Goal: Task Accomplishment & Management: Manage account settings

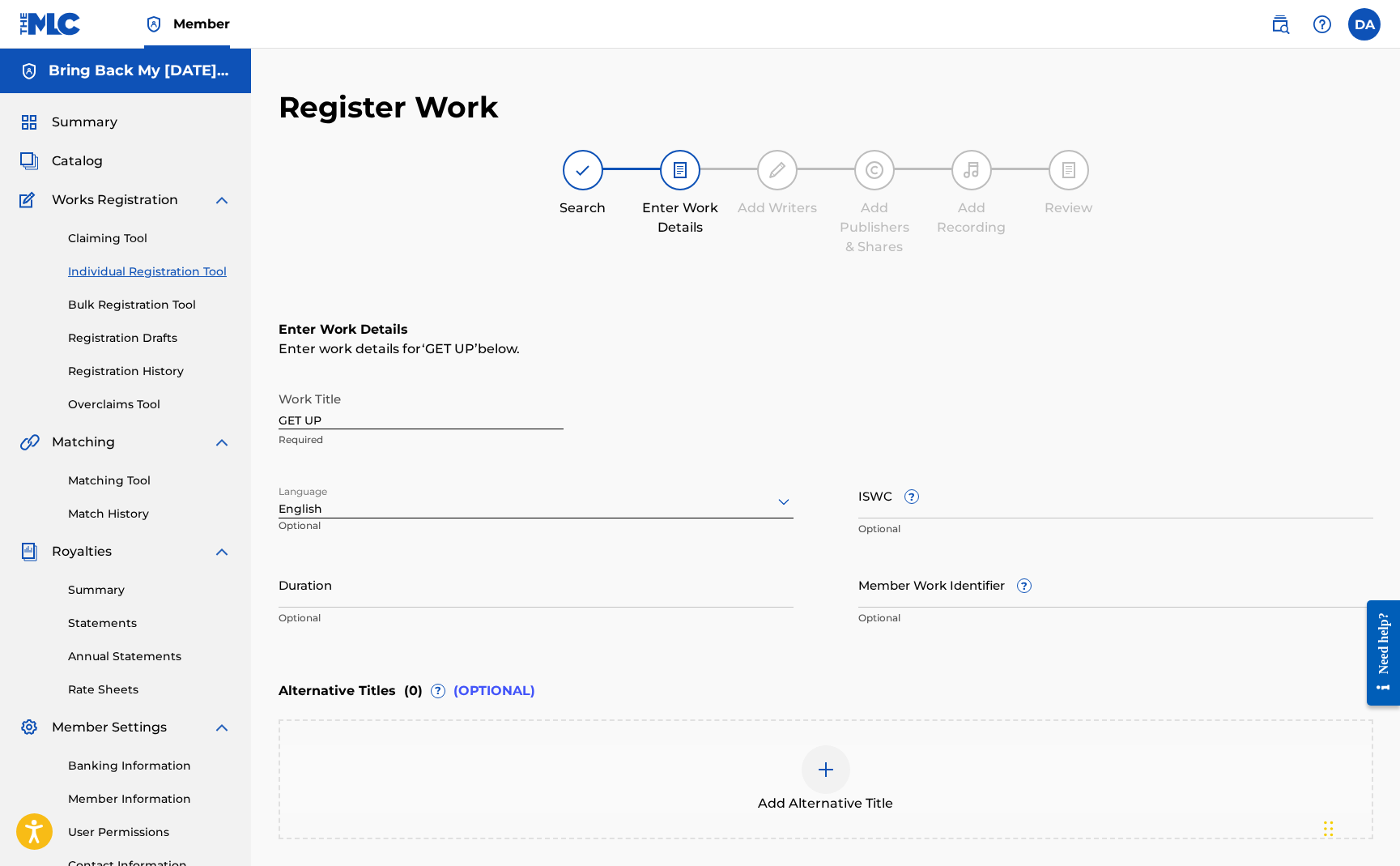
click at [84, 160] on span "Catalog" at bounding box center [77, 161] width 51 height 19
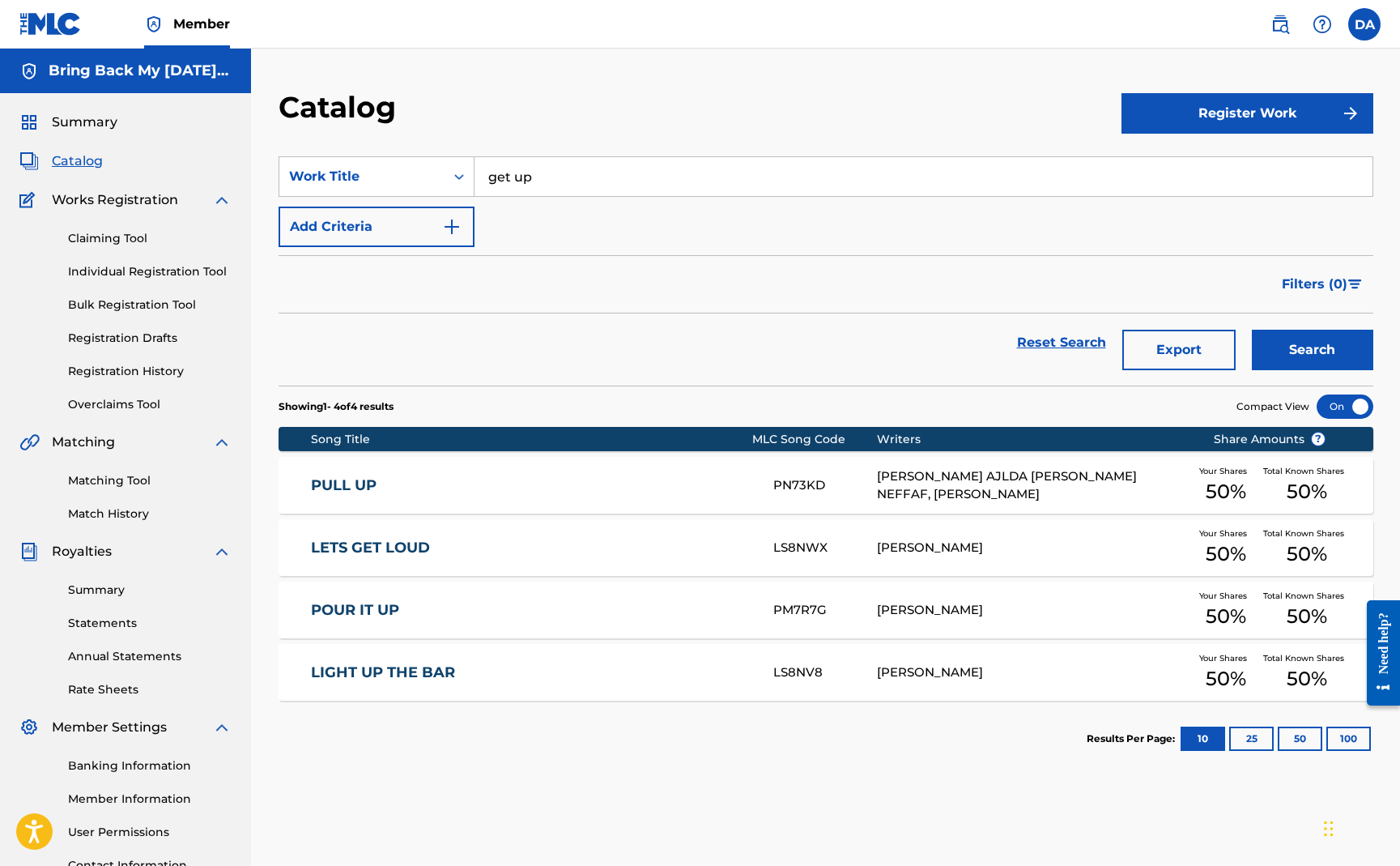
click at [537, 175] on input "get up" at bounding box center [924, 177] width 898 height 39
click at [557, 175] on input "get up" at bounding box center [924, 177] width 898 height 39
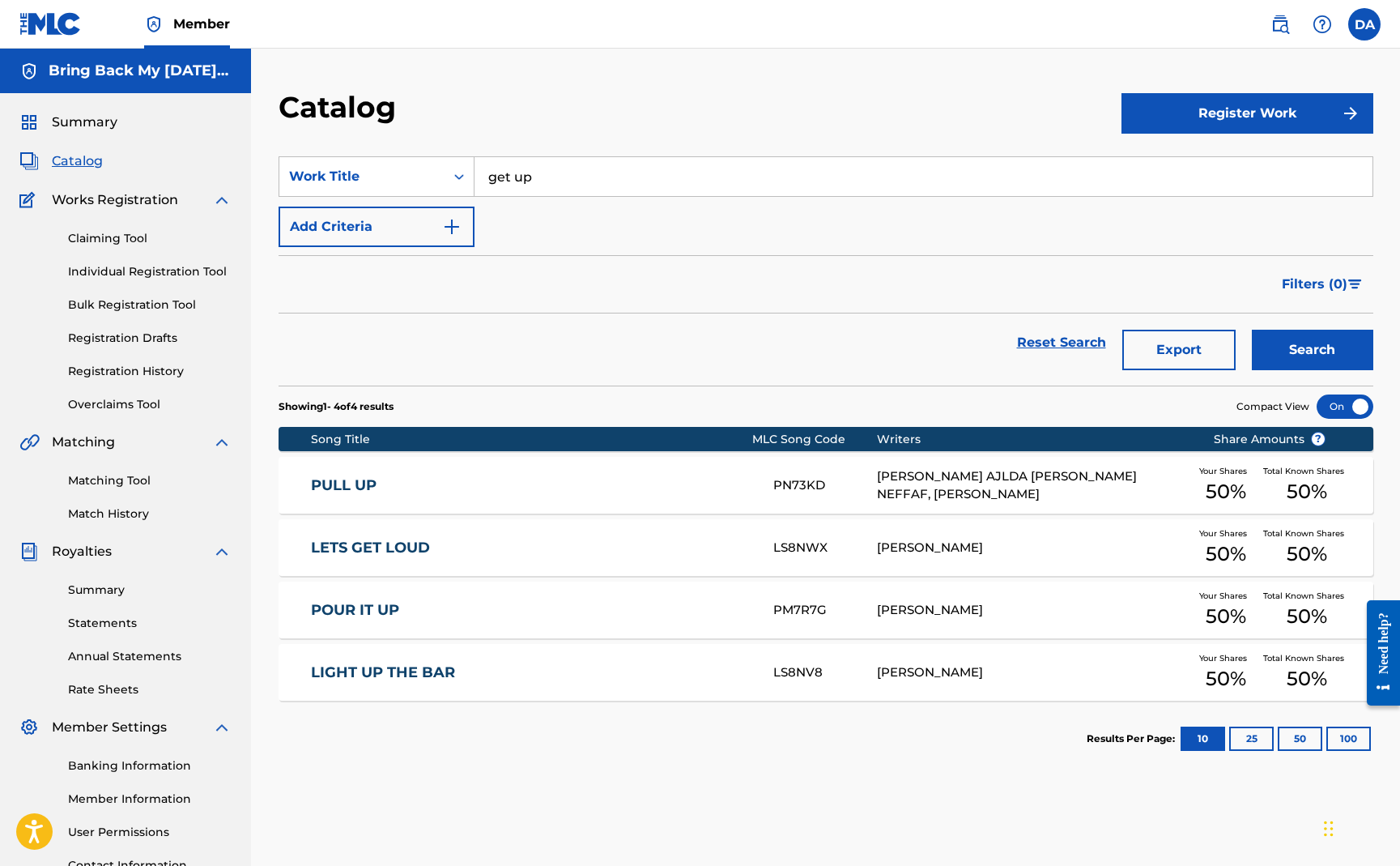
click at [557, 175] on input "get up" at bounding box center [924, 177] width 898 height 39
type input "can i be"
click at [1252, 330] on button "Search" at bounding box center [1312, 350] width 121 height 41
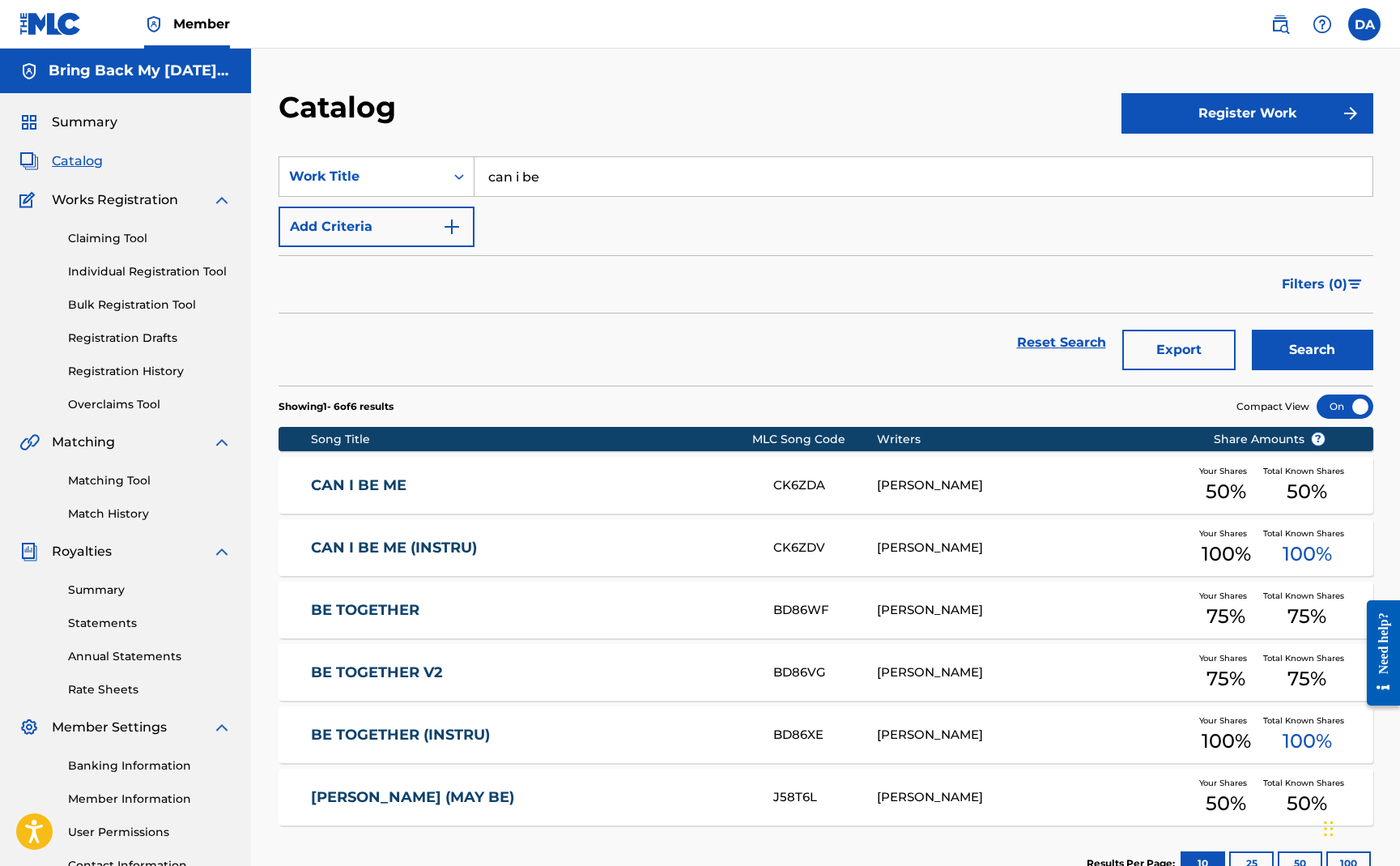
click at [393, 483] on link "CAN I BE ME" at bounding box center [531, 485] width 441 height 19
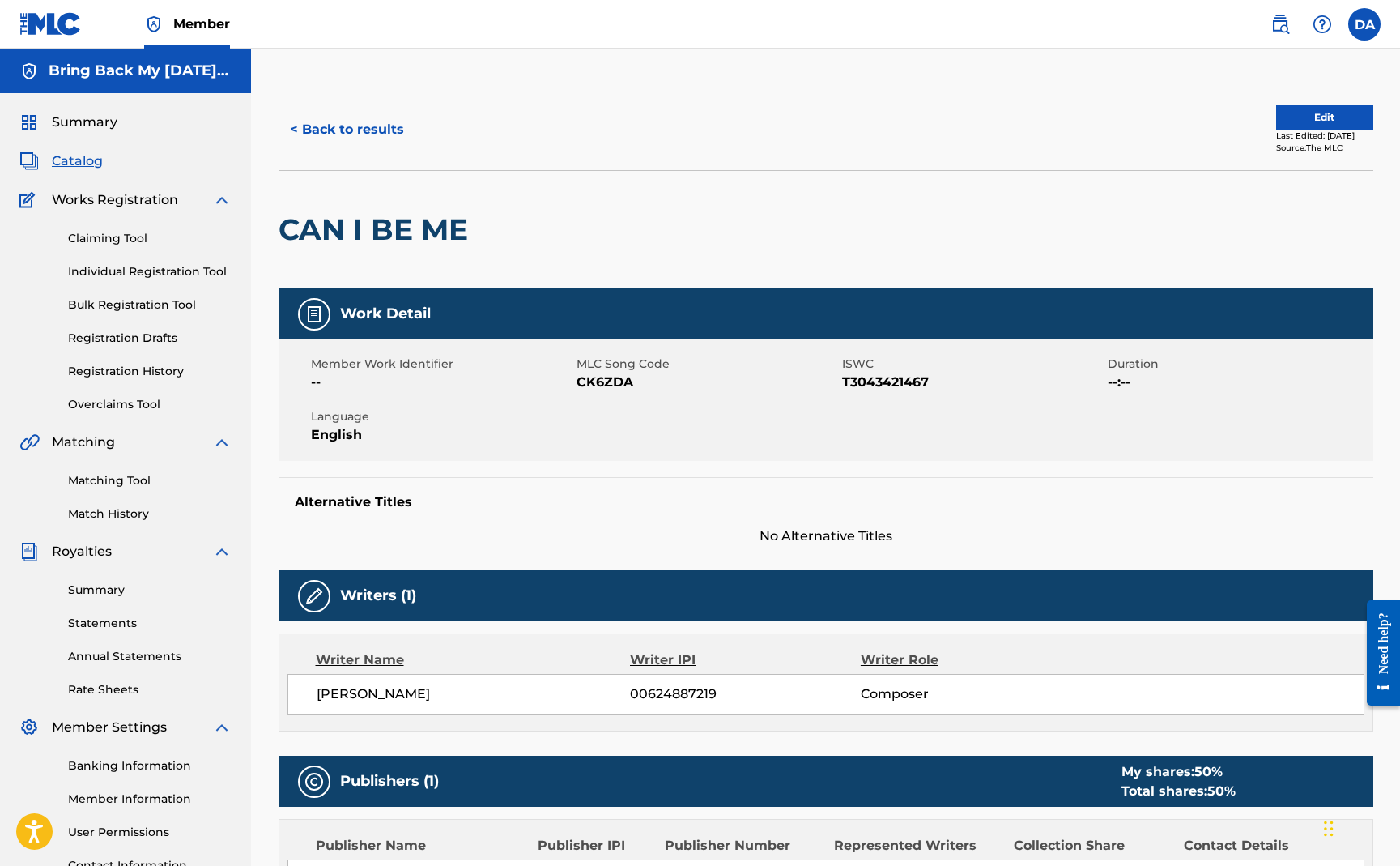
click at [390, 128] on button "< Back to results" at bounding box center [347, 130] width 137 height 41
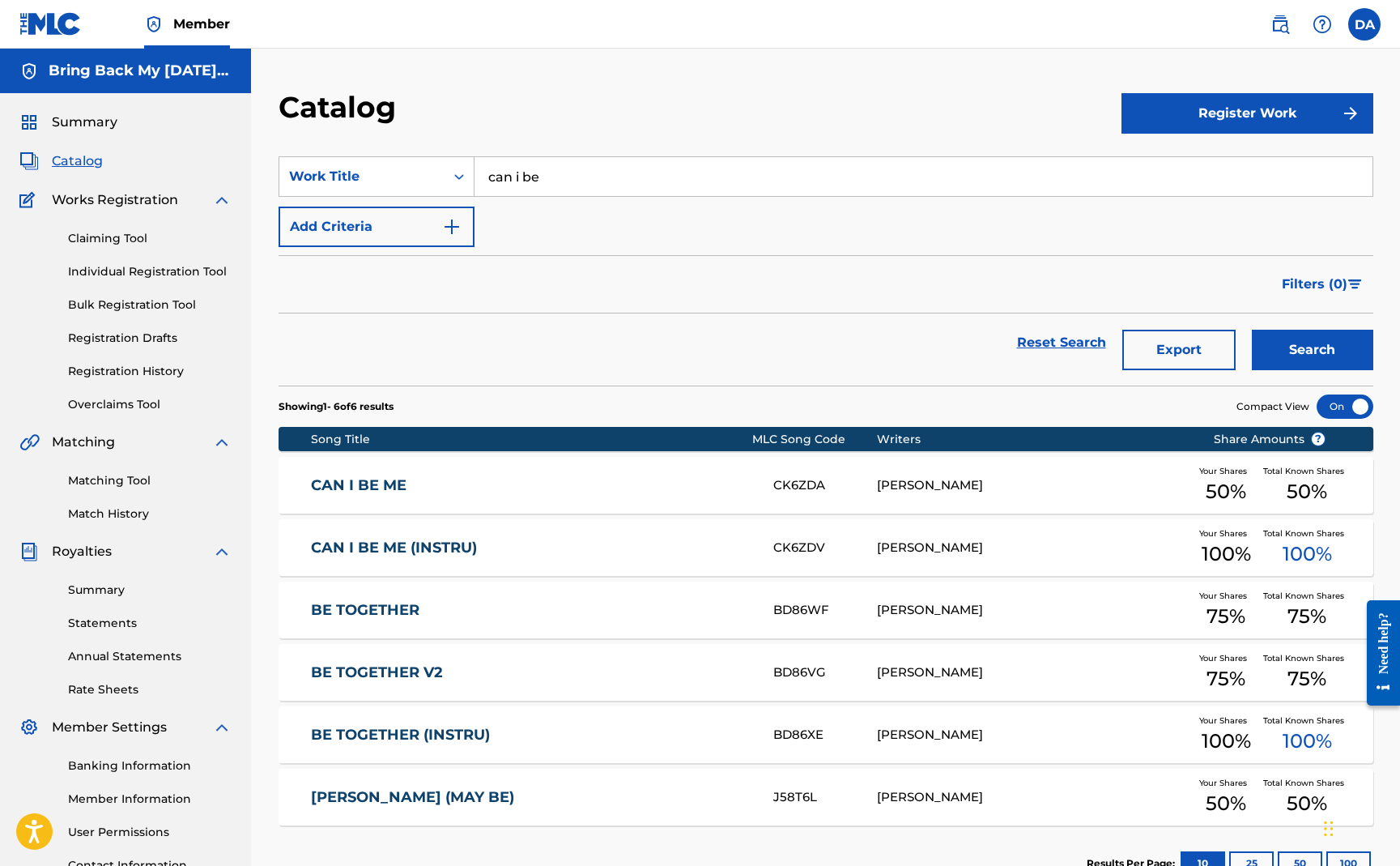
click at [564, 184] on input "can i be" at bounding box center [924, 177] width 898 height 39
click at [1252, 330] on button "Search" at bounding box center [1312, 350] width 121 height 41
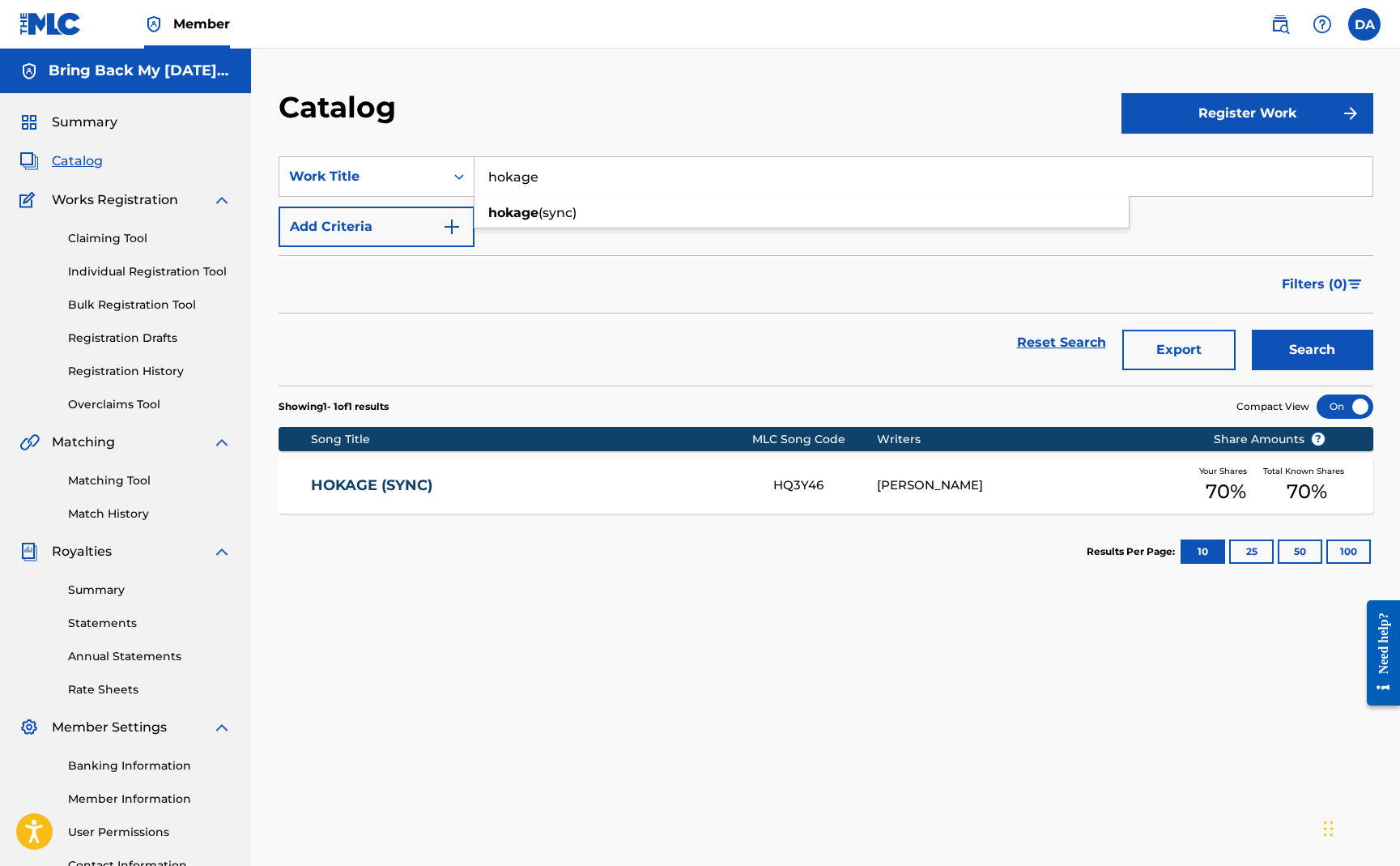
click at [629, 176] on input "hokage" at bounding box center [924, 177] width 898 height 39
click at [598, 210] on span "in my section" at bounding box center [560, 212] width 87 height 16
type input "love in my section"
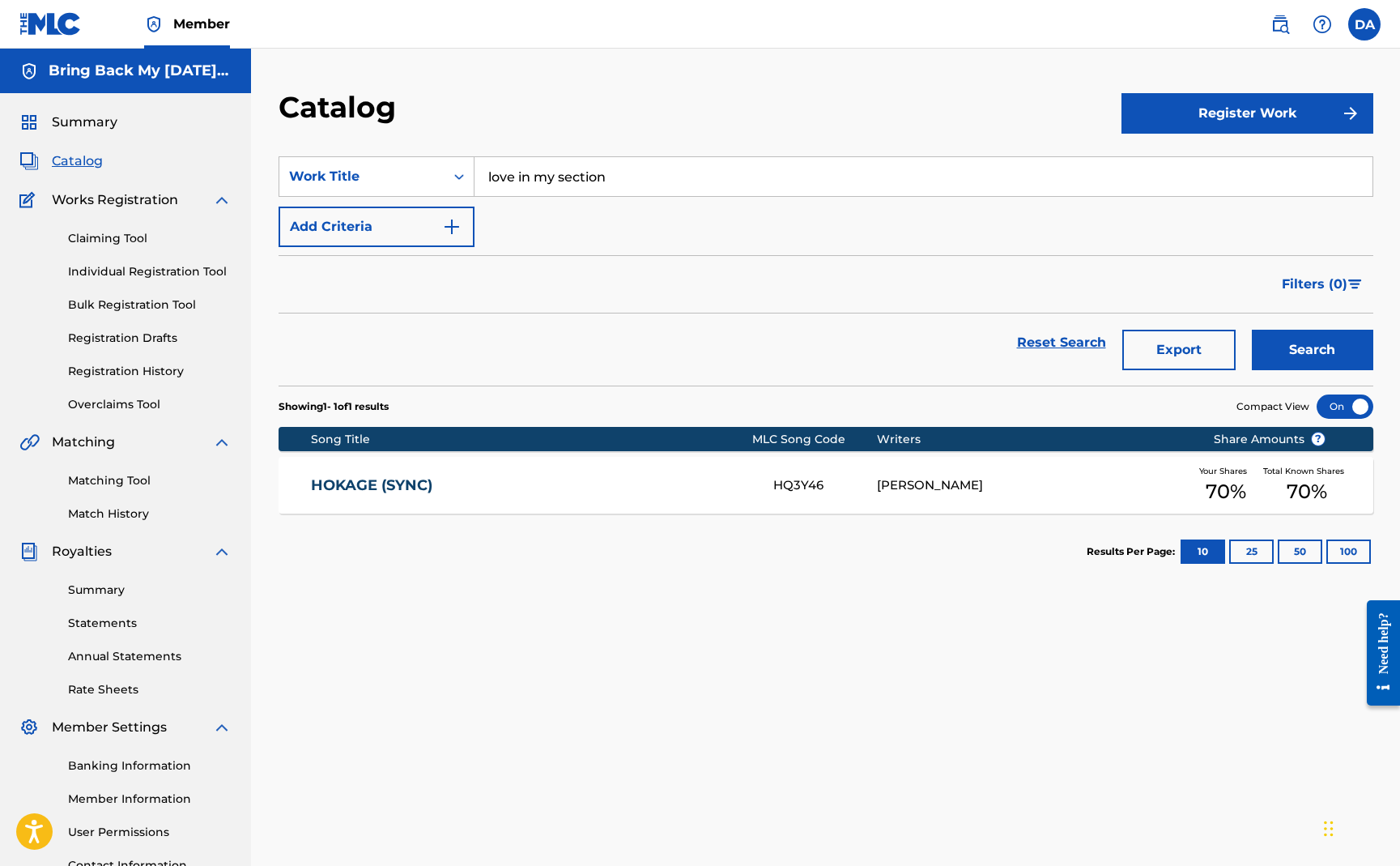
click at [1285, 340] on button "Search" at bounding box center [1312, 350] width 121 height 41
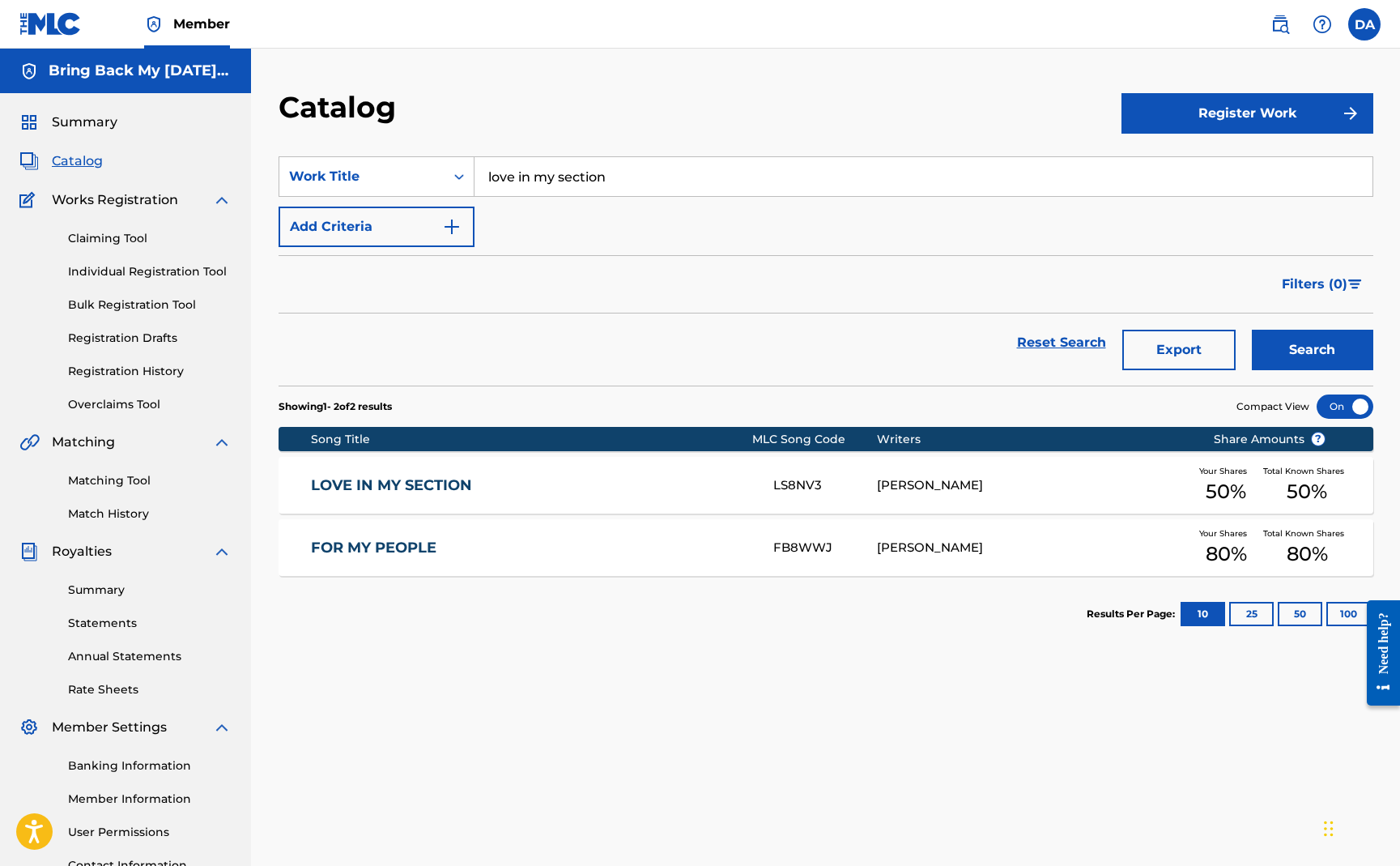
click at [440, 495] on div "LOVE IN MY SECTION LS8NV3 [PERSON_NAME] Your Shares 50 % Total Known Shares 50 %" at bounding box center [826, 484] width 1095 height 56
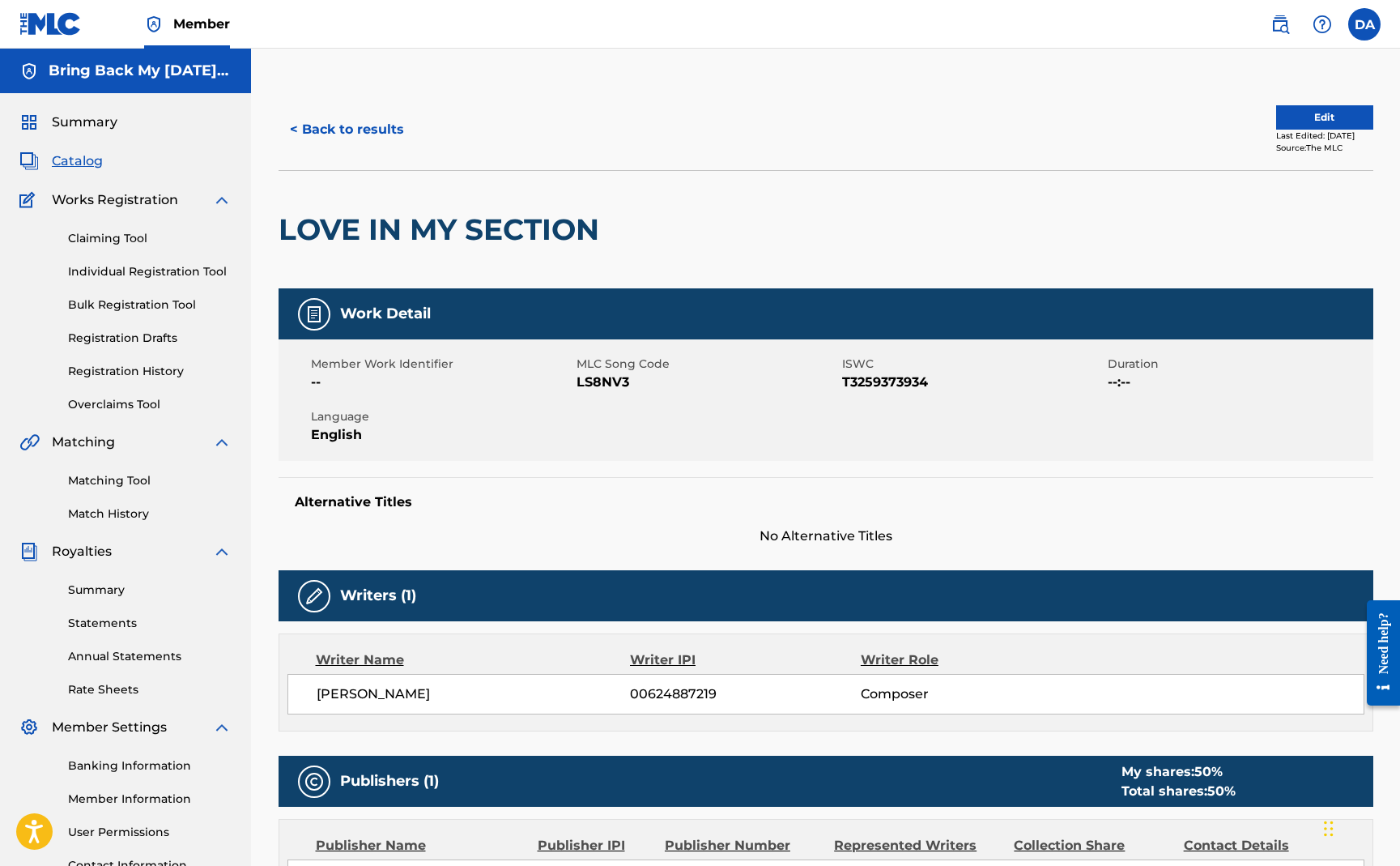
click at [368, 145] on button "< Back to results" at bounding box center [347, 130] width 137 height 41
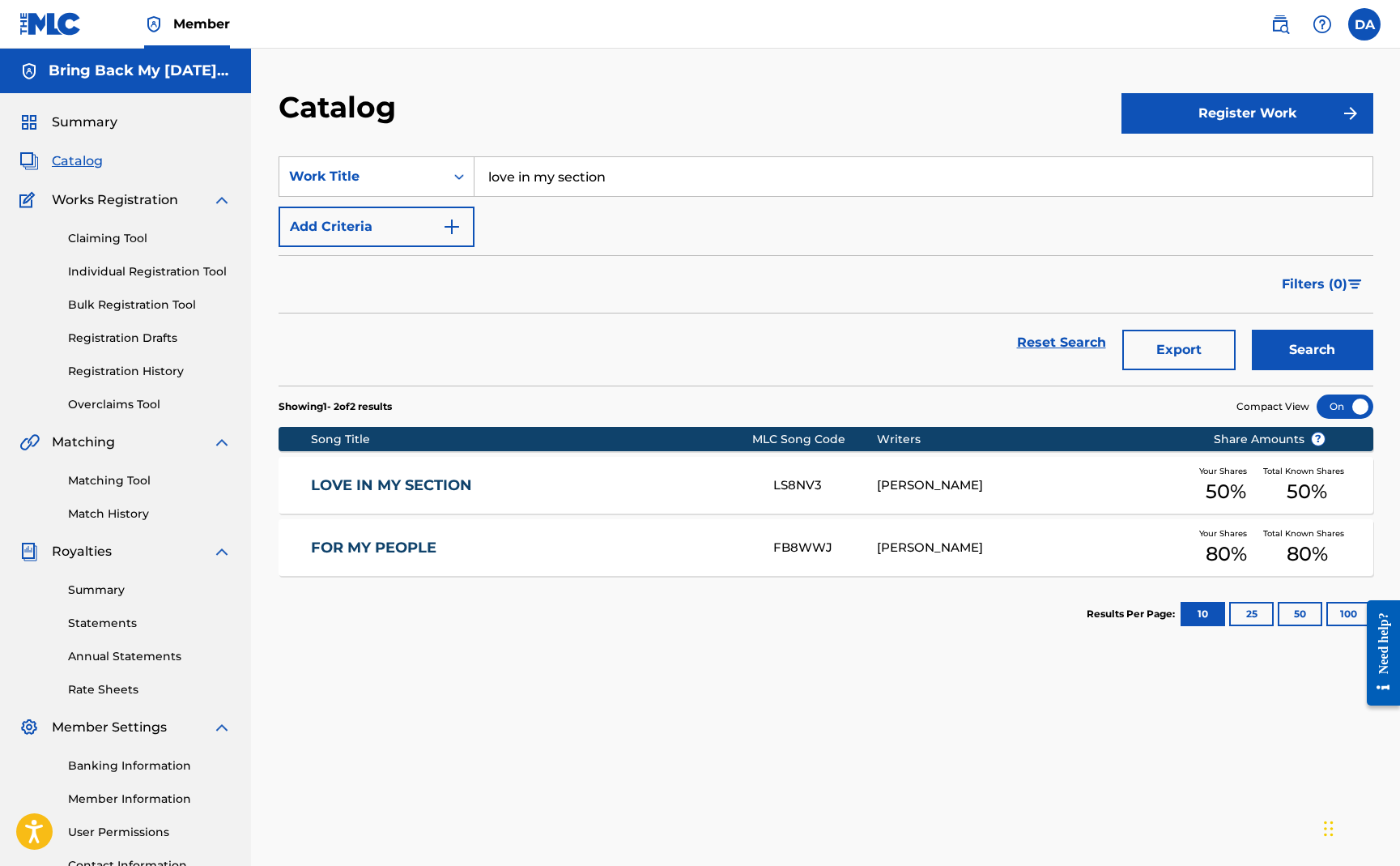
click at [575, 174] on input "love in my section" at bounding box center [924, 177] width 898 height 39
click at [1252, 330] on button "Search" at bounding box center [1312, 350] width 121 height 41
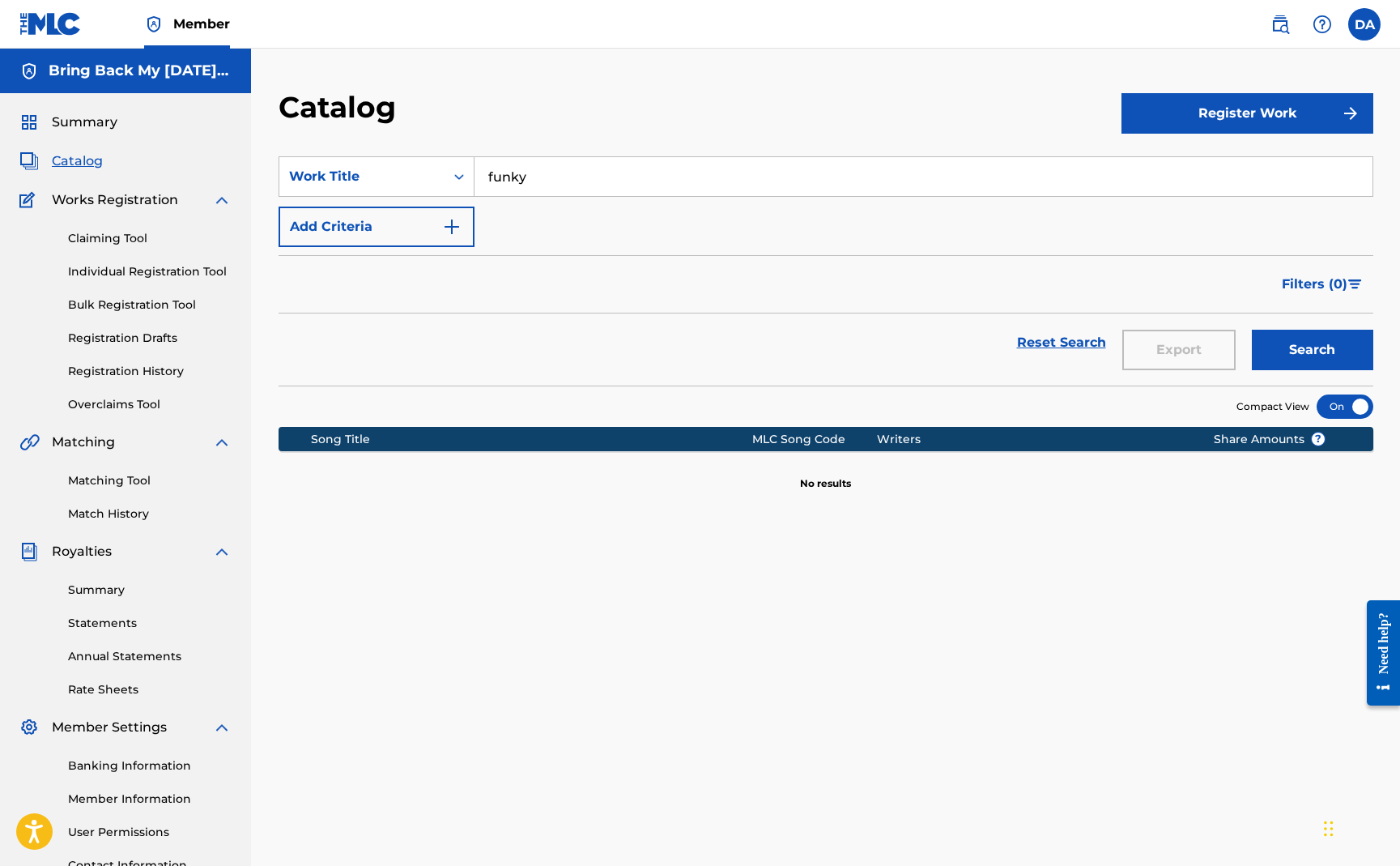
click at [566, 174] on input "funky" at bounding box center [924, 177] width 898 height 39
click at [1252, 330] on button "Search" at bounding box center [1312, 350] width 121 height 41
click at [552, 176] on input "house" at bounding box center [924, 177] width 898 height 39
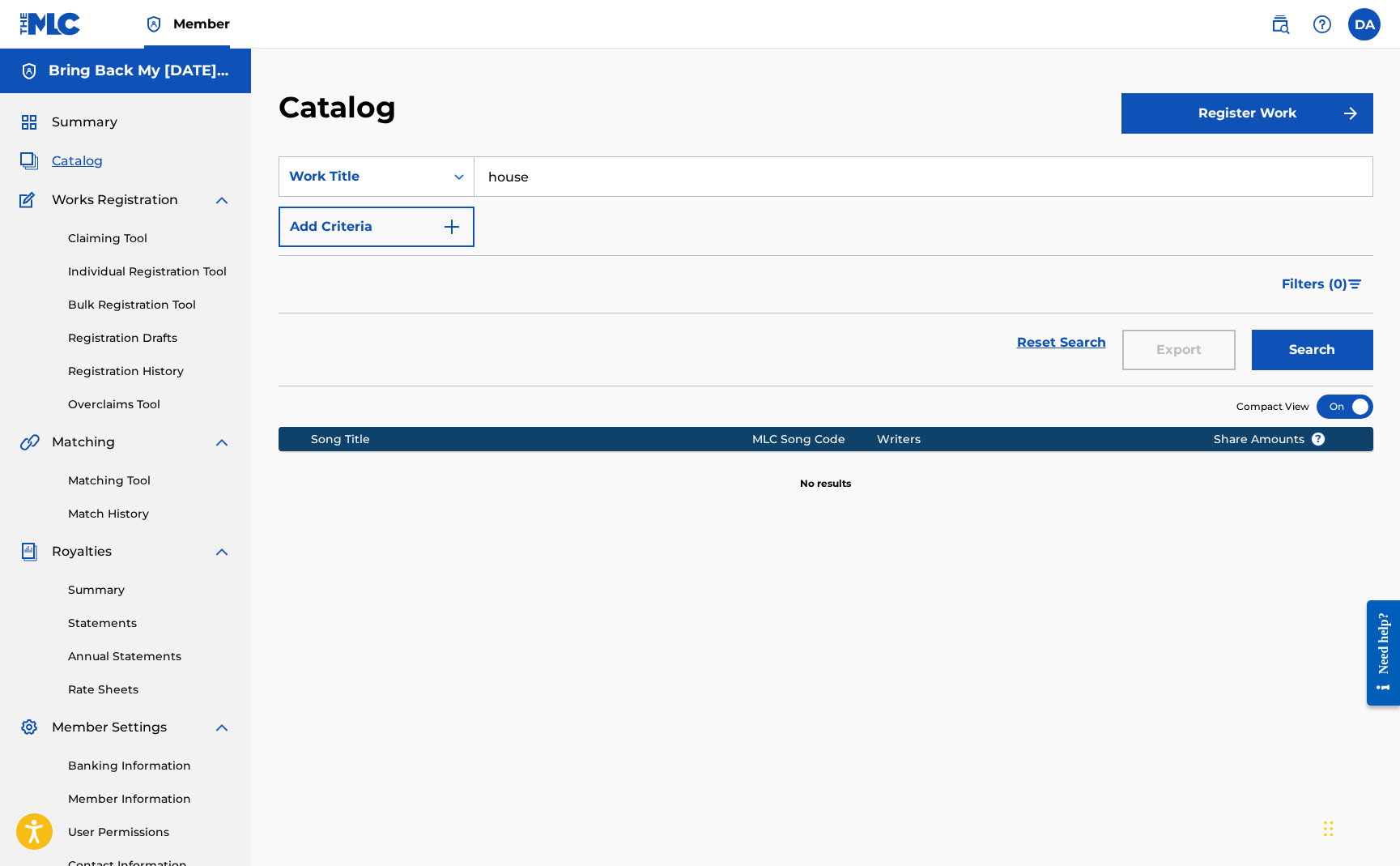
click at [552, 176] on input "house" at bounding box center [924, 177] width 898 height 39
type input "f"
click at [544, 220] on span "too (instru)" at bounding box center [544, 212] width 72 height 16
click at [1321, 353] on button "Search" at bounding box center [1312, 350] width 121 height 41
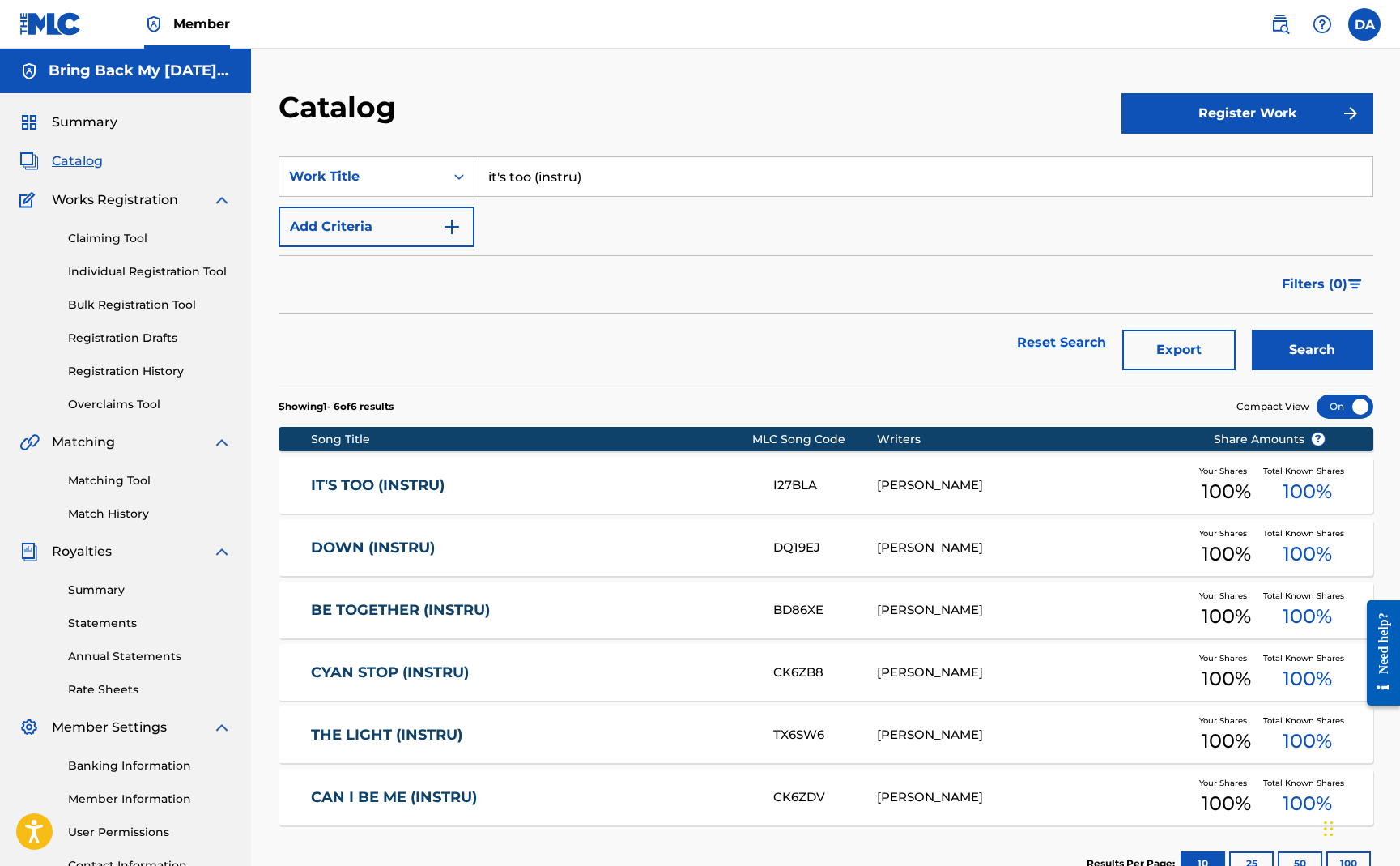
click at [603, 180] on input "it's too (instru)" at bounding box center [924, 177] width 898 height 39
click at [1252, 330] on button "Search" at bounding box center [1312, 350] width 121 height 41
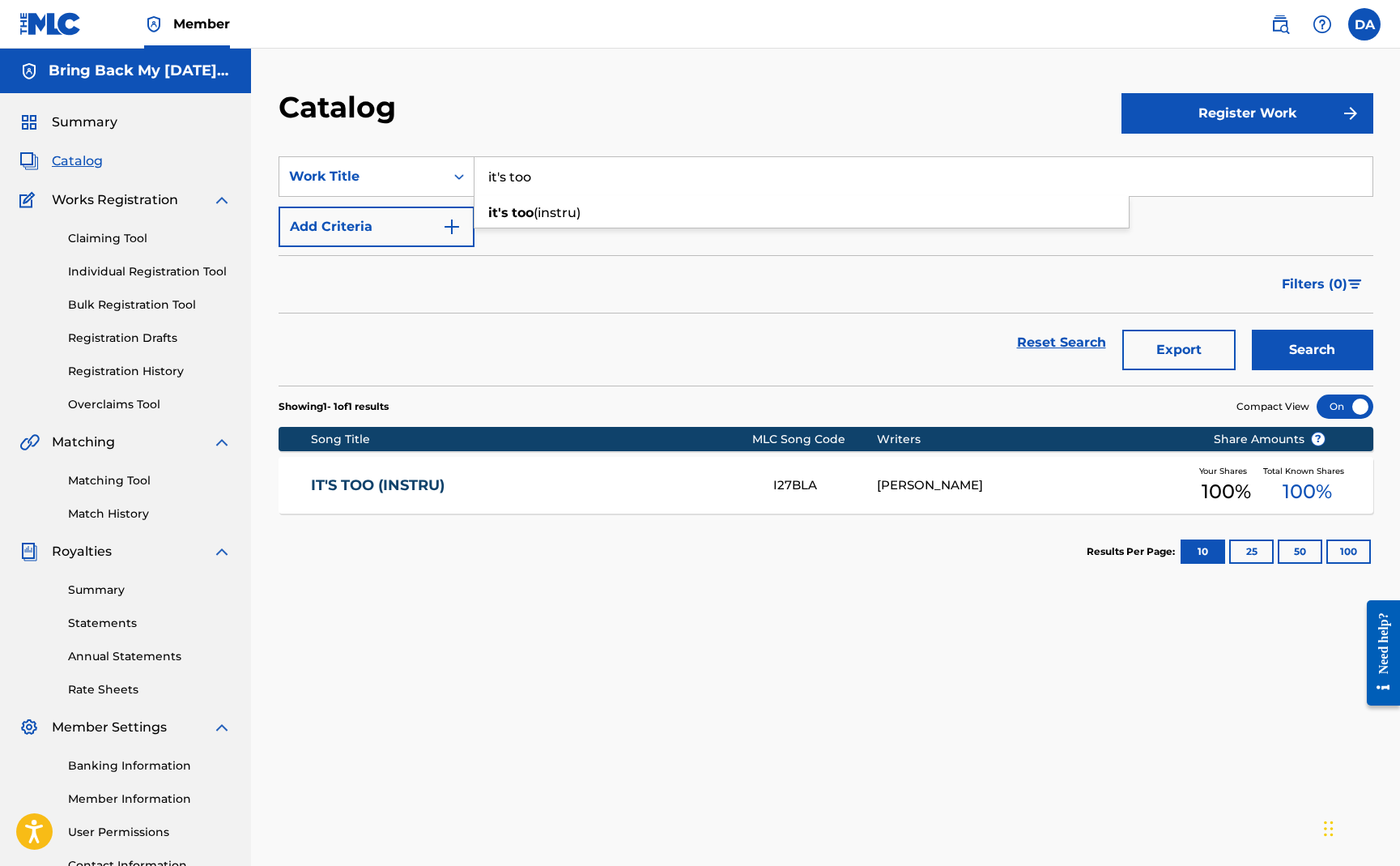
click at [563, 180] on input "it's too" at bounding box center [924, 177] width 898 height 39
type input "system"
click at [1252, 330] on button "Search" at bounding box center [1312, 350] width 121 height 41
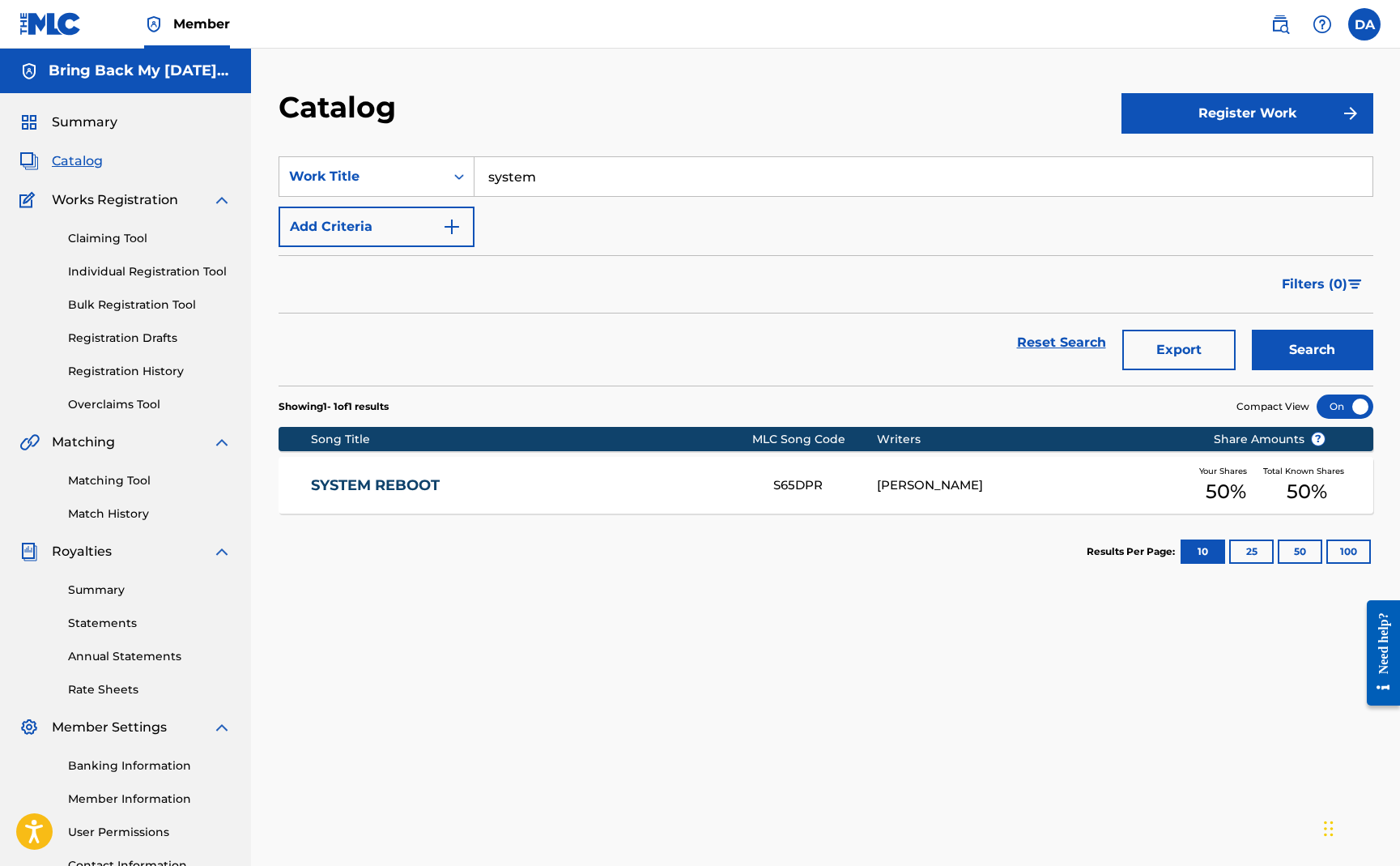
click at [337, 488] on link "SYSTEM REBOOT" at bounding box center [531, 485] width 441 height 19
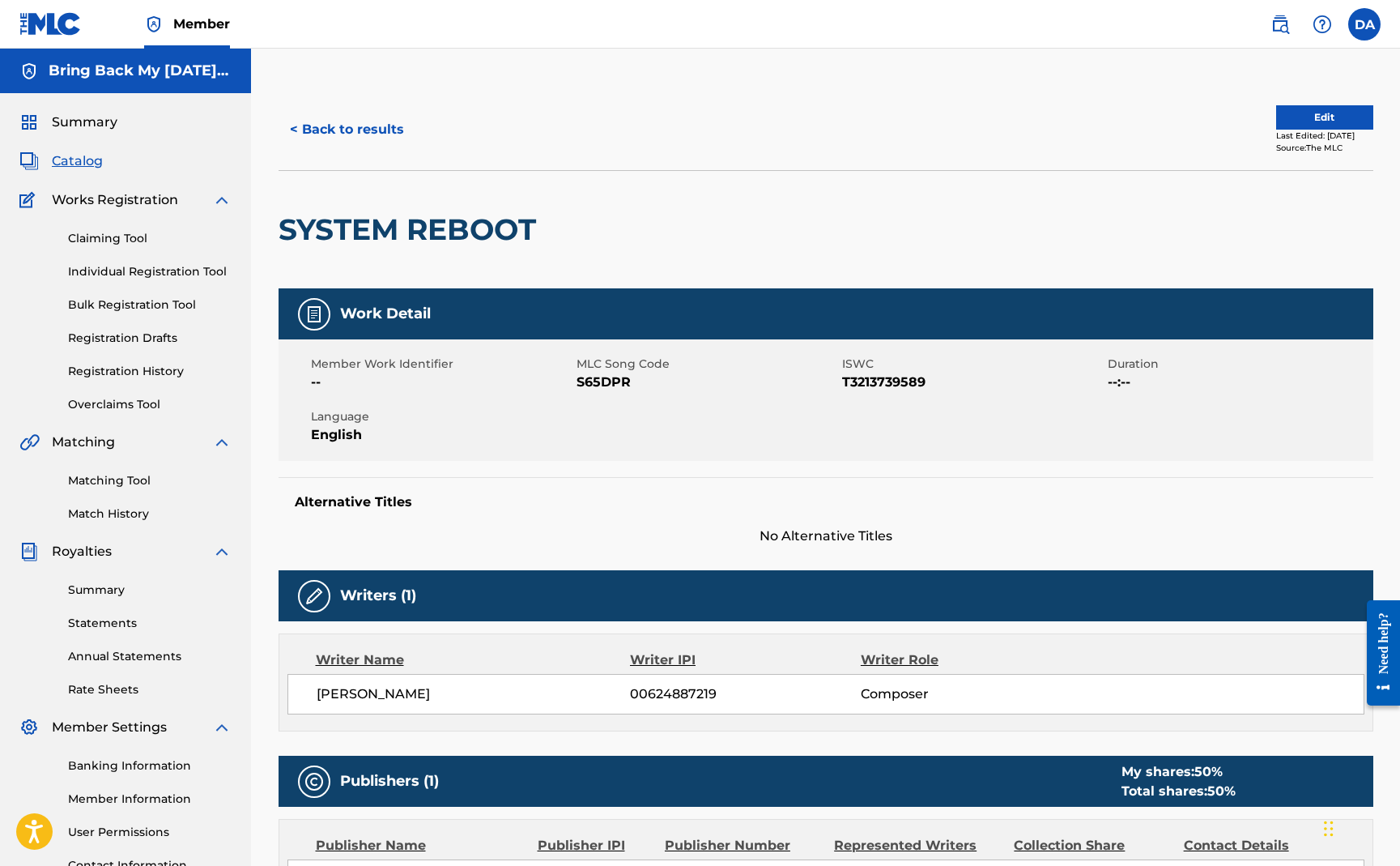
click at [1276, 111] on button "Edit" at bounding box center [1324, 118] width 97 height 24
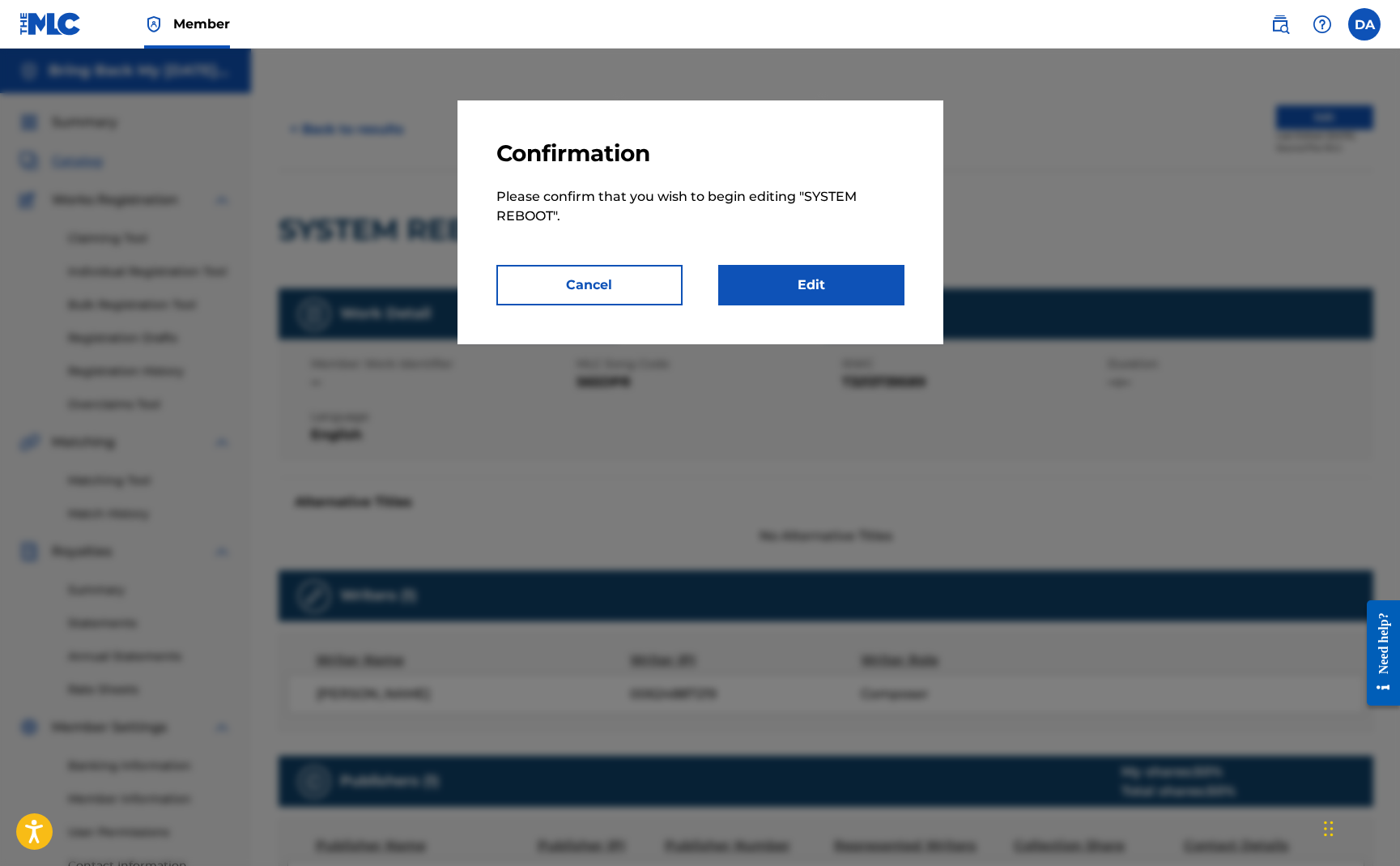
click at [812, 297] on link "Edit" at bounding box center [811, 285] width 186 height 41
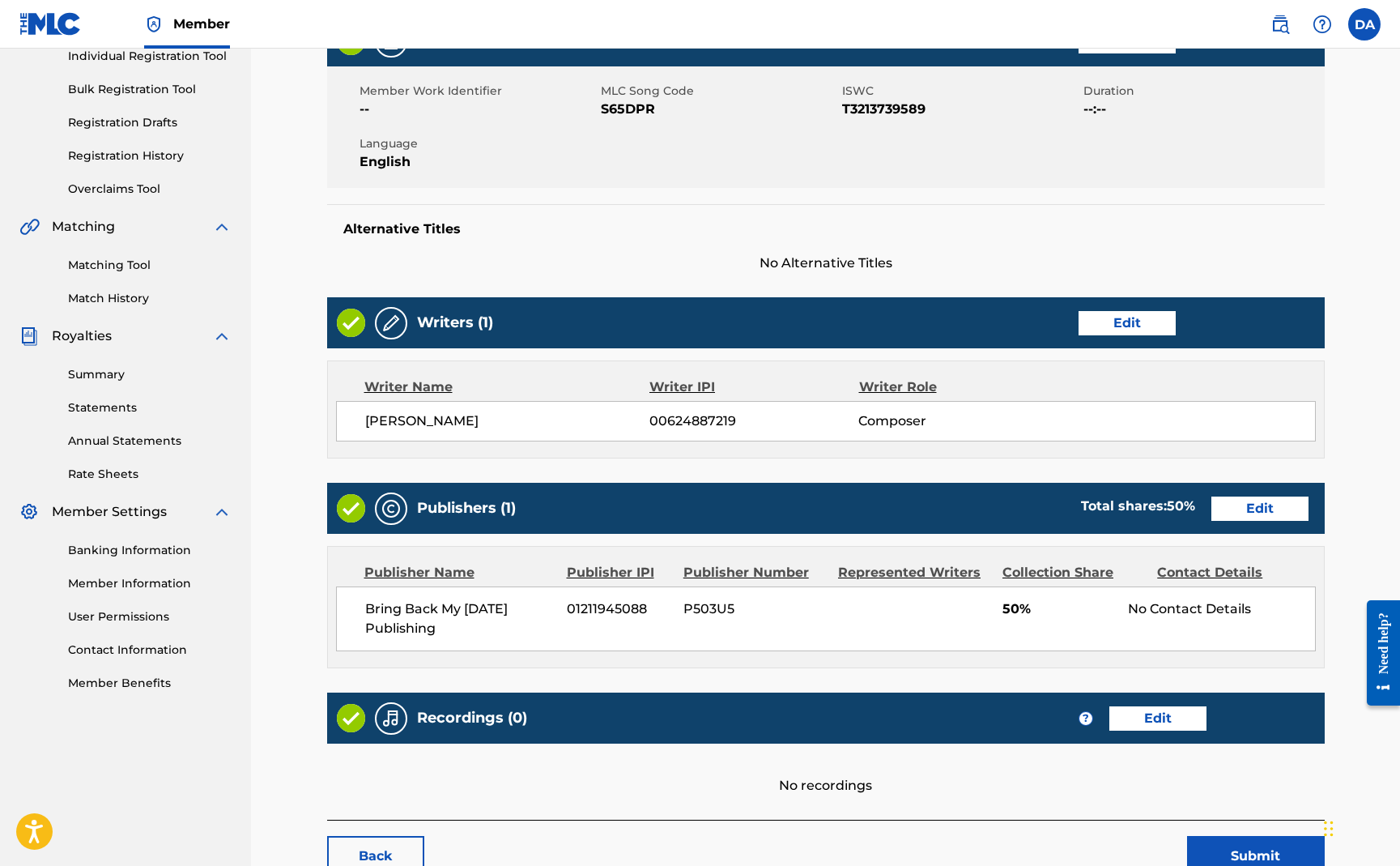
scroll to position [303, 0]
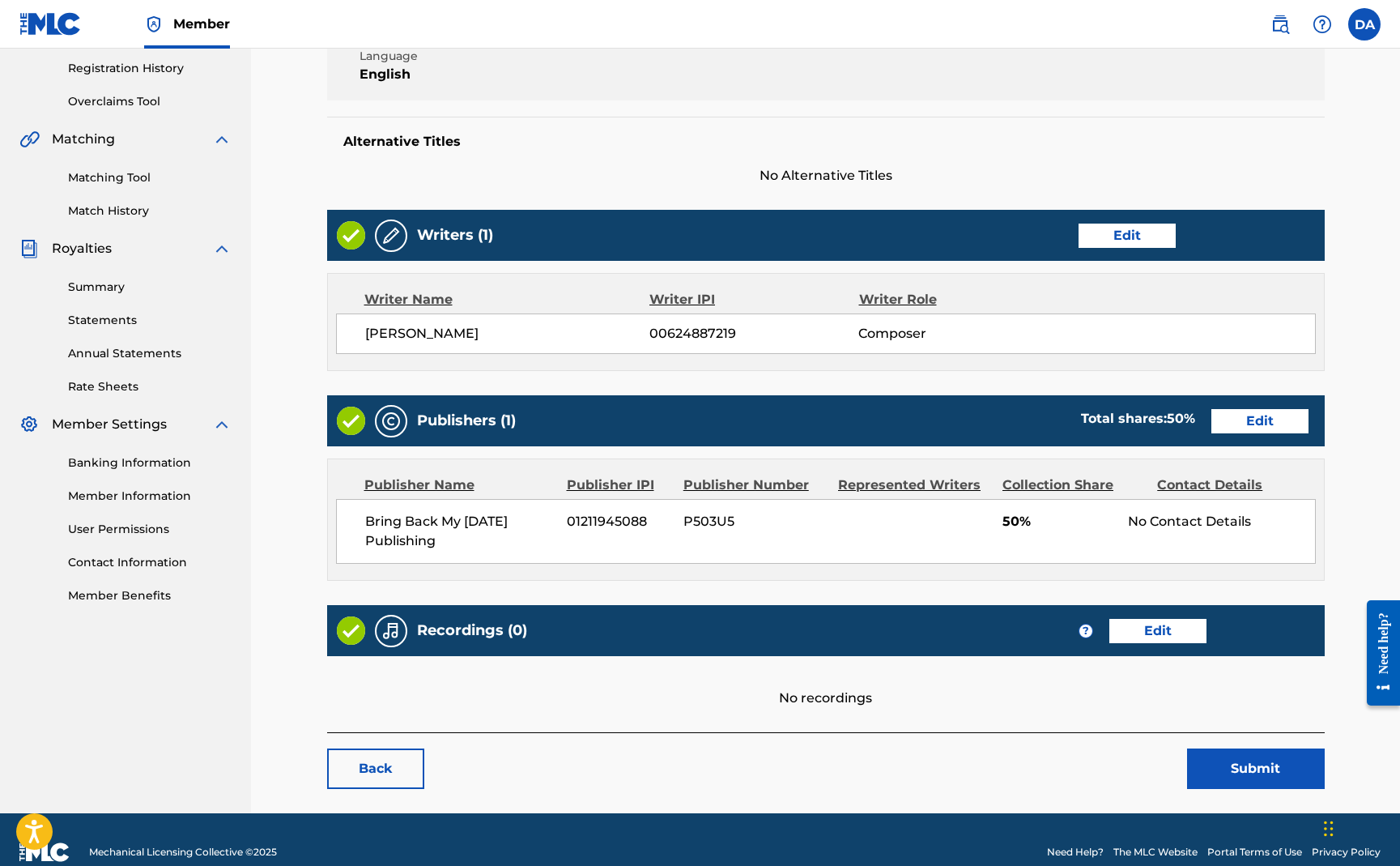
click at [1135, 631] on link "Edit" at bounding box center [1157, 631] width 97 height 24
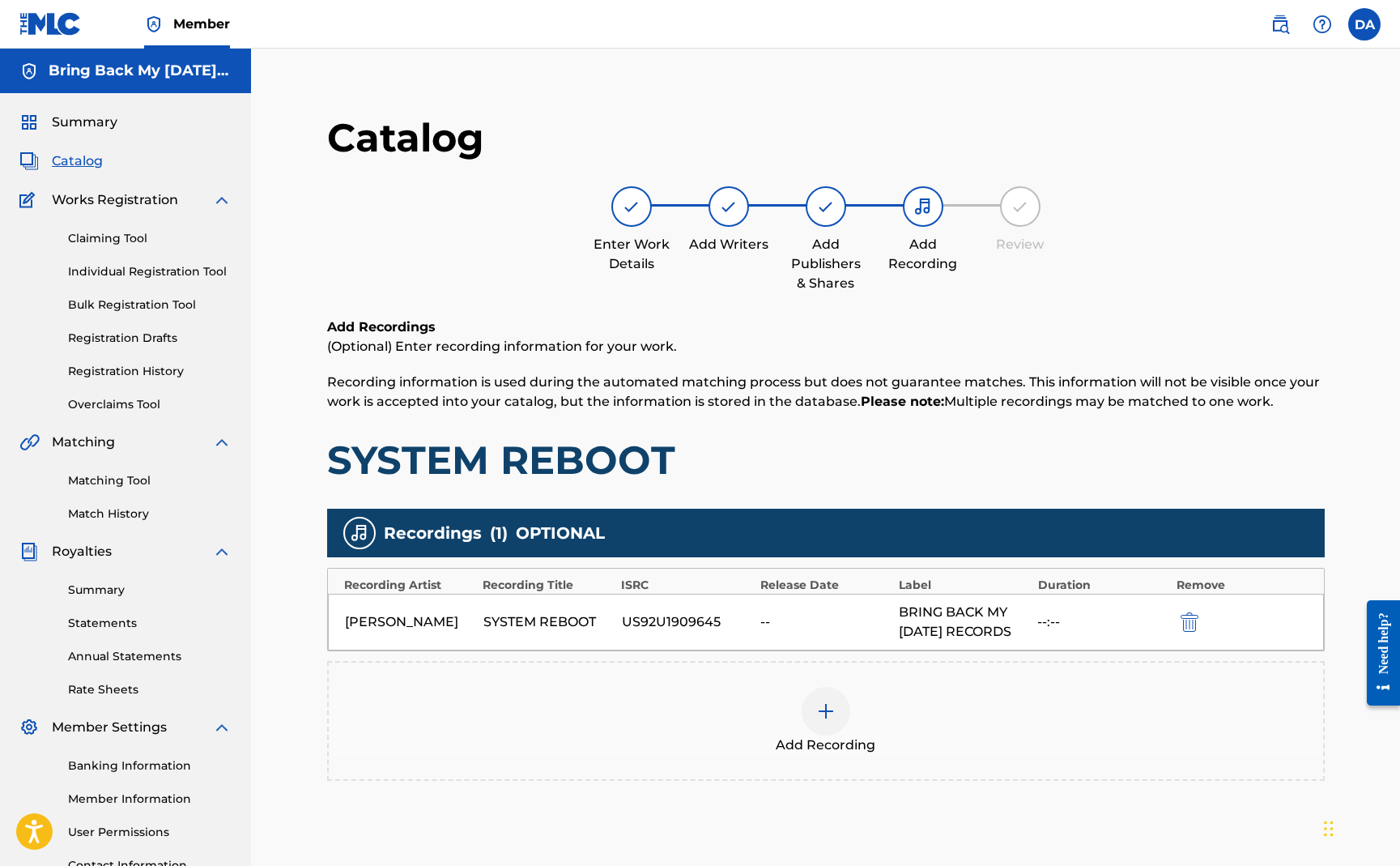
click at [101, 164] on span "Catalog" at bounding box center [77, 161] width 51 height 19
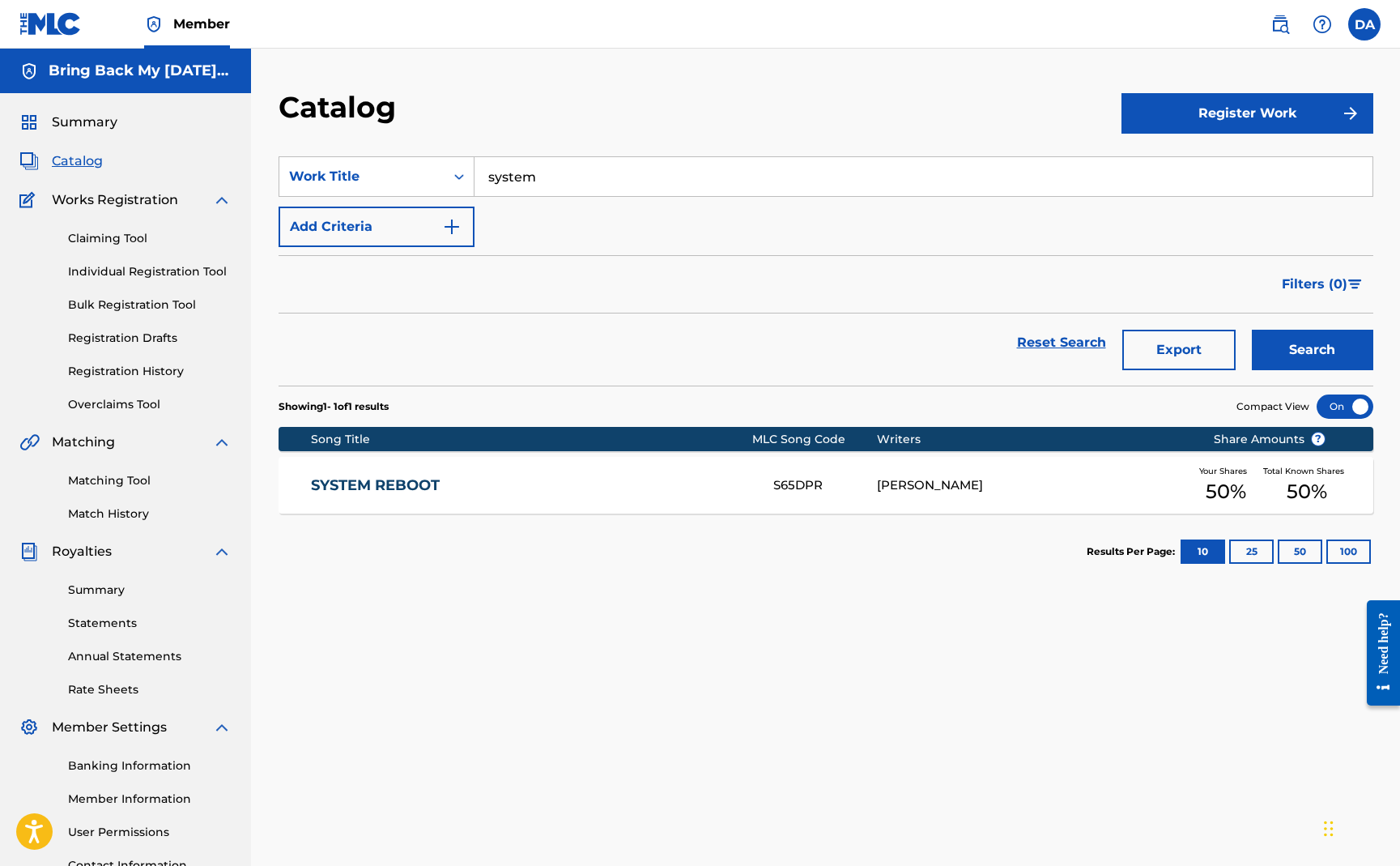
click at [535, 172] on input "system" at bounding box center [924, 177] width 898 height 39
type input "L.A"
click at [1252, 330] on button "Search" at bounding box center [1312, 350] width 121 height 41
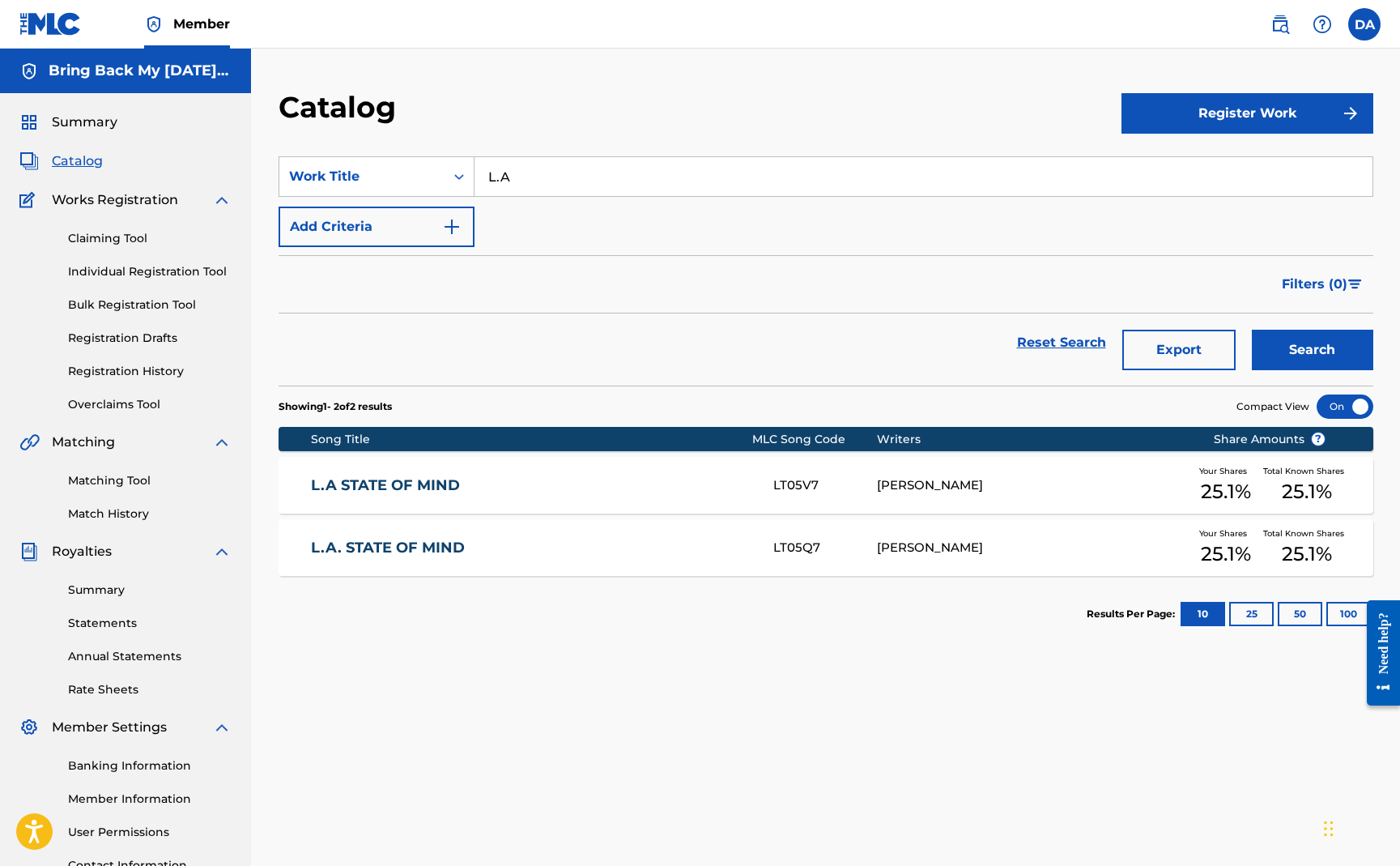
click at [380, 482] on link "L.A STATE OF MIND" at bounding box center [531, 485] width 441 height 19
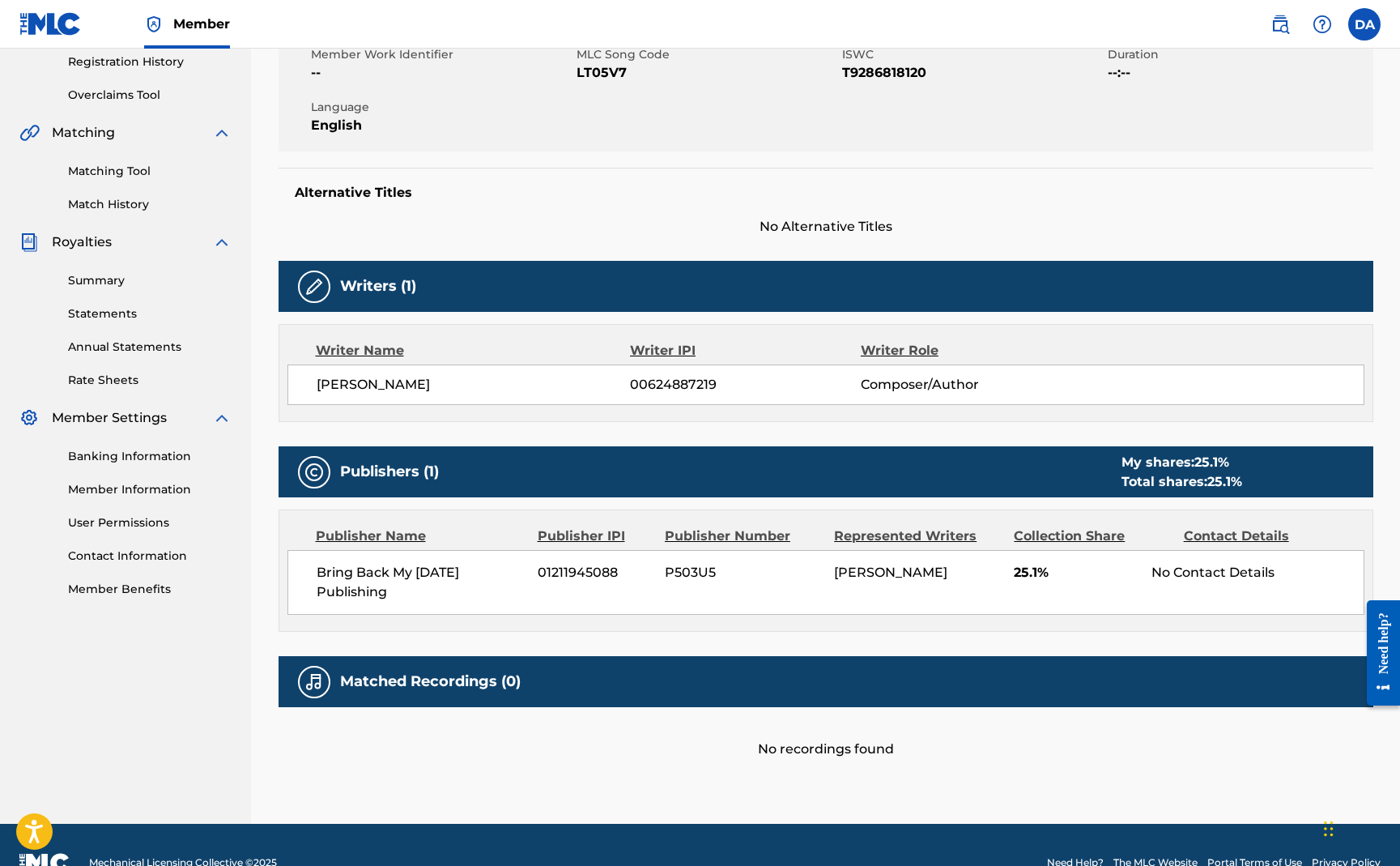
scroll to position [345, 0]
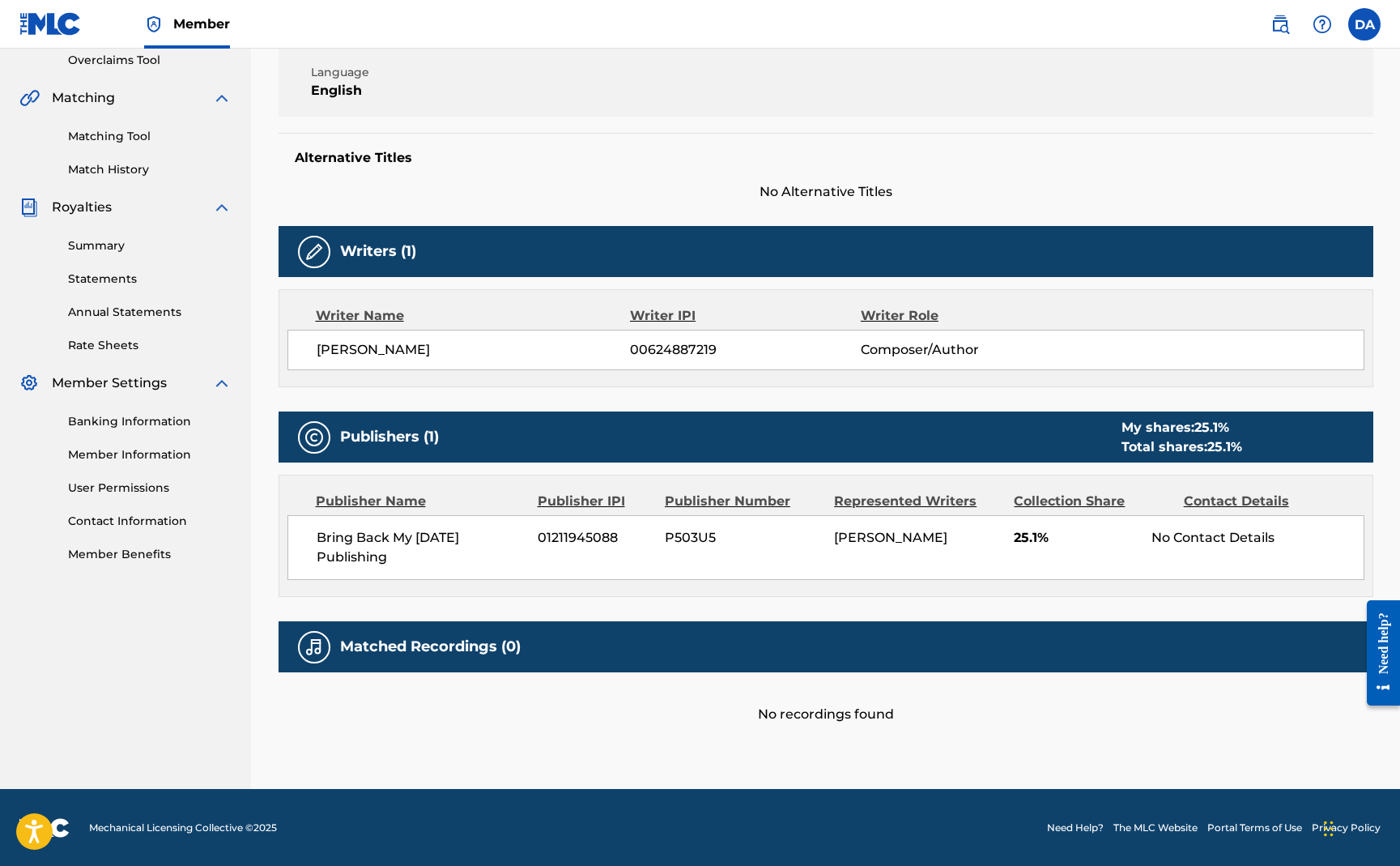
click at [404, 566] on span "Bring Back My [DATE] Publishing" at bounding box center [421, 547] width 210 height 39
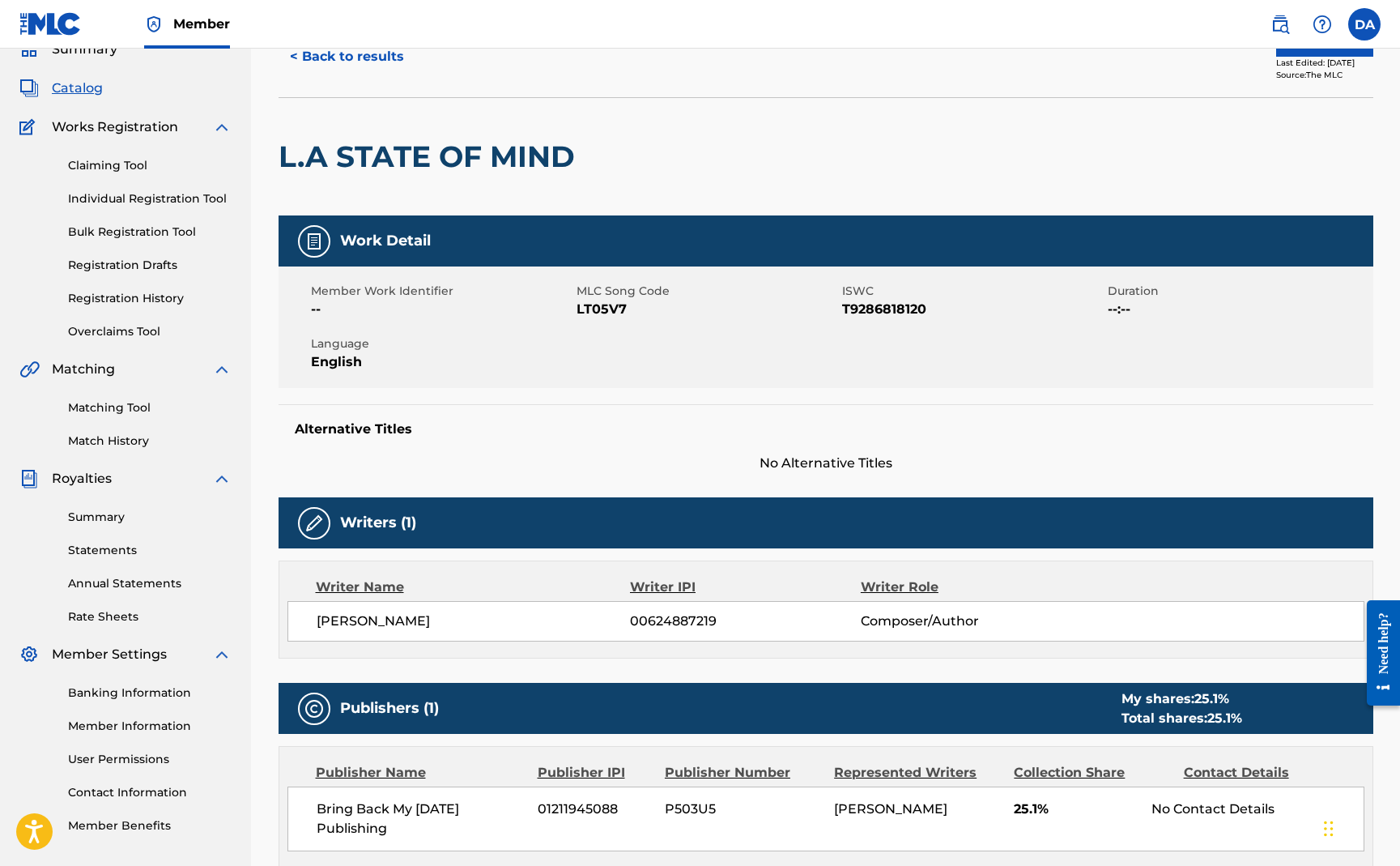
scroll to position [0, 0]
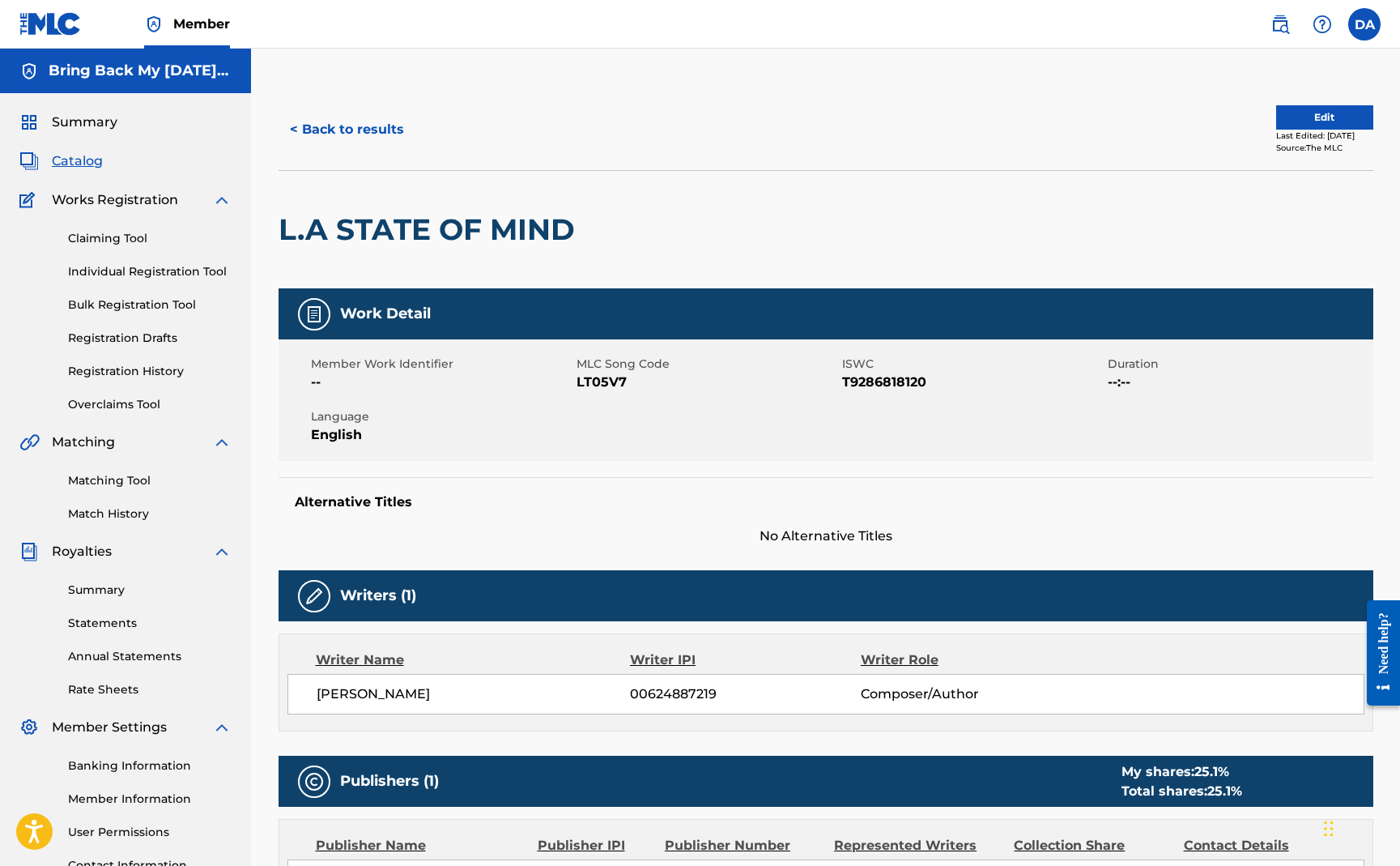
click at [1317, 119] on button "Edit" at bounding box center [1324, 118] width 97 height 24
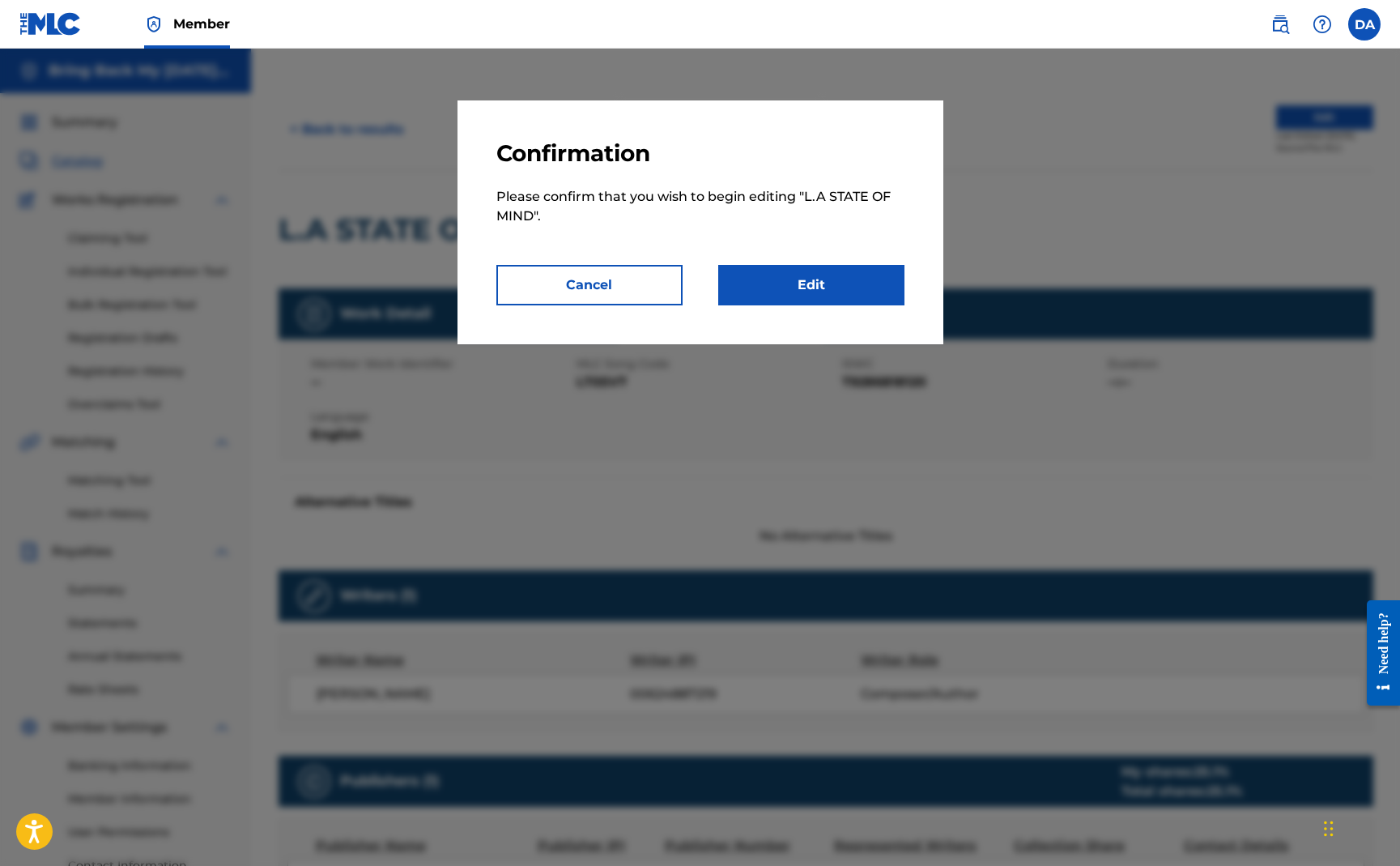
click at [829, 282] on link "Edit" at bounding box center [811, 285] width 186 height 41
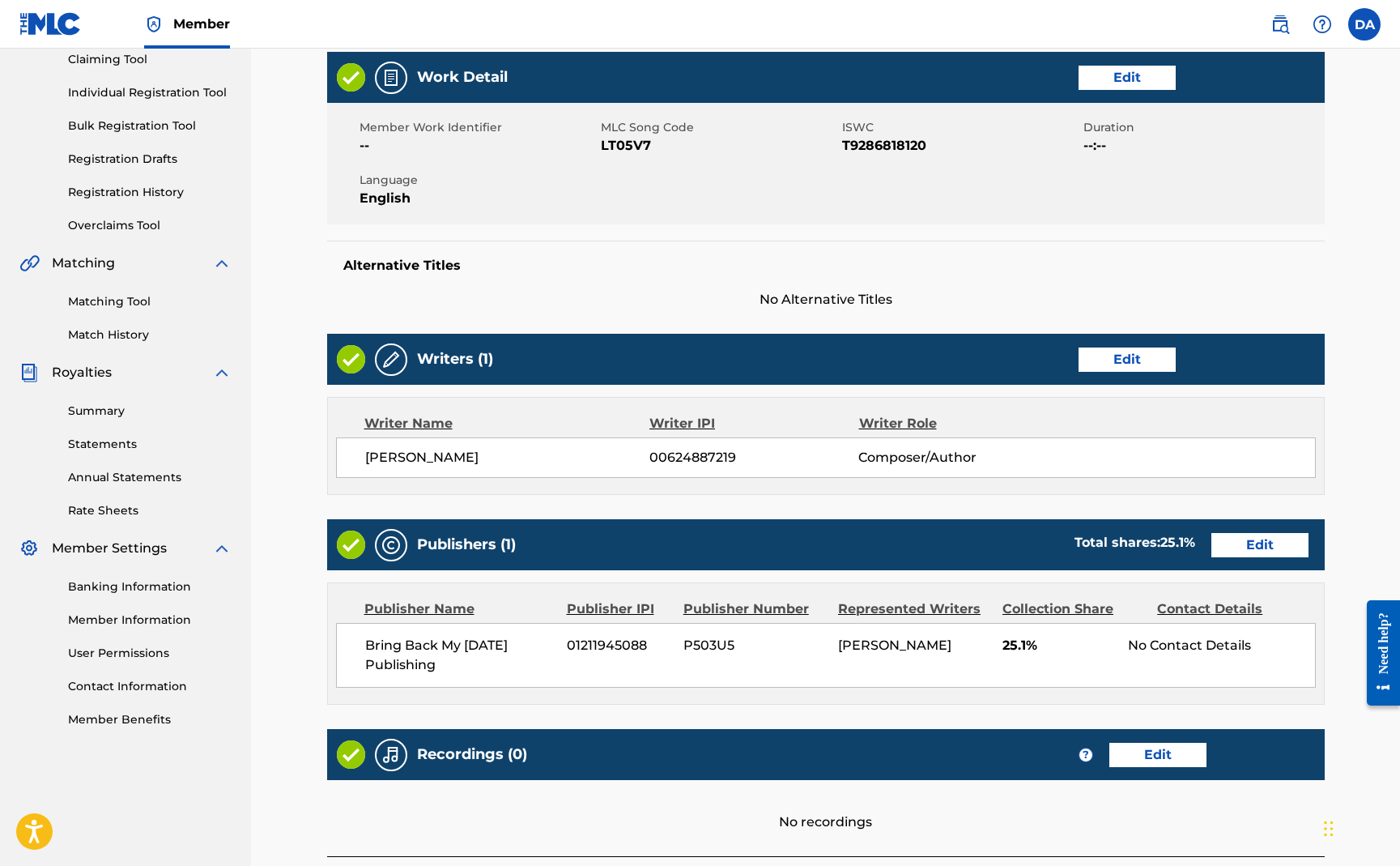
scroll to position [327, 0]
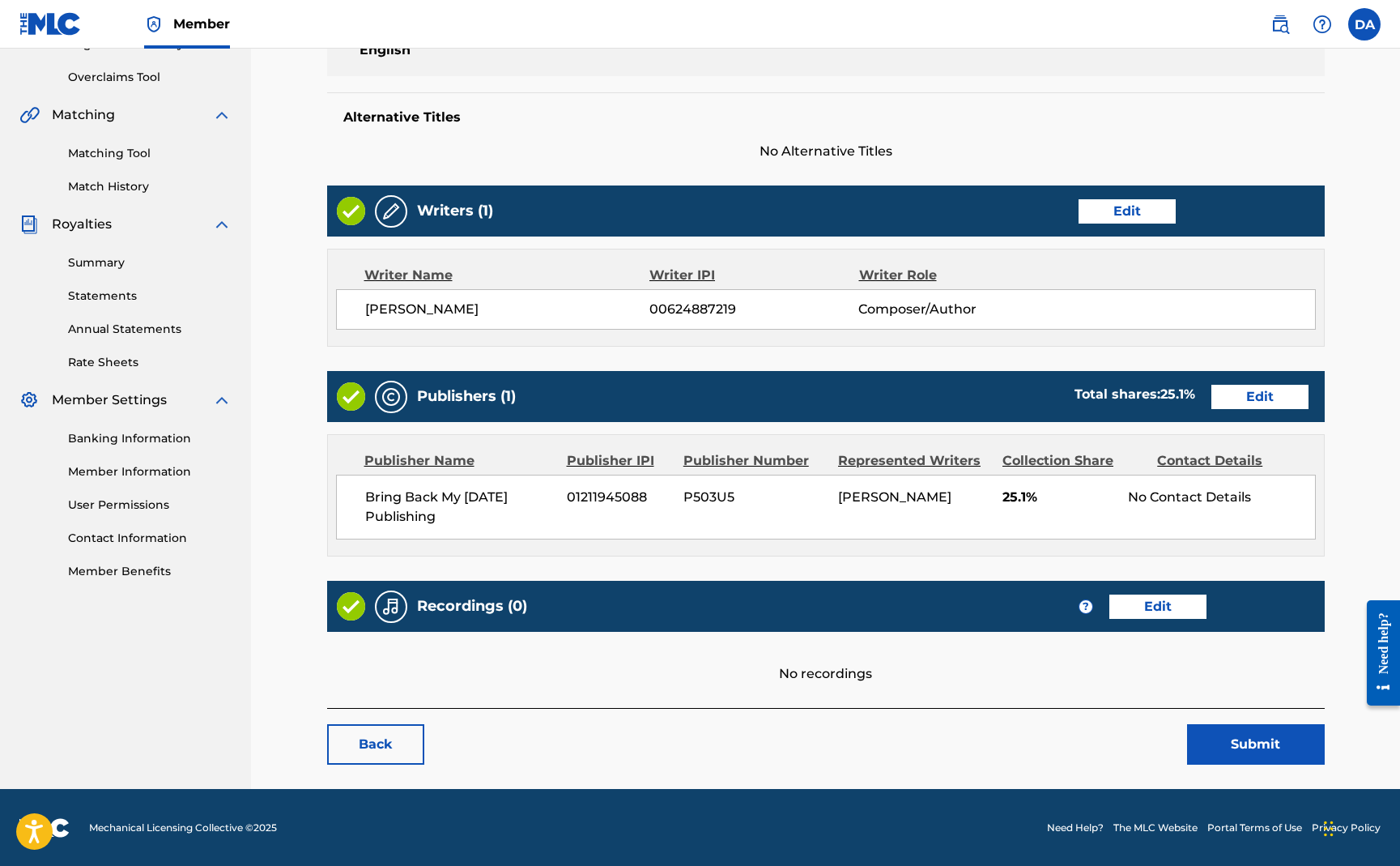
click at [1134, 605] on link "Edit" at bounding box center [1157, 607] width 97 height 24
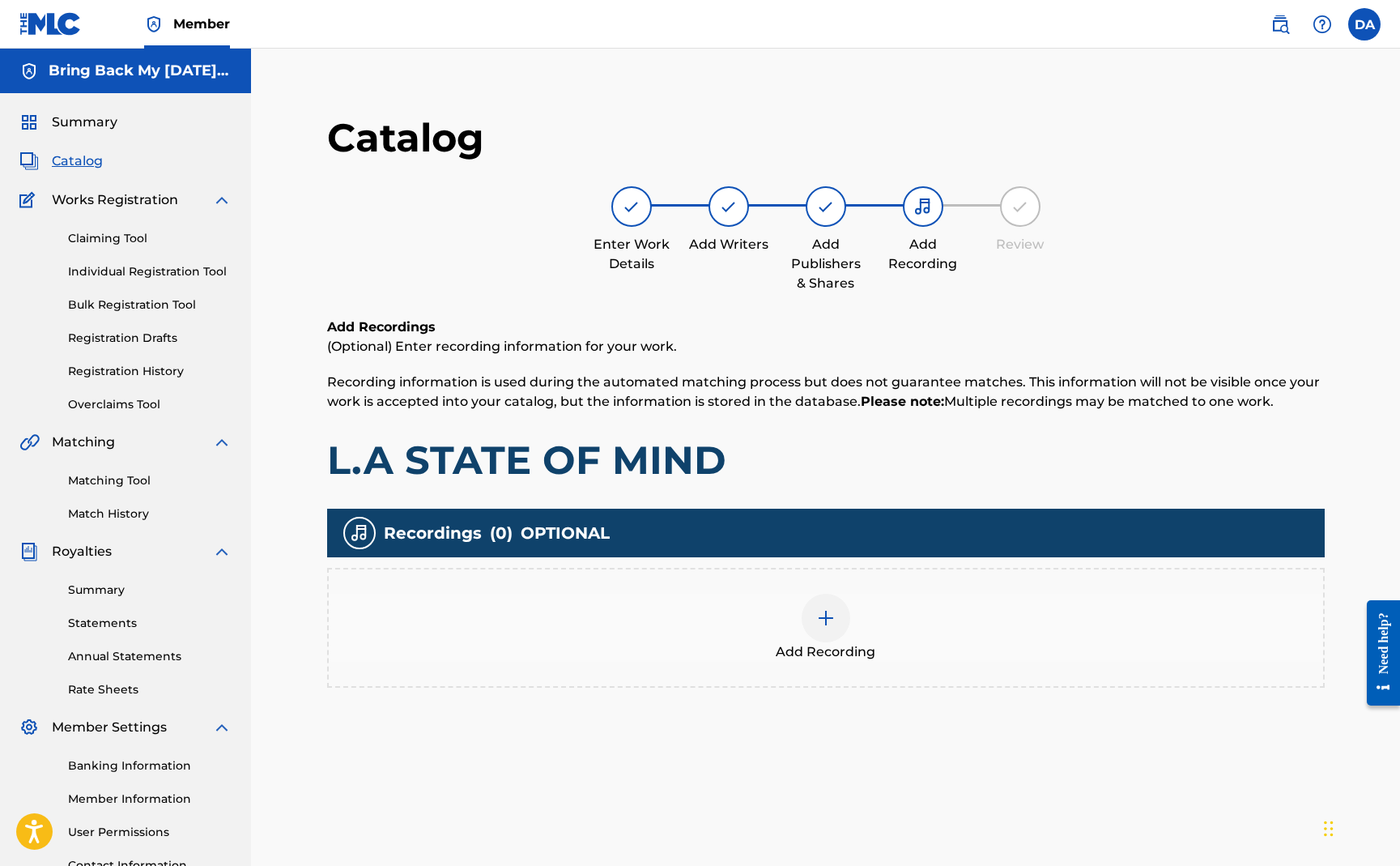
scroll to position [327, 0]
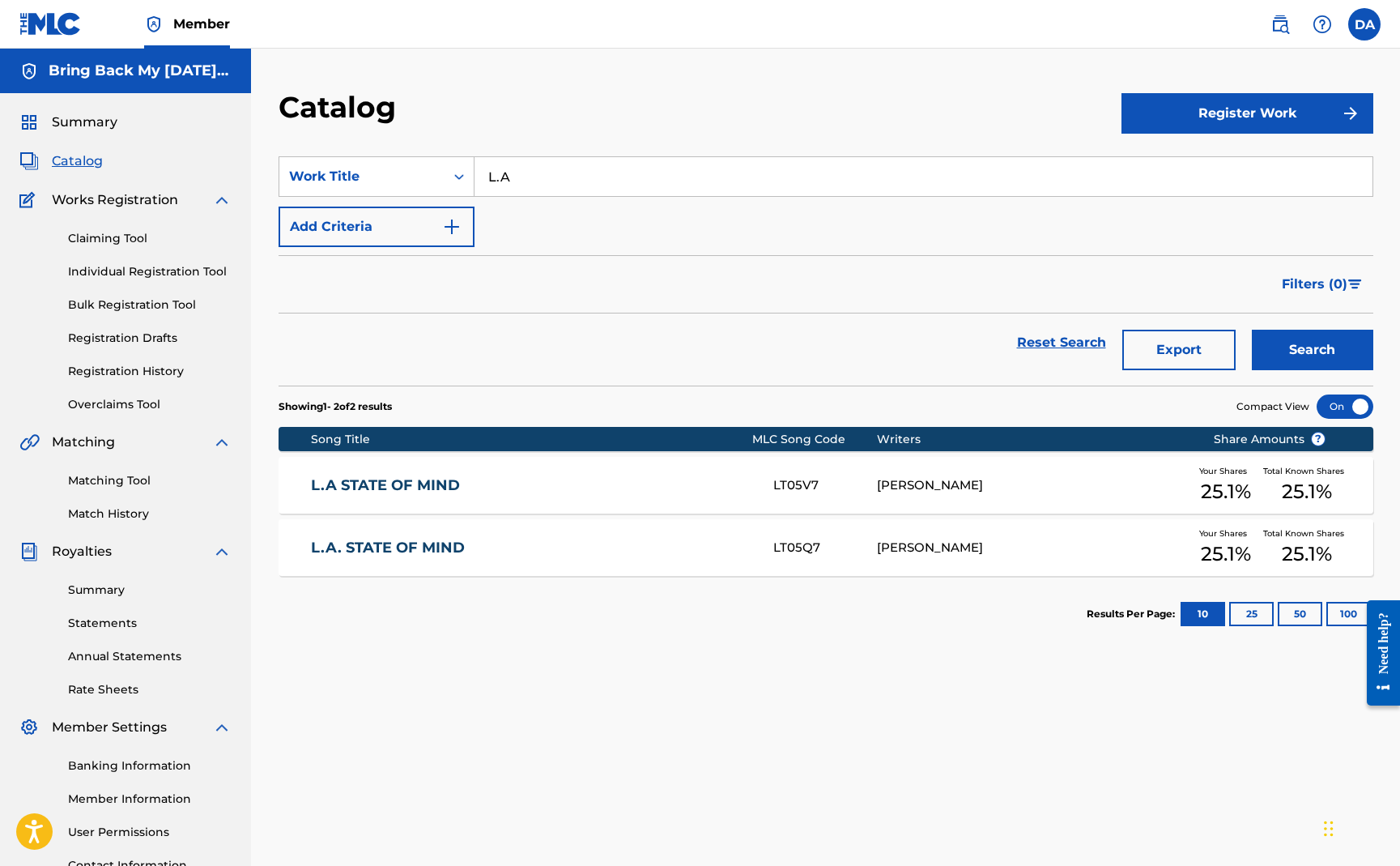
click at [393, 540] on link "L.A. STATE OF MIND" at bounding box center [531, 548] width 441 height 19
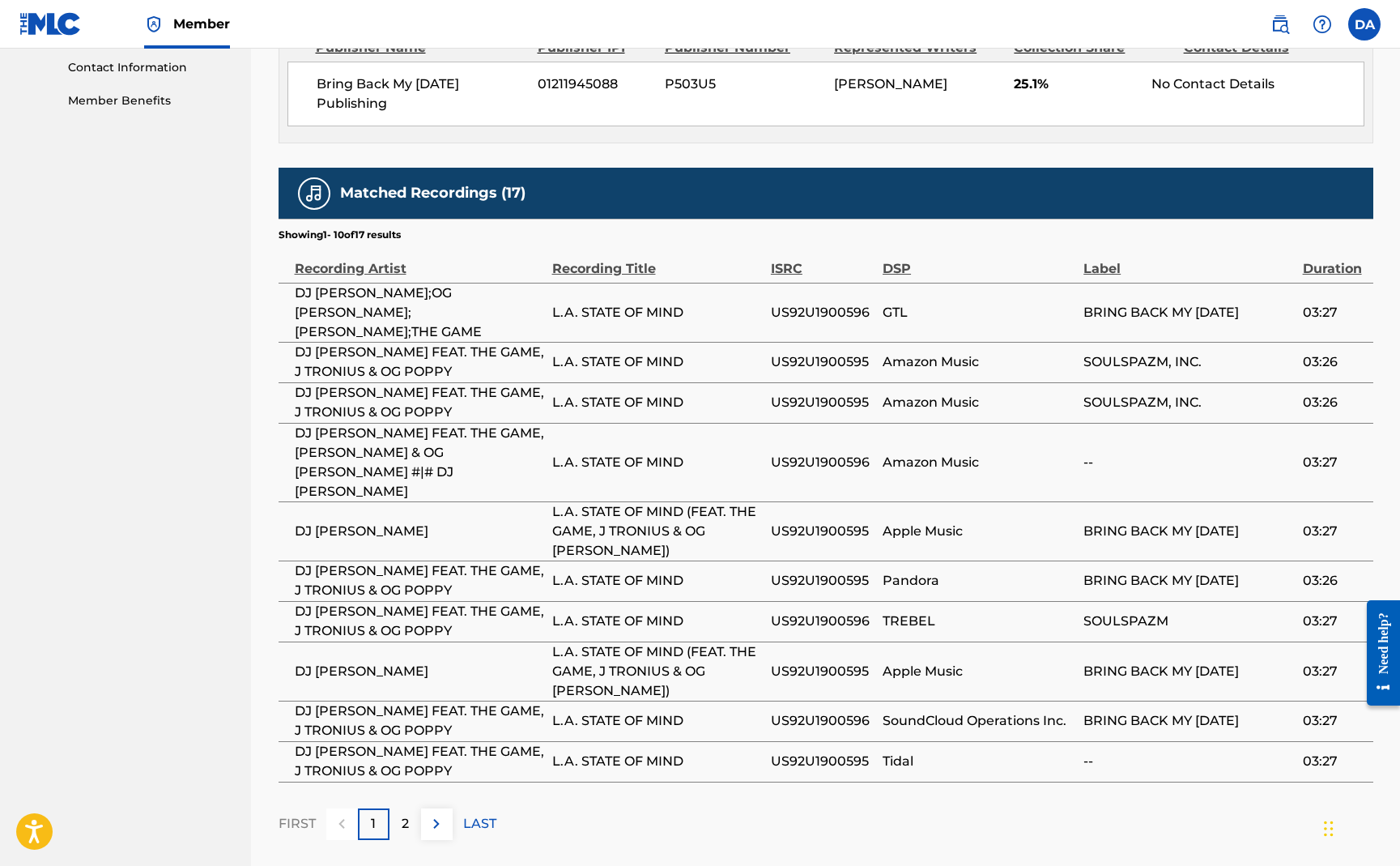
scroll to position [839, 0]
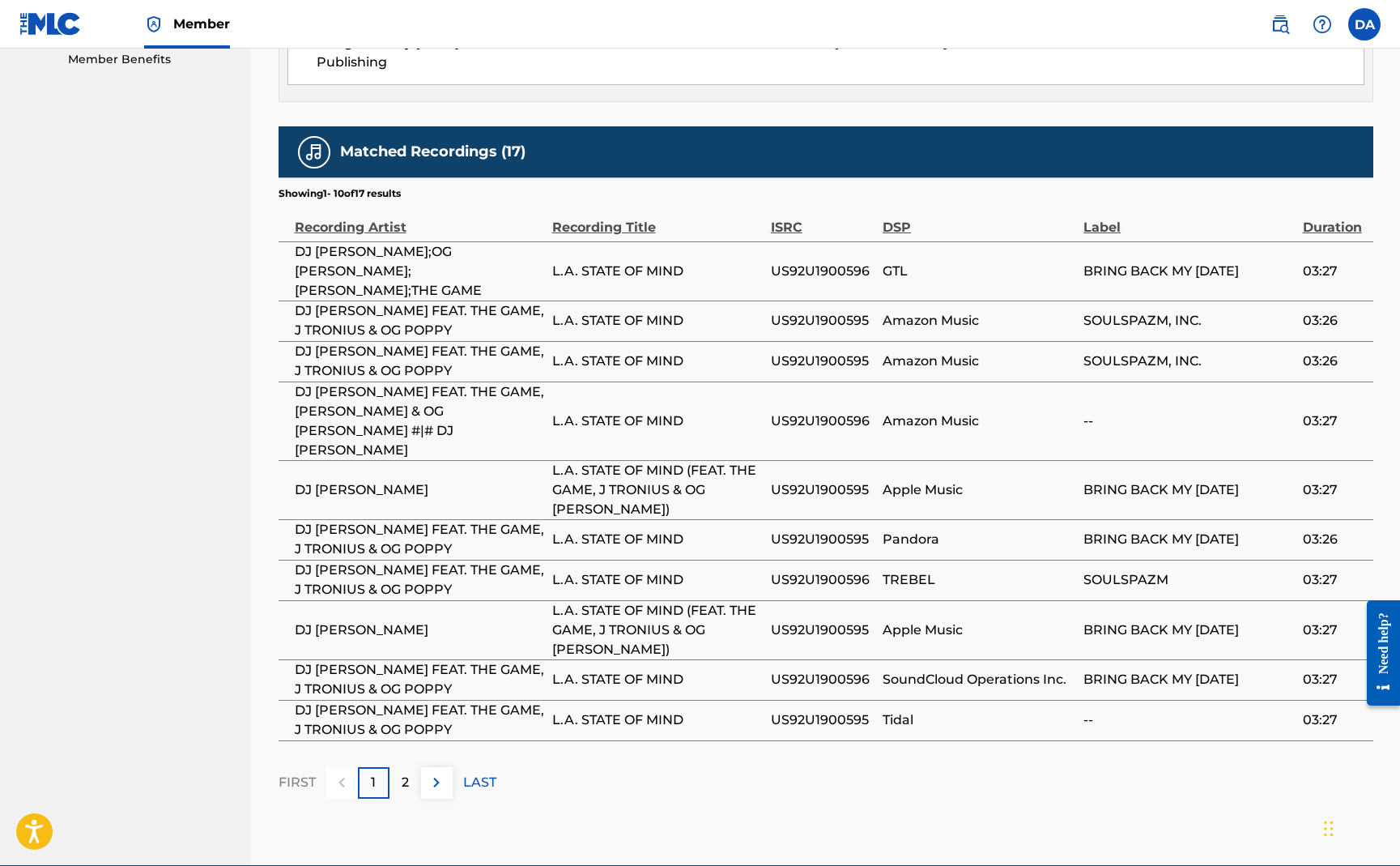
click at [409, 767] on div "2" at bounding box center [406, 783] width 31 height 31
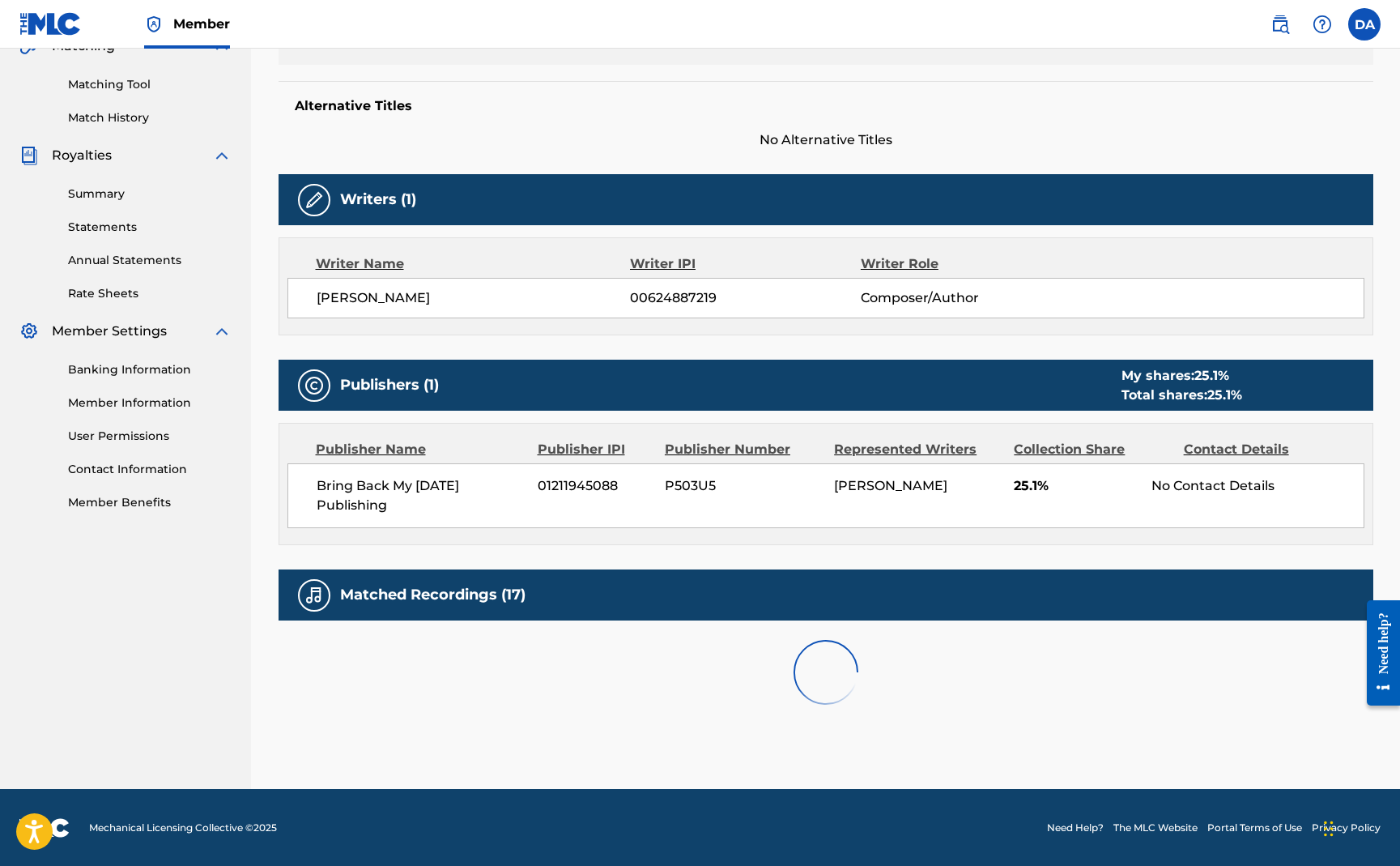
scroll to position [699, 0]
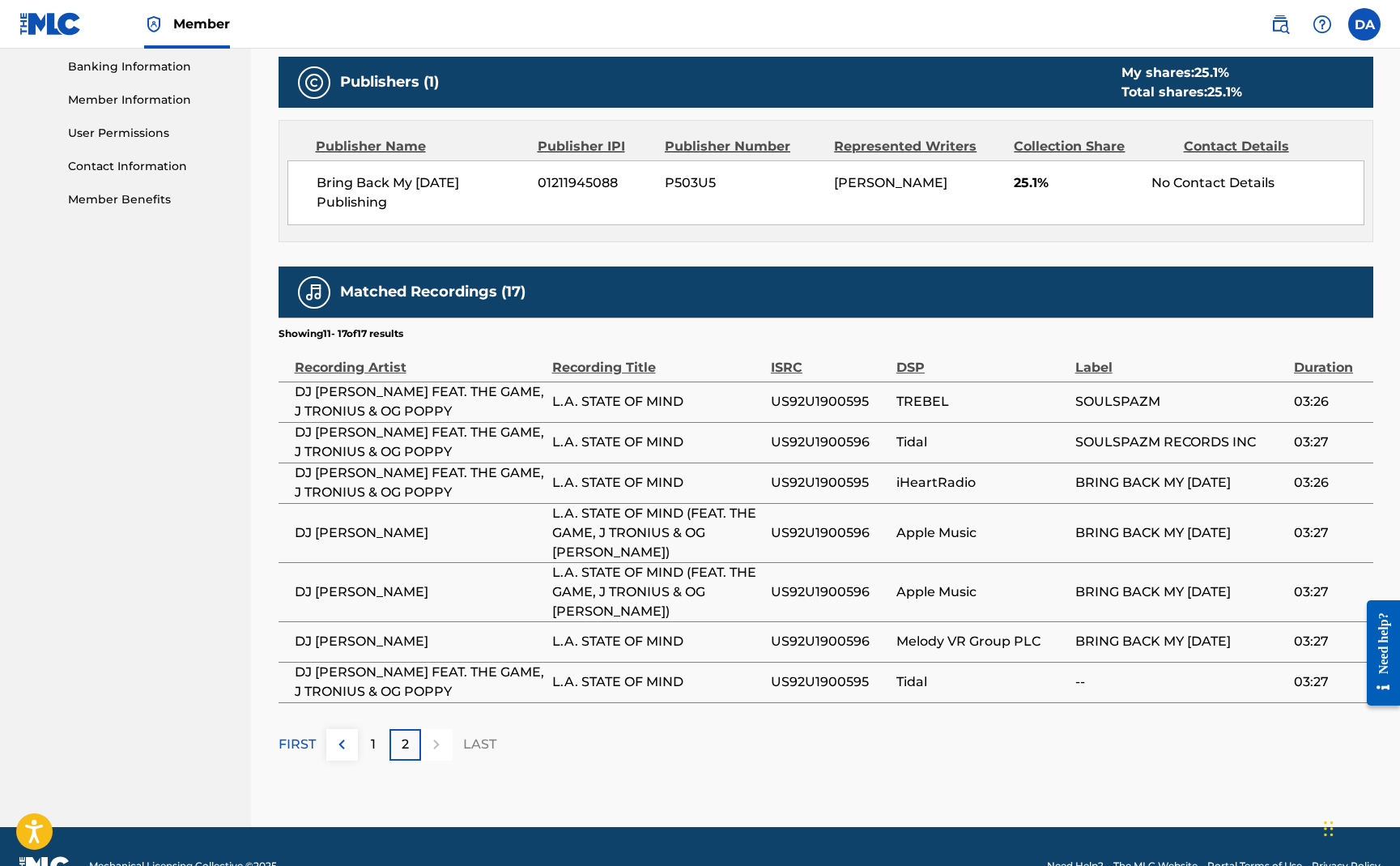
click at [377, 729] on div "1" at bounding box center [374, 745] width 31 height 31
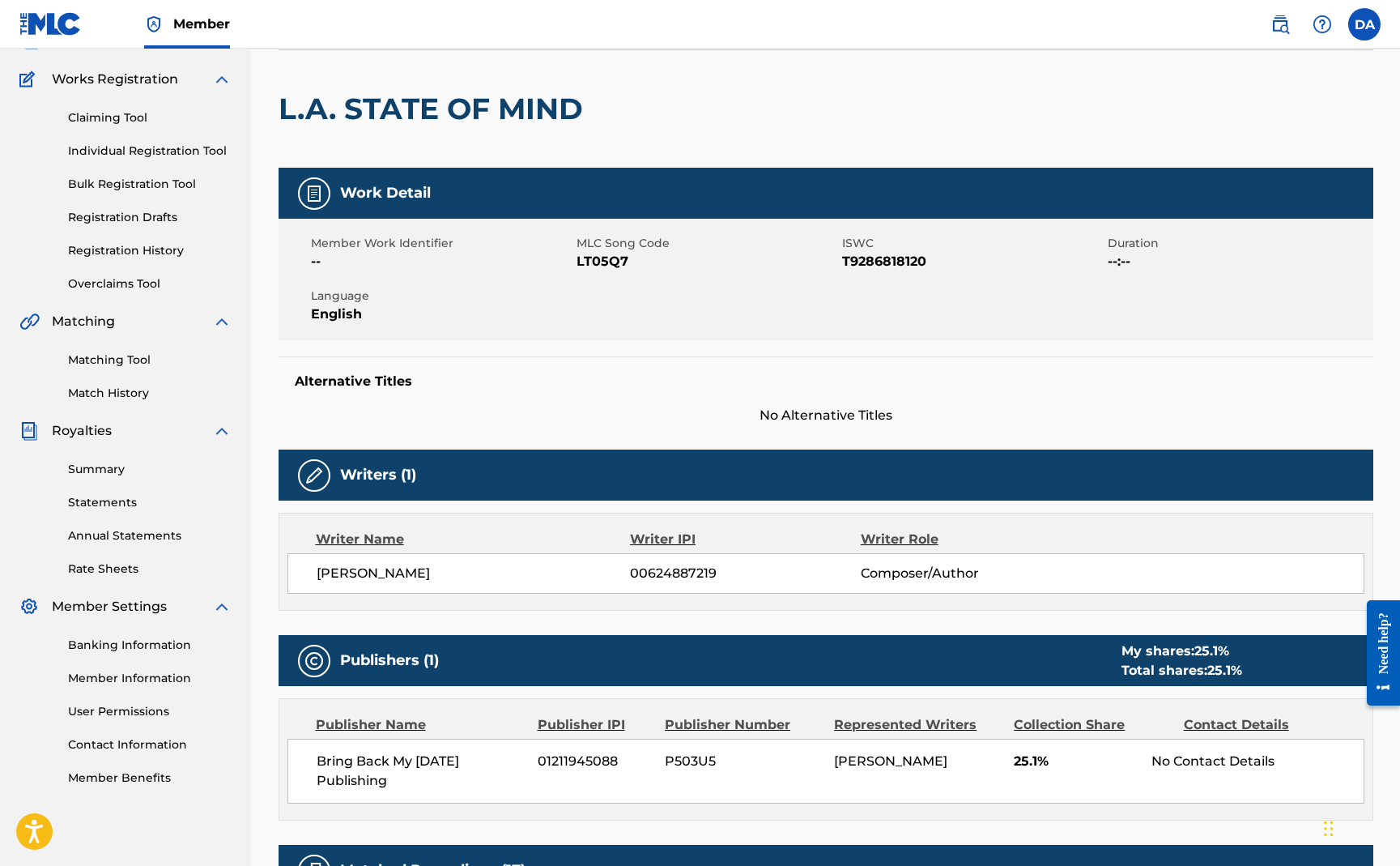
scroll to position [232, 0]
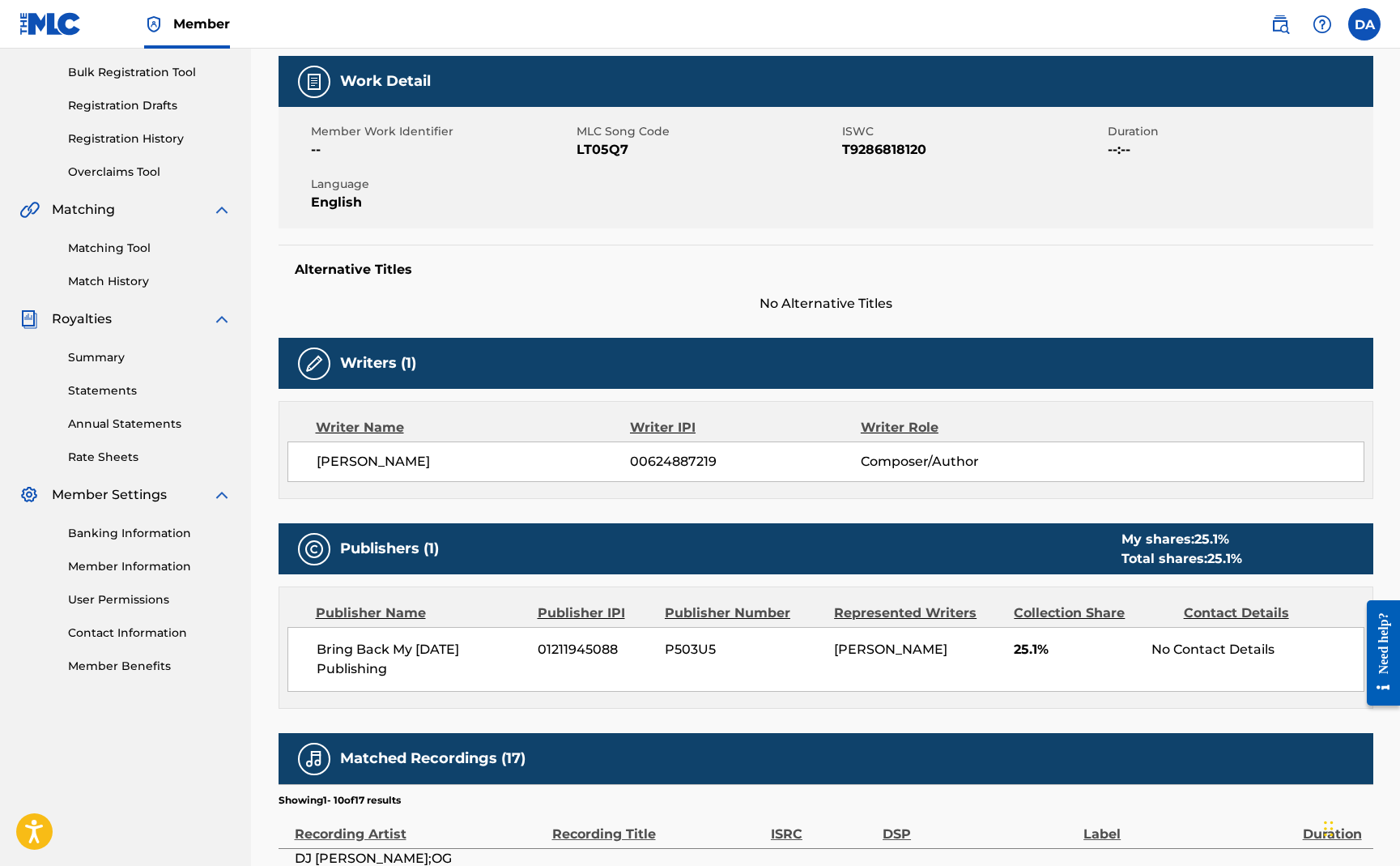
click at [887, 151] on span "T9286818120" at bounding box center [973, 149] width 262 height 19
copy span "T9286818120"
click at [123, 250] on link "Matching Tool" at bounding box center [149, 248] width 164 height 17
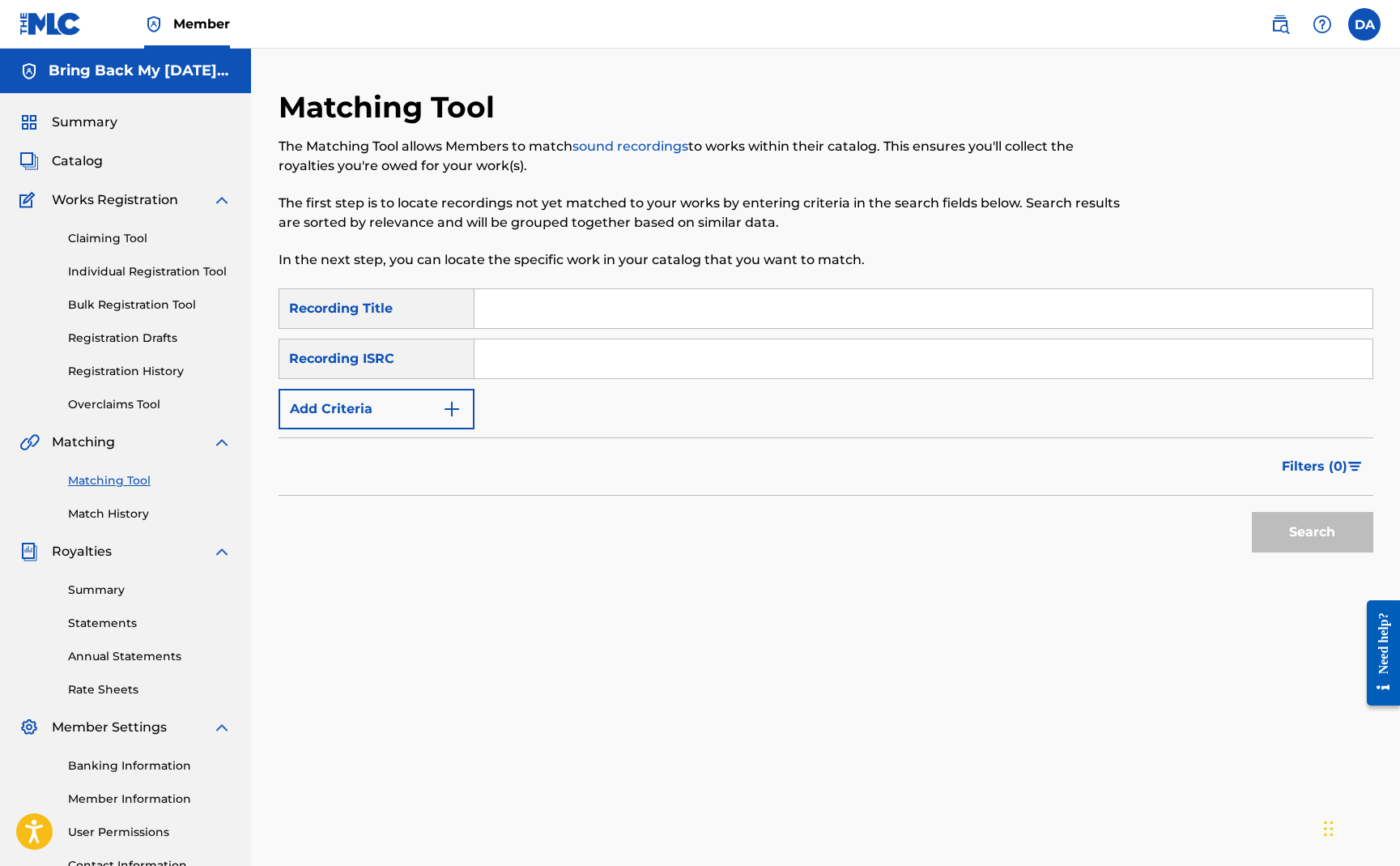
click at [522, 360] on input "Search Form" at bounding box center [924, 358] width 898 height 39
paste input "T9286818120"
click at [584, 356] on input "T9286818120" at bounding box center [924, 358] width 898 height 39
paste input "US92U1900596"
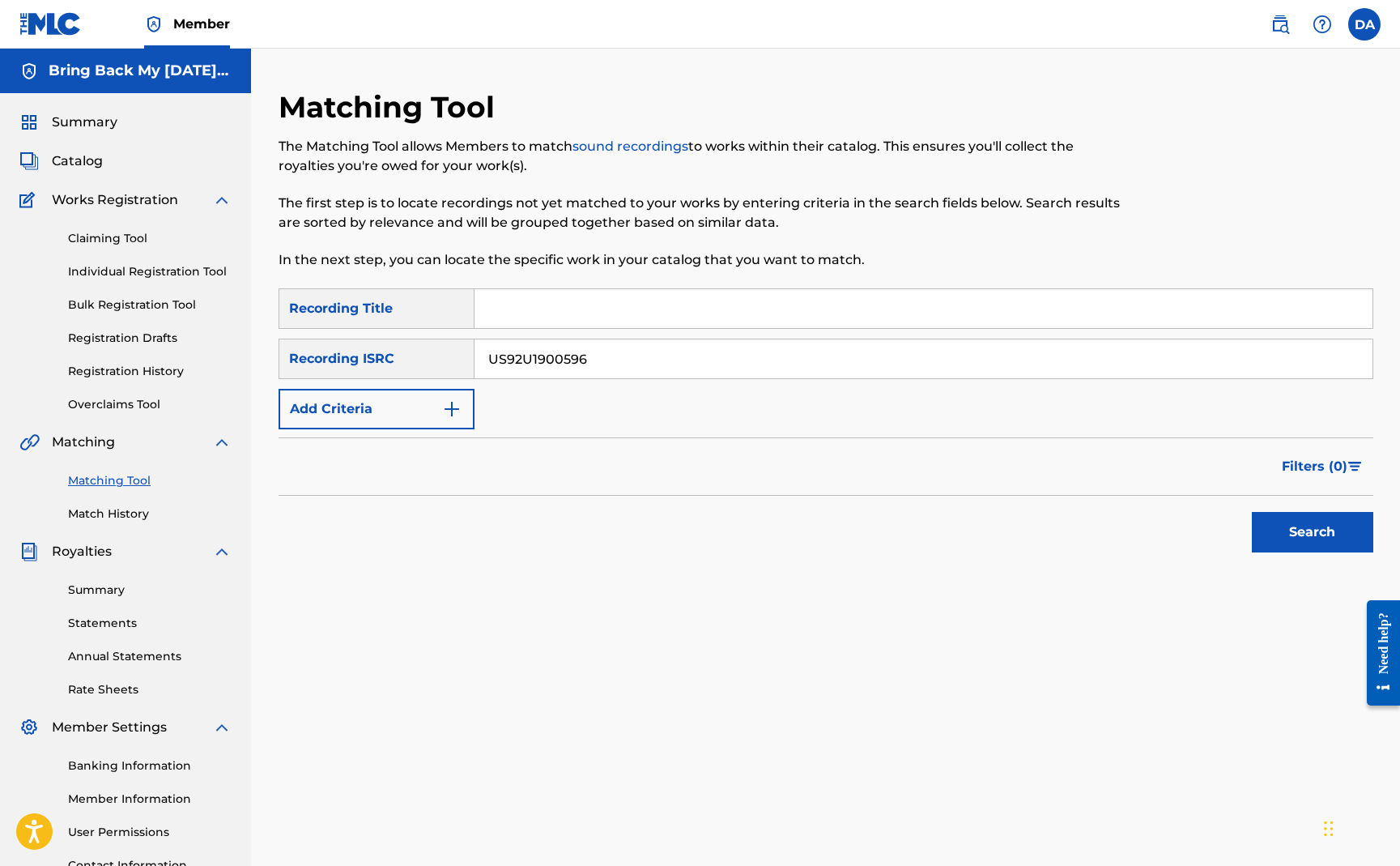
type input "US92U1900596"
click at [1294, 529] on button "Search" at bounding box center [1312, 533] width 121 height 41
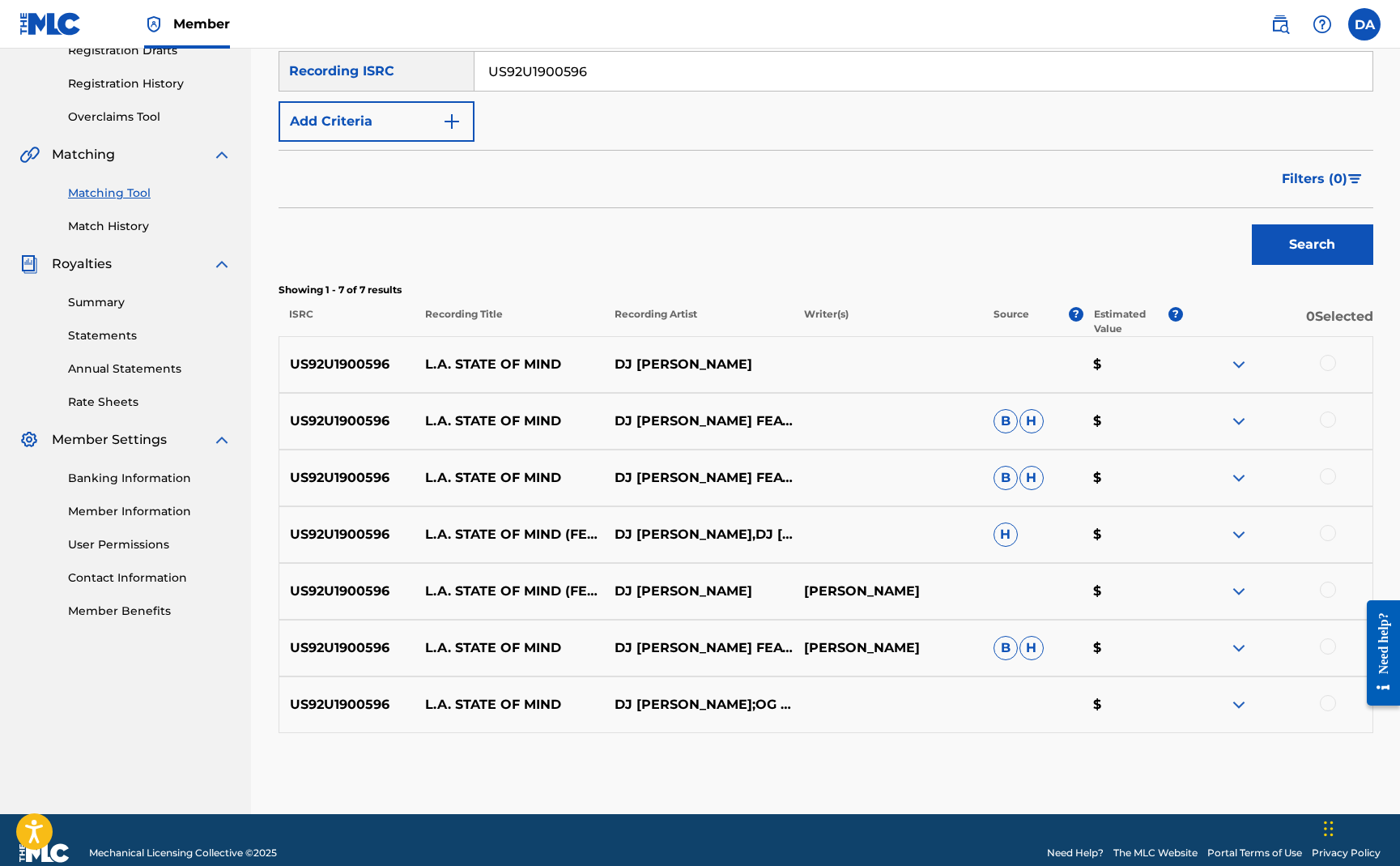
scroll to position [313, 0]
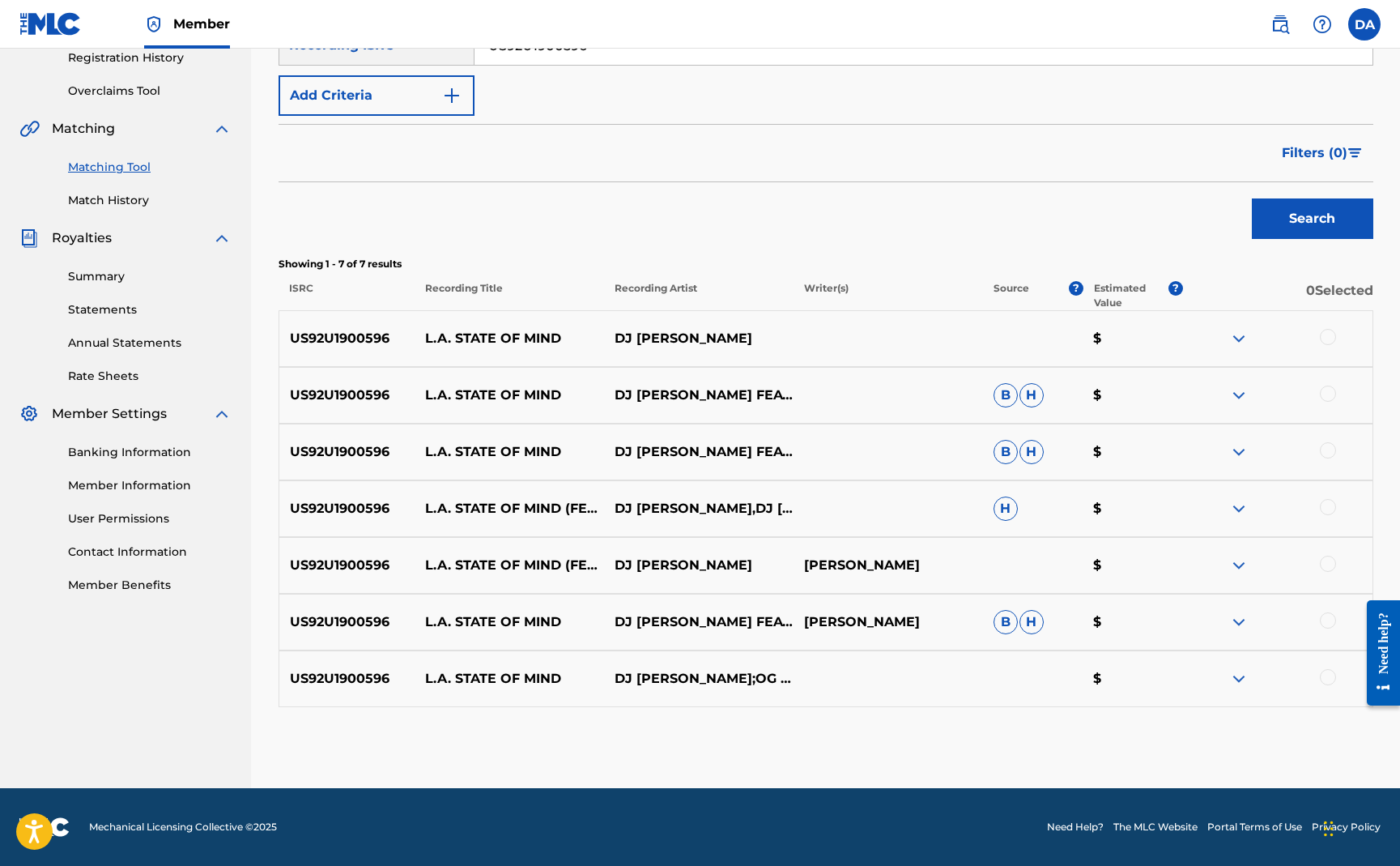
click at [1322, 333] on div at bounding box center [1328, 336] width 16 height 16
click at [1331, 411] on div "US92U1900596 L.A. STATE OF MIND DJ [PERSON_NAME] FEAT. THE GAME,J TRONIUS & OG …" at bounding box center [826, 395] width 1095 height 56
click at [1329, 403] on div at bounding box center [1278, 395] width 190 height 19
click at [1329, 397] on div at bounding box center [1328, 393] width 16 height 16
click at [1329, 470] on div "US92U1900596 L.A. STATE OF MIND DJ [PERSON_NAME] FEAT. THE GAME,[PERSON_NAME] &…" at bounding box center [826, 451] width 1095 height 56
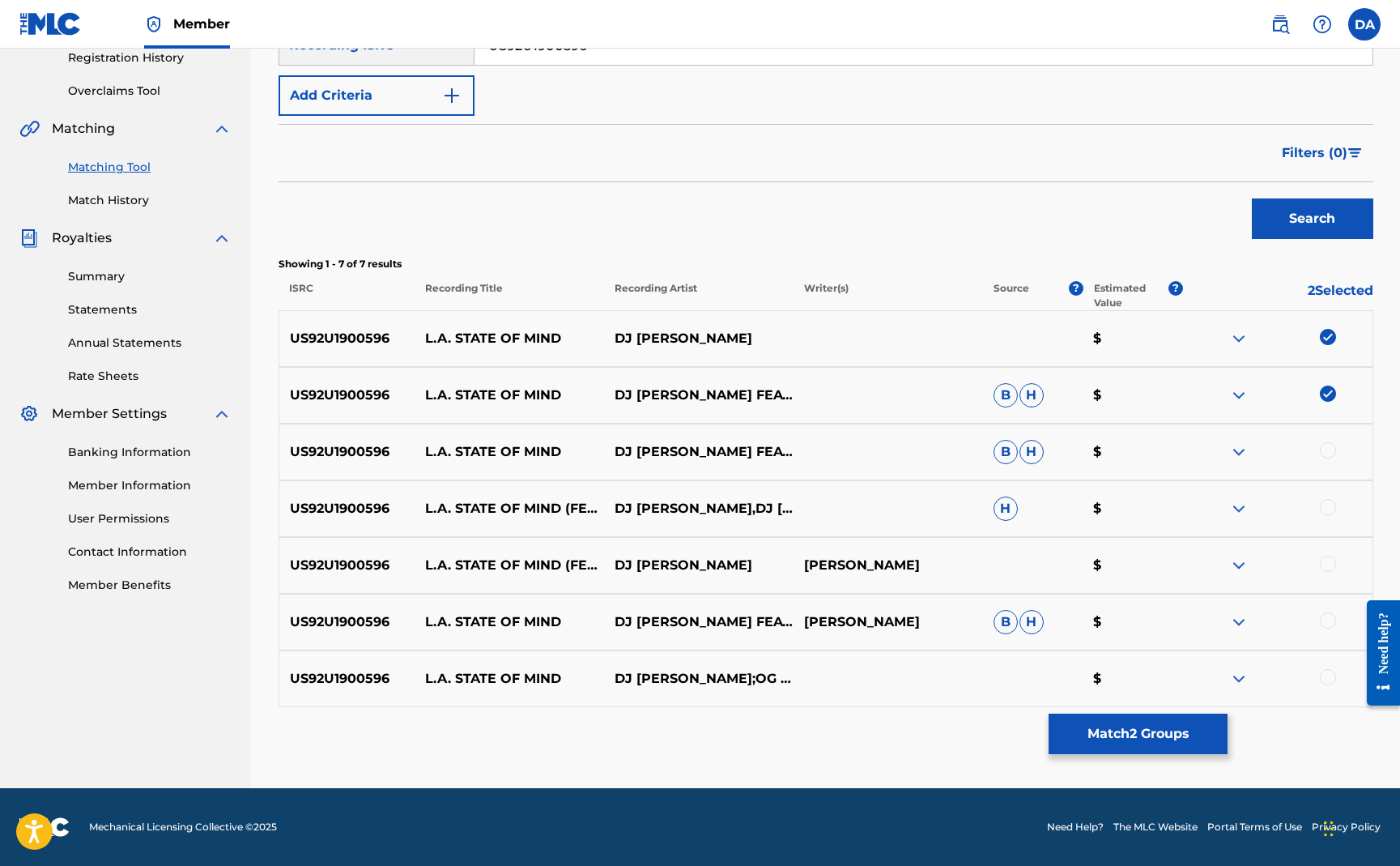
click at [1332, 443] on div at bounding box center [1328, 450] width 16 height 16
click at [1328, 470] on div "US92U1900596 L.A. STATE OF MIND DJ [PERSON_NAME] FEAT. THE GAME,[PERSON_NAME] &…" at bounding box center [826, 451] width 1095 height 56
click at [1334, 508] on div at bounding box center [1328, 507] width 16 height 16
click at [1321, 567] on div at bounding box center [1328, 563] width 16 height 16
click at [1322, 624] on div at bounding box center [1328, 620] width 16 height 16
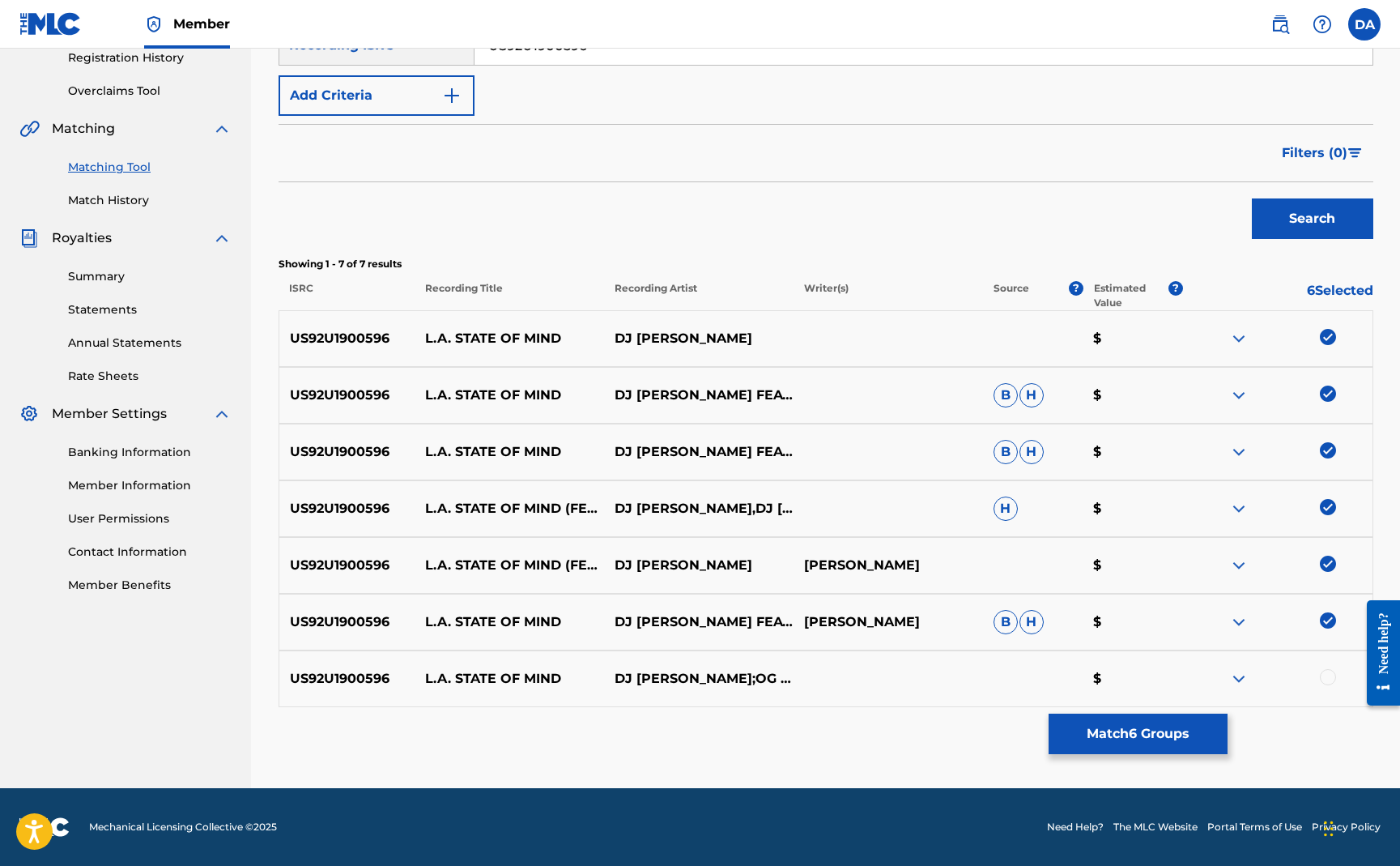
click at [1332, 682] on div at bounding box center [1328, 676] width 16 height 16
click at [1148, 729] on button "Match 7 Groups" at bounding box center [1138, 734] width 179 height 41
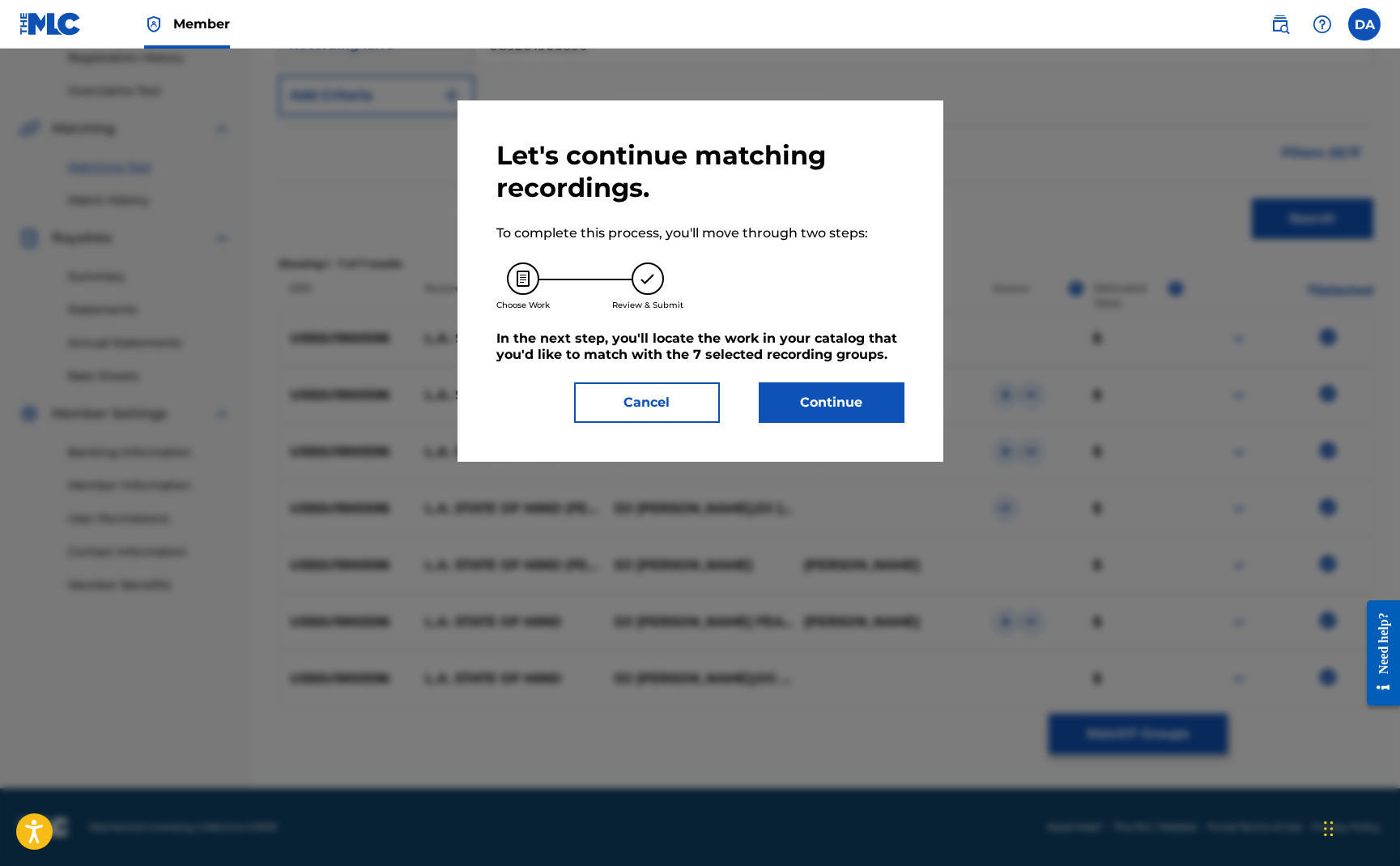
click at [852, 408] on button "Continue" at bounding box center [831, 403] width 145 height 41
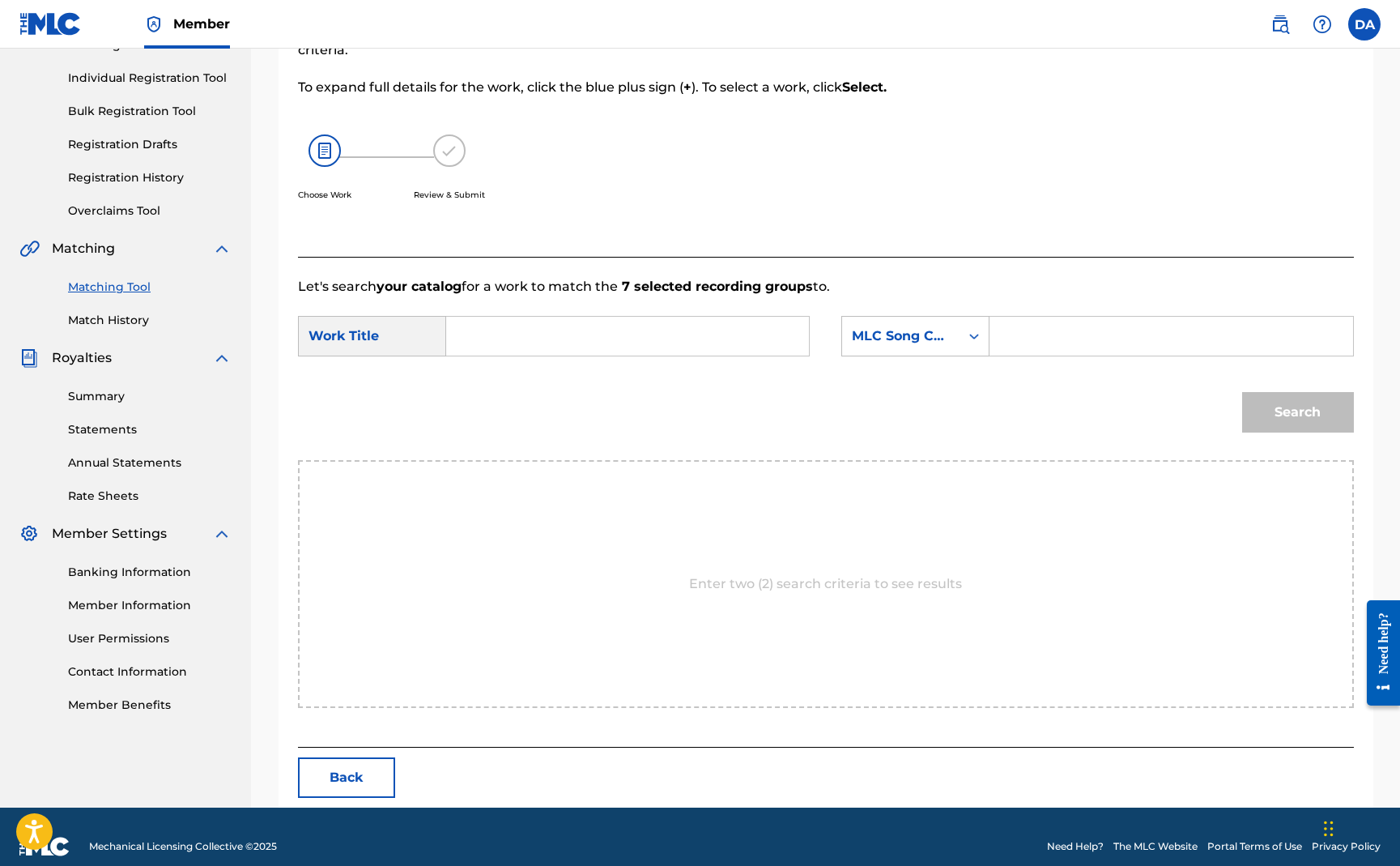
scroll to position [213, 0]
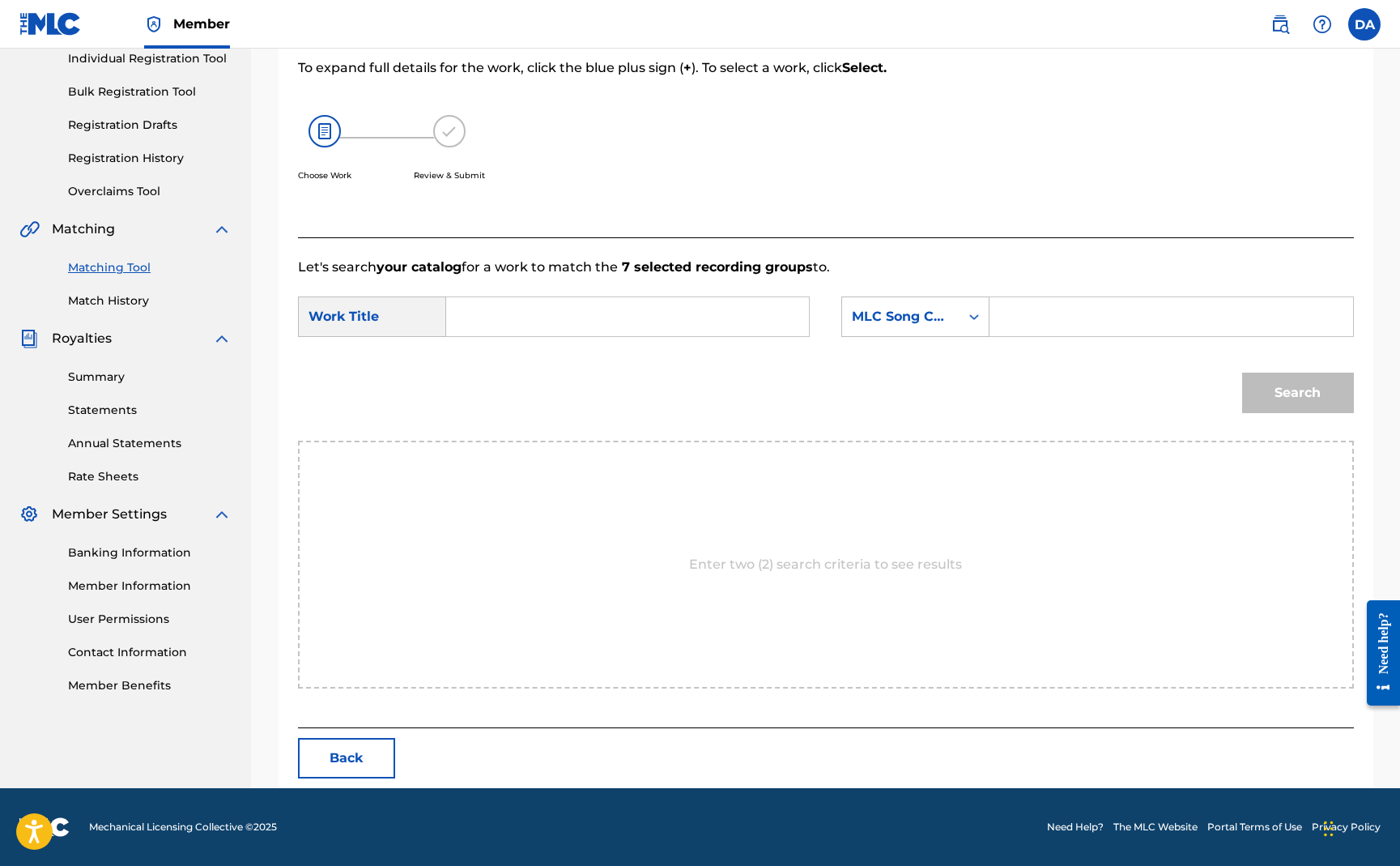
click at [731, 323] on input "Search Form" at bounding box center [628, 317] width 335 height 39
click at [535, 357] on div "l.a state of mind" at bounding box center [506, 363] width 92 height 48
type input "l.a state of mind"
click at [953, 330] on div "MLC Song Code" at bounding box center [901, 316] width 118 height 31
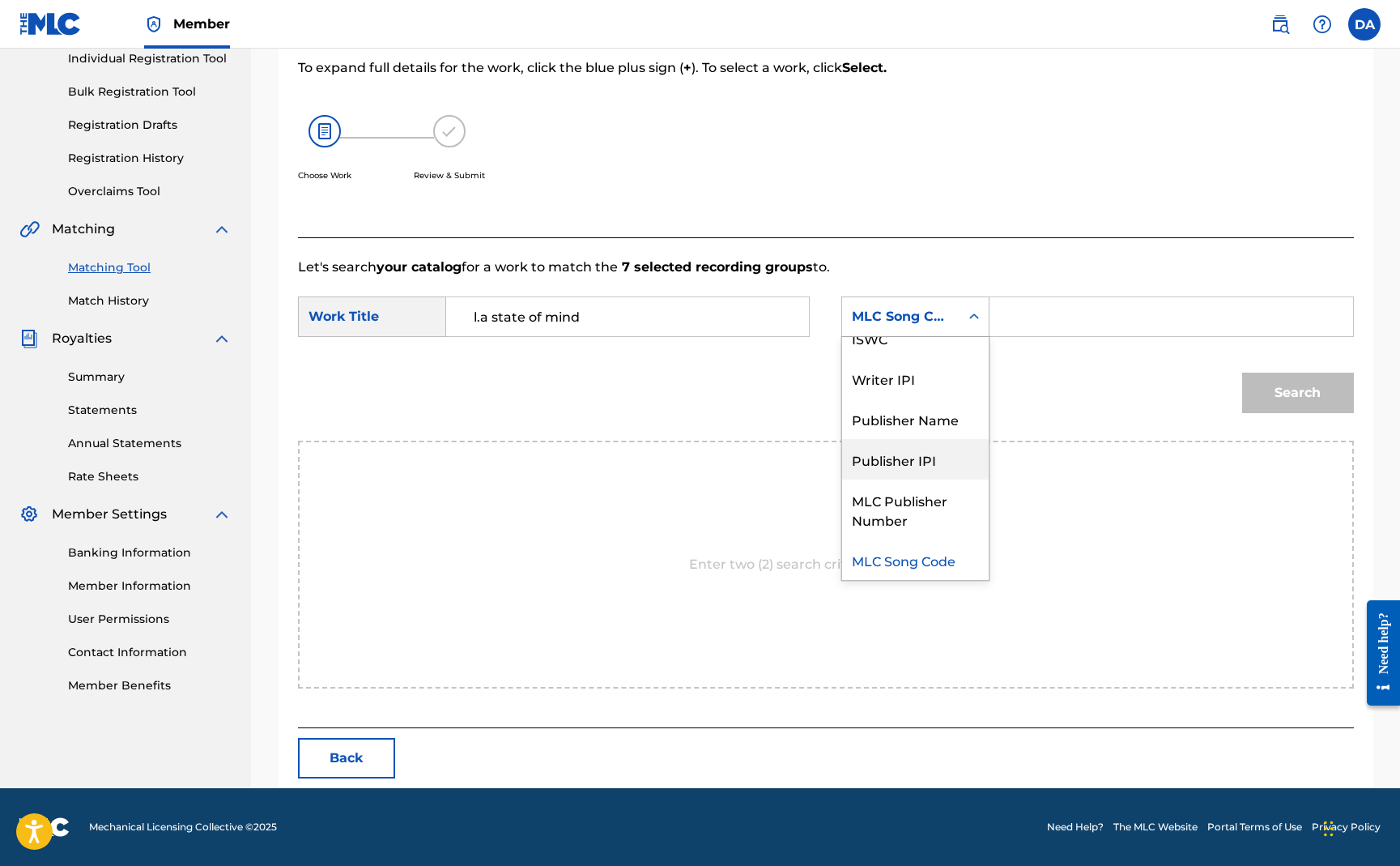
scroll to position [0, 0]
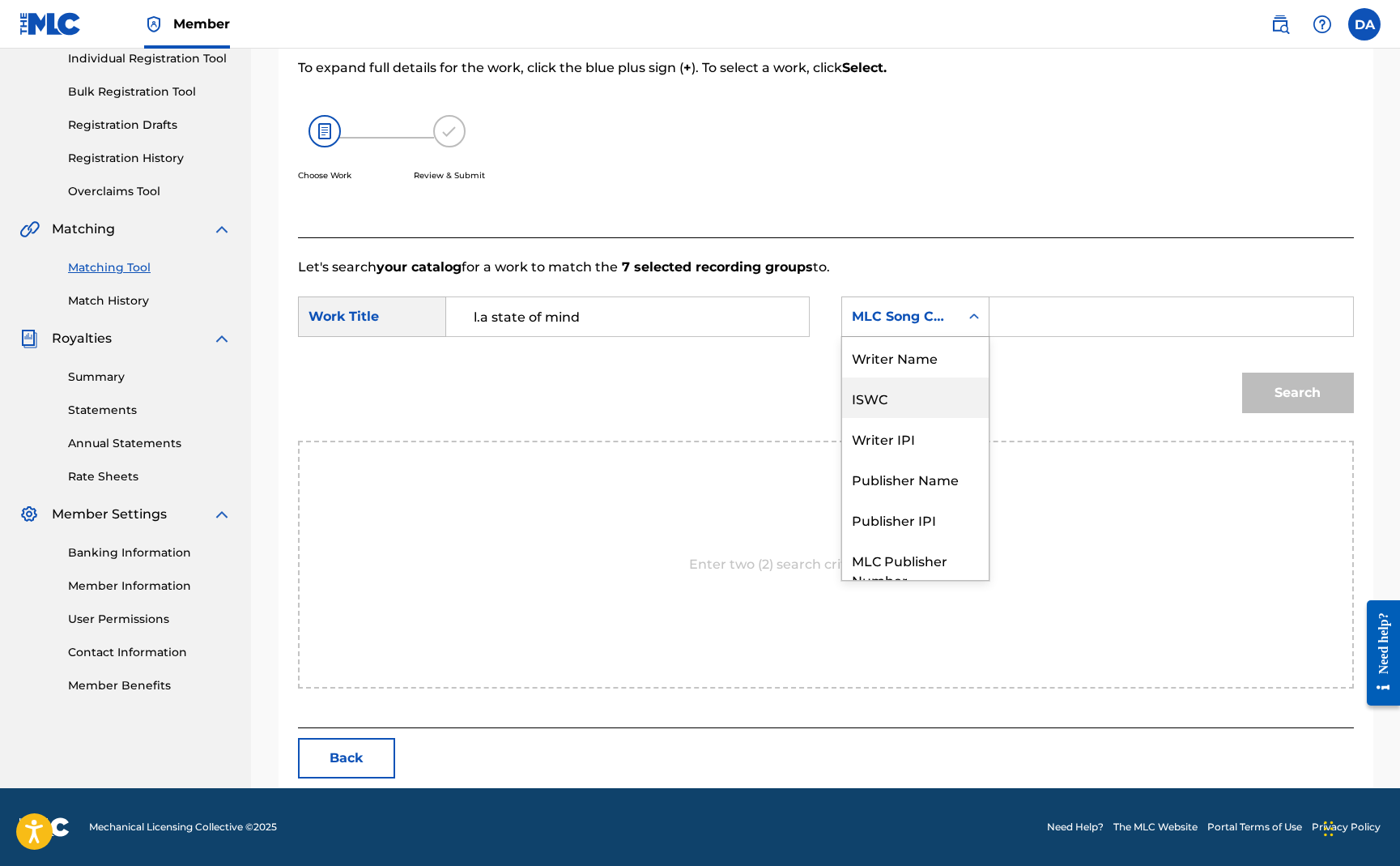
click at [906, 405] on div "ISWC" at bounding box center [916, 398] width 146 height 41
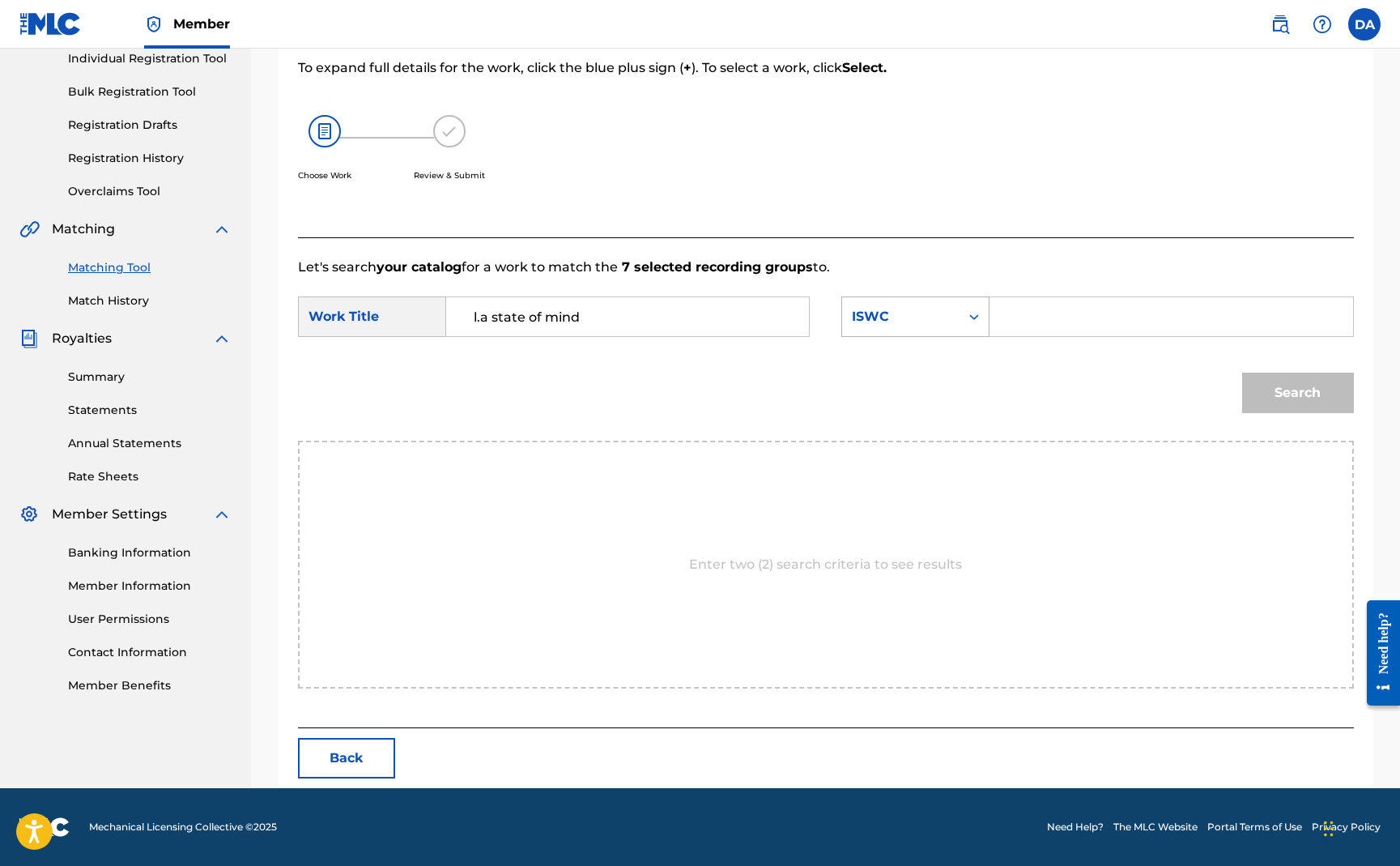
click at [926, 321] on div "ISWC" at bounding box center [901, 316] width 98 height 19
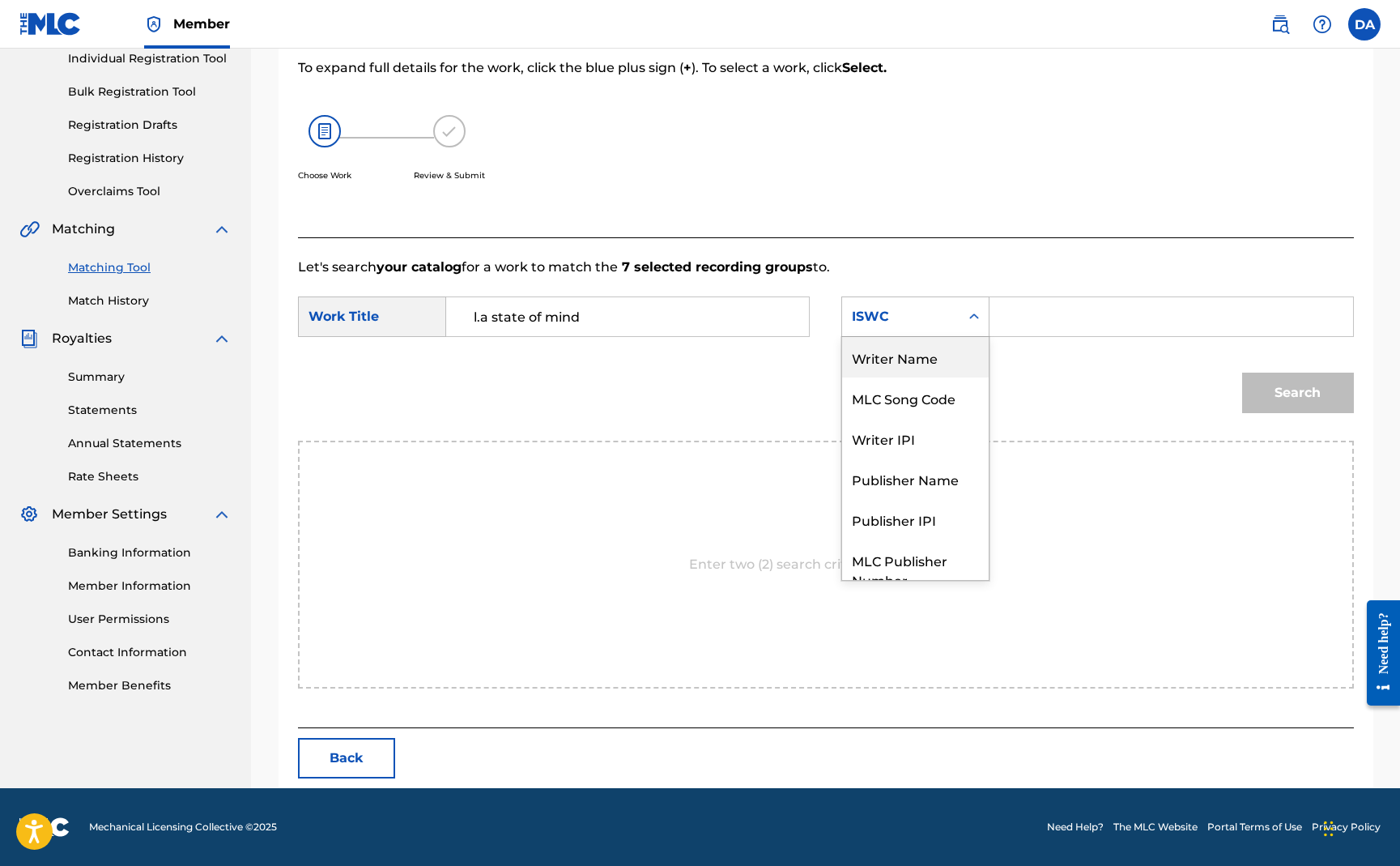
click at [912, 370] on div "Writer Name" at bounding box center [916, 358] width 146 height 41
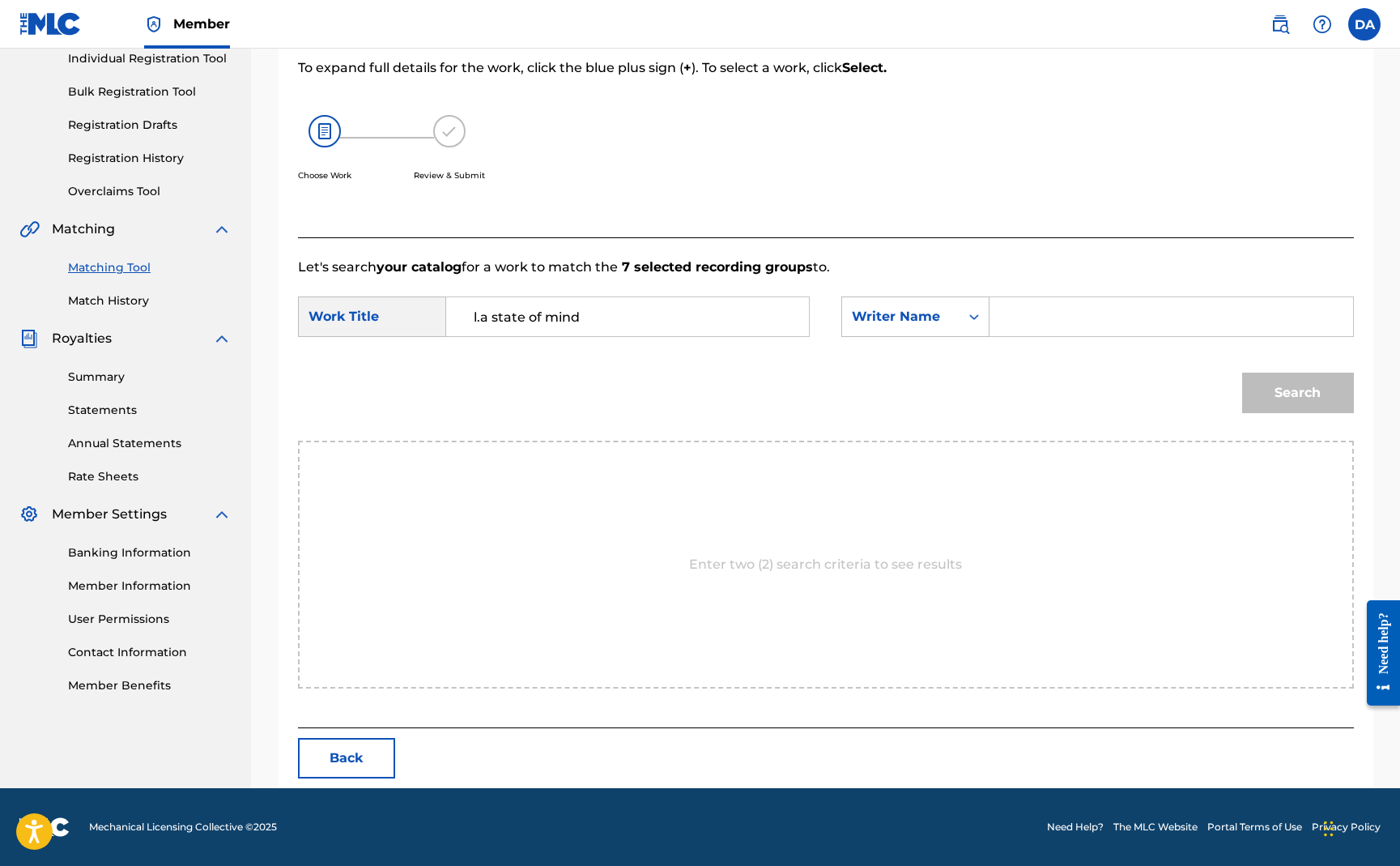
click at [1031, 320] on input "Search Form" at bounding box center [1171, 317] width 335 height 39
type input "[PERSON_NAME]"
click at [1310, 406] on button "Search" at bounding box center [1298, 393] width 112 height 41
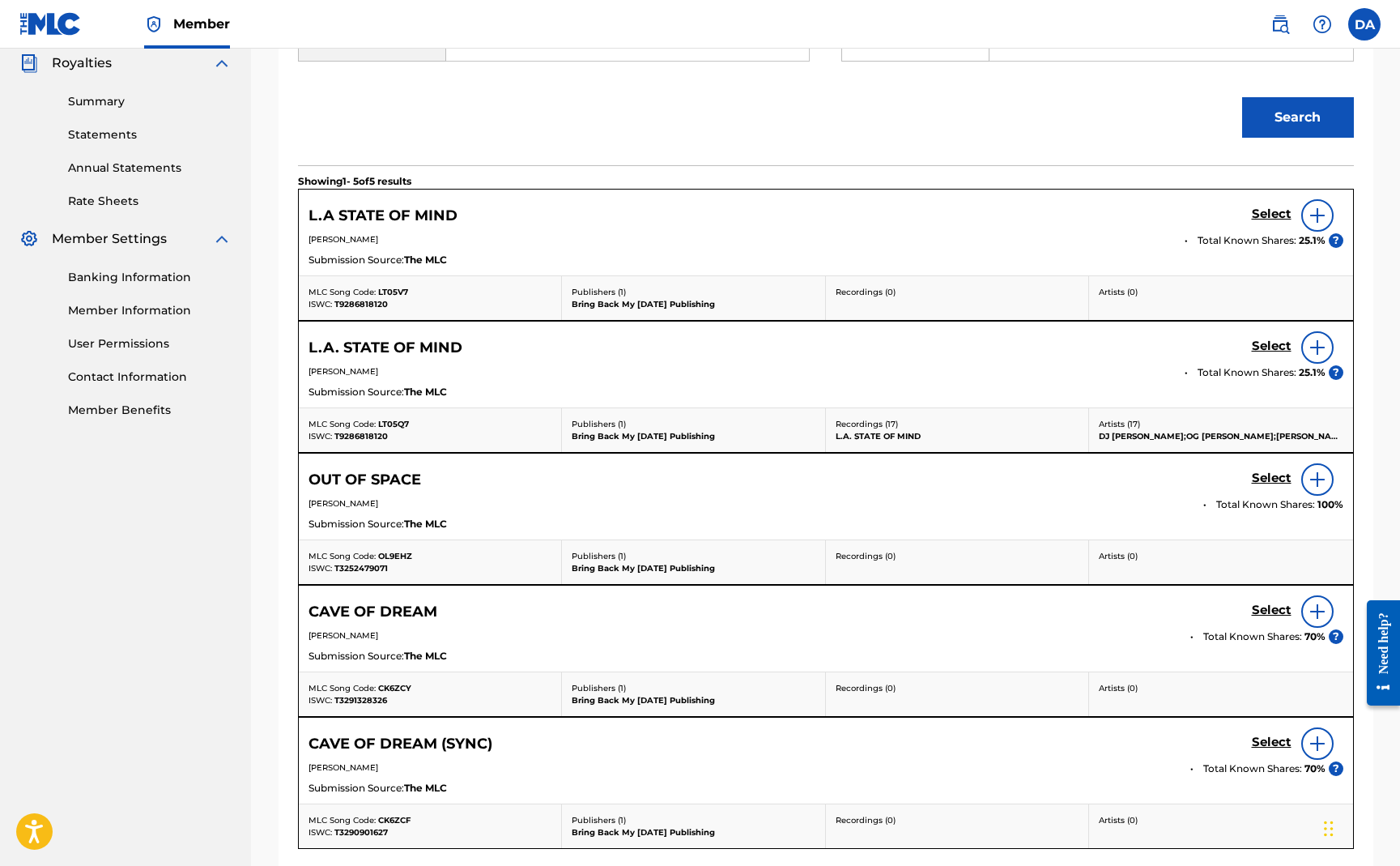
scroll to position [486, 0]
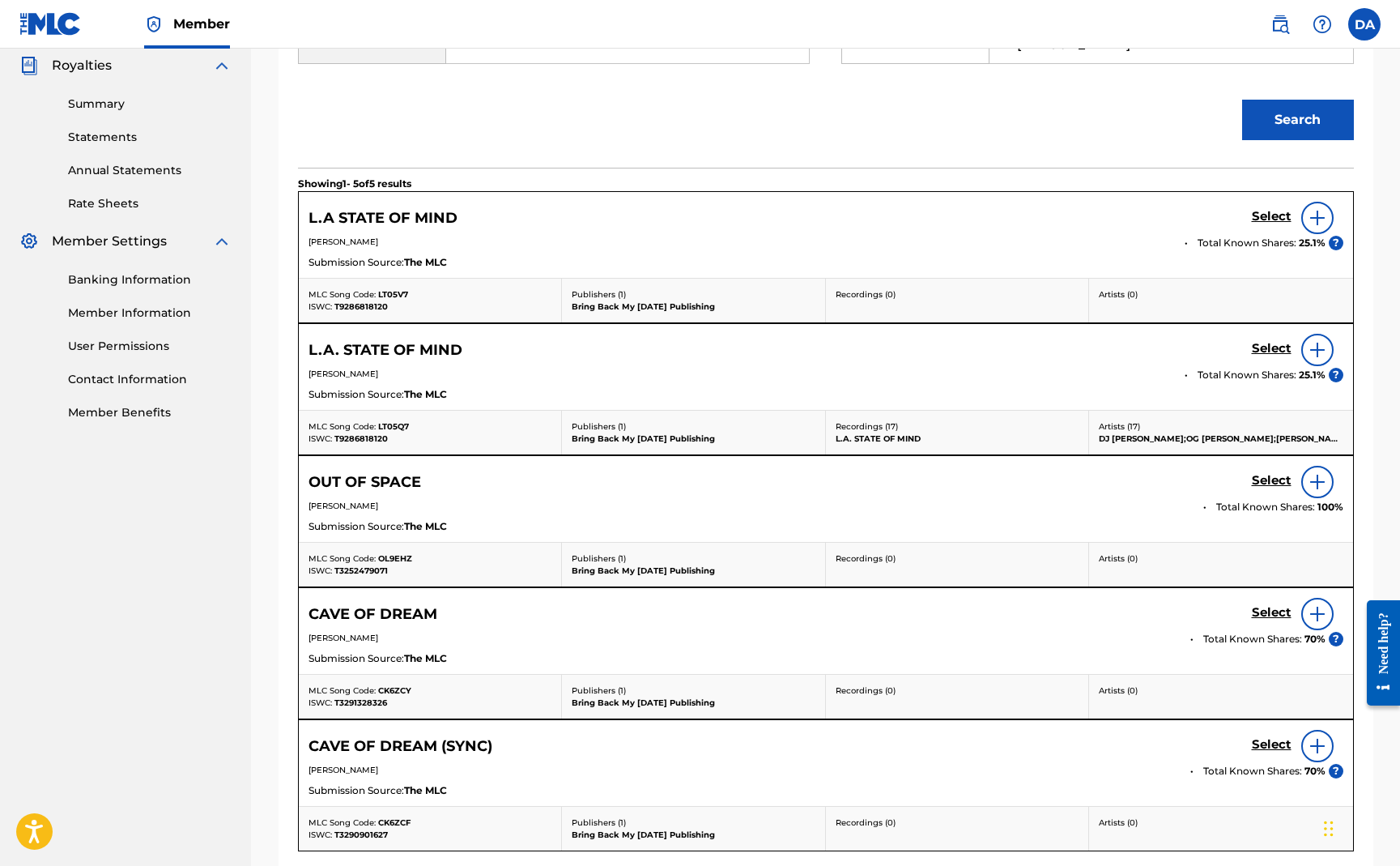
click at [1318, 350] on img at bounding box center [1318, 349] width 19 height 19
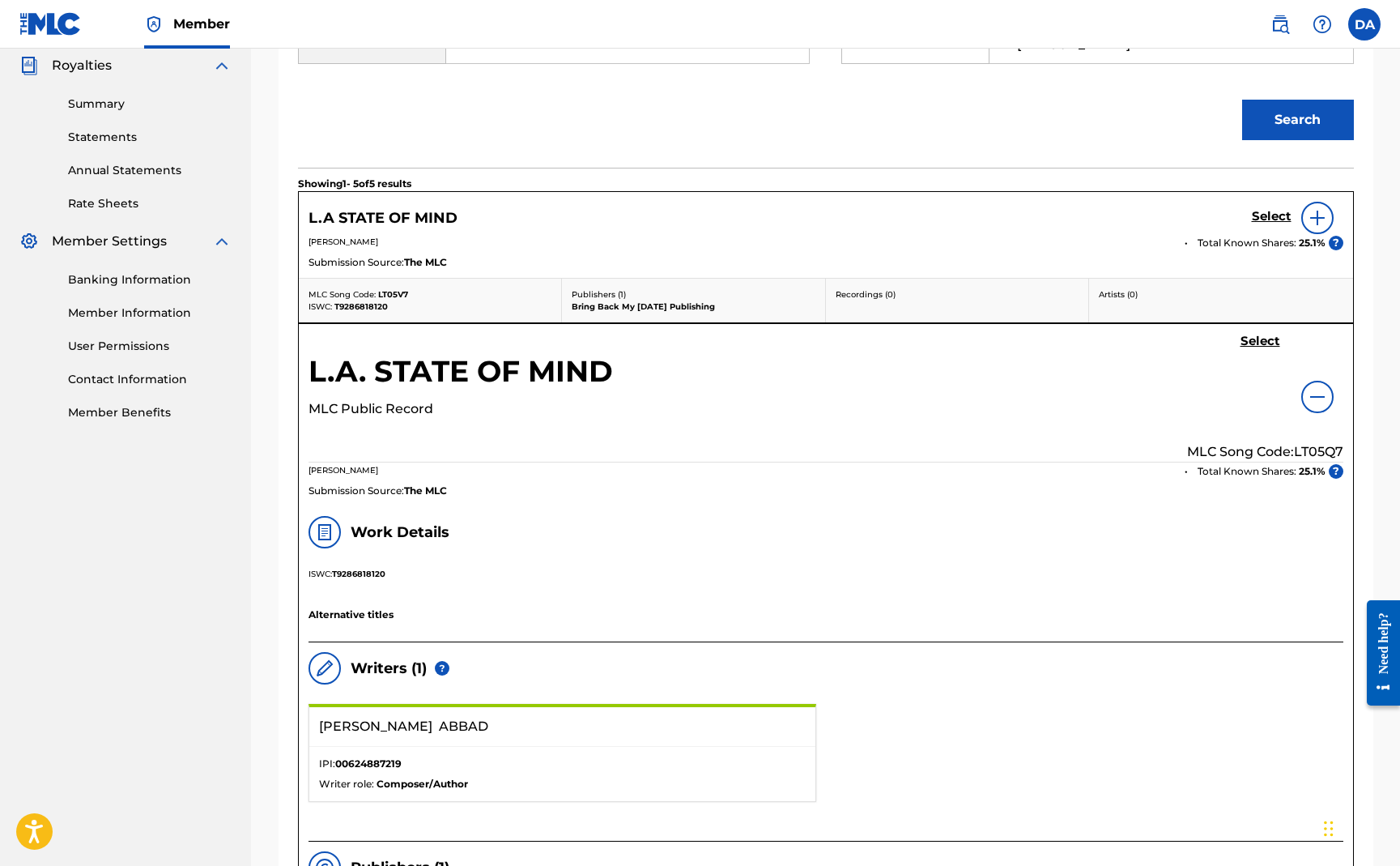
click at [1272, 216] on h5 "Select" at bounding box center [1271, 217] width 40 height 16
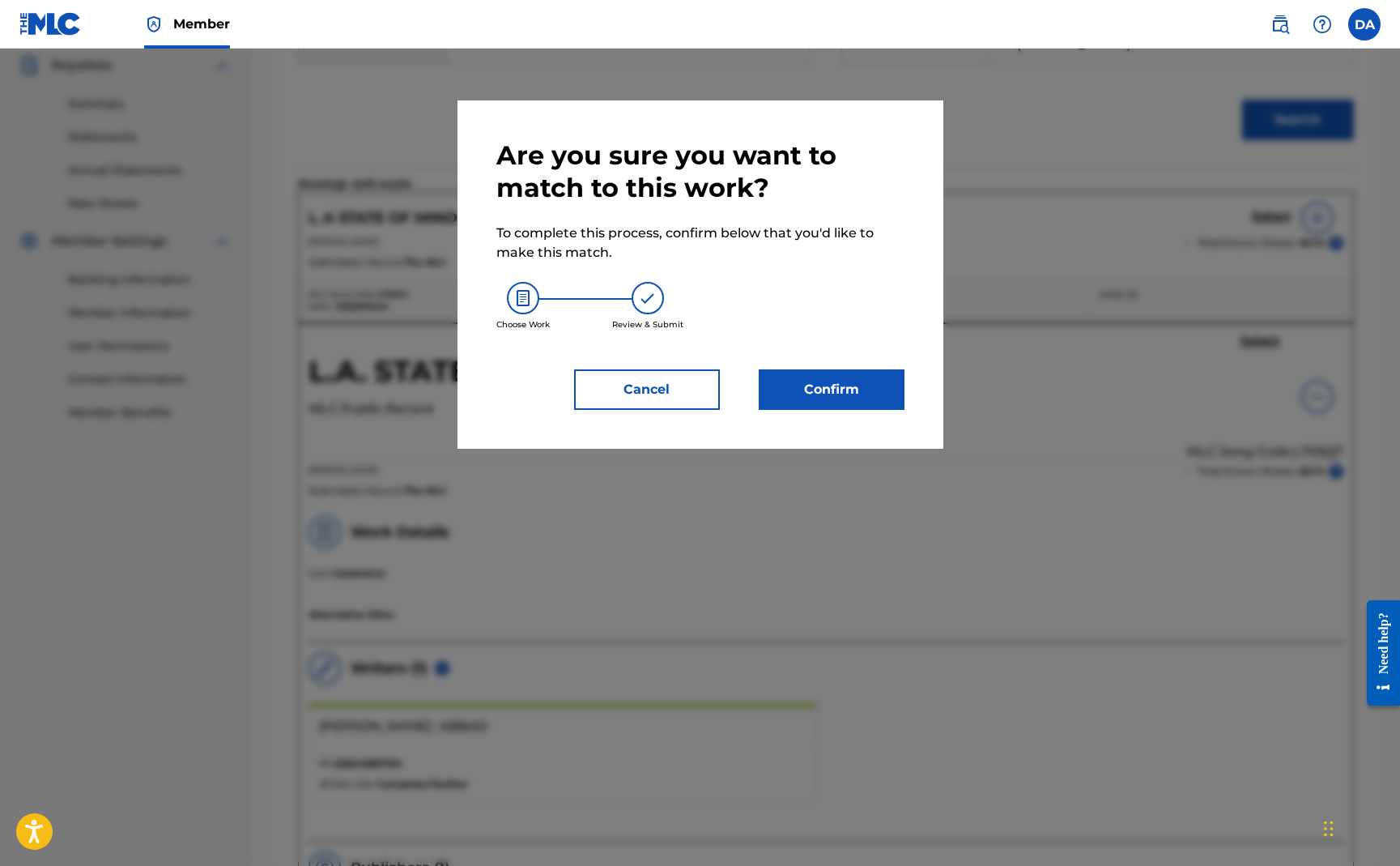
click at [786, 390] on button "Confirm" at bounding box center [831, 390] width 145 height 41
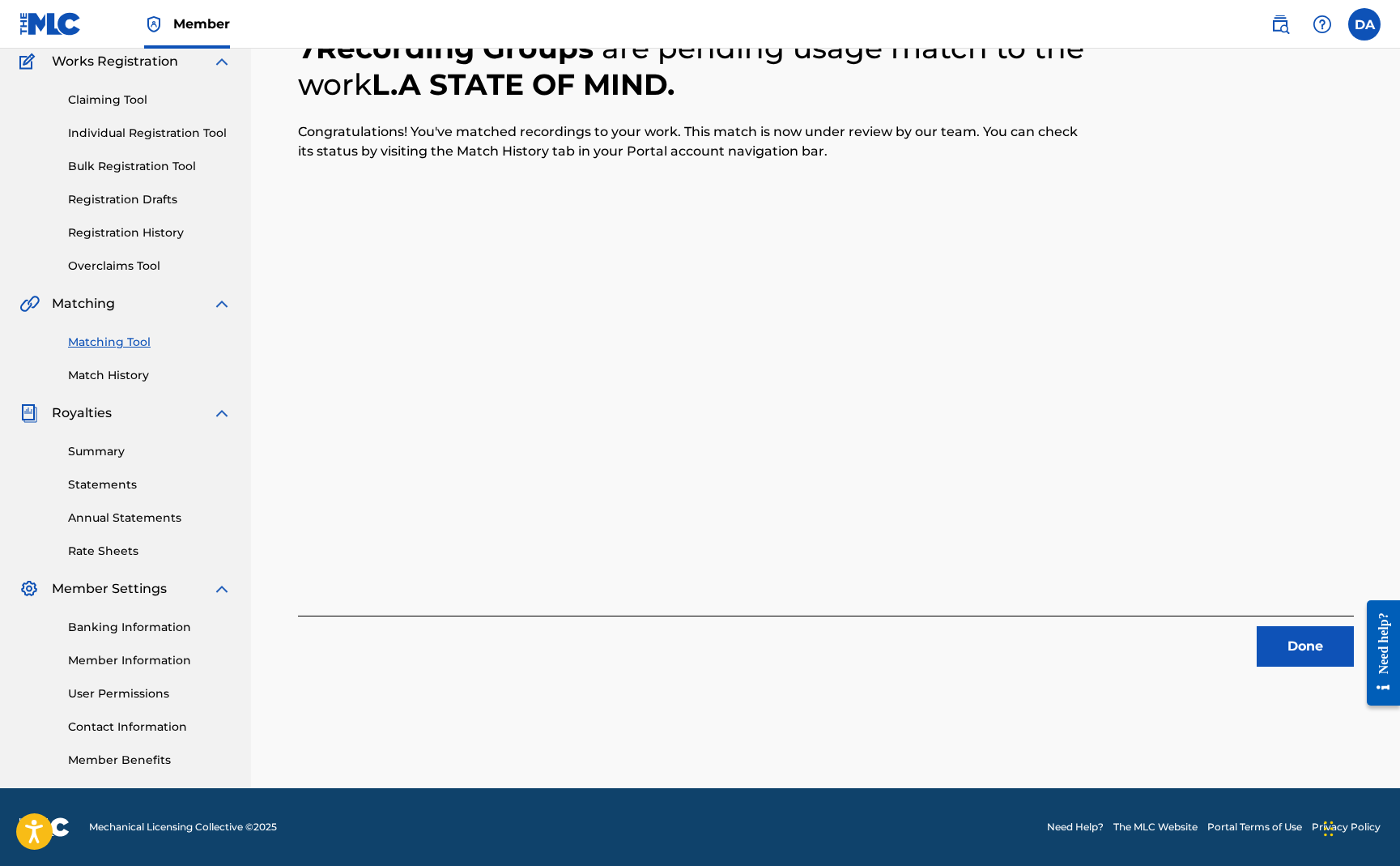
click at [1319, 659] on button "Done" at bounding box center [1305, 646] width 97 height 41
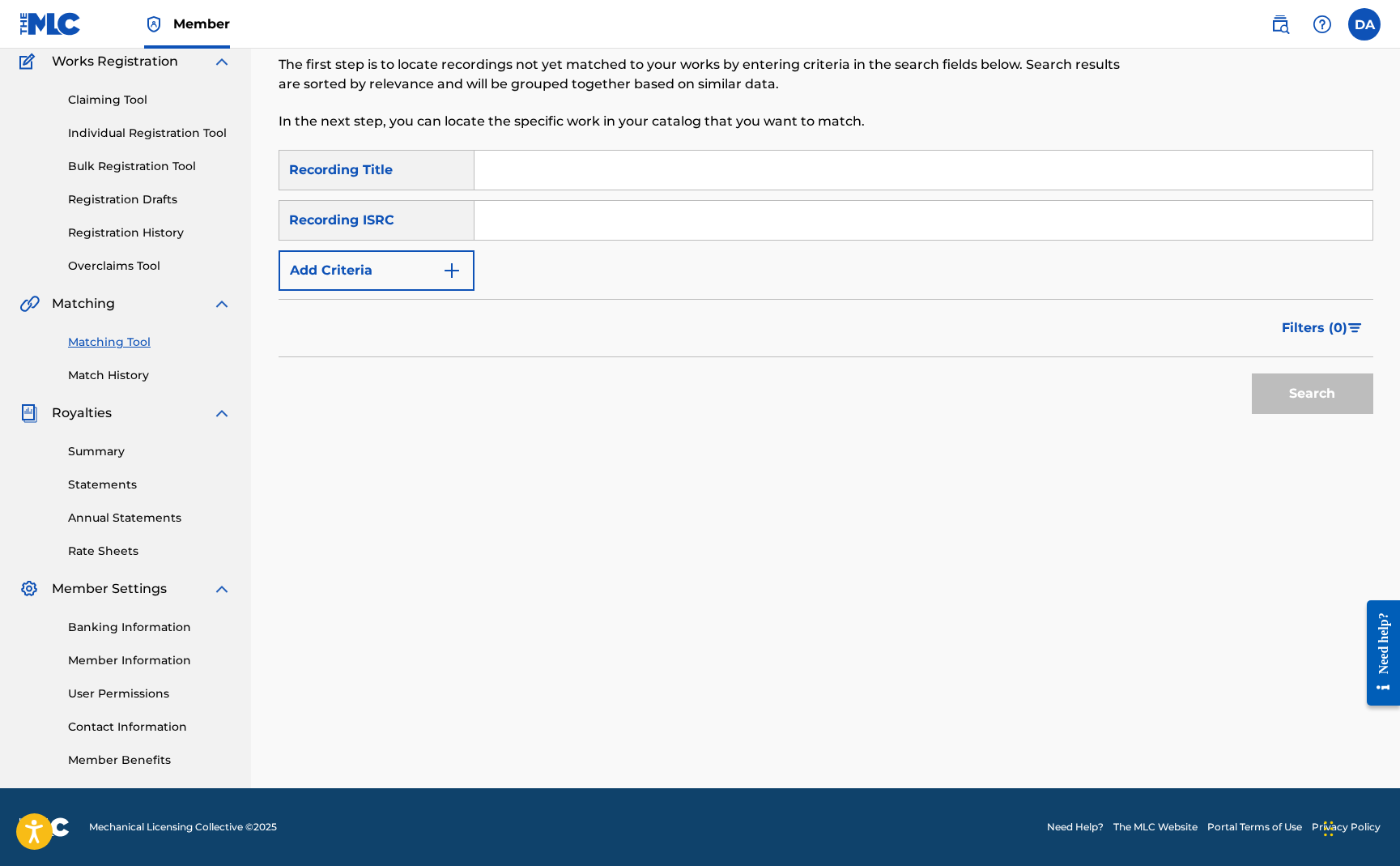
click at [479, 154] on input "Search Form" at bounding box center [924, 170] width 898 height 39
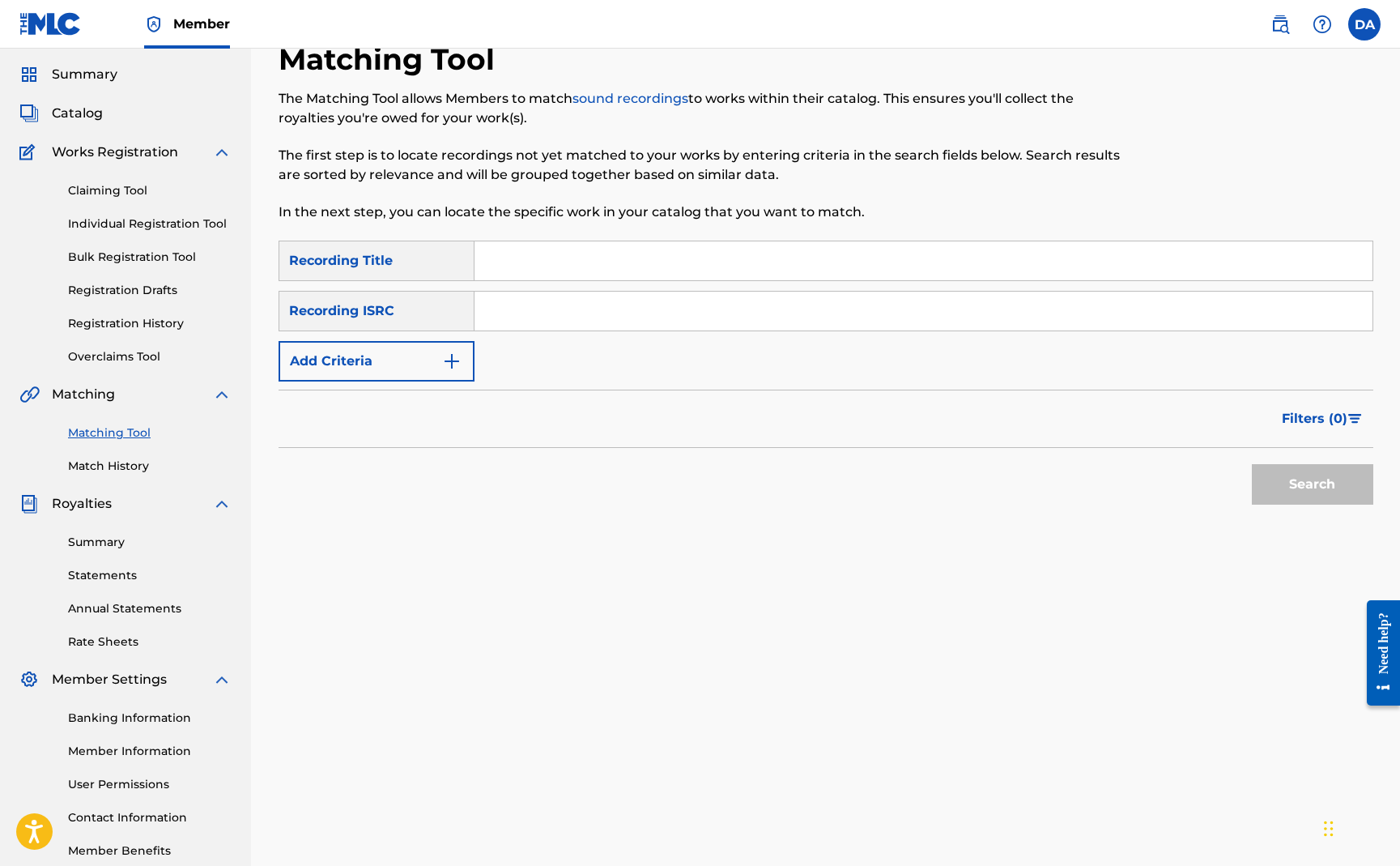
scroll to position [0, 0]
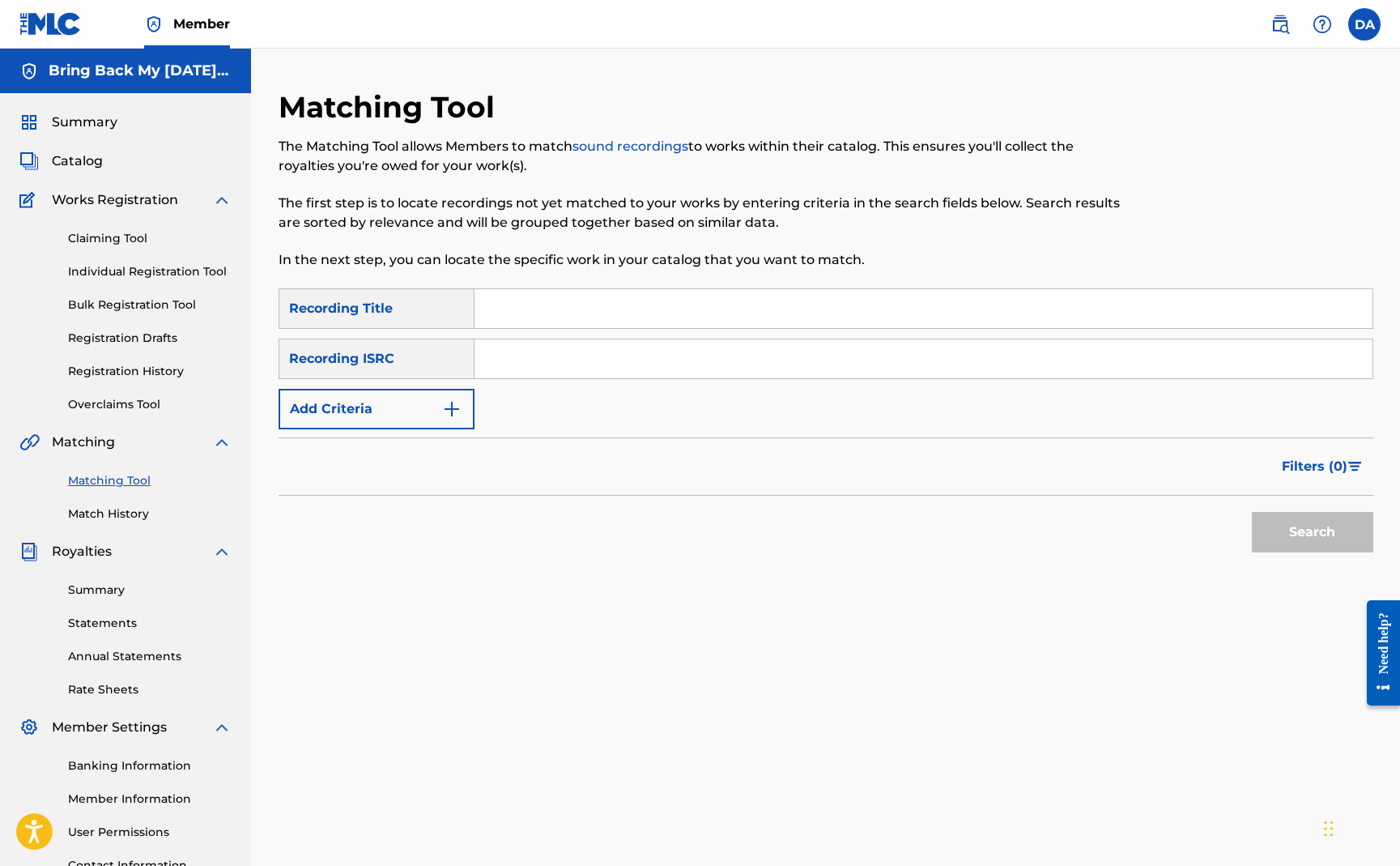
click at [94, 158] on span "Catalog" at bounding box center [77, 161] width 51 height 19
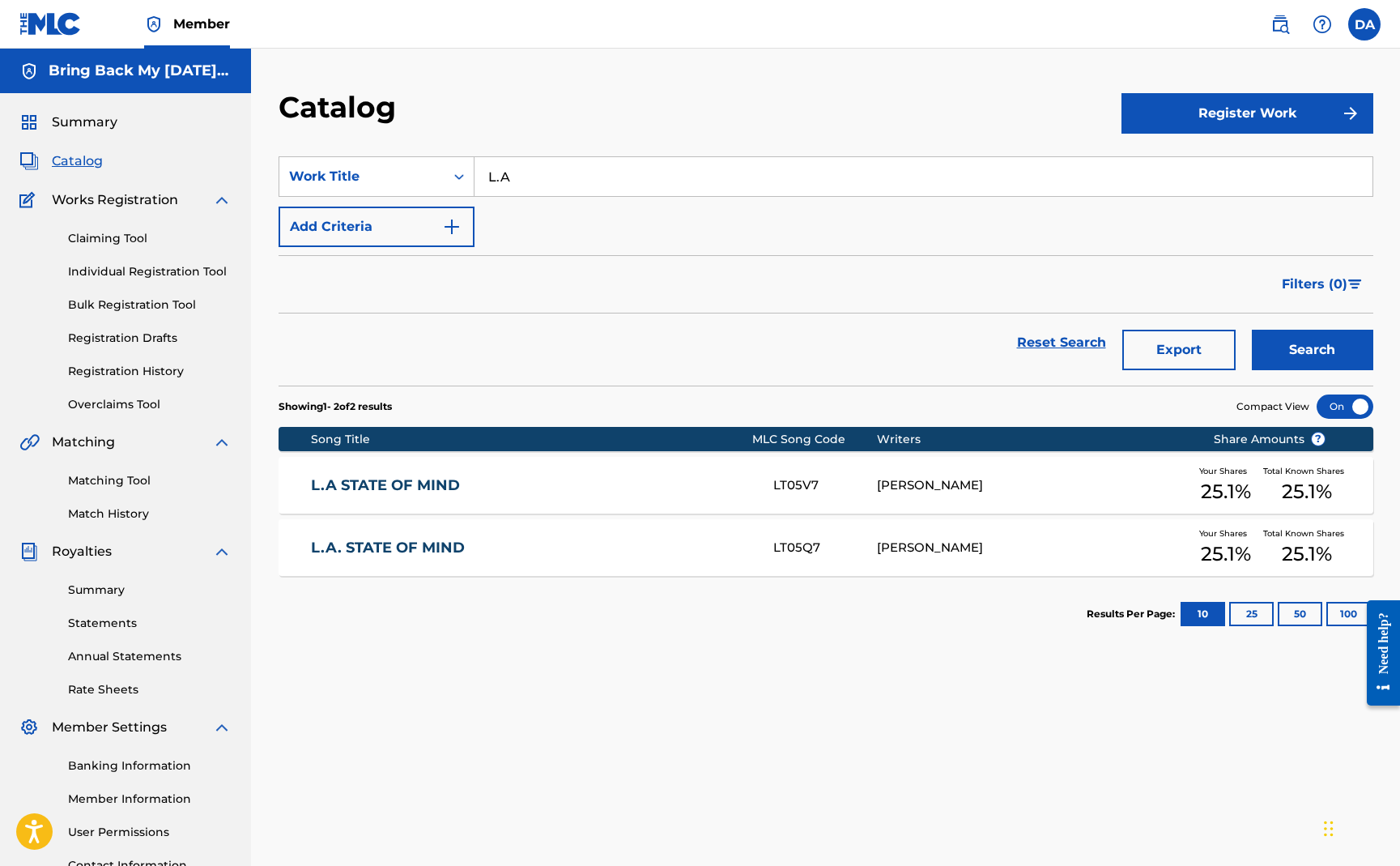
click at [530, 179] on input "L.A" at bounding box center [924, 177] width 898 height 39
click at [522, 208] on strong "week" at bounding box center [506, 212] width 36 height 16
type input "weekend (t.g.i.f)"
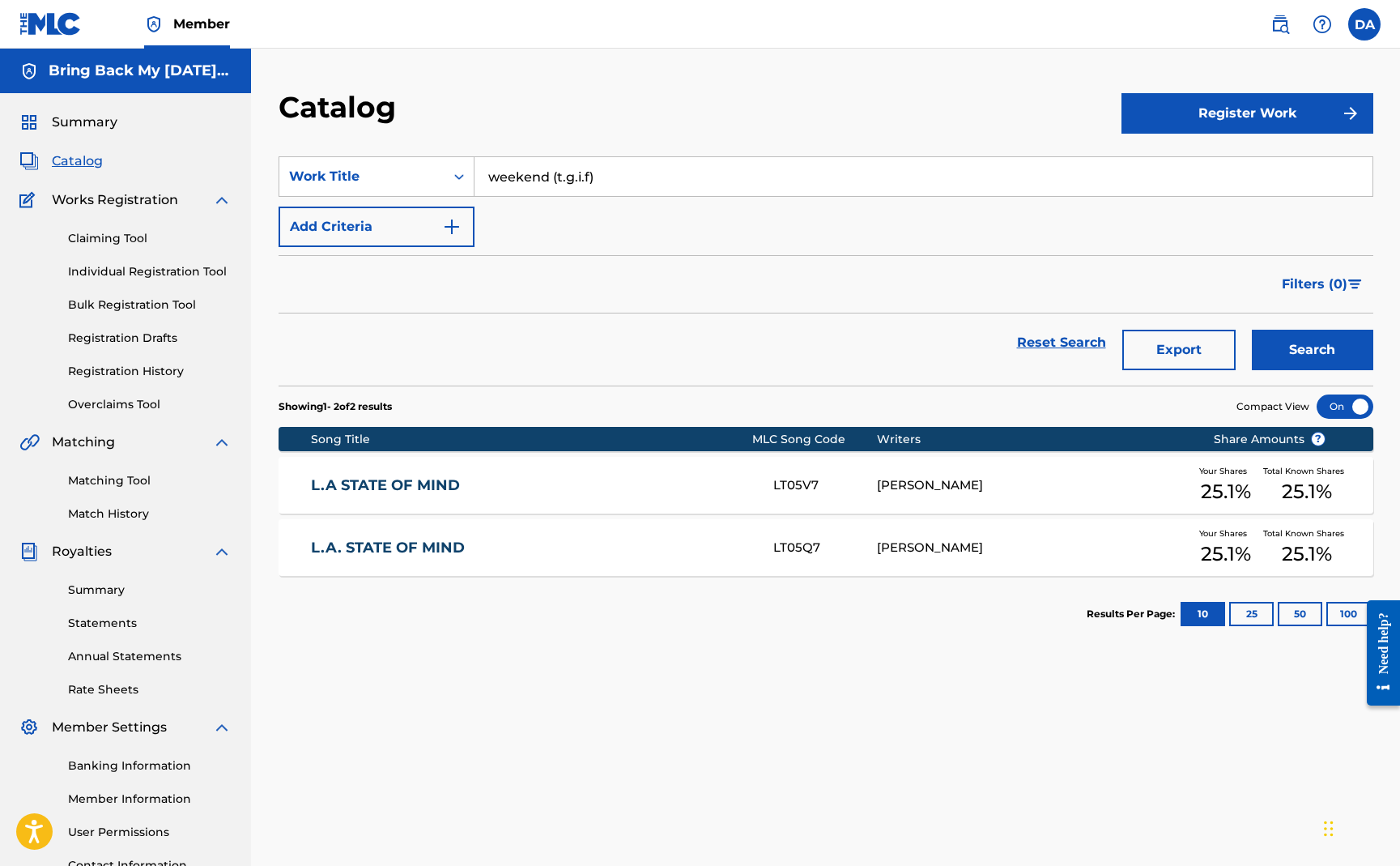
click at [1301, 357] on button "Search" at bounding box center [1312, 350] width 121 height 41
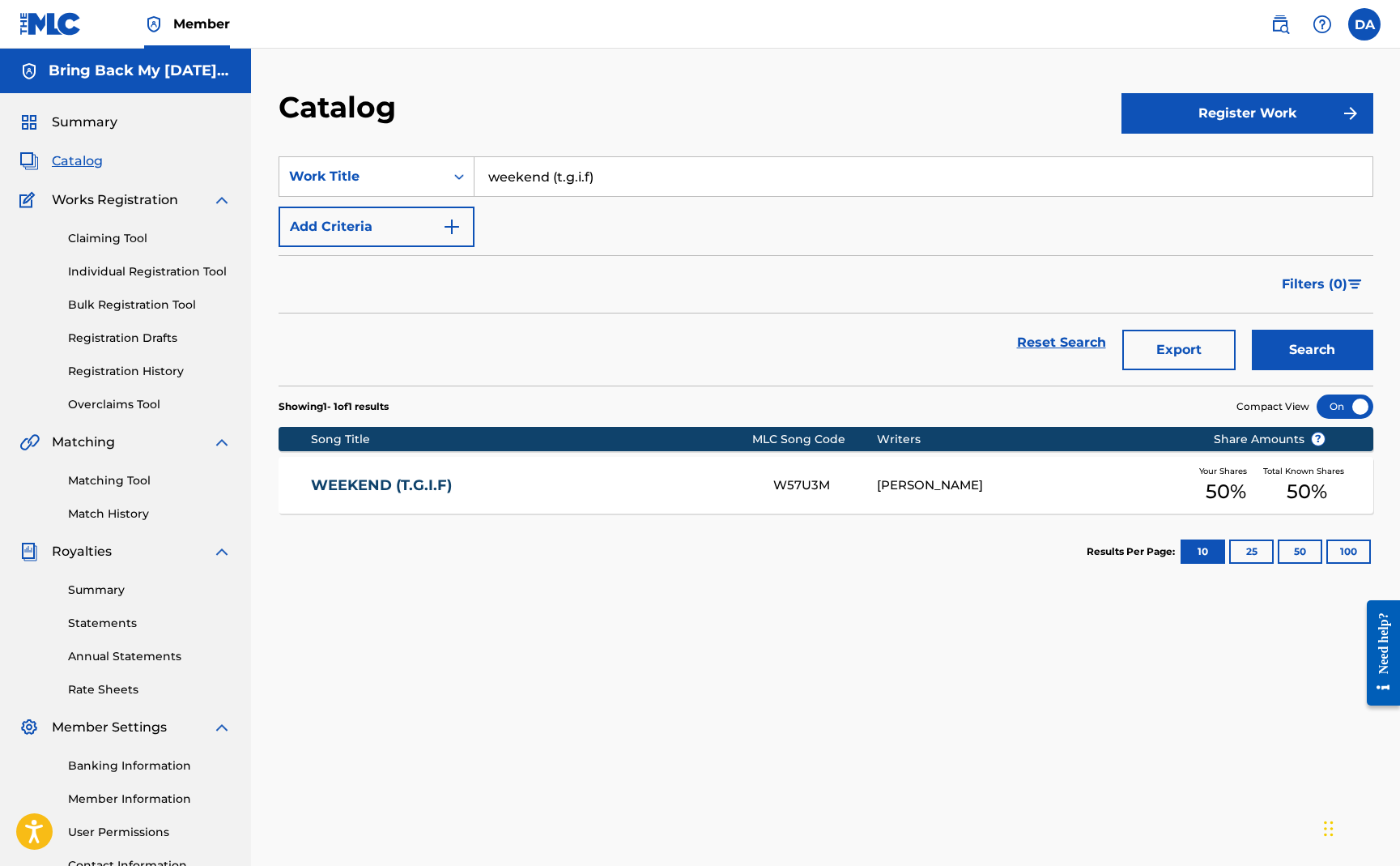
click at [344, 480] on link "WEEKEND (T.G.I.F)" at bounding box center [531, 485] width 441 height 19
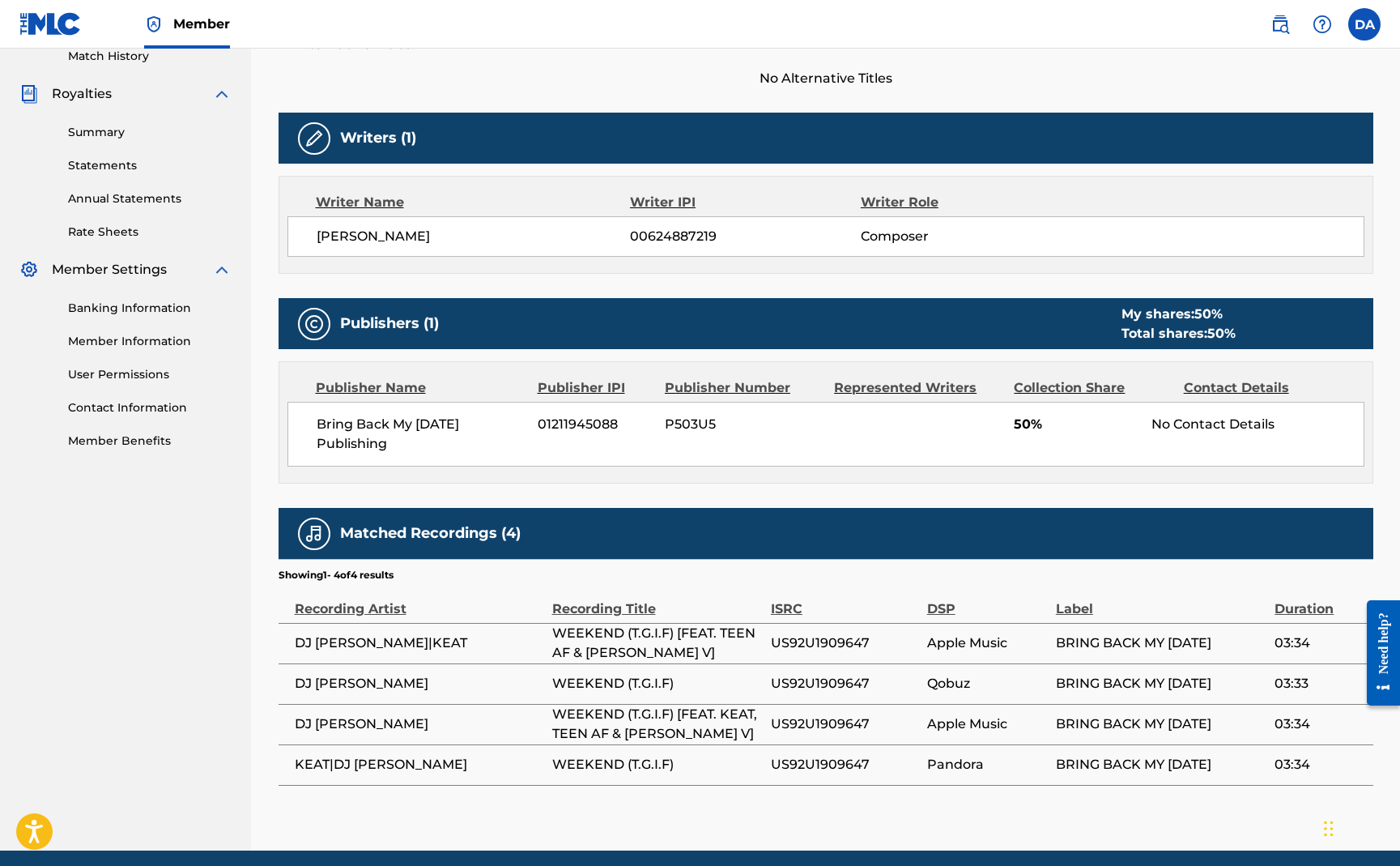
scroll to position [519, 0]
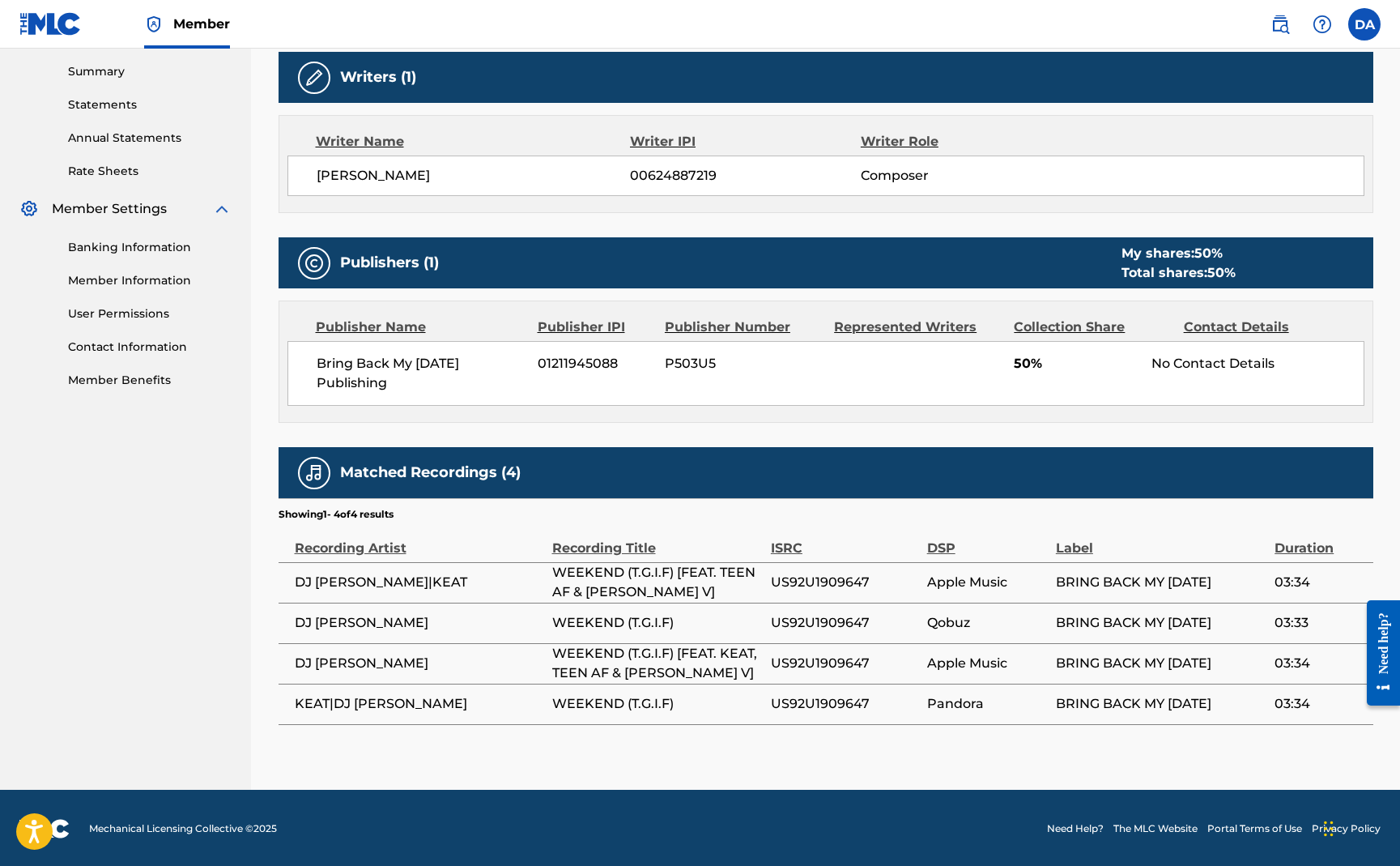
click at [845, 582] on span "US92U1909647" at bounding box center [845, 582] width 148 height 19
copy span "US92U1909647"
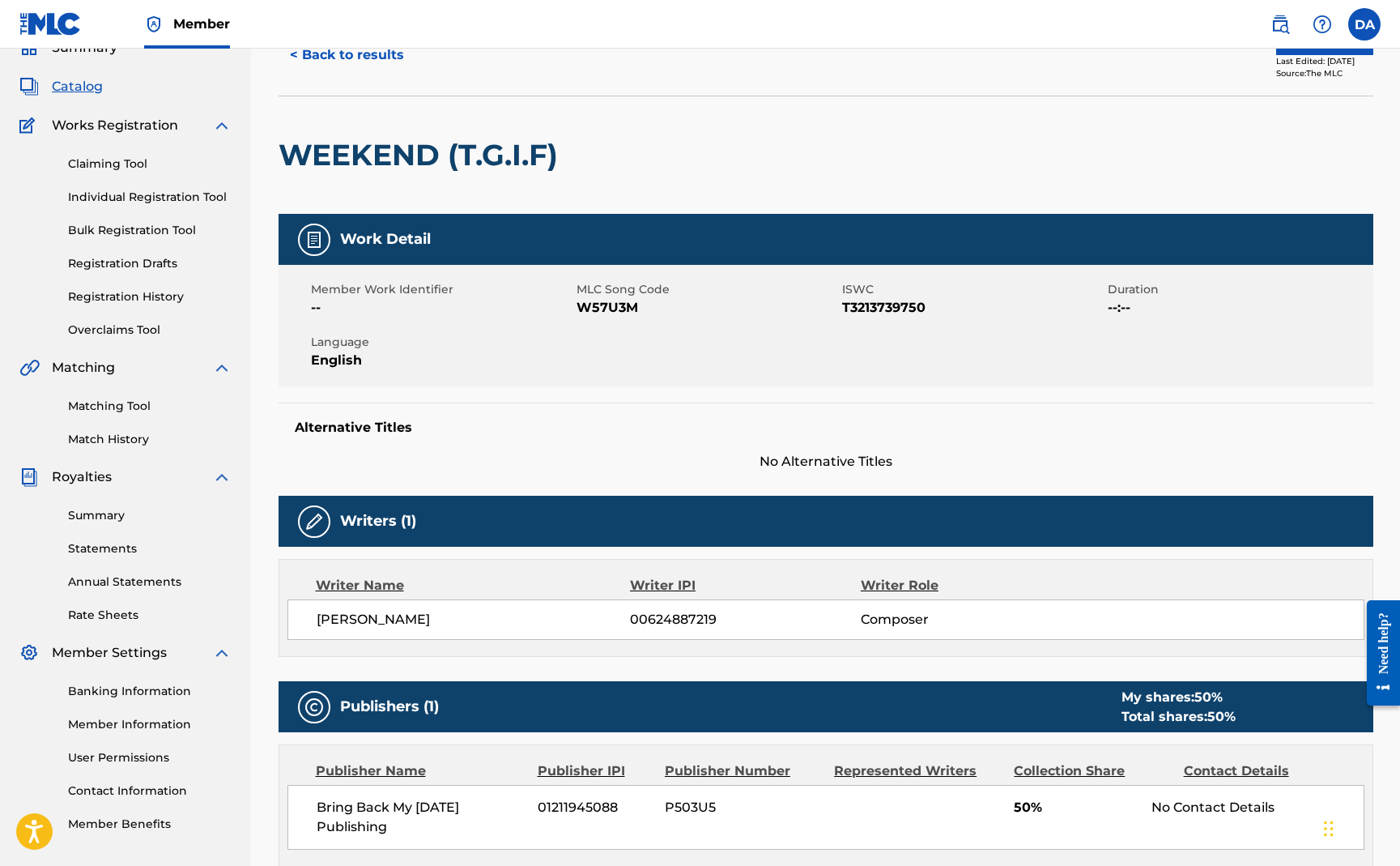
scroll to position [0, 0]
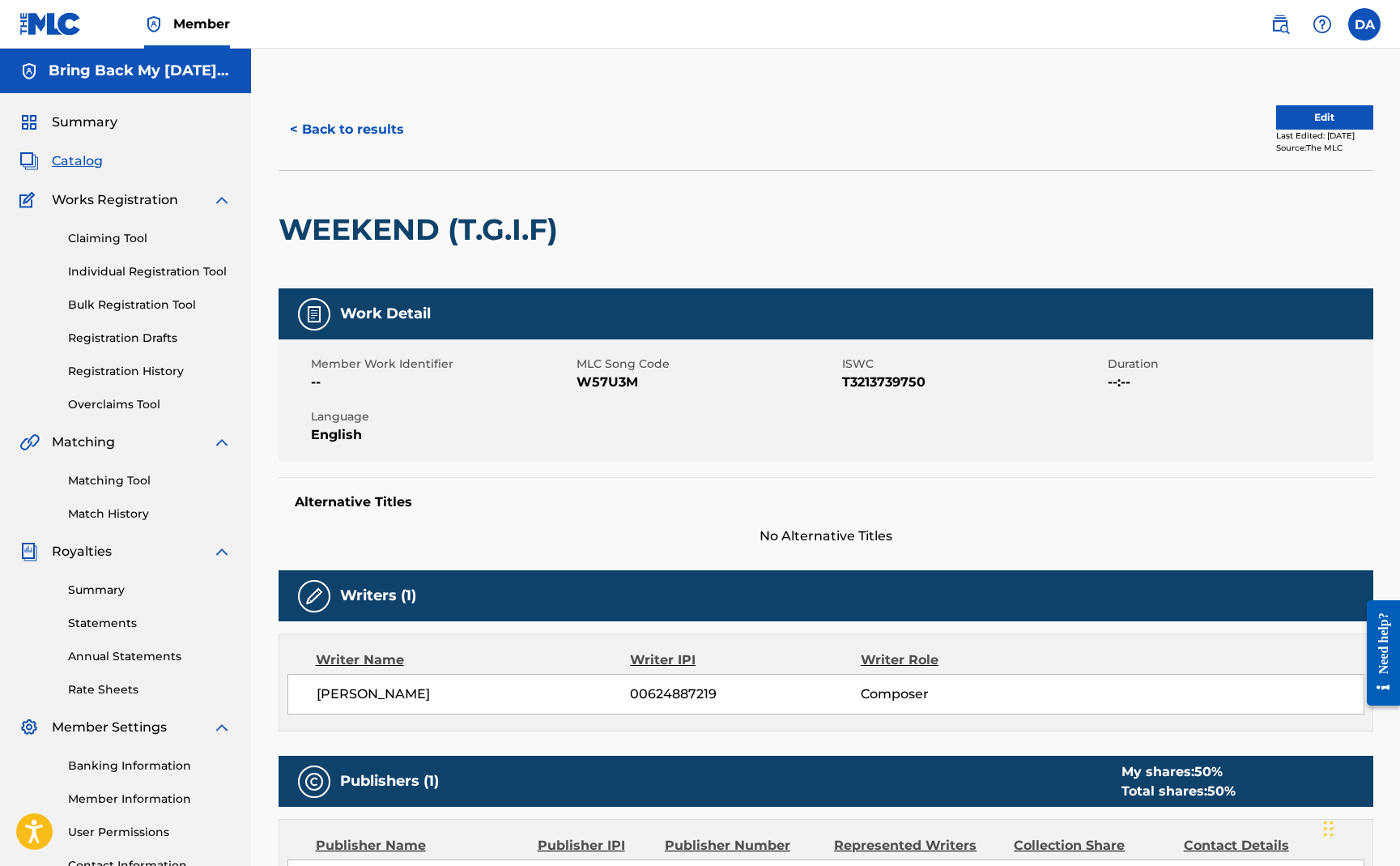
click at [119, 478] on link "Matching Tool" at bounding box center [149, 481] width 164 height 17
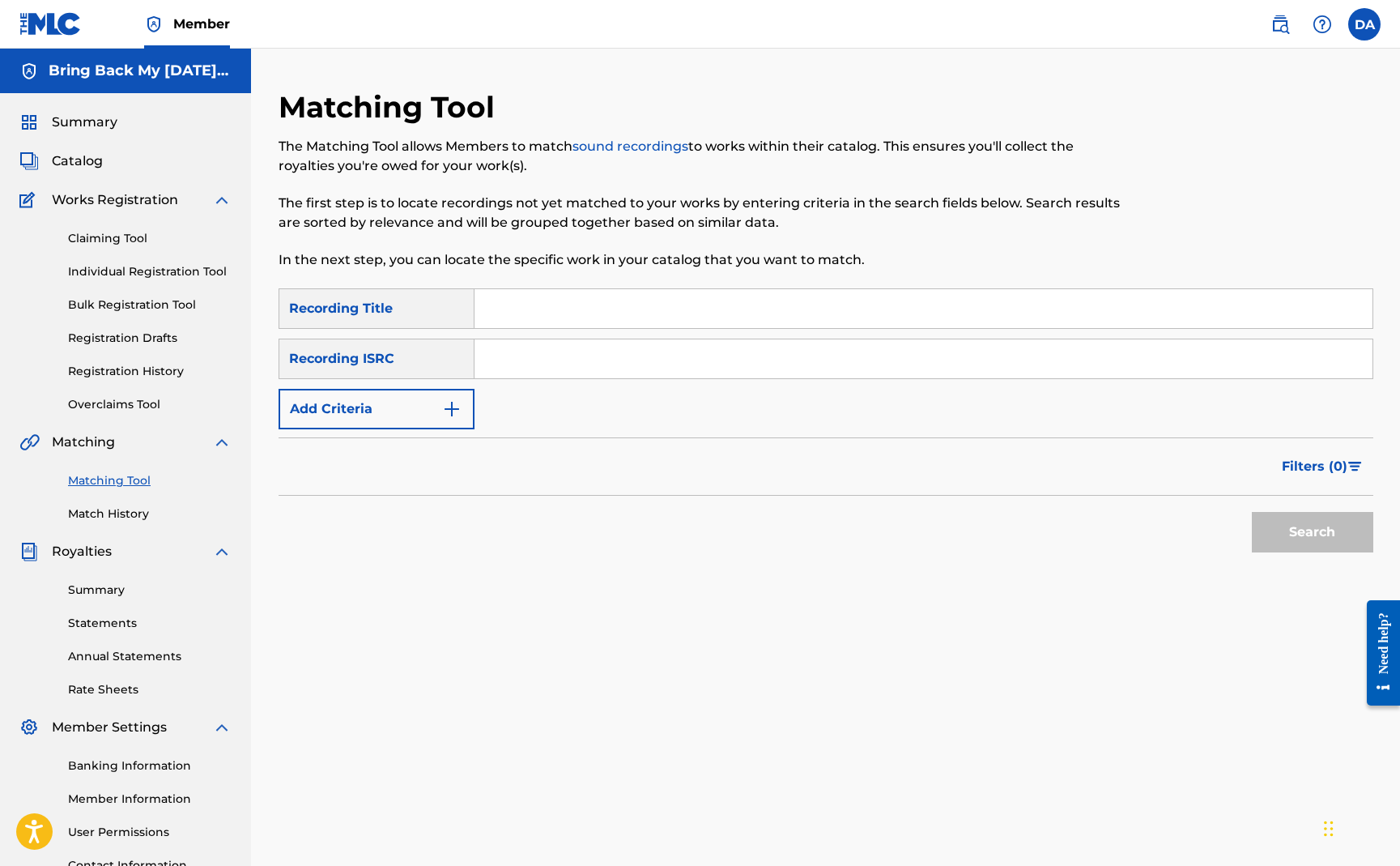
click at [503, 317] on input "Search Form" at bounding box center [924, 308] width 898 height 39
click at [499, 385] on div "SearchWithCriteriadb36f039-eb8c-4311-b223-b28a94414567 Recording Title SearchWi…" at bounding box center [826, 358] width 1095 height 141
click at [514, 364] on input "Search Form" at bounding box center [924, 358] width 898 height 39
paste input "US92U1909647"
type input "US92U1909647"
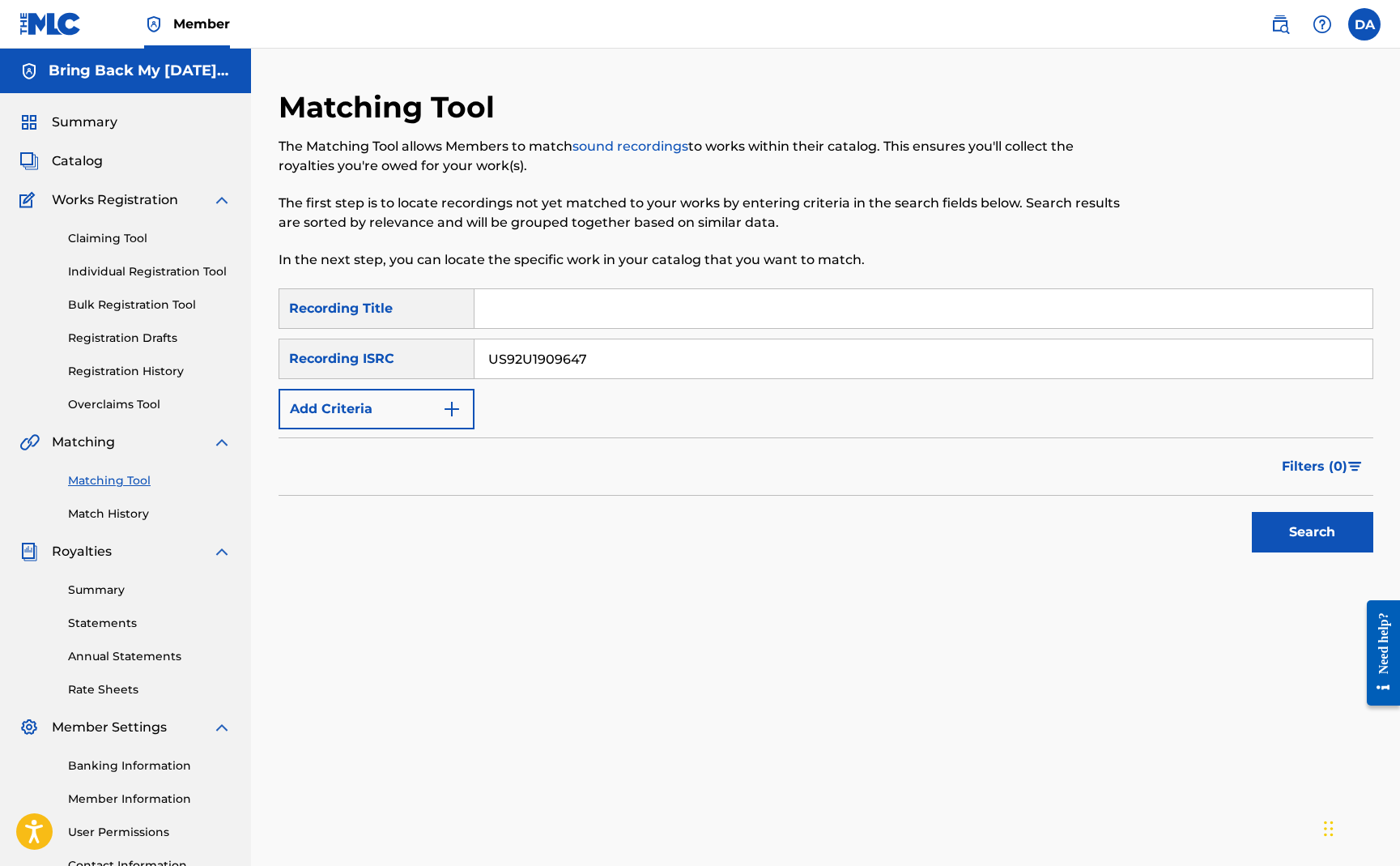
click at [523, 311] on input "Search Form" at bounding box center [924, 308] width 898 height 39
type input "weekend"
click at [1299, 515] on button "Search" at bounding box center [1312, 533] width 121 height 41
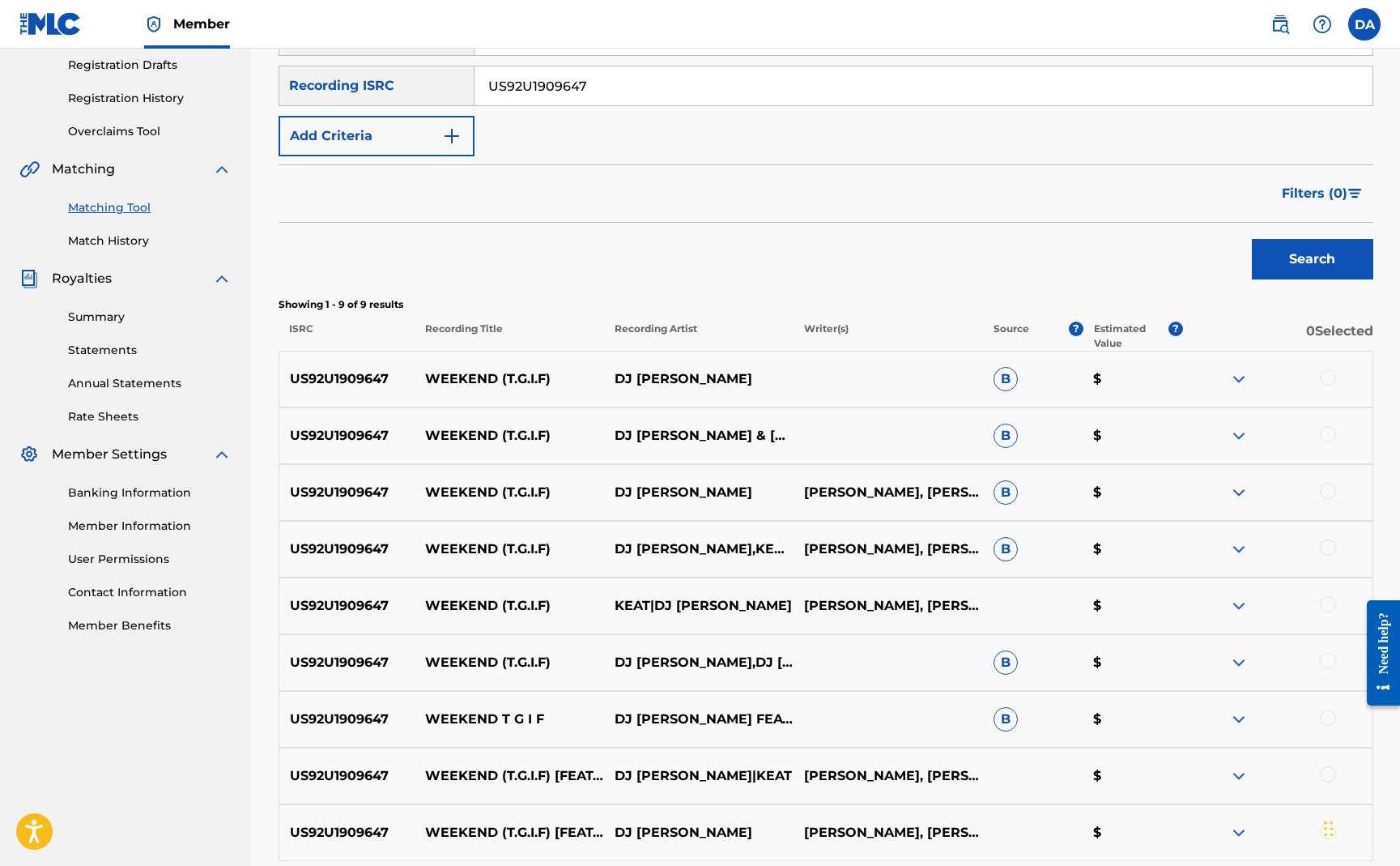
scroll to position [360, 0]
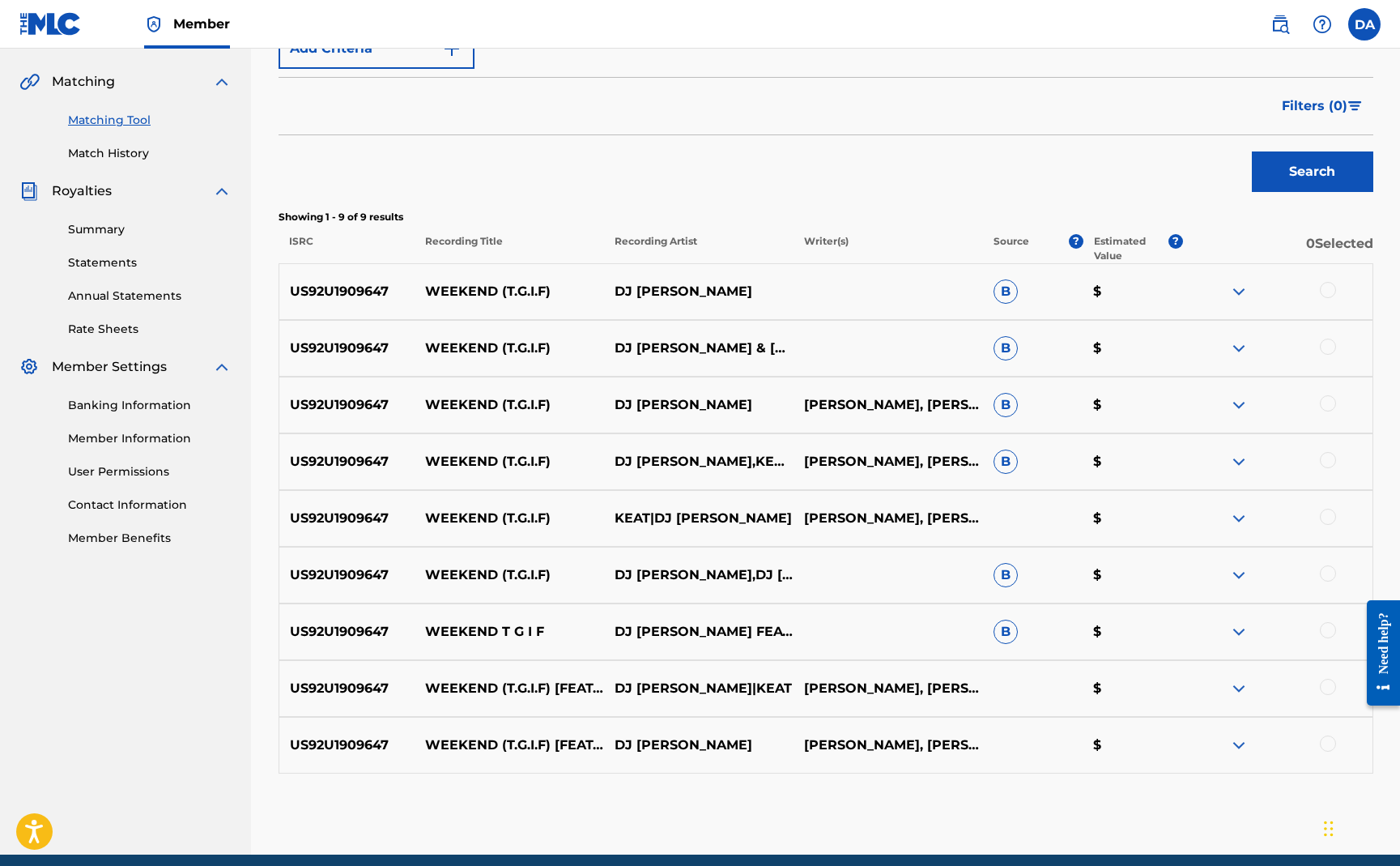
click at [1328, 282] on div at bounding box center [1328, 289] width 16 height 16
click at [1326, 334] on div "US92U1909647 WEEKEND (T.G.I.F) DJ [PERSON_NAME] & [PERSON_NAME] FEAT. TEEN AF &…" at bounding box center [826, 347] width 1095 height 56
click at [1328, 352] on div at bounding box center [1328, 346] width 16 height 16
click at [1326, 408] on div at bounding box center [1328, 403] width 16 height 16
click at [1324, 461] on div at bounding box center [1328, 459] width 16 height 16
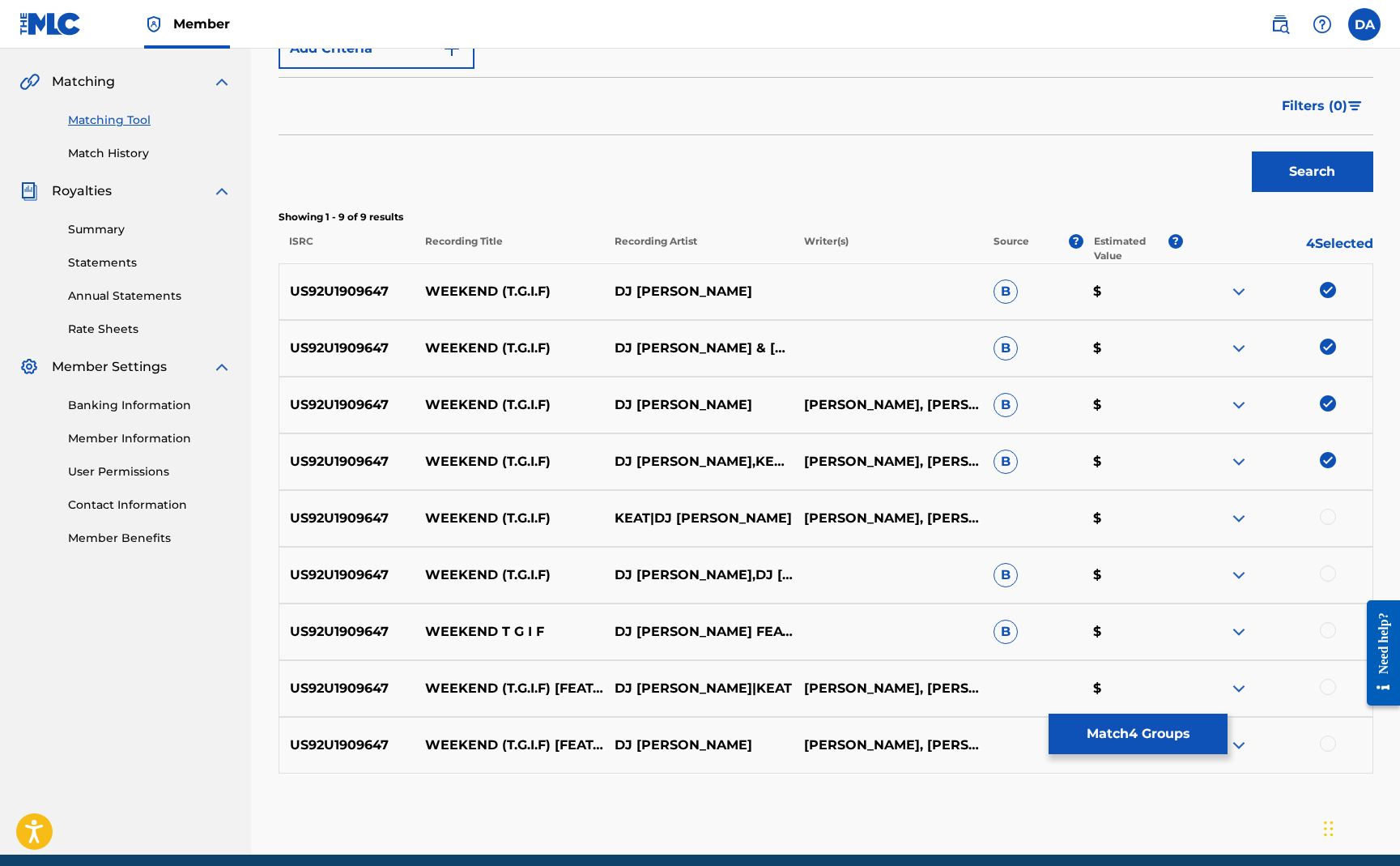
click at [1325, 516] on div at bounding box center [1328, 516] width 16 height 16
click at [1328, 578] on div at bounding box center [1328, 573] width 16 height 16
click at [1328, 632] on div at bounding box center [1328, 630] width 16 height 16
click at [1328, 681] on div at bounding box center [1328, 686] width 16 height 16
click at [1324, 752] on div at bounding box center [1278, 745] width 190 height 19
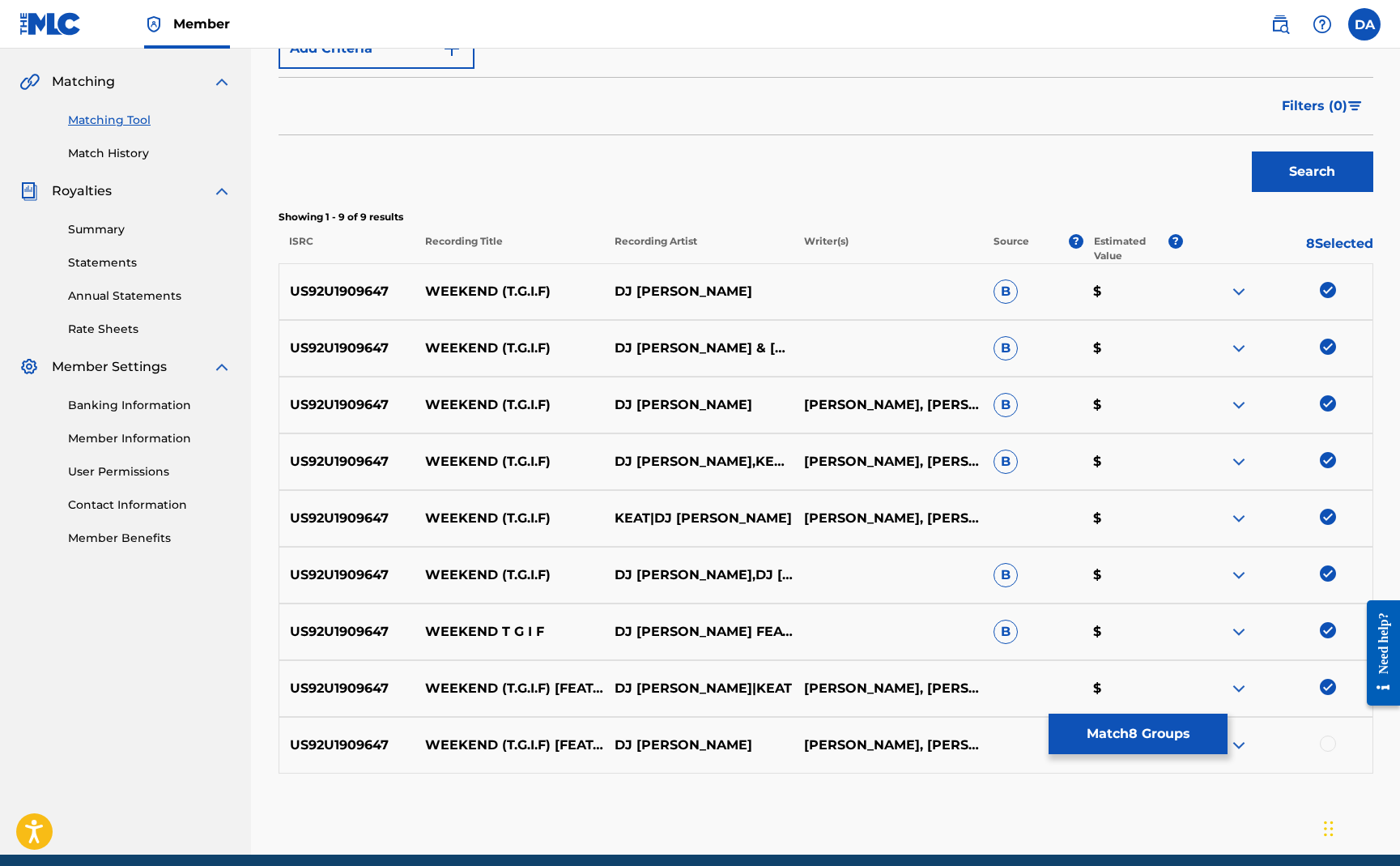
click at [1322, 740] on div at bounding box center [1328, 743] width 16 height 16
click at [1148, 738] on button "Match 9 Groups" at bounding box center [1138, 734] width 179 height 41
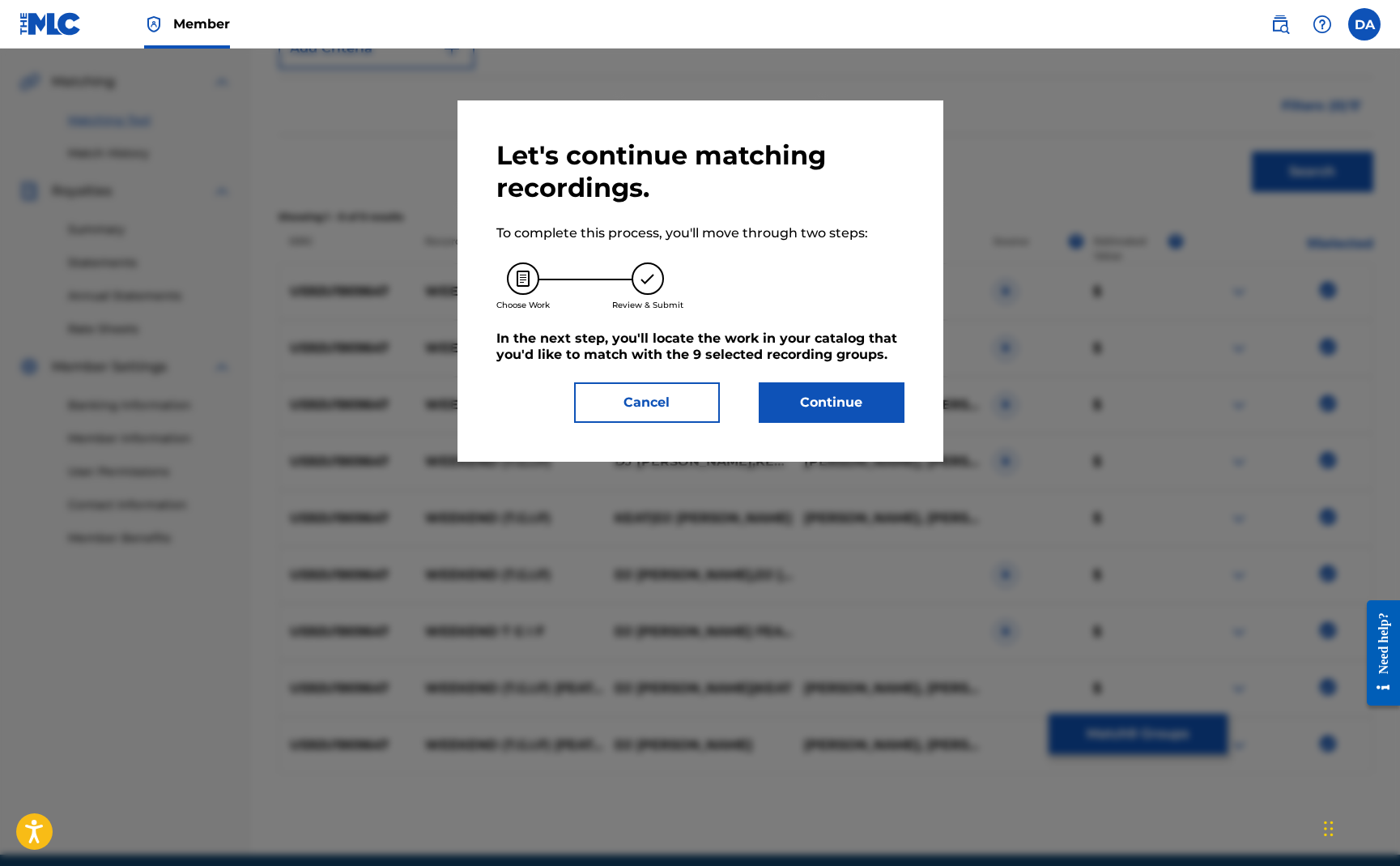
click at [853, 403] on button "Continue" at bounding box center [831, 403] width 145 height 41
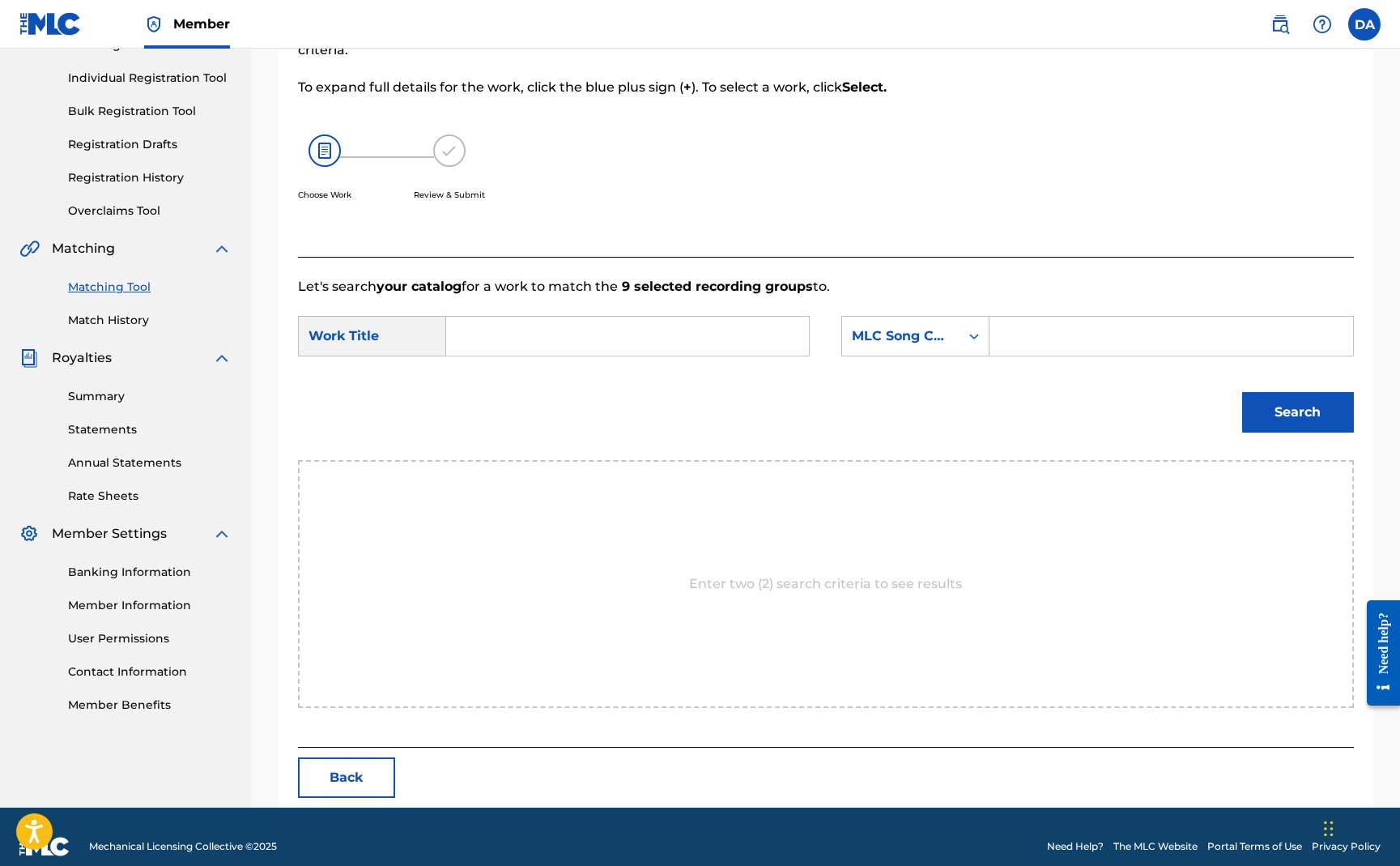
scroll to position [213, 0]
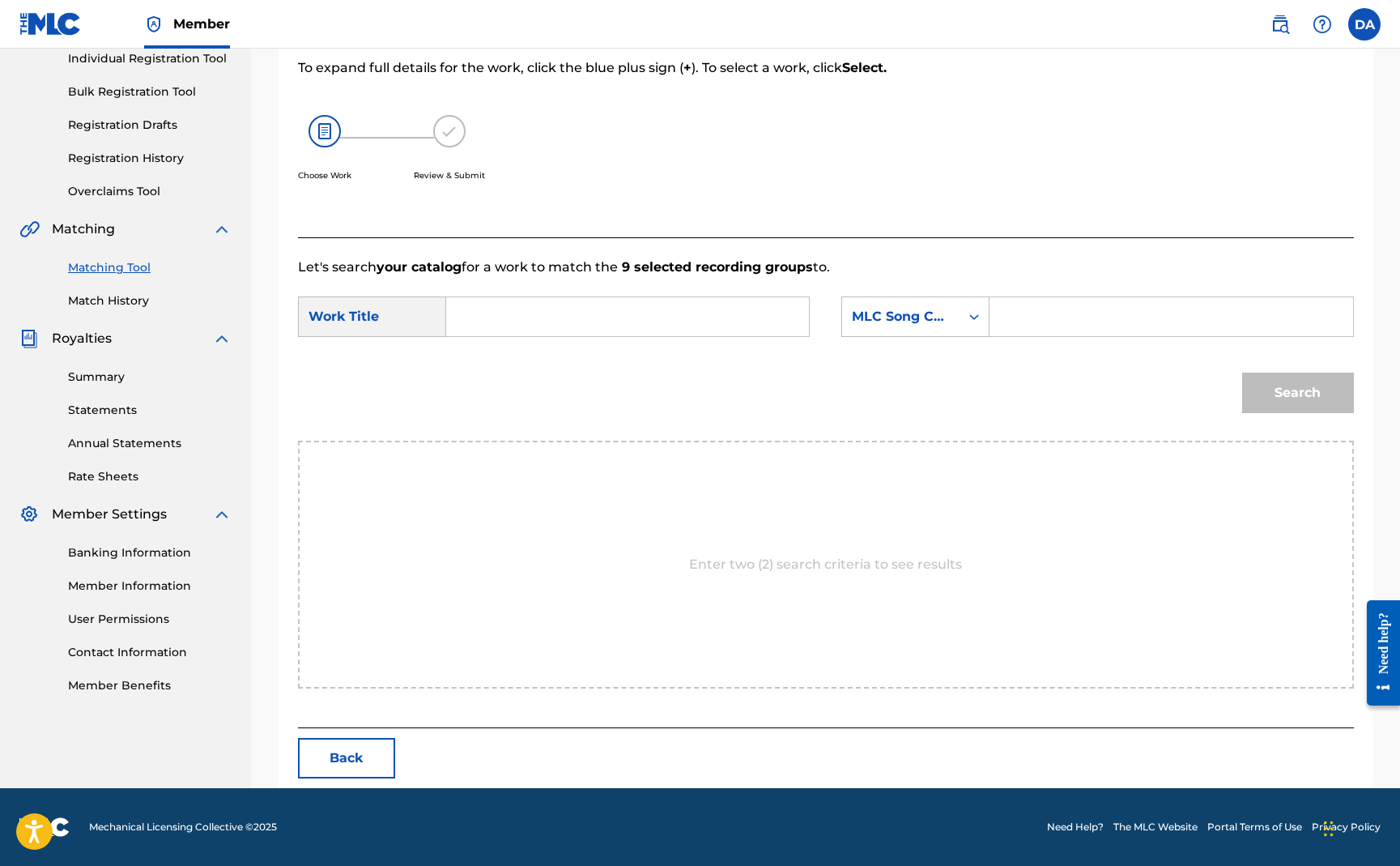
click at [648, 320] on input "Search Form" at bounding box center [628, 317] width 335 height 39
click at [523, 357] on span "end (t.g.i.f)" at bounding box center [505, 363] width 62 height 35
type input "weekend (t.g.i.f)"
click at [911, 316] on div "MLC Song Code" at bounding box center [901, 316] width 98 height 19
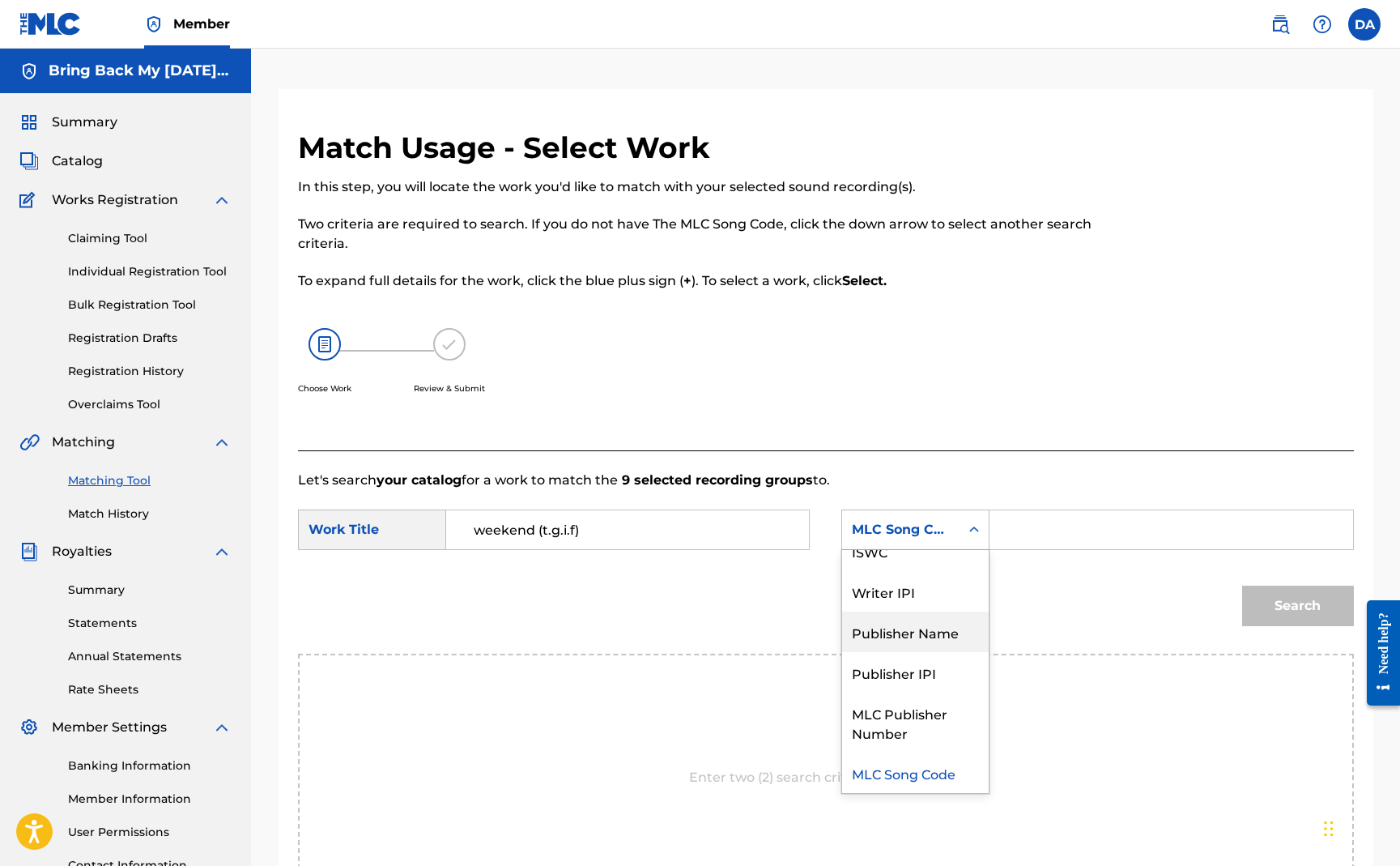
scroll to position [0, 0]
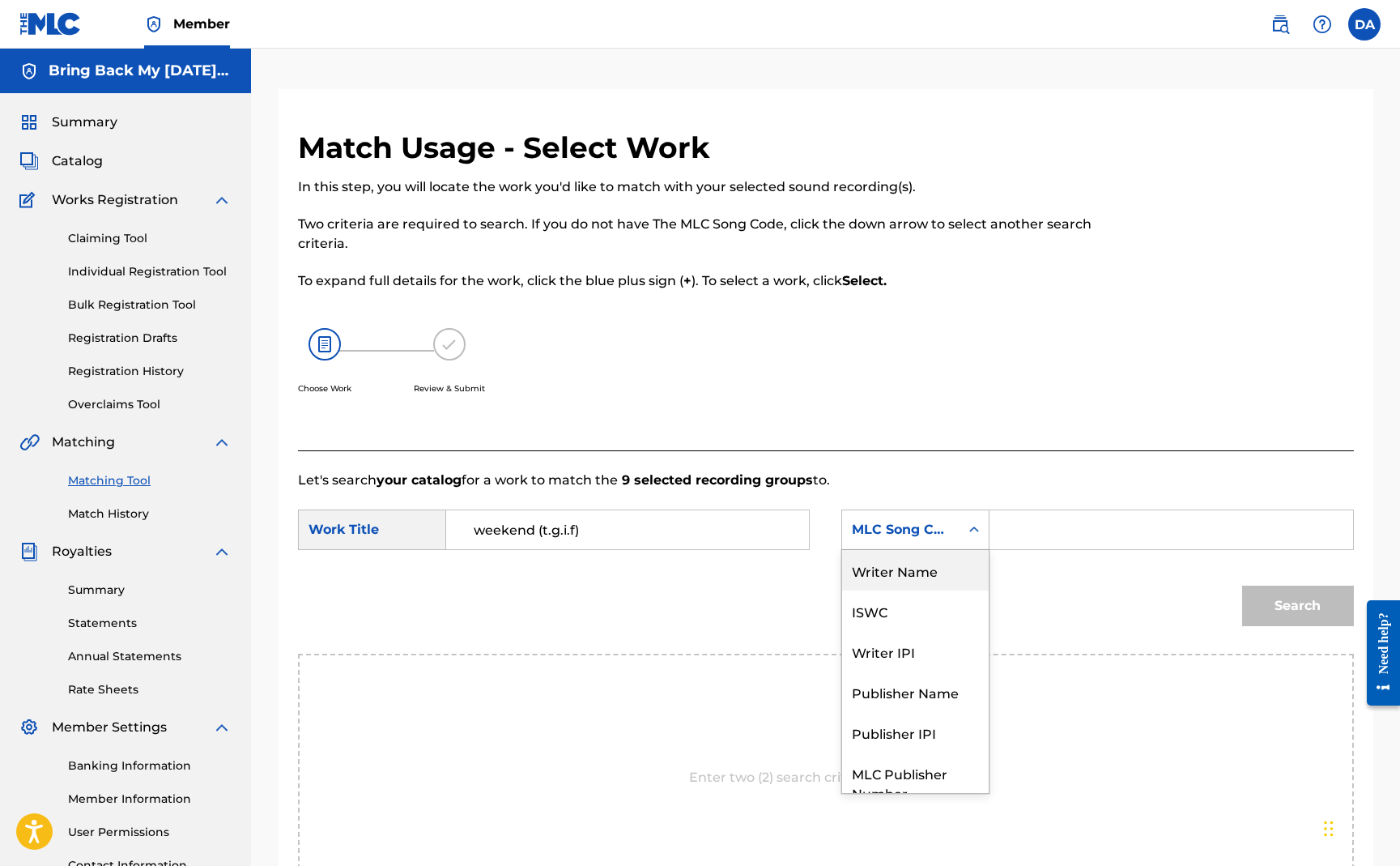
click at [905, 589] on div "Writer Name" at bounding box center [916, 571] width 146 height 41
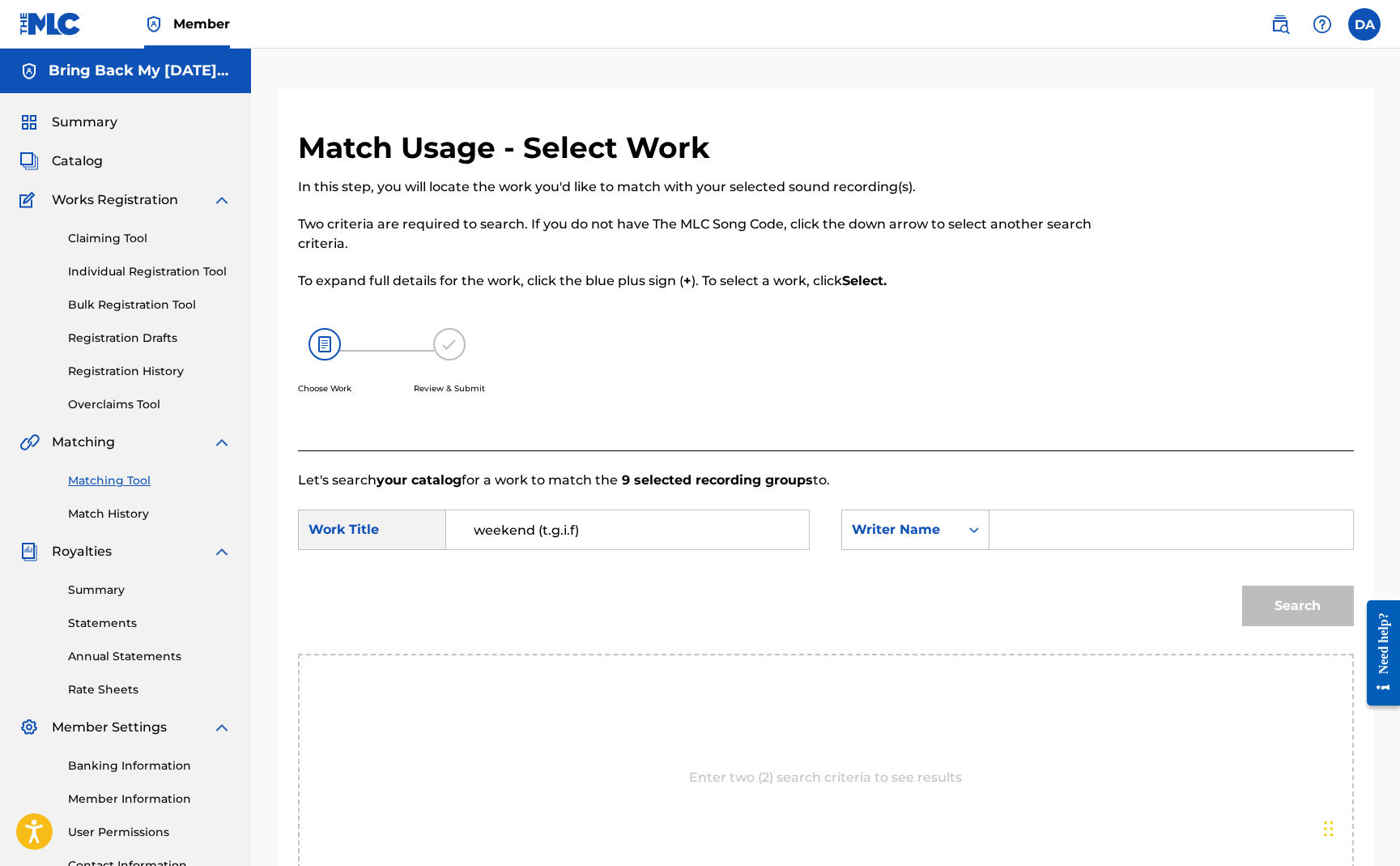
click at [1064, 521] on input "Search Form" at bounding box center [1171, 530] width 335 height 39
click at [1296, 609] on button "Search" at bounding box center [1298, 606] width 112 height 41
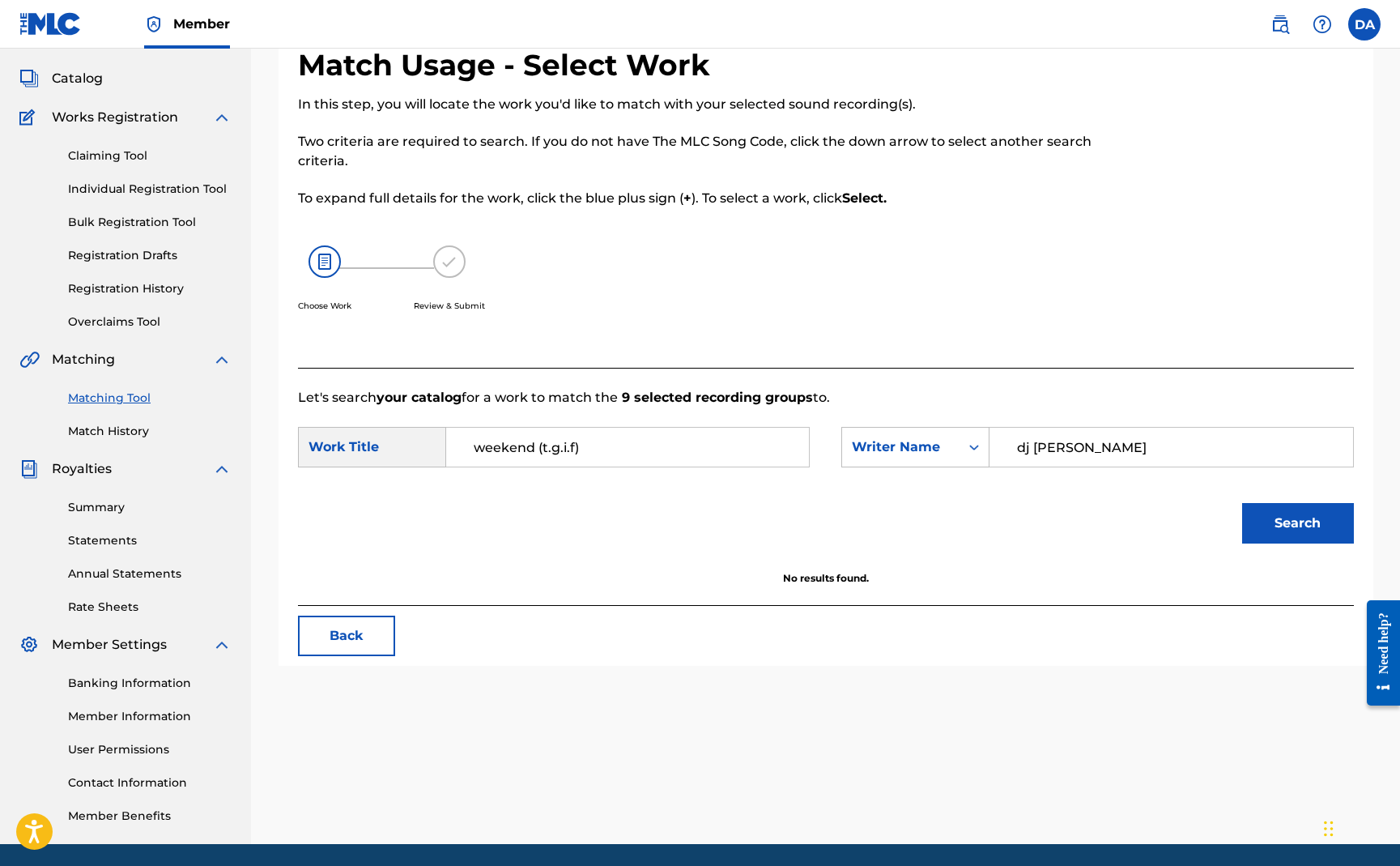
scroll to position [139, 0]
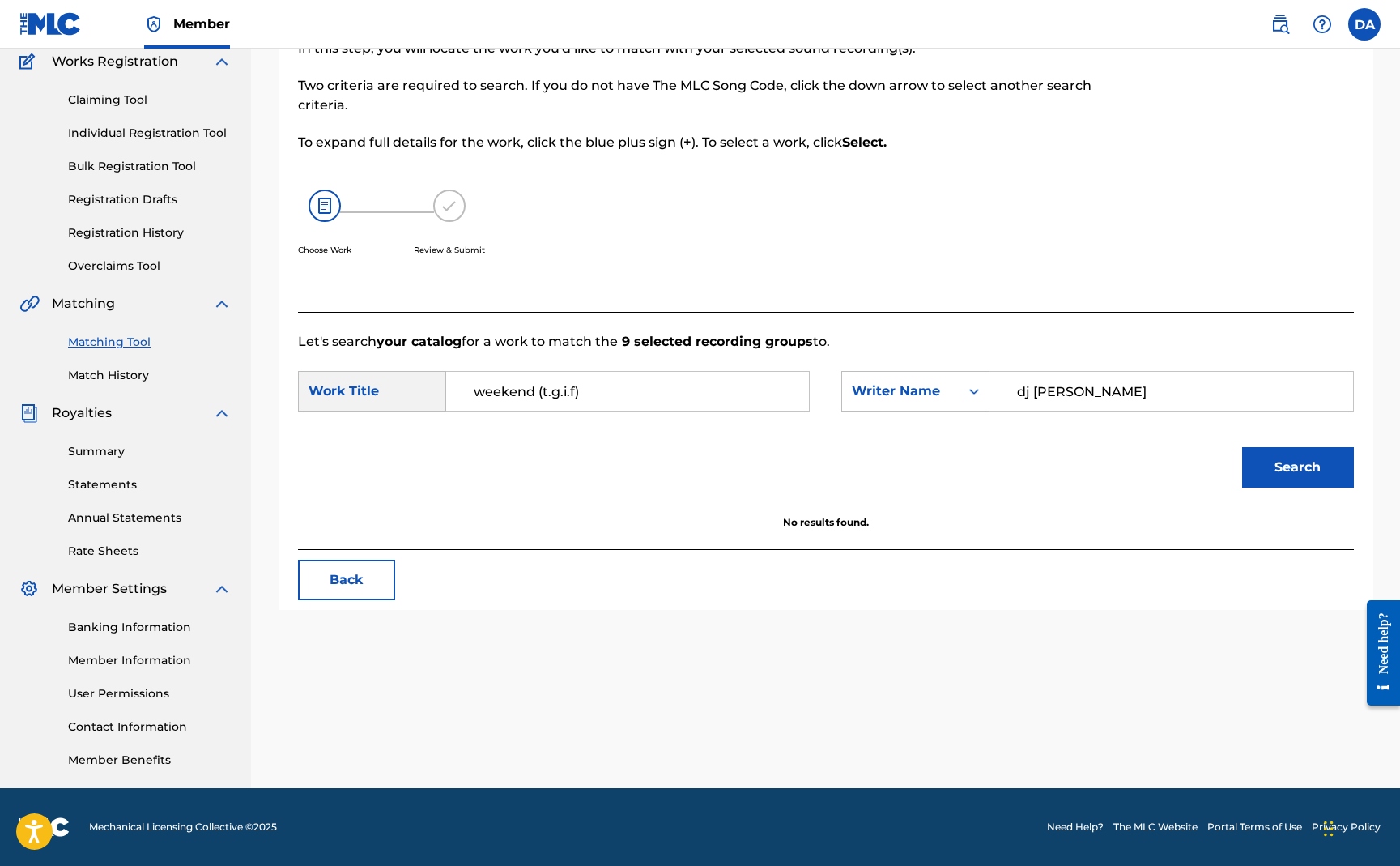
click at [1121, 379] on input "dj [PERSON_NAME]" at bounding box center [1171, 391] width 335 height 39
type input "[PERSON_NAME]"
click at [1330, 474] on button "Search" at bounding box center [1298, 468] width 112 height 41
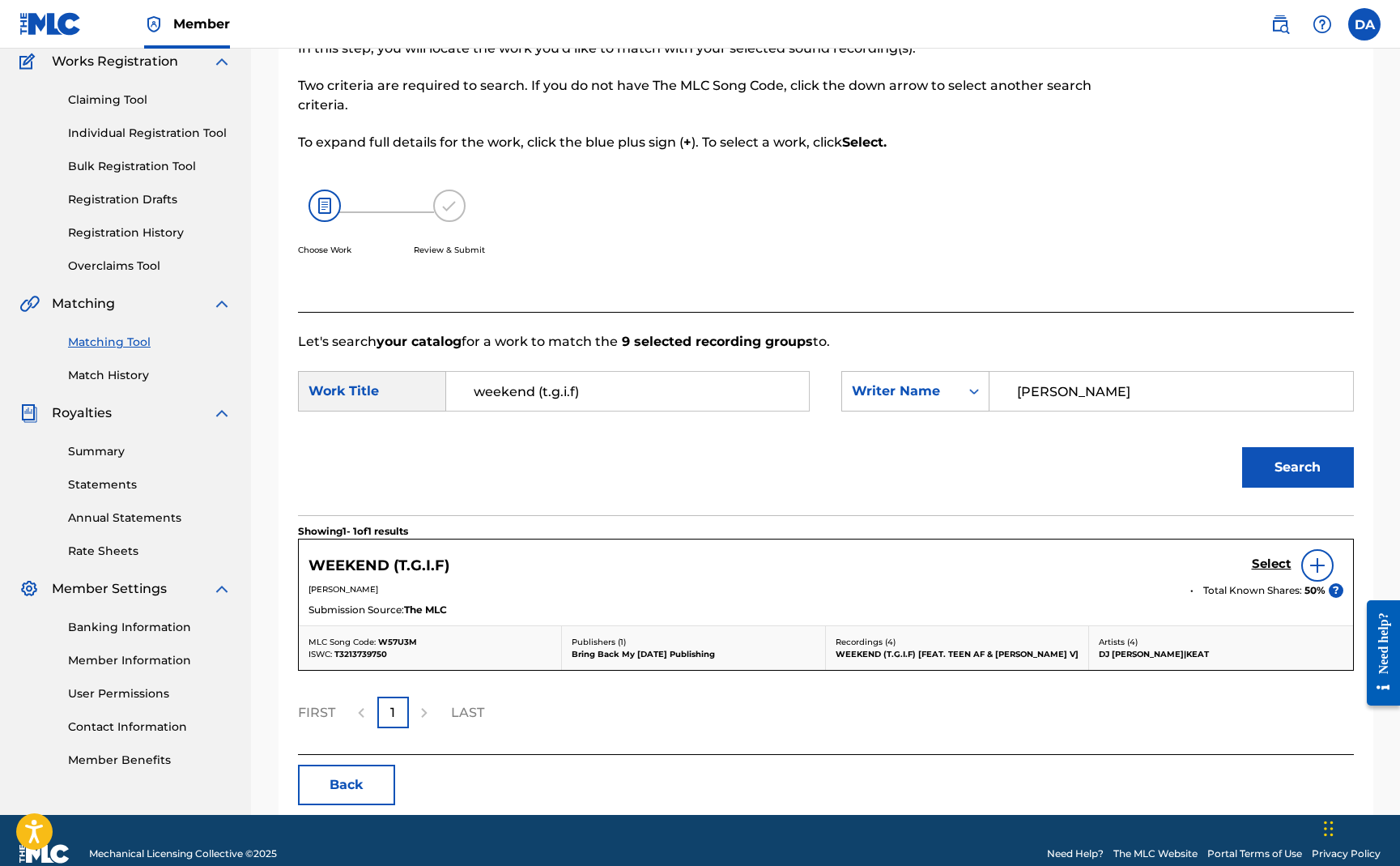
scroll to position [165, 0]
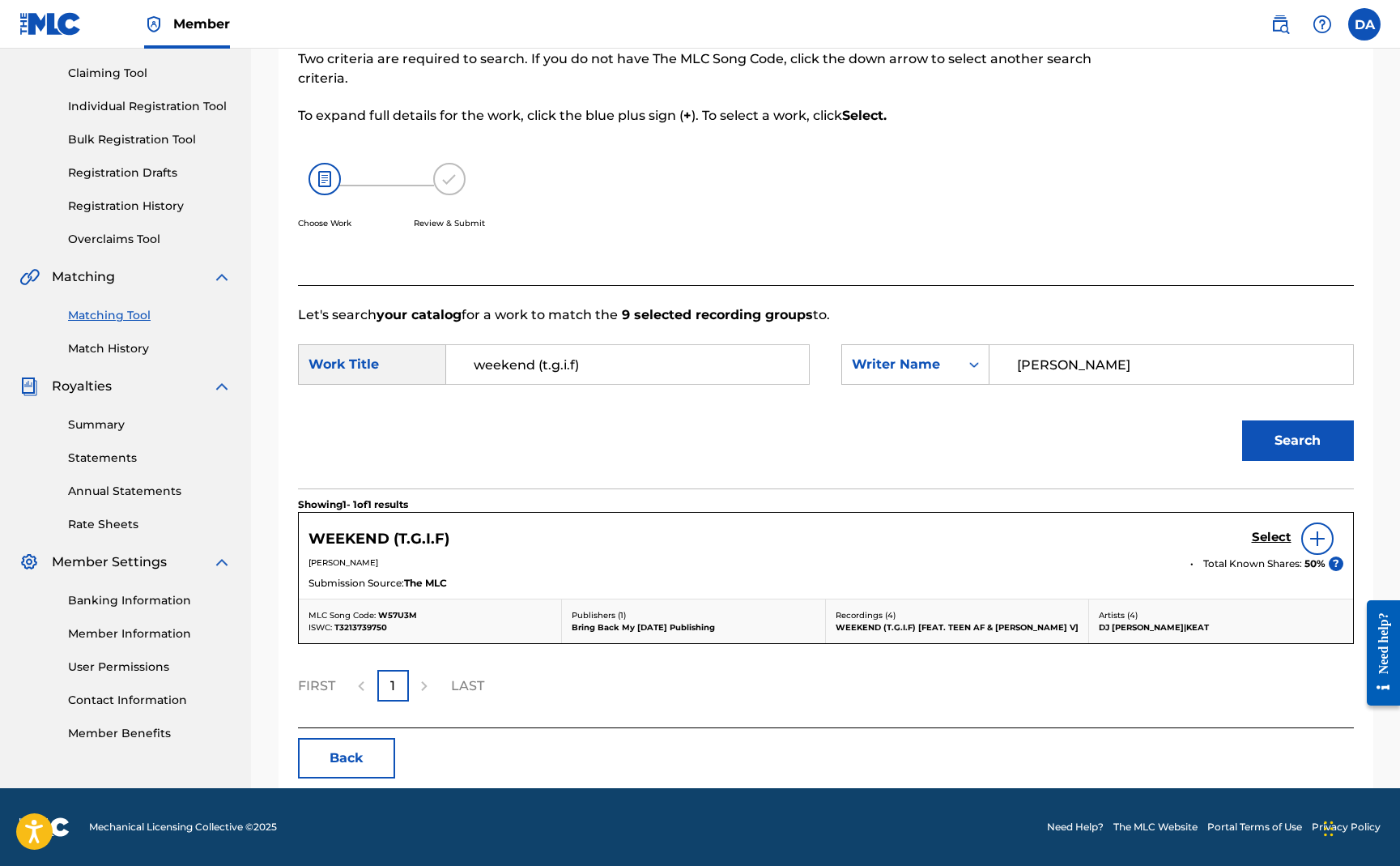
click at [1276, 537] on h5 "Select" at bounding box center [1271, 537] width 40 height 16
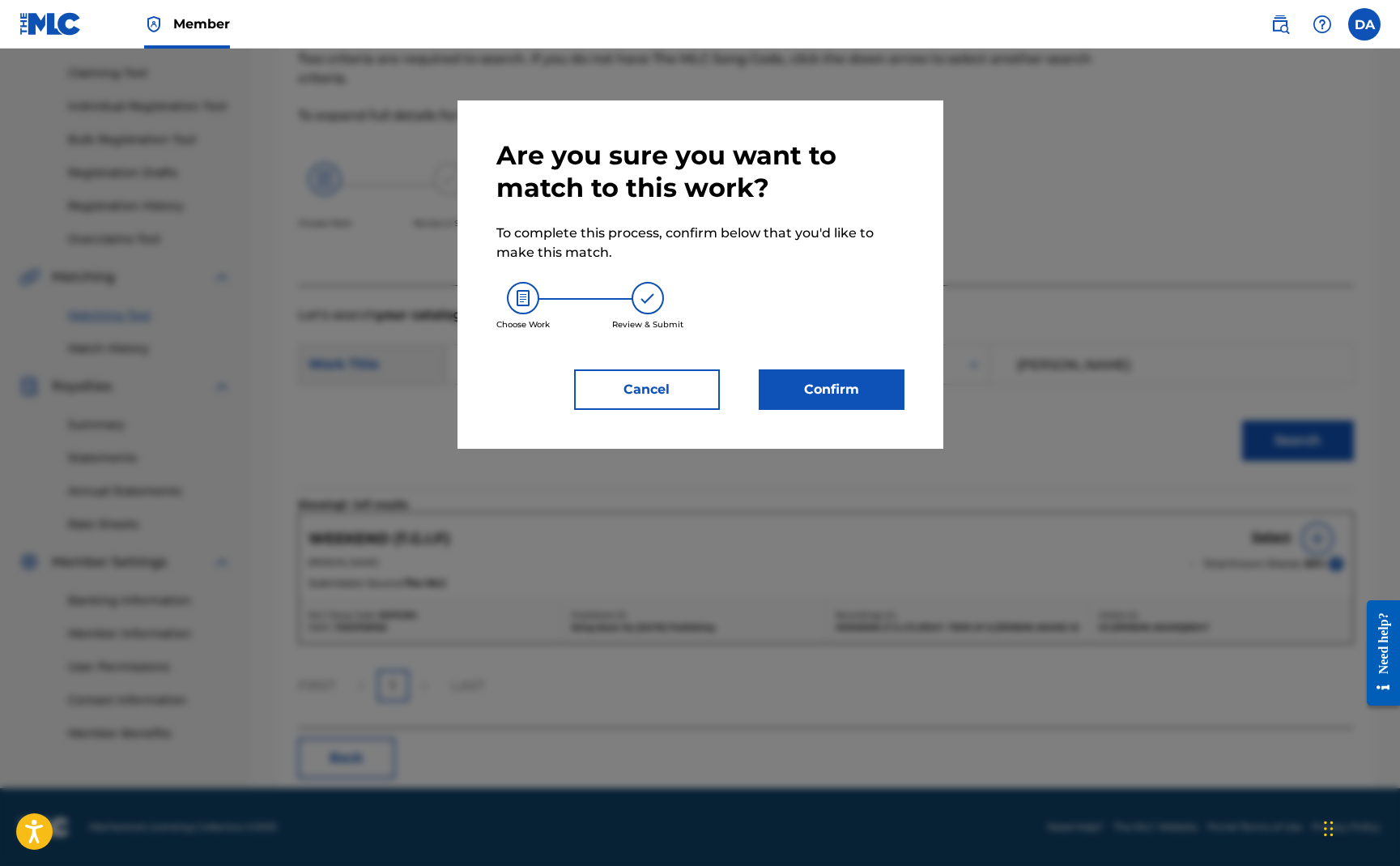
click at [864, 385] on button "Confirm" at bounding box center [831, 390] width 145 height 41
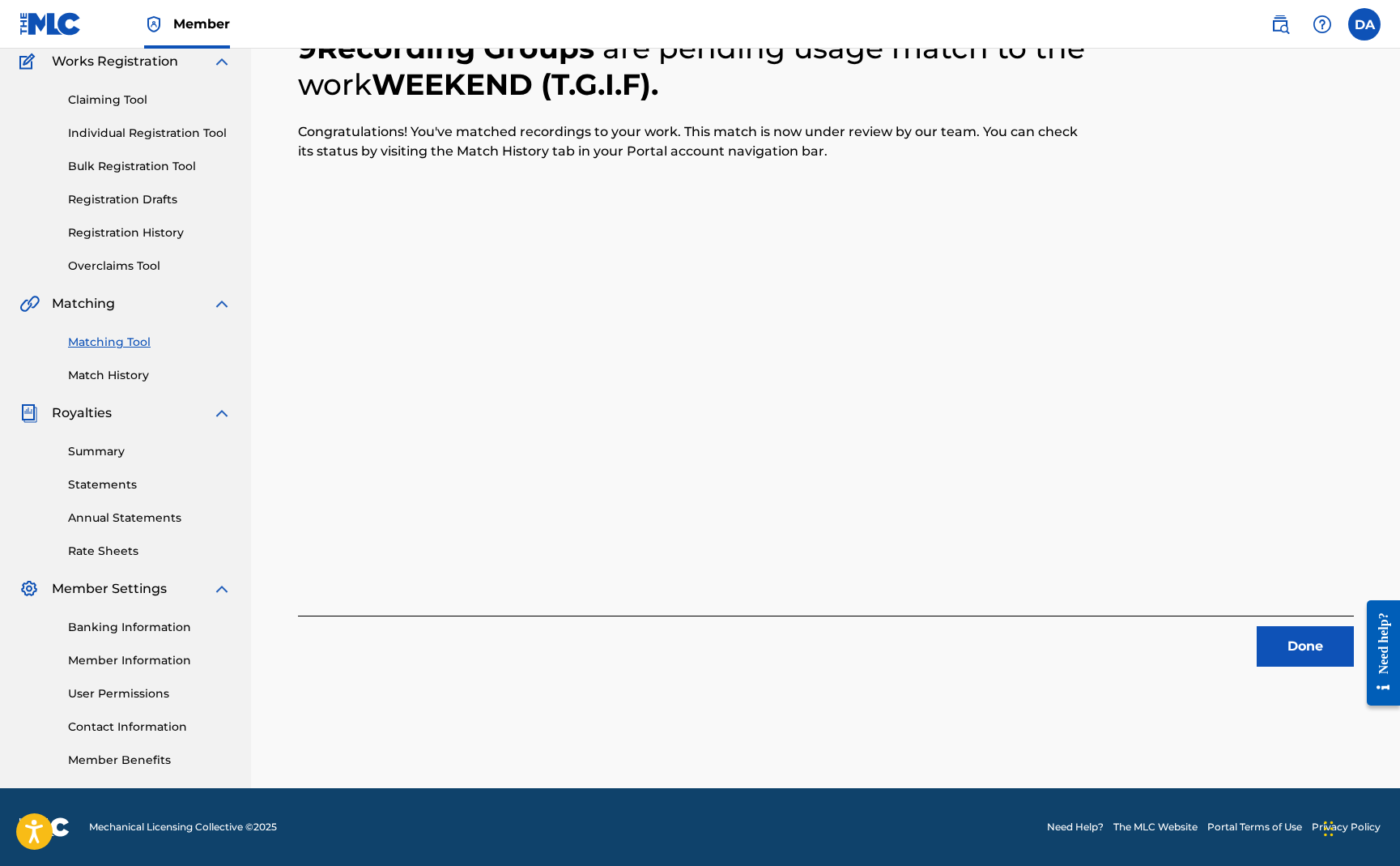
click at [1281, 637] on button "Done" at bounding box center [1305, 646] width 97 height 41
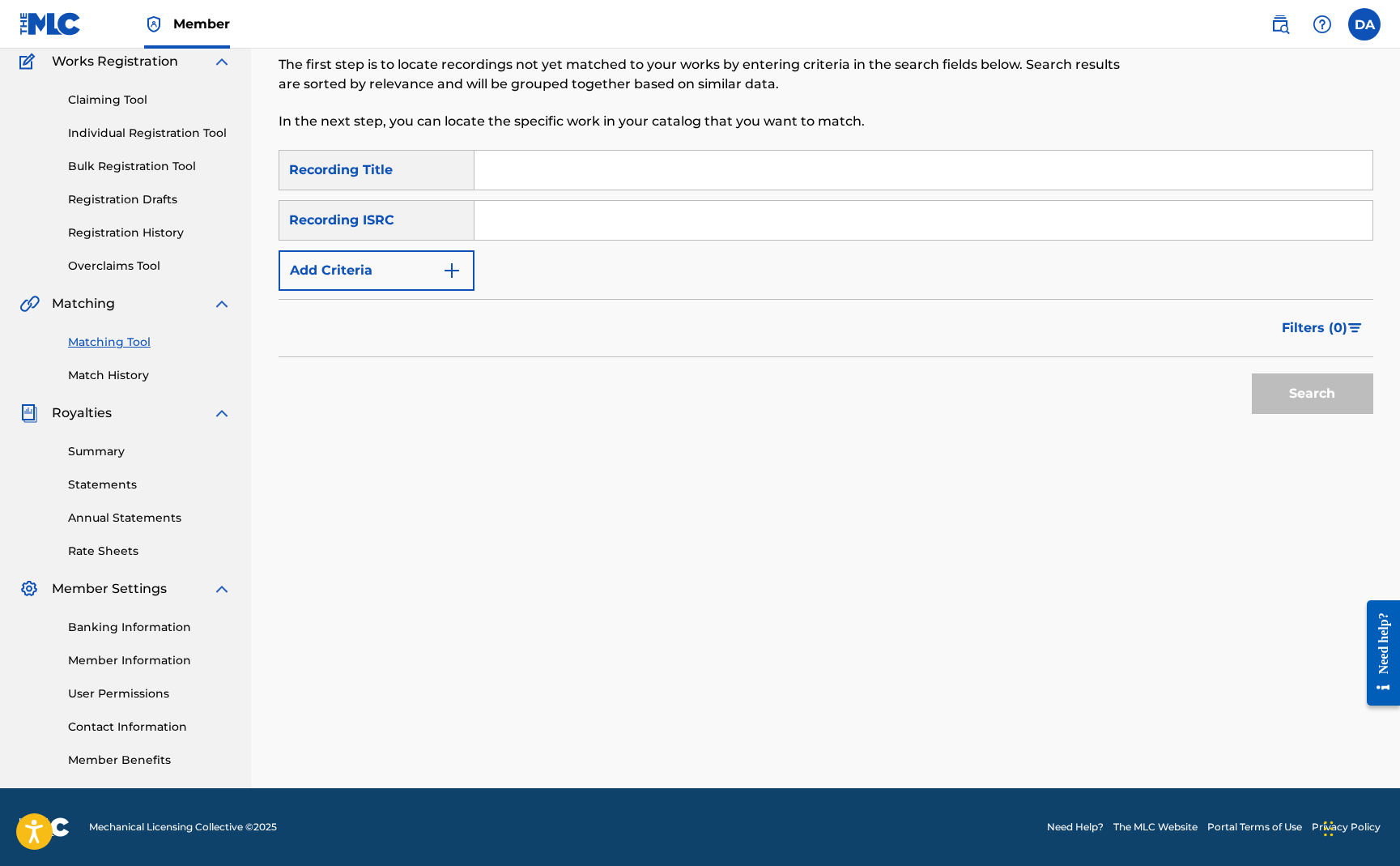
click at [567, 163] on input "Search Form" at bounding box center [924, 170] width 898 height 39
click at [1252, 373] on button "Search" at bounding box center [1312, 394] width 121 height 41
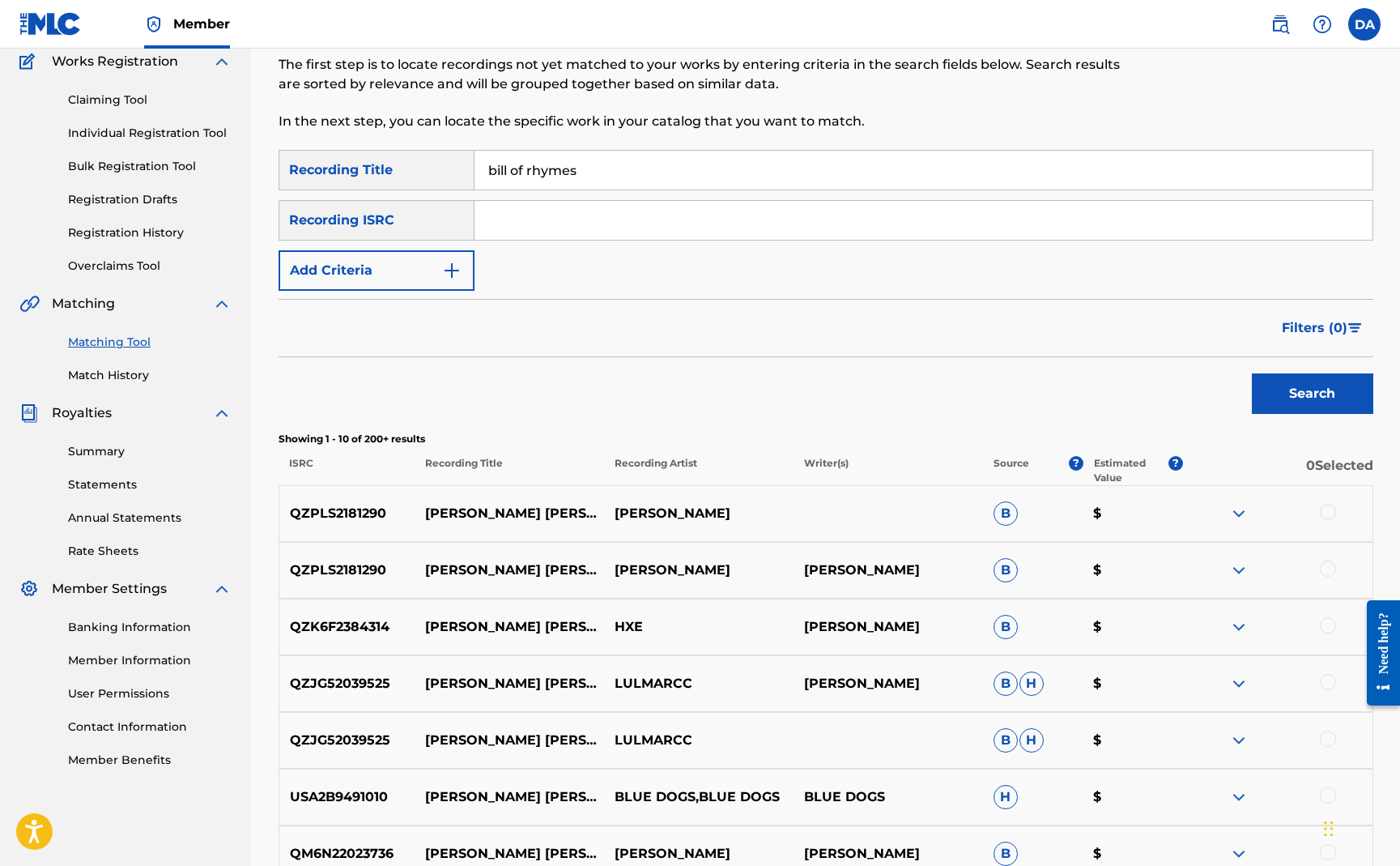
type input "bill of rhymes"
click at [1252, 373] on button "Search" at bounding box center [1312, 394] width 121 height 41
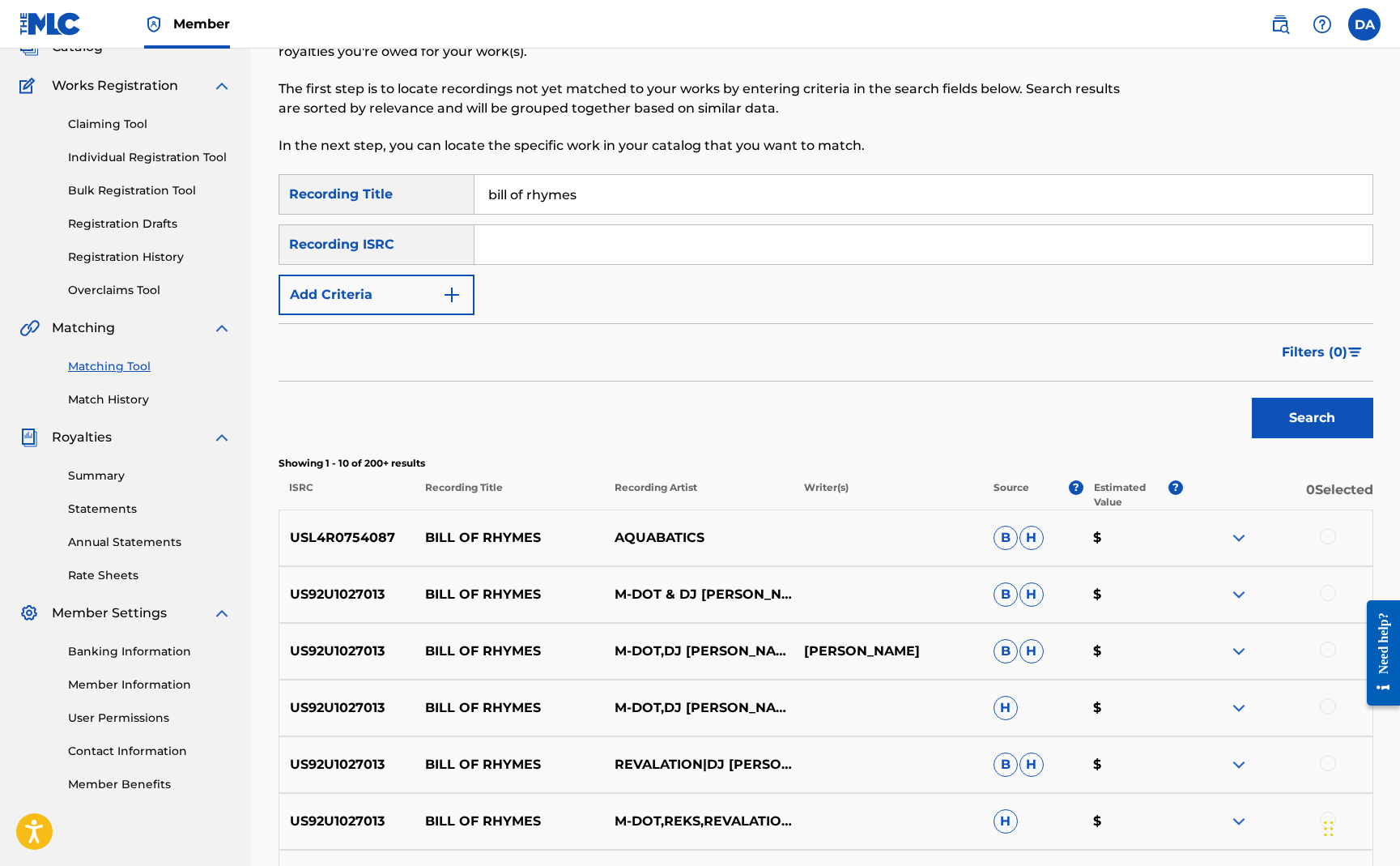
scroll to position [0, 0]
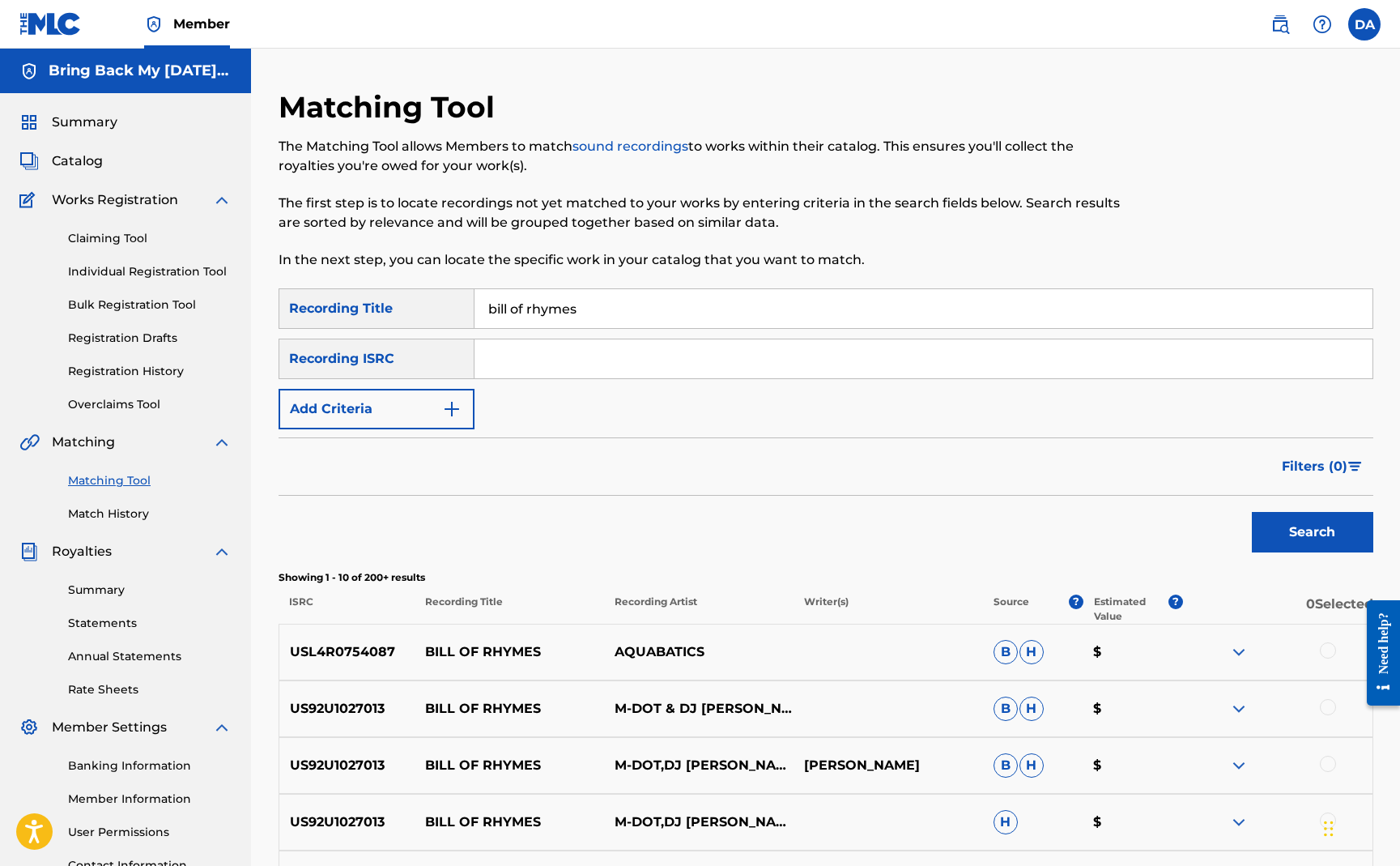
click at [83, 165] on span "Catalog" at bounding box center [77, 161] width 51 height 19
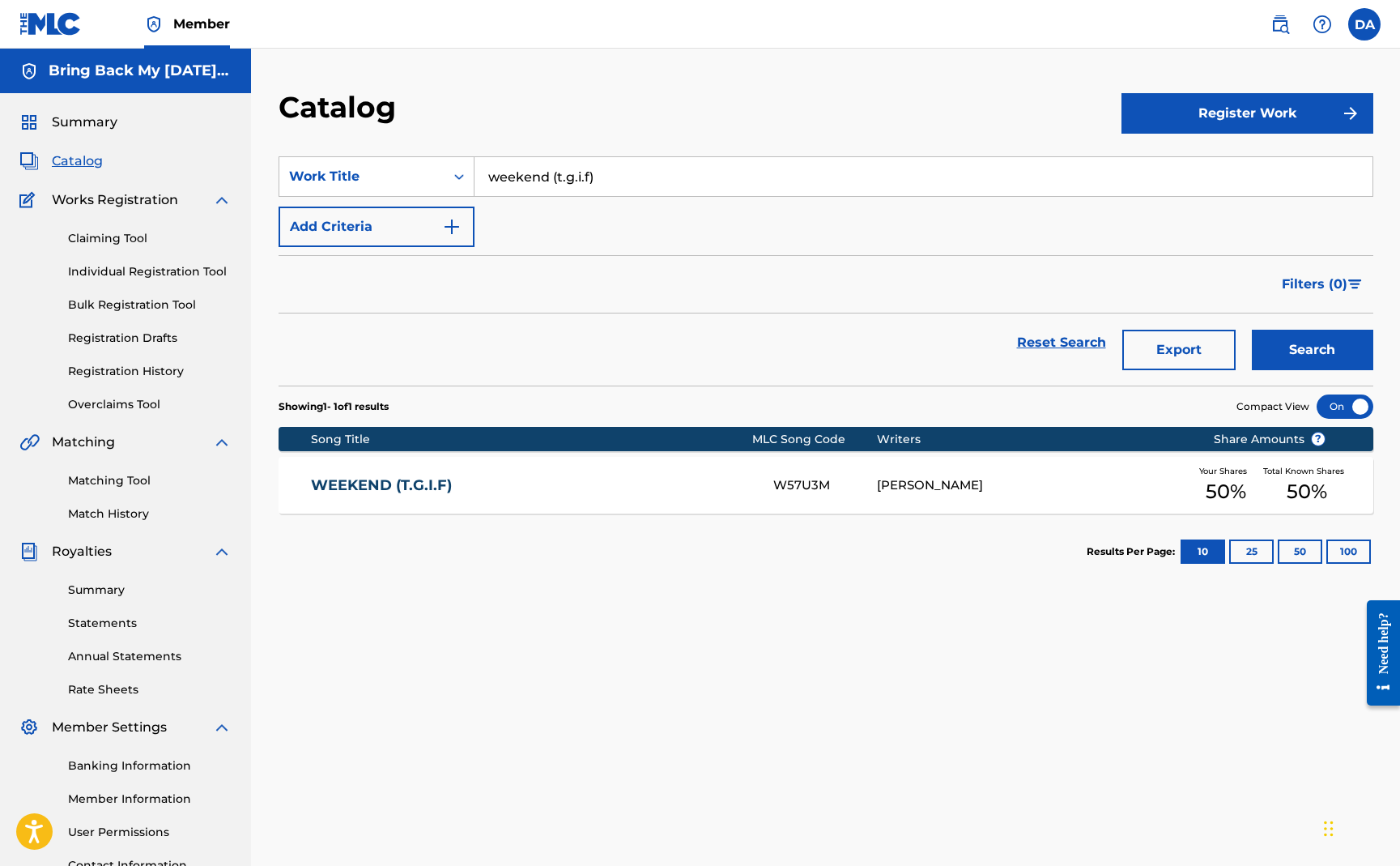
click at [560, 184] on input "weekend (t.g.i.f)" at bounding box center [924, 177] width 898 height 39
type input "bill of rhymes"
click at [1280, 345] on button "Search" at bounding box center [1312, 350] width 121 height 41
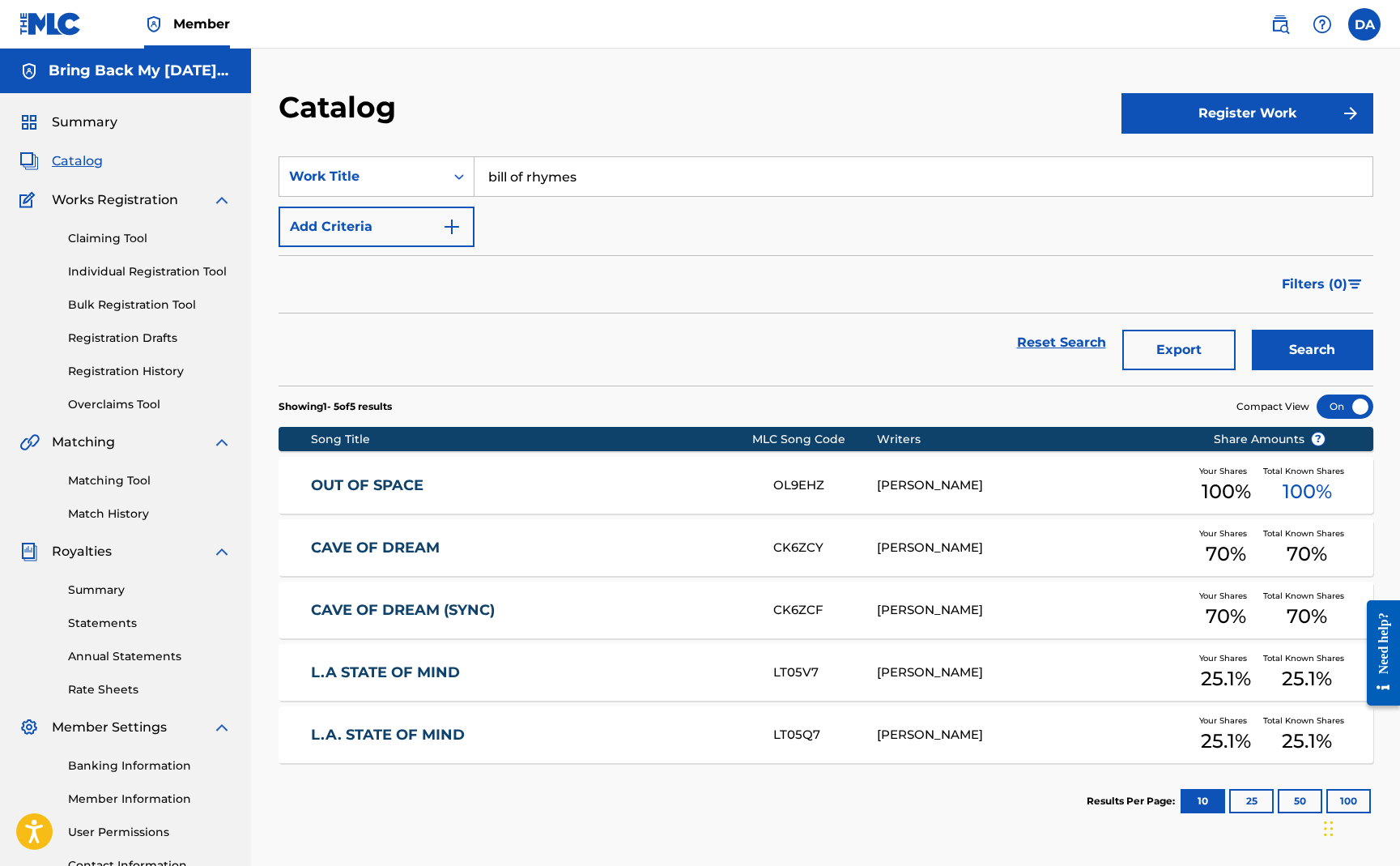
click at [1174, 107] on button "Register Work" at bounding box center [1247, 114] width 252 height 41
click at [1159, 158] on link "Individual" at bounding box center [1247, 166] width 252 height 39
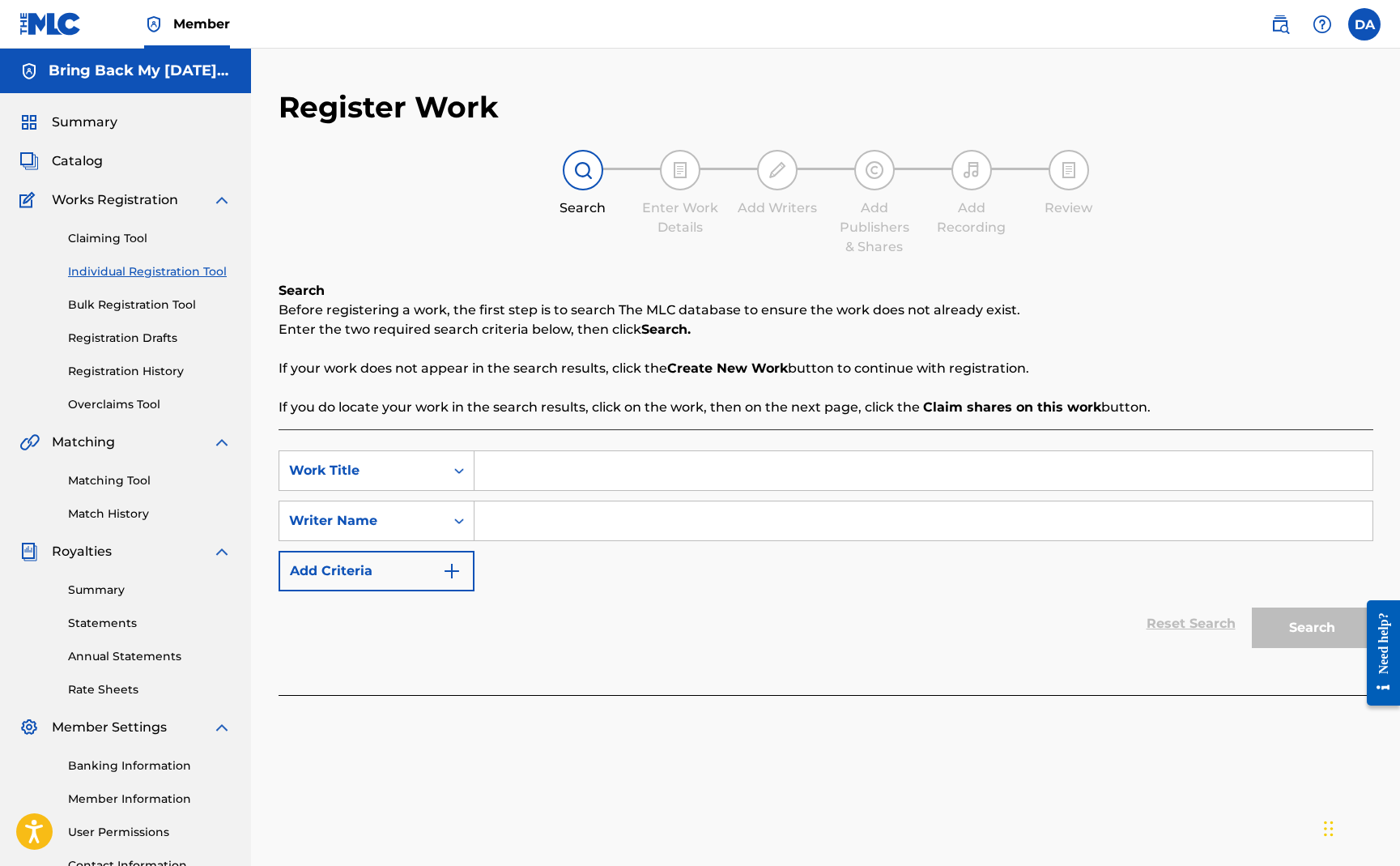
click at [547, 452] on input "Search Form" at bounding box center [924, 471] width 898 height 39
type input "BILL OF RHYMES"
click at [519, 533] on input "Search Form" at bounding box center [924, 521] width 898 height 39
type input "[PERSON_NAME]"
click at [1297, 620] on button "Search" at bounding box center [1312, 628] width 121 height 41
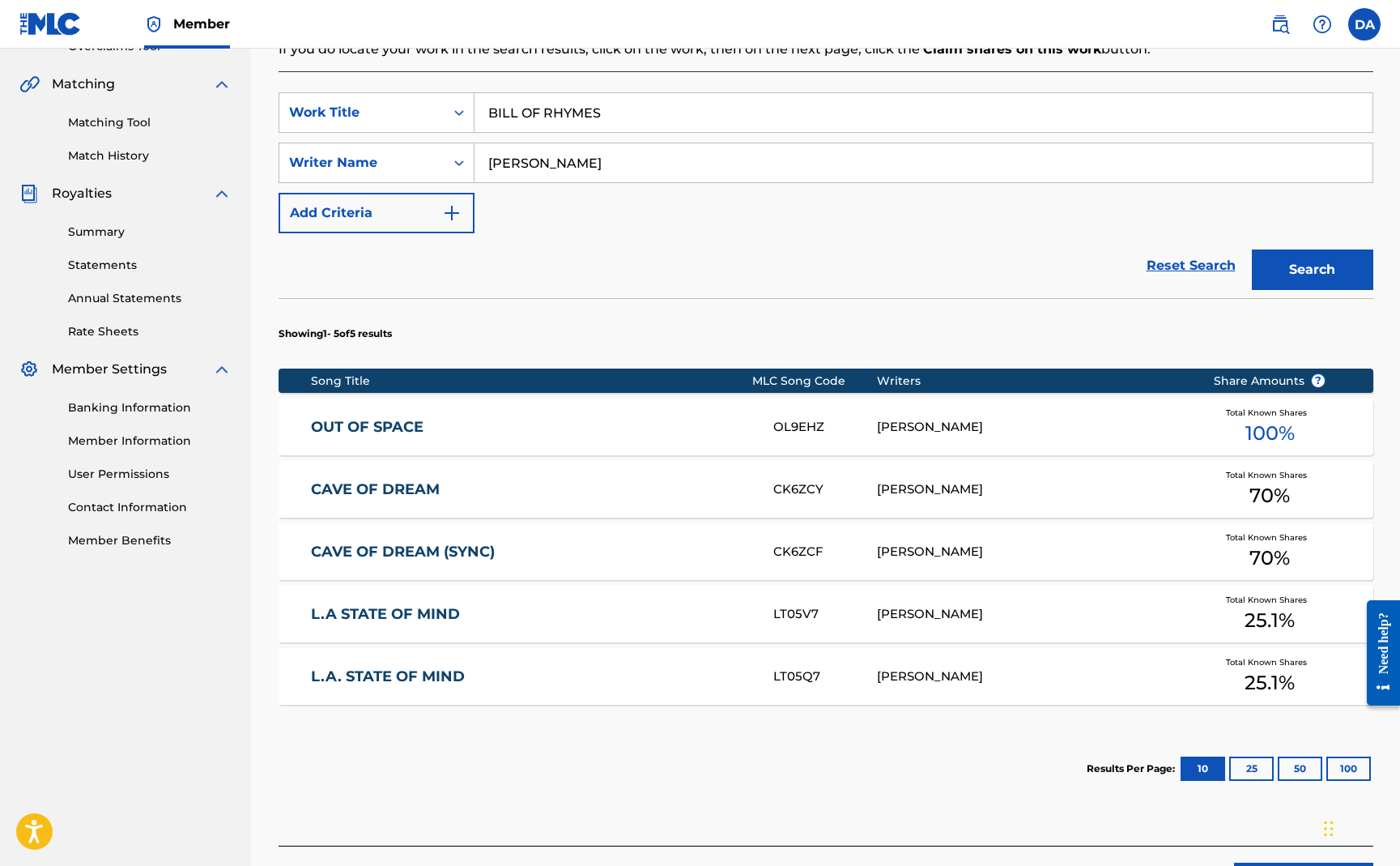
scroll to position [402, 0]
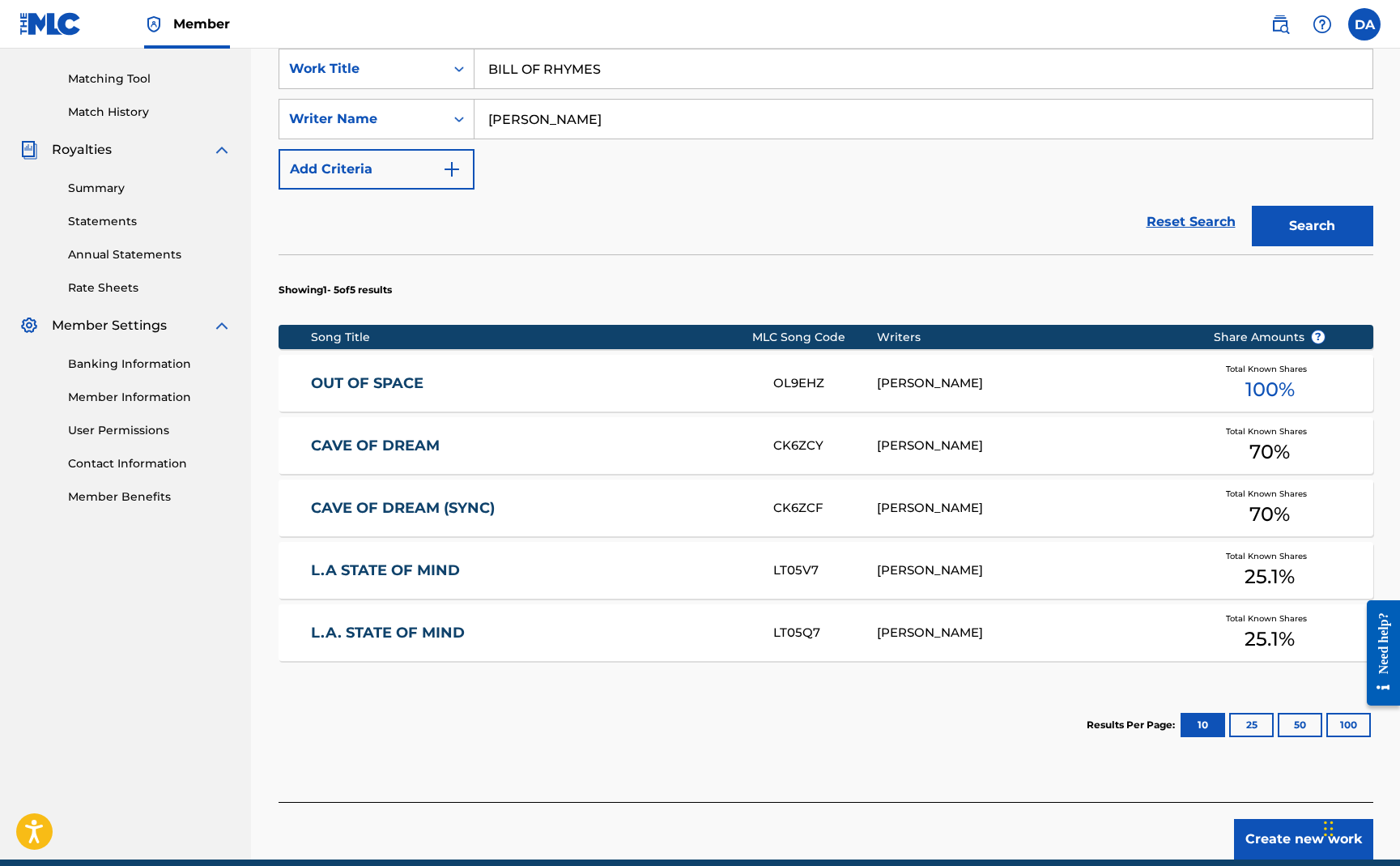
click at [1276, 830] on button "Create new work" at bounding box center [1304, 839] width 139 height 41
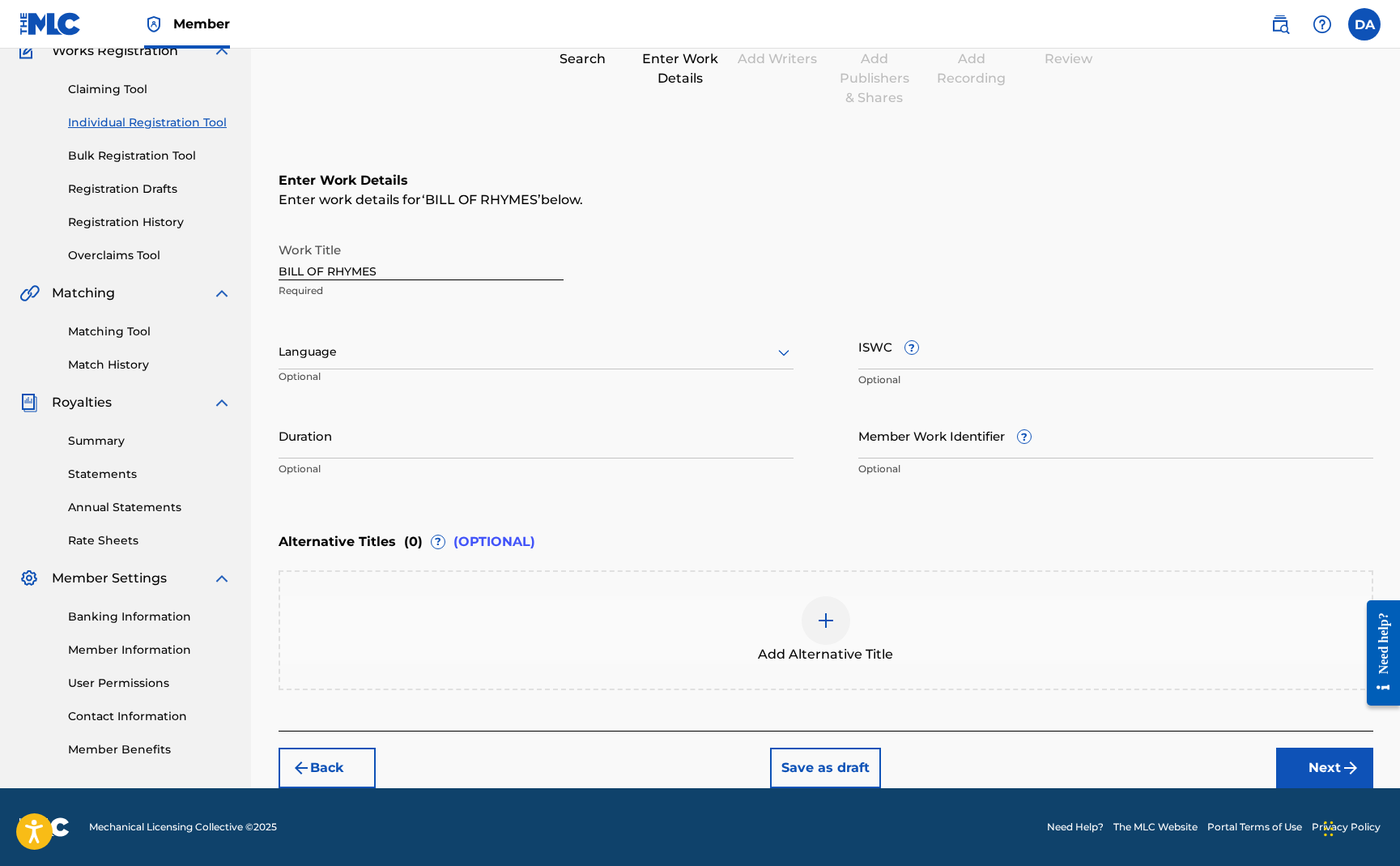
scroll to position [148, 0]
click at [469, 355] on div at bounding box center [536, 353] width 515 height 20
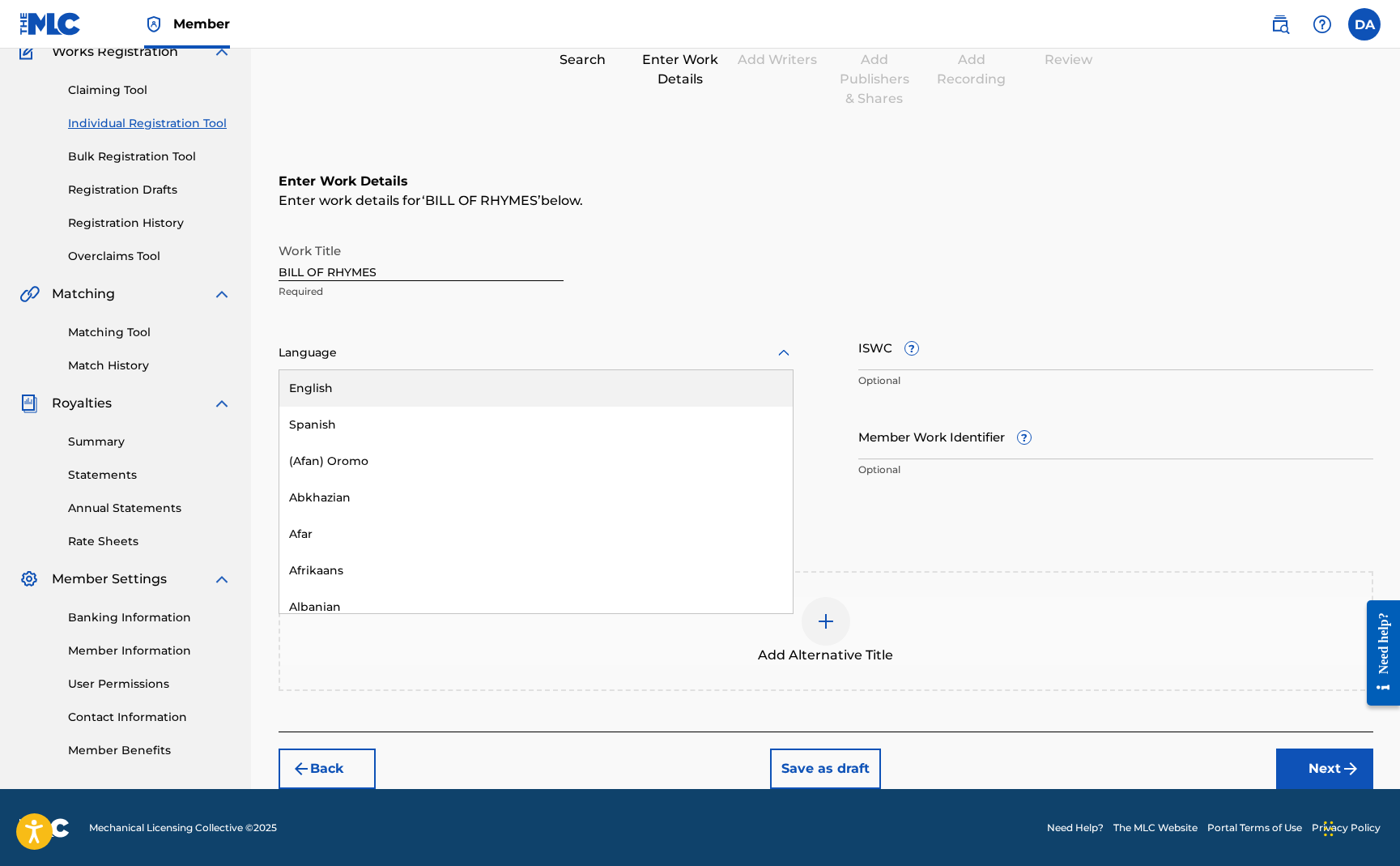
click at [397, 384] on div "English" at bounding box center [536, 388] width 514 height 36
click at [951, 349] on input "ISWC ?" at bounding box center [1116, 347] width 515 height 46
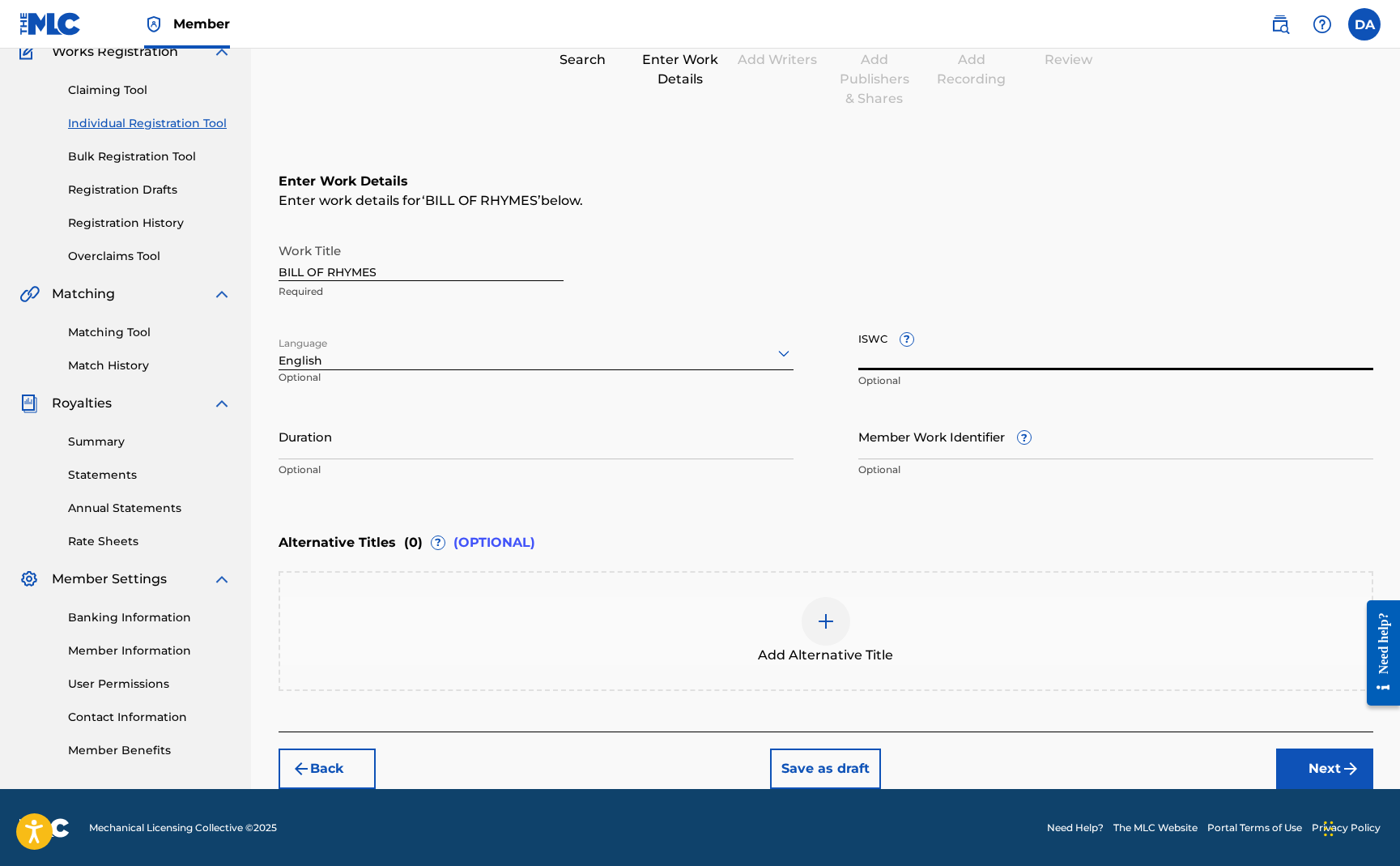
paste input "T9147123862"
type input "T9147123862"
click at [822, 630] on div at bounding box center [826, 621] width 48 height 48
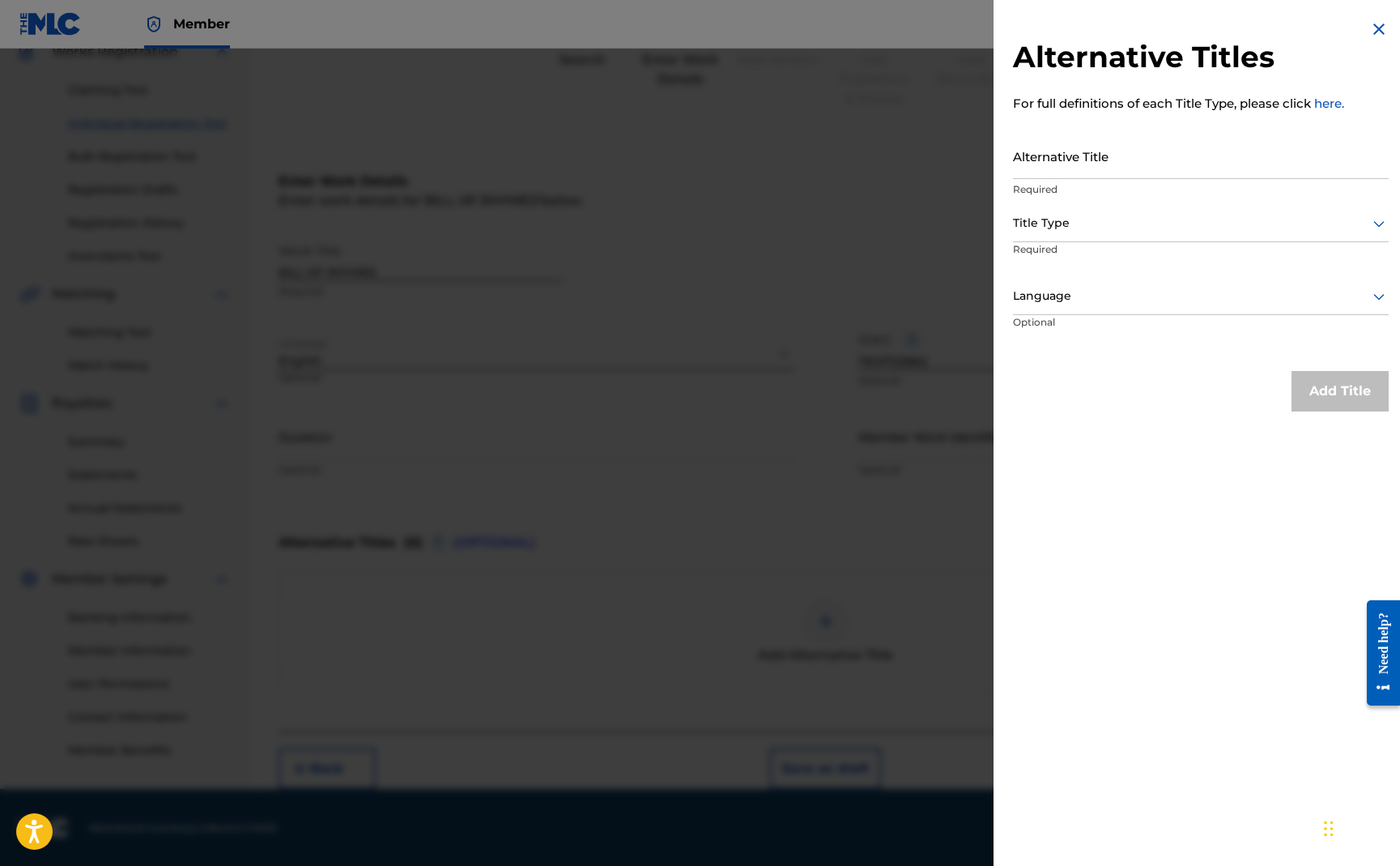
click at [1089, 153] on input "Alternative Title" at bounding box center [1201, 156] width 376 height 46
type input "B"
click at [1369, 35] on img at bounding box center [1379, 29] width 19 height 19
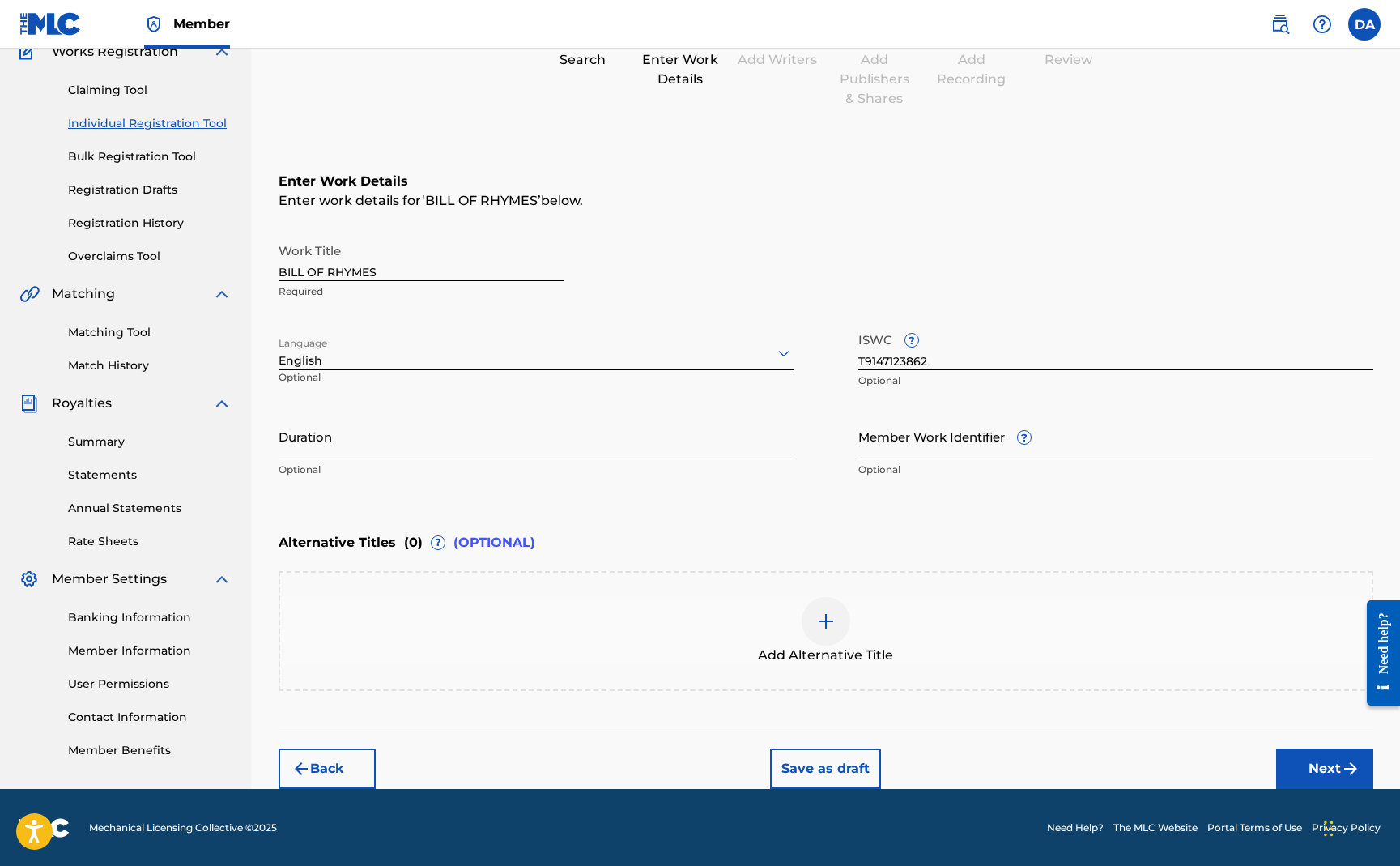
click at [1290, 762] on button "Next" at bounding box center [1324, 769] width 97 height 41
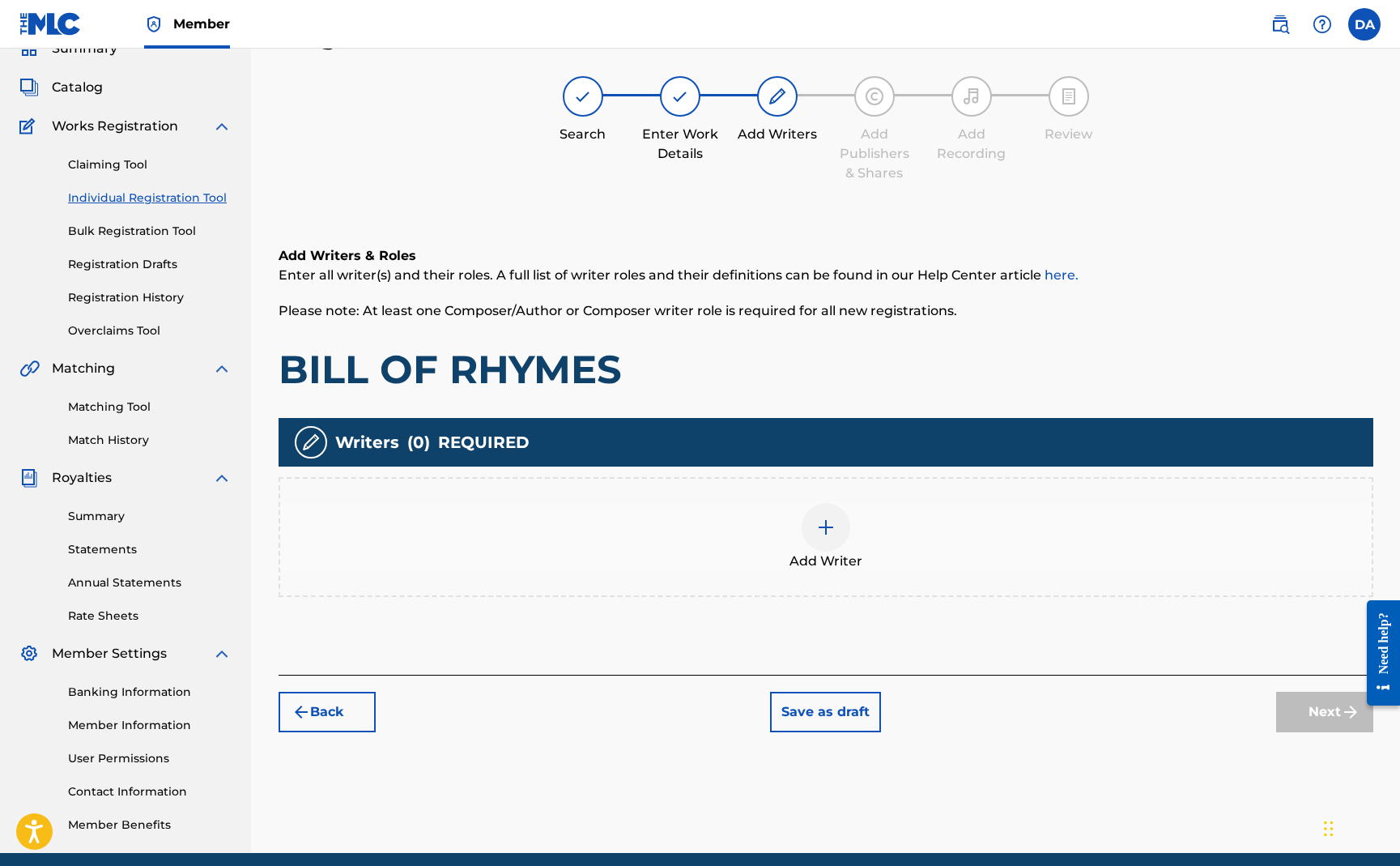
scroll to position [73, 0]
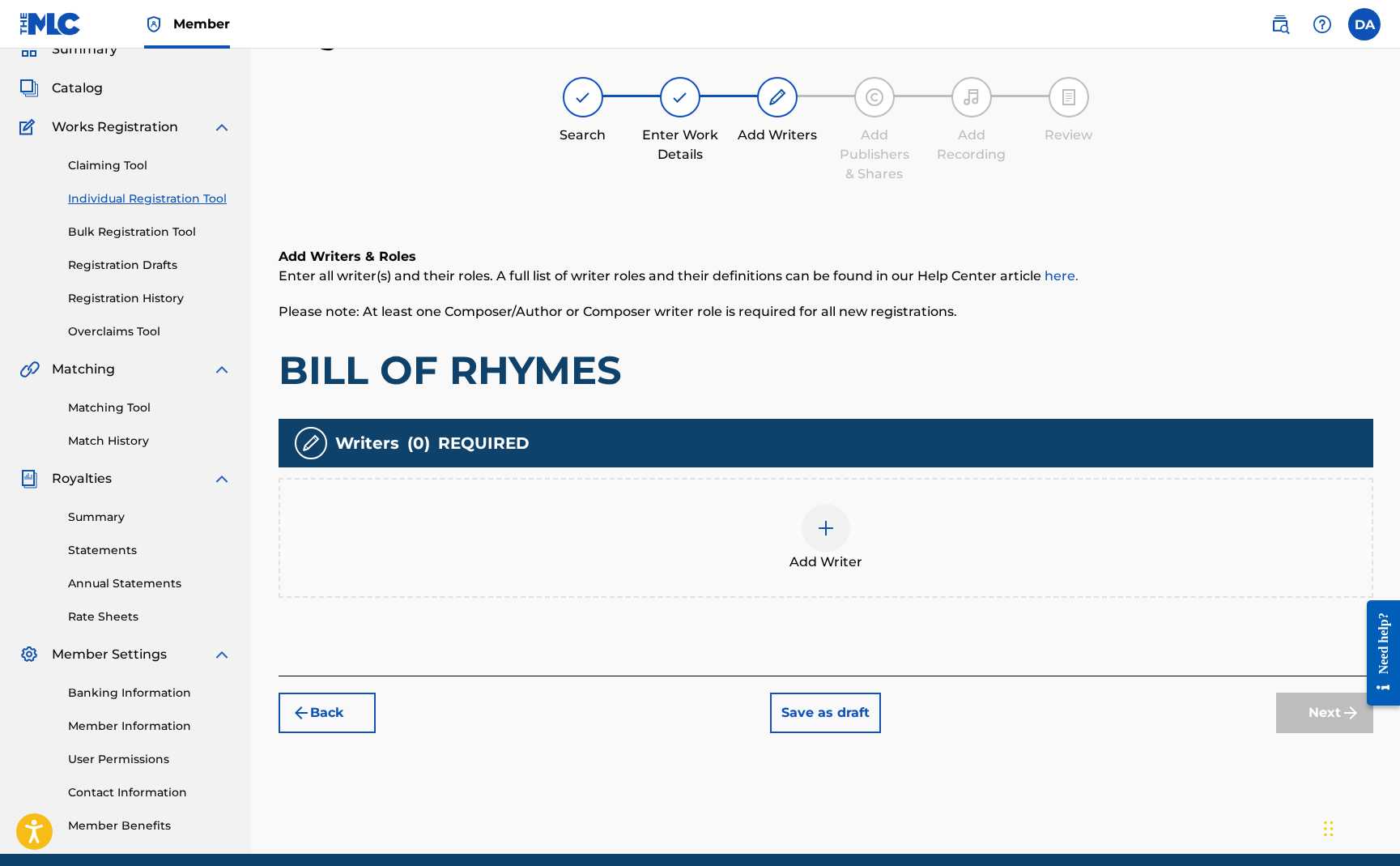
click at [831, 522] on img at bounding box center [826, 528] width 19 height 19
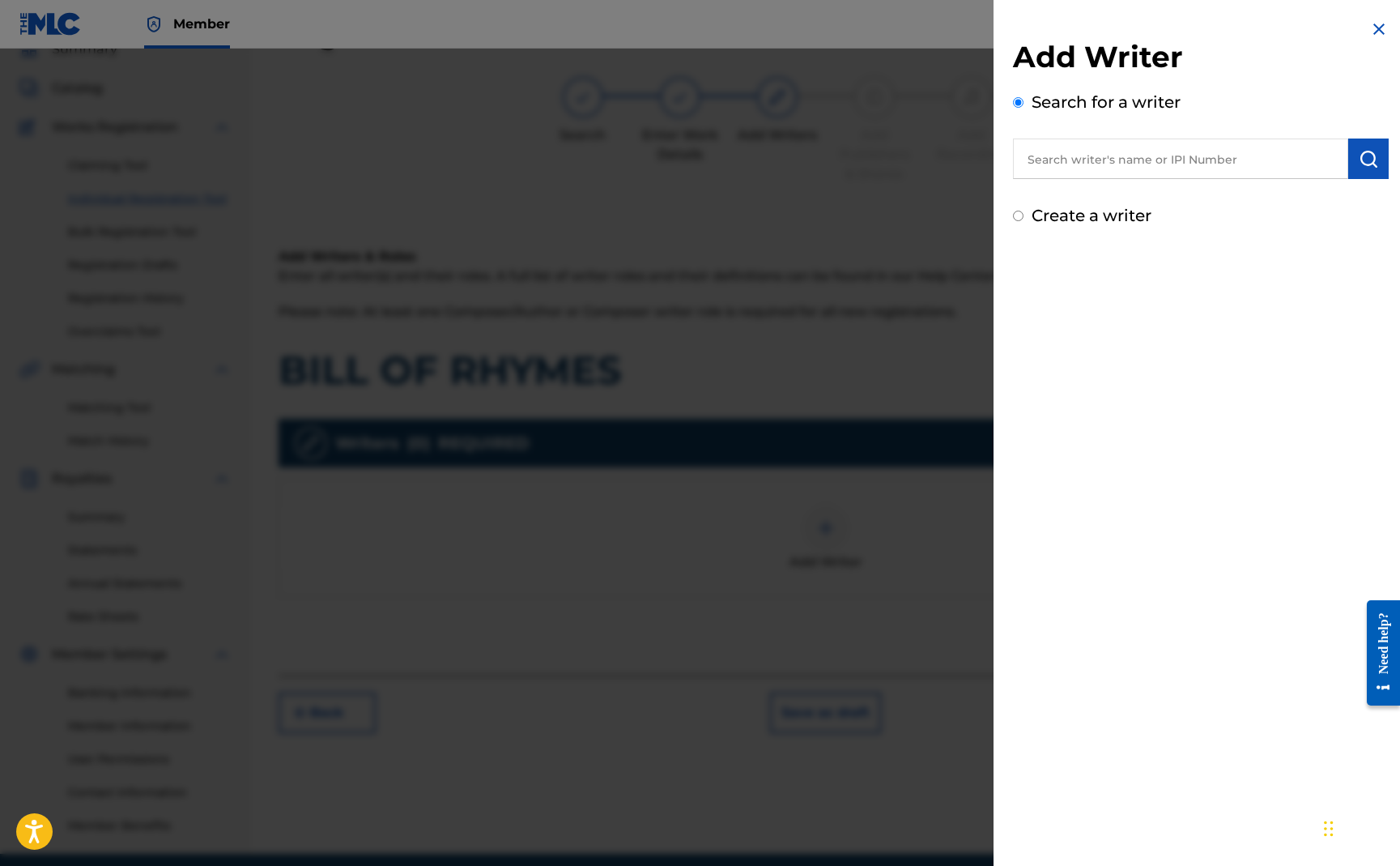
click at [1064, 177] on input "text" at bounding box center [1181, 159] width 335 height 41
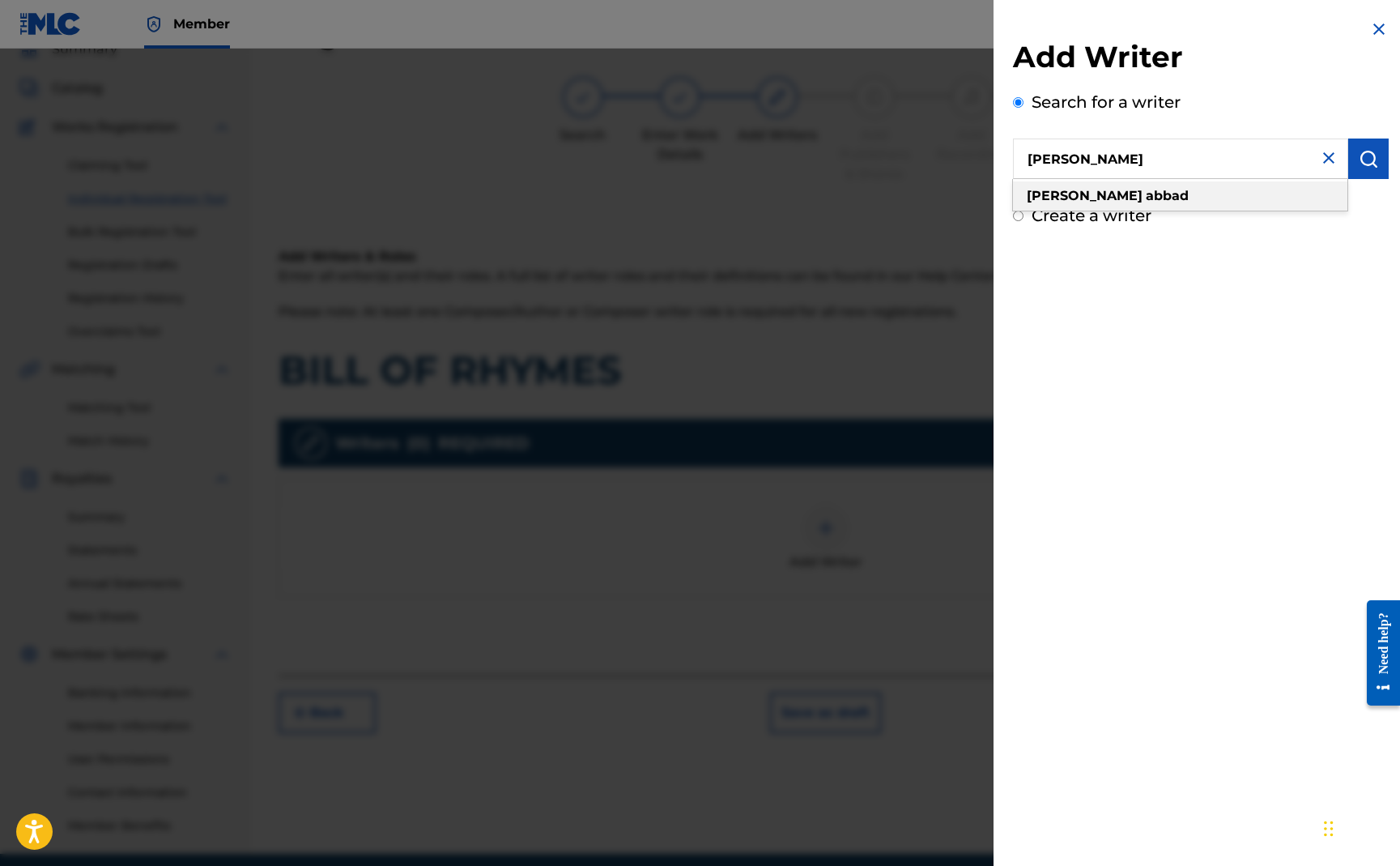
click at [1146, 195] on strong "abbad" at bounding box center [1168, 195] width 43 height 16
type input "[PERSON_NAME]"
click at [1362, 164] on img "submit" at bounding box center [1369, 158] width 19 height 19
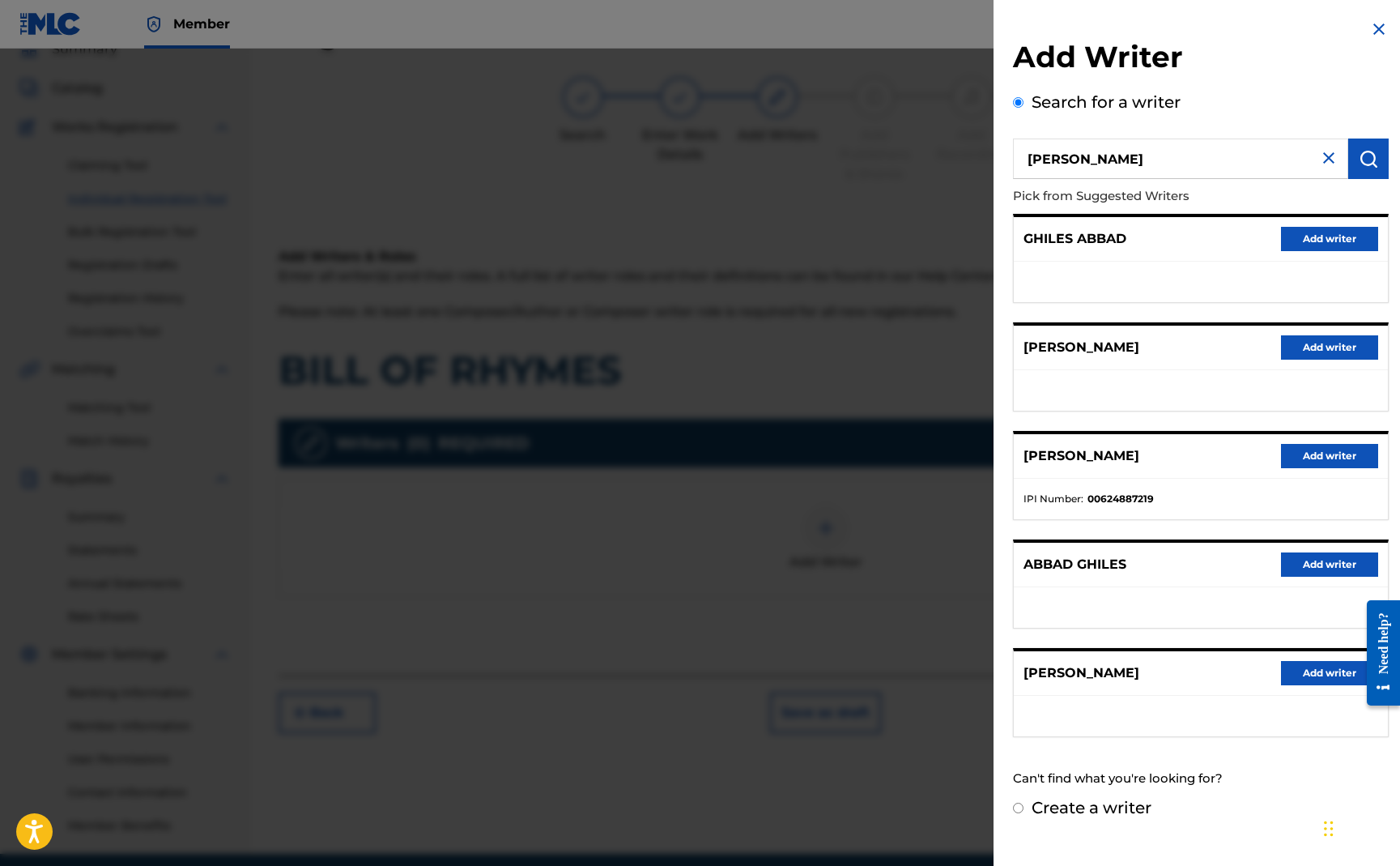
click at [1316, 459] on button "Add writer" at bounding box center [1330, 456] width 97 height 24
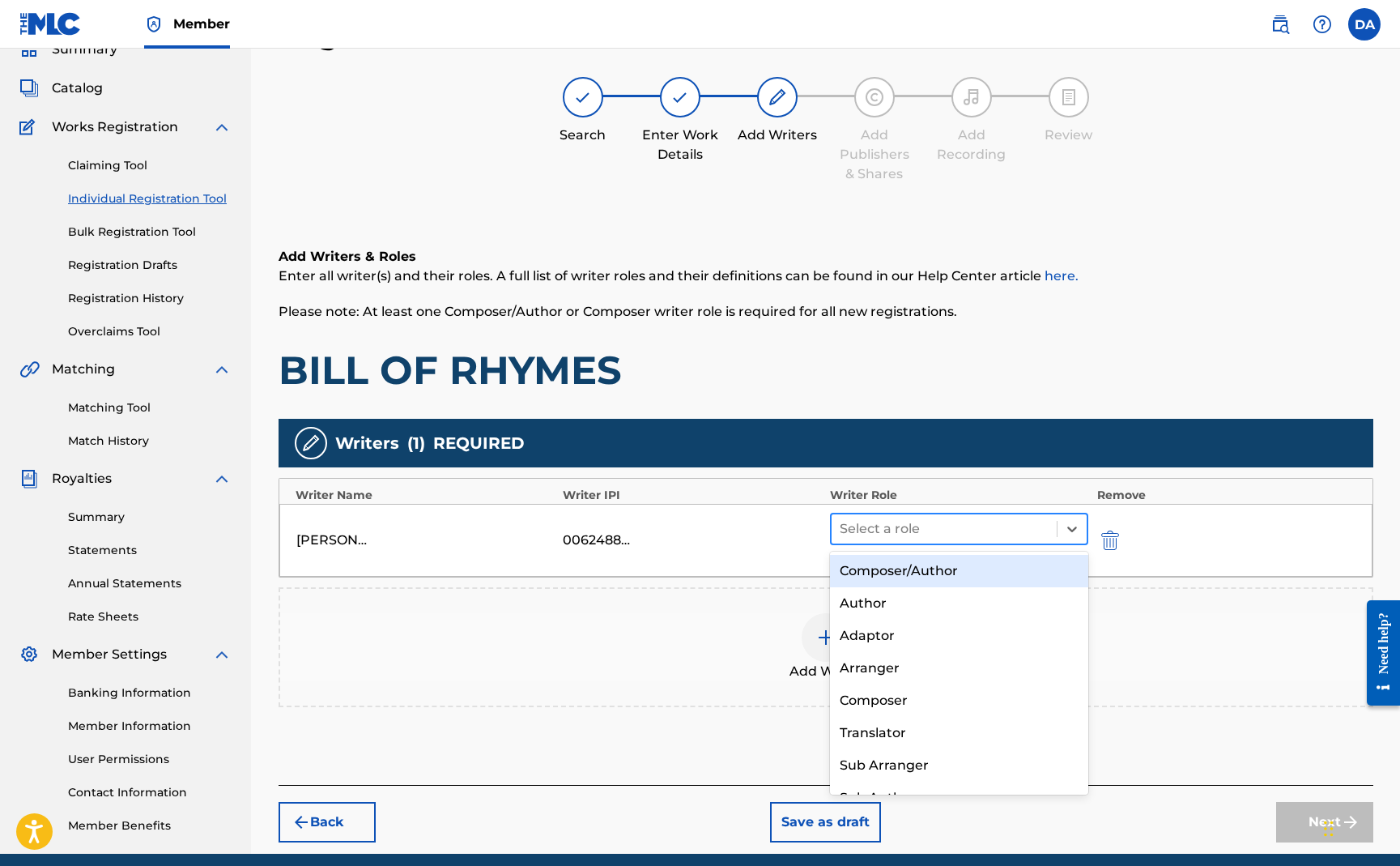
click at [1001, 532] on div at bounding box center [944, 529] width 210 height 22
click at [979, 566] on div "Composer/Author" at bounding box center [960, 571] width 259 height 32
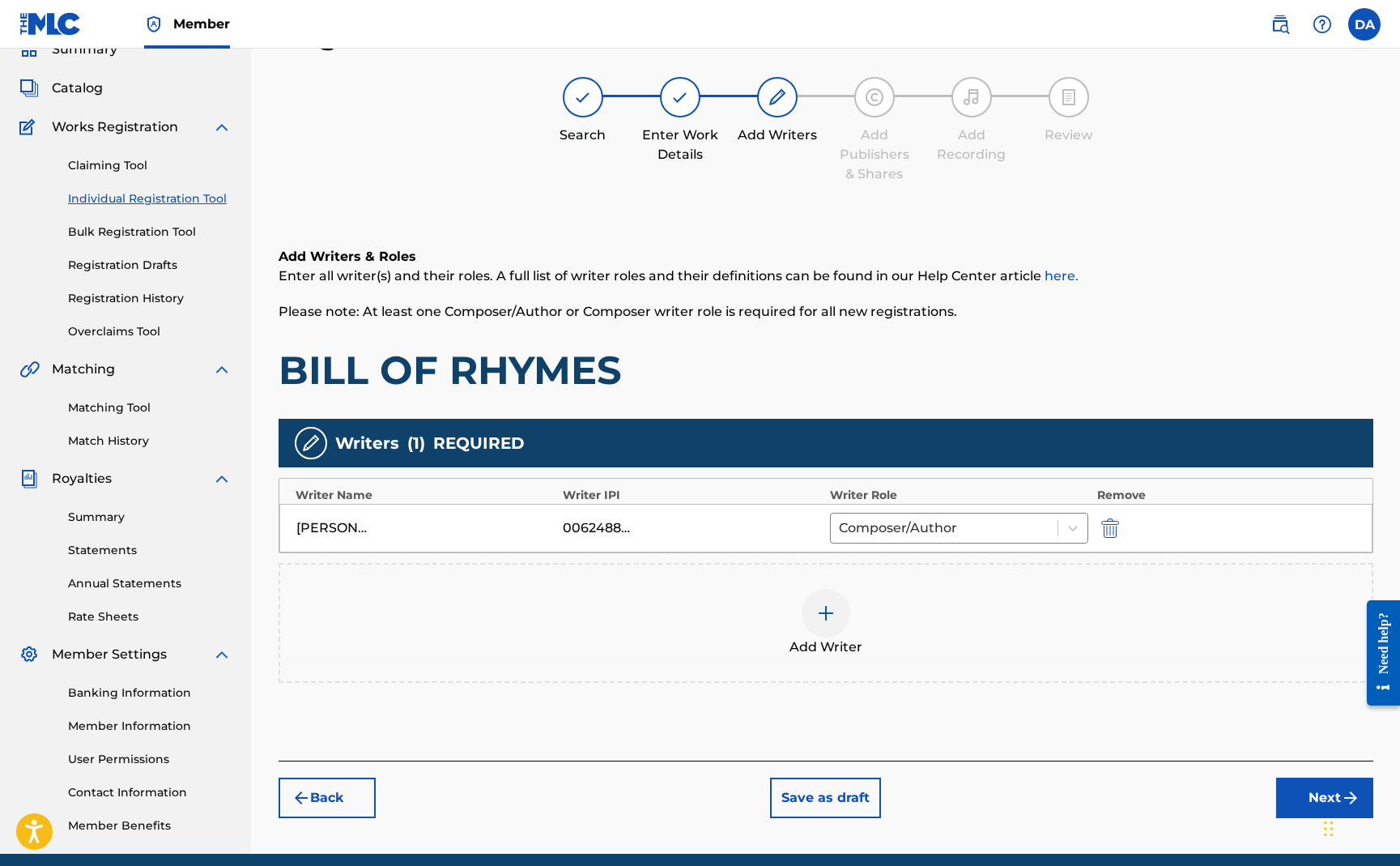
click at [1295, 792] on button "Next" at bounding box center [1324, 798] width 97 height 41
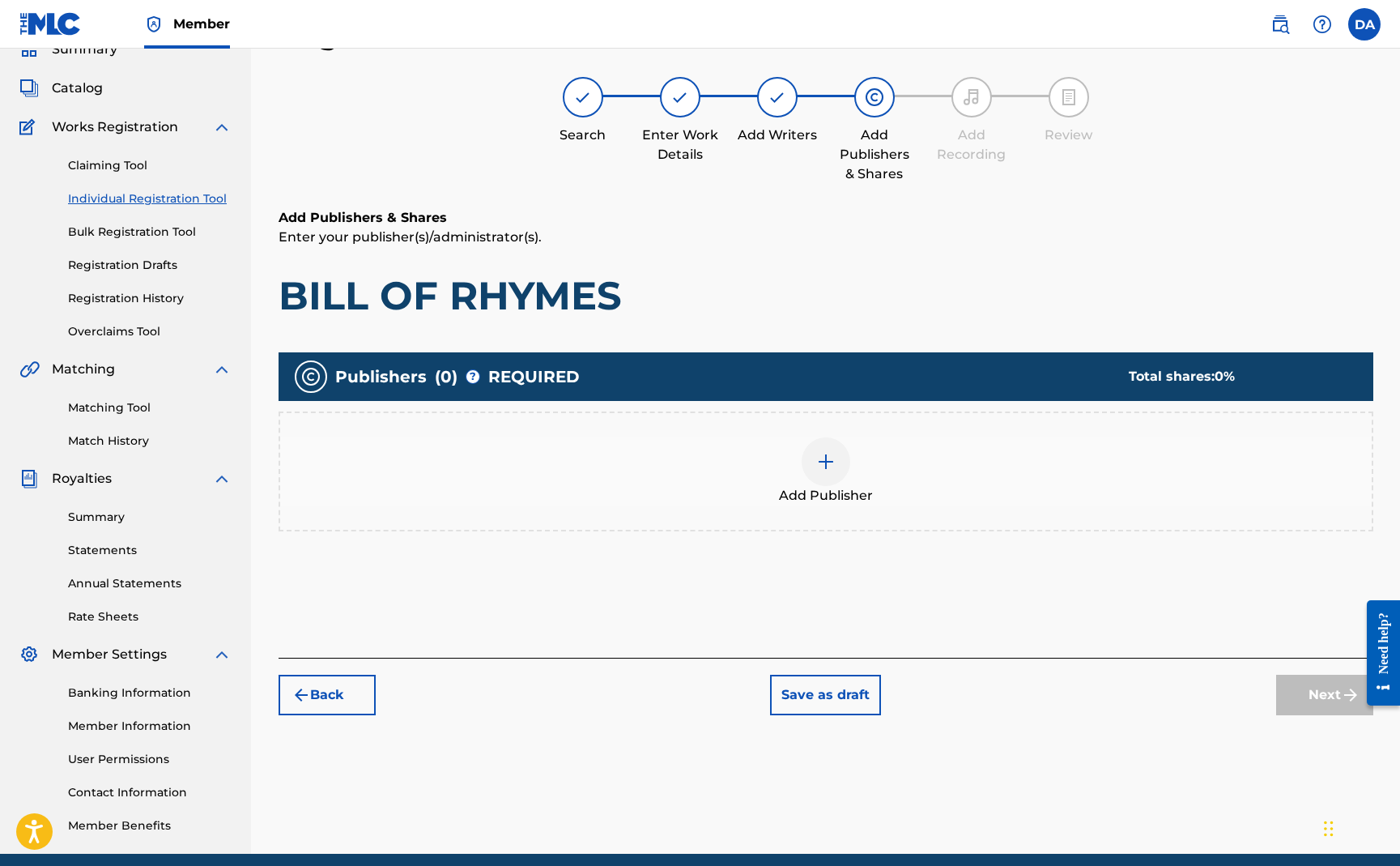
click at [828, 469] on img at bounding box center [826, 461] width 19 height 19
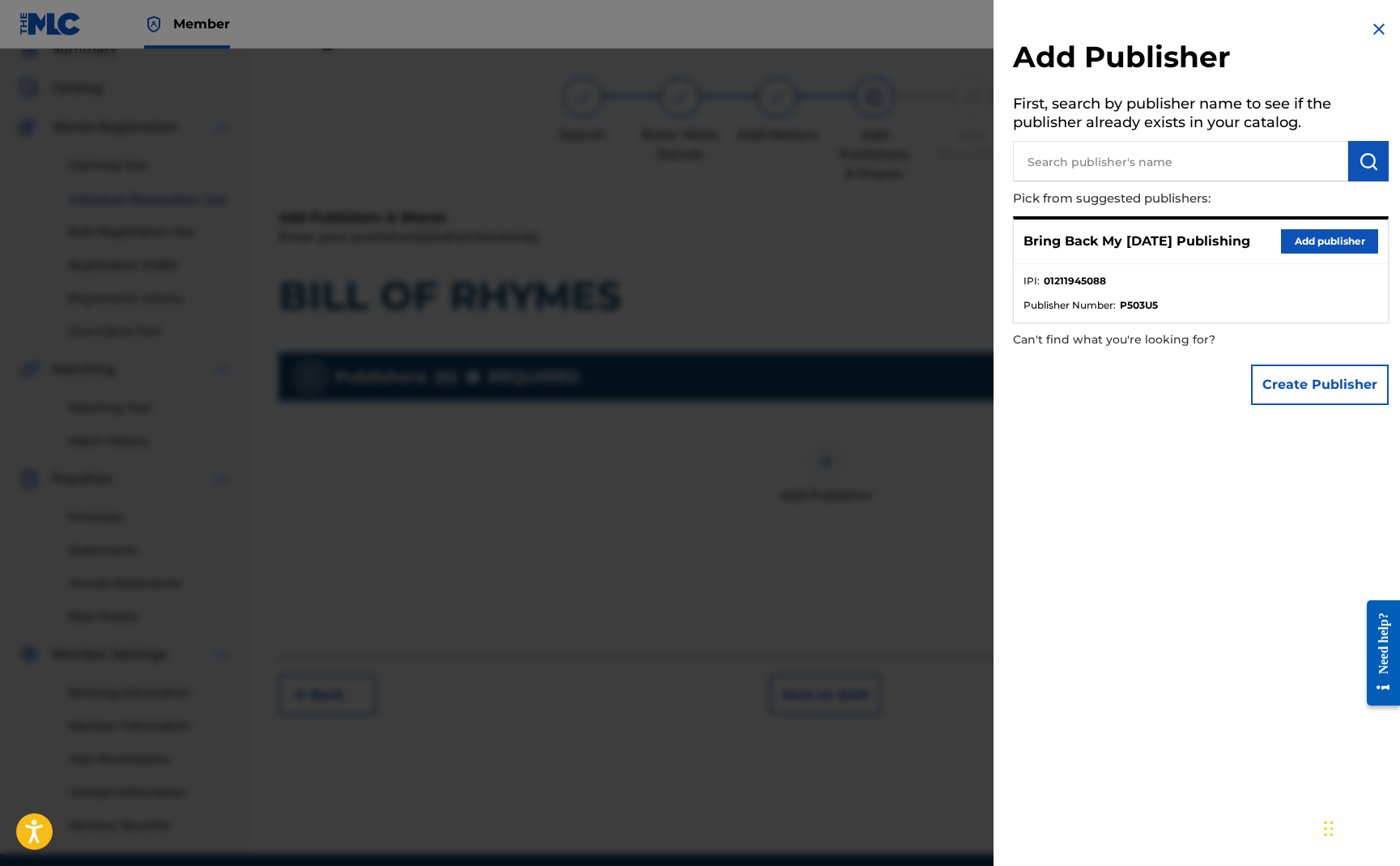
click at [1150, 165] on input "text" at bounding box center [1181, 161] width 335 height 41
click at [1334, 233] on button "Add publisher" at bounding box center [1330, 242] width 97 height 24
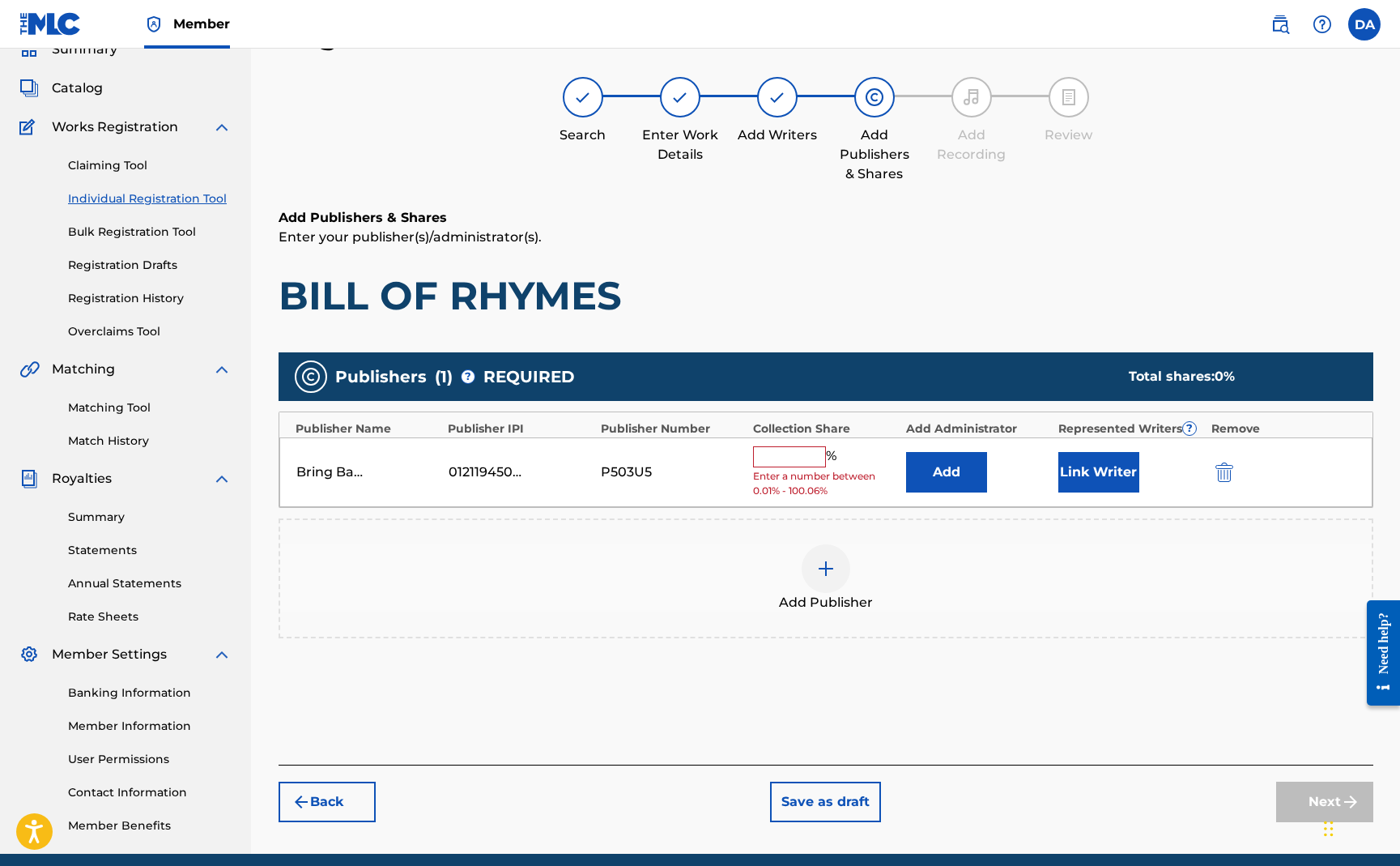
click at [789, 462] on input "text" at bounding box center [789, 457] width 73 height 21
type input "50"
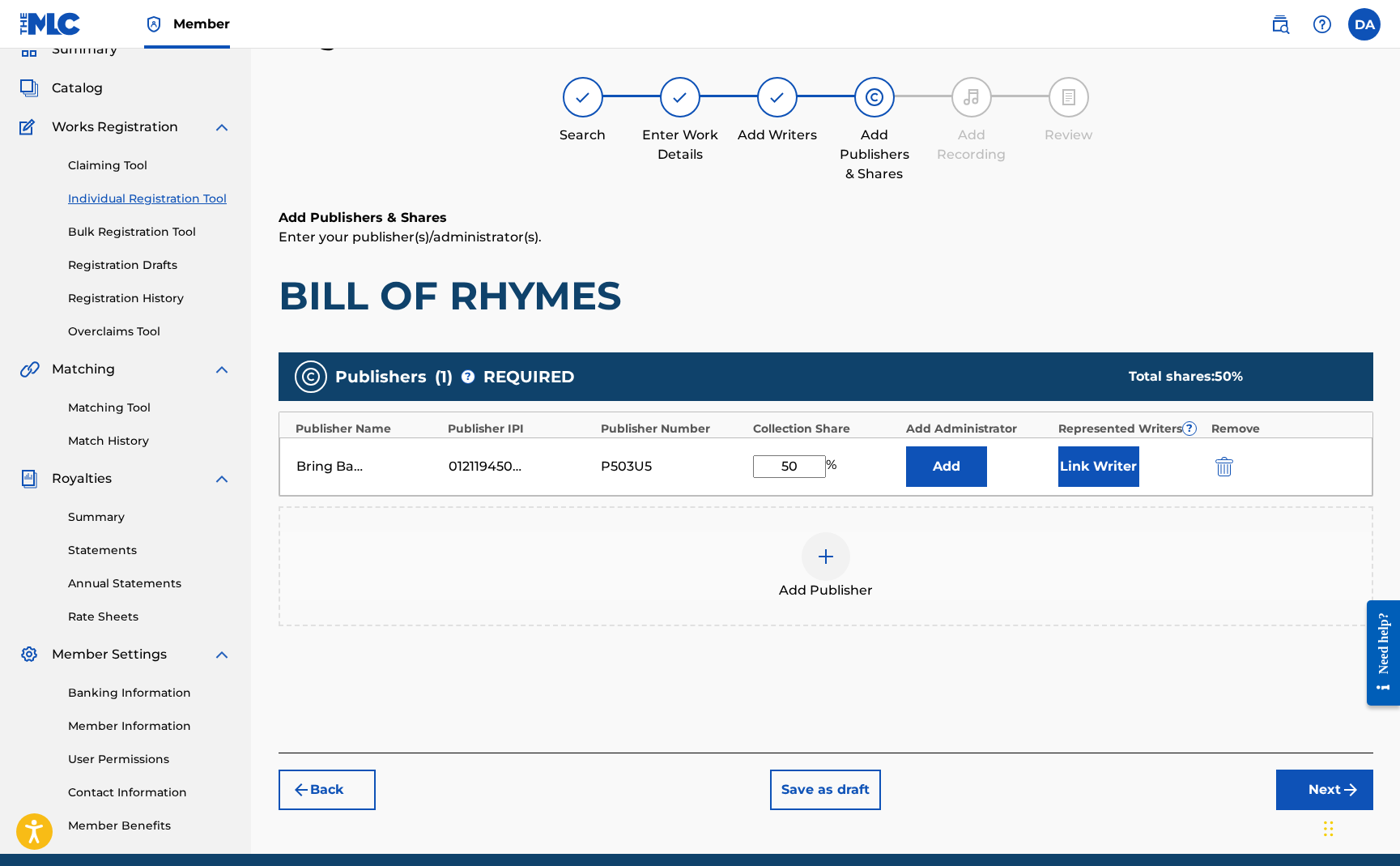
click at [1096, 468] on button "Link Writer" at bounding box center [1098, 467] width 81 height 41
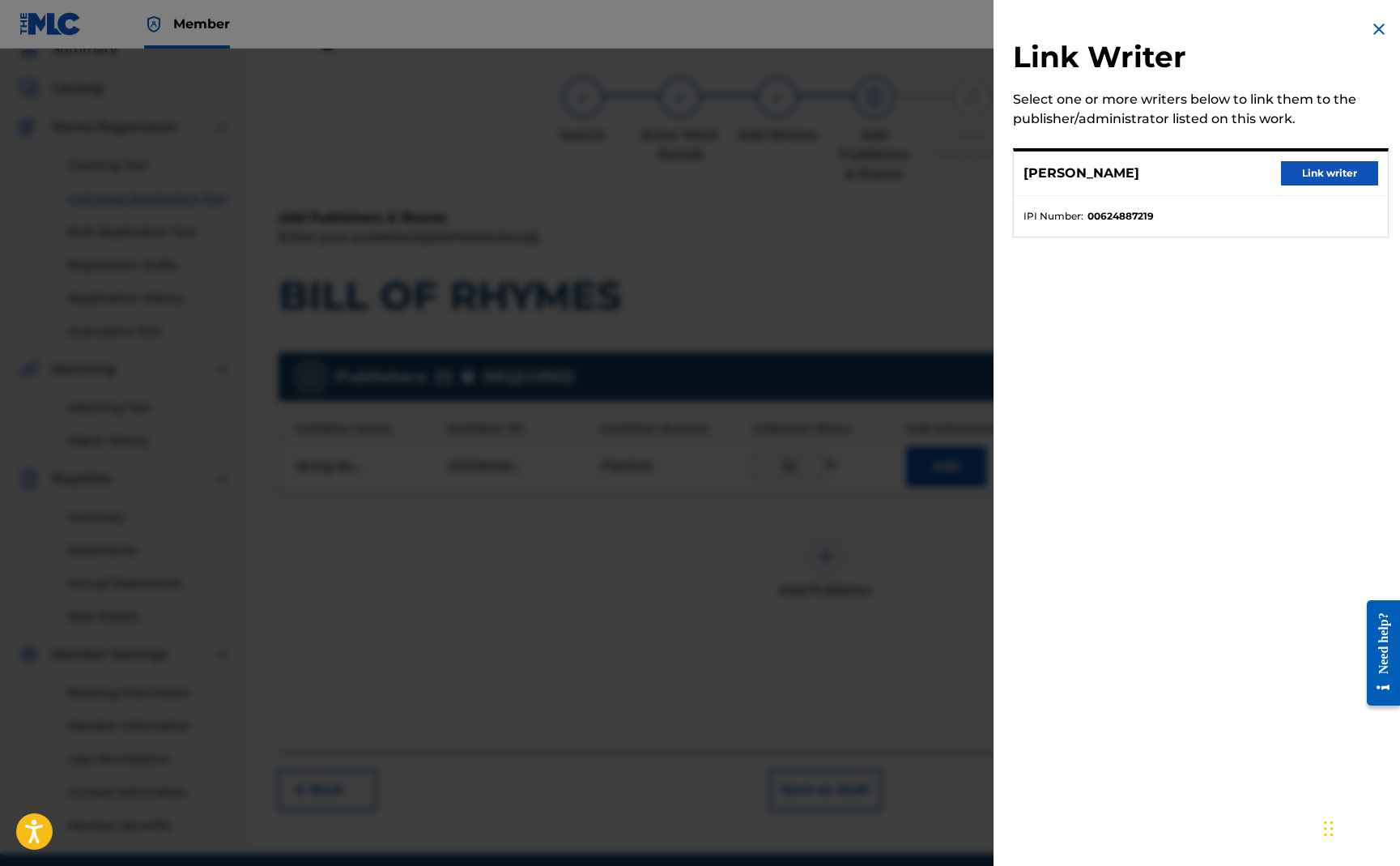
click at [1309, 172] on button "Link writer" at bounding box center [1330, 173] width 97 height 24
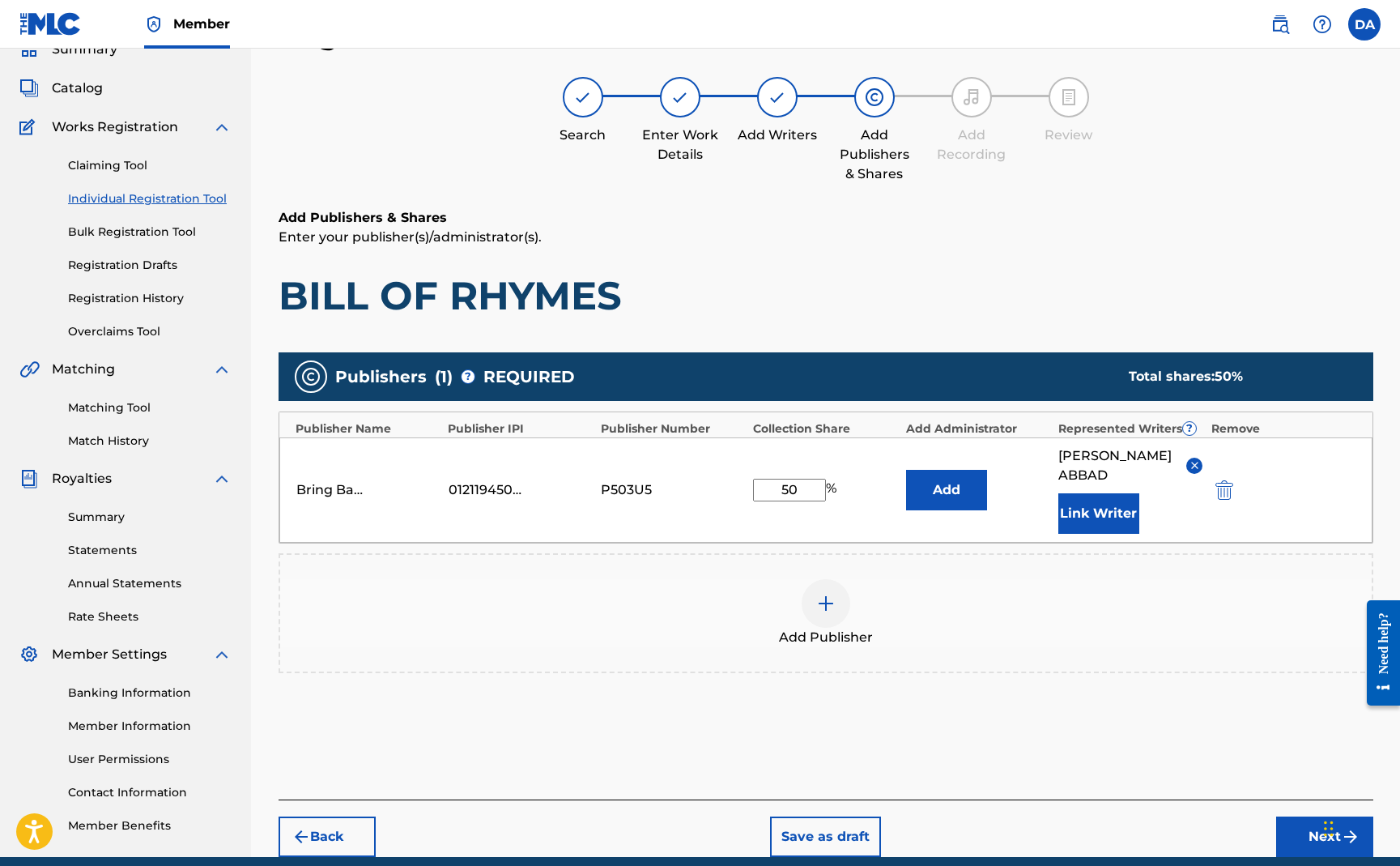
click at [1287, 817] on button "Next" at bounding box center [1324, 837] width 97 height 41
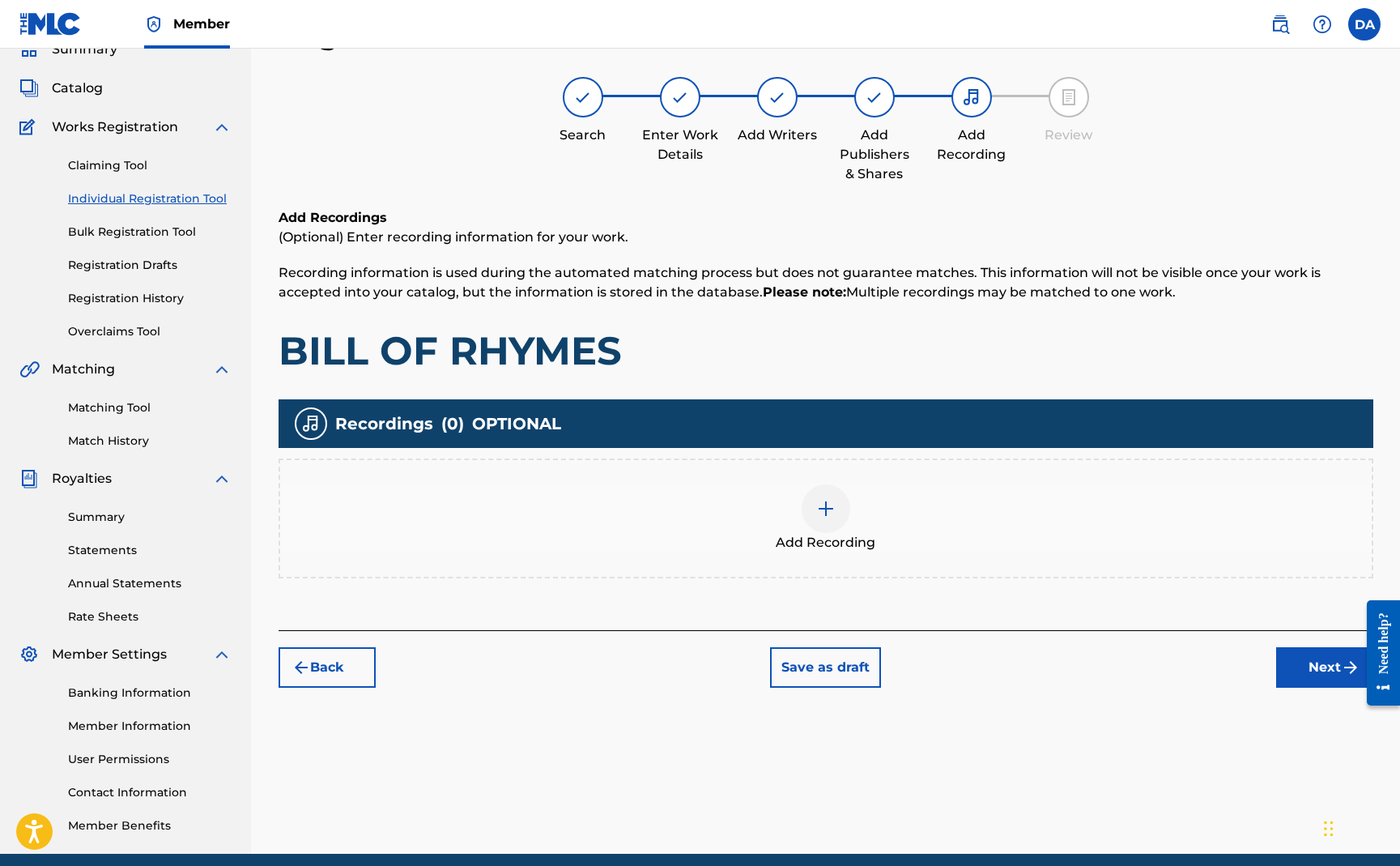
click at [824, 512] on img at bounding box center [826, 508] width 19 height 19
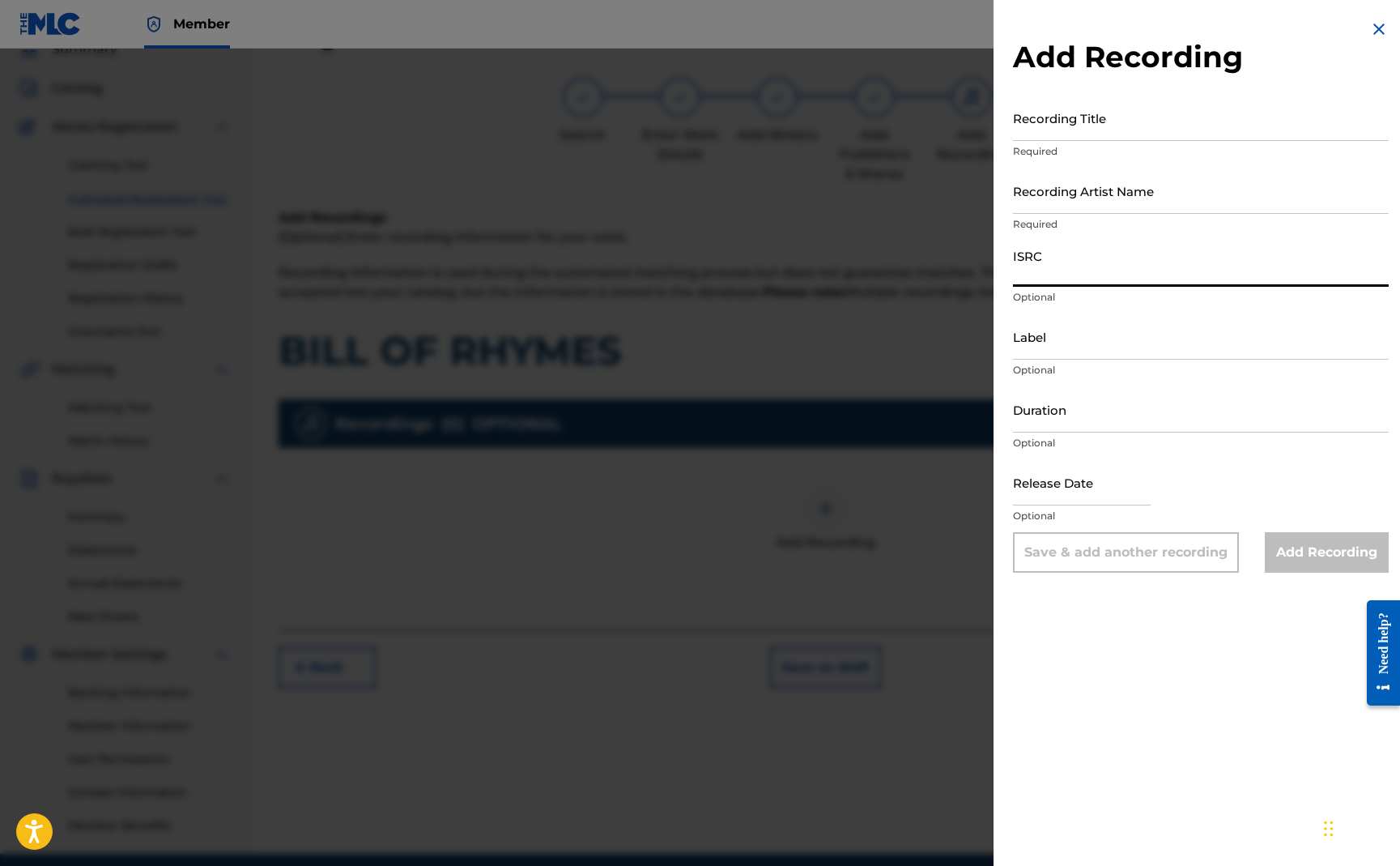
click at [1055, 270] on input "ISRC" at bounding box center [1201, 264] width 376 height 46
paste input "US92U1027013"
type input "US92U1027013"
click at [1056, 120] on input "Recording Title" at bounding box center [1201, 118] width 376 height 46
type input "BILL OF RHYMES"
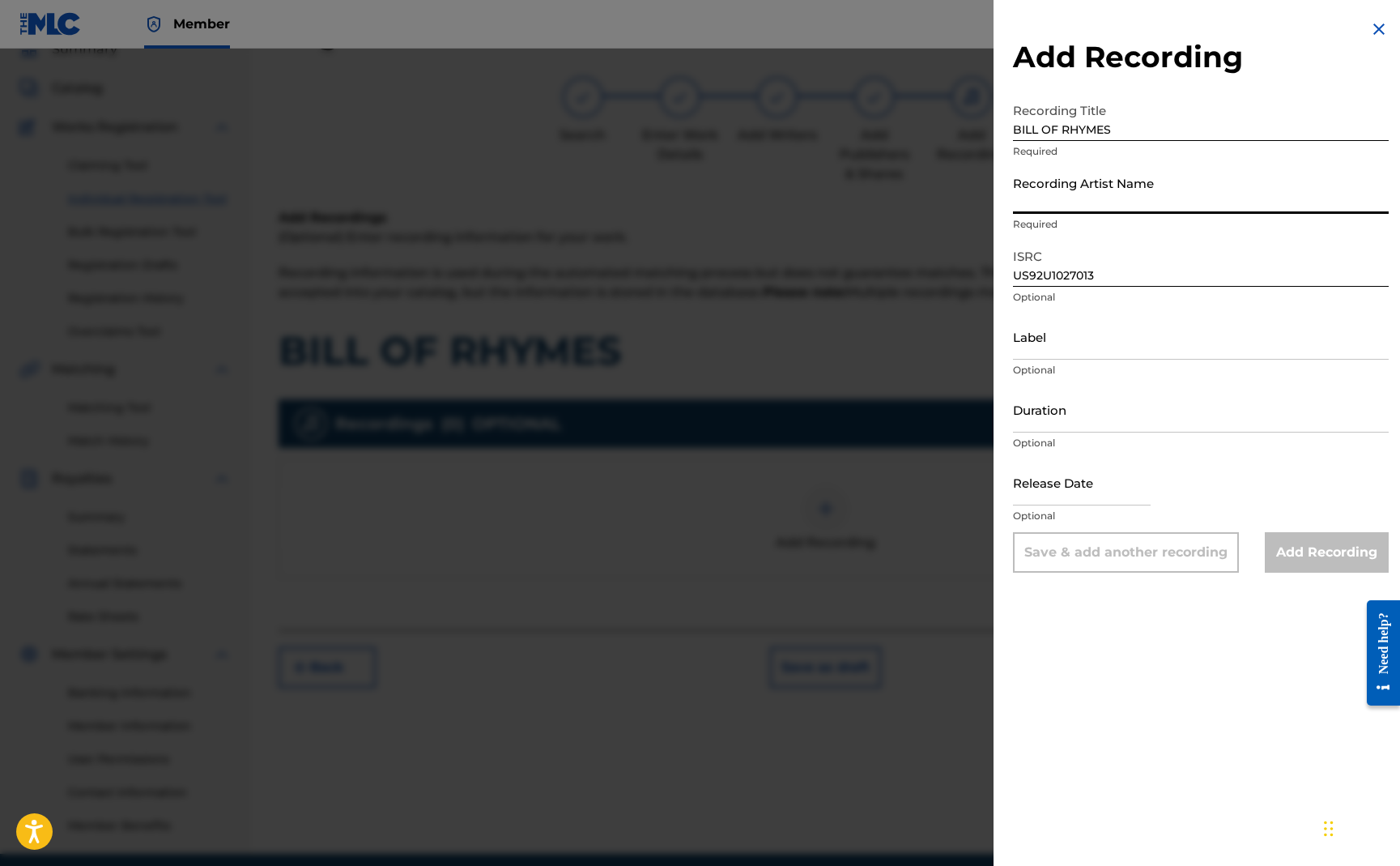
click at [1047, 205] on input "Recording Artist Name" at bounding box center [1201, 191] width 376 height 46
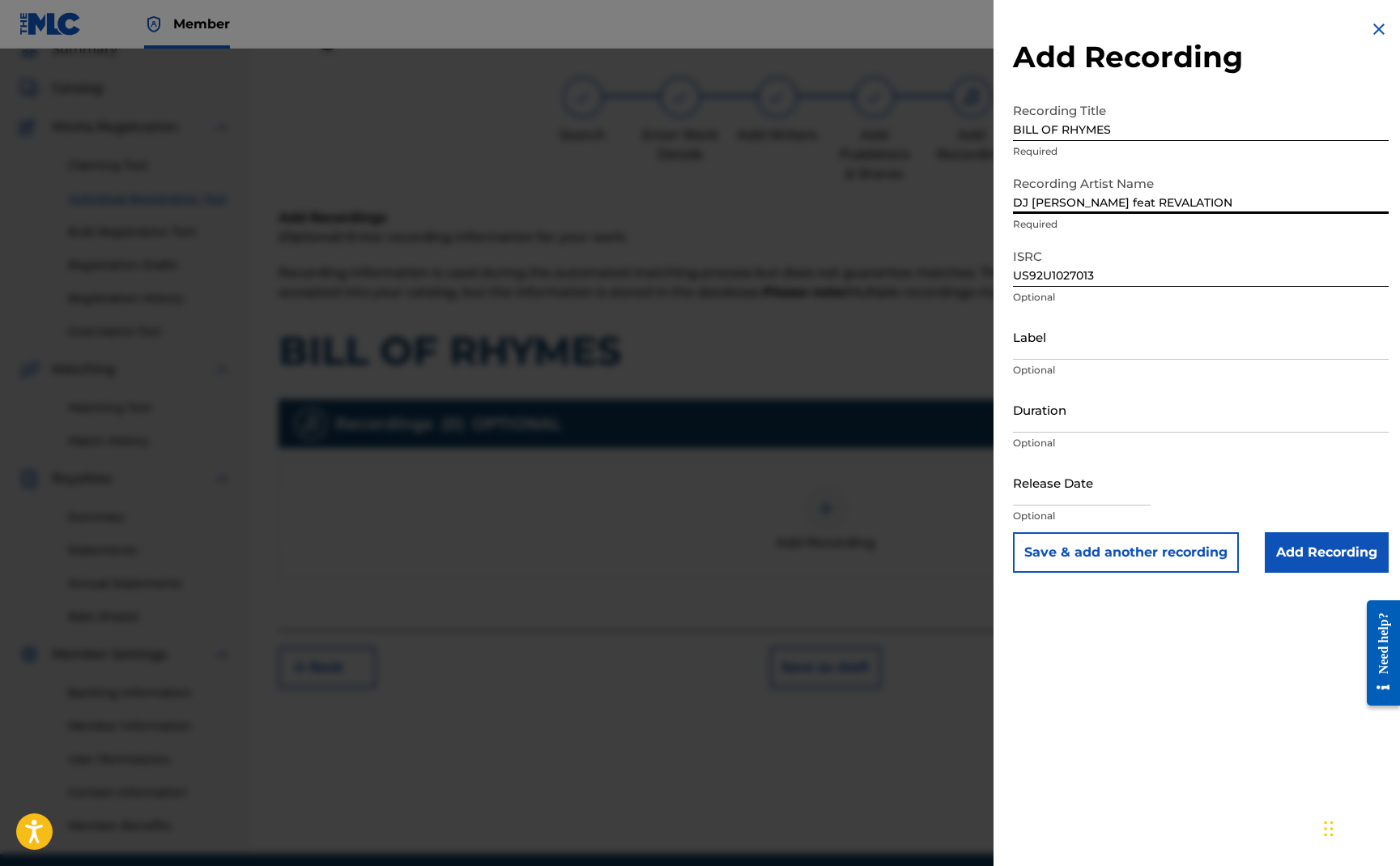
type input "DJ [PERSON_NAME] feat REVALATION"
click at [1069, 344] on input "Label" at bounding box center [1201, 336] width 376 height 46
click at [1044, 492] on input "text" at bounding box center [1081, 483] width 138 height 46
select select "7"
select select "2025"
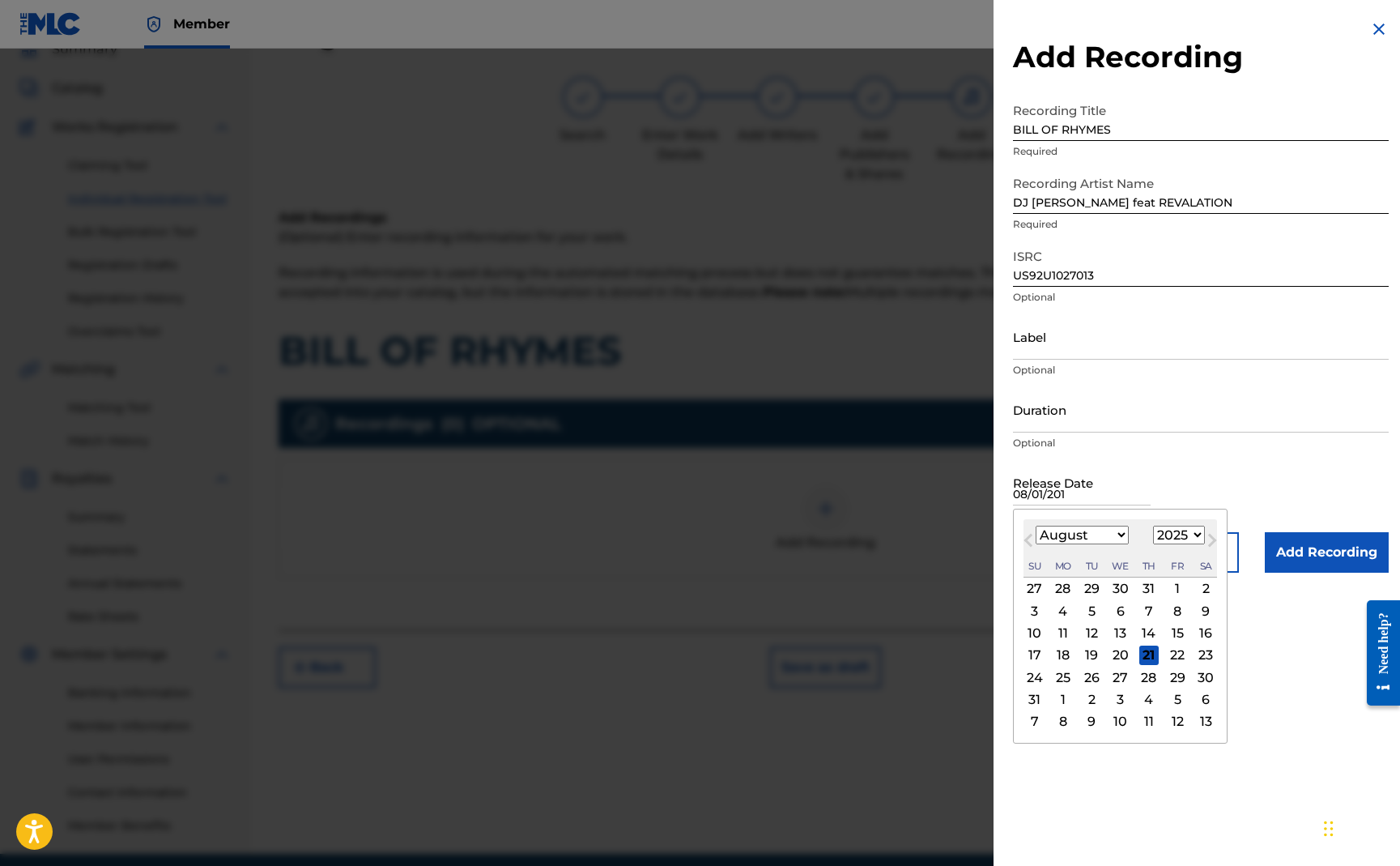
type input "[DATE]"
click at [1218, 446] on p "Optional" at bounding box center [1201, 444] width 376 height 15
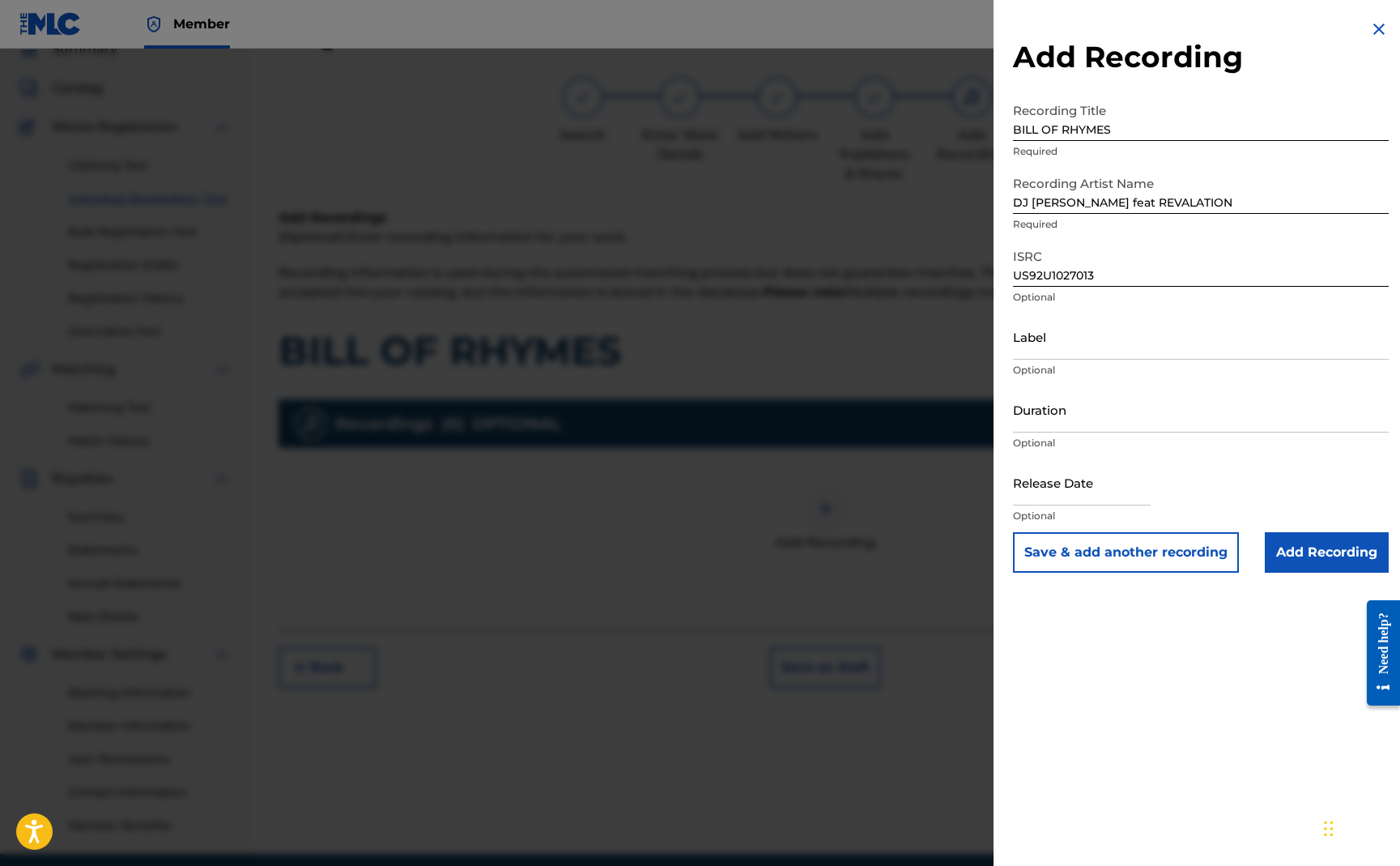
click at [1082, 499] on input "text" at bounding box center [1081, 483] width 138 height 46
select select "7"
select select "2025"
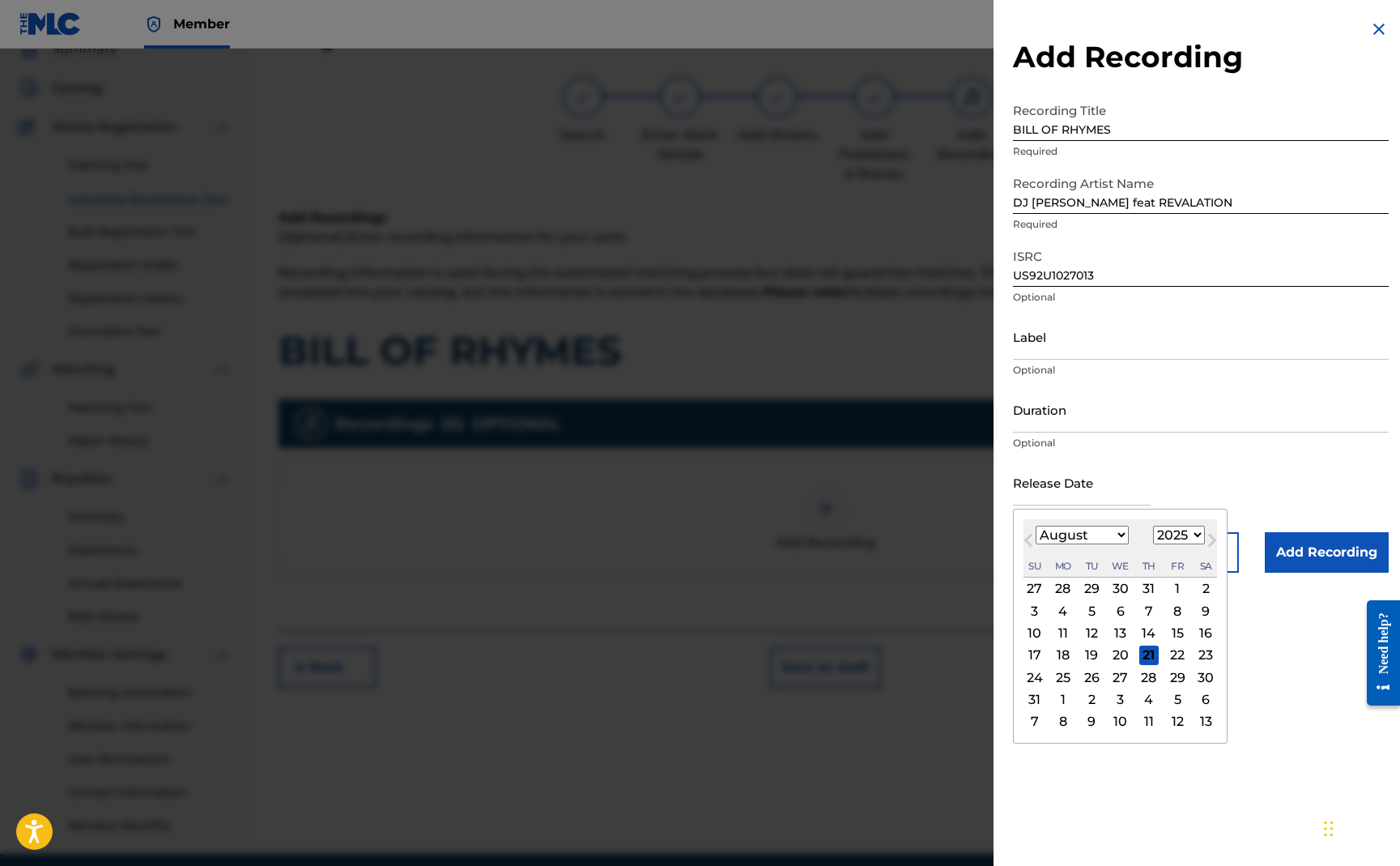
click at [1200, 542] on button "Next Month" at bounding box center [1212, 544] width 26 height 26
select select "8"
click at [1194, 536] on select "1900 1901 1902 1903 1904 1905 1906 1907 1908 1909 1910 1911 1912 1913 1914 1915…" at bounding box center [1180, 535] width 52 height 19
select select "2010"
click at [1031, 540] on span "Previous Month" at bounding box center [1031, 543] width 0 height 24
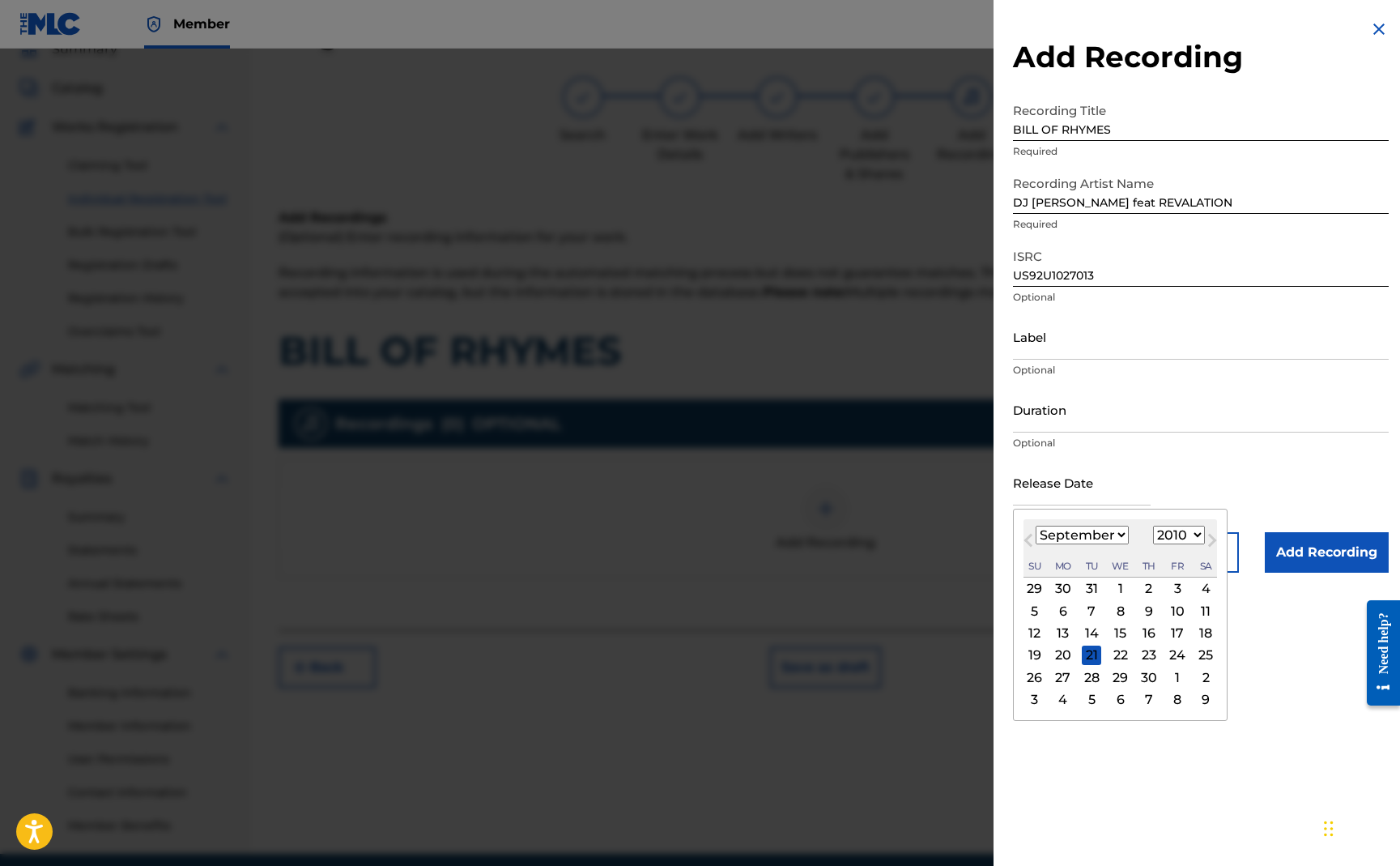
select select "7"
click at [1033, 587] on div "1" at bounding box center [1034, 588] width 19 height 19
type input "[DATE]"
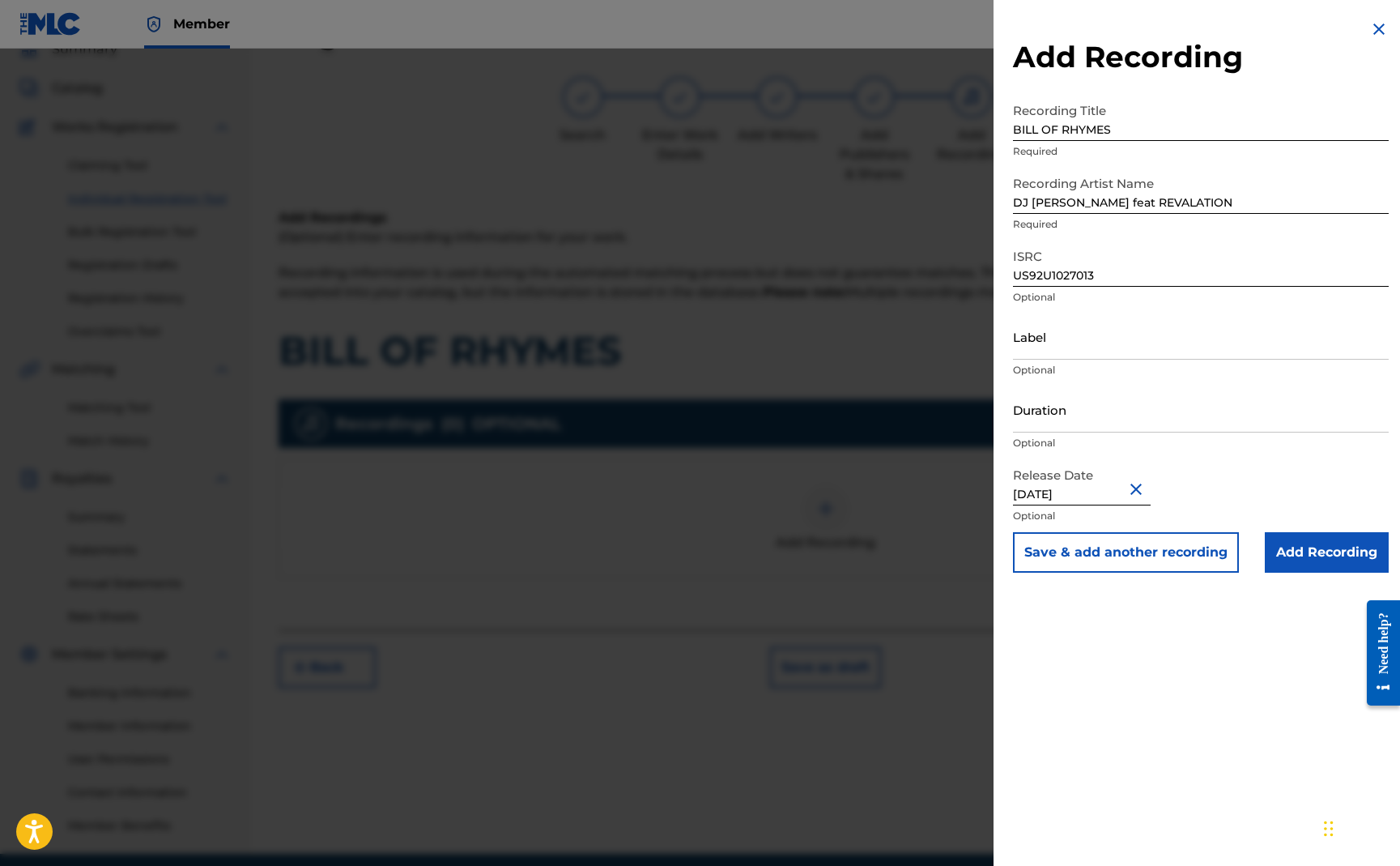
click at [1302, 556] on input "Add Recording" at bounding box center [1327, 553] width 124 height 41
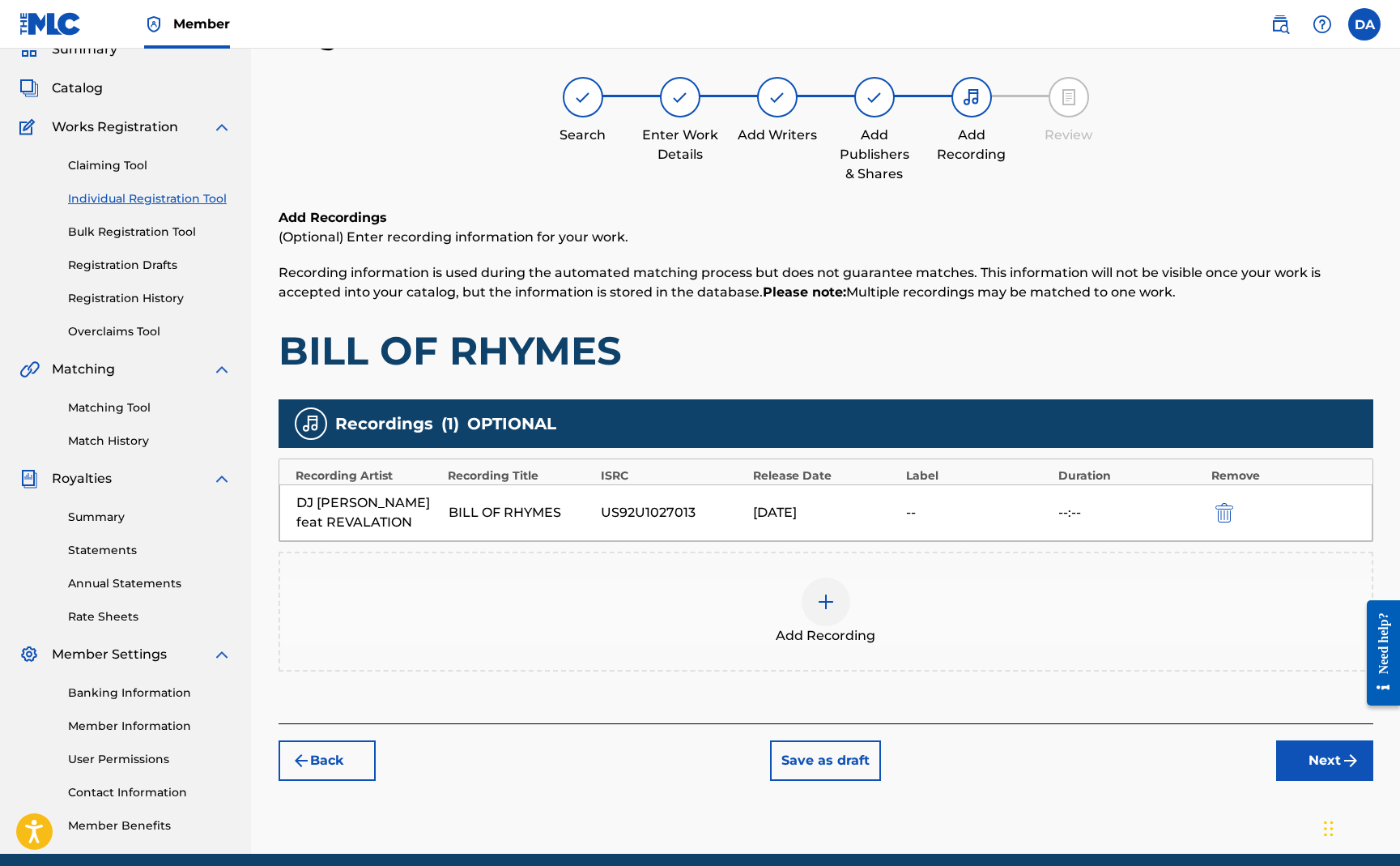
click at [821, 604] on img at bounding box center [826, 601] width 19 height 19
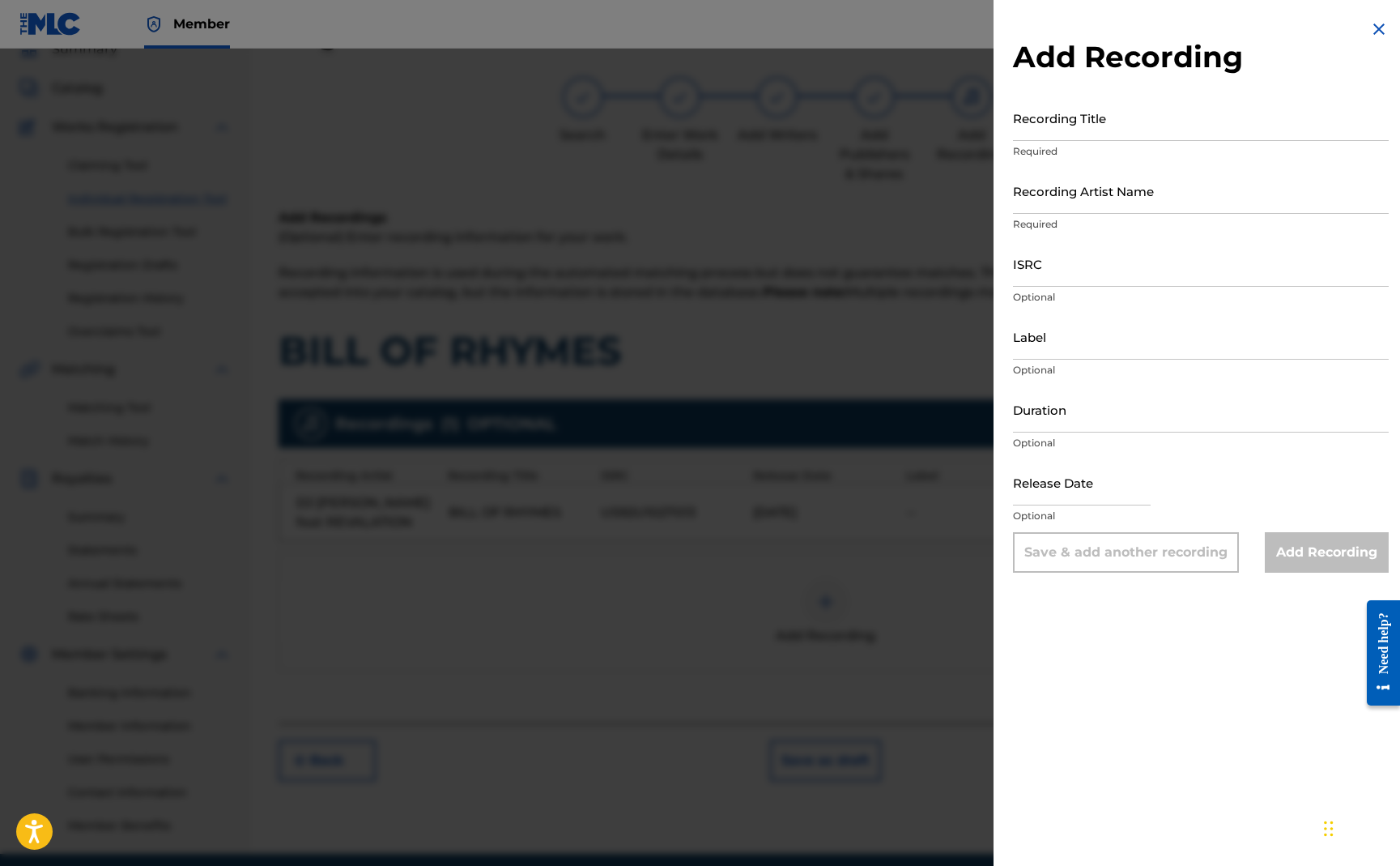
click at [1051, 259] on input "ISRC" at bounding box center [1201, 264] width 376 height 46
paste input "US92U1113214"
type input "US92U1113214"
click at [1037, 132] on input "Recording Title" at bounding box center [1201, 118] width 376 height 46
type input "BILL OF RHYMES (REMIX)"
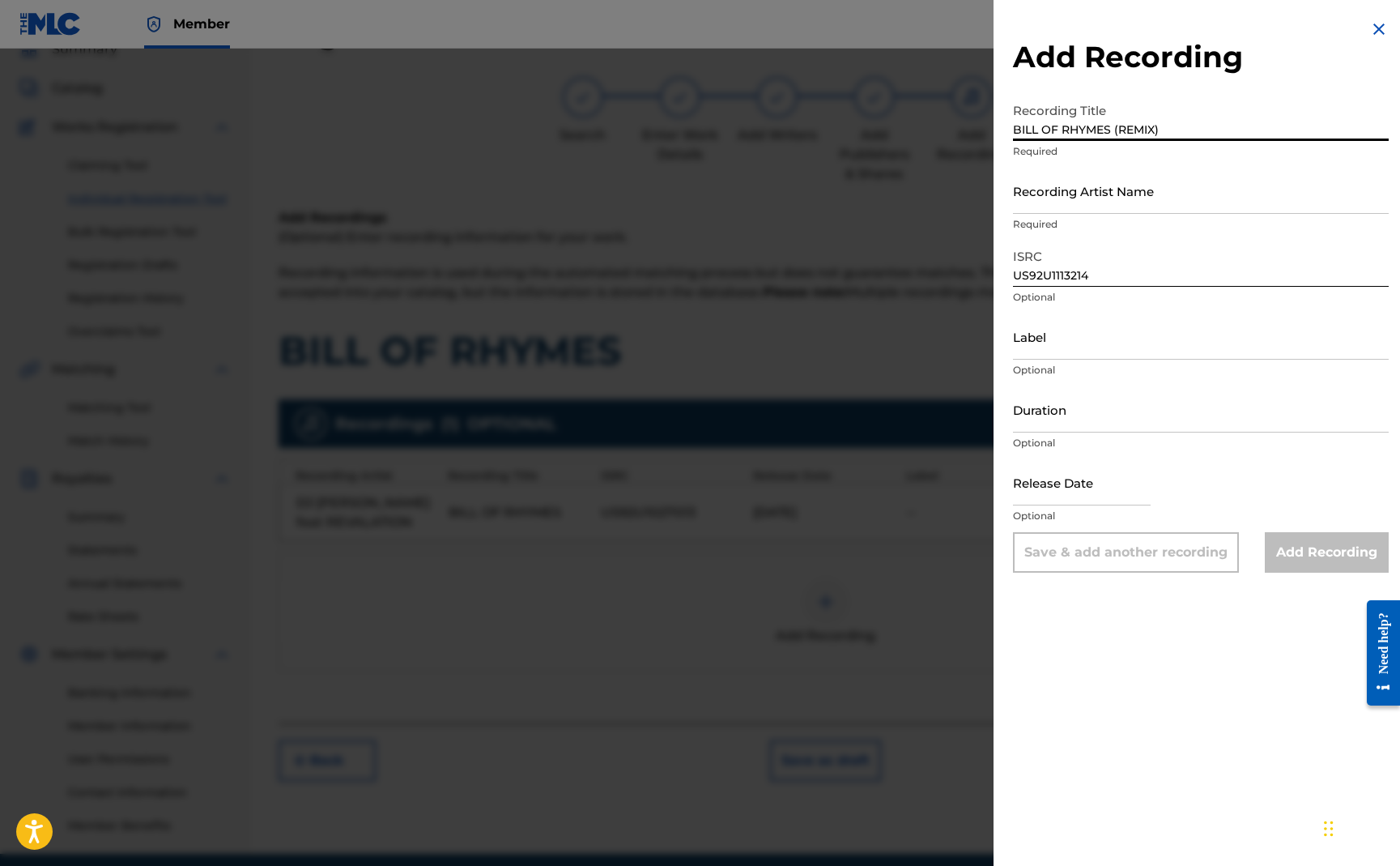
click at [1024, 205] on input "Recording Artist Name" at bounding box center [1201, 191] width 376 height 46
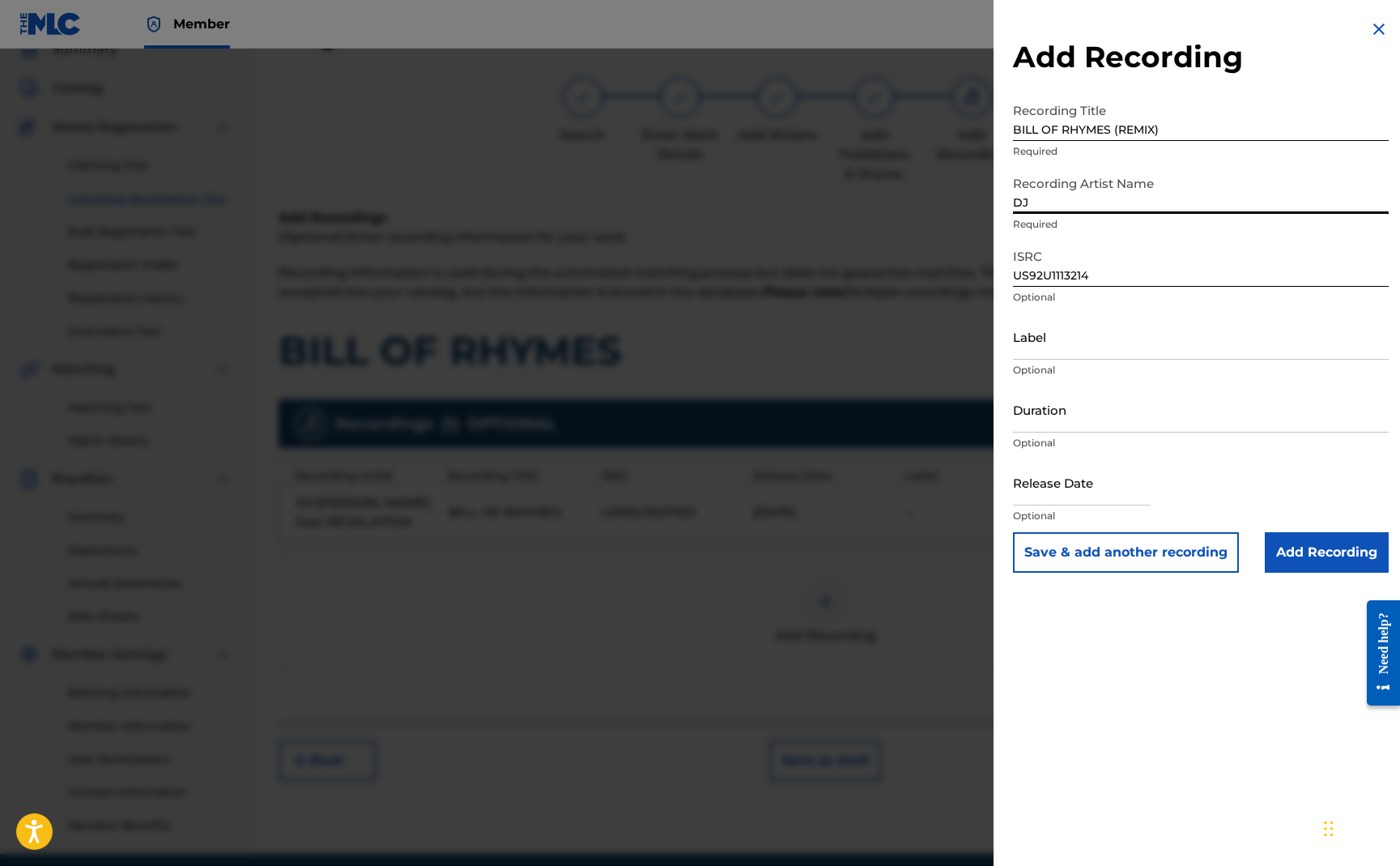
type input "DJ [PERSON_NAME] feat REVALATION"
click at [1067, 426] on input "Duration" at bounding box center [1201, 409] width 376 height 46
click at [1079, 494] on input "text" at bounding box center [1081, 483] width 138 height 46
select select "7"
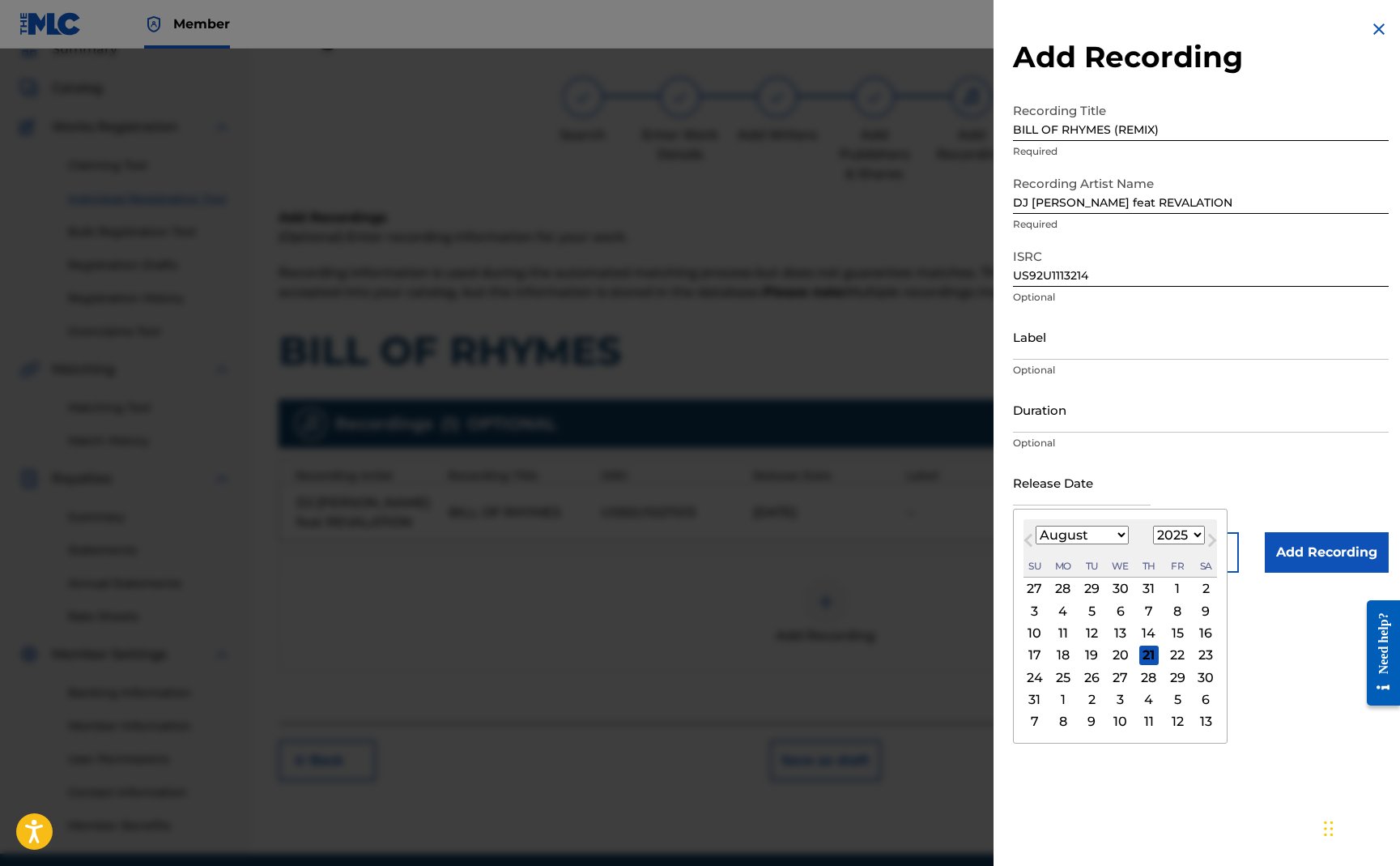
click at [1194, 540] on select "1900 1901 1902 1903 1904 1905 1906 1907 1908 1909 1910 1911 1912 1913 1914 1915…" at bounding box center [1180, 535] width 52 height 19
select select "2010"
click at [1040, 586] on div "1" at bounding box center [1034, 588] width 19 height 19
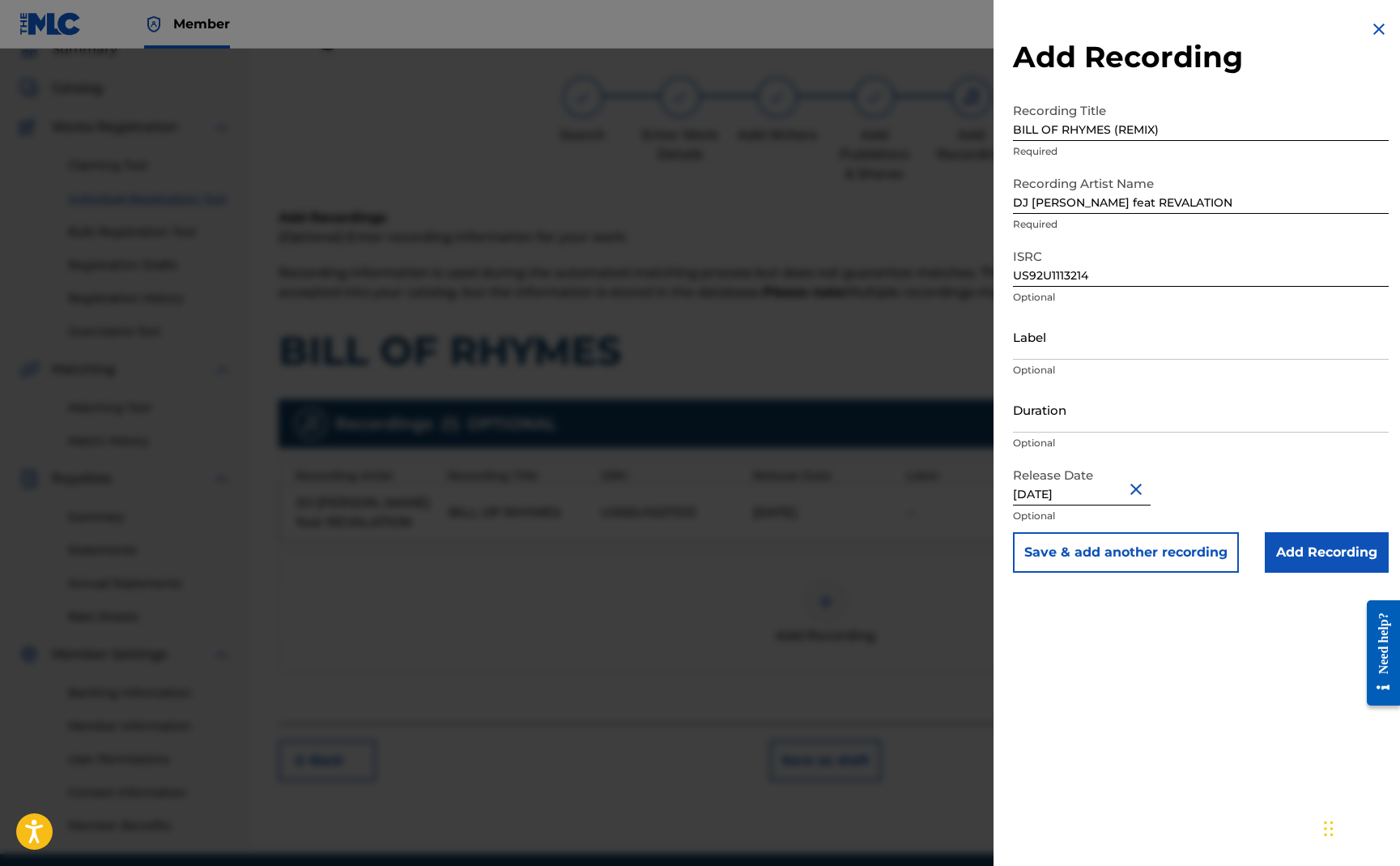
type input "[DATE]"
click at [1293, 546] on input "Add Recording" at bounding box center [1327, 553] width 124 height 41
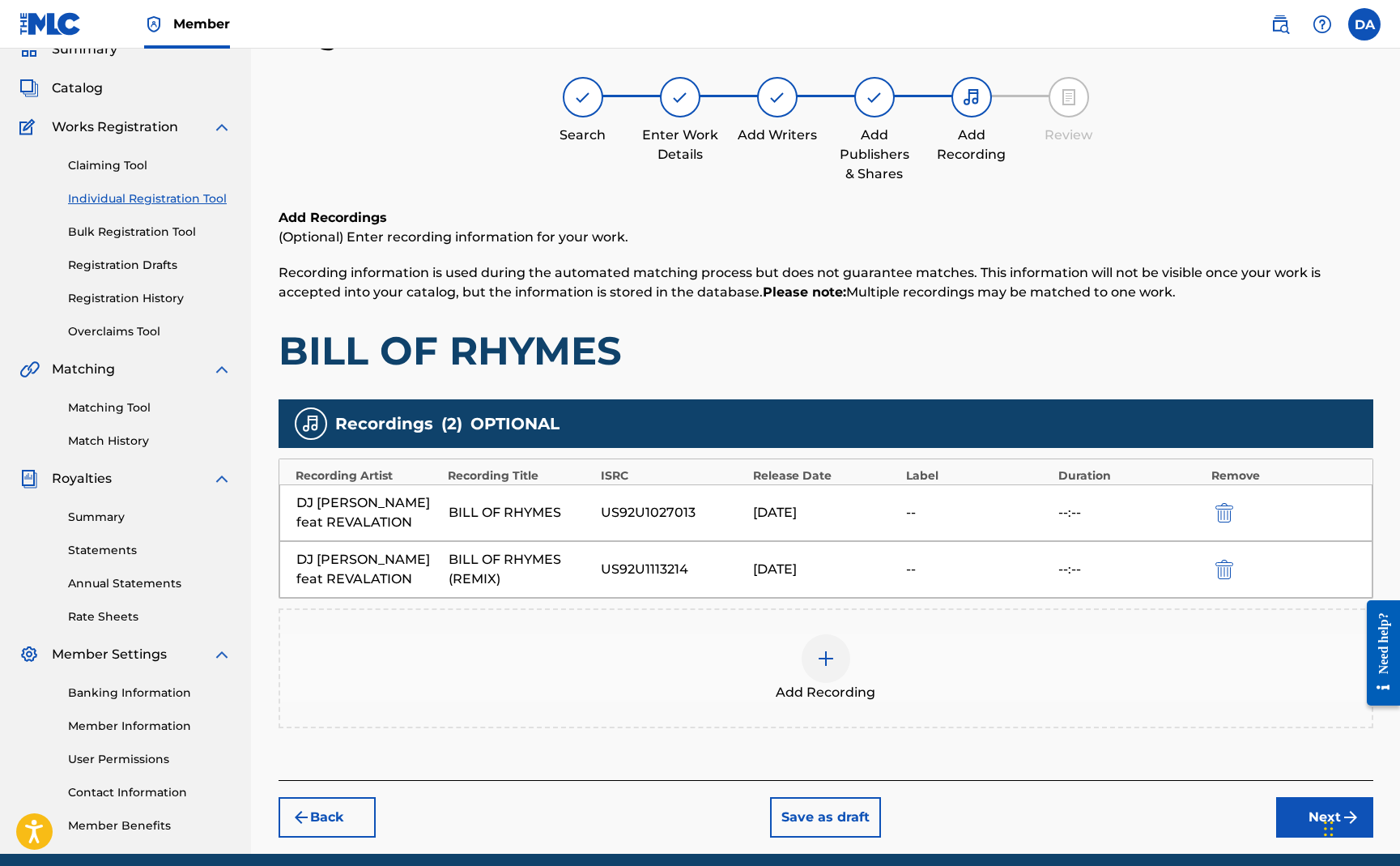
click at [1290, 815] on button "Next" at bounding box center [1324, 818] width 97 height 41
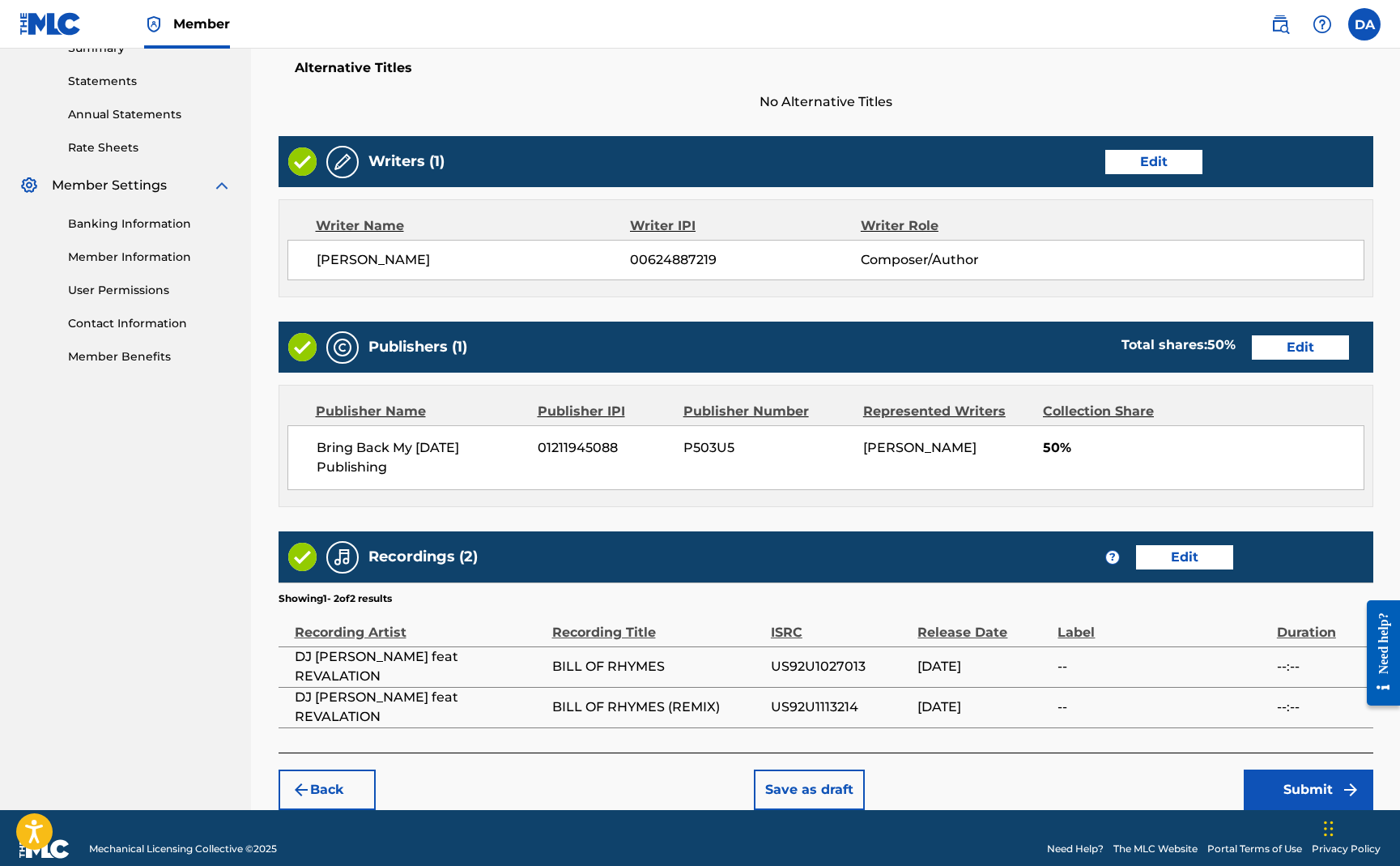
scroll to position [562, 0]
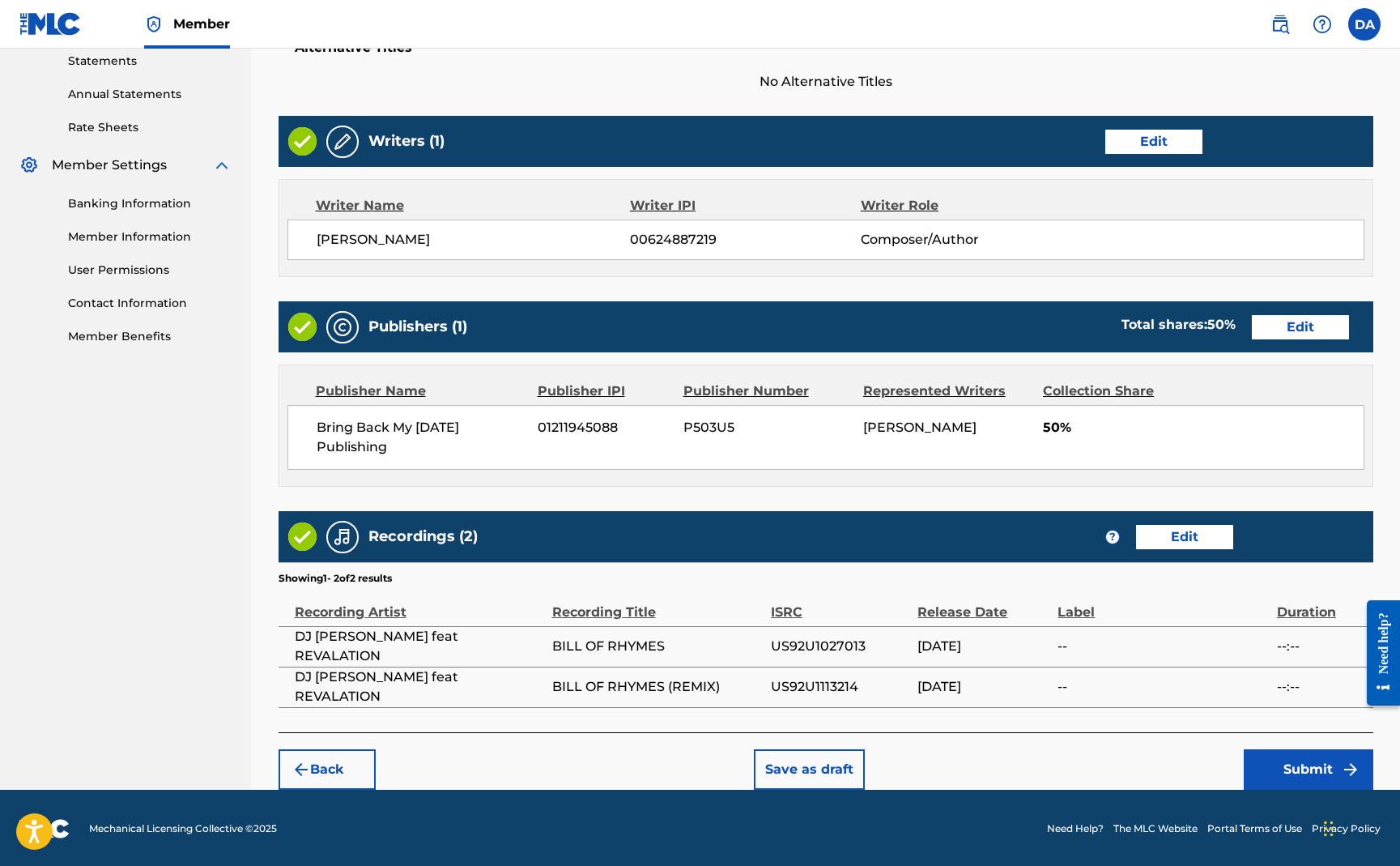
click at [1281, 771] on button "Submit" at bounding box center [1308, 770] width 130 height 41
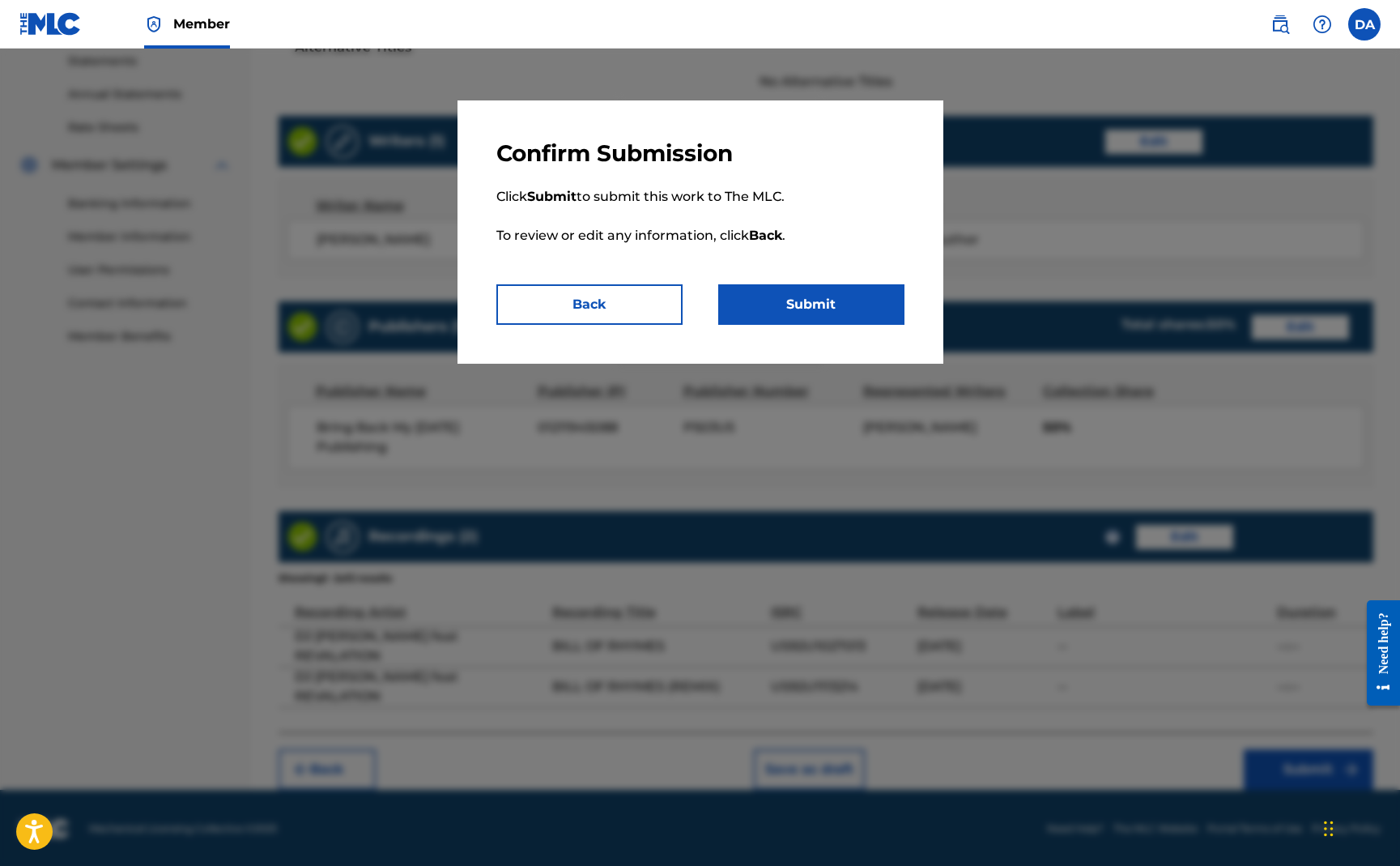
click at [800, 307] on button "Submit" at bounding box center [811, 305] width 186 height 41
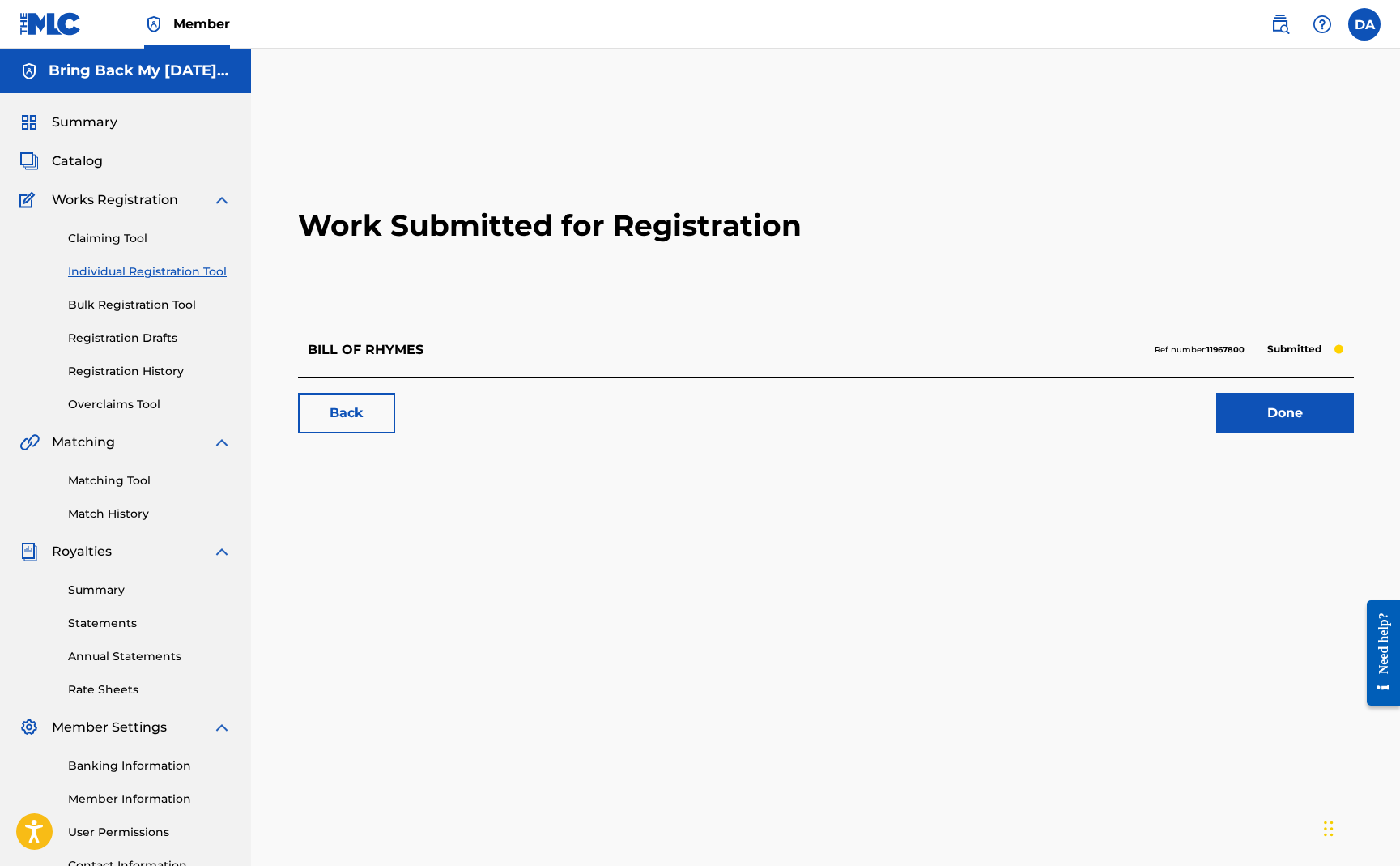
click at [119, 370] on link "Registration History" at bounding box center [149, 371] width 164 height 17
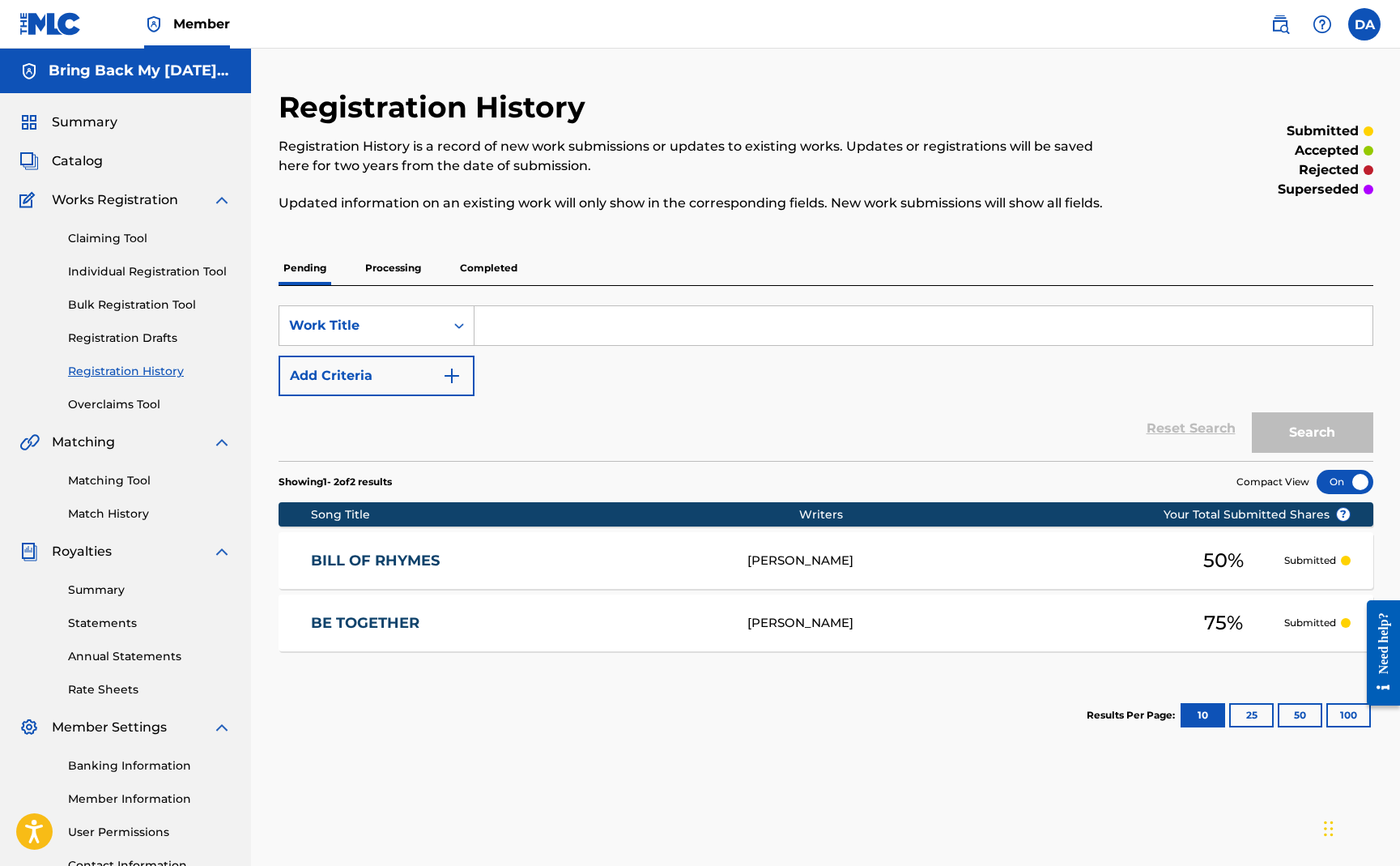
click at [374, 563] on link "BILL OF RHYMES" at bounding box center [519, 561] width 415 height 19
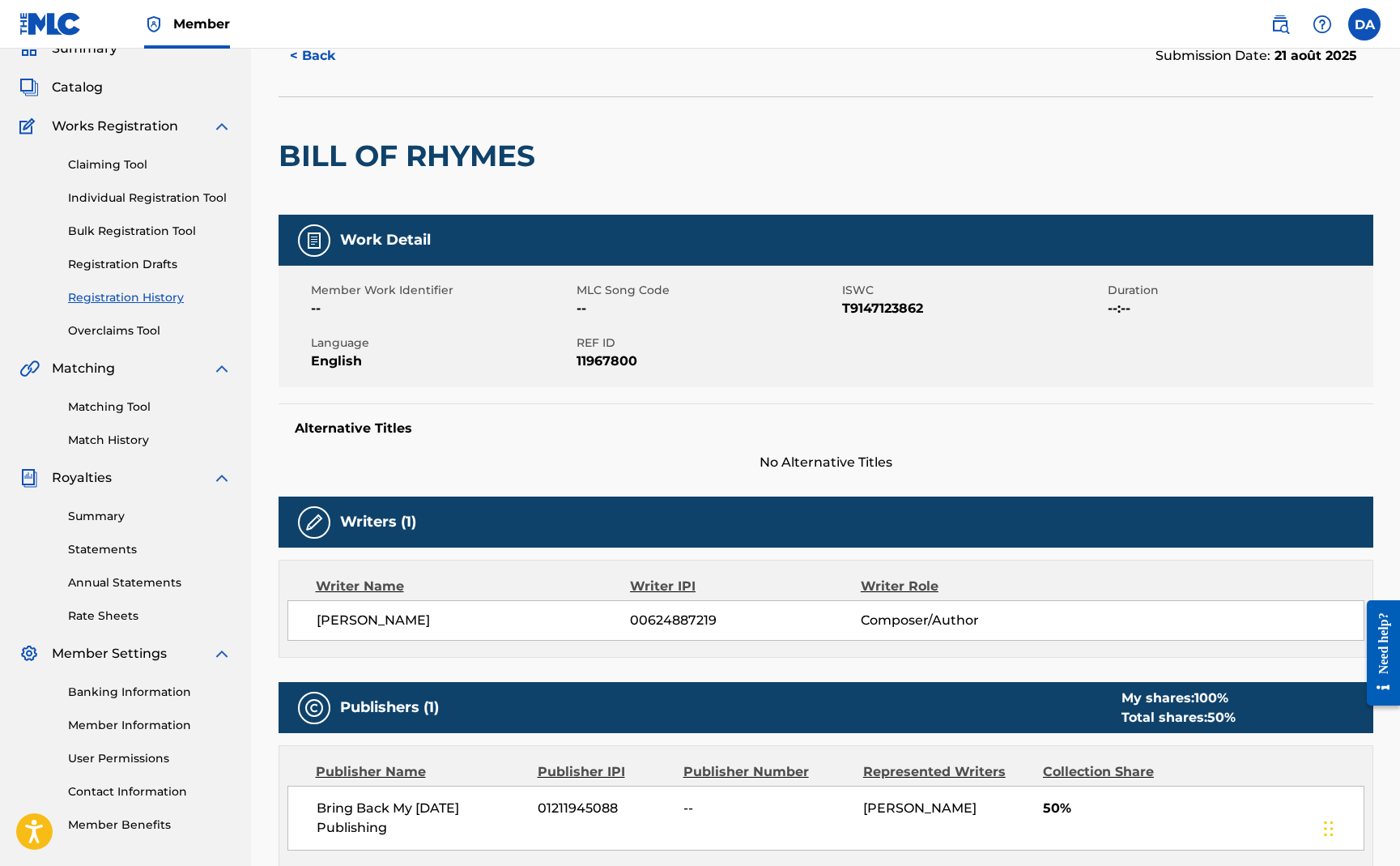
scroll to position [72, 0]
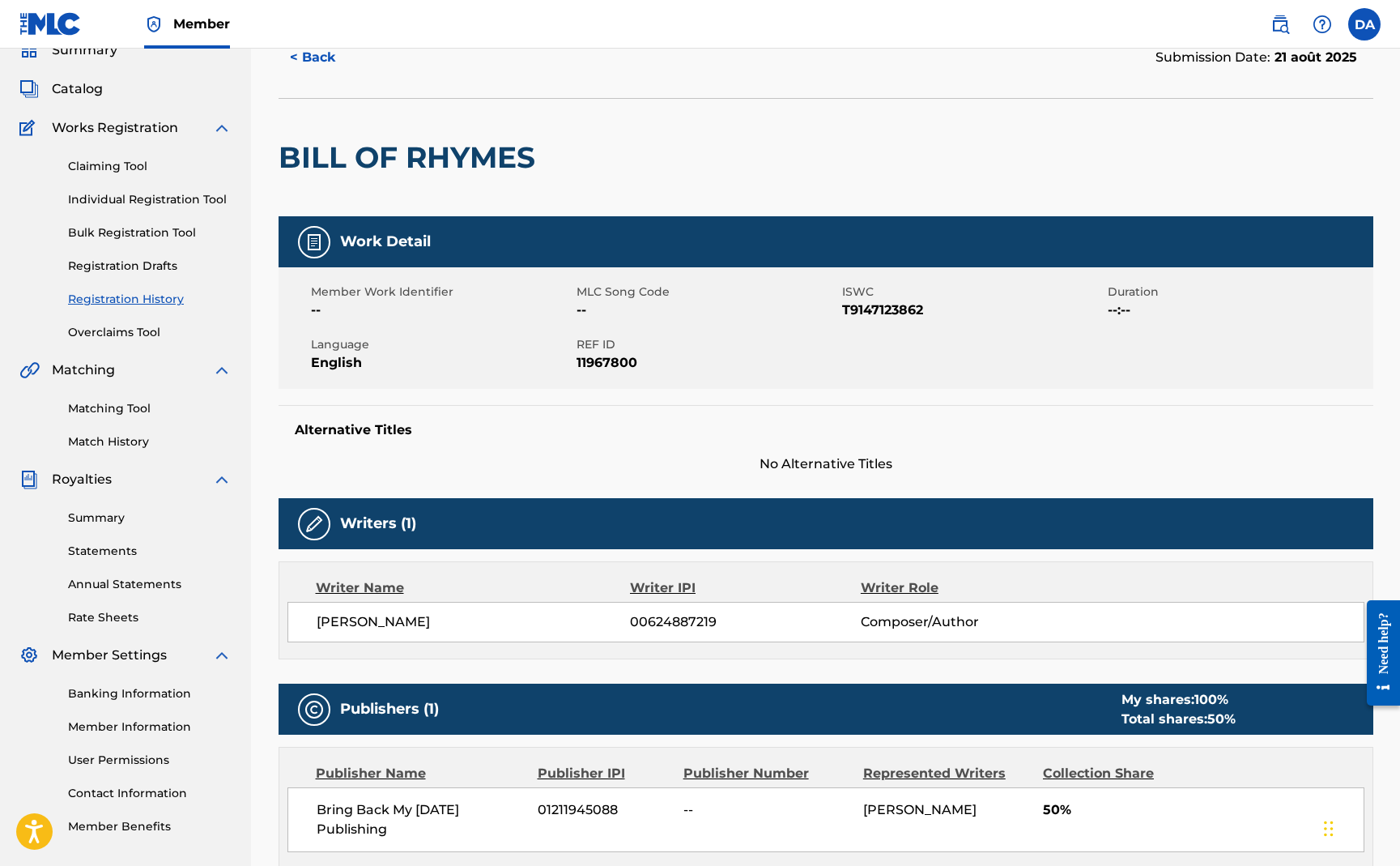
click at [315, 63] on button "< Back" at bounding box center [327, 57] width 97 height 41
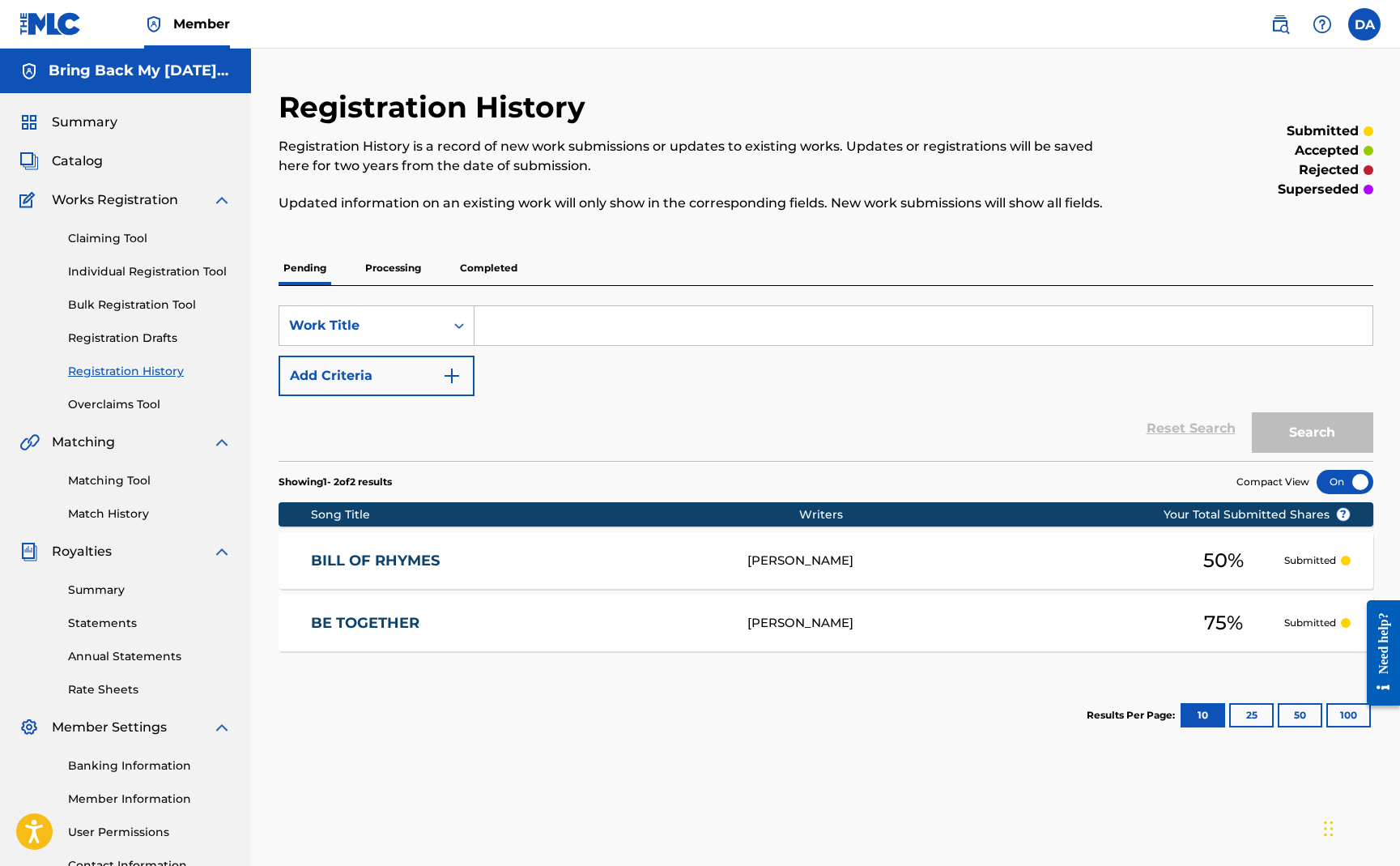
click at [406, 269] on p "Processing" at bounding box center [393, 268] width 66 height 34
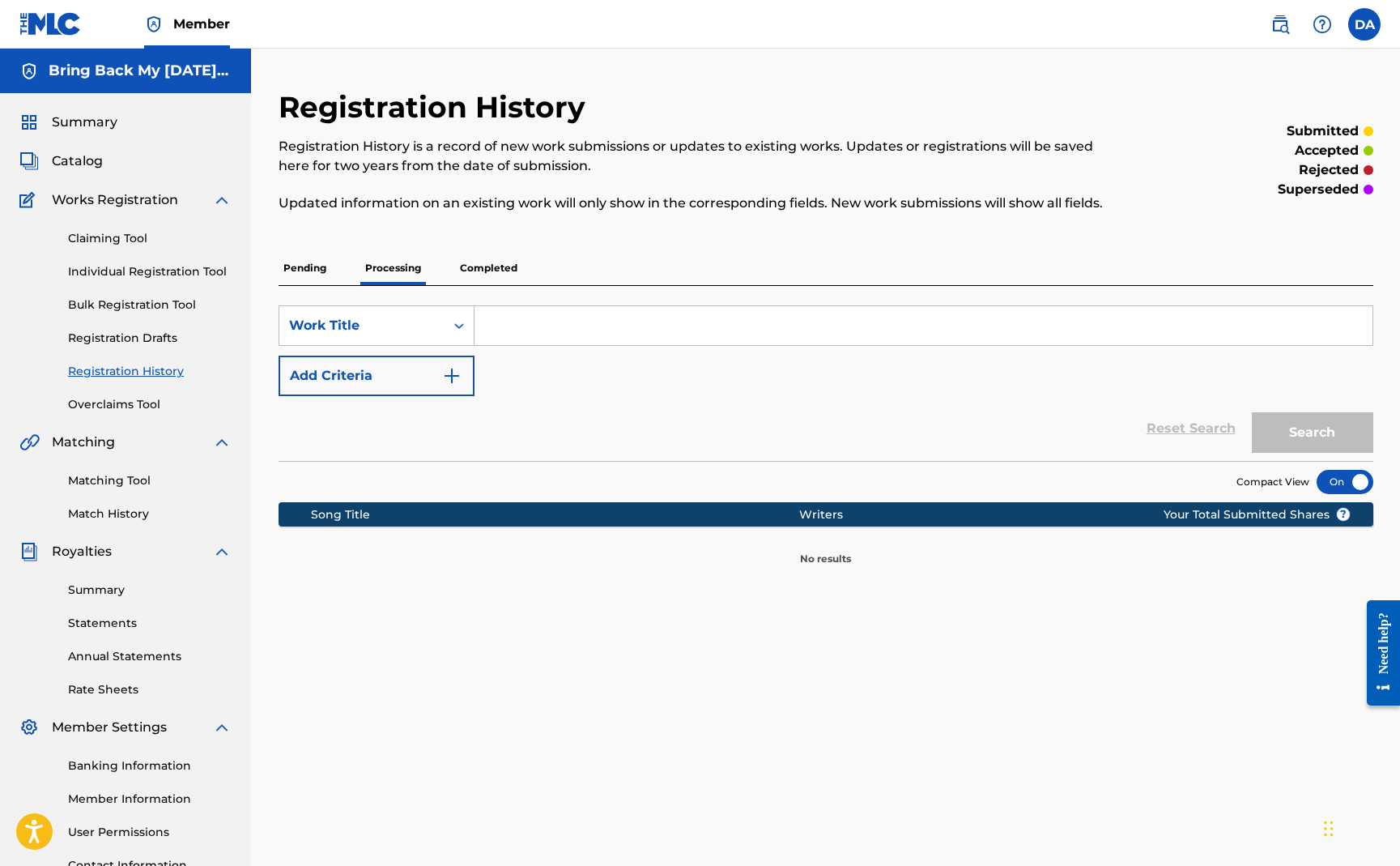
click at [469, 272] on p "Completed" at bounding box center [489, 268] width 68 height 34
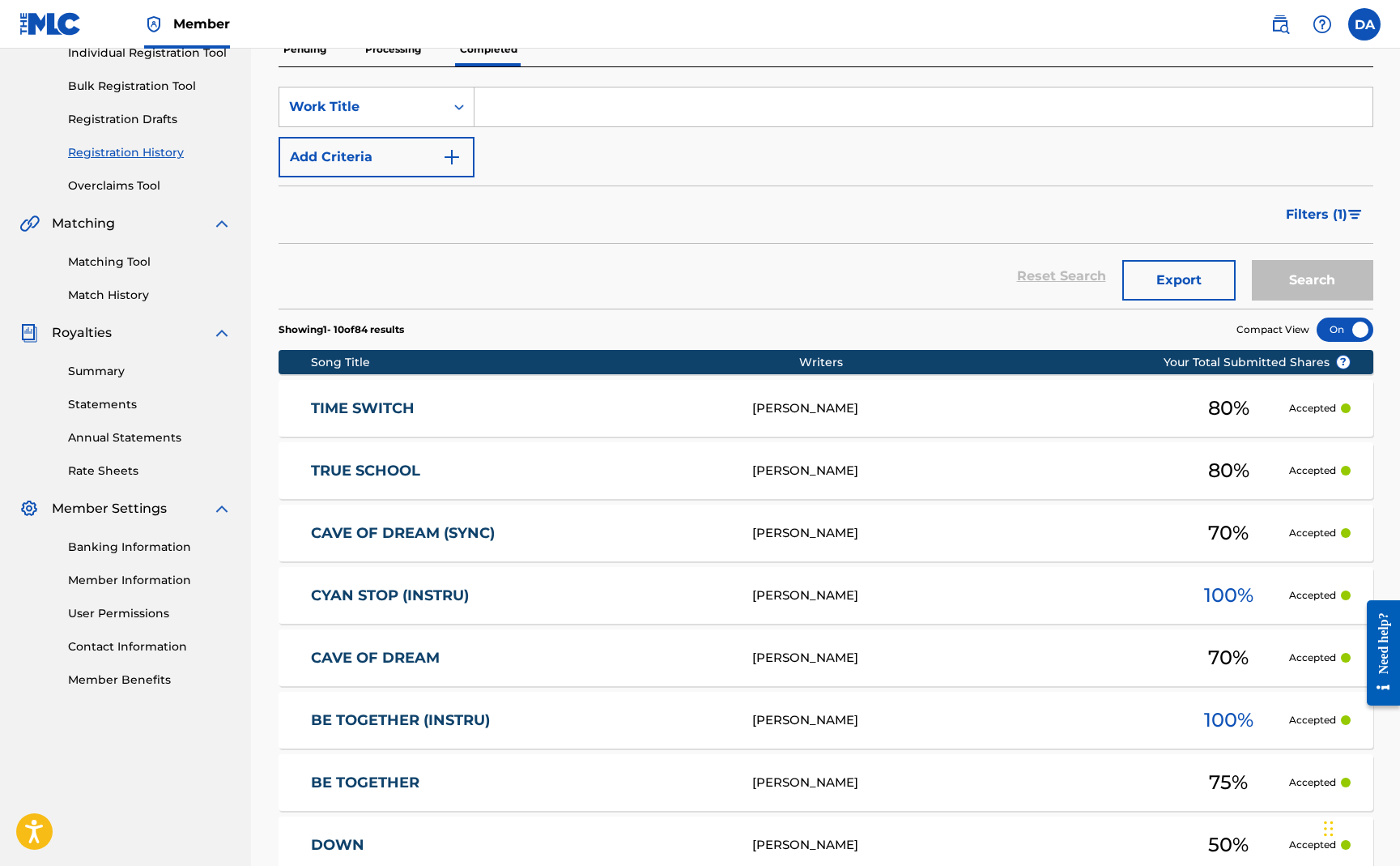
scroll to position [259, 0]
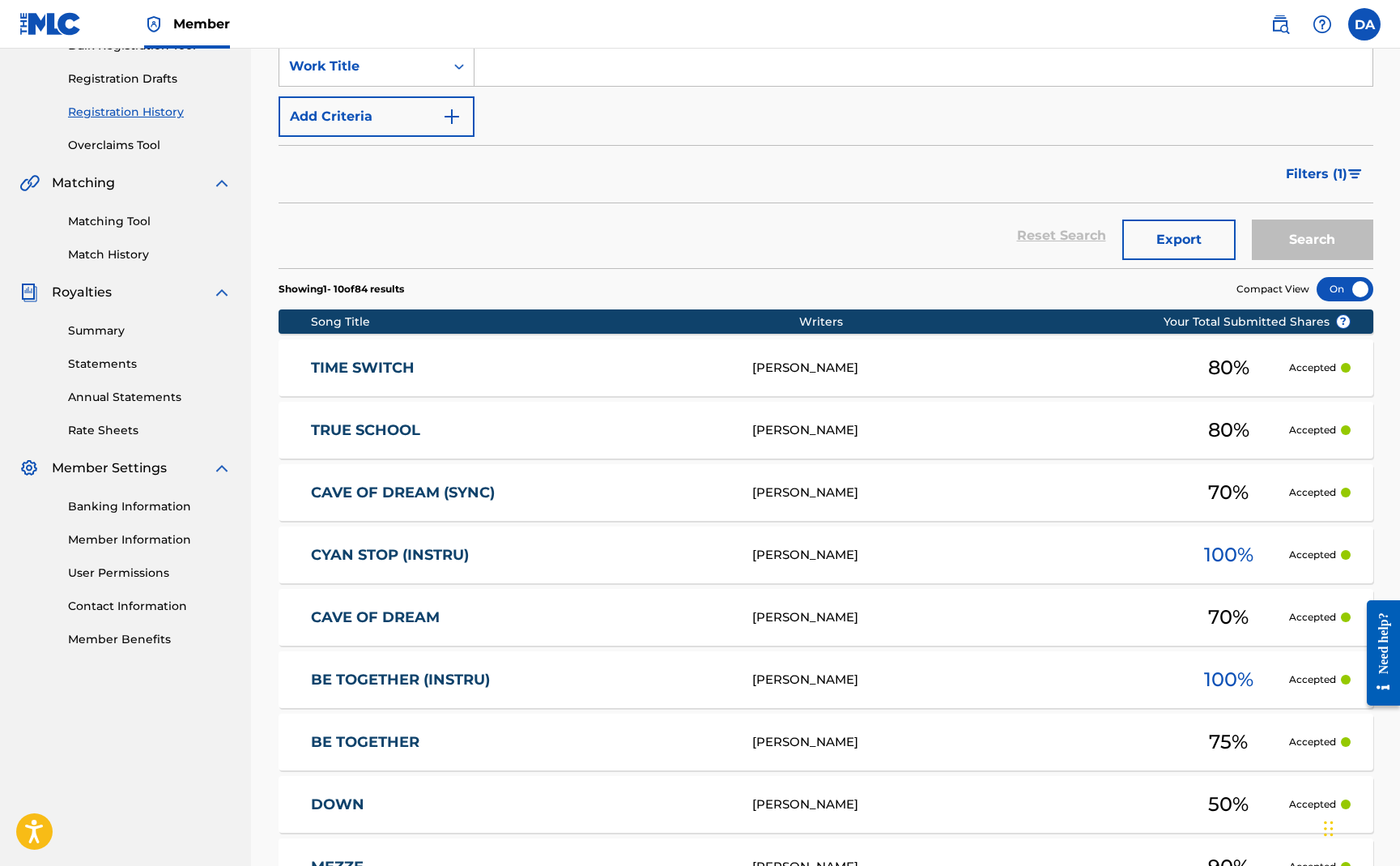
click at [373, 615] on link "CAVE OF DREAM" at bounding box center [520, 618] width 419 height 19
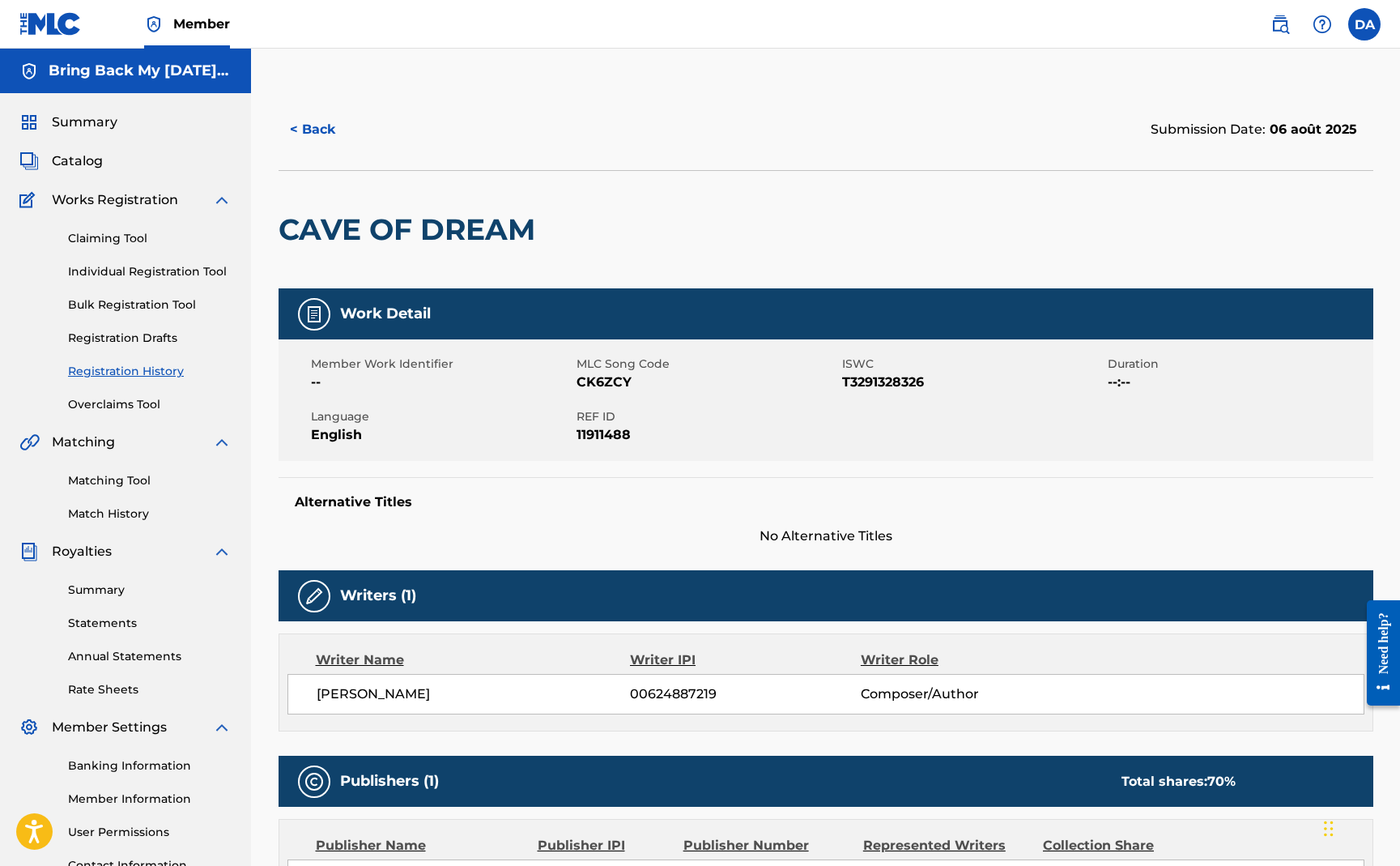
scroll to position [345, 0]
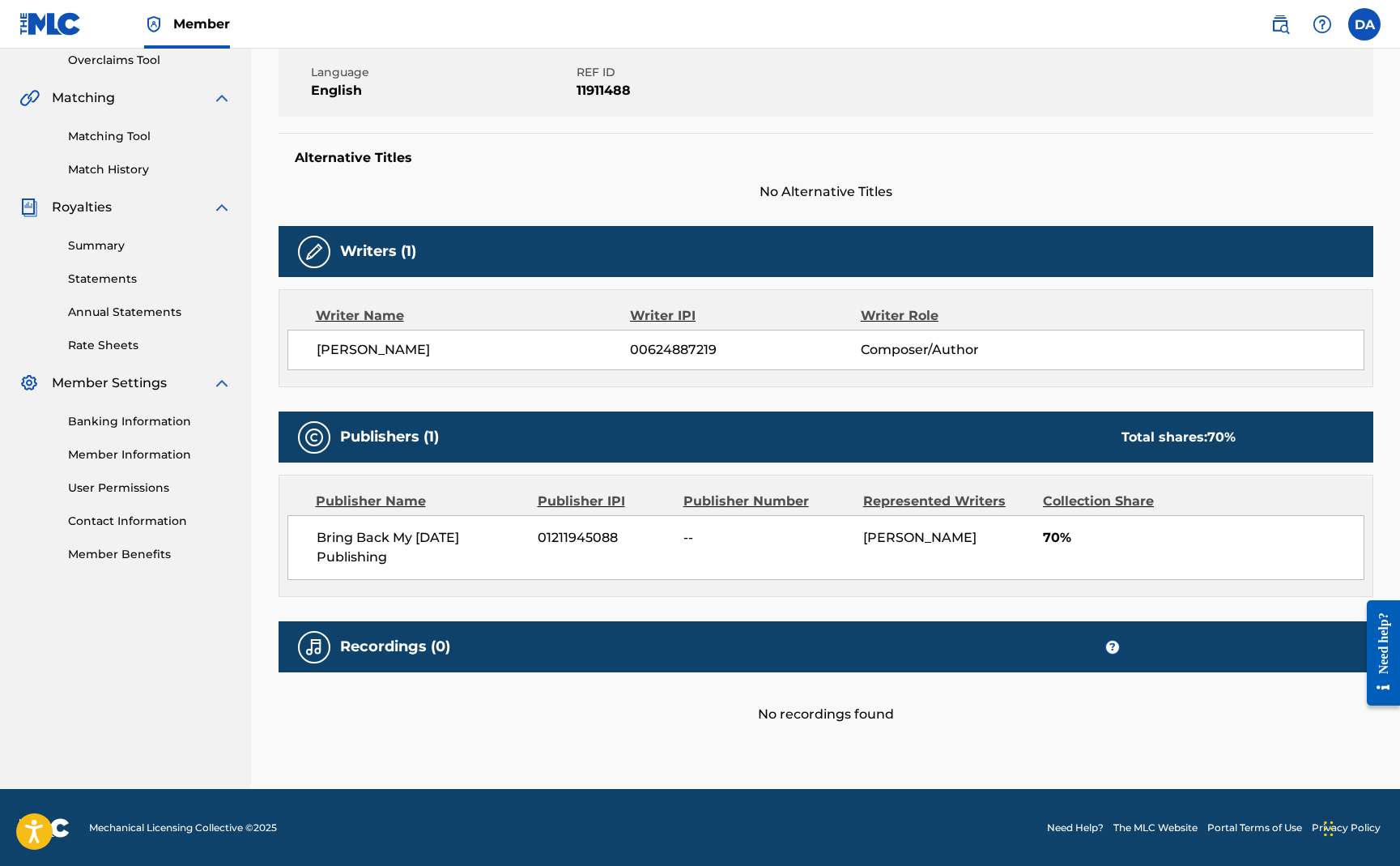
click at [419, 685] on div "No recordings found" at bounding box center [826, 698] width 1095 height 52
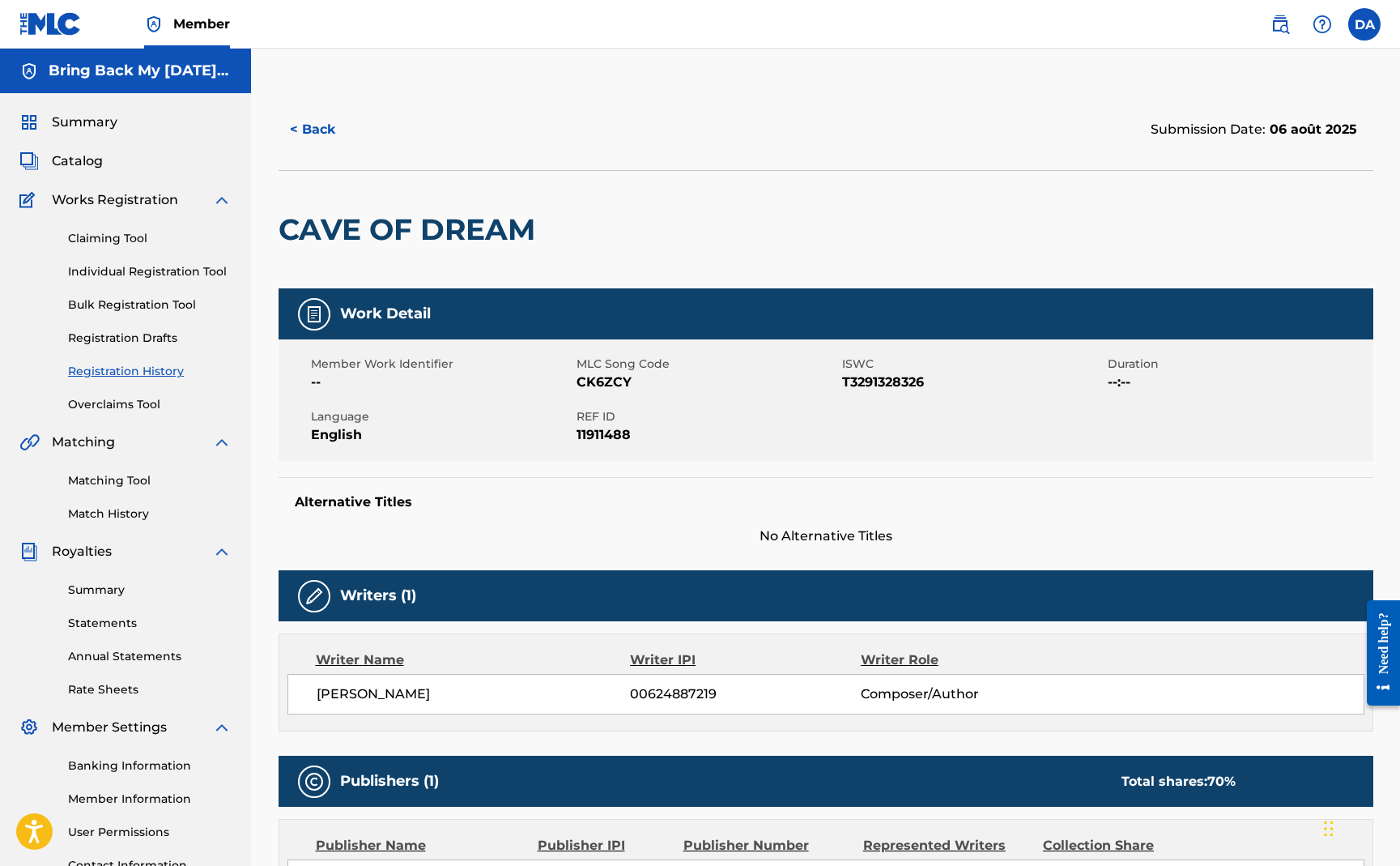
click at [104, 234] on link "Claiming Tool" at bounding box center [149, 238] width 164 height 17
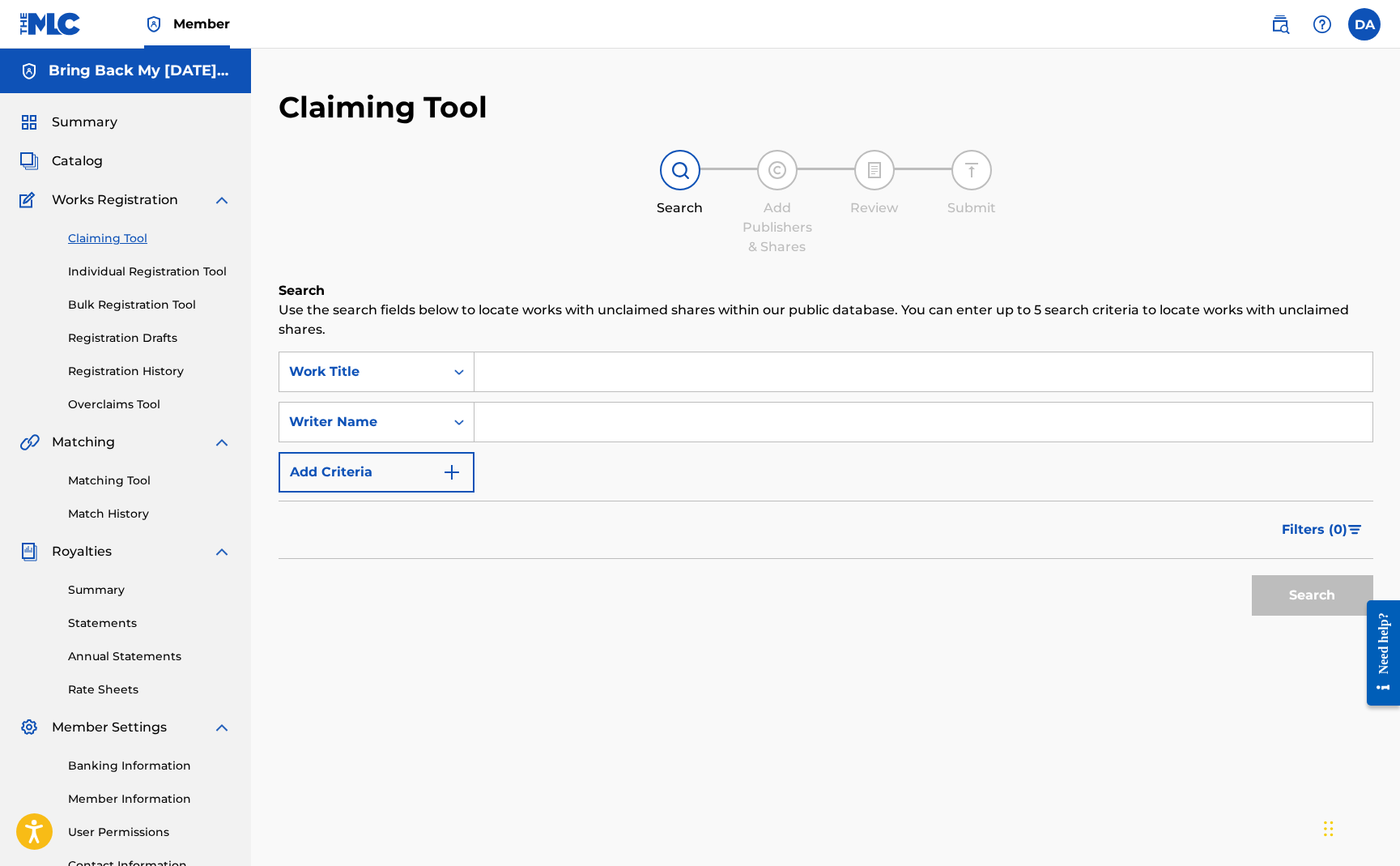
click at [494, 376] on input "Search Form" at bounding box center [924, 371] width 898 height 39
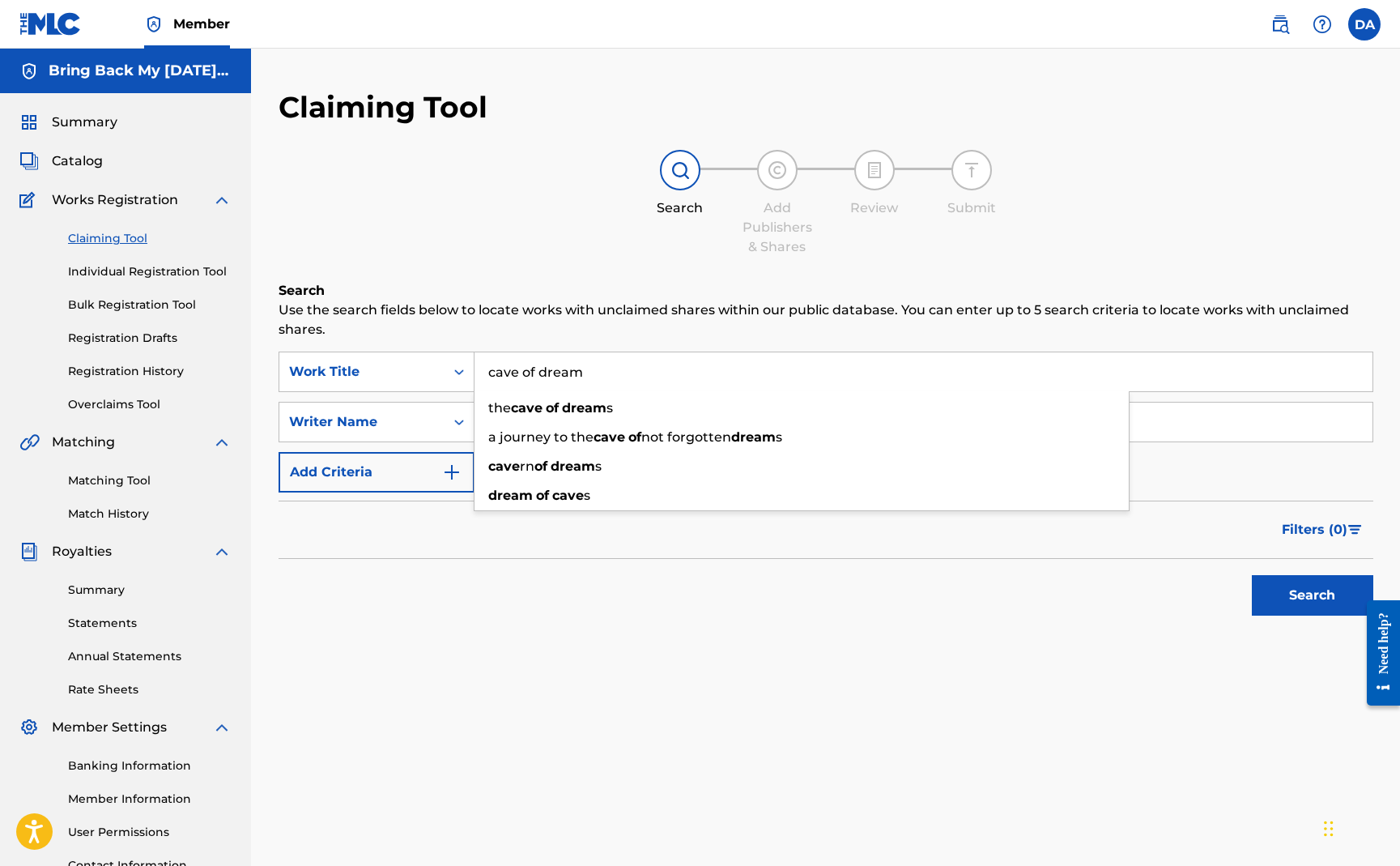
type input "cave of dream"
click at [532, 695] on div "Search Use the search fields below to locate works with unclaimed shares within…" at bounding box center [826, 493] width 1095 height 423
click at [1256, 581] on button "Search" at bounding box center [1312, 596] width 121 height 41
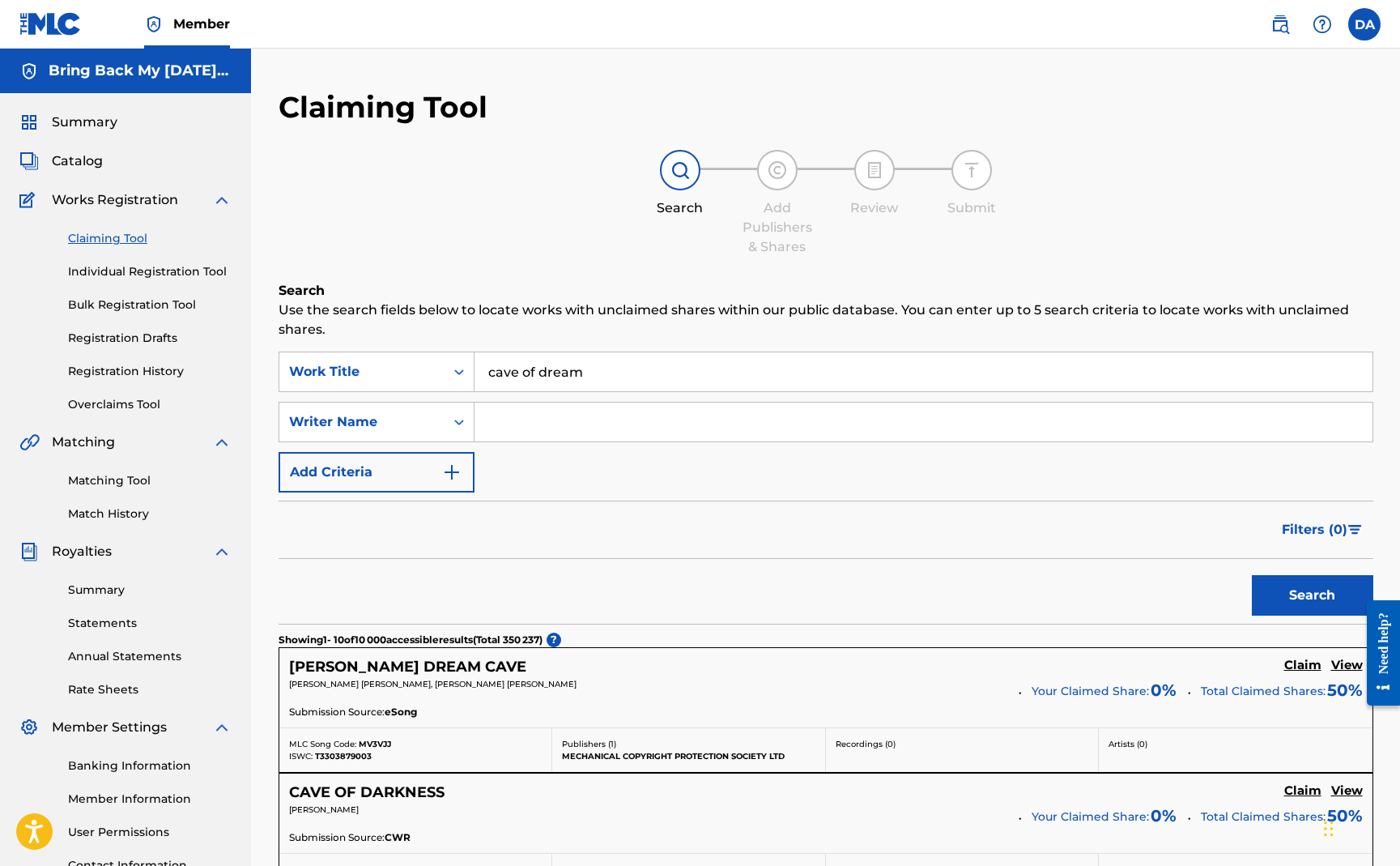
click at [134, 476] on link "Matching Tool" at bounding box center [149, 481] width 164 height 17
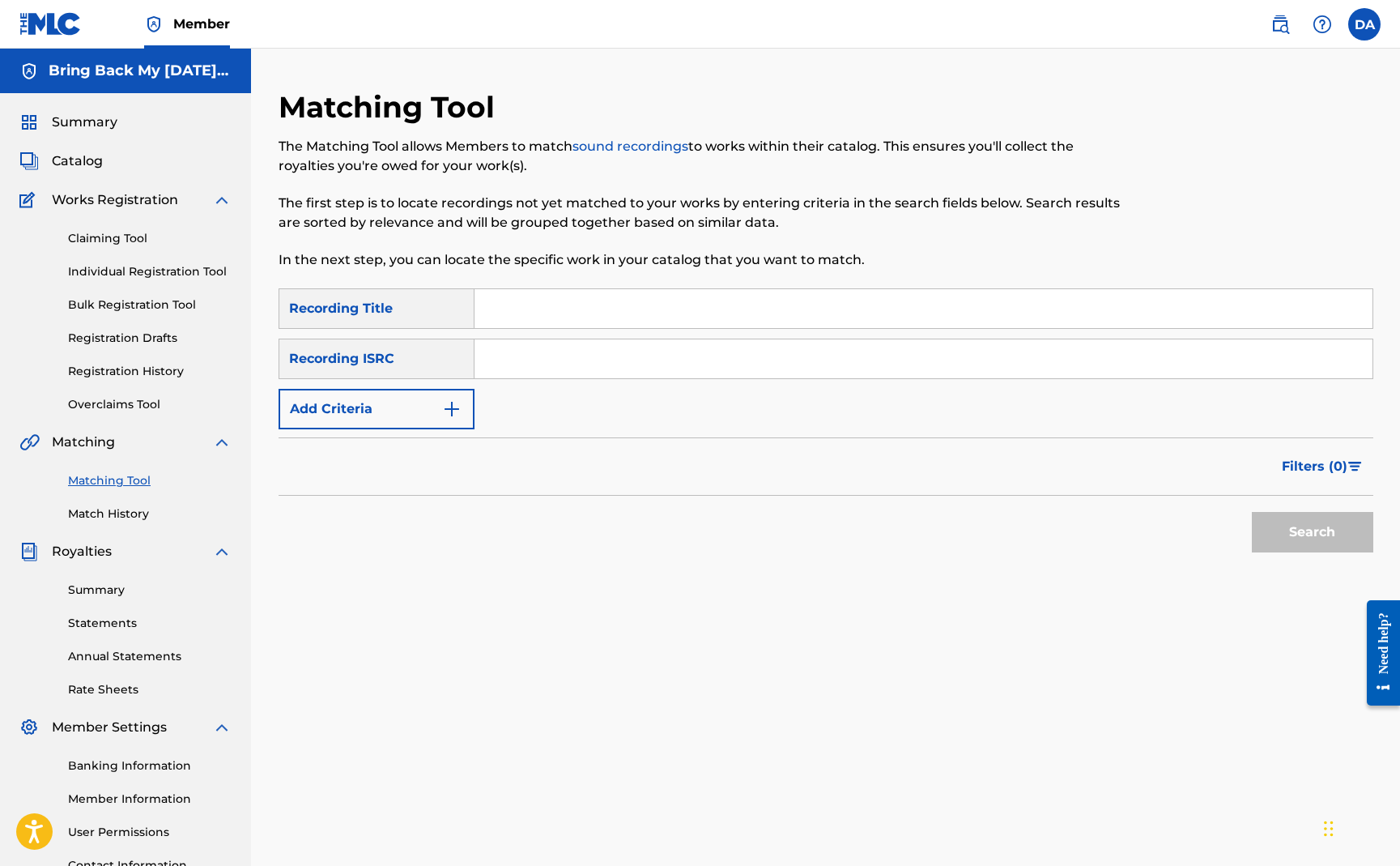
click at [533, 304] on input "Search Form" at bounding box center [924, 308] width 898 height 39
type input "cave of dream"
click at [1269, 534] on button "Search" at bounding box center [1312, 533] width 121 height 41
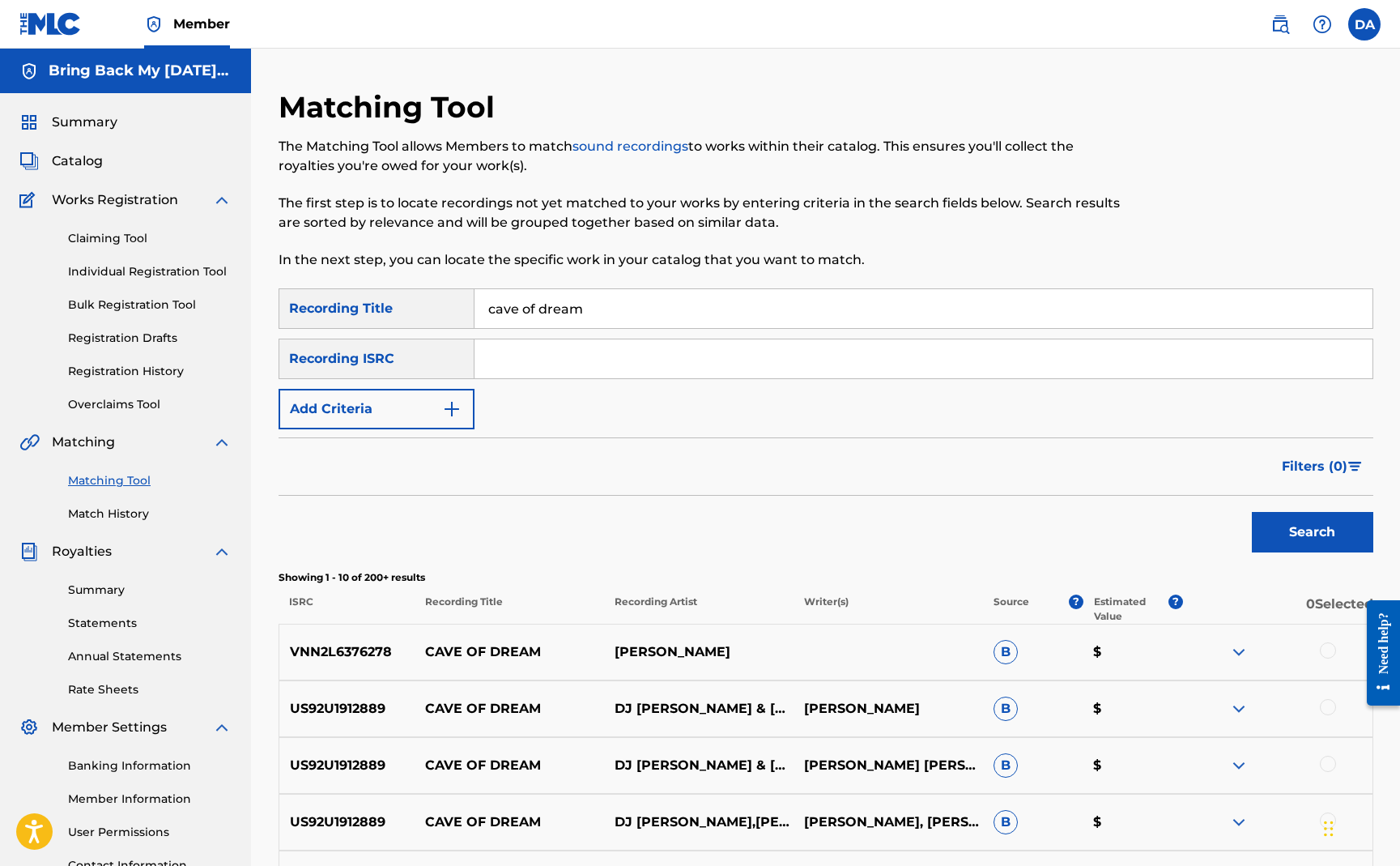
scroll to position [249, 0]
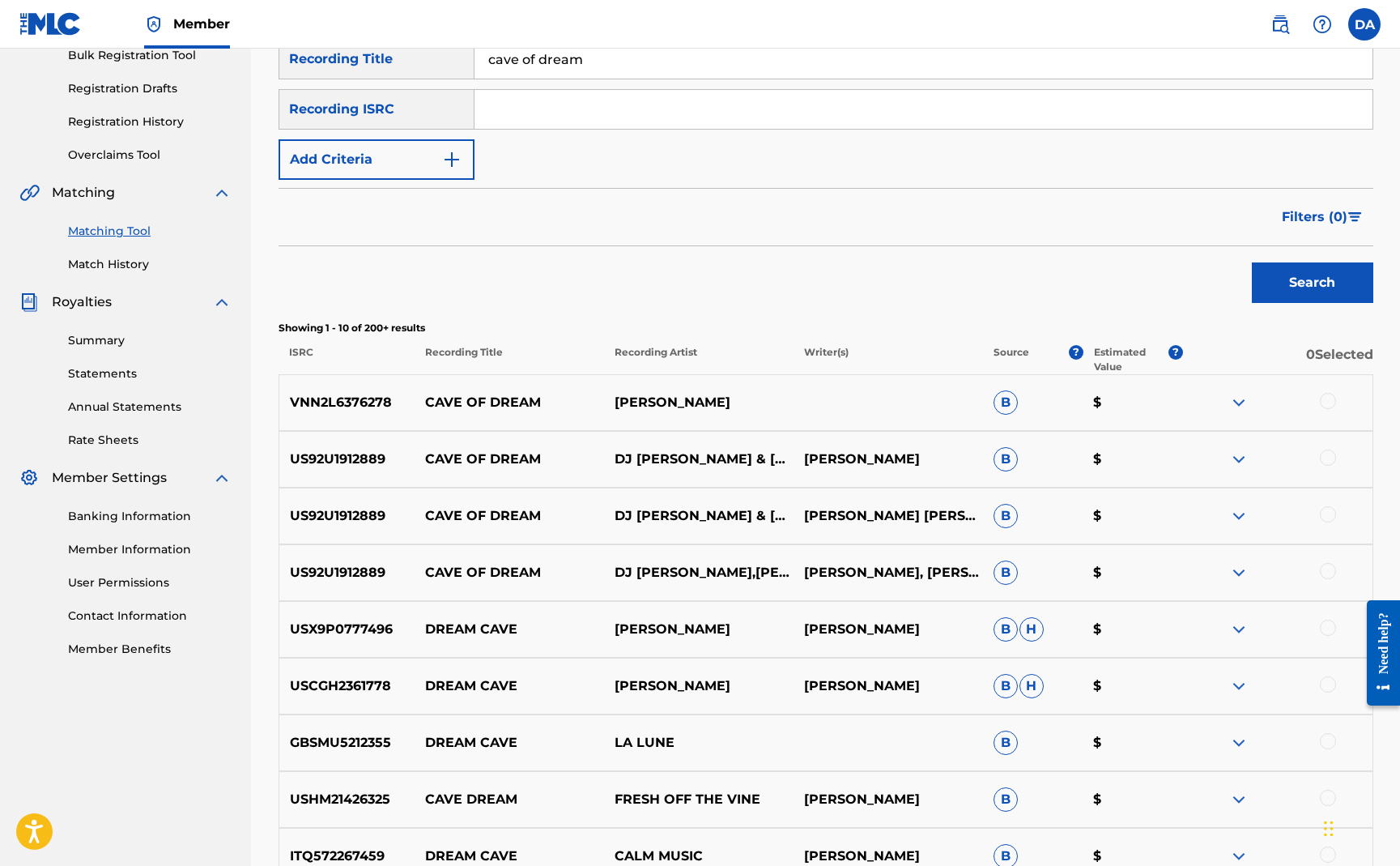
click at [1328, 460] on div at bounding box center [1328, 457] width 16 height 16
click at [1324, 508] on div at bounding box center [1328, 514] width 16 height 16
click at [1327, 566] on div at bounding box center [1328, 571] width 16 height 16
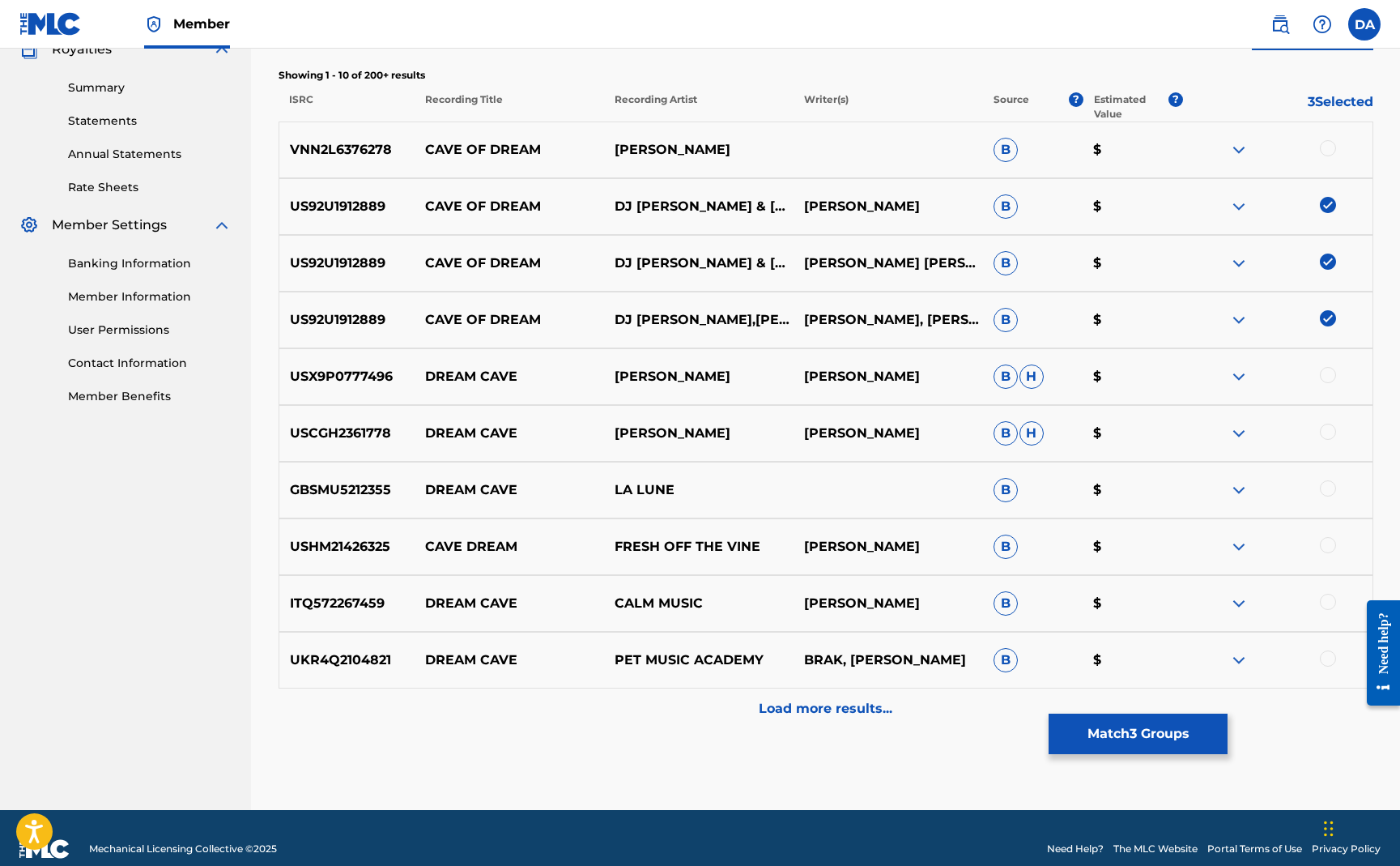
scroll to position [524, 0]
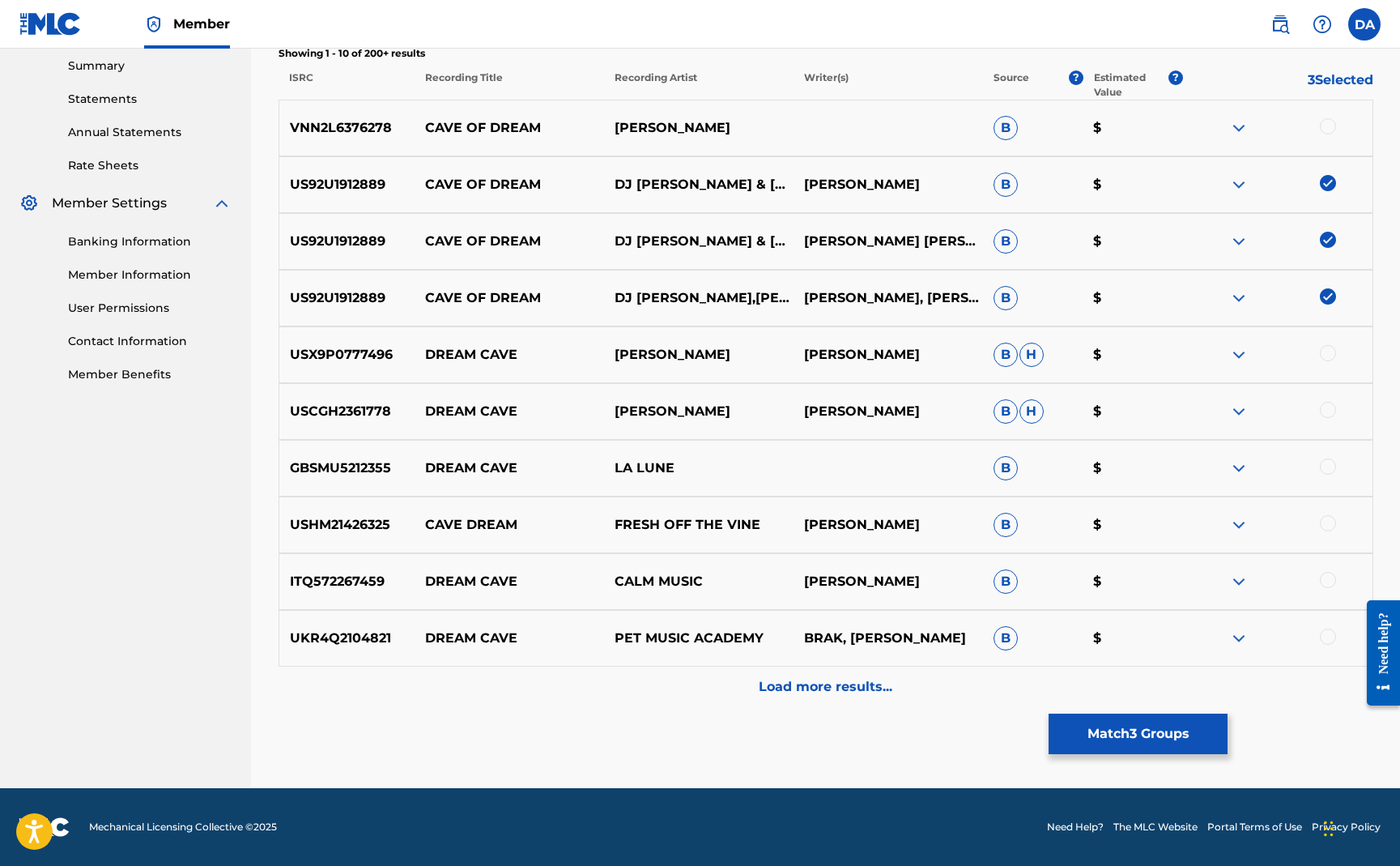
click at [875, 698] on div "Load more results..." at bounding box center [826, 687] width 1095 height 41
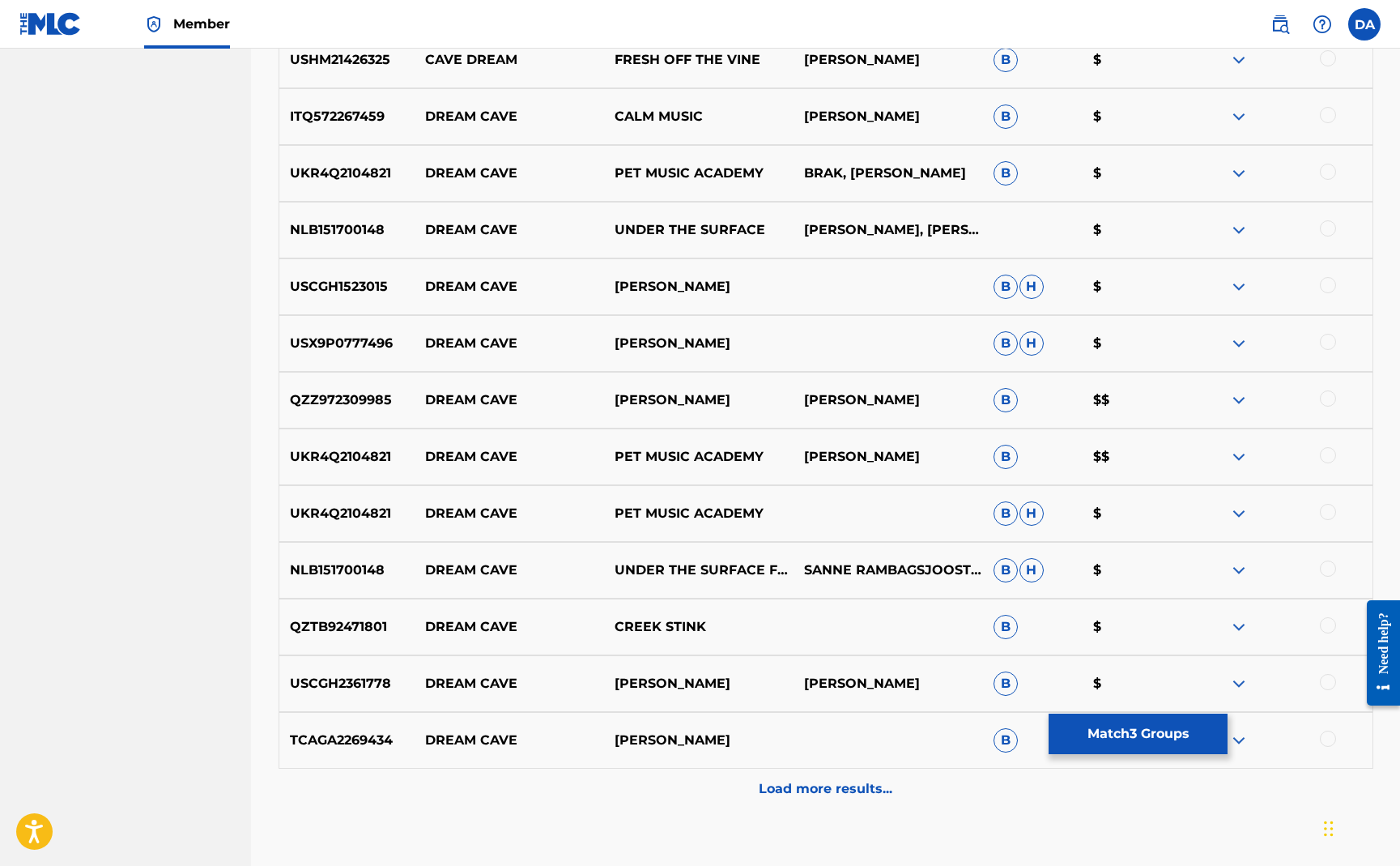
scroll to position [1091, 0]
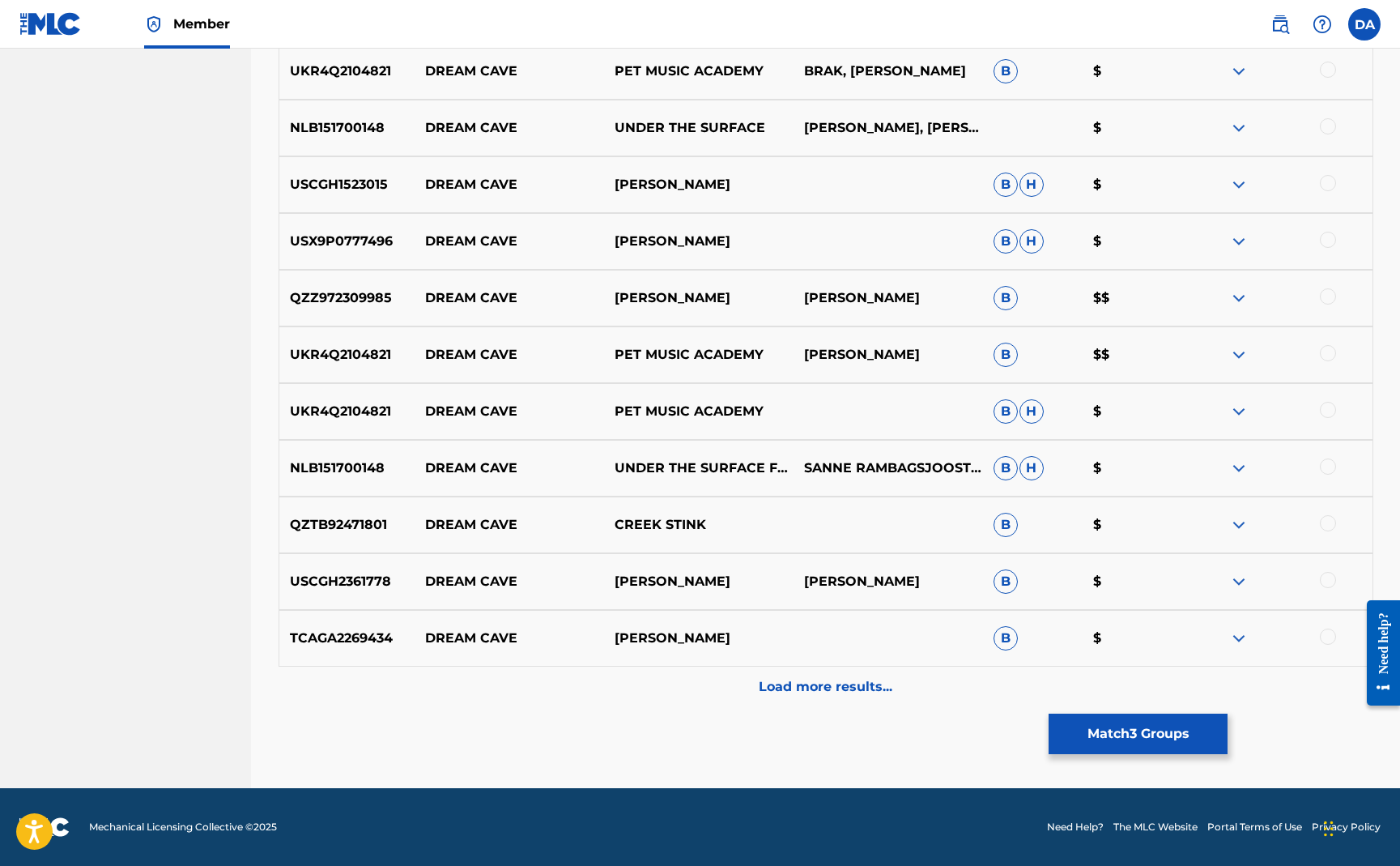
click at [874, 696] on p "Load more results..." at bounding box center [826, 686] width 133 height 19
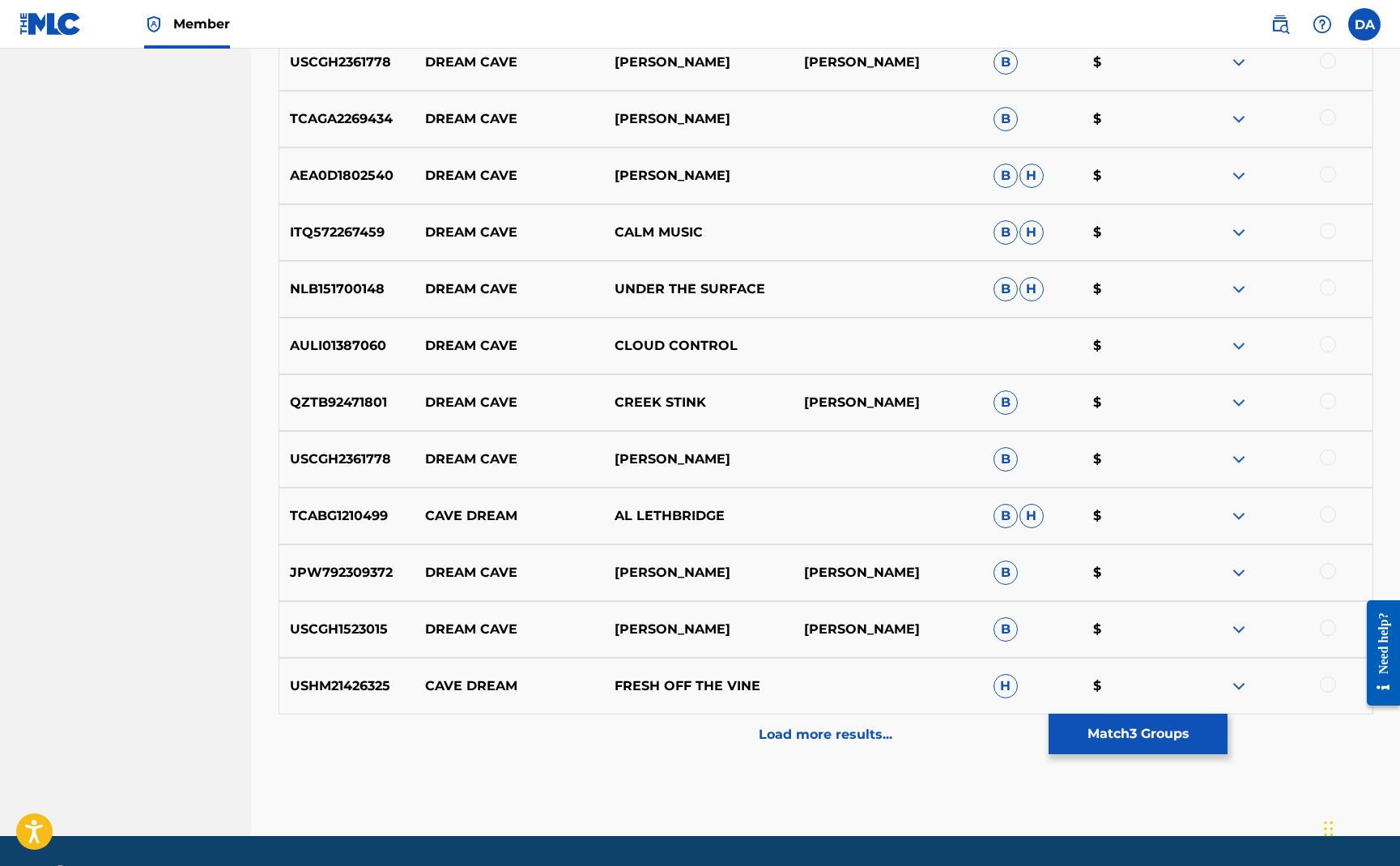
scroll to position [1658, 0]
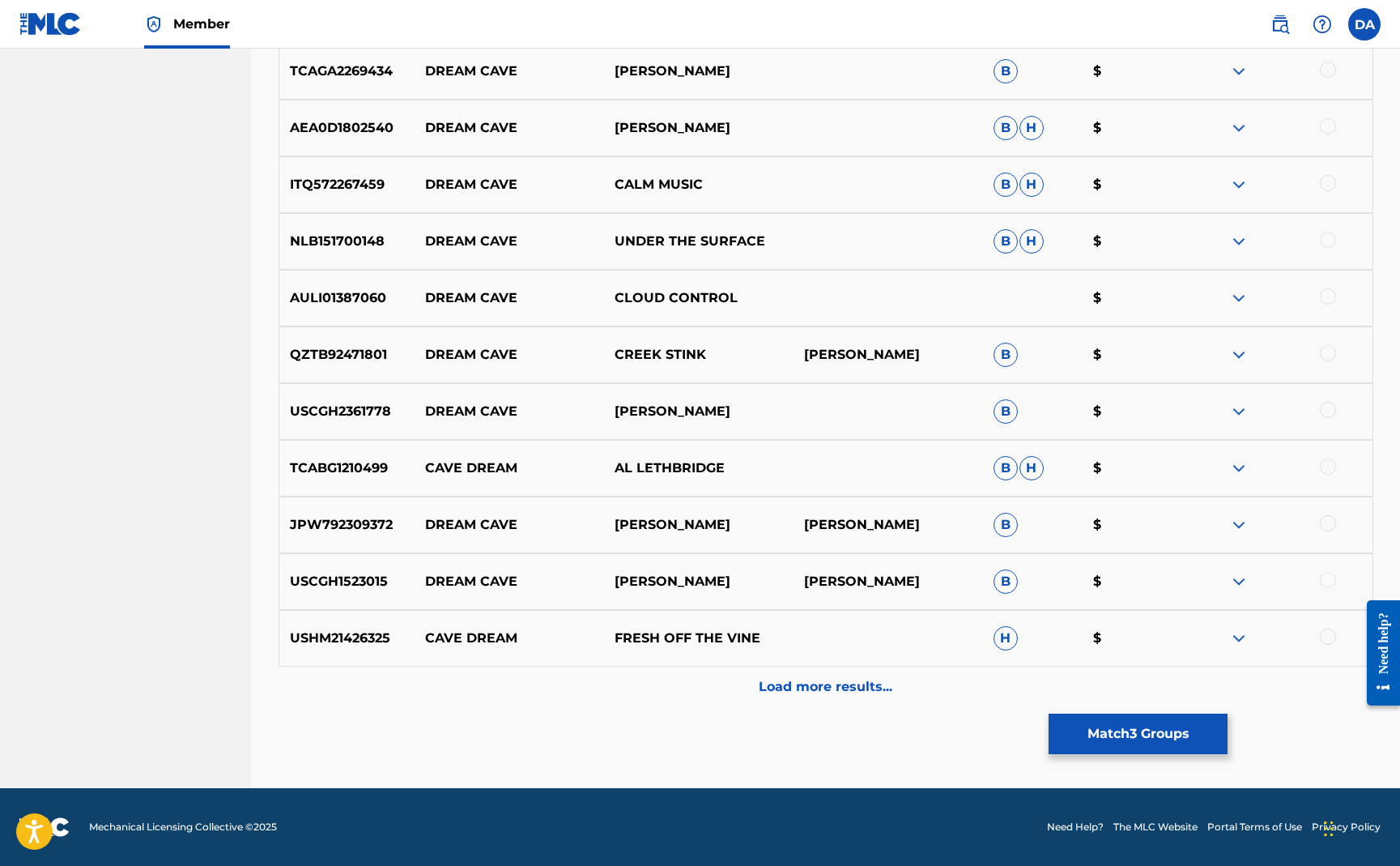
click at [1082, 726] on button "Match 3 Groups" at bounding box center [1138, 734] width 179 height 41
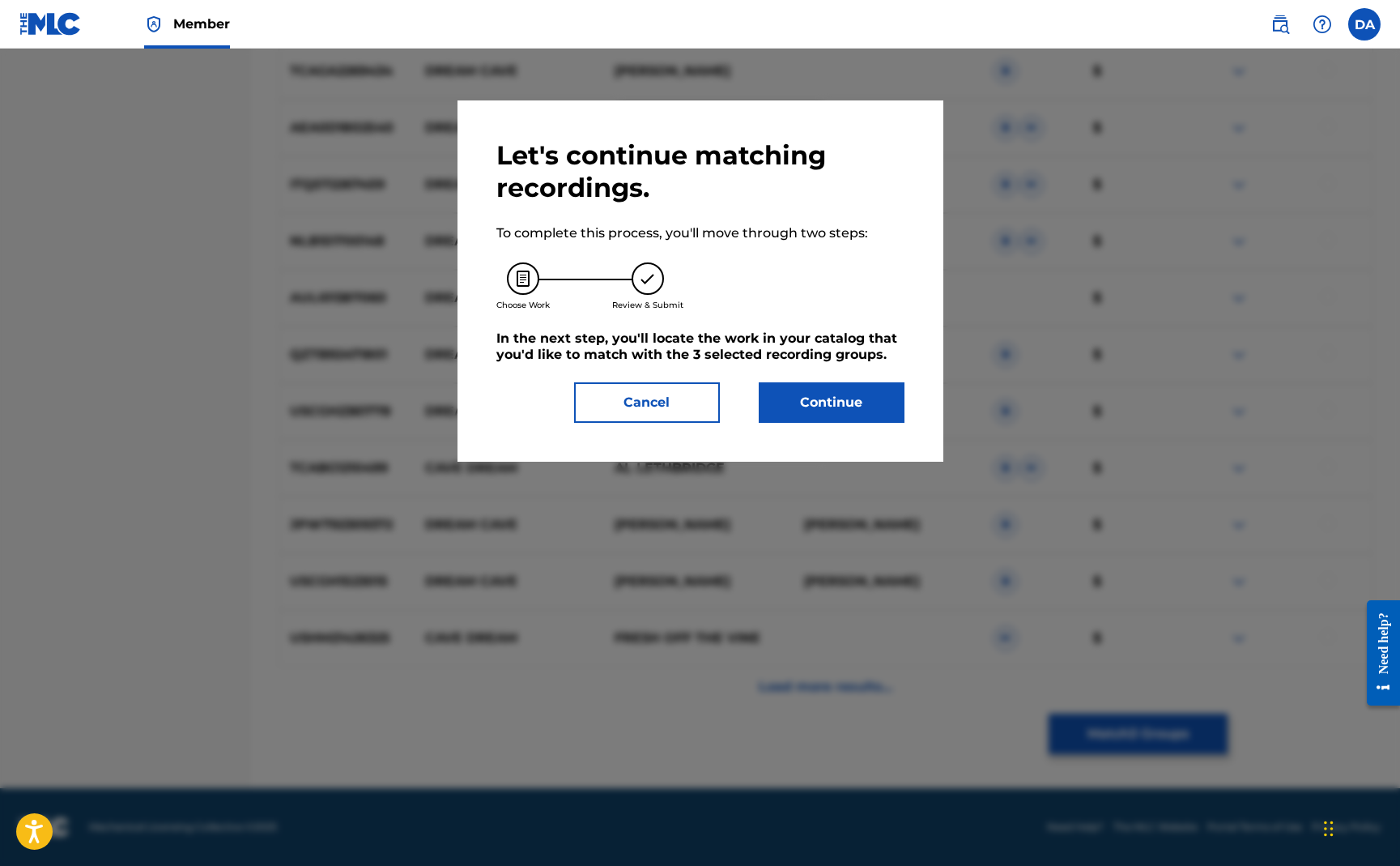
click at [851, 404] on button "Continue" at bounding box center [831, 403] width 145 height 41
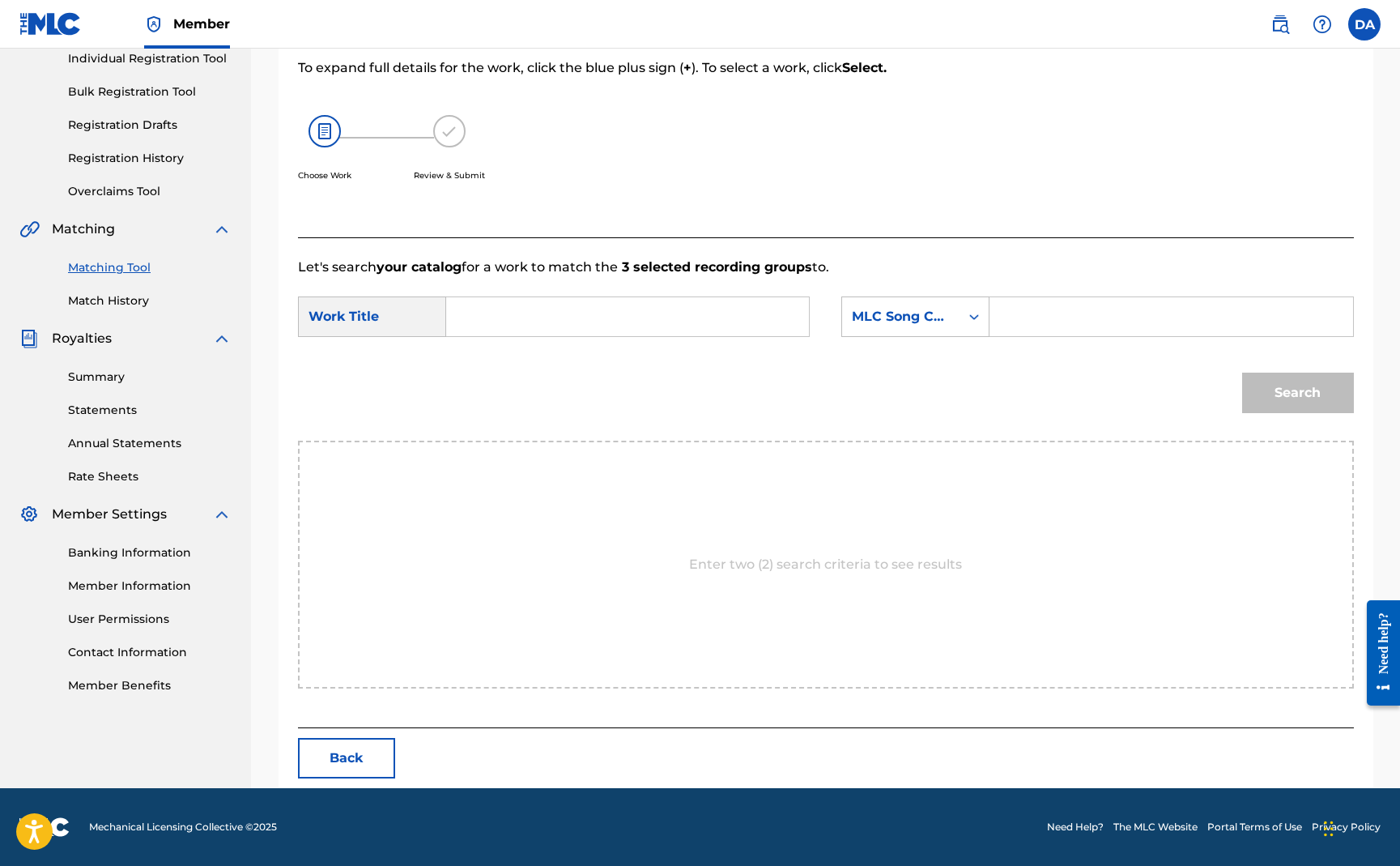
scroll to position [213, 0]
click at [578, 314] on input "Search Form" at bounding box center [628, 317] width 335 height 39
type input "cave of dream"
click at [531, 359] on div "cave of dream" at bounding box center [506, 363] width 92 height 48
click at [675, 394] on div "Search" at bounding box center [826, 398] width 1056 height 84
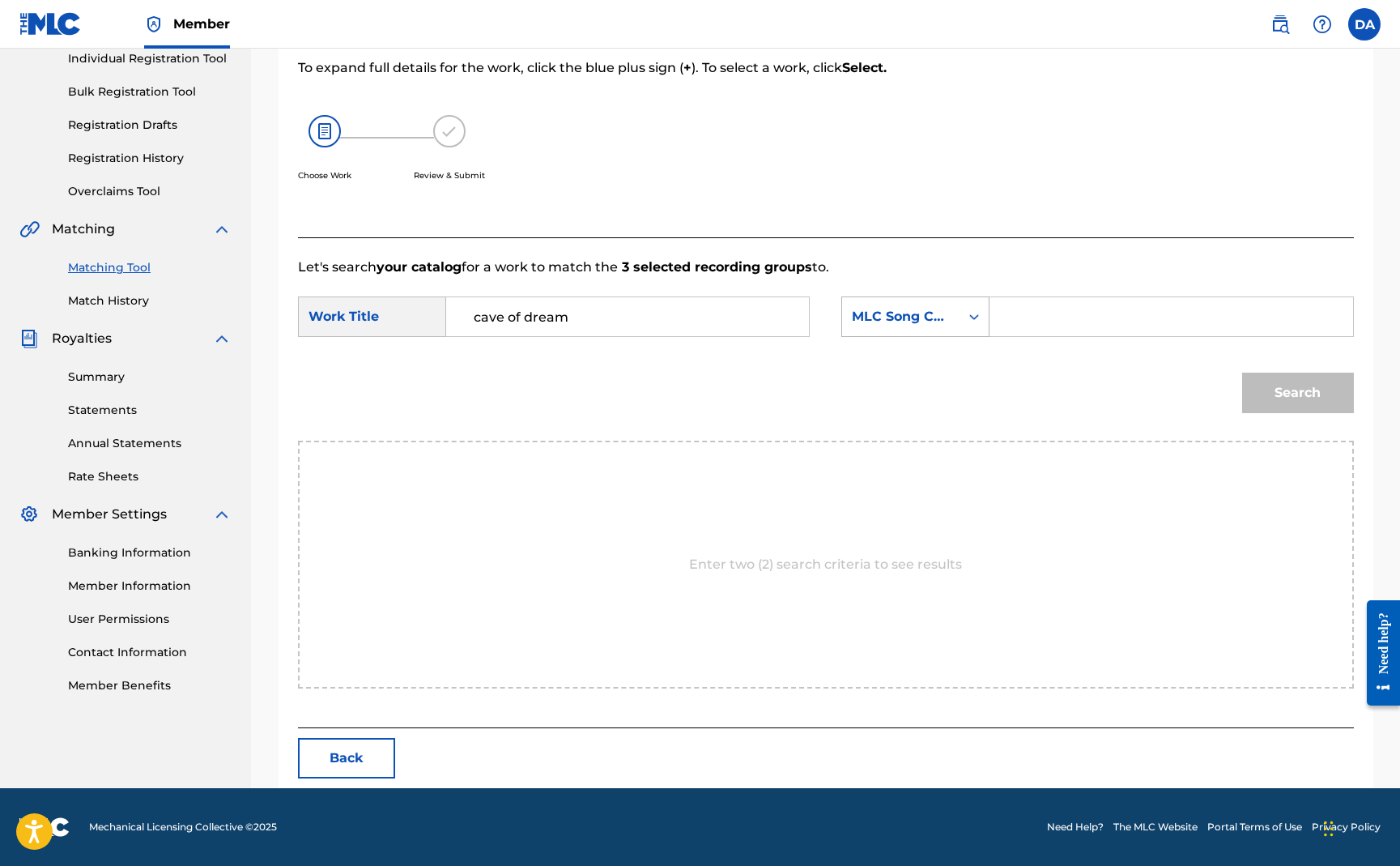
click at [946, 310] on div "MLC Song Code" at bounding box center [901, 316] width 98 height 19
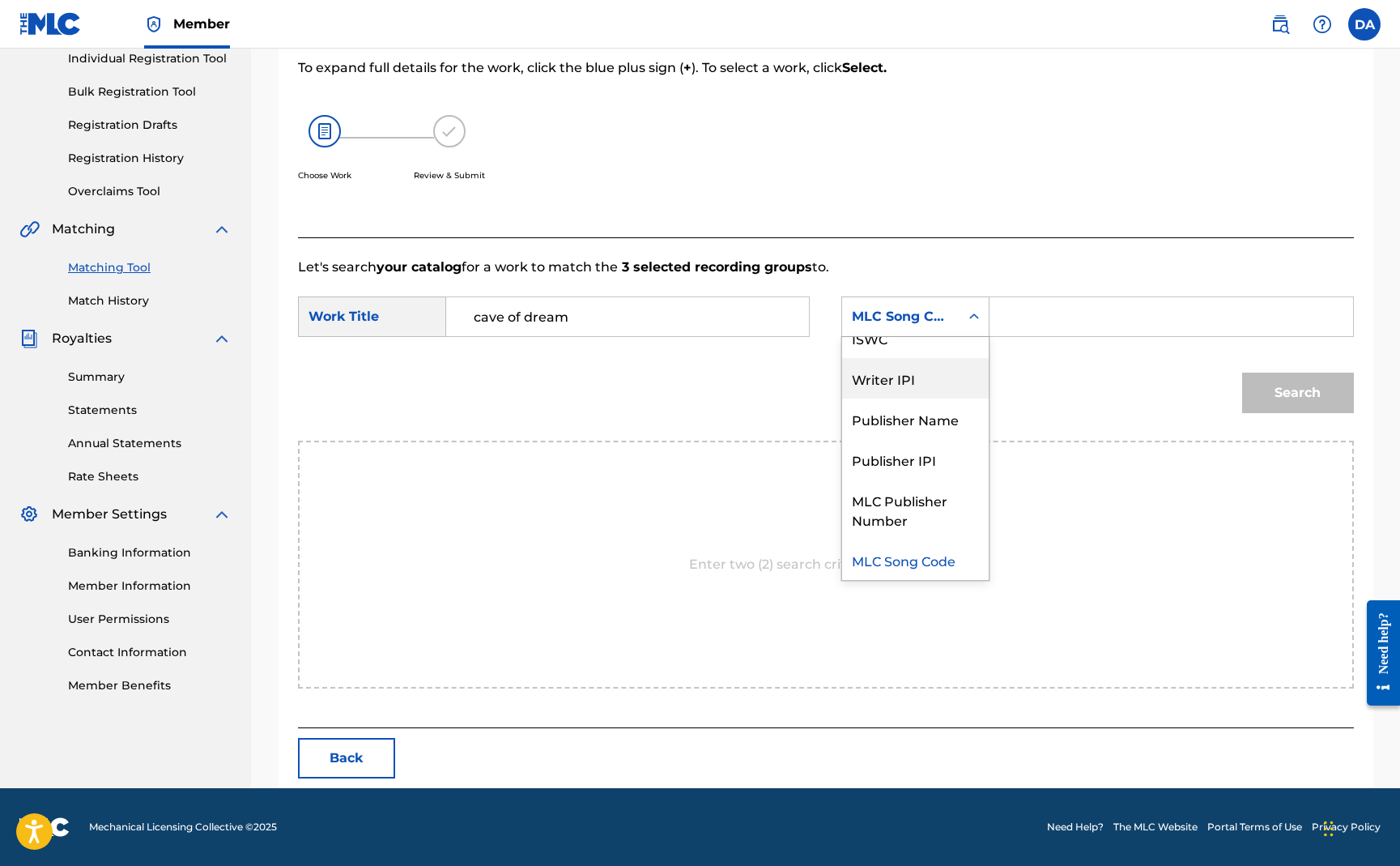
scroll to position [0, 0]
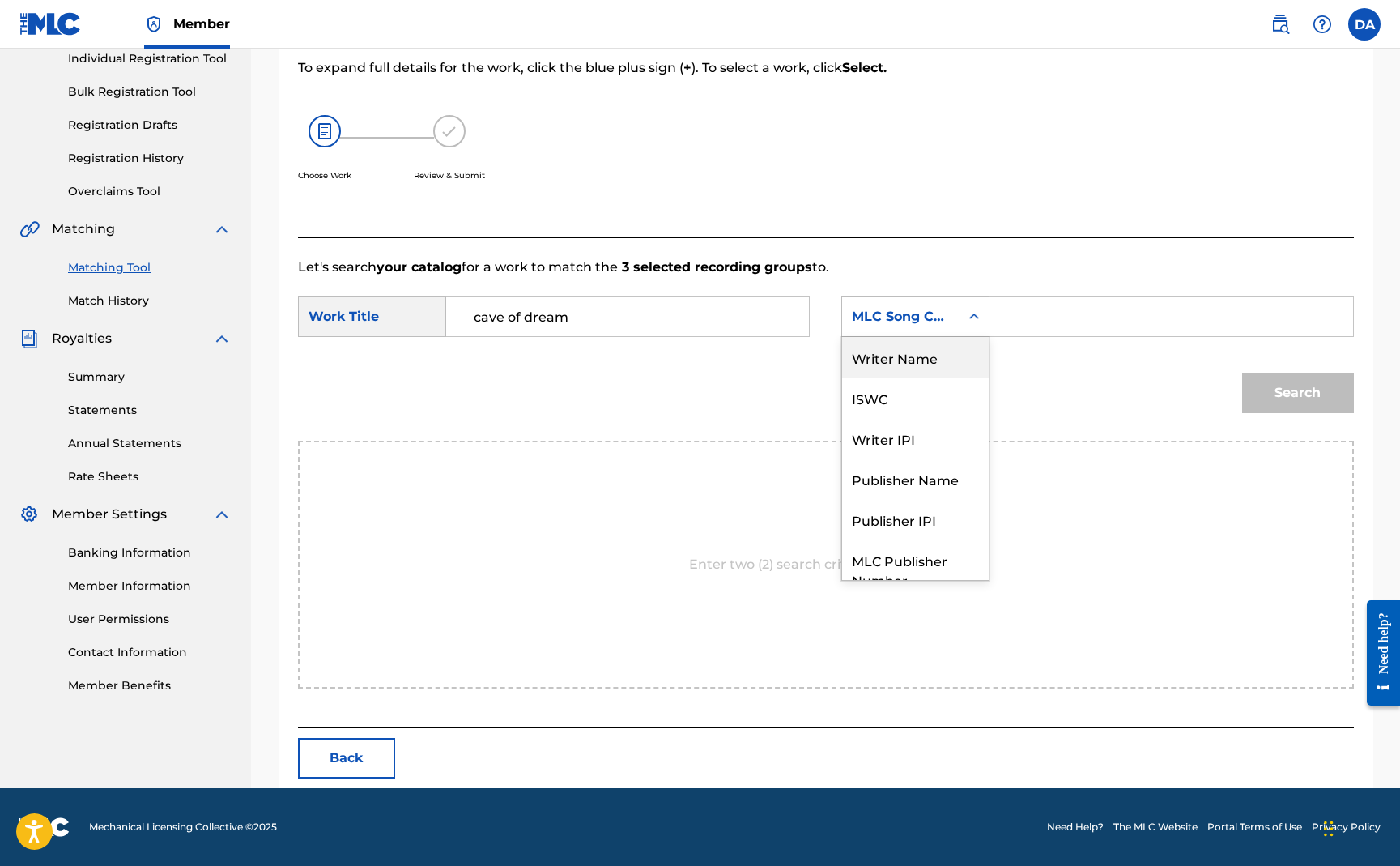
click at [920, 371] on div "Writer Name" at bounding box center [916, 358] width 146 height 41
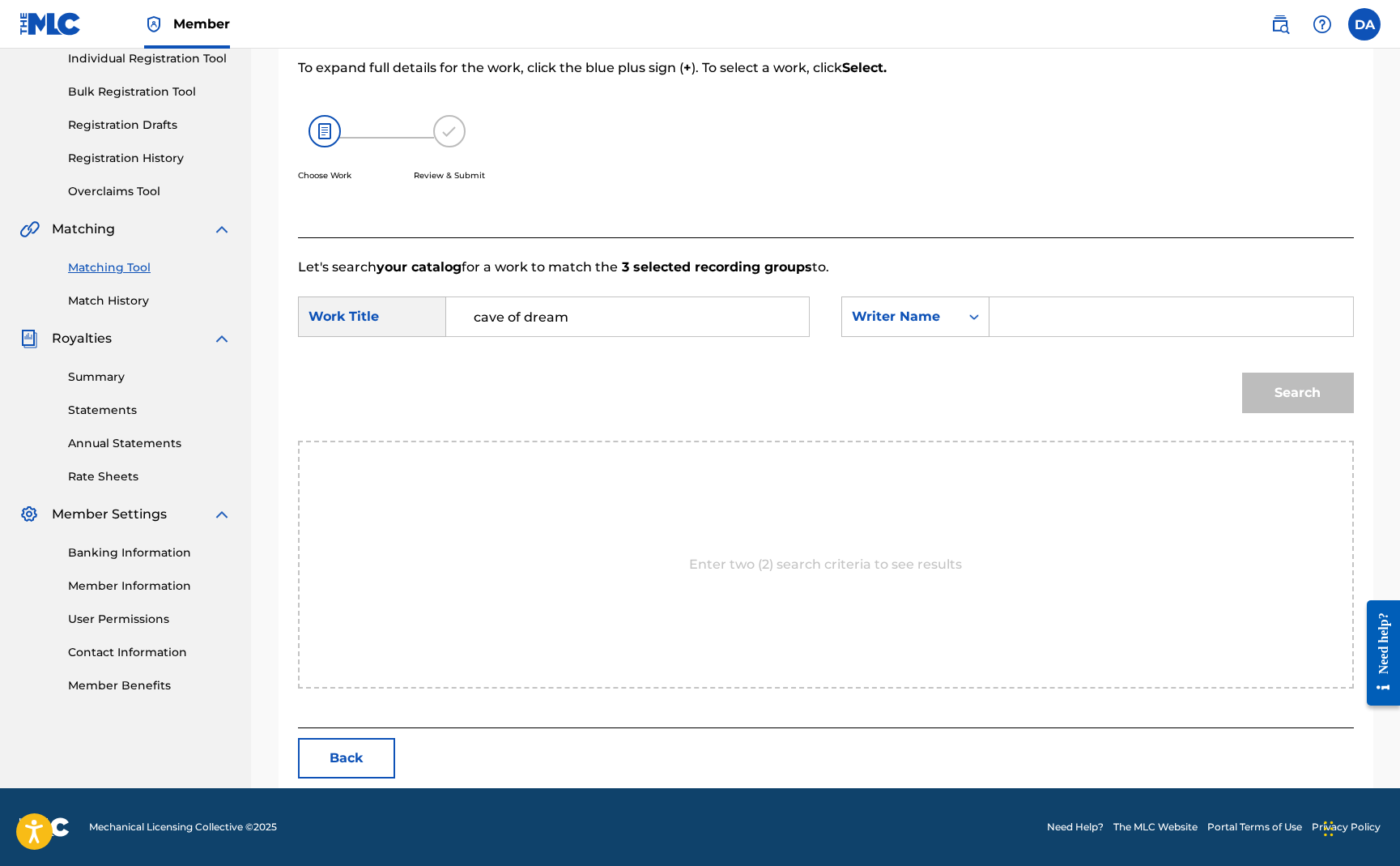
click at [1053, 320] on input "Search Form" at bounding box center [1171, 317] width 335 height 39
type input "[PERSON_NAME]"
click at [1301, 404] on button "Search" at bounding box center [1298, 393] width 112 height 41
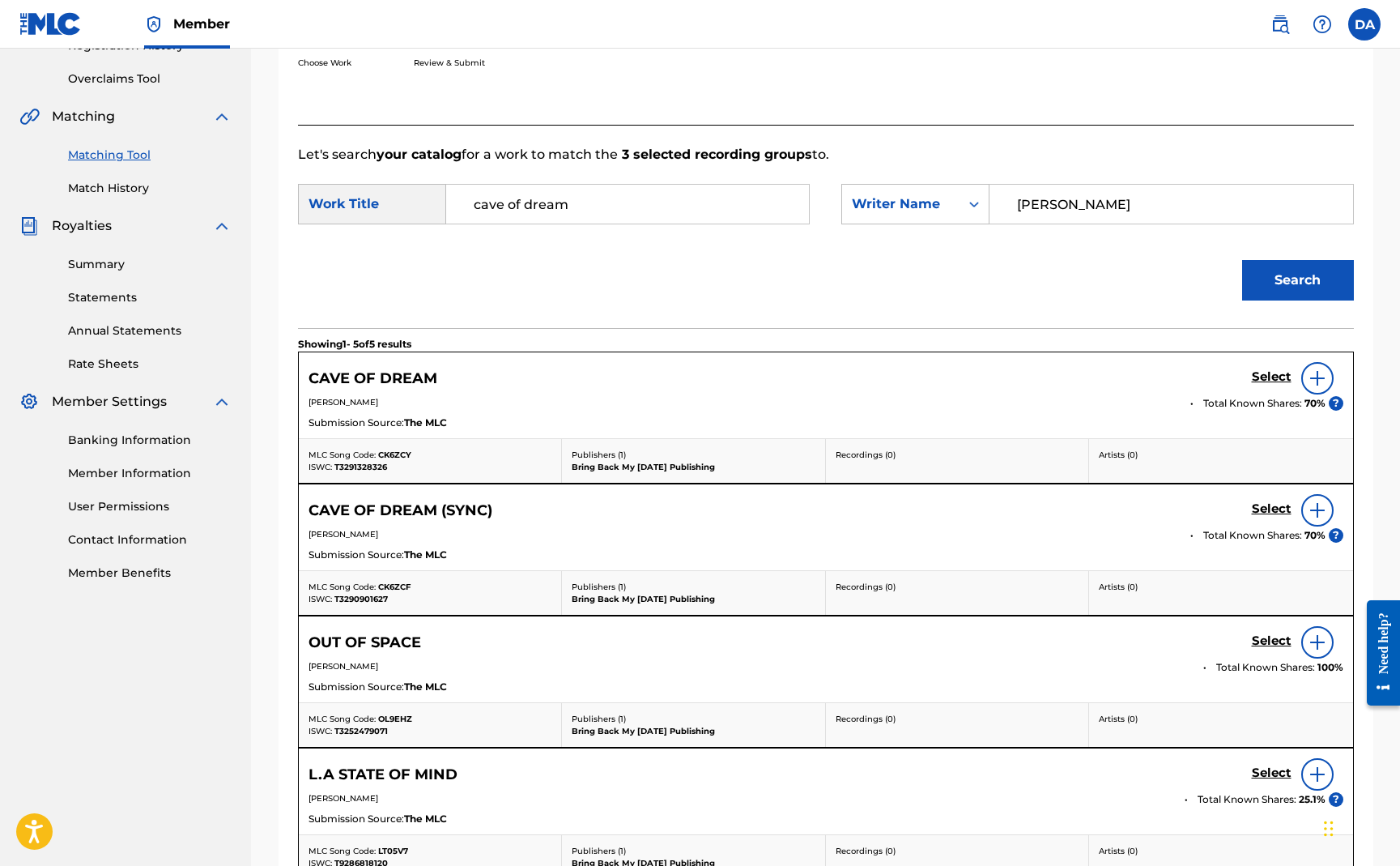
scroll to position [371, 0]
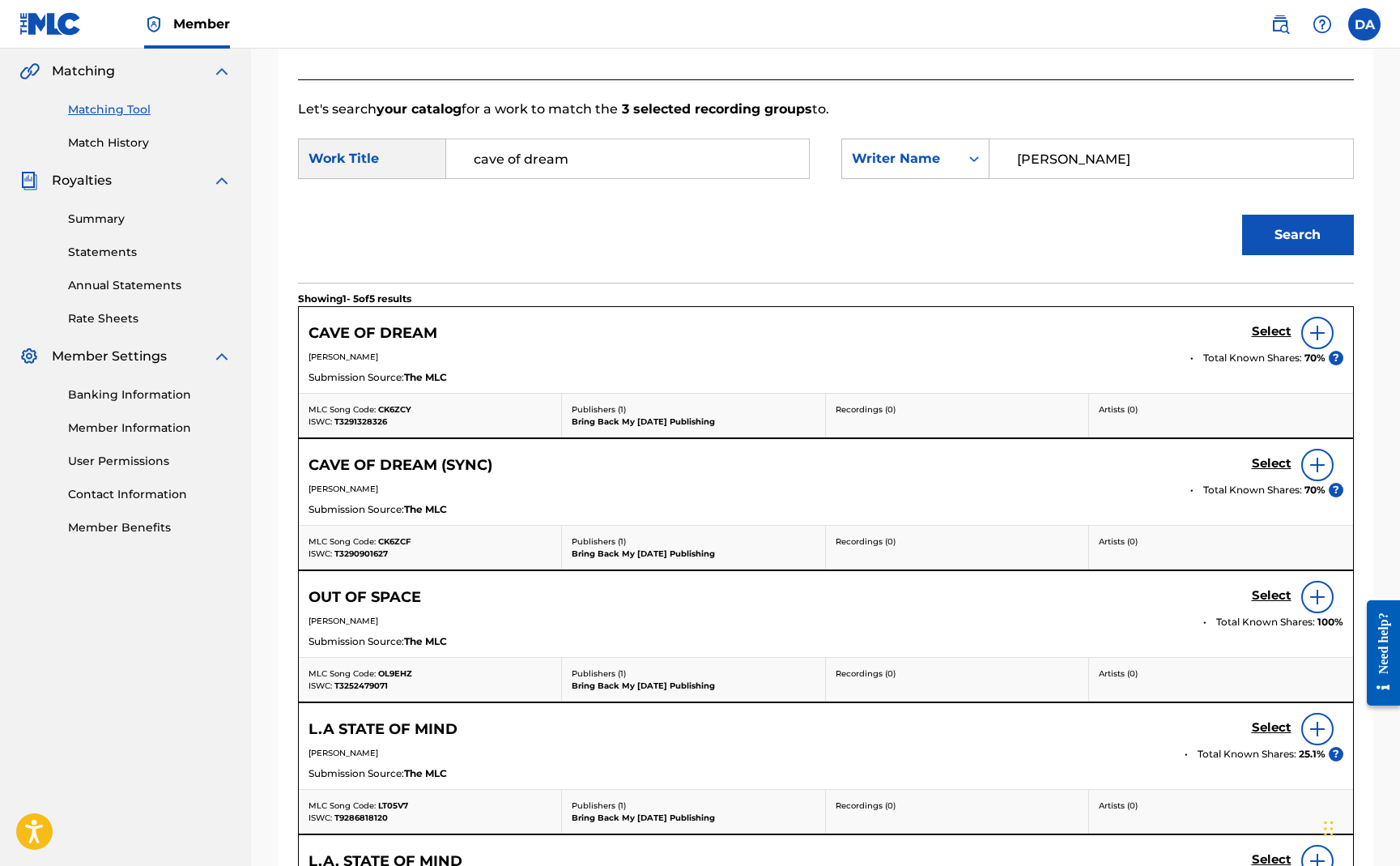
click at [1268, 336] on h5 "Select" at bounding box center [1271, 332] width 40 height 16
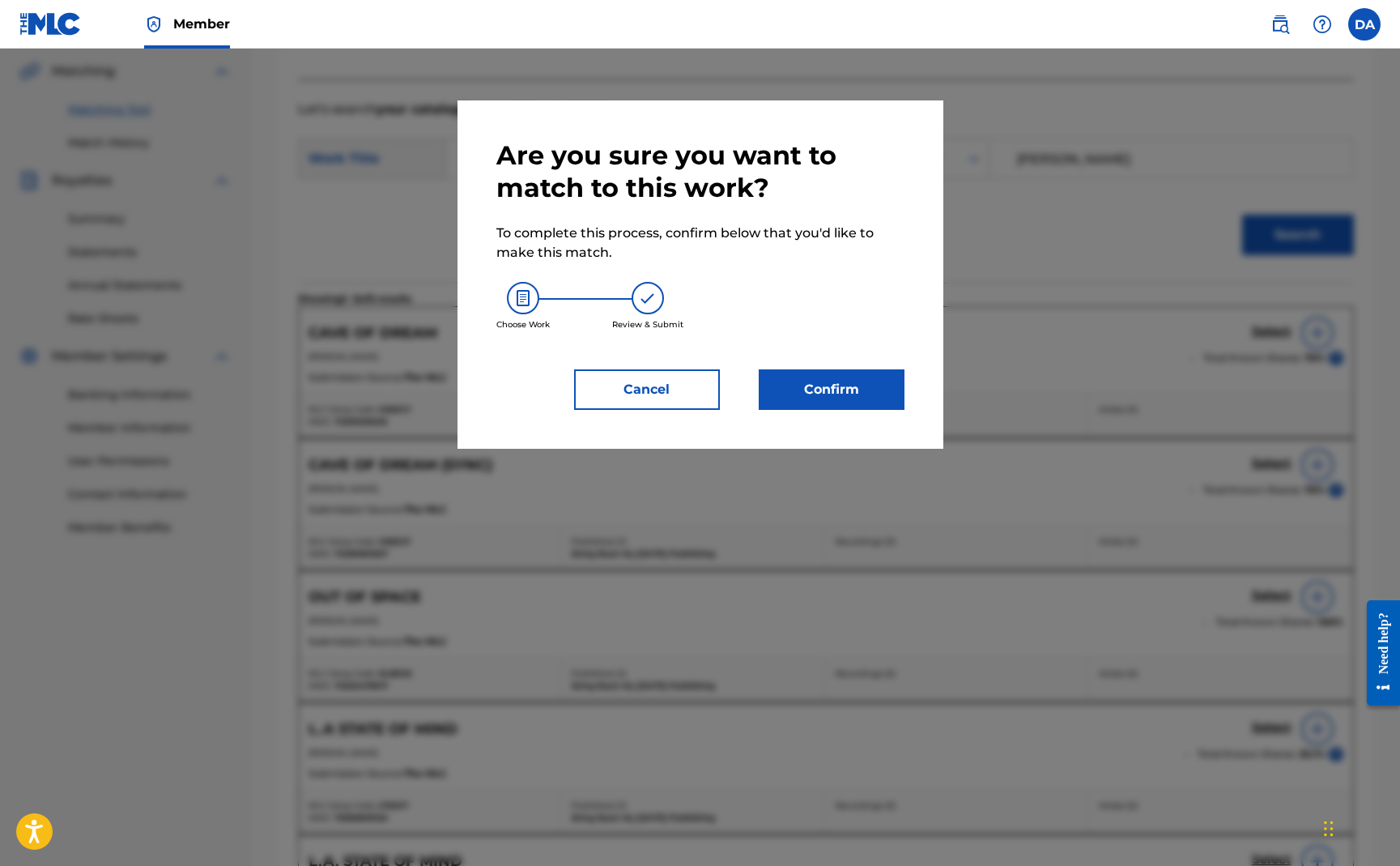
click at [863, 383] on button "Confirm" at bounding box center [831, 390] width 145 height 41
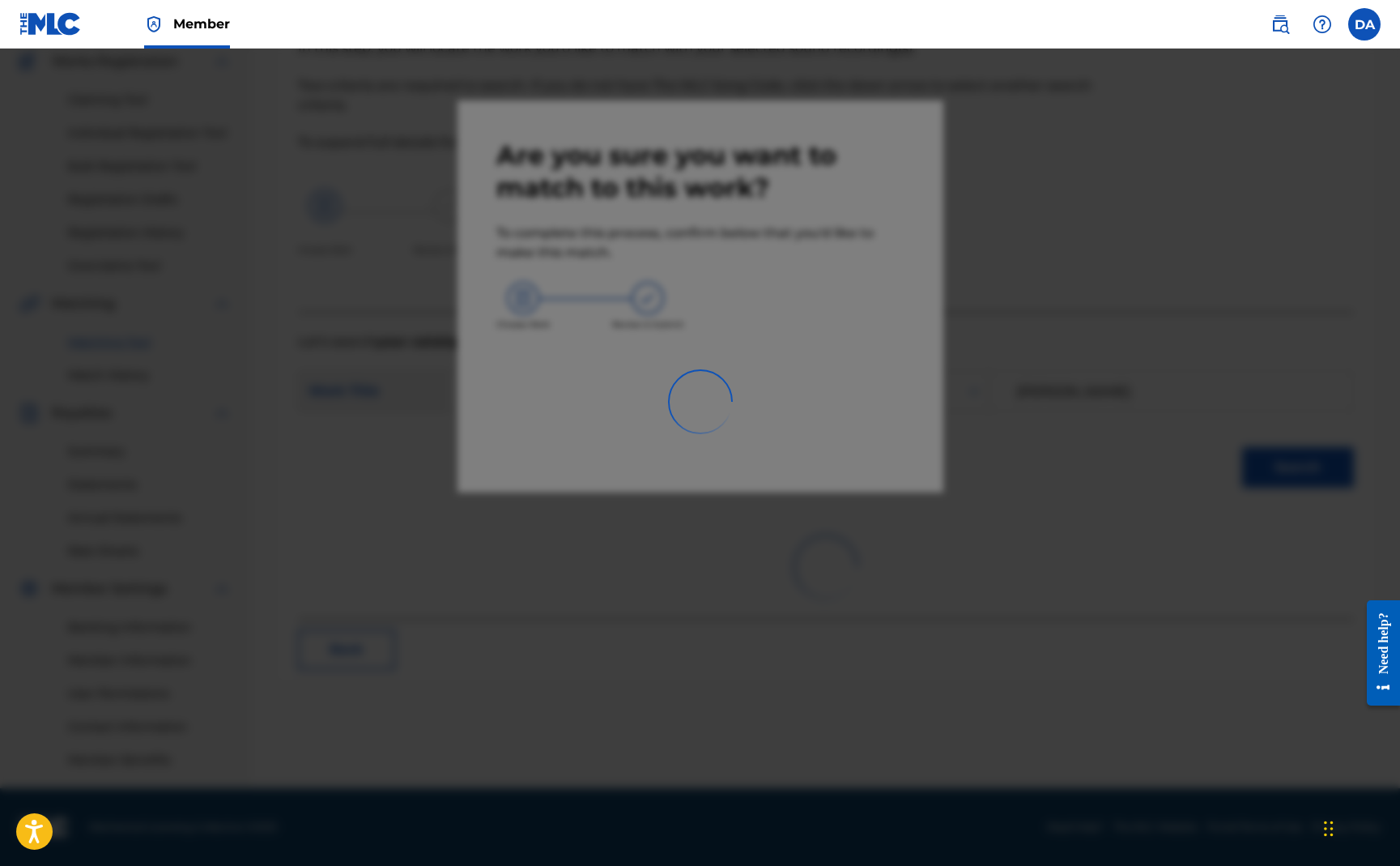
scroll to position [139, 0]
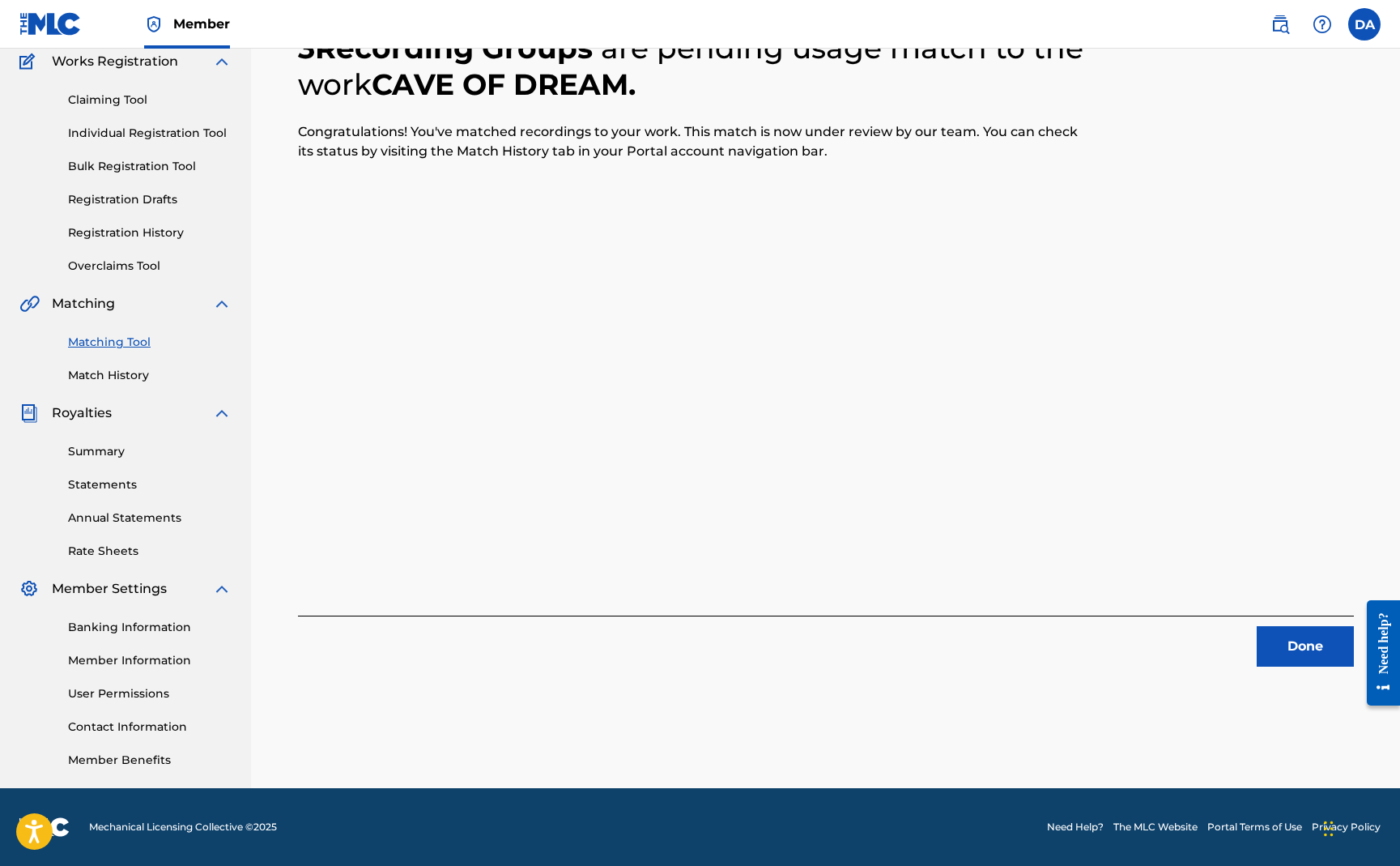
click at [1285, 646] on button "Done" at bounding box center [1305, 646] width 97 height 41
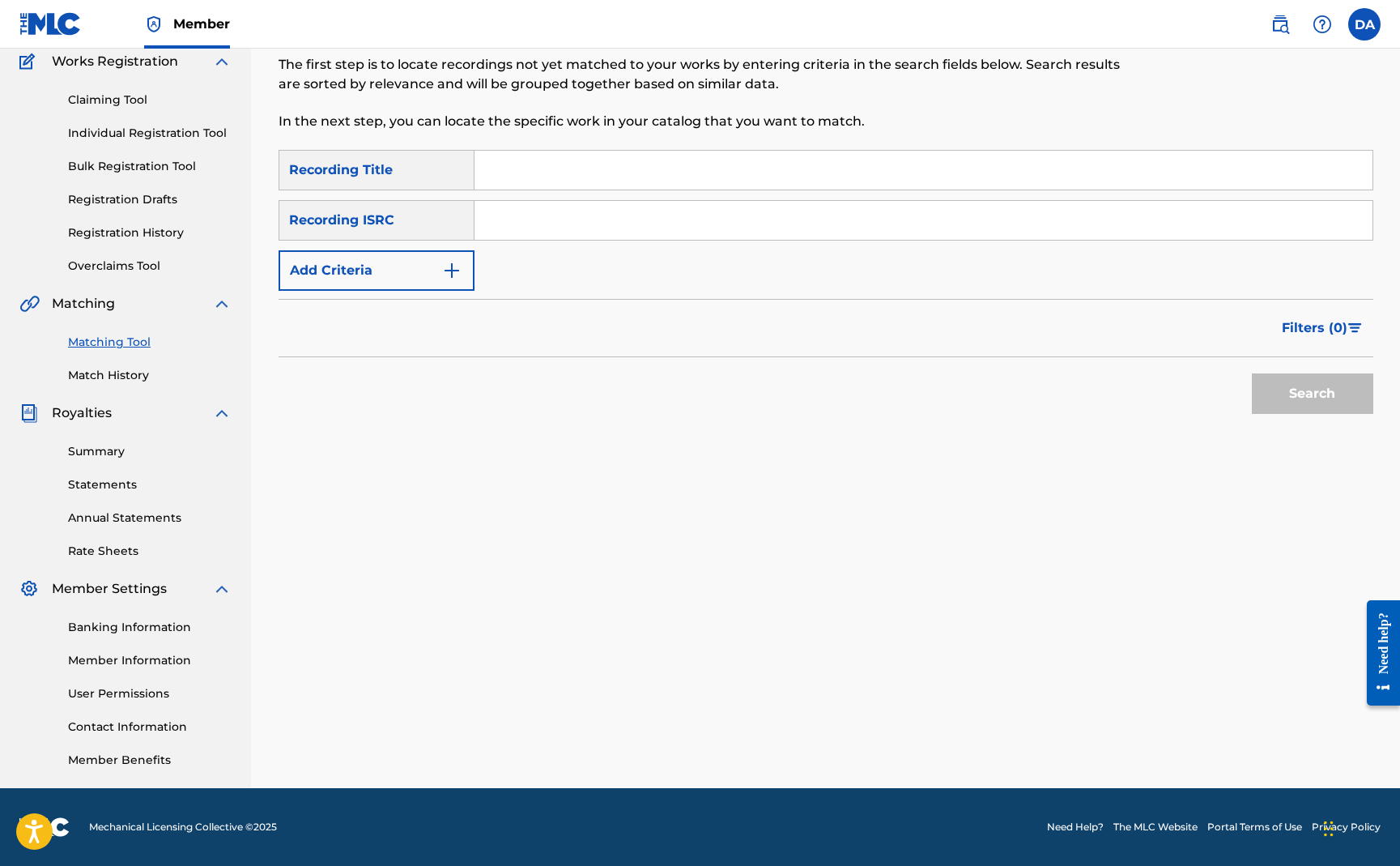
click at [506, 172] on input "Search Form" at bounding box center [924, 170] width 898 height 39
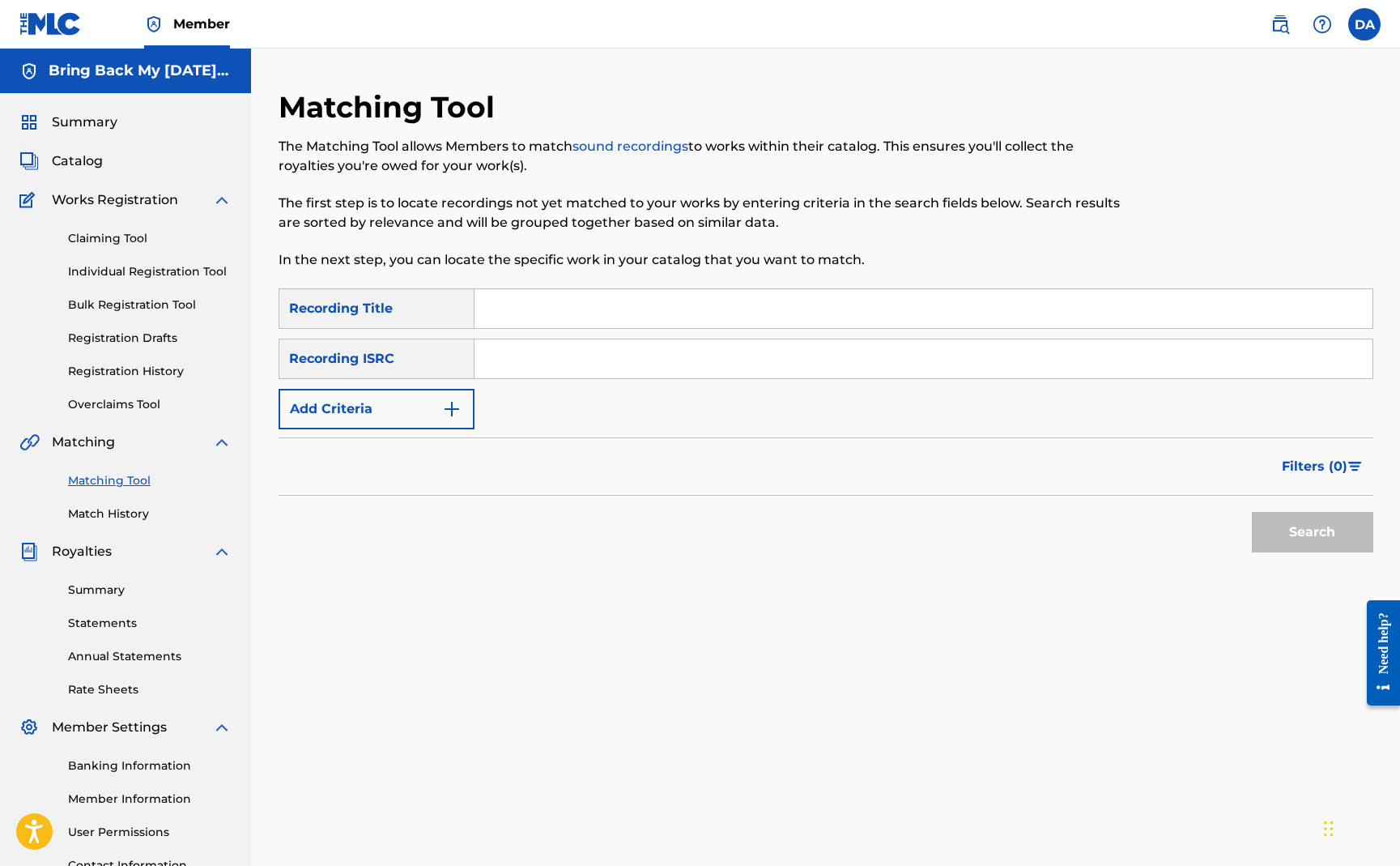
click at [94, 165] on span "Catalog" at bounding box center [77, 161] width 51 height 19
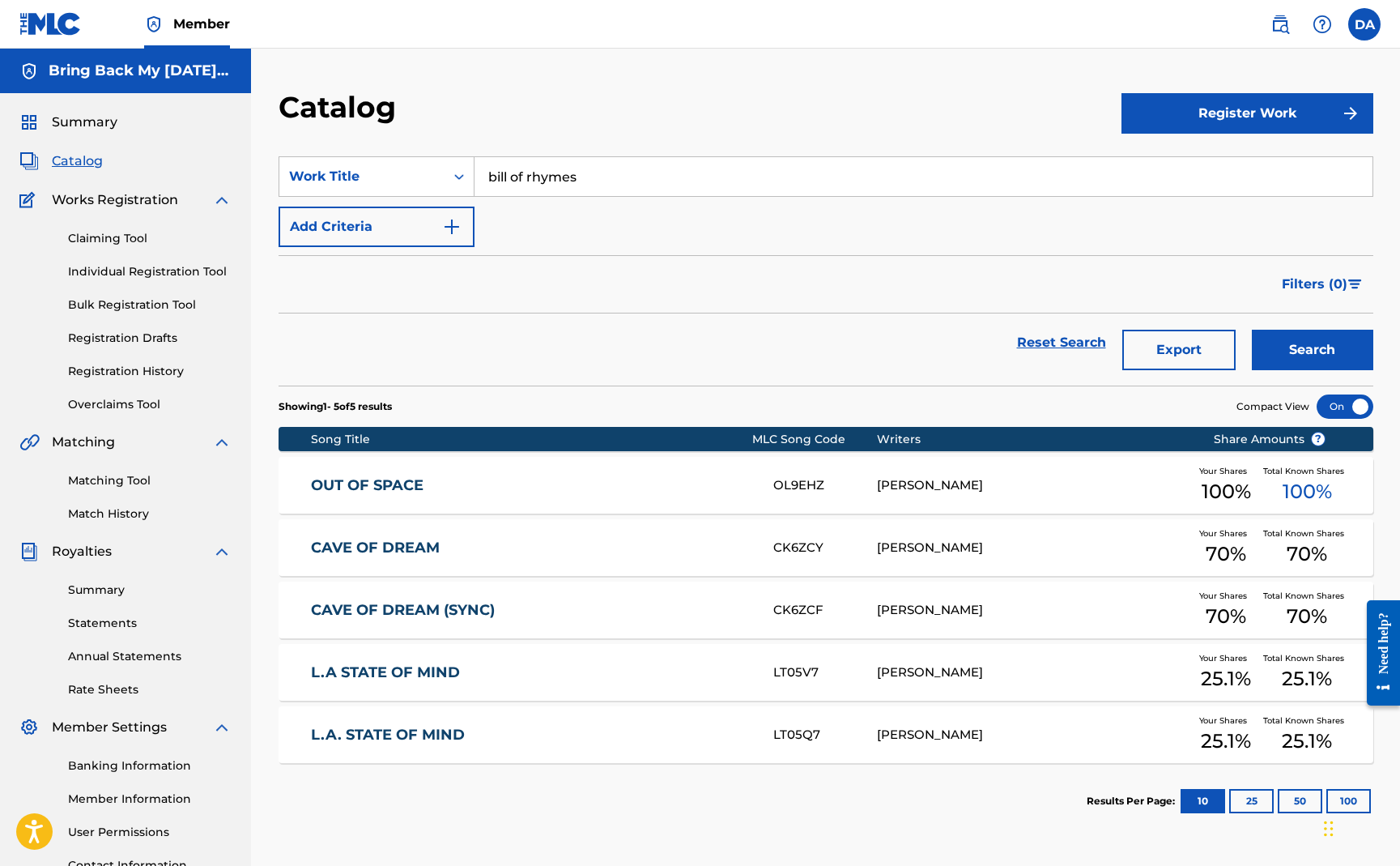
click at [602, 177] on input "bill of rhymes" at bounding box center [924, 177] width 898 height 39
click at [1252, 330] on button "Search" at bounding box center [1312, 350] width 121 height 41
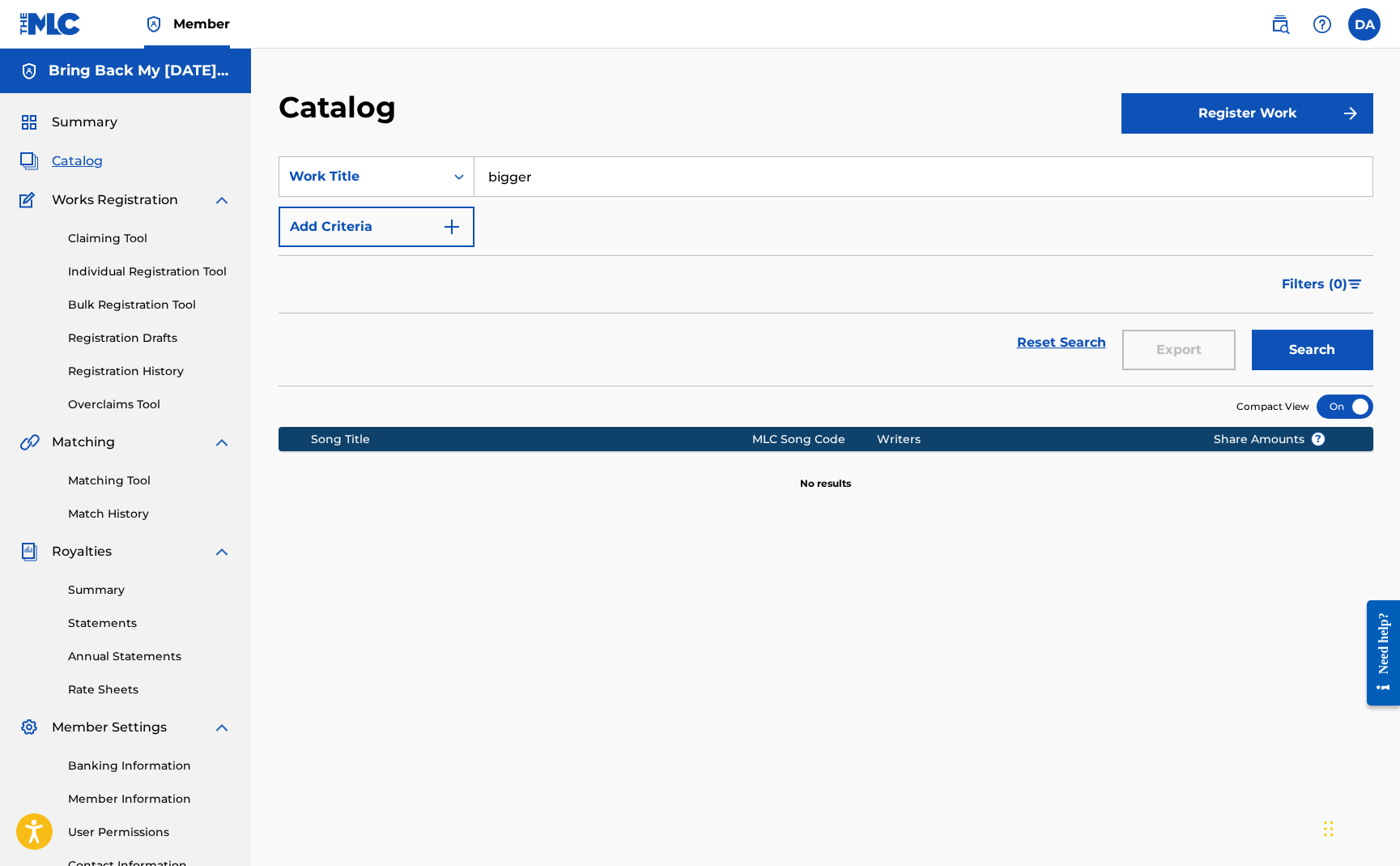
click at [551, 177] on input "bigger" at bounding box center [924, 177] width 898 height 39
type input "don't cha want"
click at [1252, 330] on button "Search" at bounding box center [1312, 350] width 121 height 41
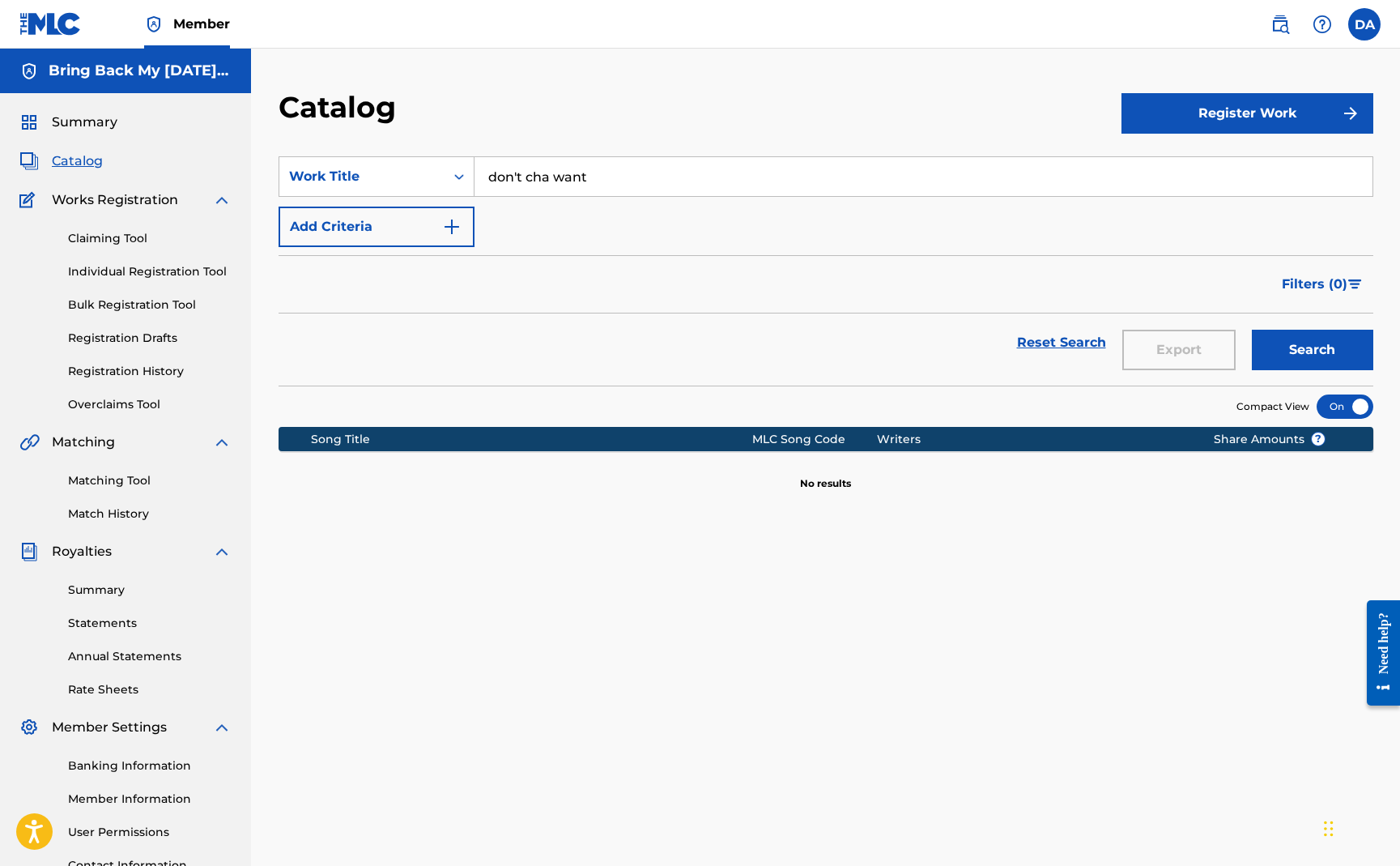
click at [612, 172] on input "don't cha want" at bounding box center [924, 177] width 898 height 39
click at [105, 478] on link "Matching Tool" at bounding box center [149, 481] width 164 height 17
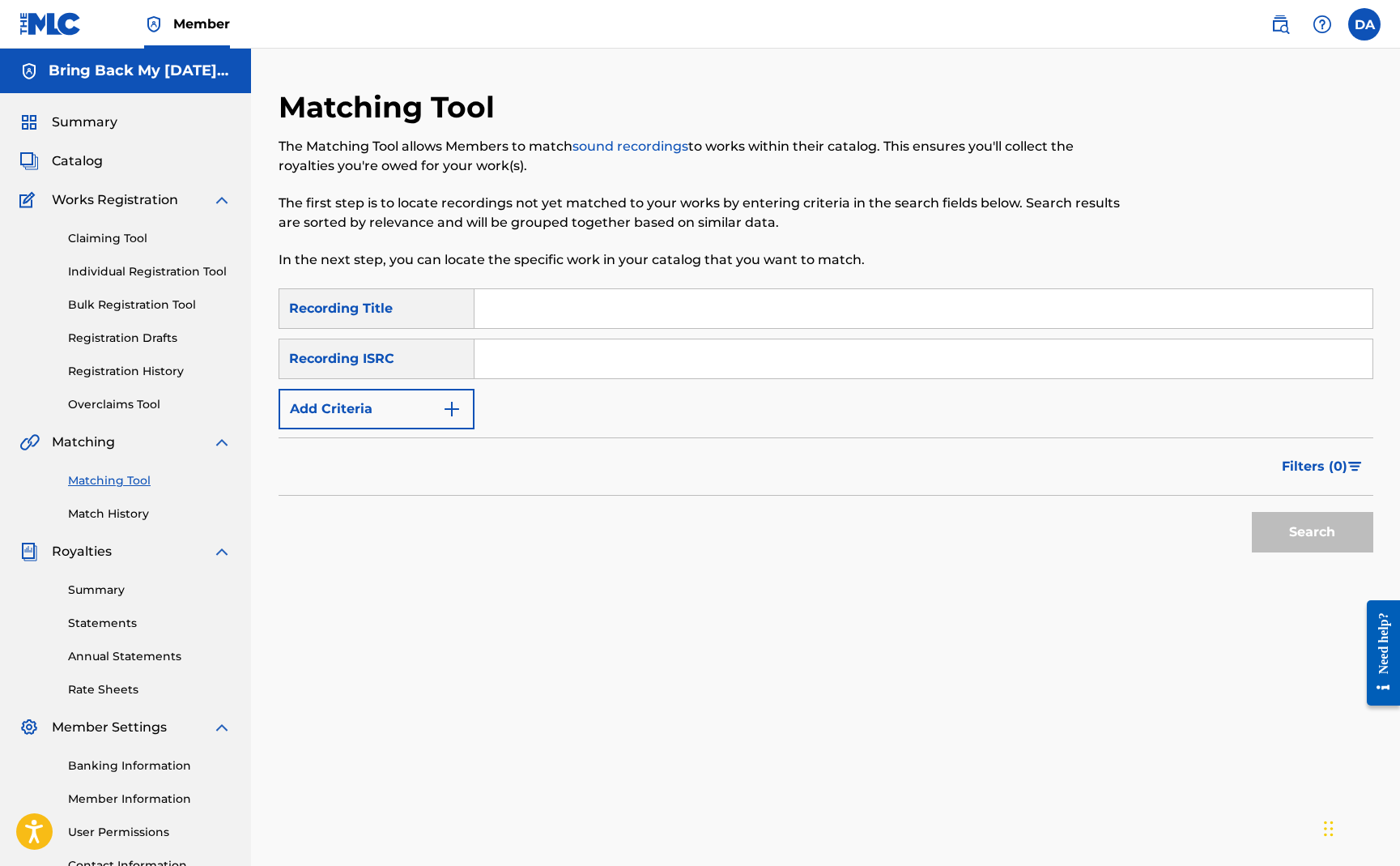
click at [517, 302] on input "Search Form" at bounding box center [924, 308] width 898 height 39
paste input "don't cha want"
type input "don't cha want"
click at [1252, 512] on button "Search" at bounding box center [1312, 533] width 121 height 41
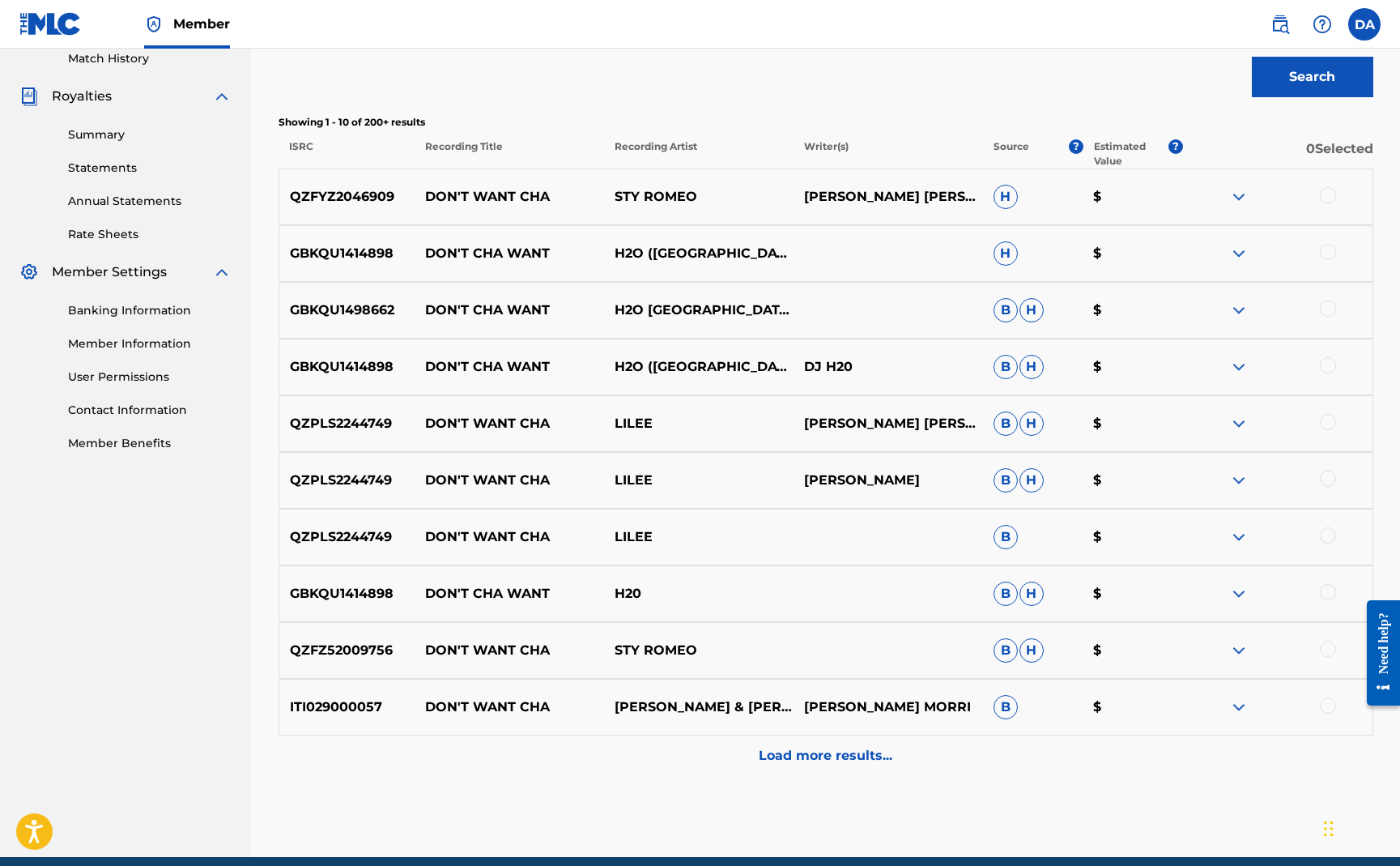
scroll to position [524, 0]
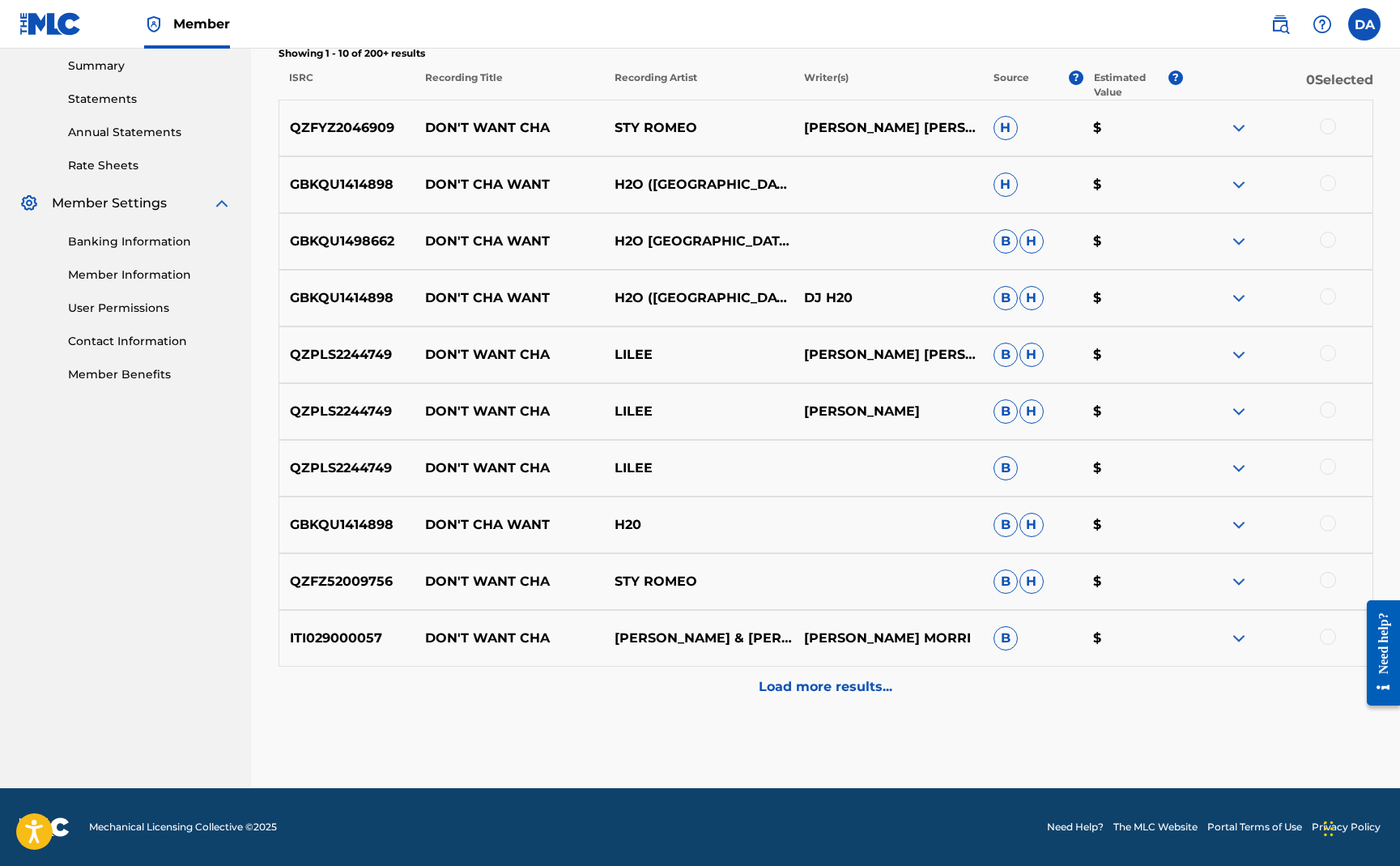
click at [779, 684] on p "Load more results..." at bounding box center [826, 686] width 133 height 19
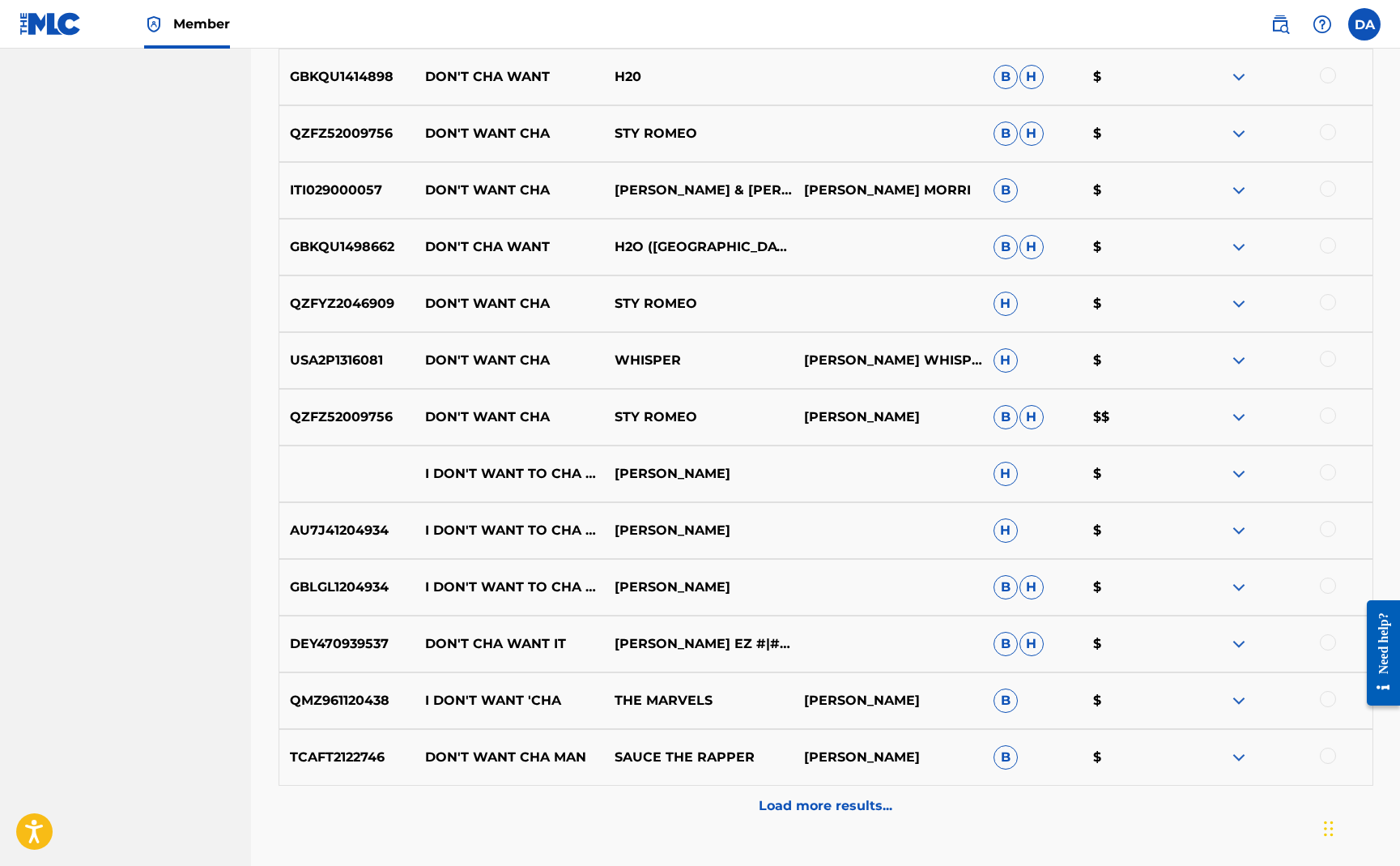
scroll to position [1091, 0]
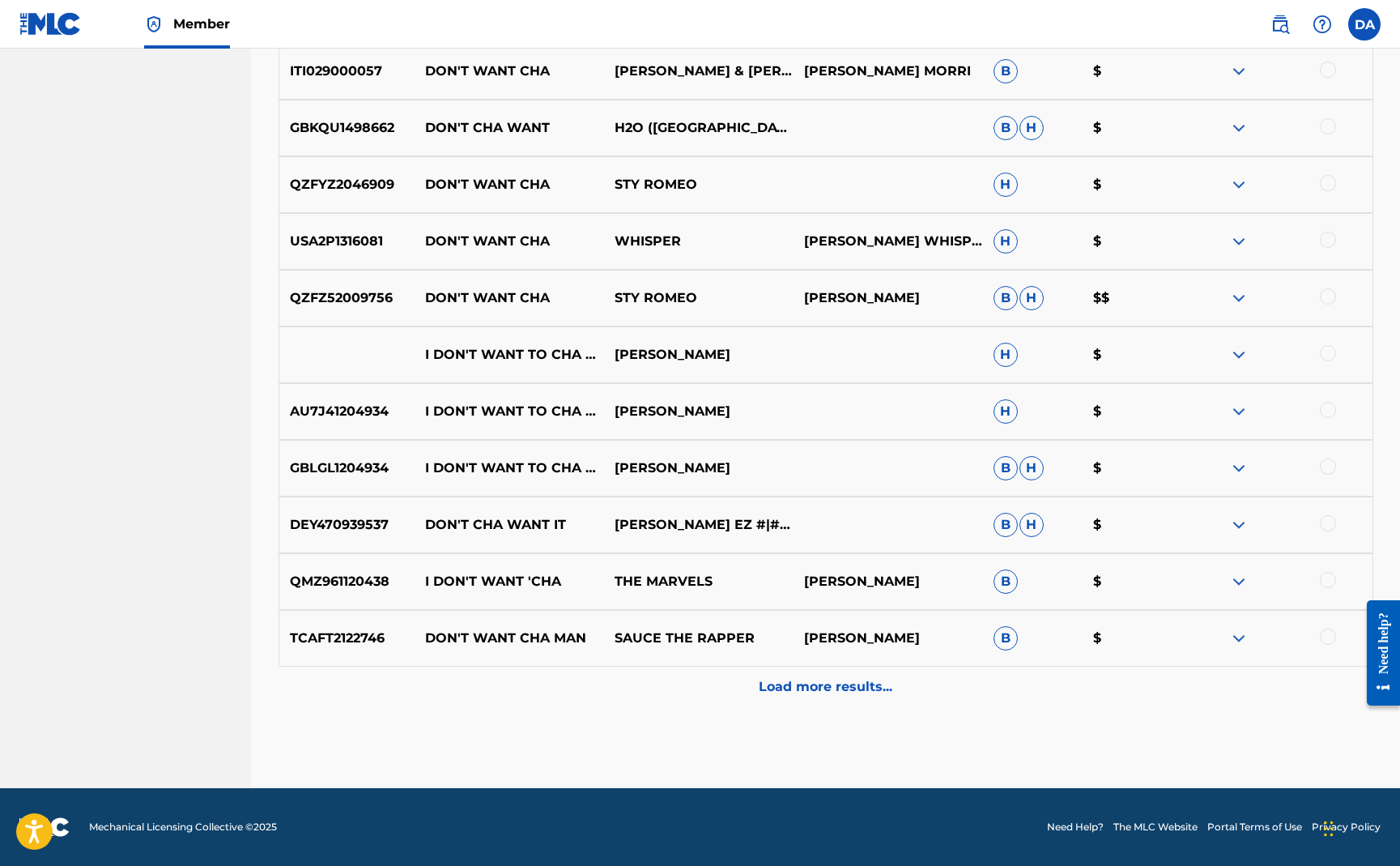
click at [784, 672] on div "Load more results..." at bounding box center [826, 687] width 1095 height 41
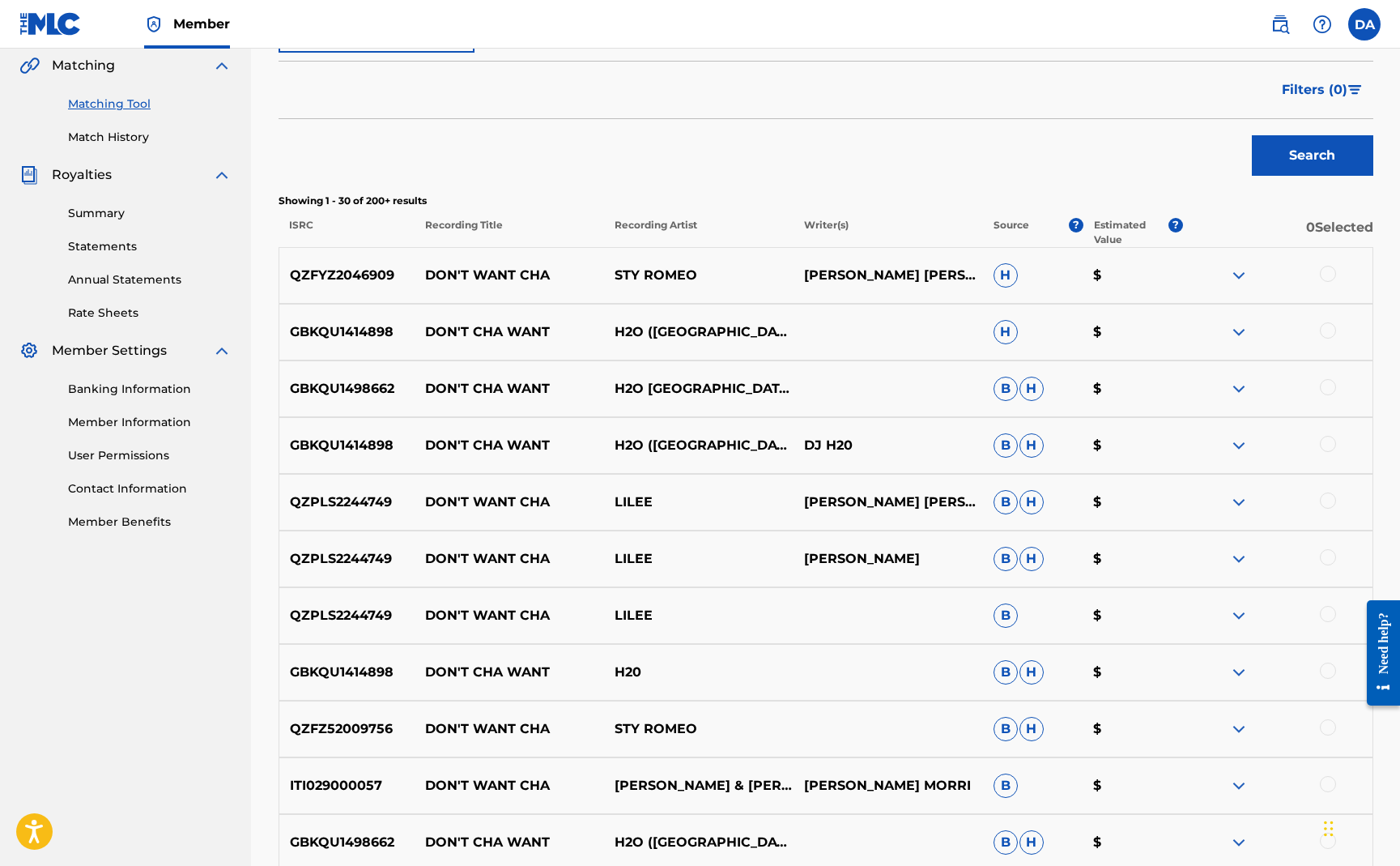
scroll to position [0, 0]
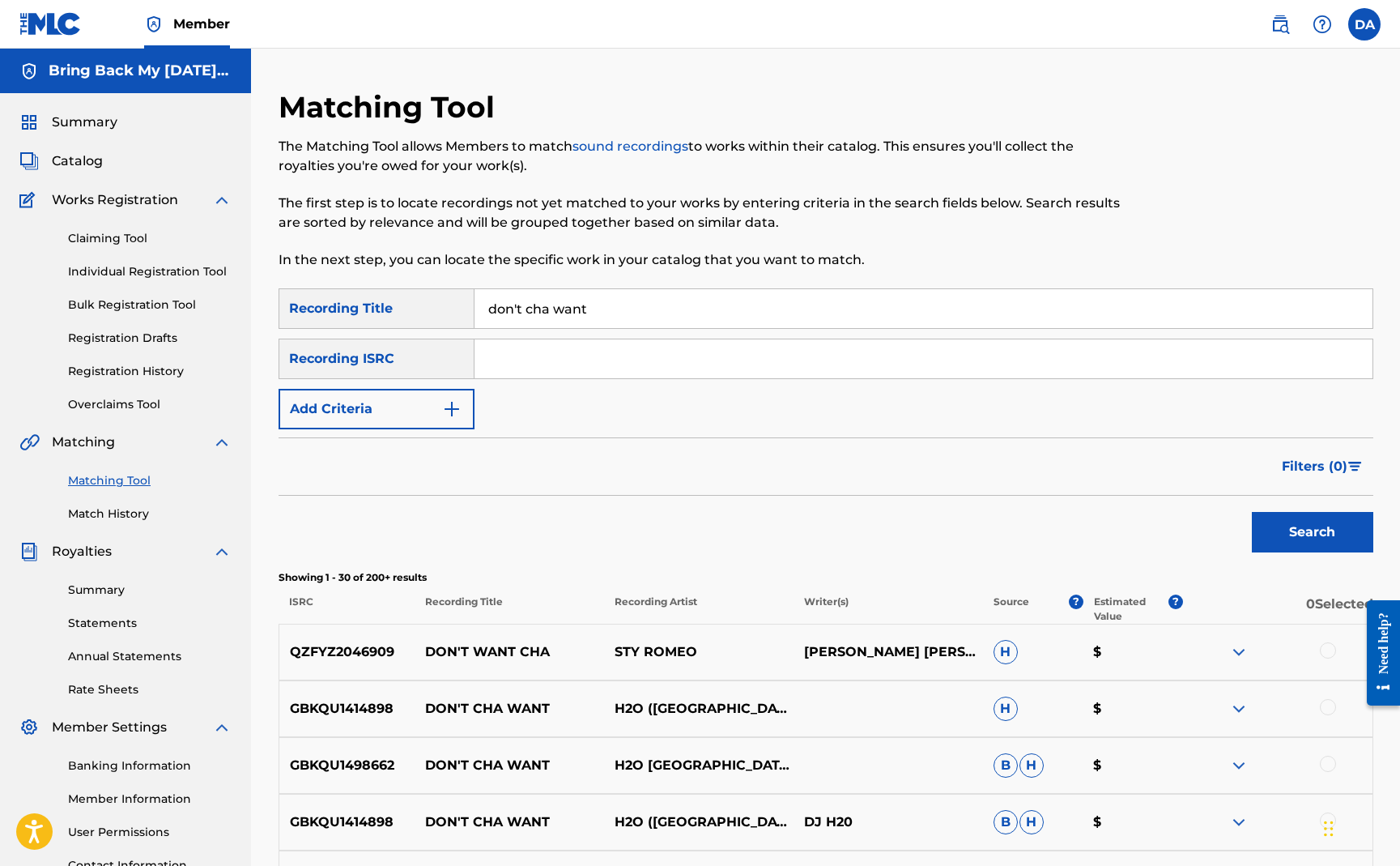
click at [75, 165] on span "Catalog" at bounding box center [77, 161] width 51 height 19
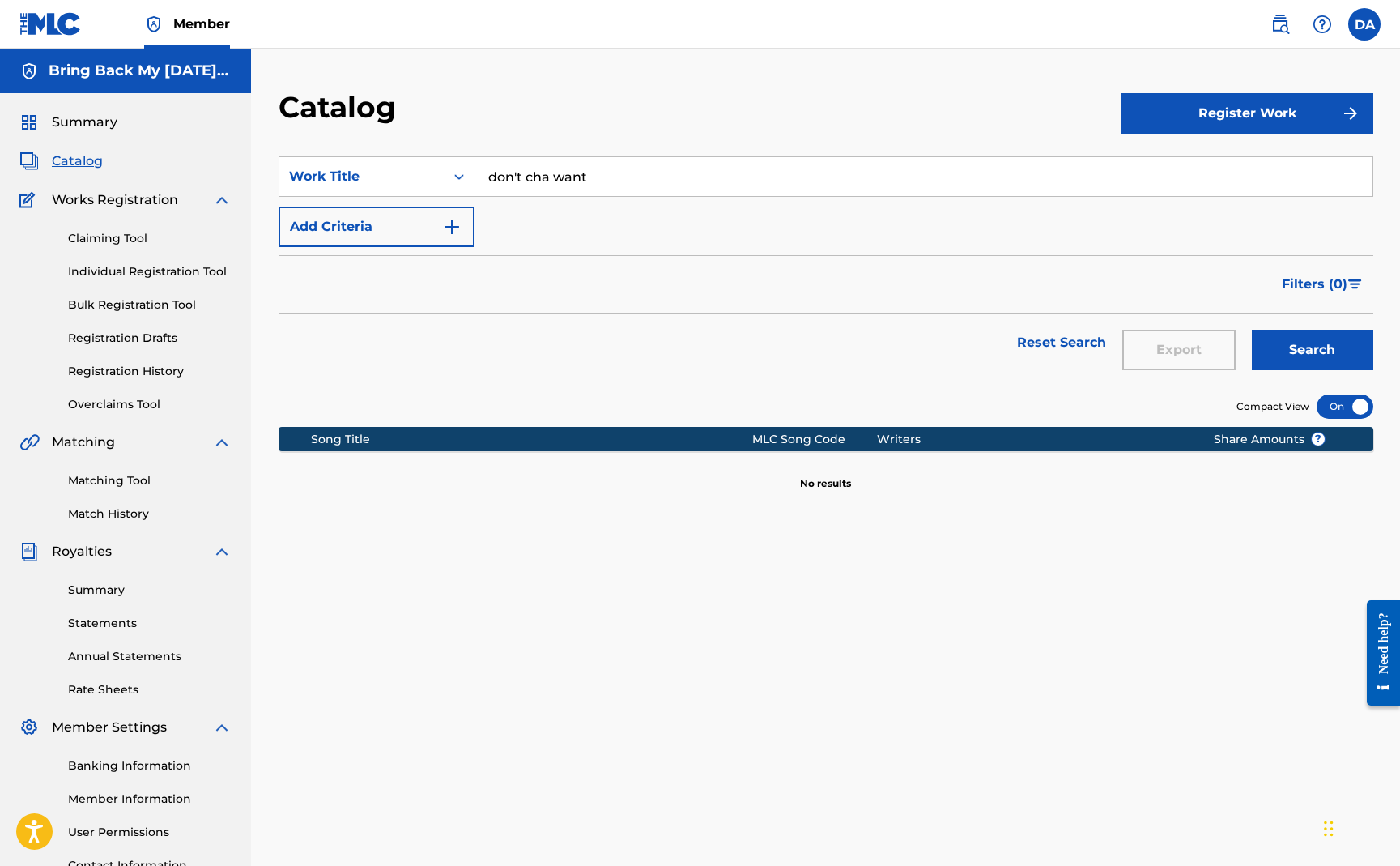
click at [1289, 122] on button "Register Work" at bounding box center [1247, 114] width 252 height 41
click at [1237, 158] on link "Individual" at bounding box center [1247, 166] width 252 height 39
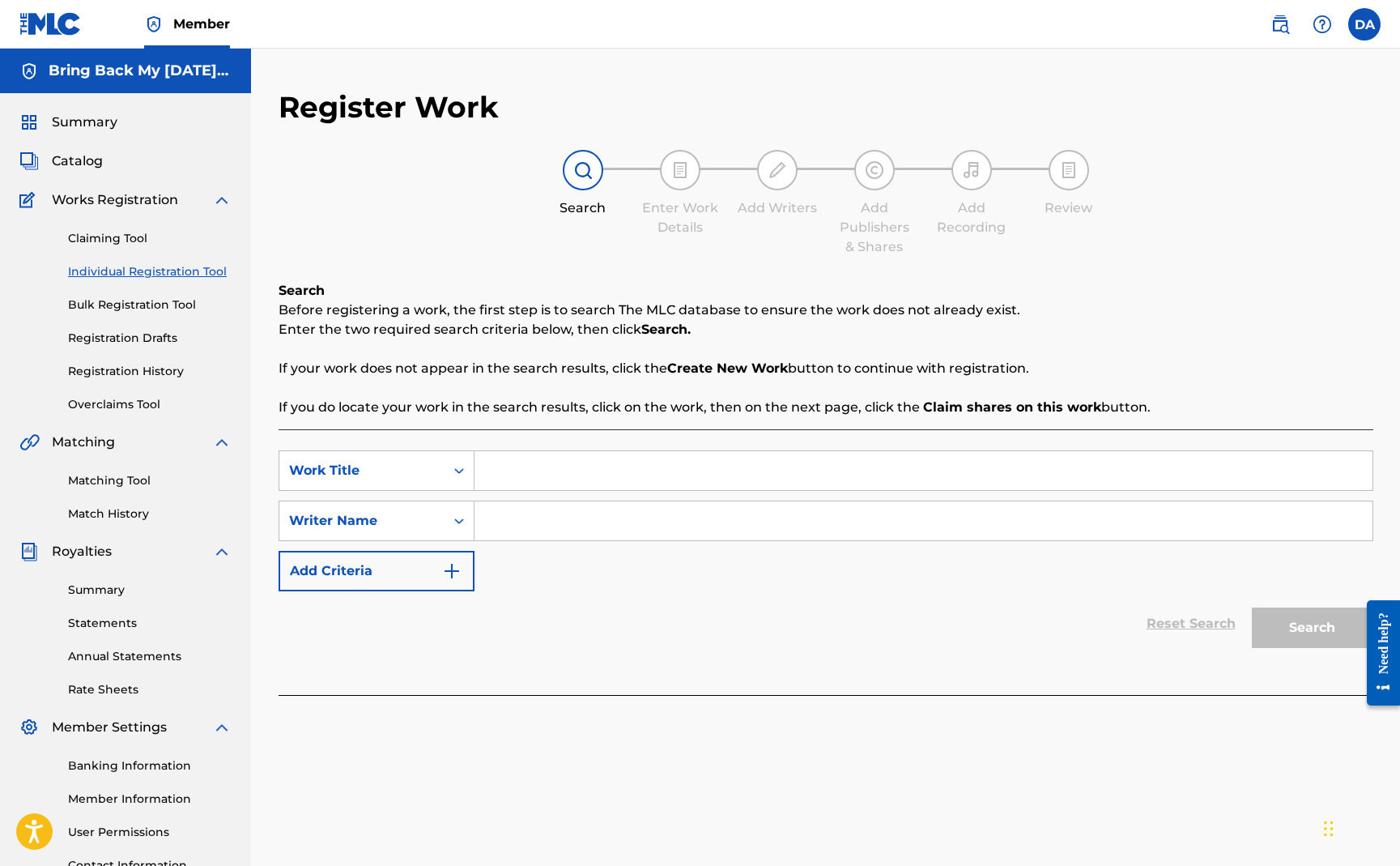
click at [531, 469] on input "Search Form" at bounding box center [924, 471] width 898 height 39
paste input "don't cha want"
type input "don't cha want"
click at [728, 528] on input "Search Form" at bounding box center [924, 521] width 898 height 39
click at [1296, 621] on button "Search" at bounding box center [1312, 628] width 121 height 41
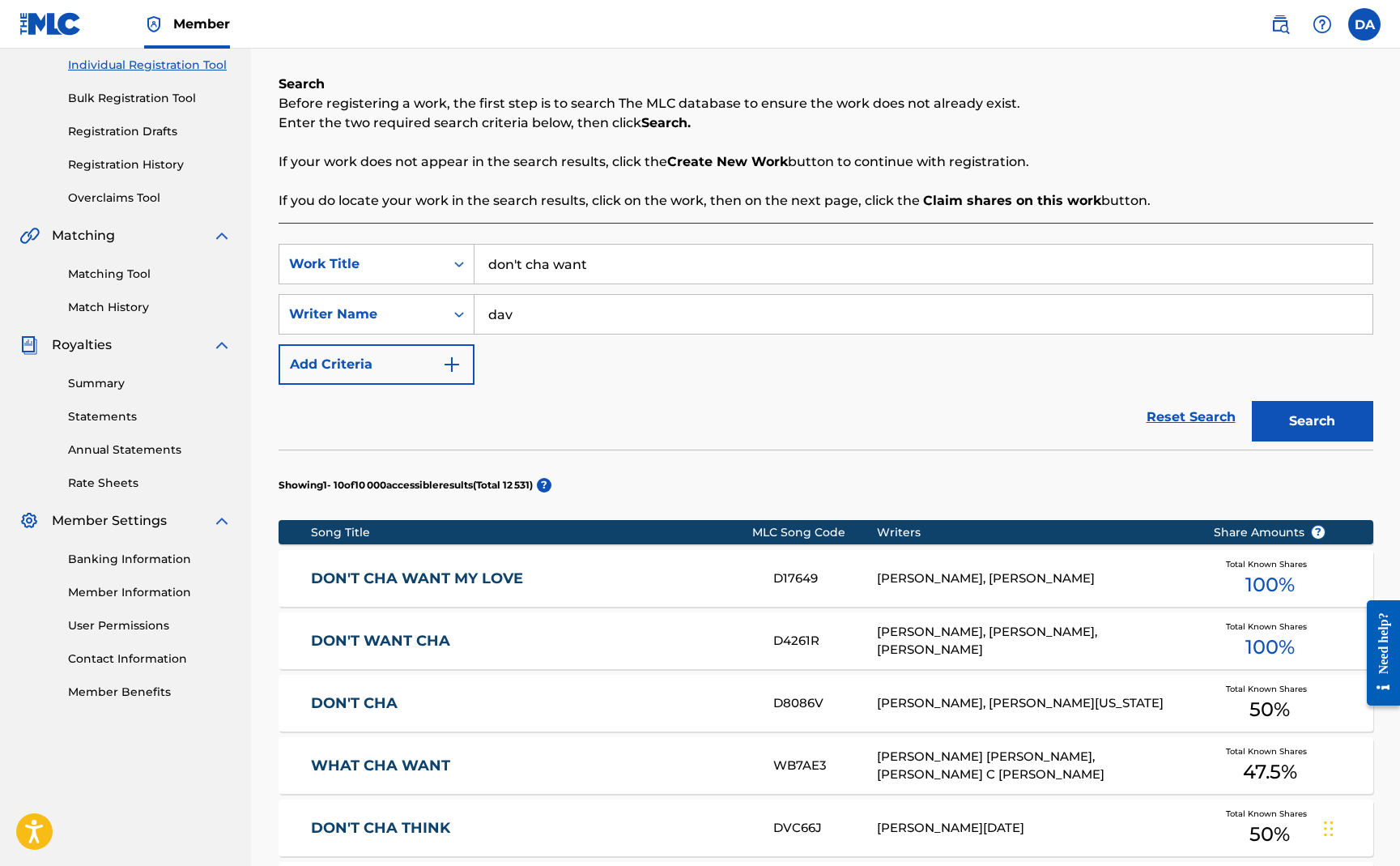
scroll to position [178, 0]
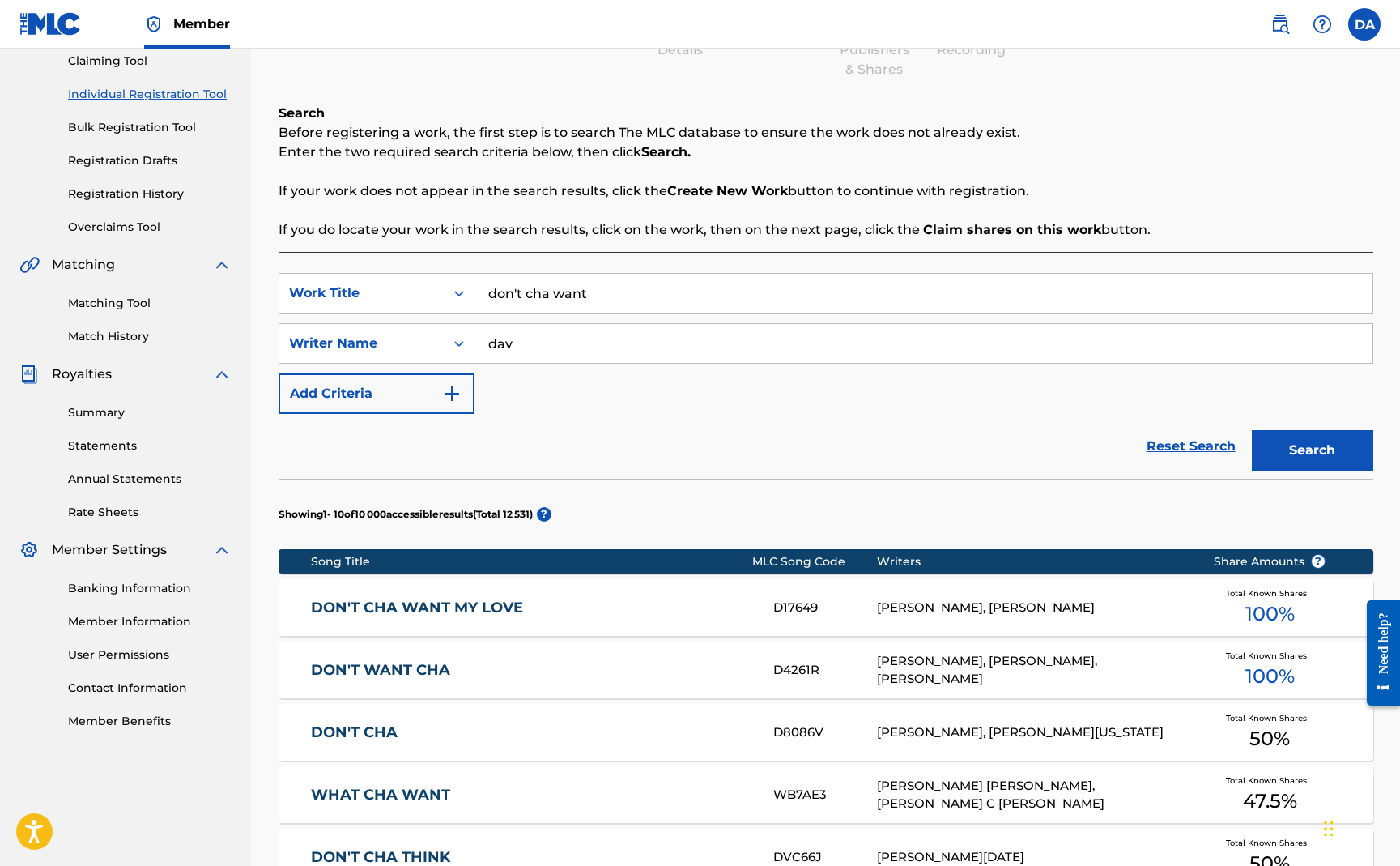
click at [631, 345] on input "dav" at bounding box center [924, 344] width 898 height 39
click at [516, 345] on input "[PERSON_NAME]" at bounding box center [924, 344] width 898 height 39
type input "[PERSON_NAME]"
click at [1274, 442] on button "Search" at bounding box center [1312, 450] width 121 height 41
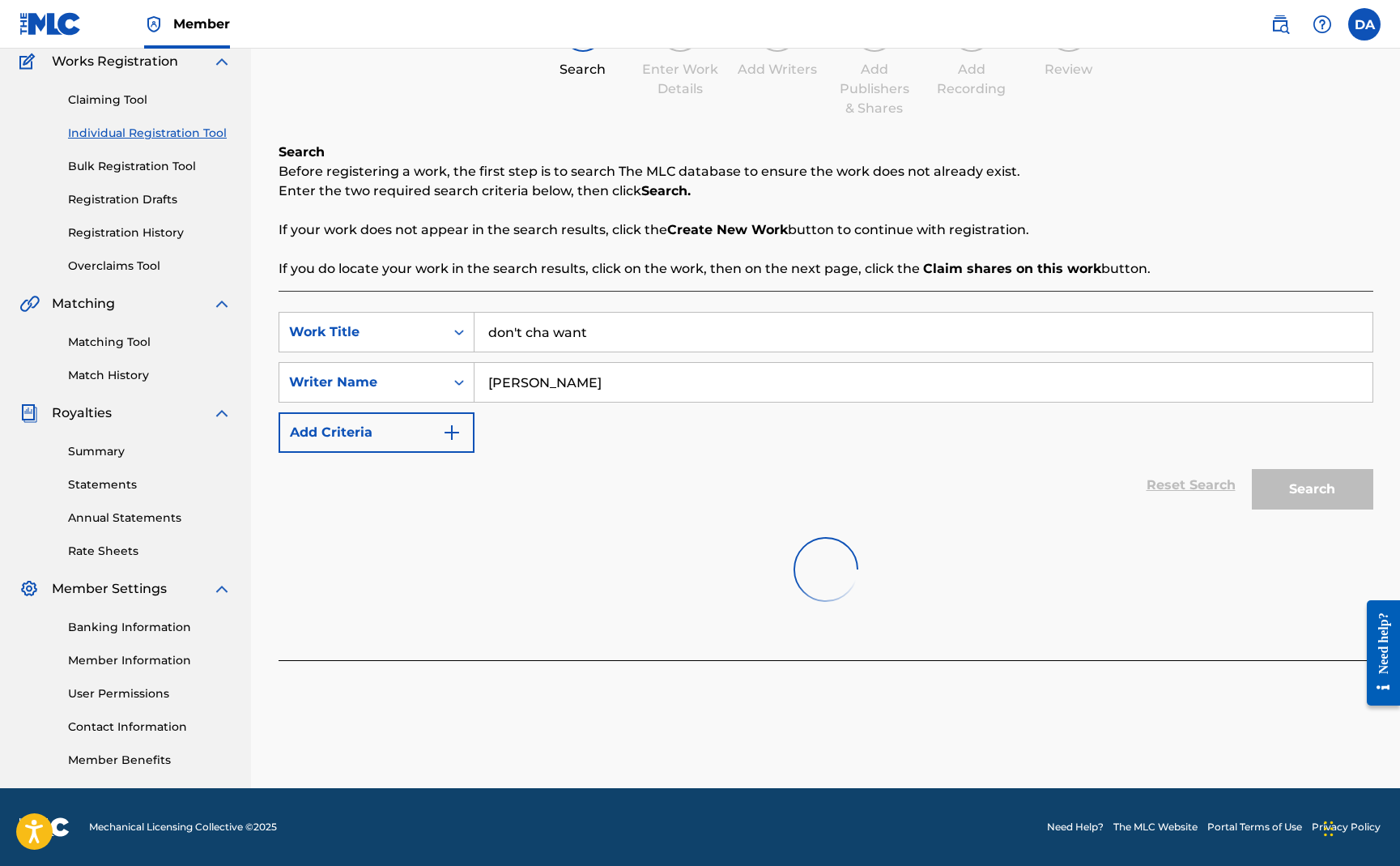
scroll to position [139, 0]
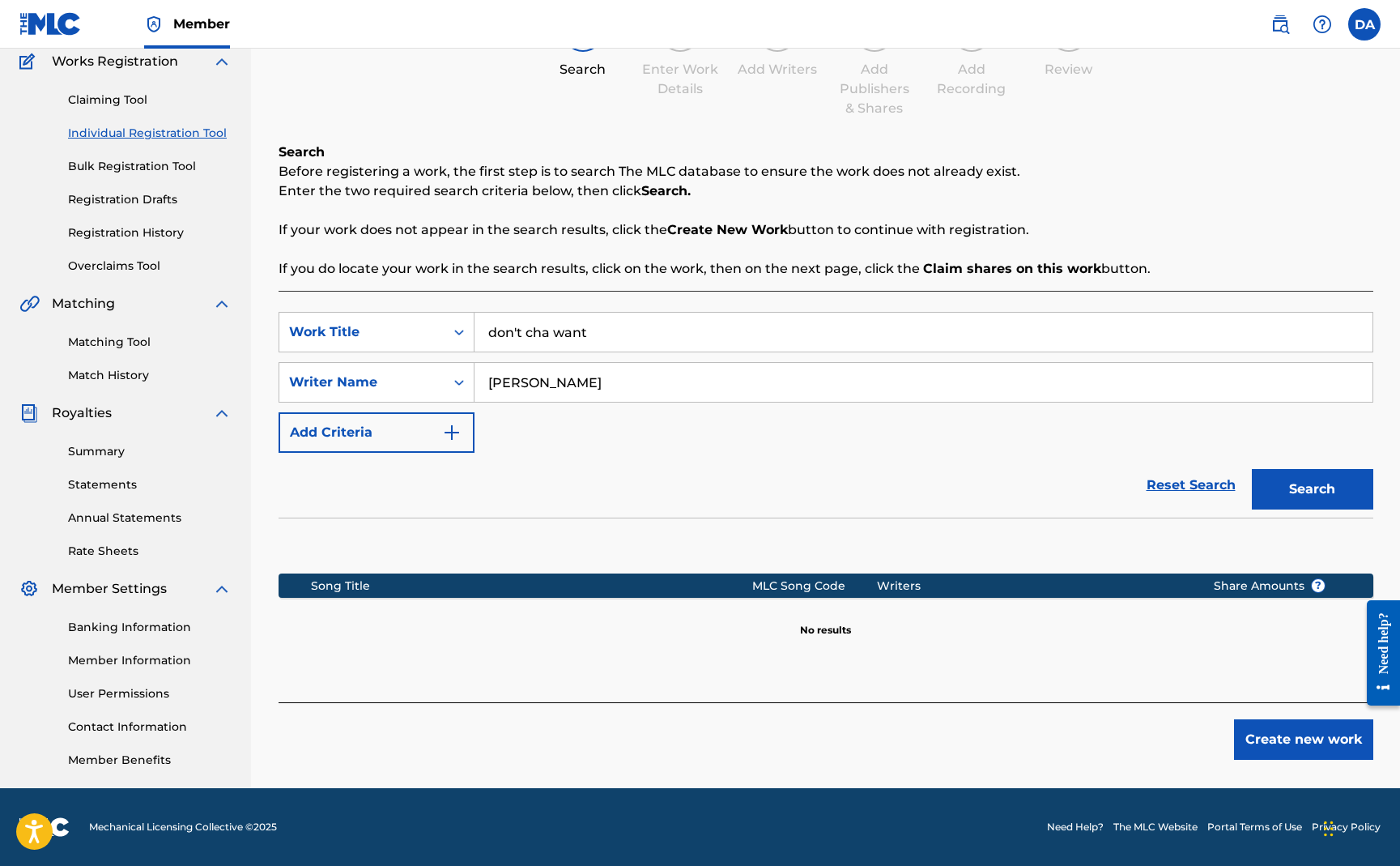
click at [1270, 734] on button "Create new work" at bounding box center [1304, 740] width 139 height 41
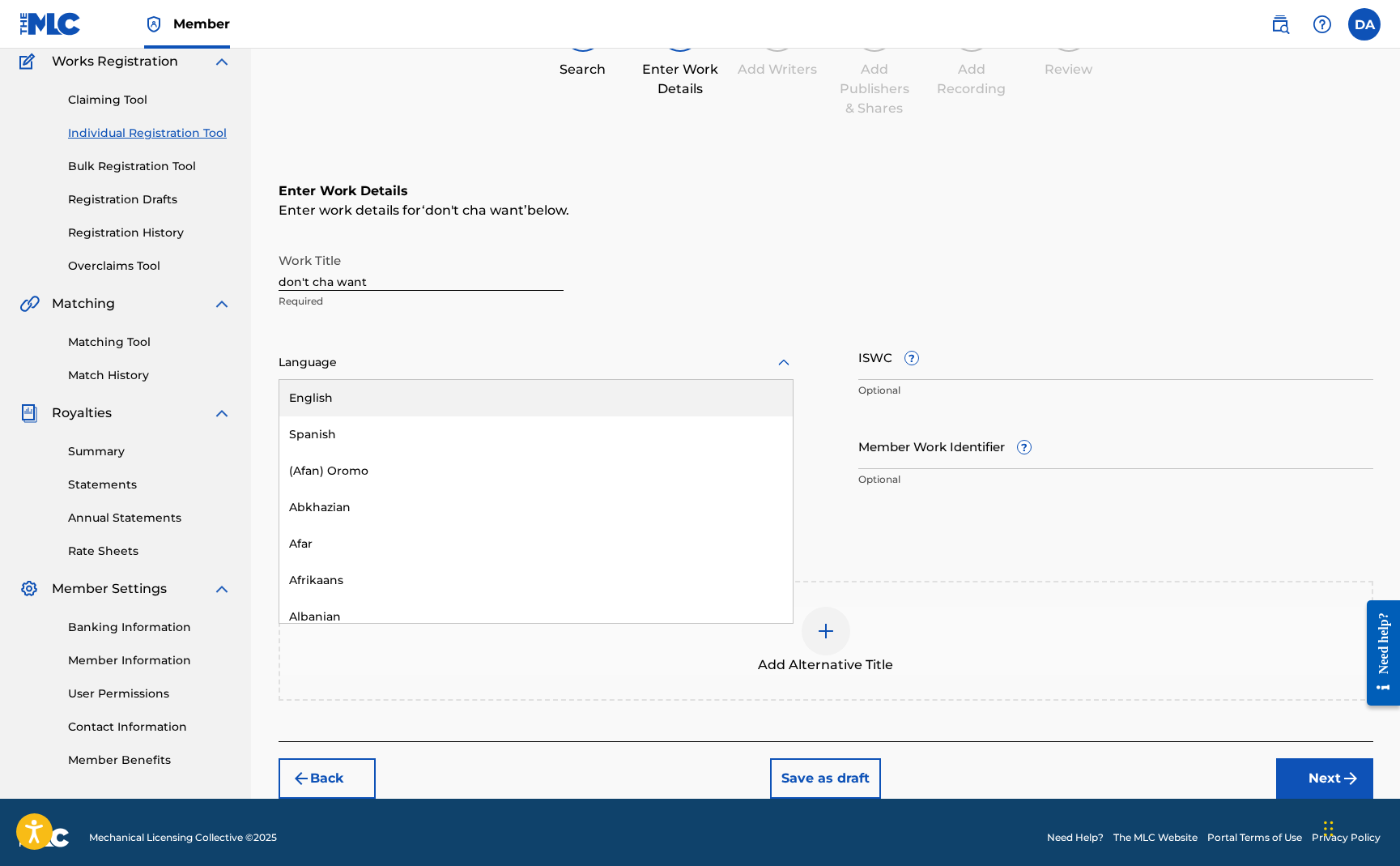
click at [402, 359] on div at bounding box center [536, 362] width 515 height 20
click at [353, 408] on div "English" at bounding box center [536, 397] width 514 height 36
click at [909, 374] on input "ISWC ?" at bounding box center [1116, 357] width 515 height 46
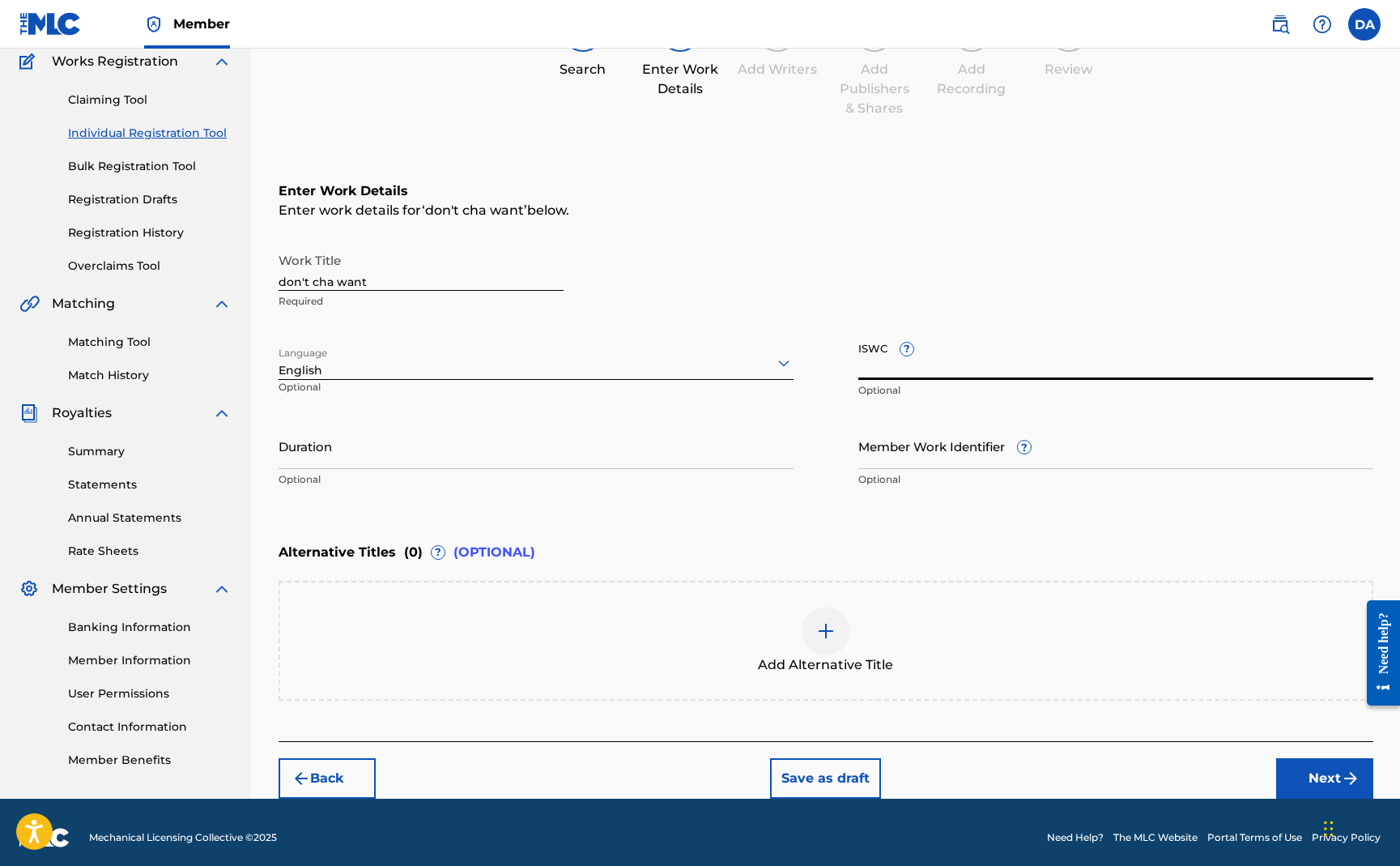
paste input "T3043421558"
type input "T3043421558"
click at [342, 458] on input "Duration" at bounding box center [536, 446] width 515 height 46
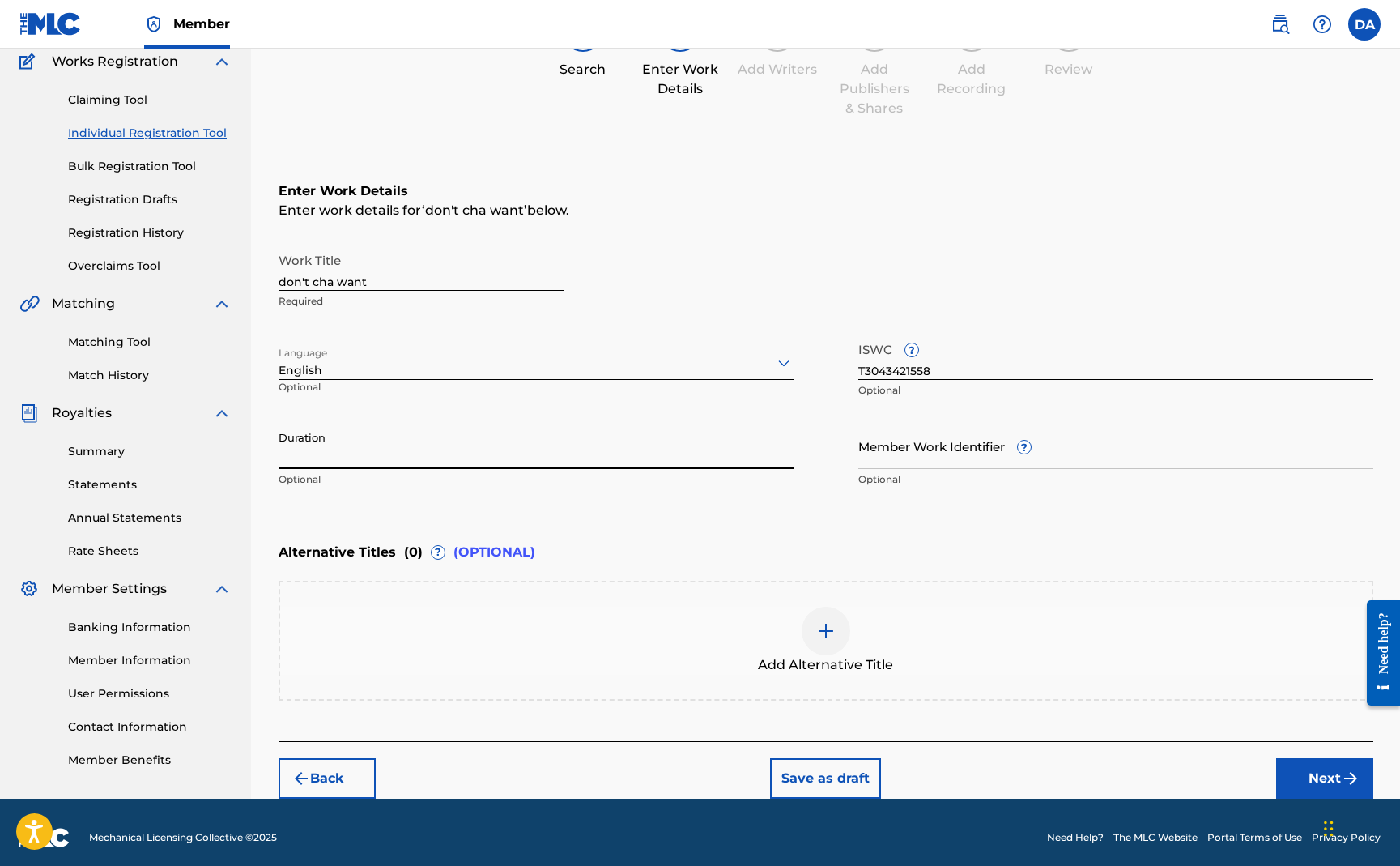
scroll to position [148, 0]
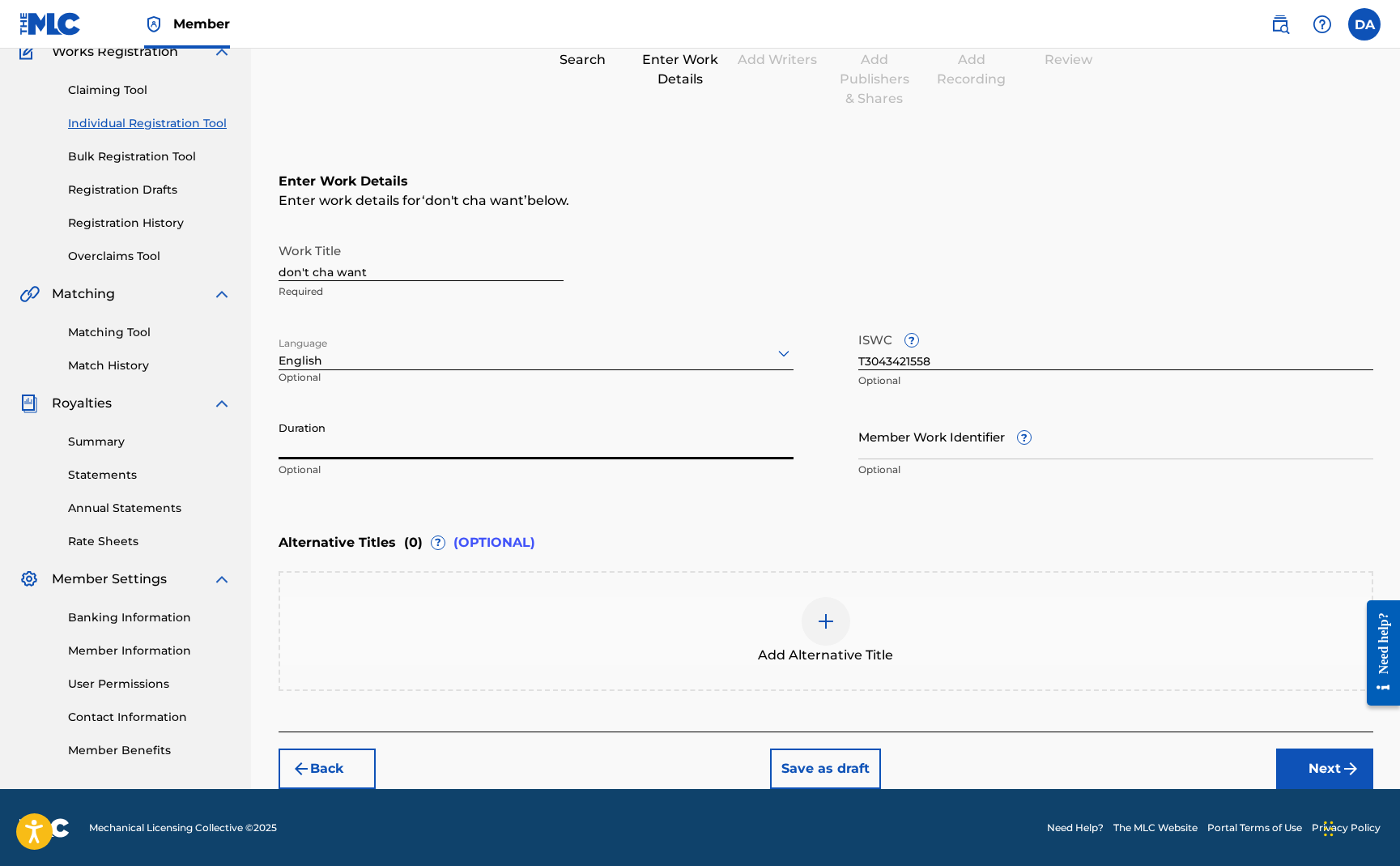
click at [819, 616] on img at bounding box center [826, 621] width 19 height 19
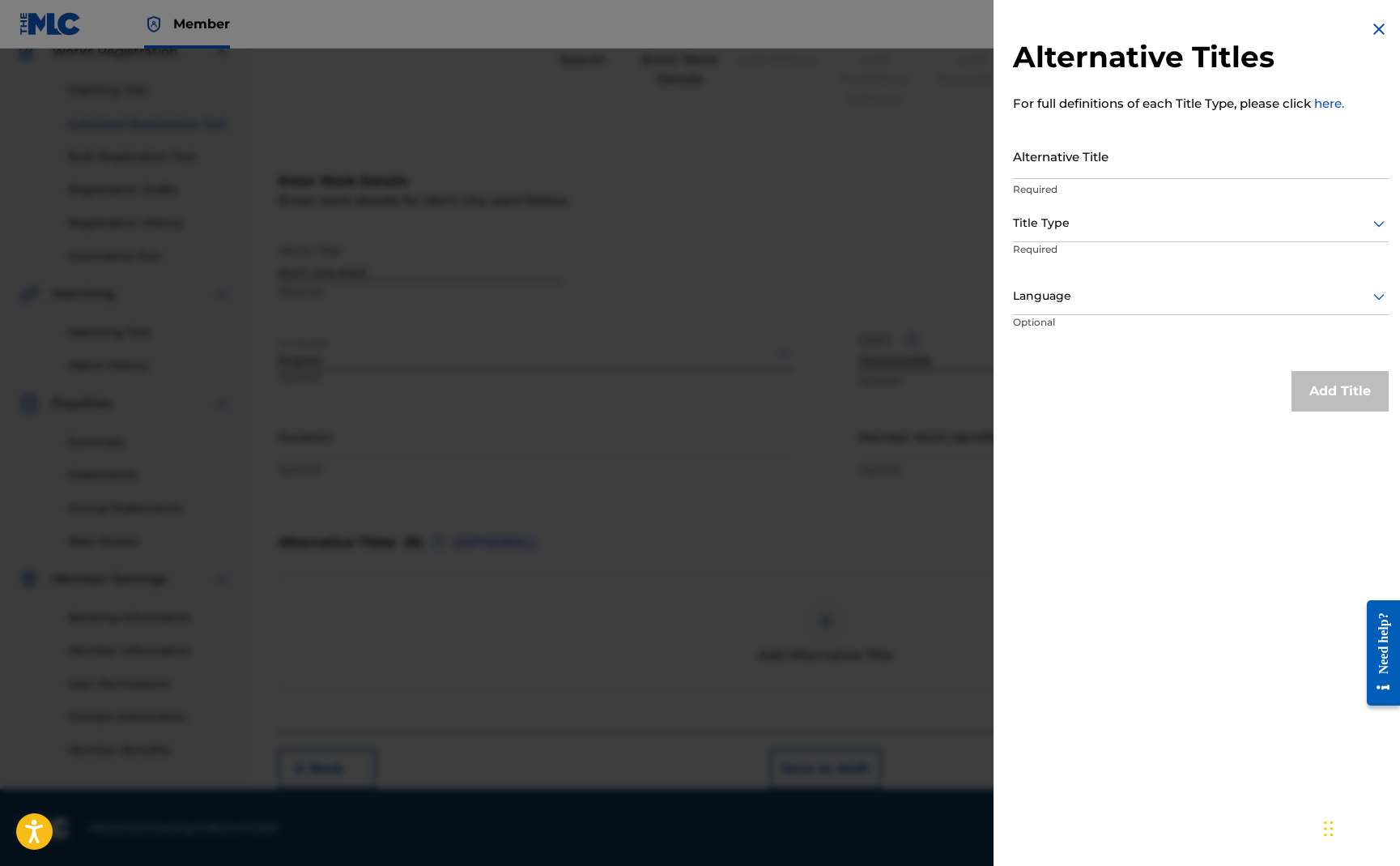
click at [1122, 167] on input "Alternative Title" at bounding box center [1201, 156] width 376 height 46
paste input "DON'T YOU WANT ME"
type input "DON'T YOU WANT ME"
click at [1084, 230] on div at bounding box center [1201, 223] width 376 height 20
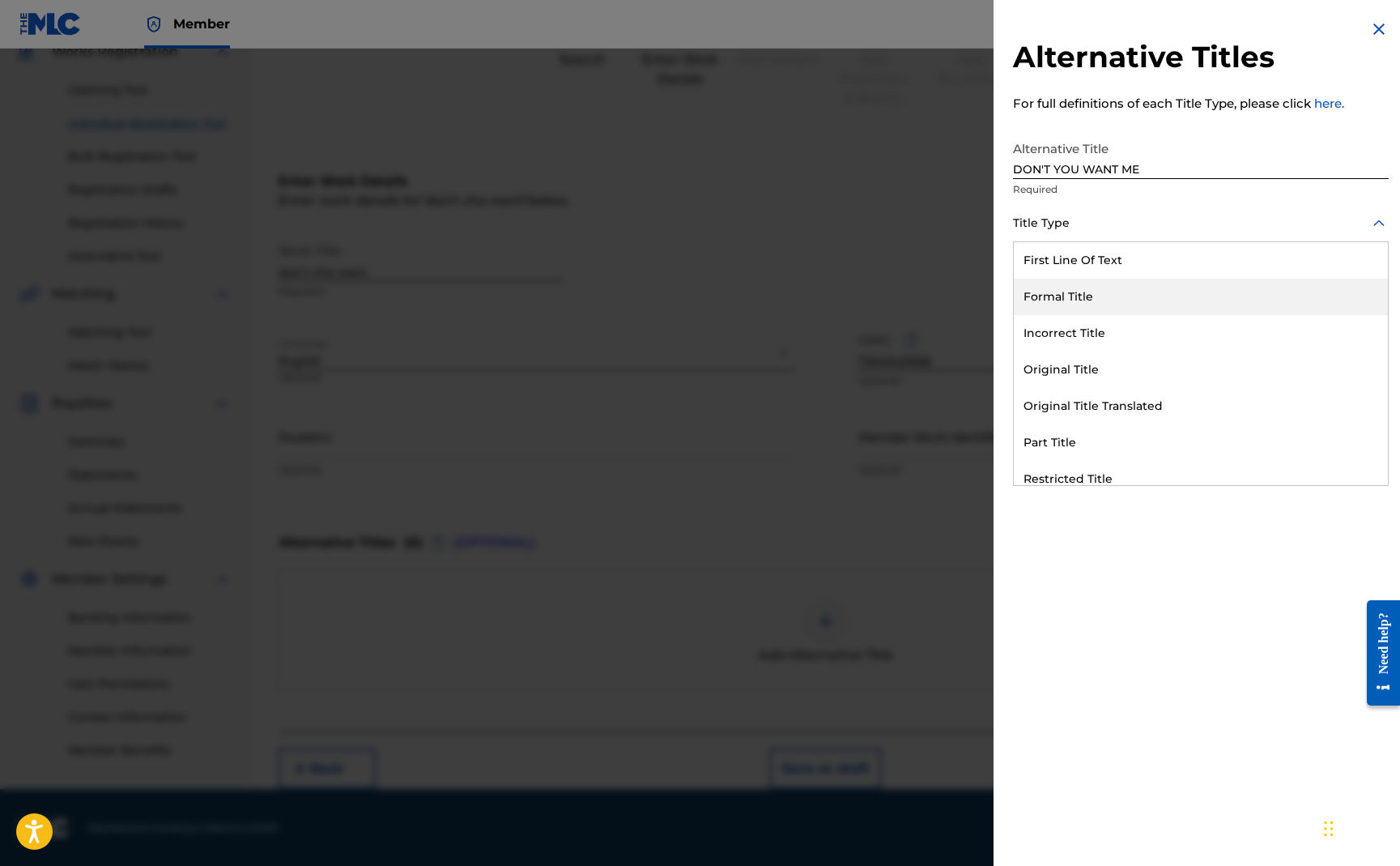
click at [1081, 309] on div "Formal Title" at bounding box center [1201, 296] width 374 height 36
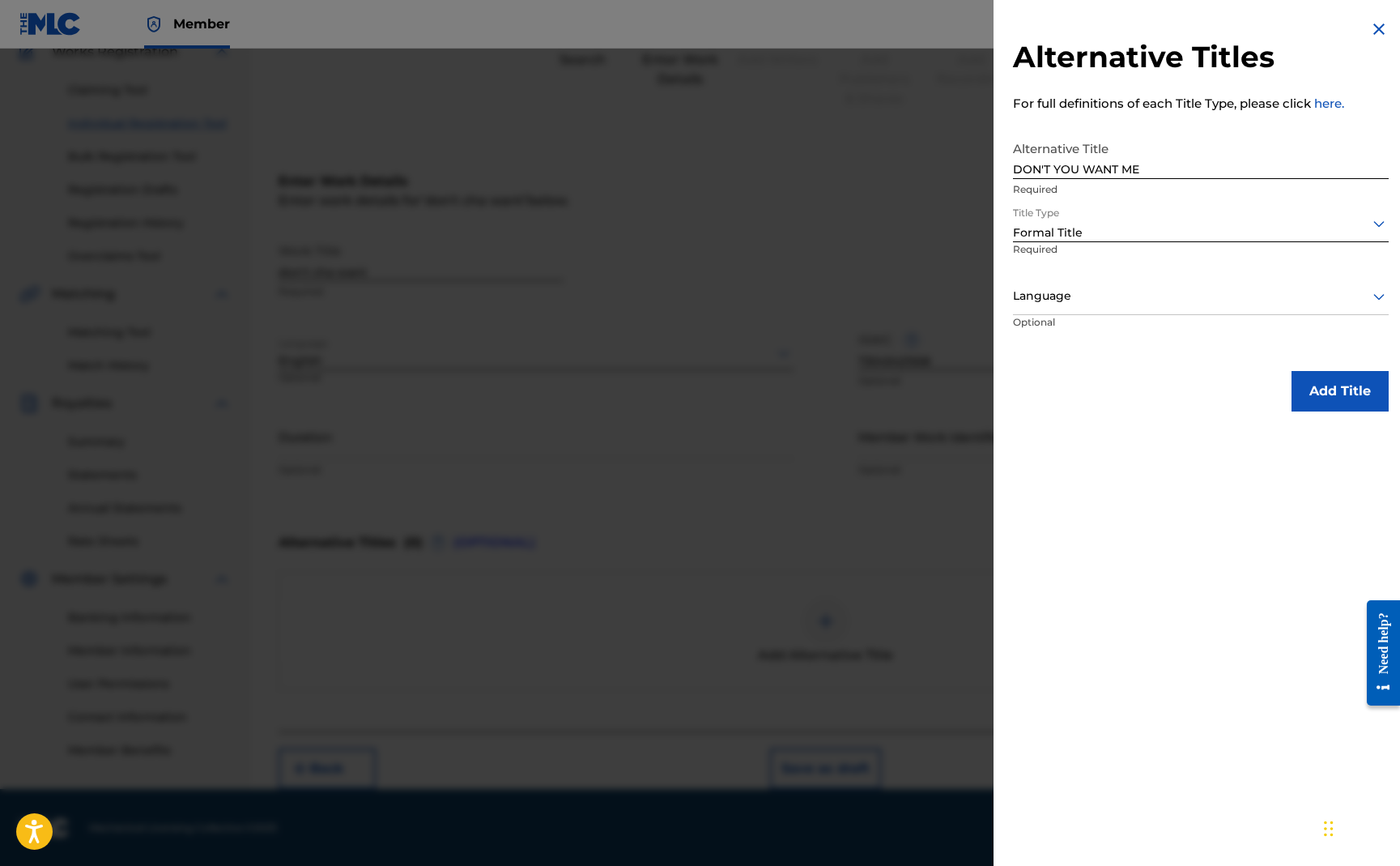
click at [1081, 309] on div "Language" at bounding box center [1201, 296] width 376 height 36
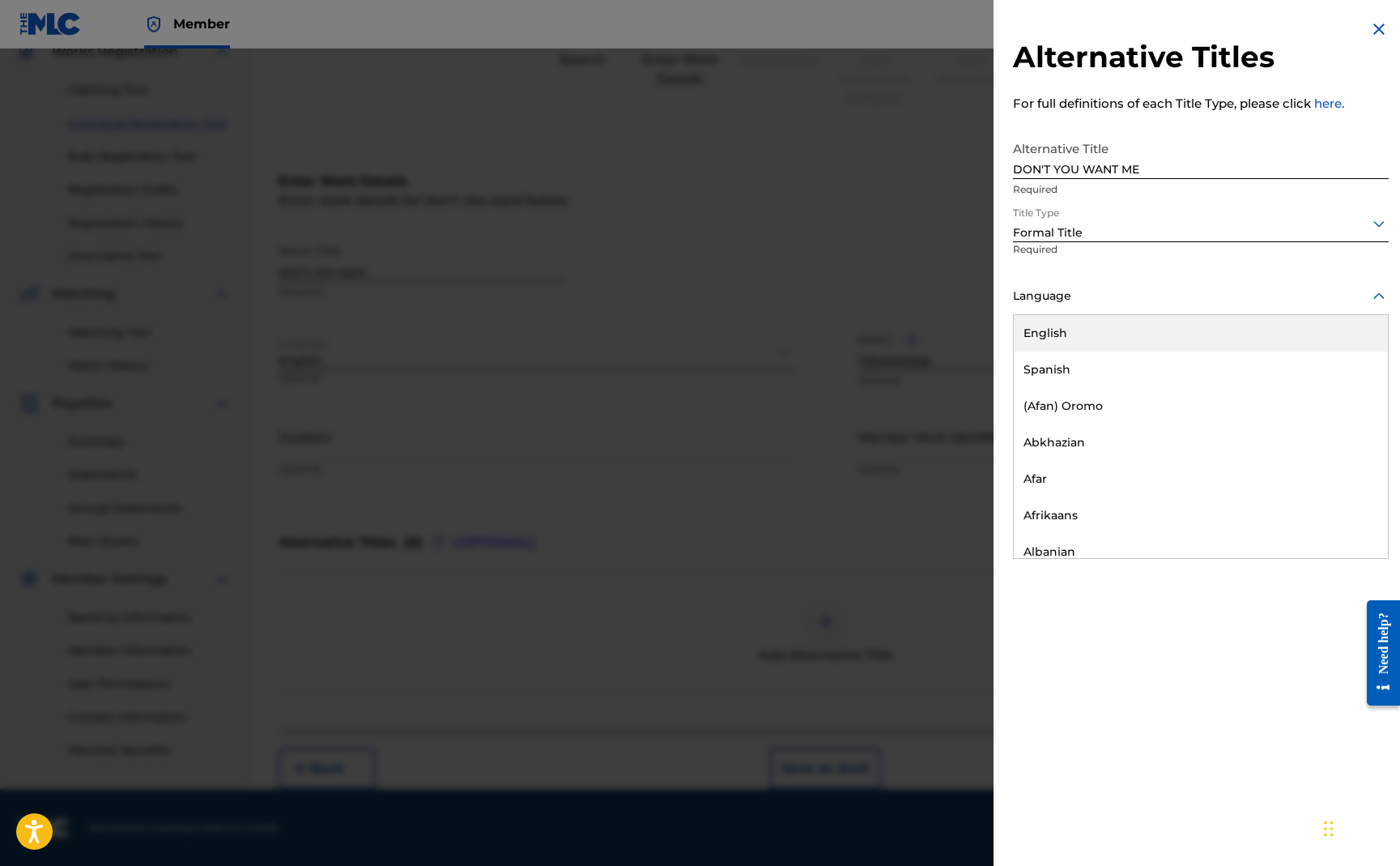
click at [1075, 330] on div "English" at bounding box center [1201, 333] width 374 height 36
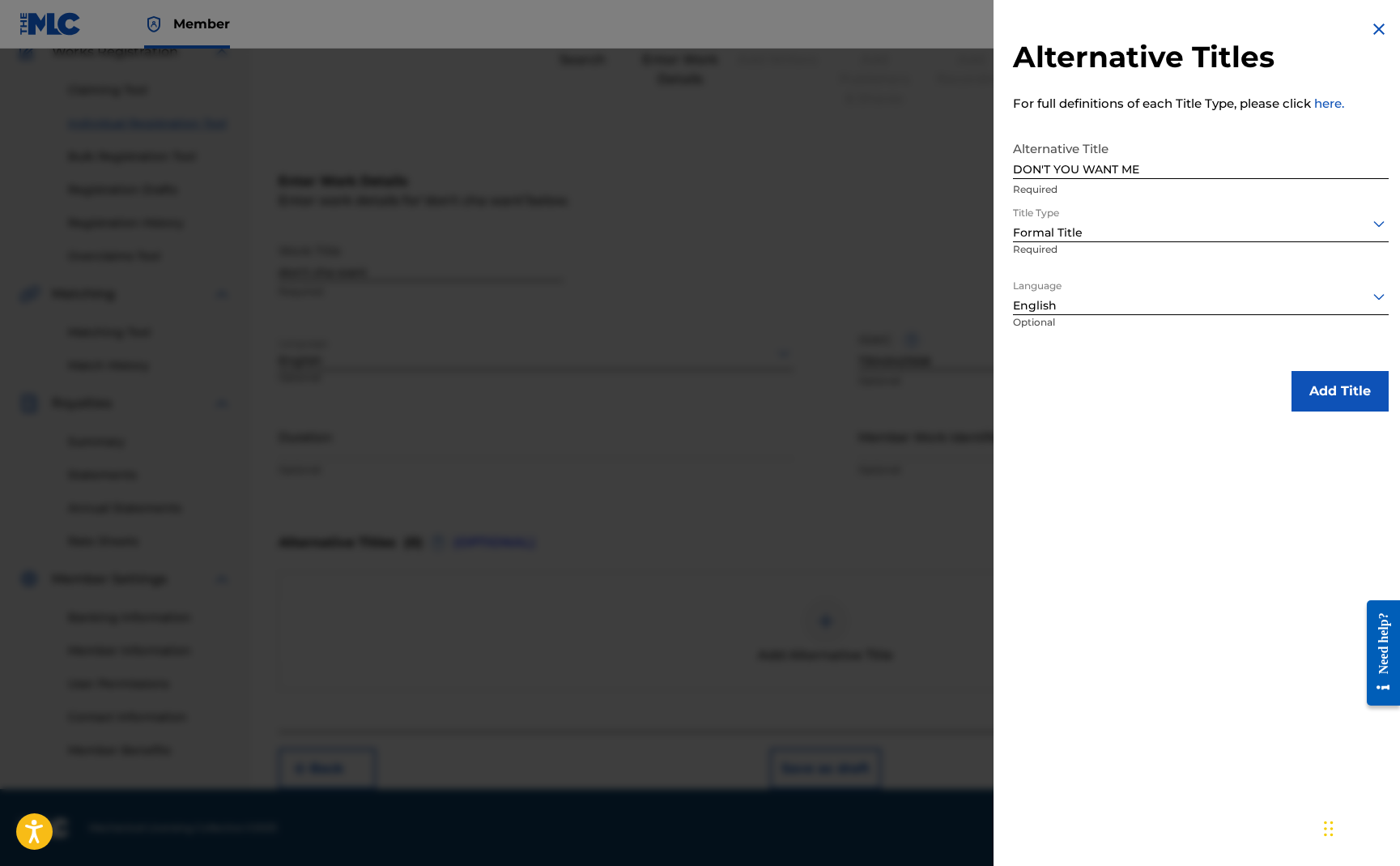
click at [1317, 380] on button "Add Title" at bounding box center [1340, 392] width 97 height 41
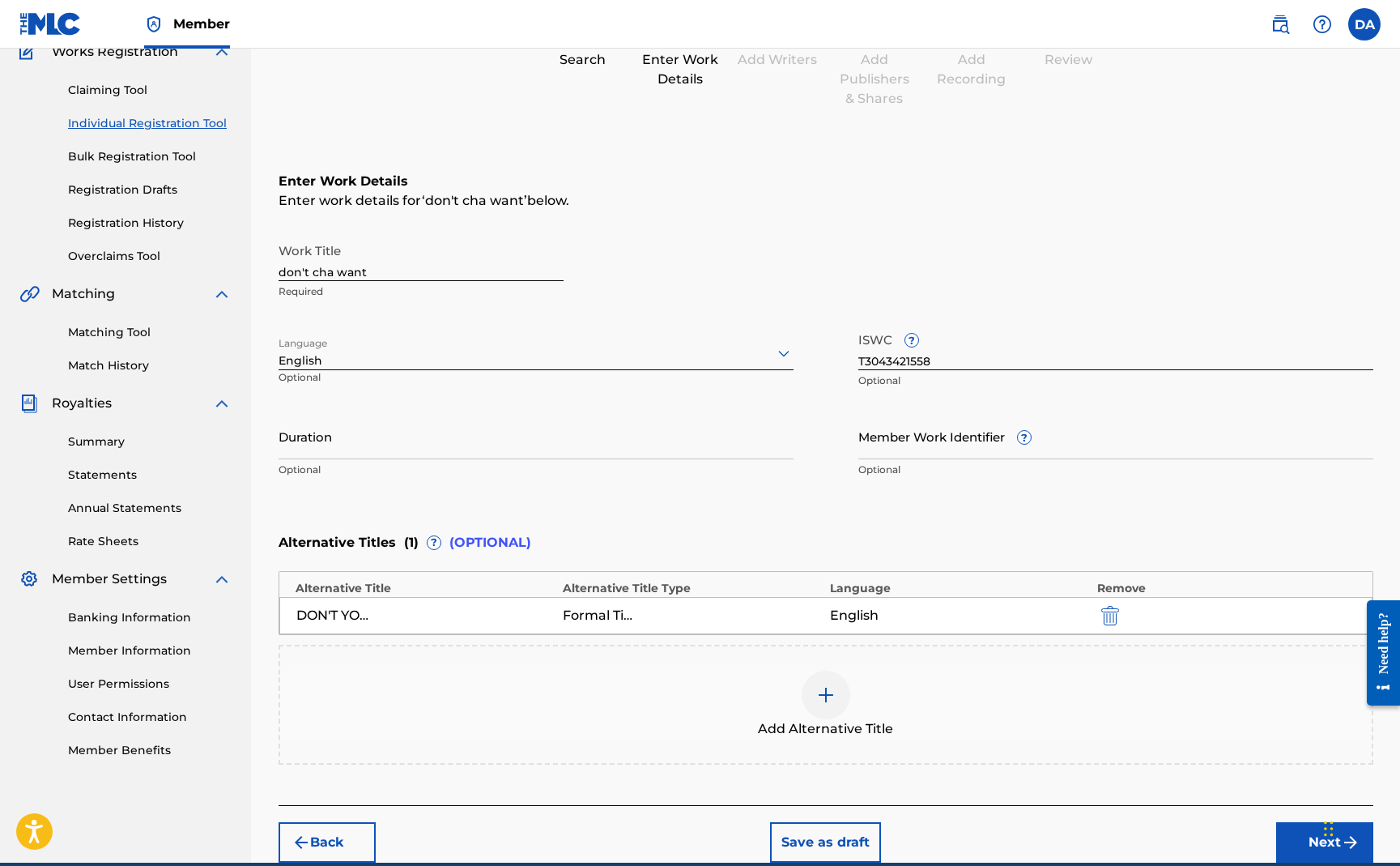
scroll to position [223, 0]
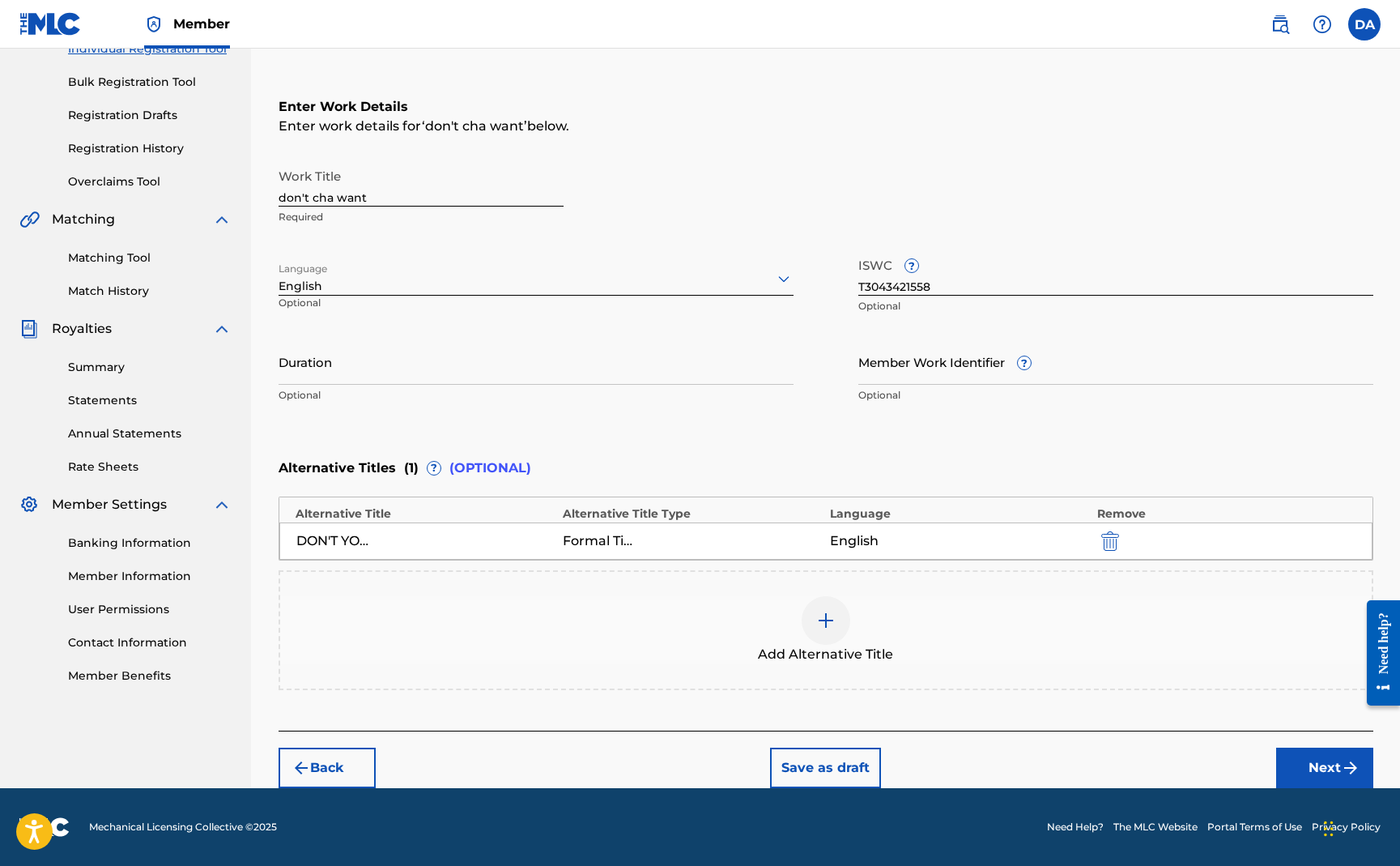
click at [1311, 764] on button "Next" at bounding box center [1324, 768] width 97 height 41
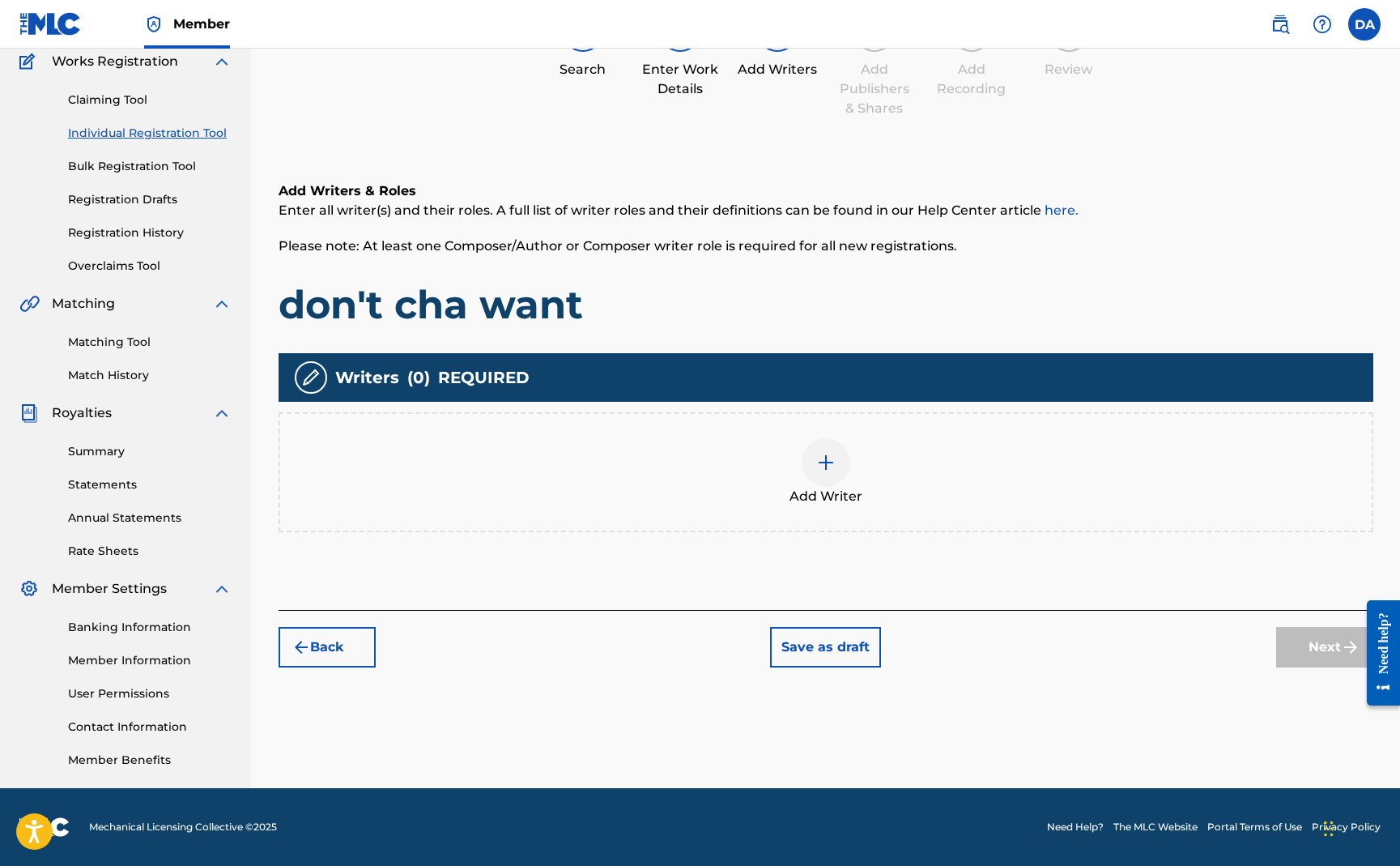
scroll to position [73, 0]
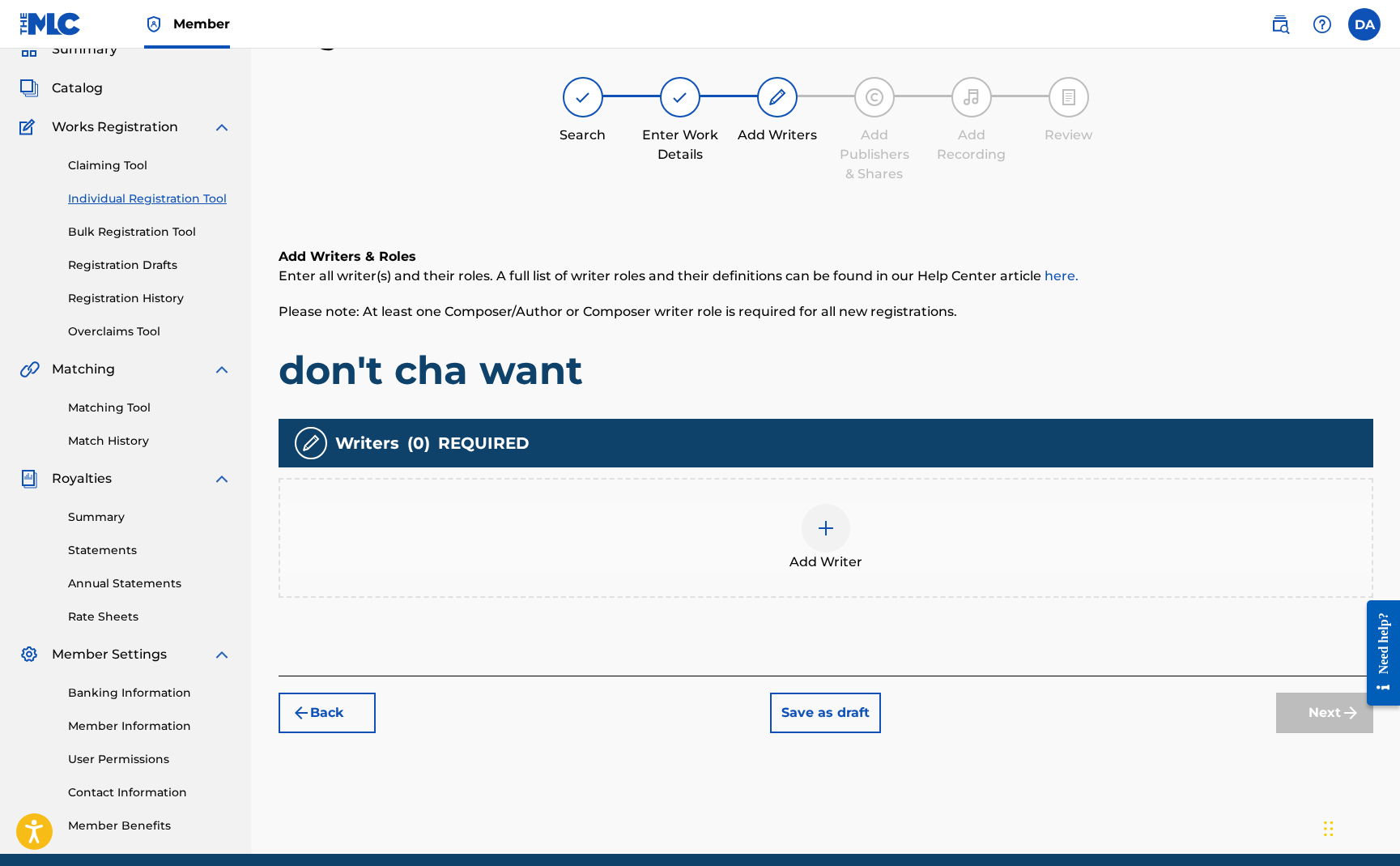
click at [820, 526] on img at bounding box center [826, 528] width 19 height 19
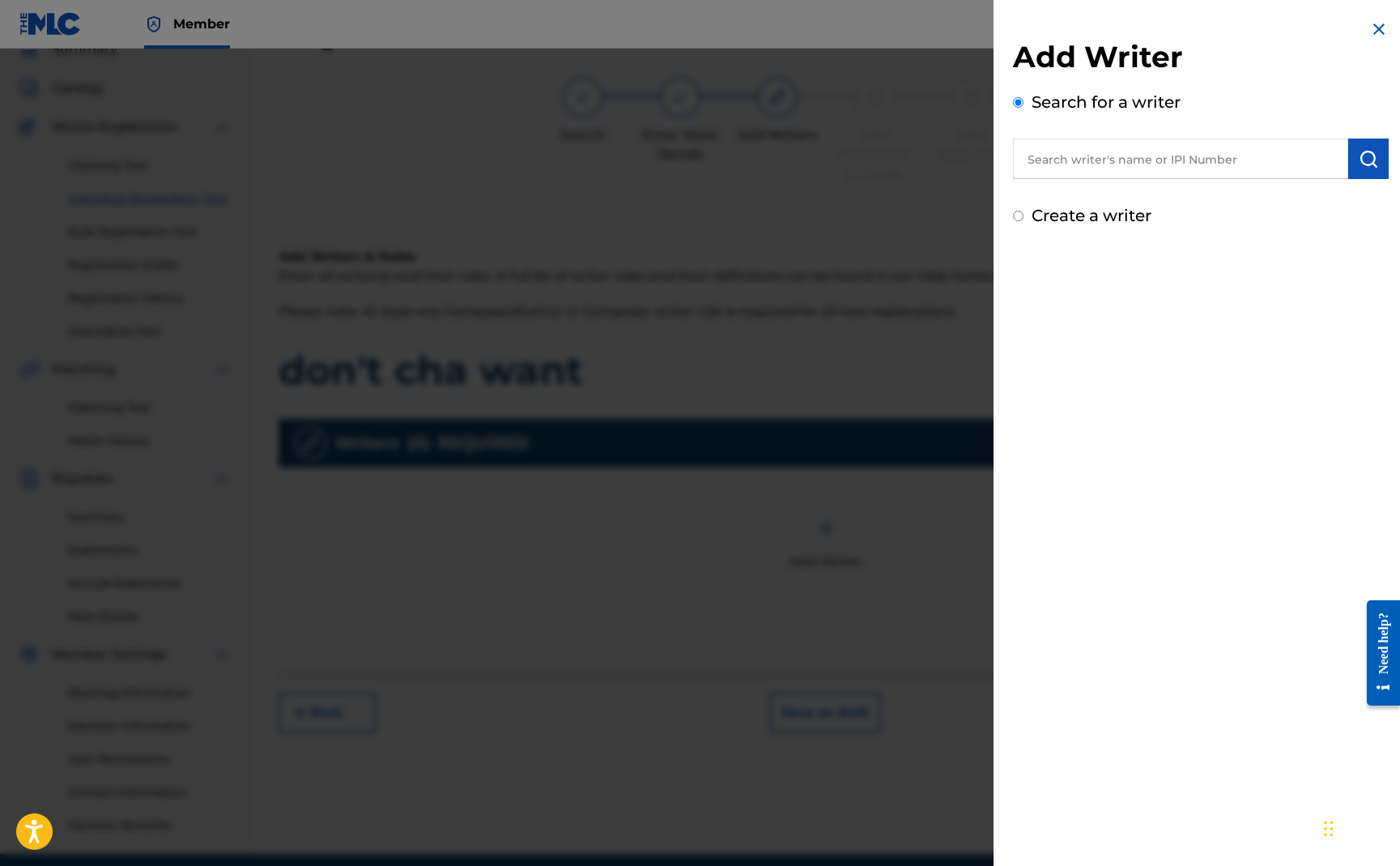
click at [1076, 163] on input "text" at bounding box center [1181, 159] width 335 height 41
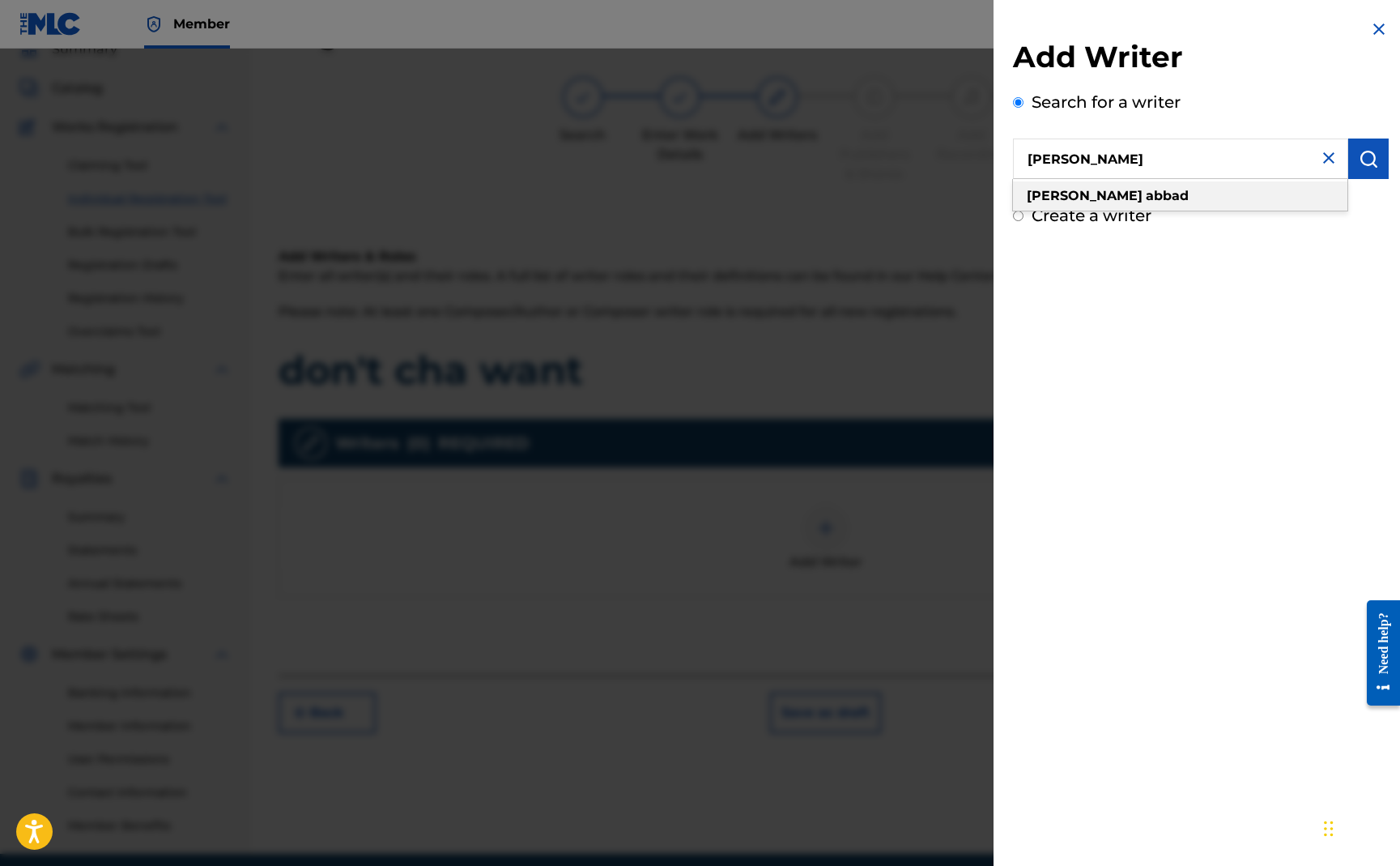
click at [1290, 199] on div "[PERSON_NAME]" at bounding box center [1180, 195] width 334 height 29
type input "[PERSON_NAME]"
click at [1366, 169] on button "submit" at bounding box center [1369, 159] width 41 height 41
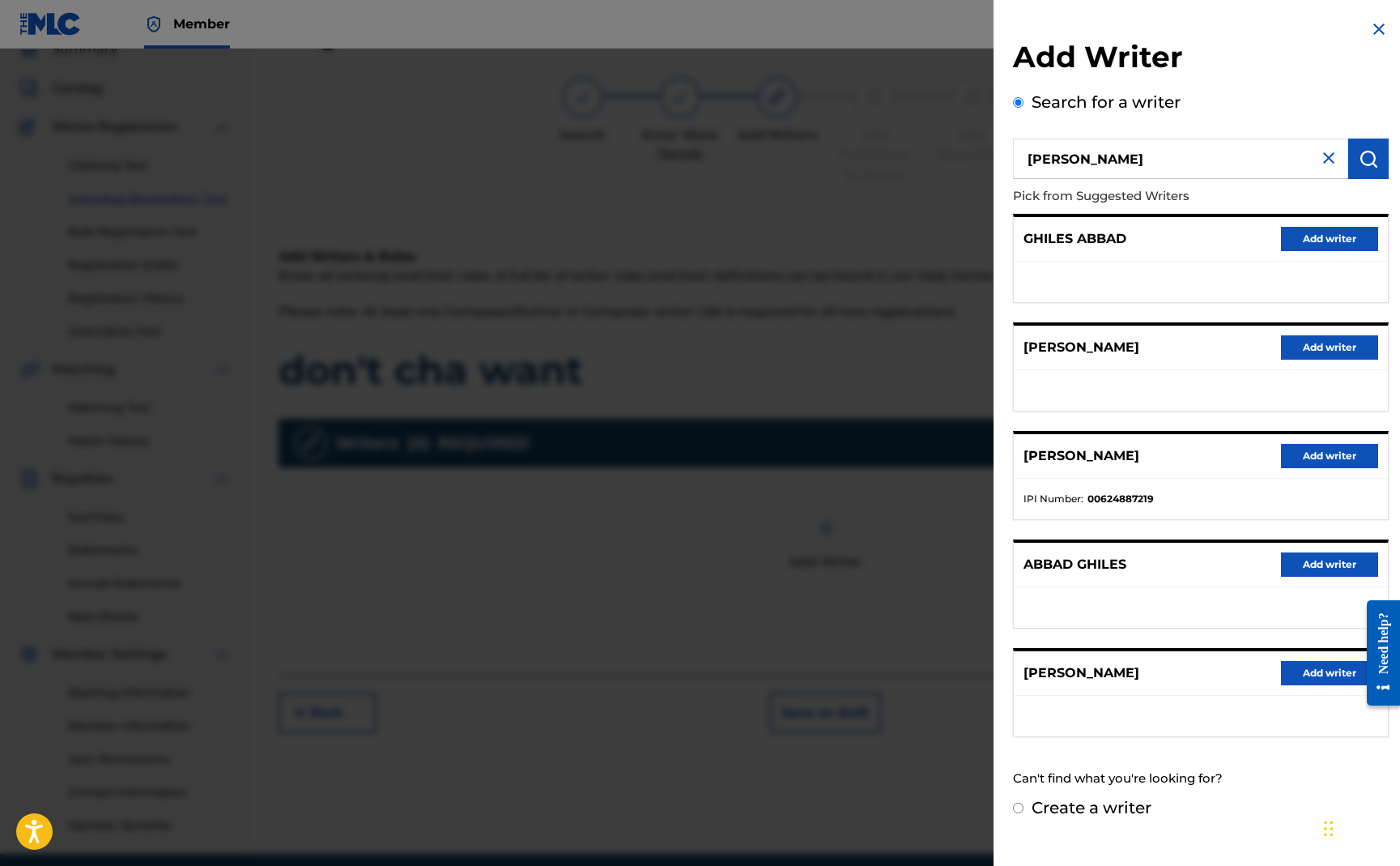
click at [1286, 457] on button "Add writer" at bounding box center [1330, 456] width 97 height 24
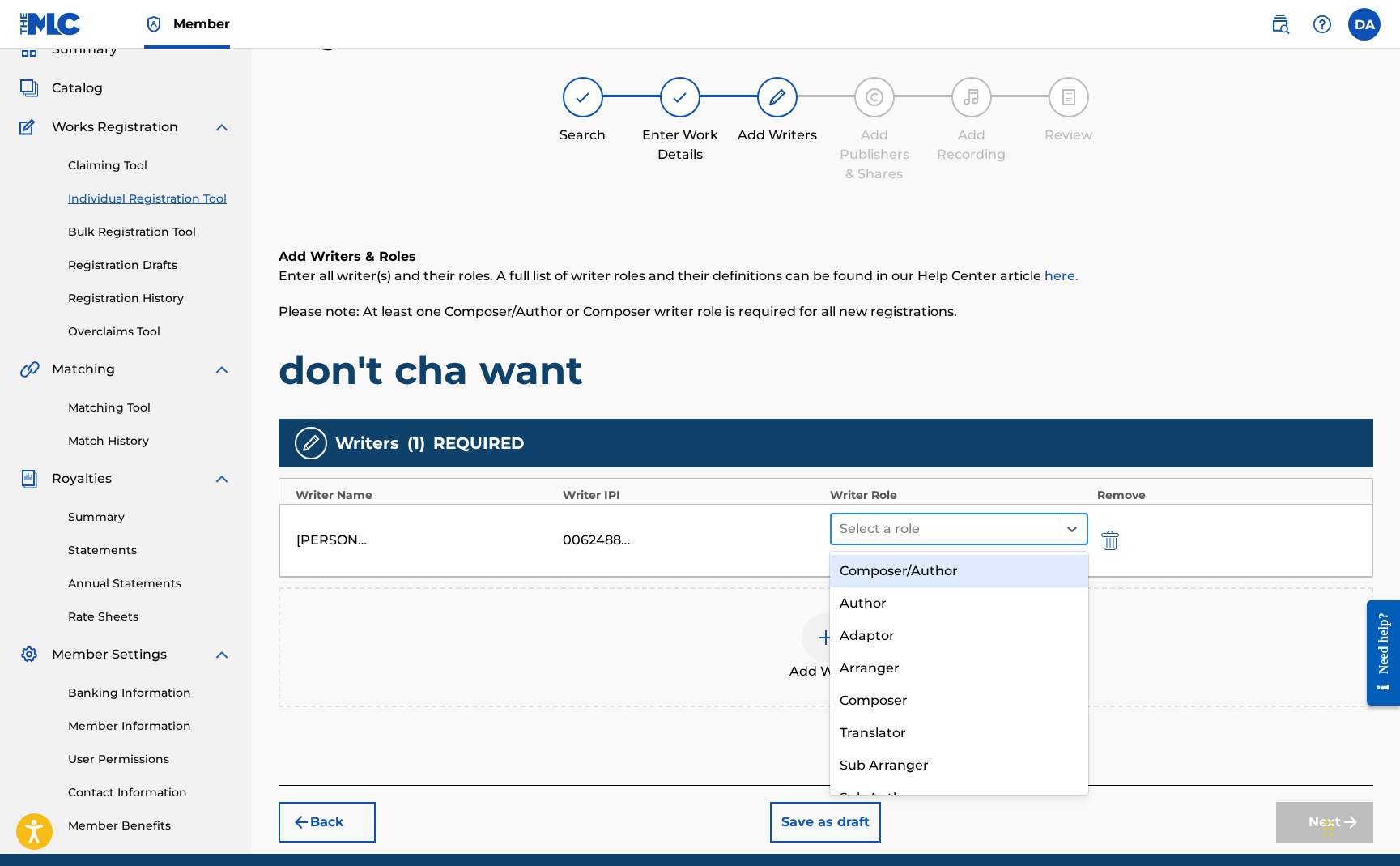
click at [919, 525] on div at bounding box center [944, 529] width 210 height 22
click at [899, 579] on div "Composer/Author" at bounding box center [960, 571] width 259 height 32
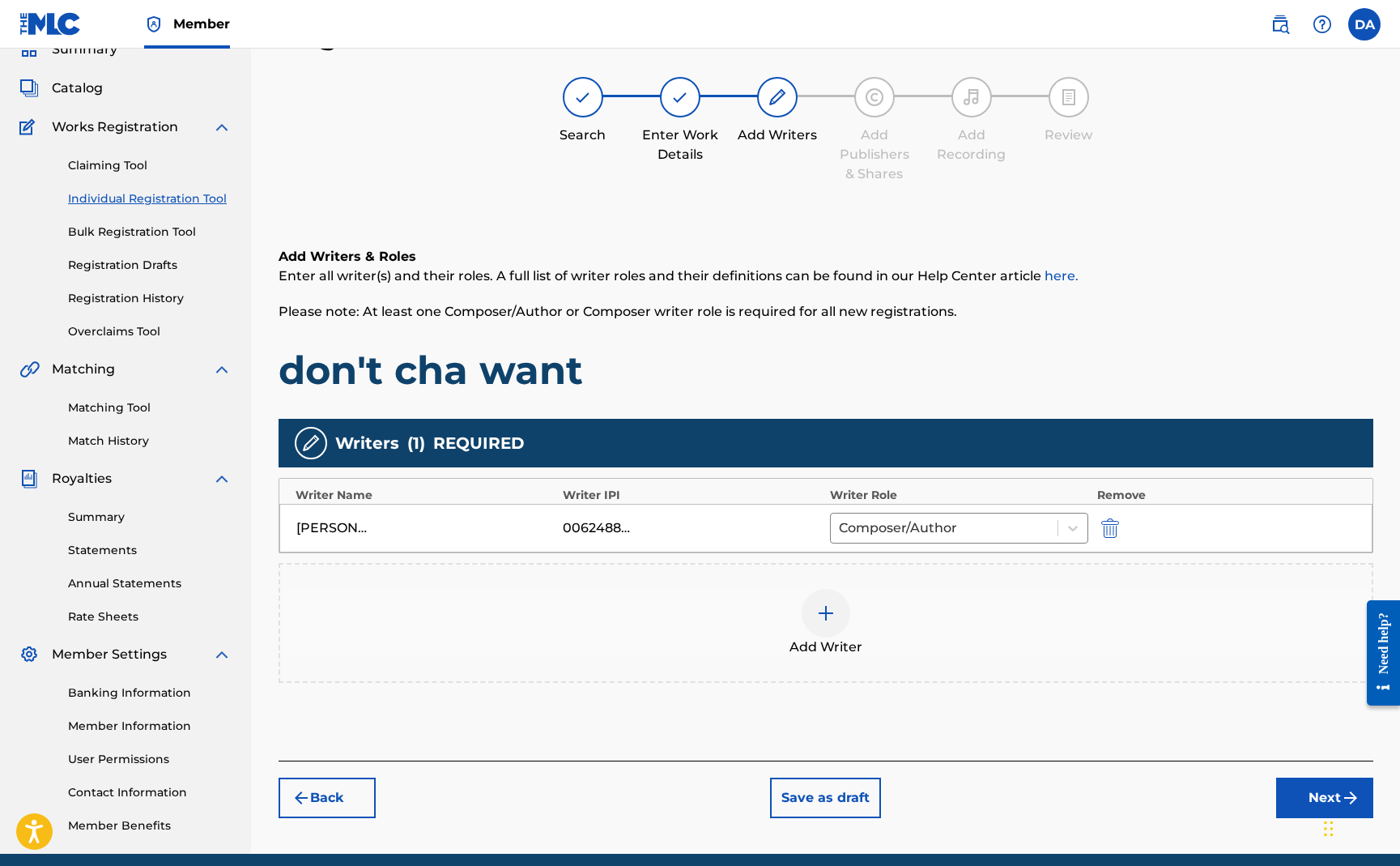
click at [1288, 793] on button "Next" at bounding box center [1324, 798] width 97 height 41
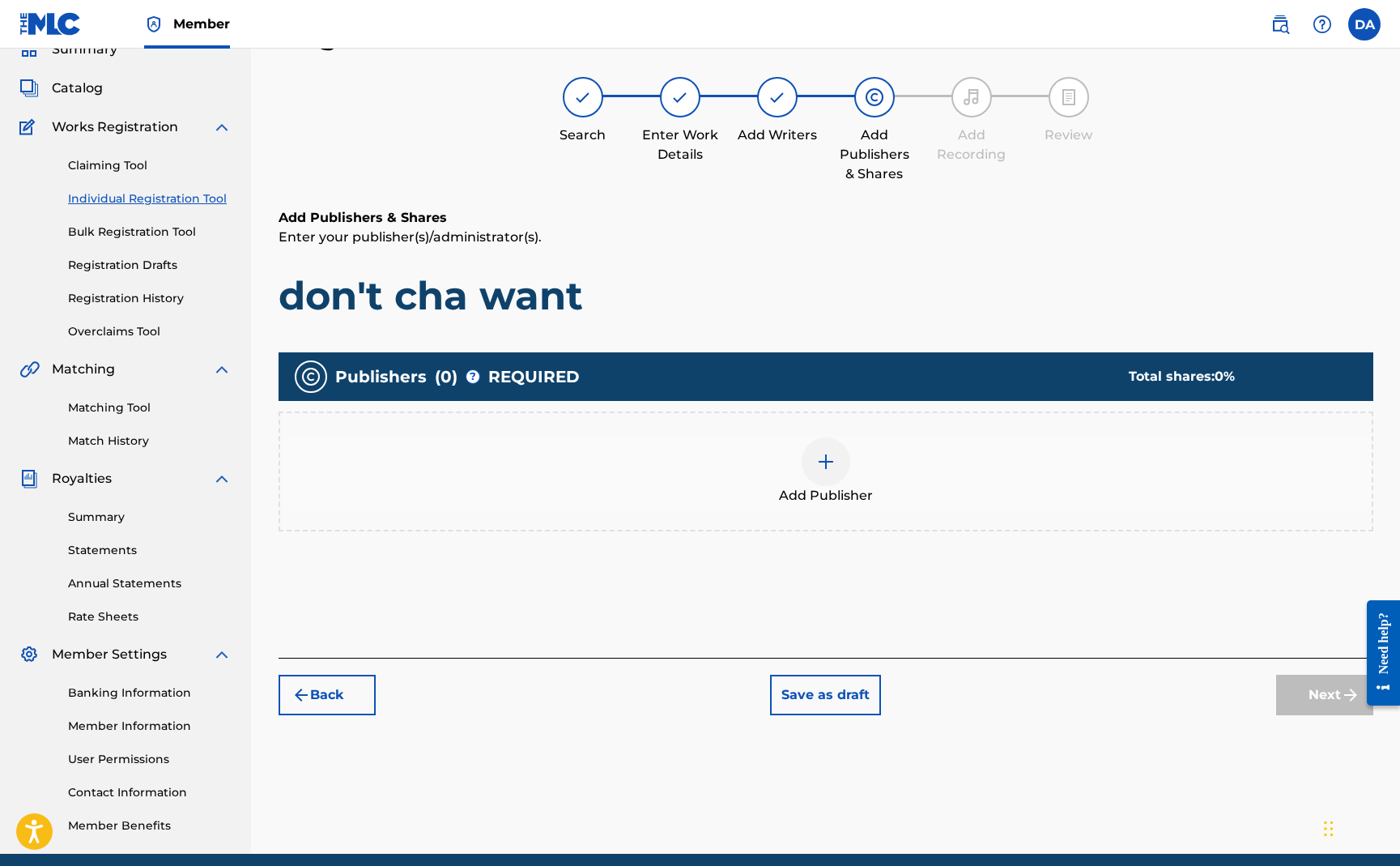
click at [848, 476] on div "Add Publisher" at bounding box center [826, 471] width 1092 height 68
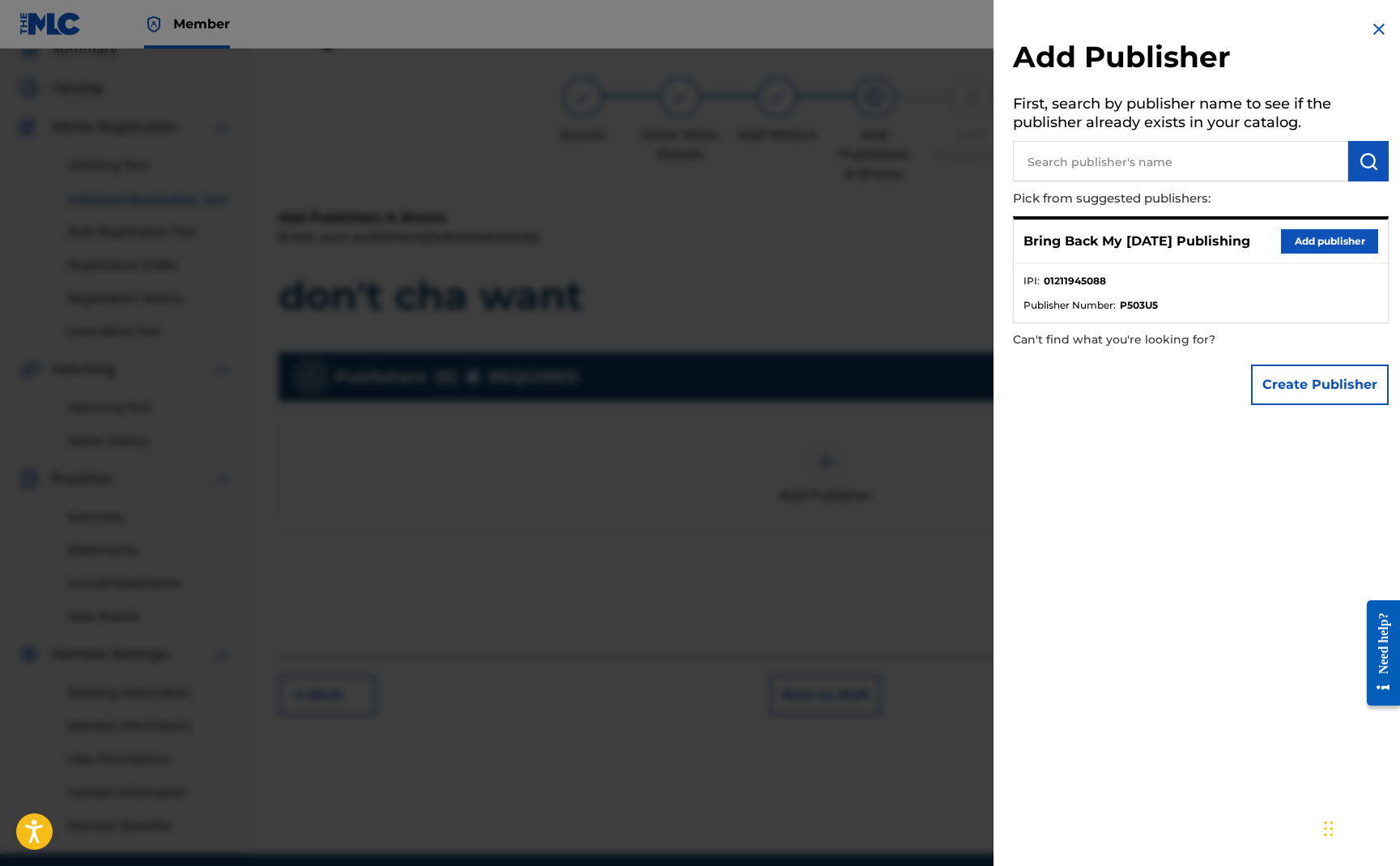
click at [1299, 236] on button "Add publisher" at bounding box center [1330, 242] width 97 height 24
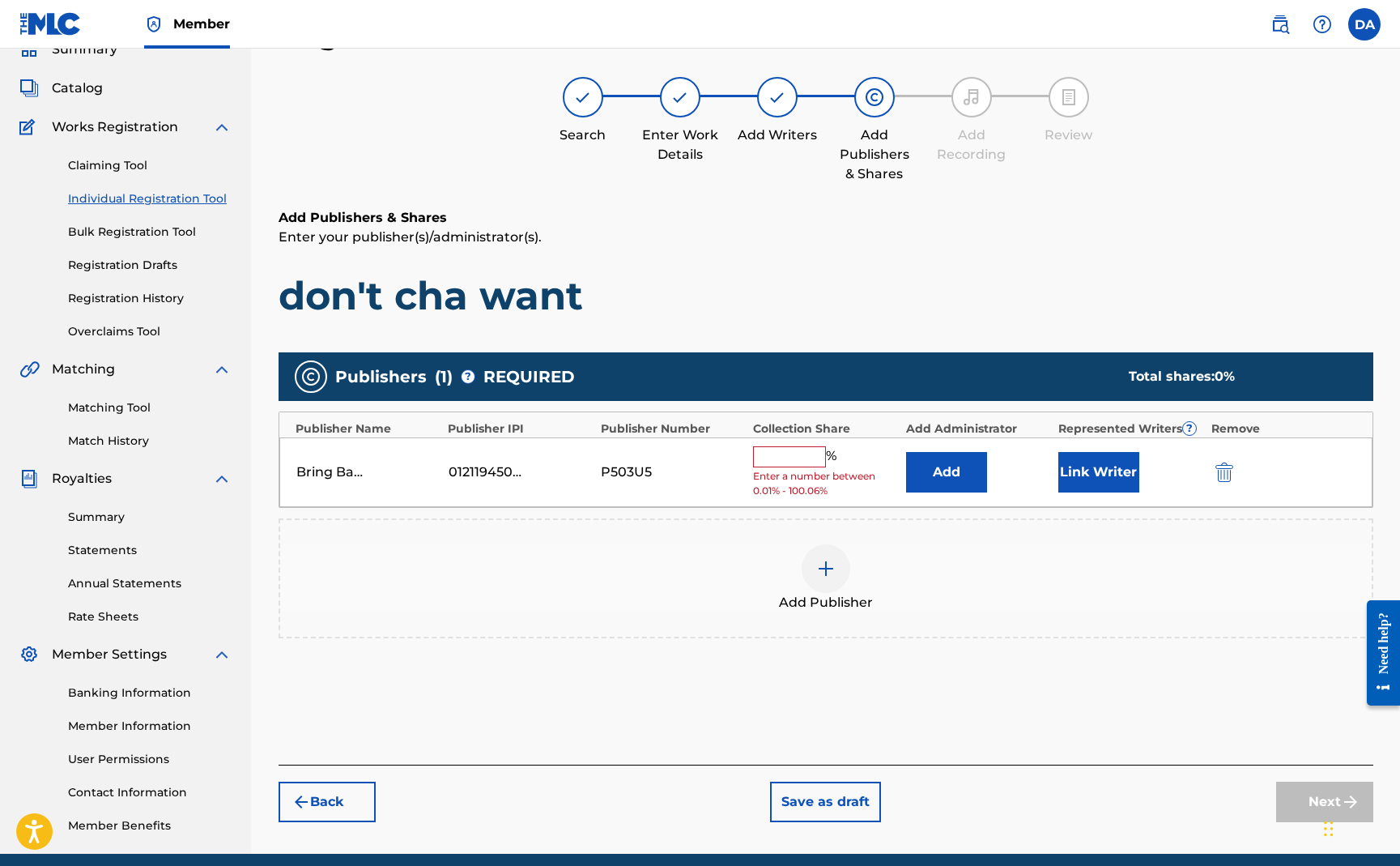
click at [804, 460] on input "text" at bounding box center [789, 457] width 73 height 21
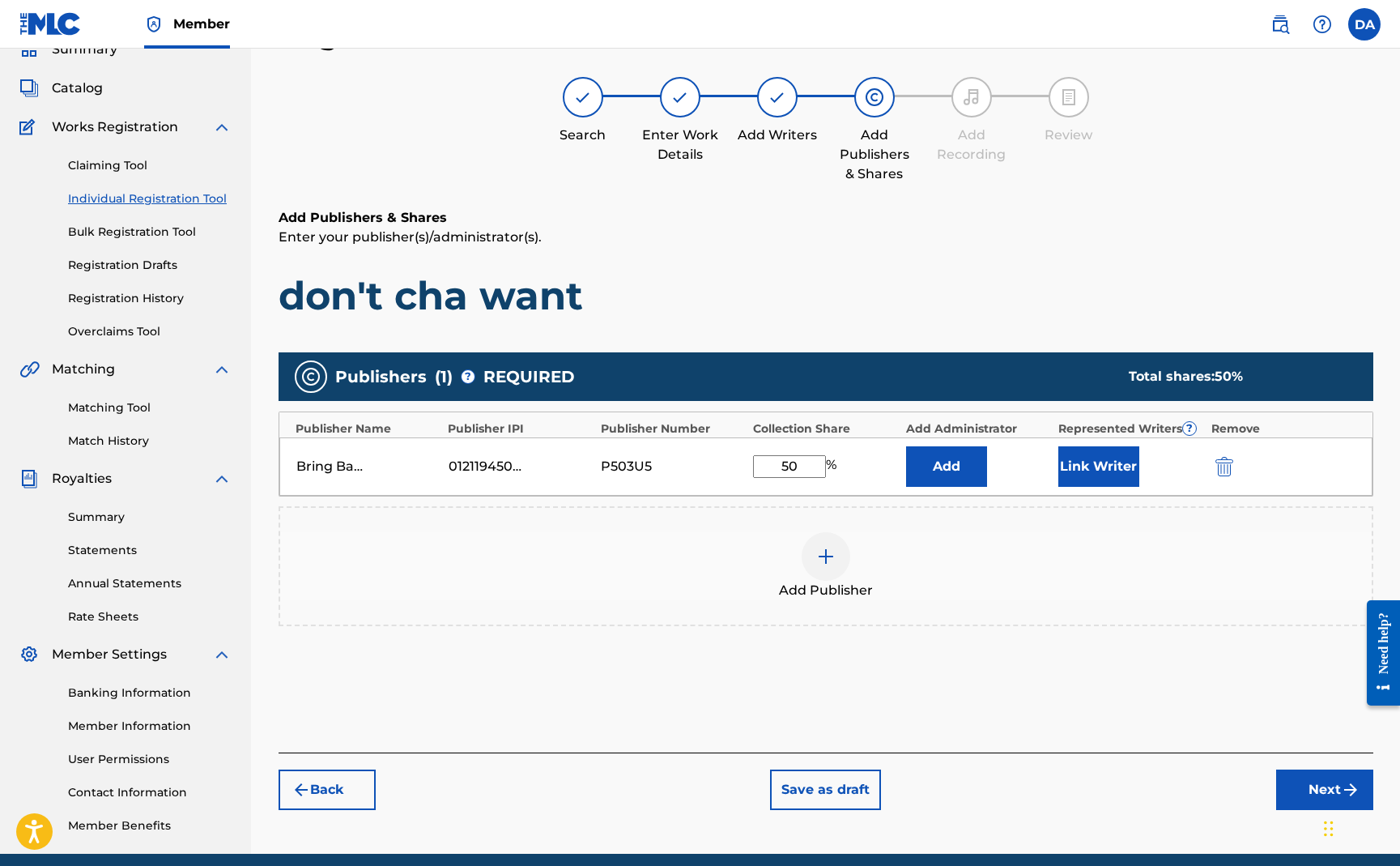
type input "50"
click at [644, 561] on div "Add Publisher" at bounding box center [826, 566] width 1092 height 68
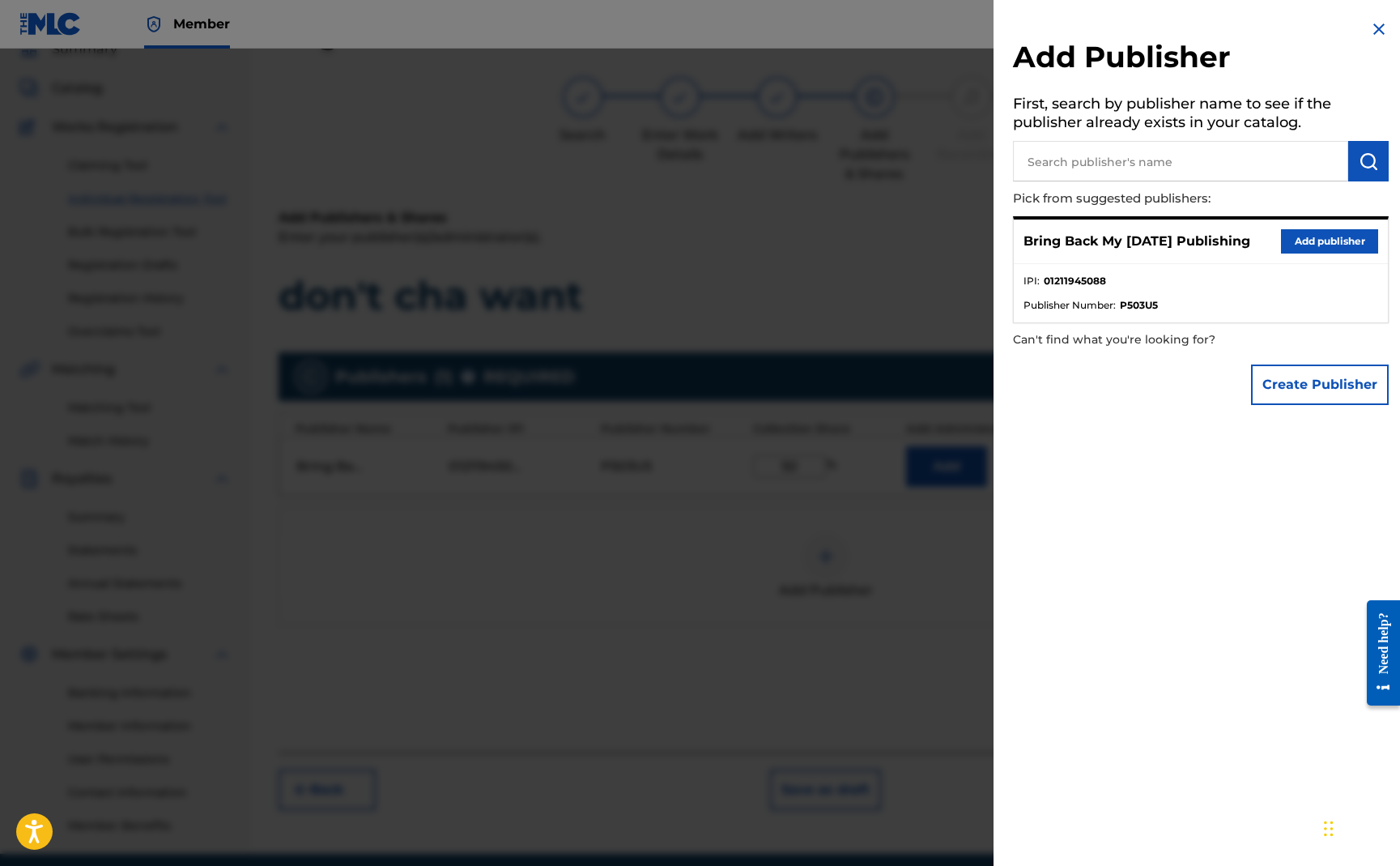
click at [1218, 453] on div "Add Publisher First, search by publisher name to see if the publisher already e…" at bounding box center [1201, 433] width 415 height 866
click at [831, 542] on div at bounding box center [700, 481] width 1400 height 866
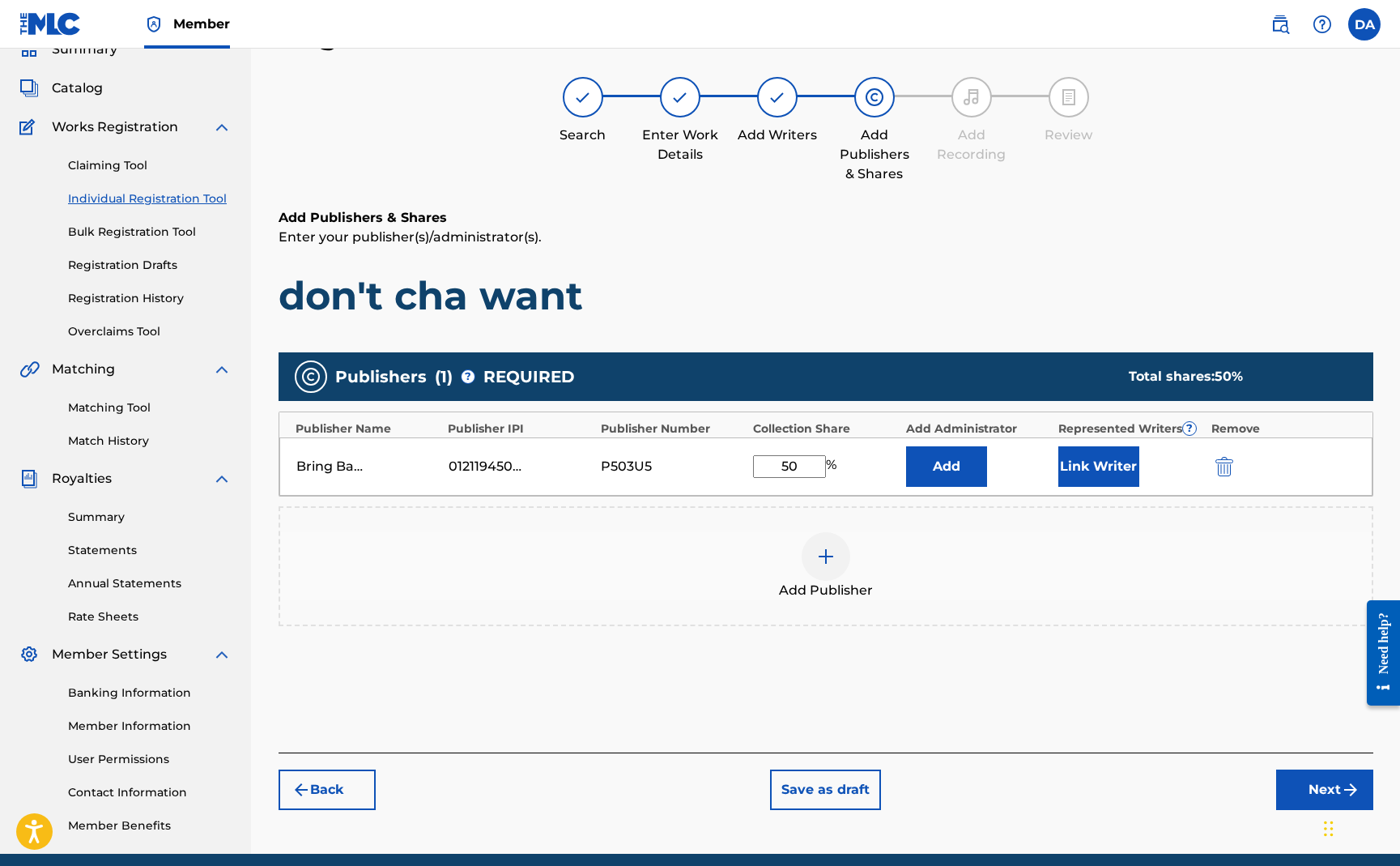
click at [1092, 465] on button "Link Writer" at bounding box center [1098, 467] width 81 height 41
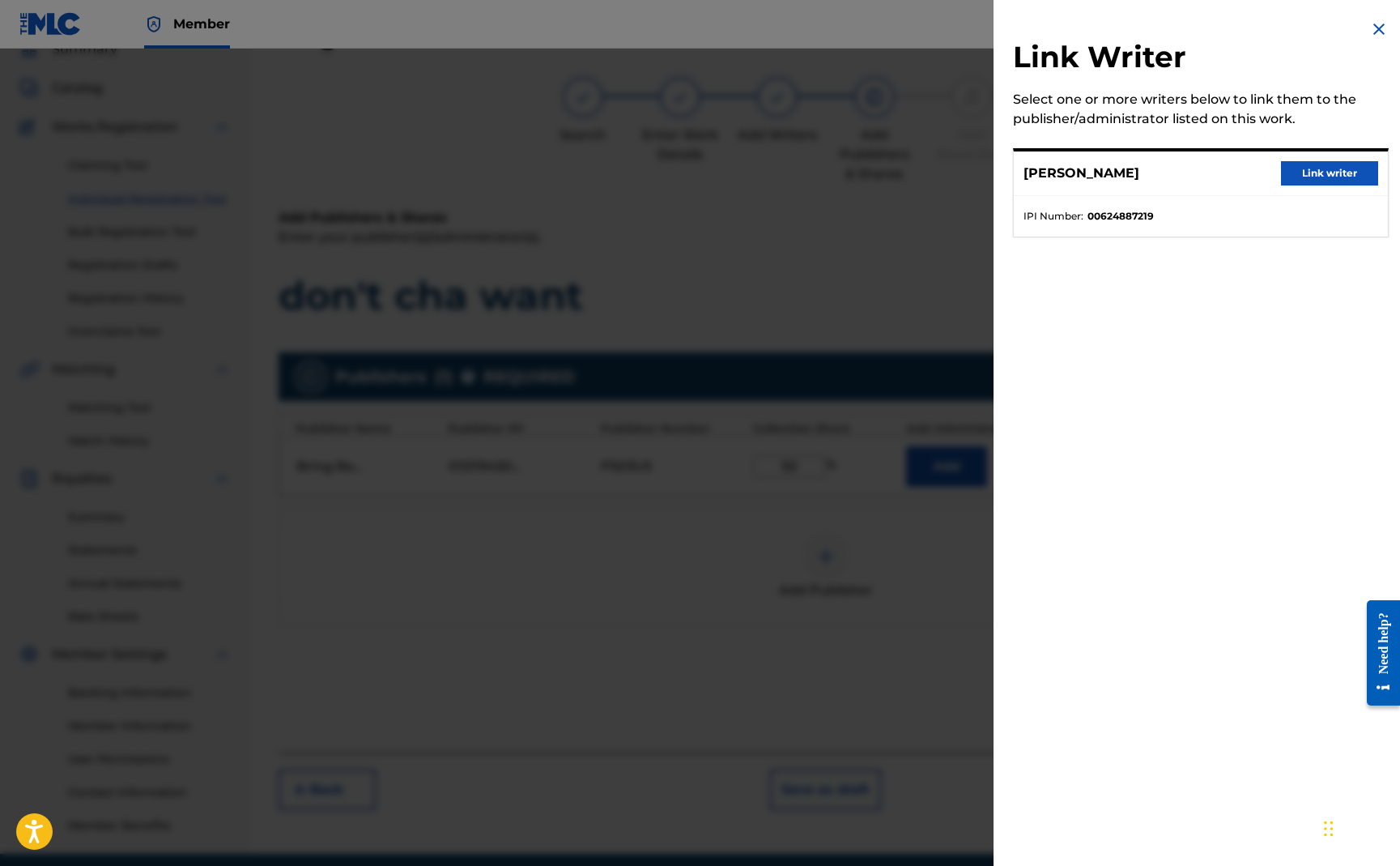
click at [1321, 183] on button "Link writer" at bounding box center [1330, 173] width 97 height 24
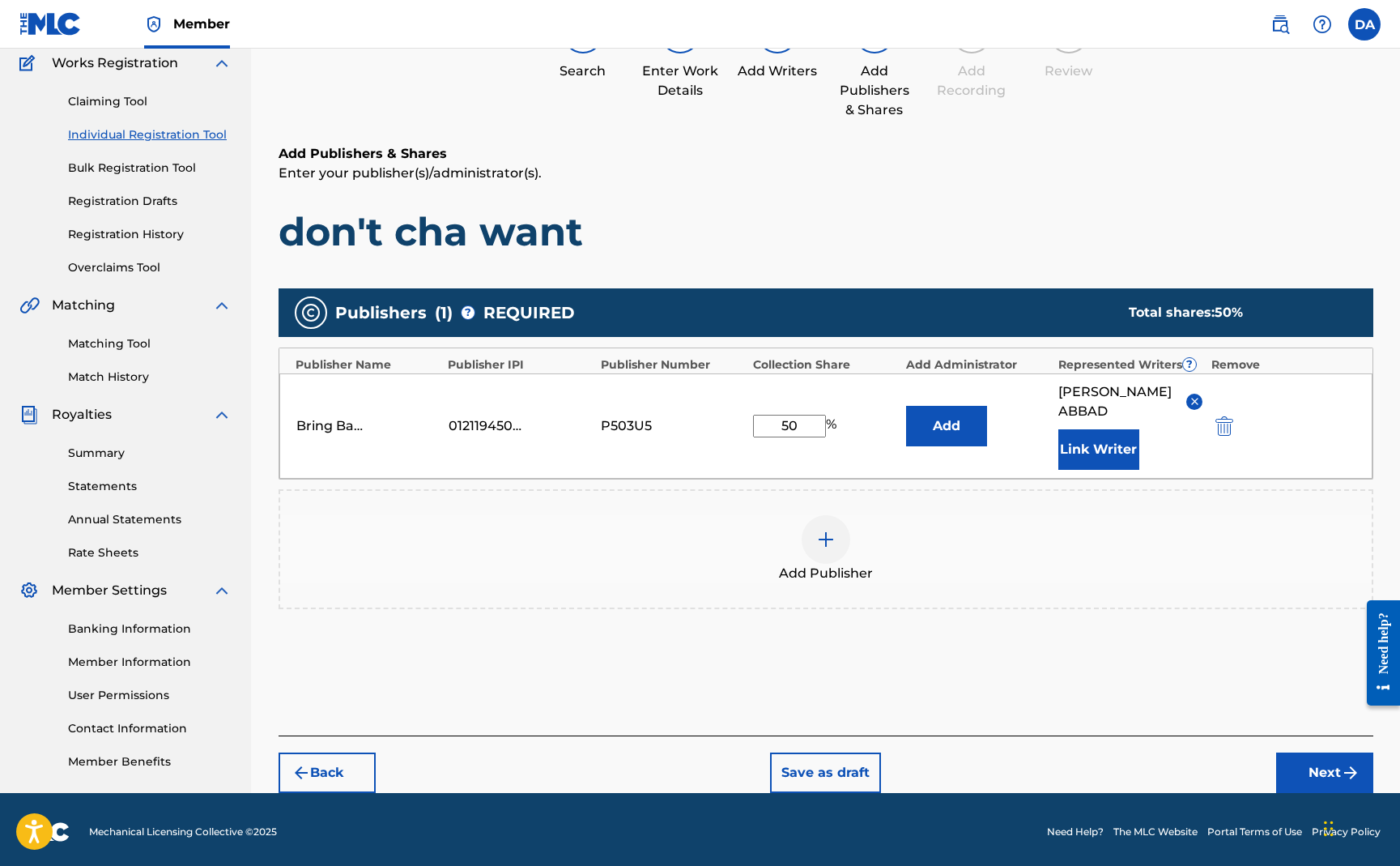
scroll to position [139, 0]
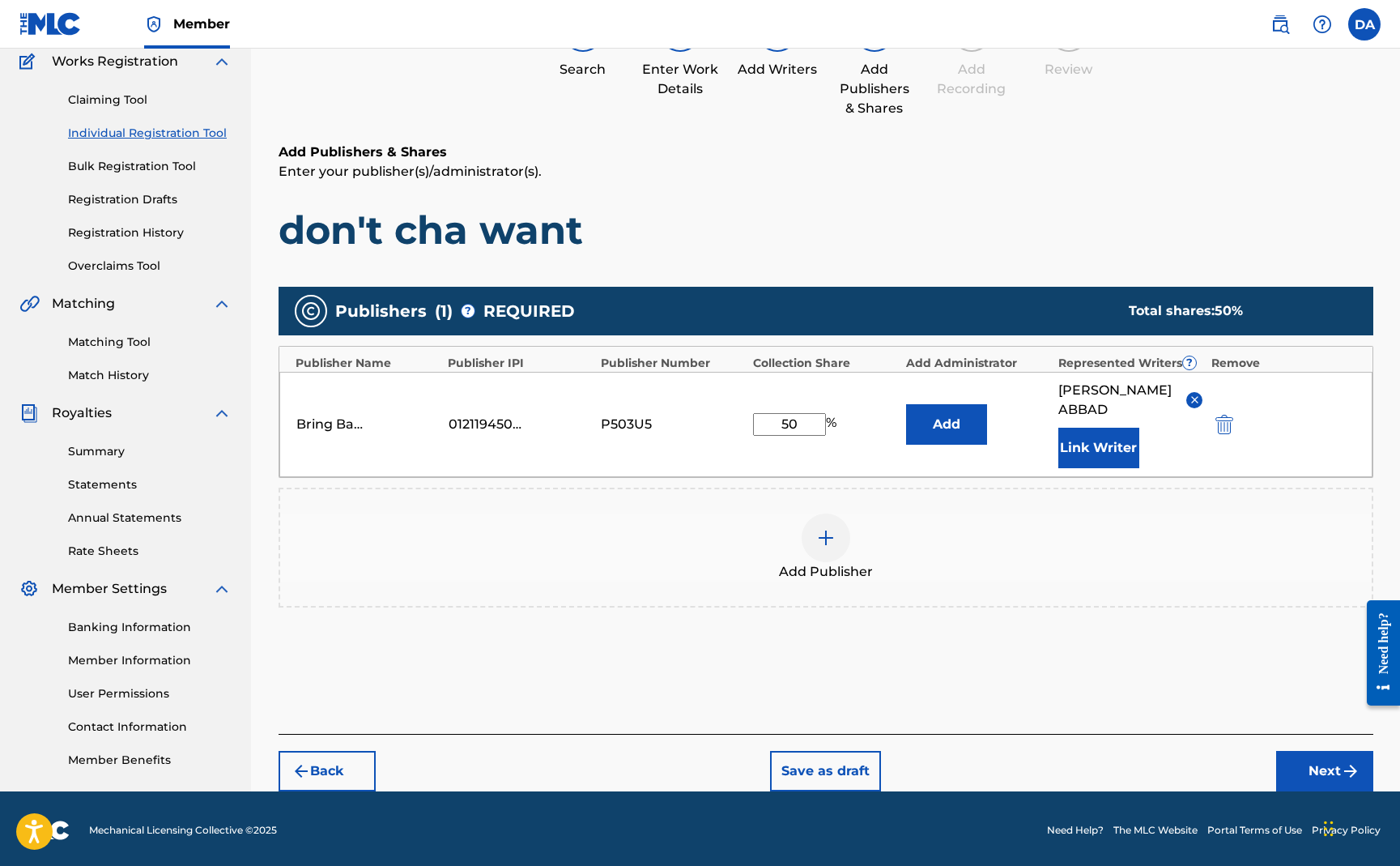
click at [1291, 751] on button "Next" at bounding box center [1324, 772] width 97 height 41
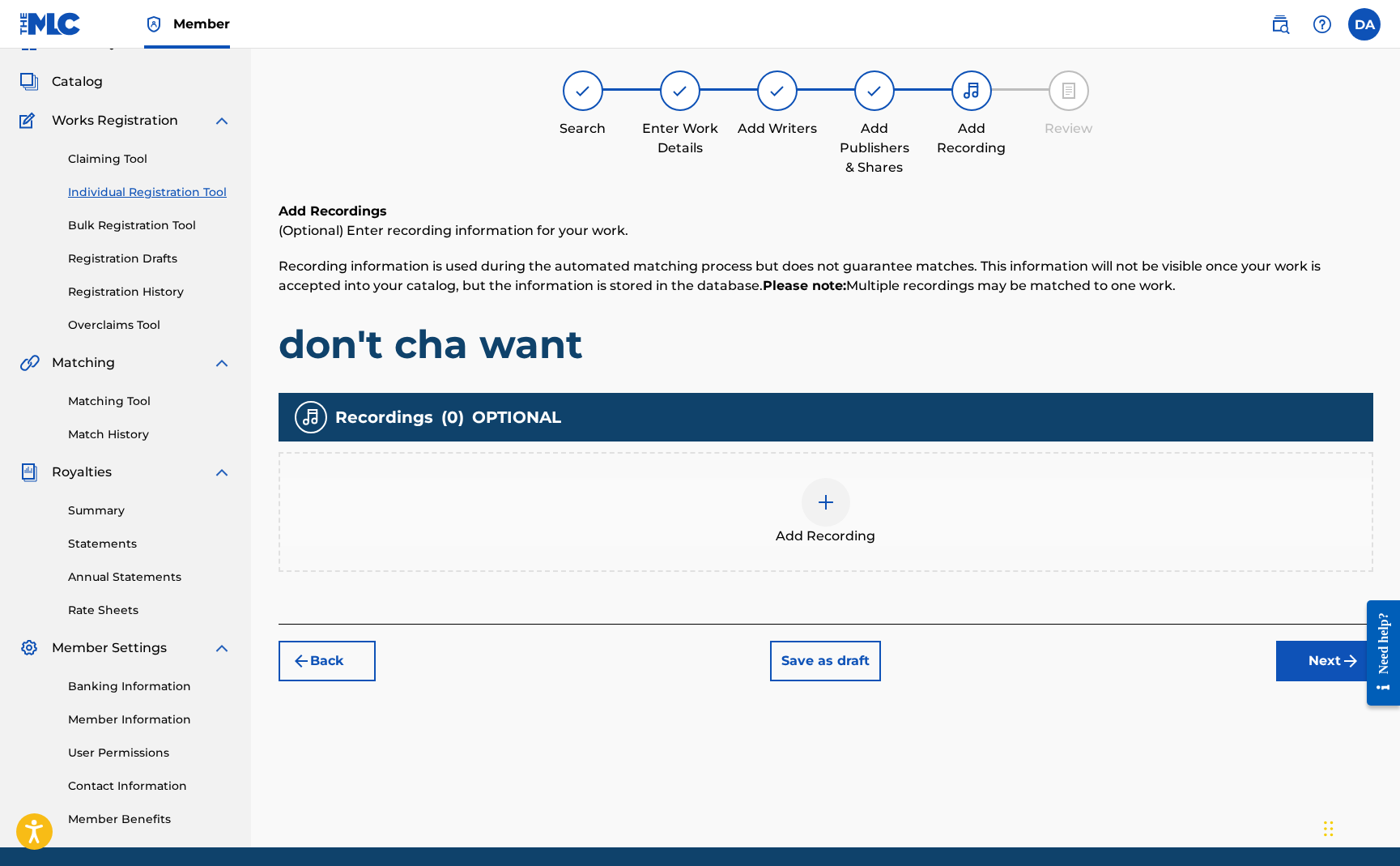
scroll to position [73, 0]
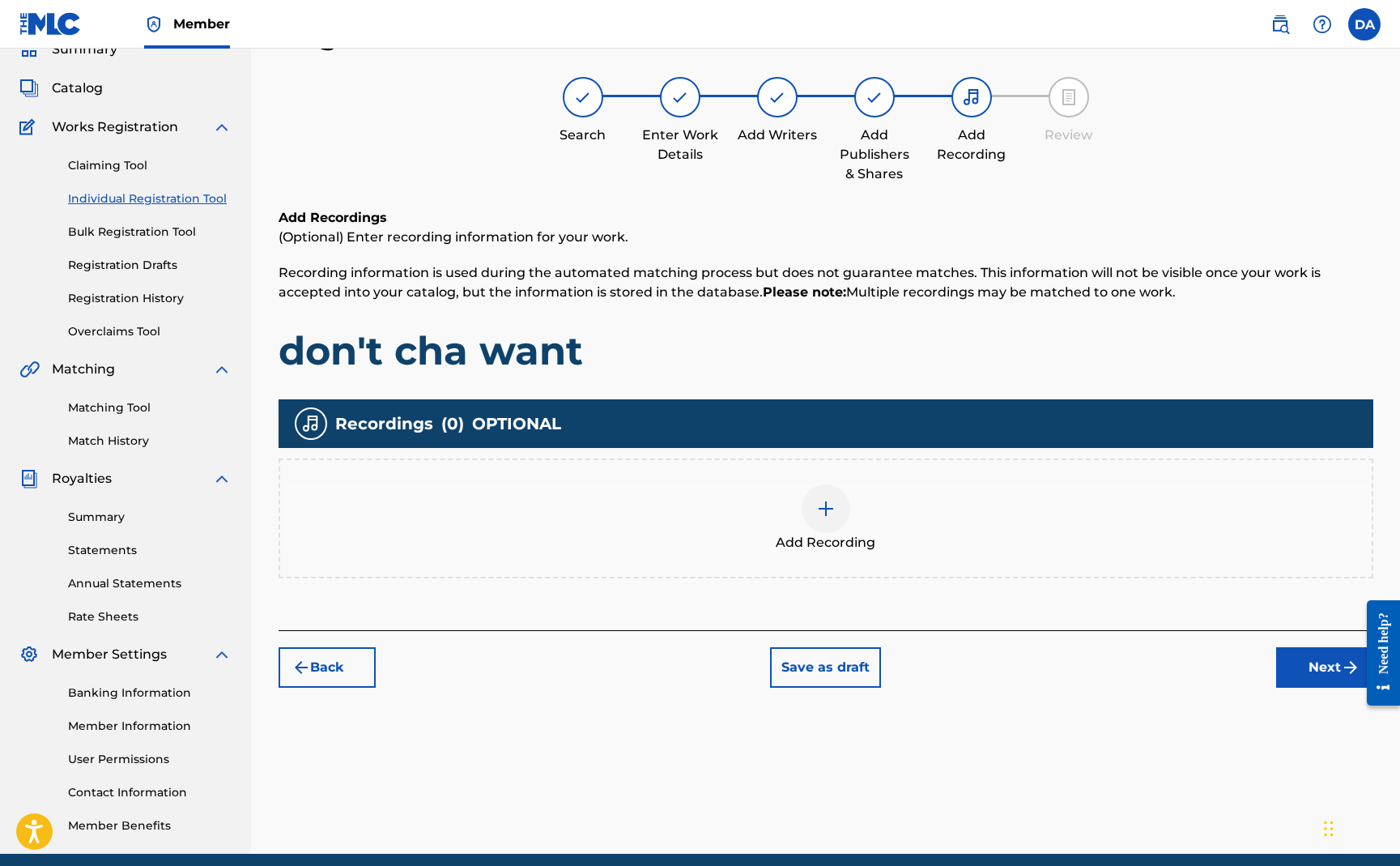
click at [834, 490] on div at bounding box center [826, 508] width 48 height 48
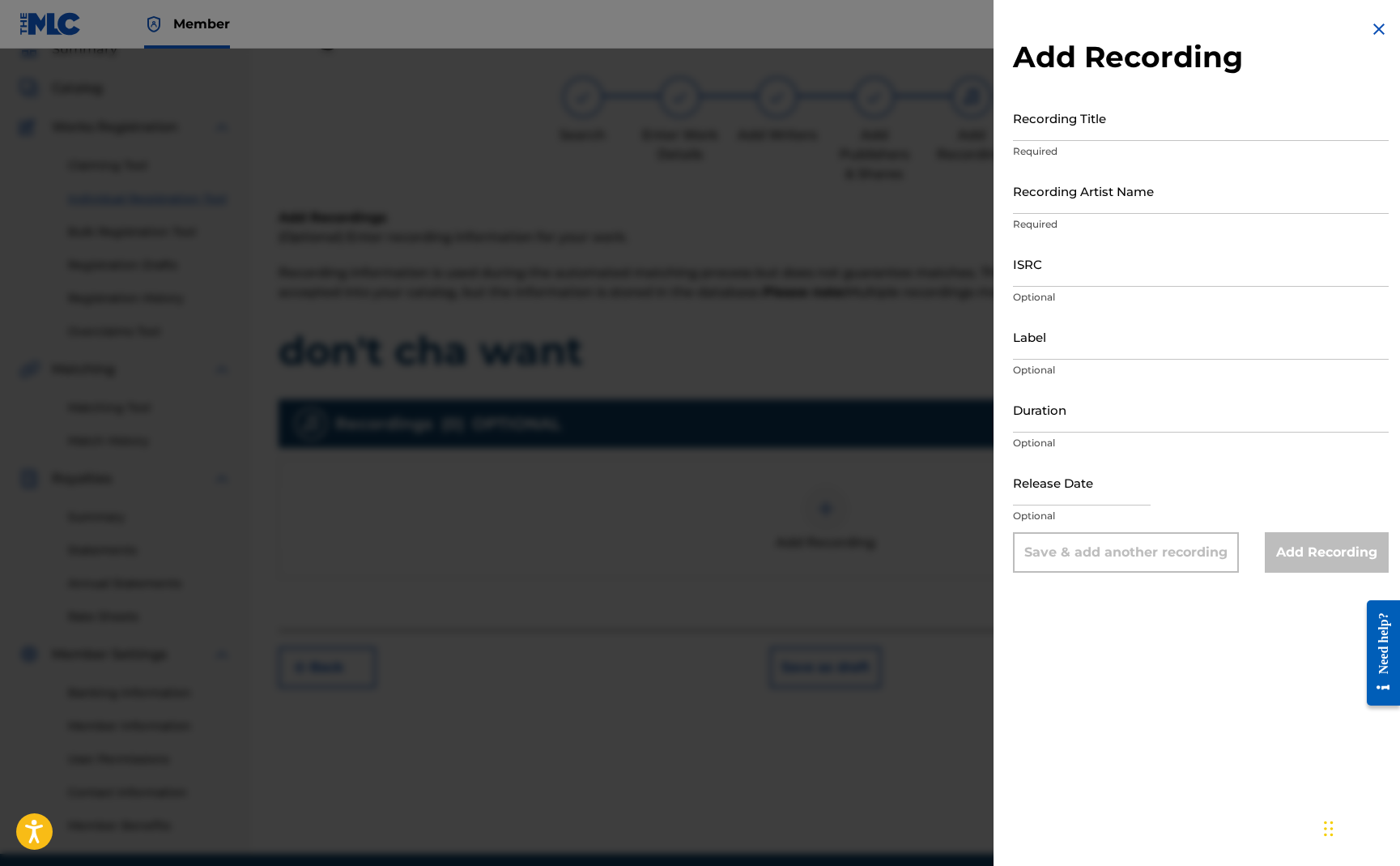
click at [1043, 273] on input "ISRC" at bounding box center [1201, 264] width 376 height 46
paste input "US92U1904520"
type input "US92U1904520"
click at [1049, 135] on input "Recording Title" at bounding box center [1201, 118] width 376 height 46
type input "DON'T CHA WANT"
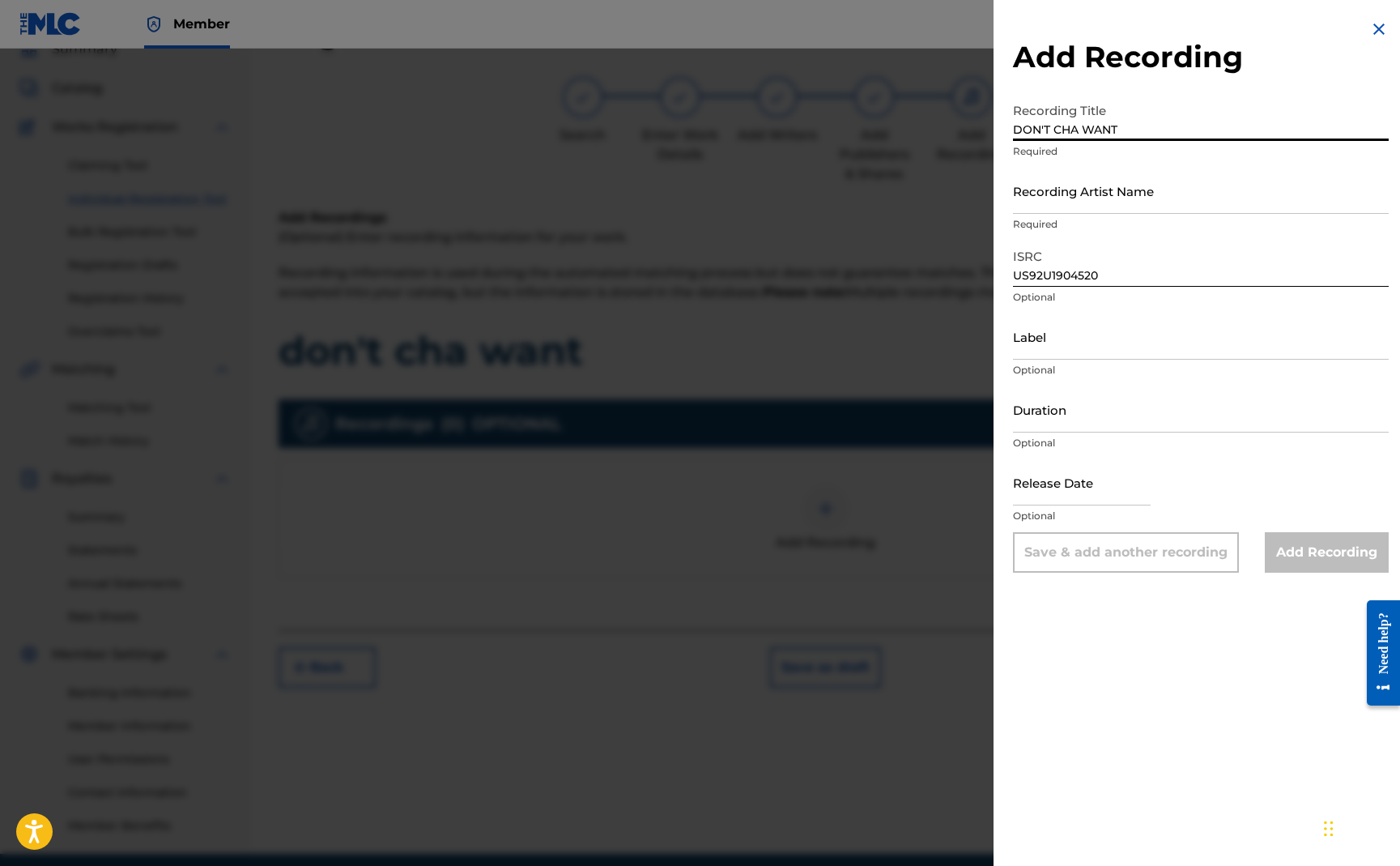
click at [1036, 209] on input "Recording Artist Name" at bounding box center [1201, 191] width 376 height 46
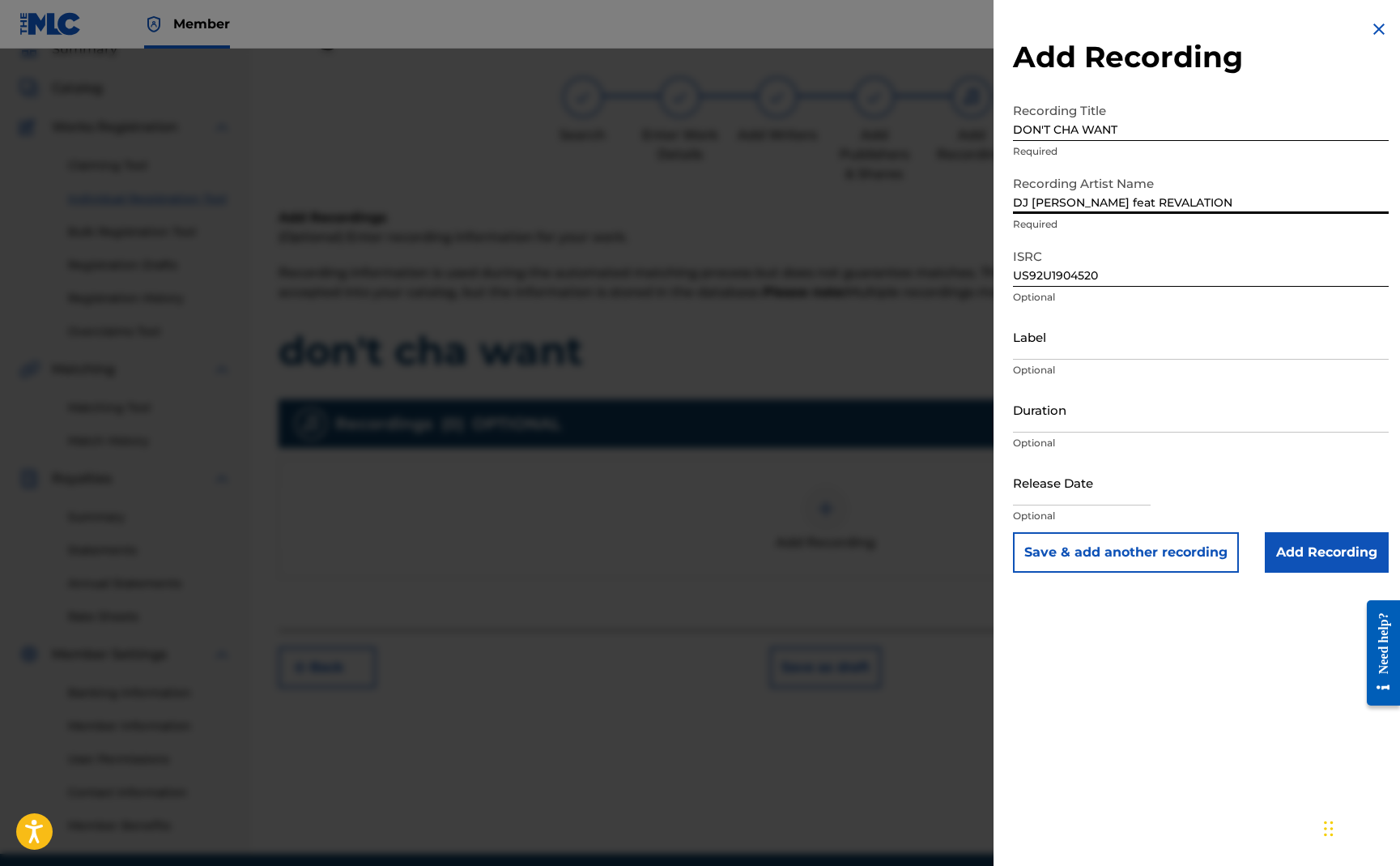
click at [1147, 202] on input "DJ [PERSON_NAME] feat REVALATION" at bounding box center [1201, 191] width 376 height 46
drag, startPoint x: 1141, startPoint y: 204, endPoint x: 1295, endPoint y: 245, distance: 159.4
click at [1295, 245] on form "Recording Title DON'T CHA WANT Required Recording Artist Name DJ [PERSON_NAME] …" at bounding box center [1201, 333] width 376 height 478
type input "DJ [PERSON_NAME] feat [PERSON_NAME]"
click at [1169, 348] on input "Label" at bounding box center [1201, 336] width 376 height 46
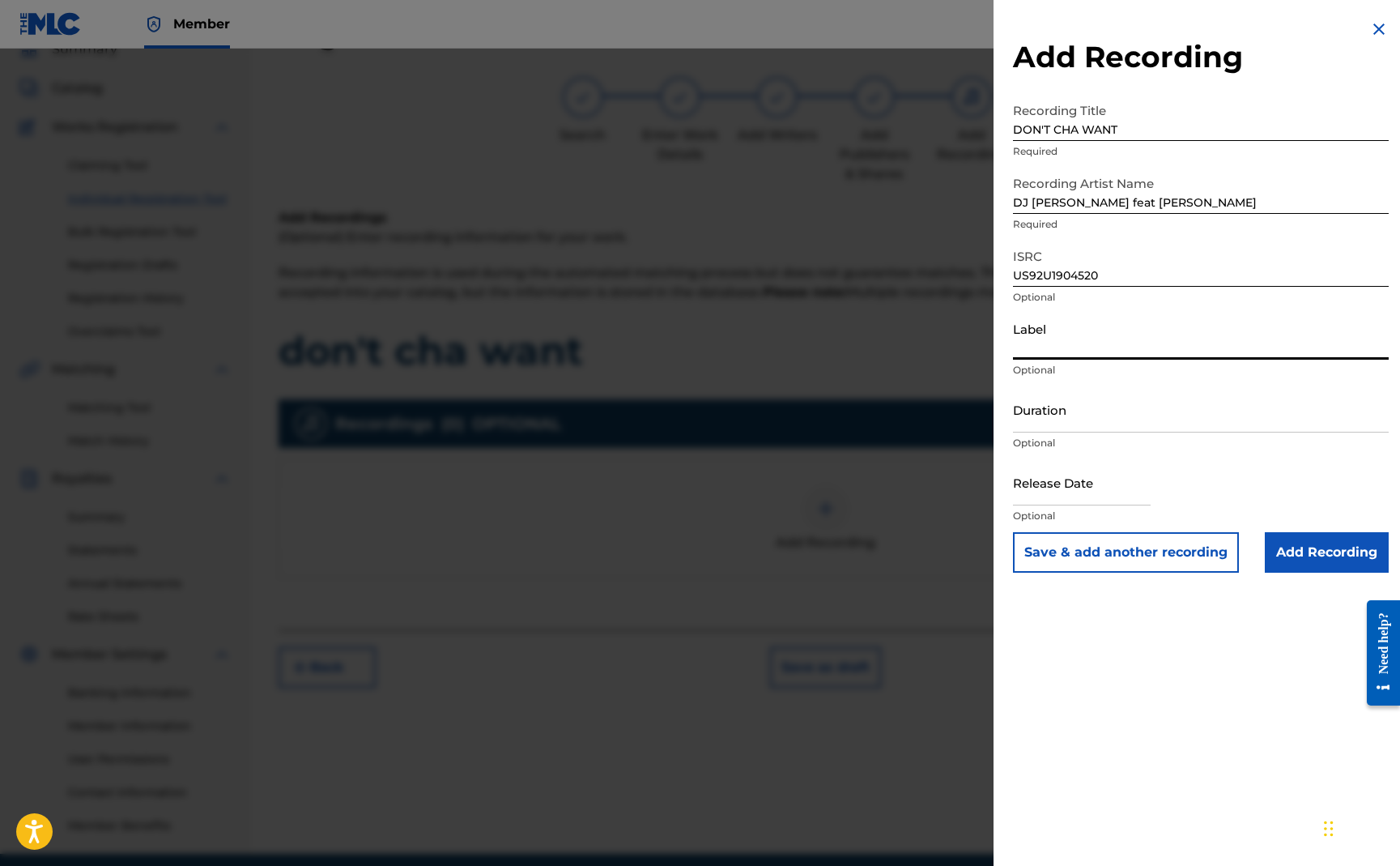
type input "Bring Back My [DATE] Records"
click at [1082, 495] on input "text" at bounding box center [1081, 483] width 138 height 46
select select "7"
select select "2025"
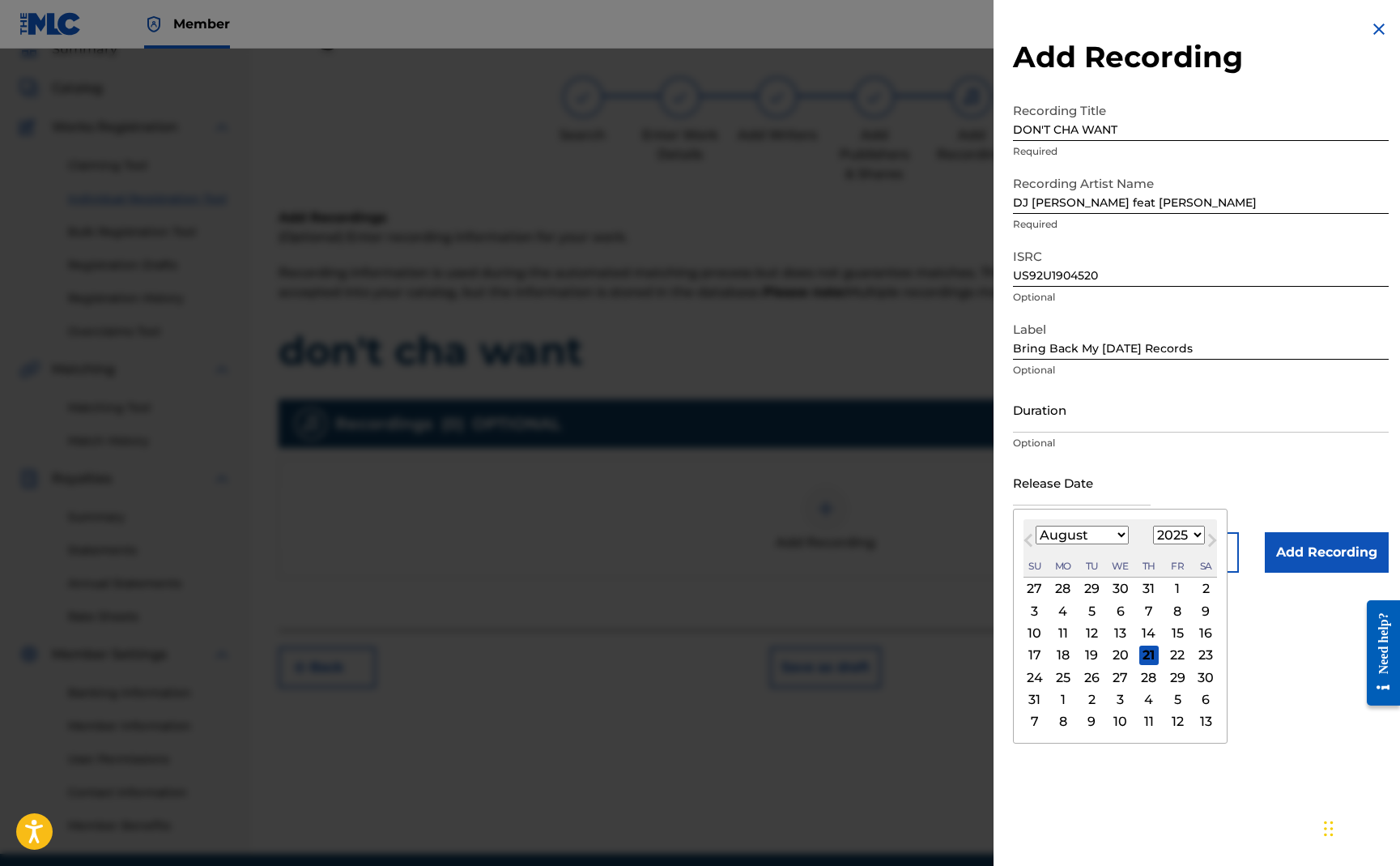
paste input "[DATE]"
type input "[DATE]"
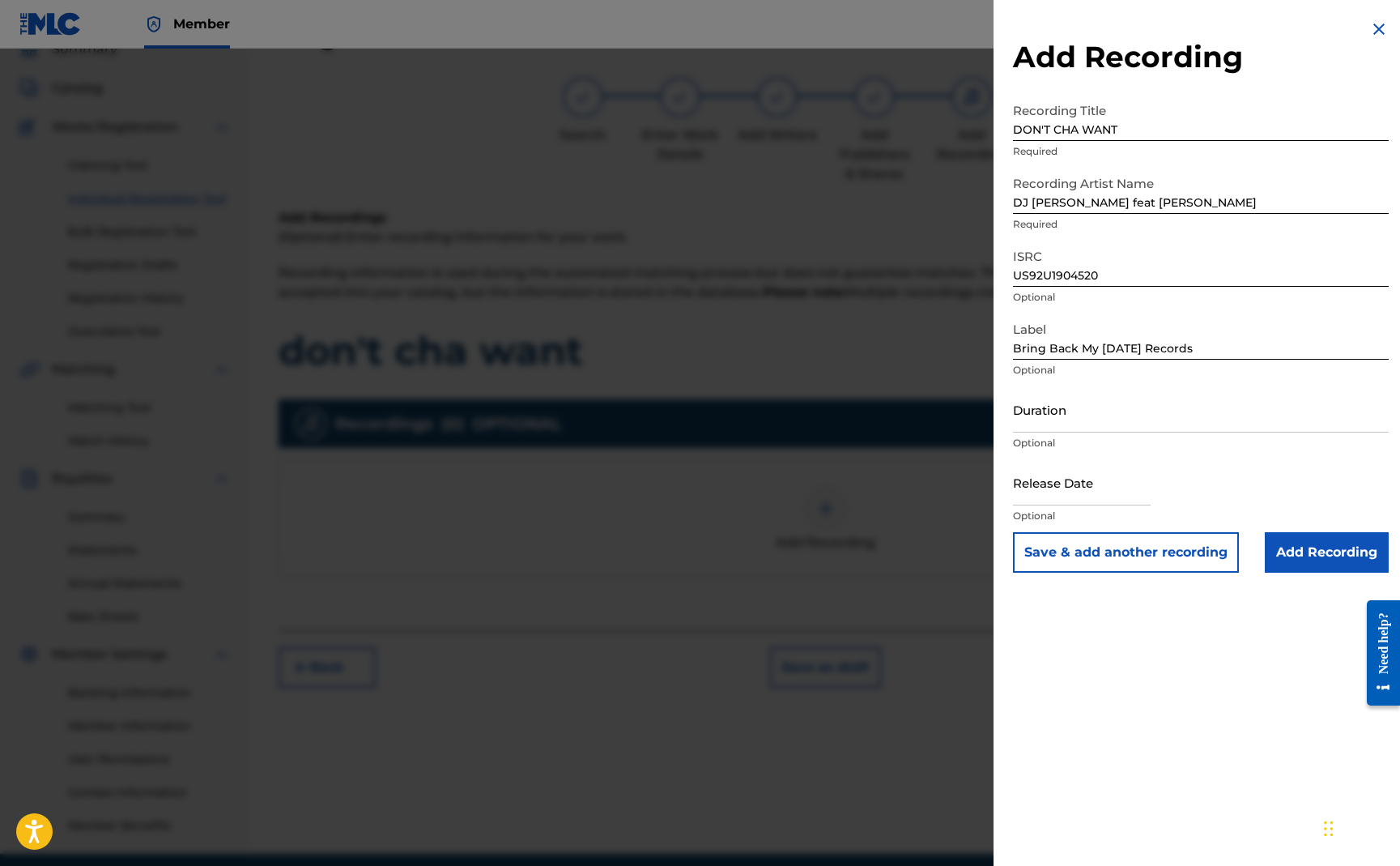
click at [1189, 480] on div "Release Date Optional" at bounding box center [1201, 496] width 376 height 73
select select "7"
select select "2025"
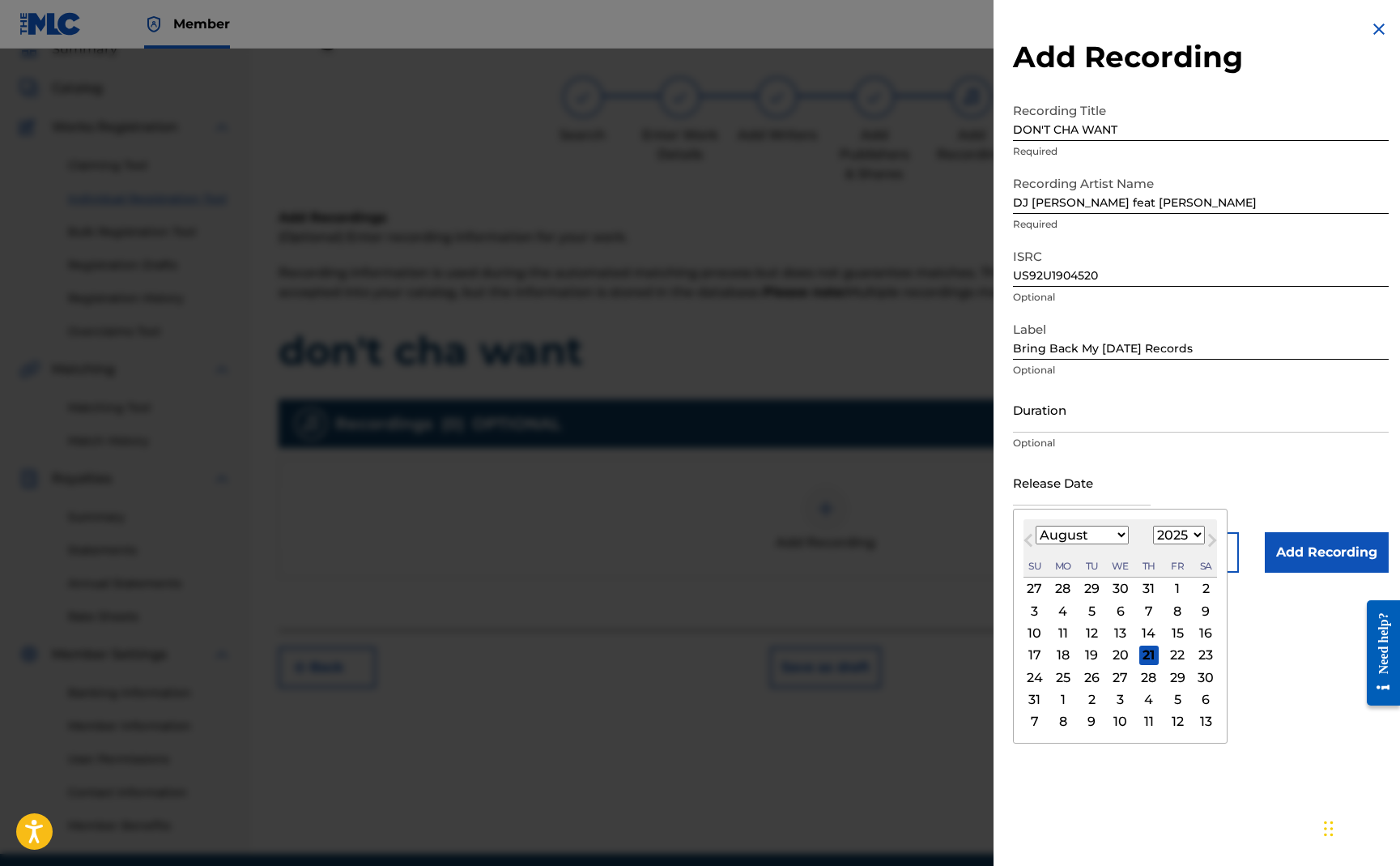
click at [1102, 489] on input "text" at bounding box center [1081, 483] width 138 height 46
click at [1205, 510] on div "Previous Month Next Month August [DATE] February March April May June July Augu…" at bounding box center [1120, 626] width 215 height 235
click at [1031, 537] on span "Previous Month" at bounding box center [1031, 543] width 0 height 24
select select "5"
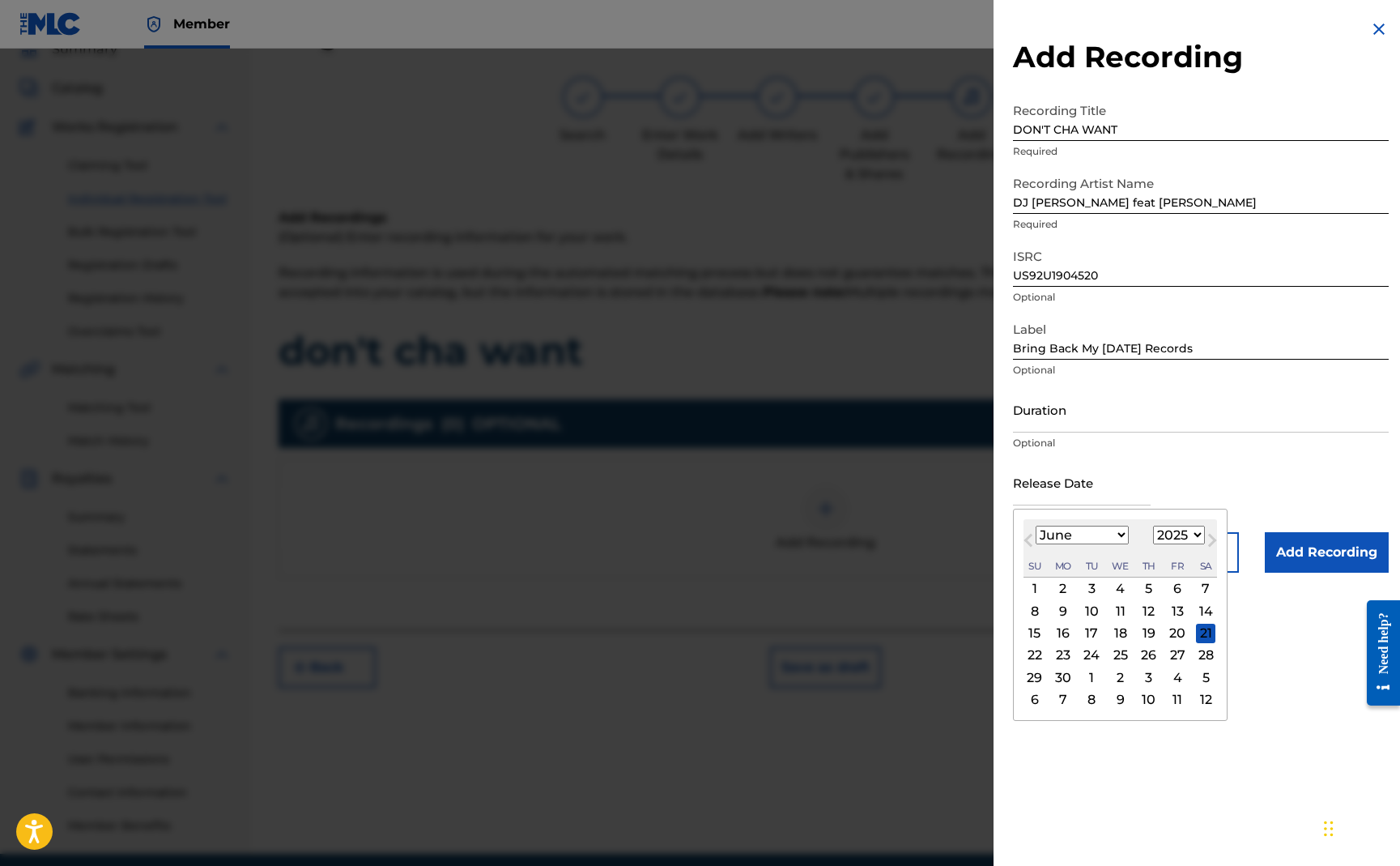
click at [1192, 528] on select "1900 1901 1902 1903 1904 1905 1906 1907 1908 1909 1910 1911 1912 1913 1914 1915…" at bounding box center [1180, 535] width 52 height 19
select select "2021"
click at [1198, 584] on div "5" at bounding box center [1206, 588] width 19 height 19
type input "[DATE]"
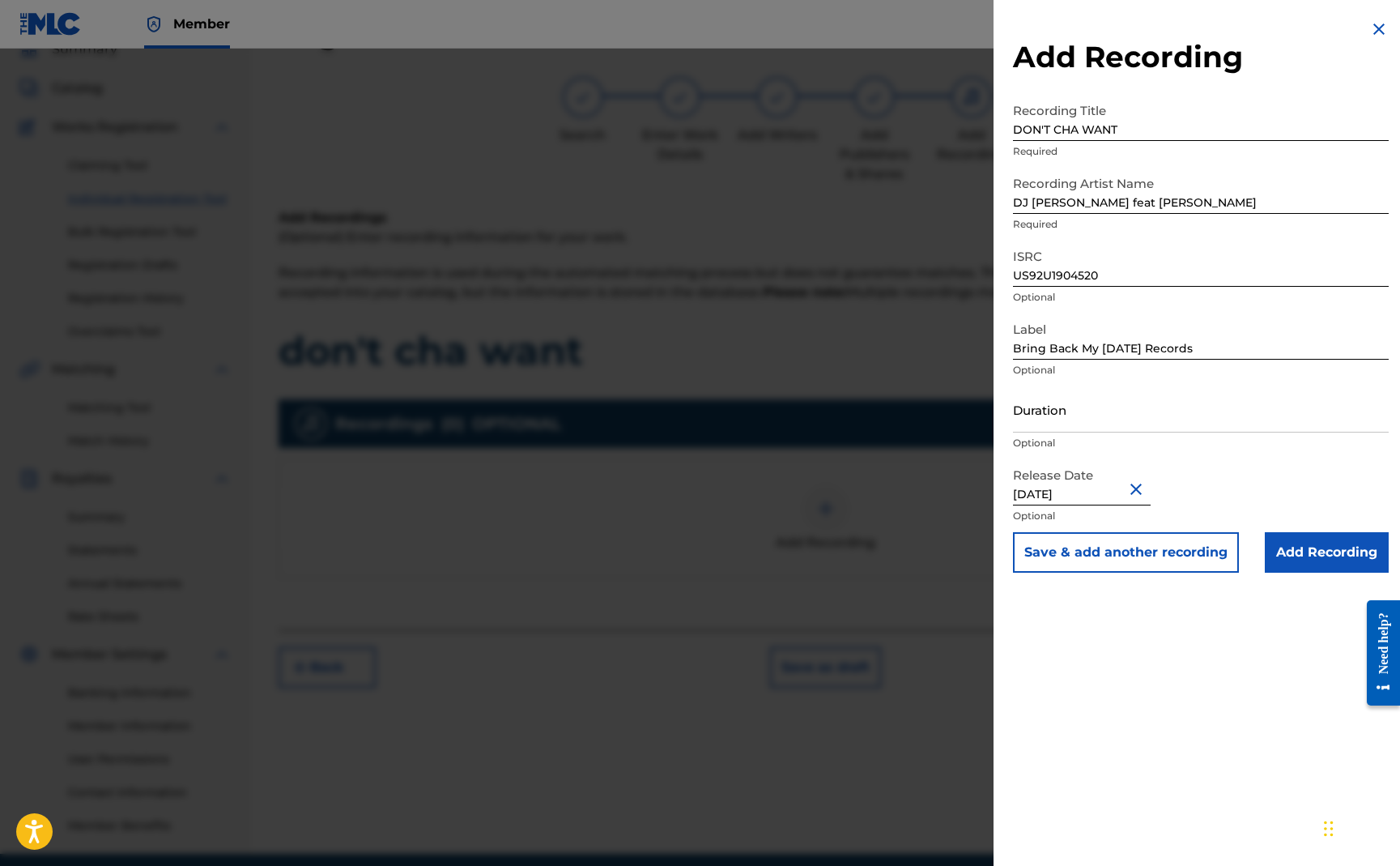
click at [1295, 559] on input "Add Recording" at bounding box center [1327, 553] width 124 height 41
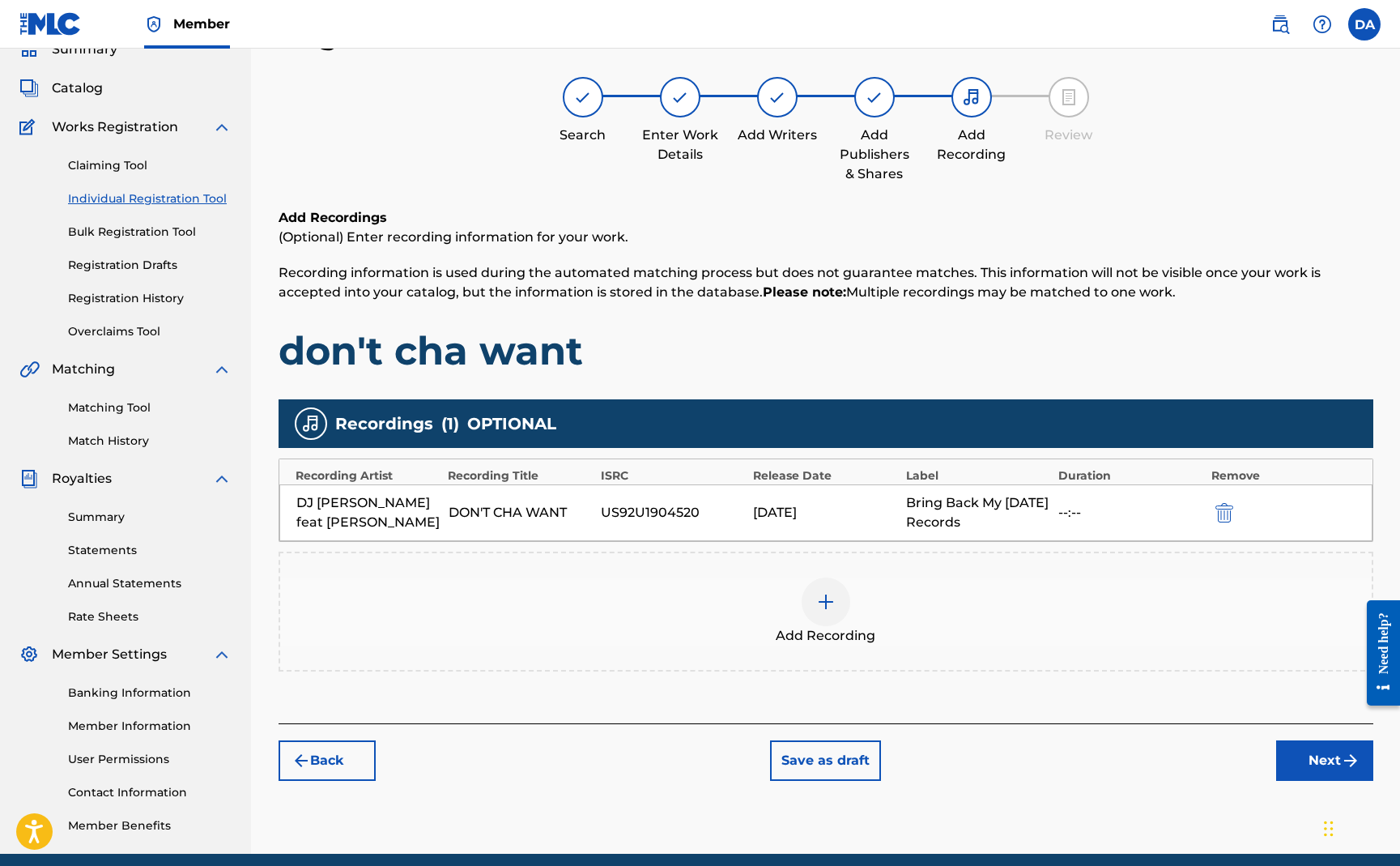
click at [1295, 759] on button "Next" at bounding box center [1324, 760] width 97 height 41
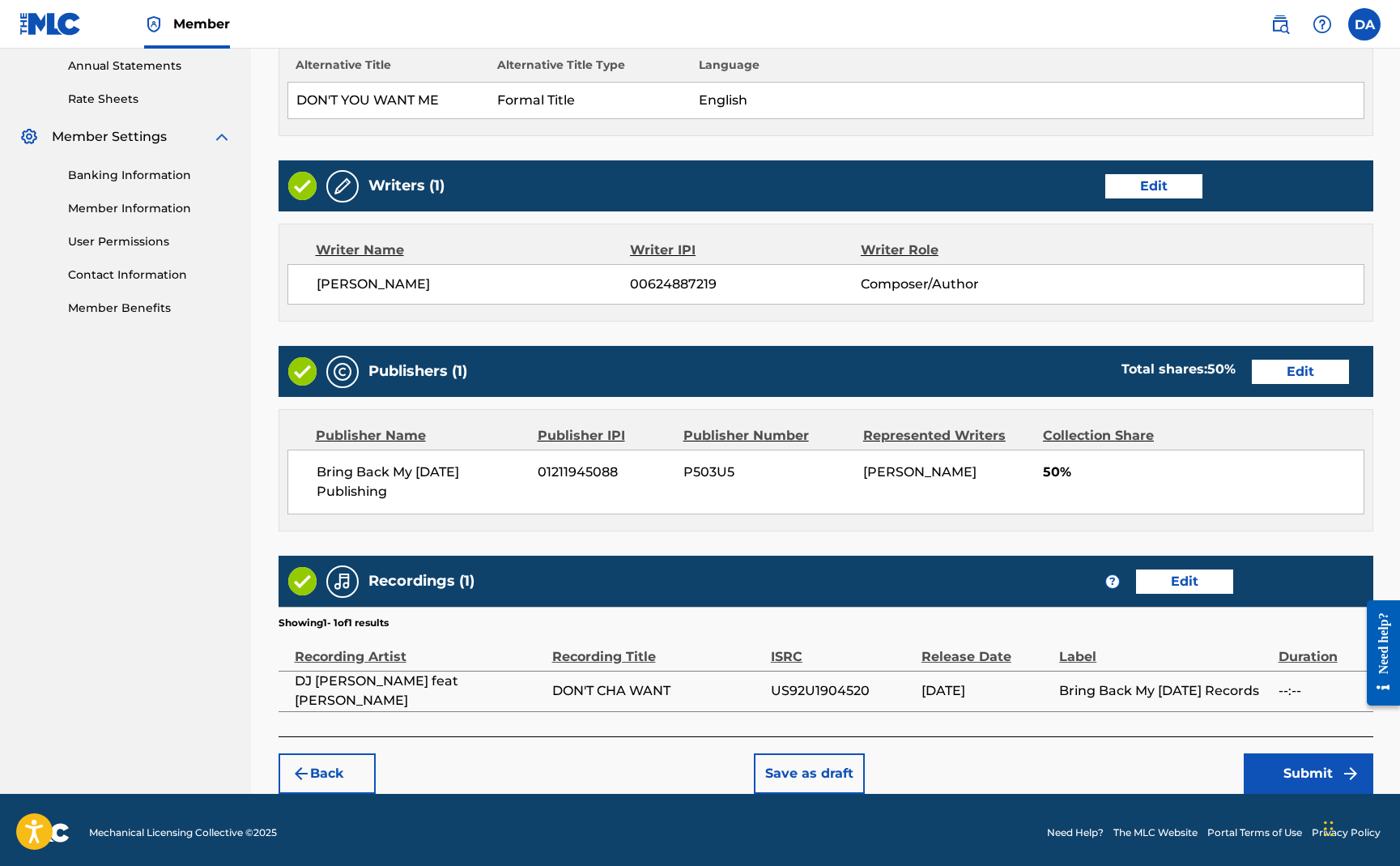
scroll to position [595, 0]
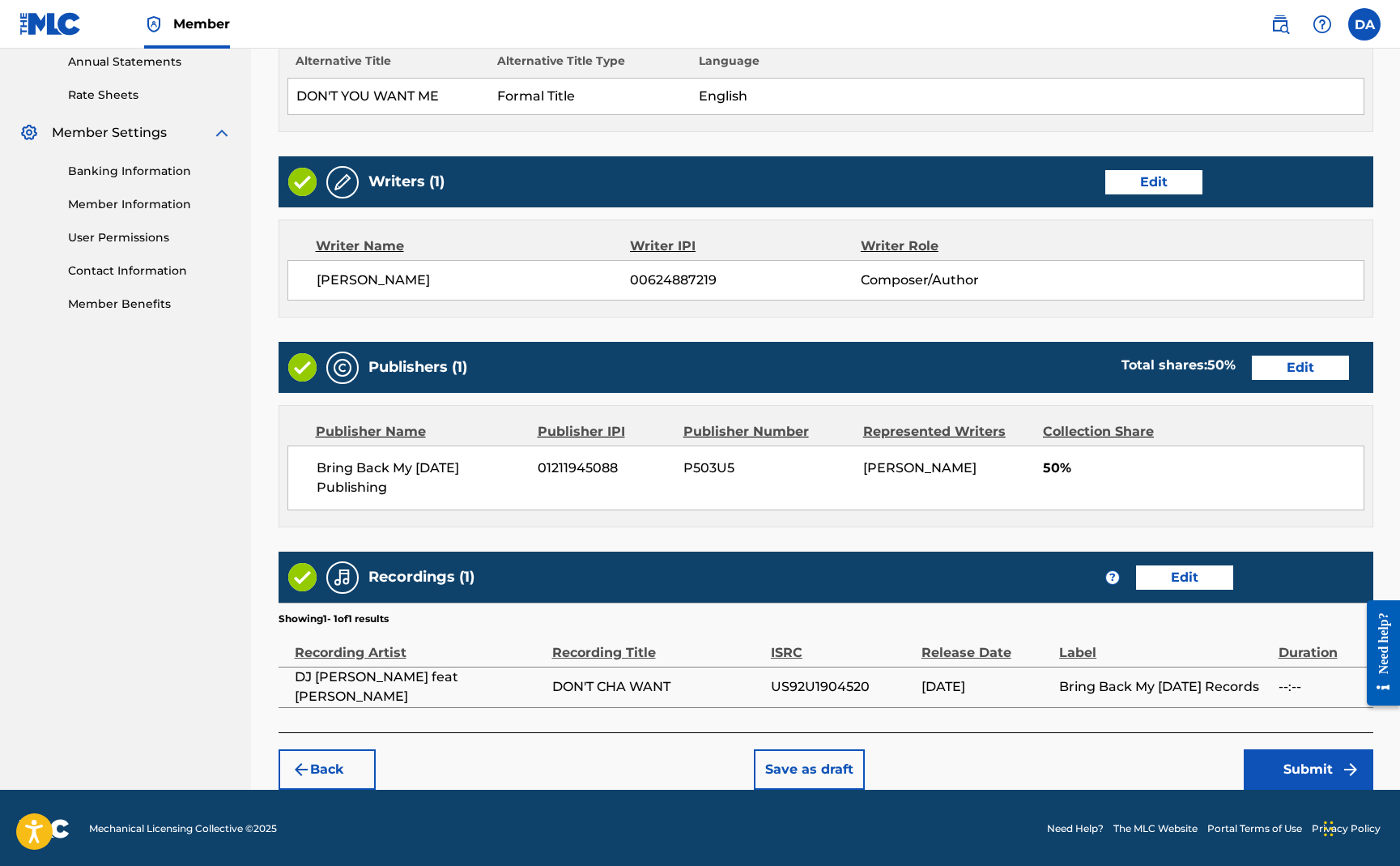
click at [1285, 773] on button "Submit" at bounding box center [1308, 770] width 130 height 41
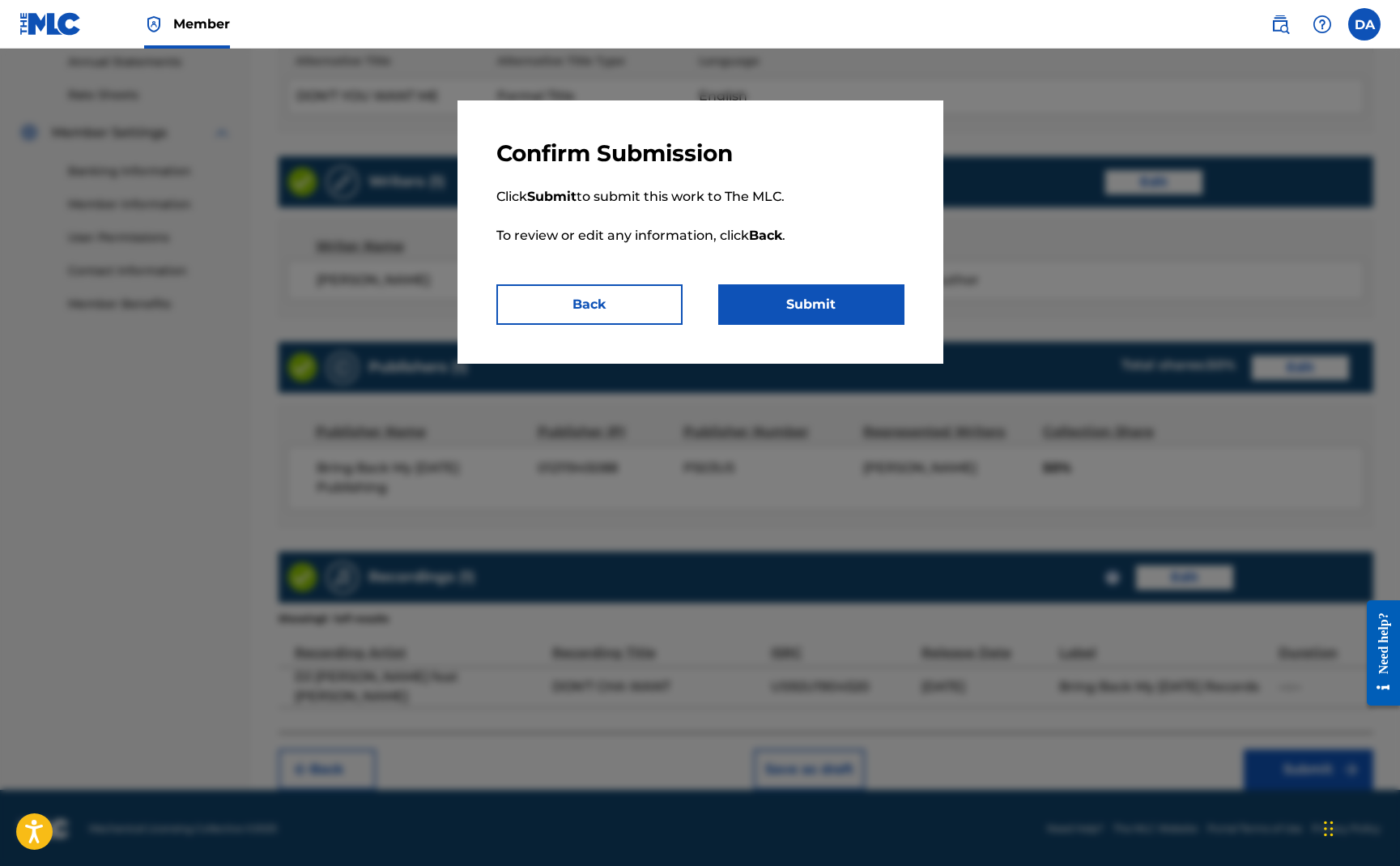
click at [806, 310] on button "Submit" at bounding box center [811, 305] width 186 height 41
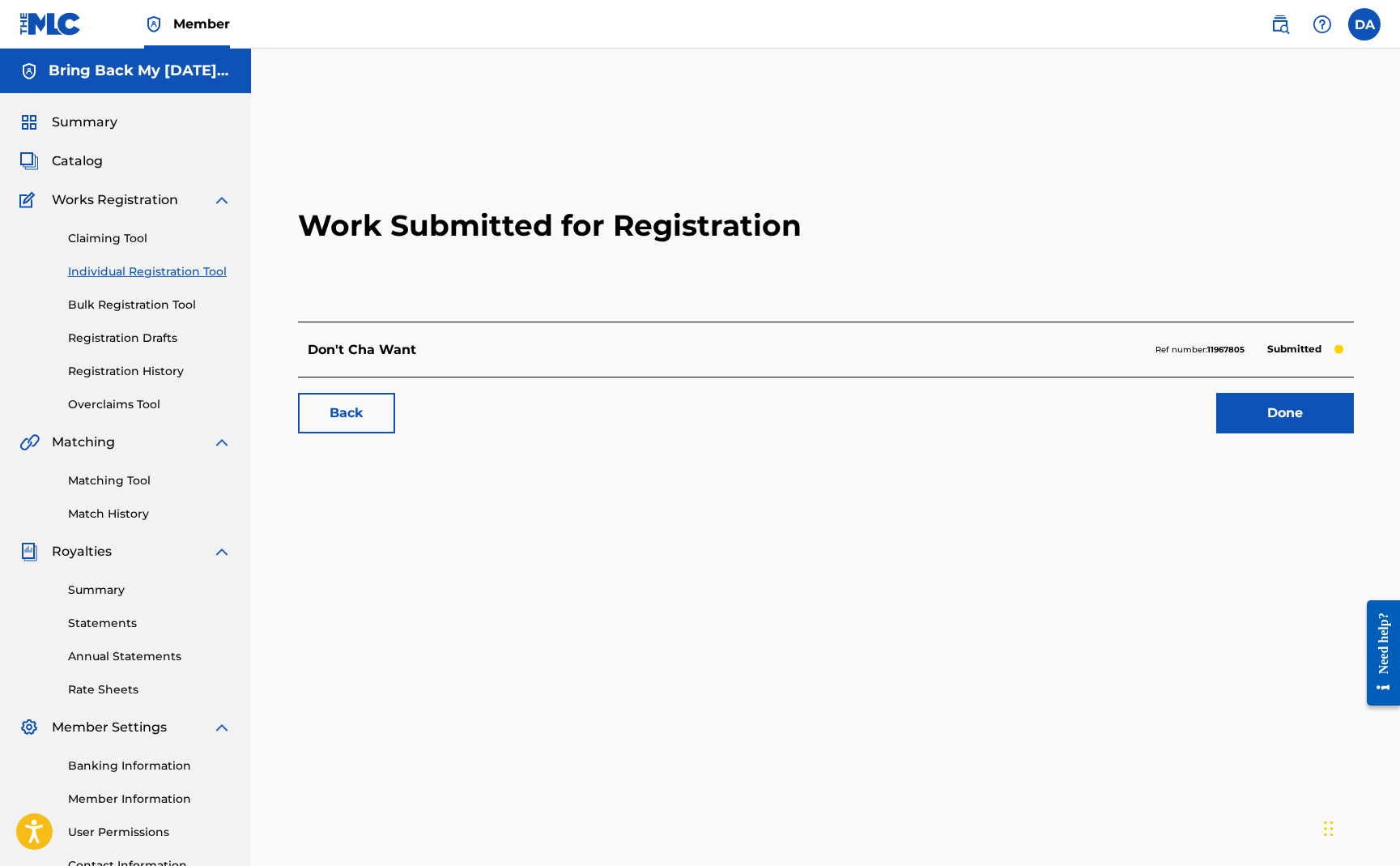
click at [91, 155] on span "Catalog" at bounding box center [77, 161] width 51 height 19
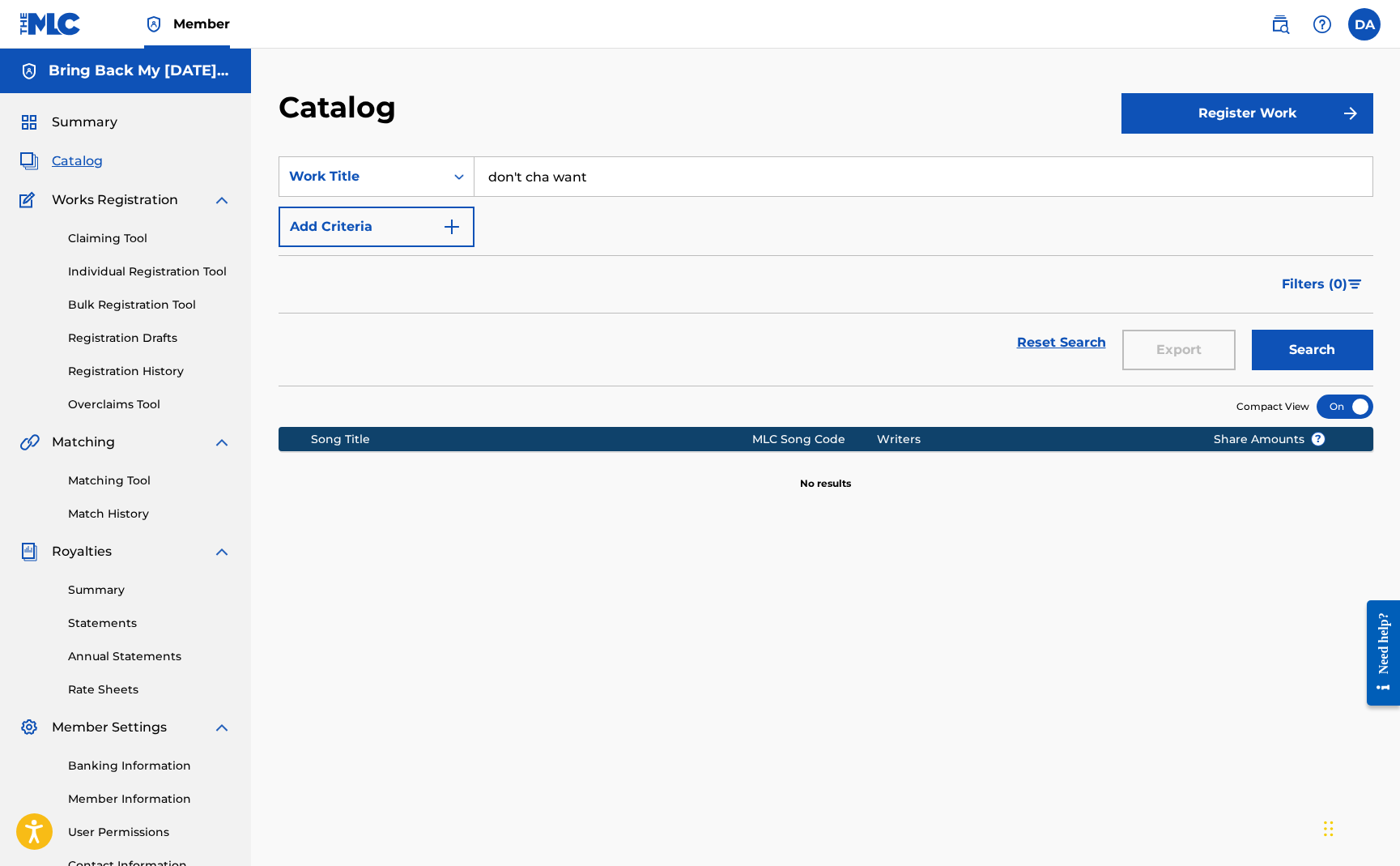
click at [553, 182] on input "don't cha want" at bounding box center [924, 177] width 898 height 39
type input "be easy"
click at [1308, 337] on button "Search" at bounding box center [1312, 350] width 121 height 41
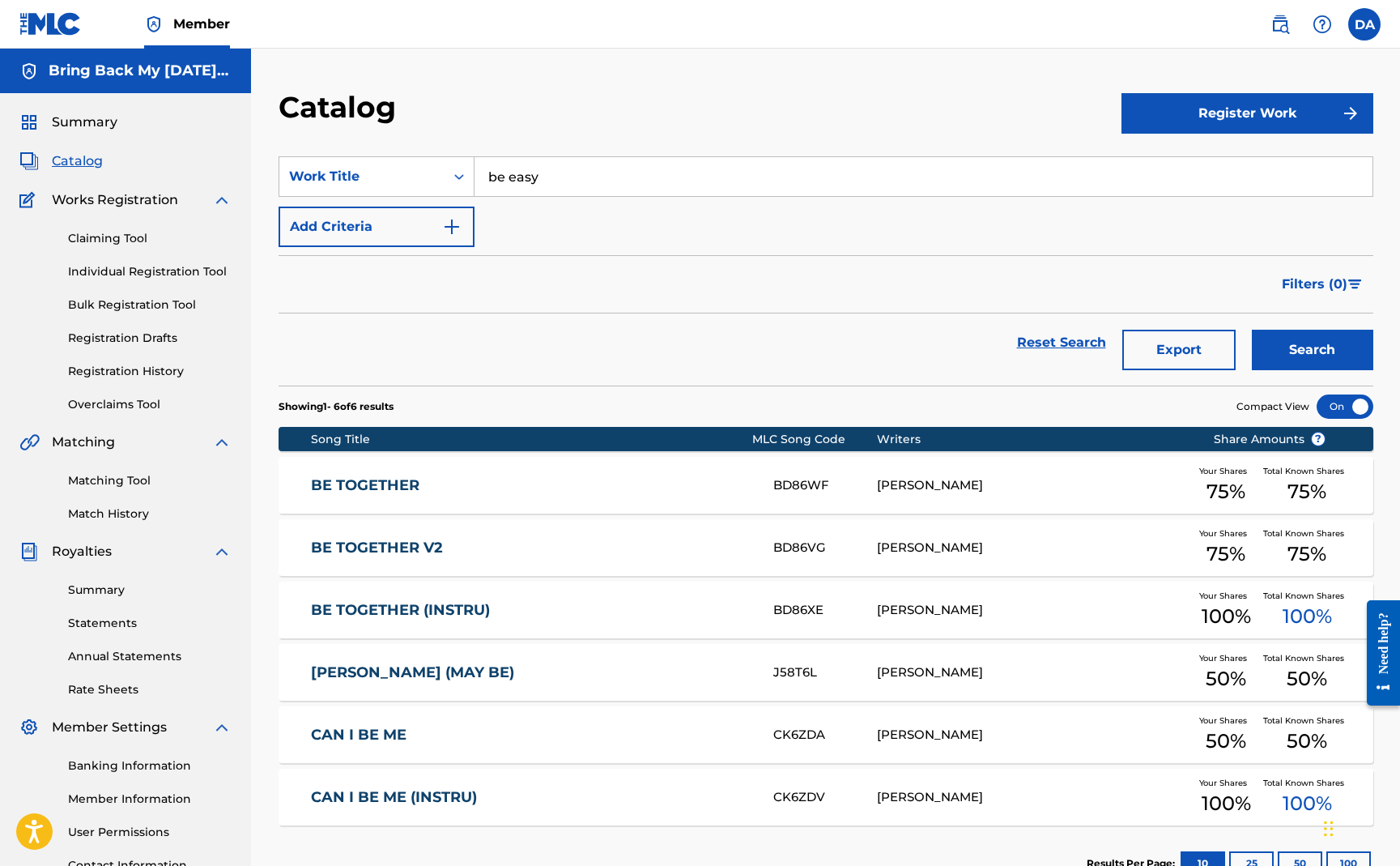
click at [144, 478] on link "Matching Tool" at bounding box center [149, 481] width 164 height 17
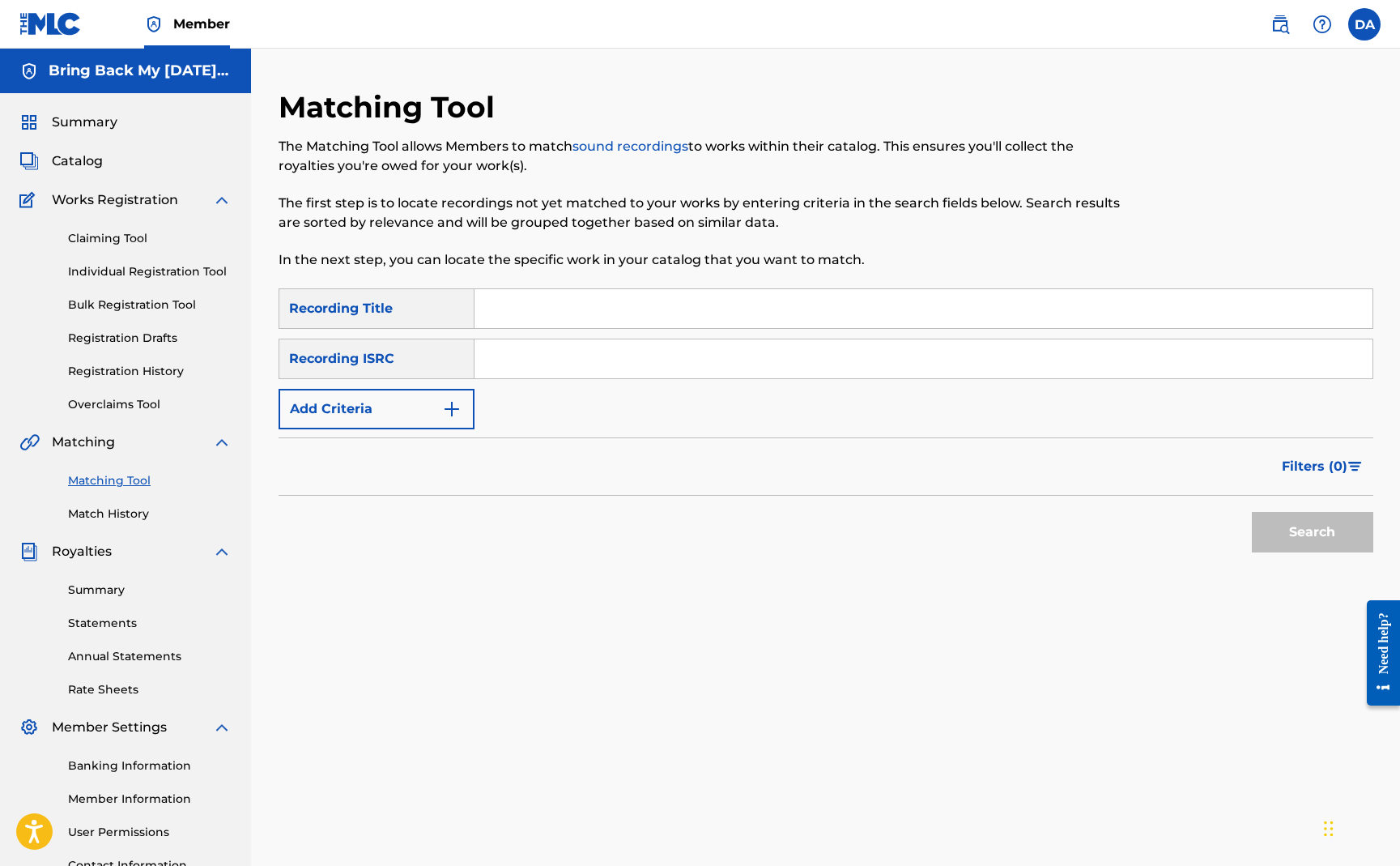
click at [514, 320] on input "Search Form" at bounding box center [924, 308] width 898 height 39
type input "be easy"
click at [1319, 522] on button "Search" at bounding box center [1312, 533] width 121 height 41
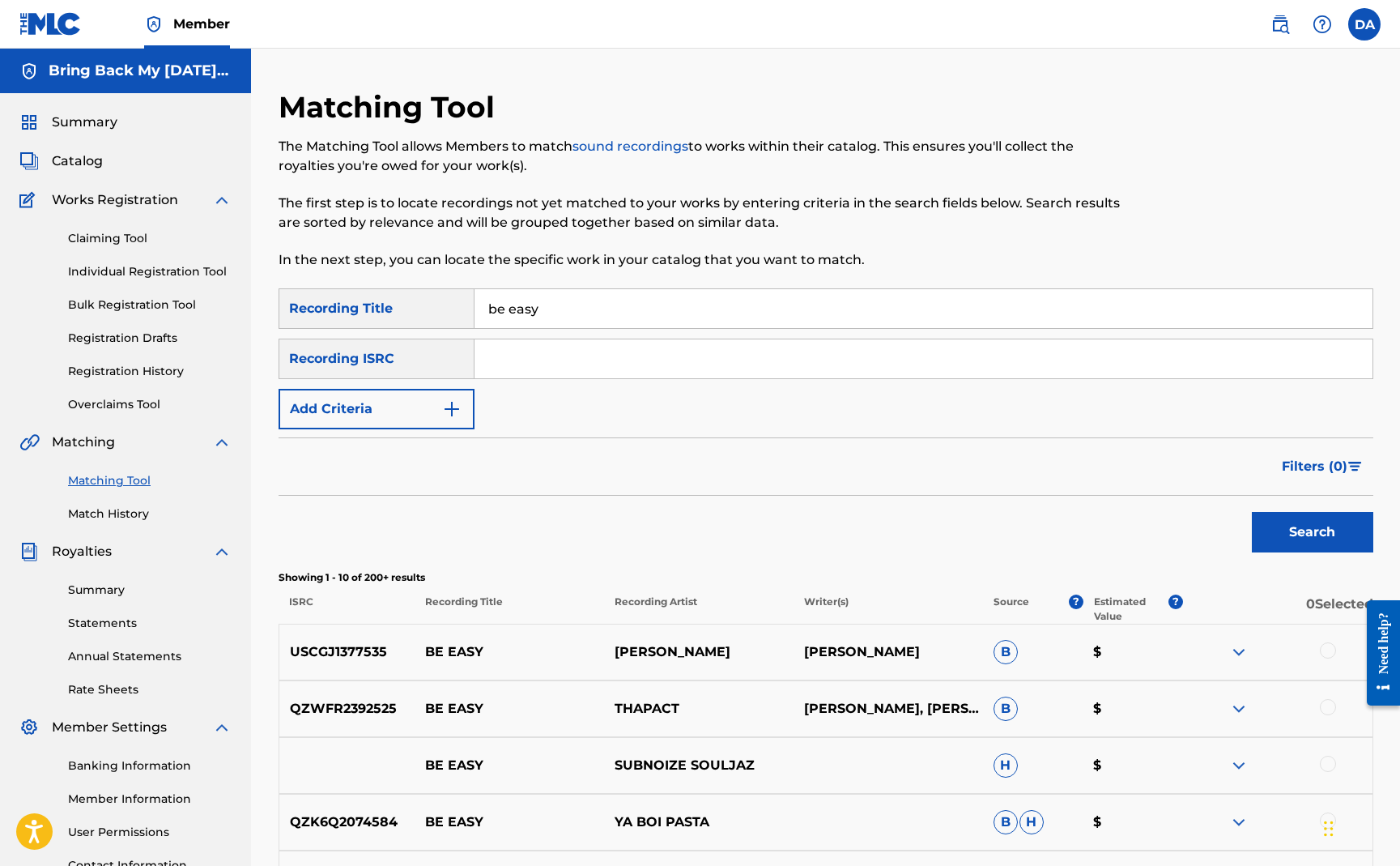
click at [399, 410] on button "Add Criteria" at bounding box center [377, 409] width 196 height 41
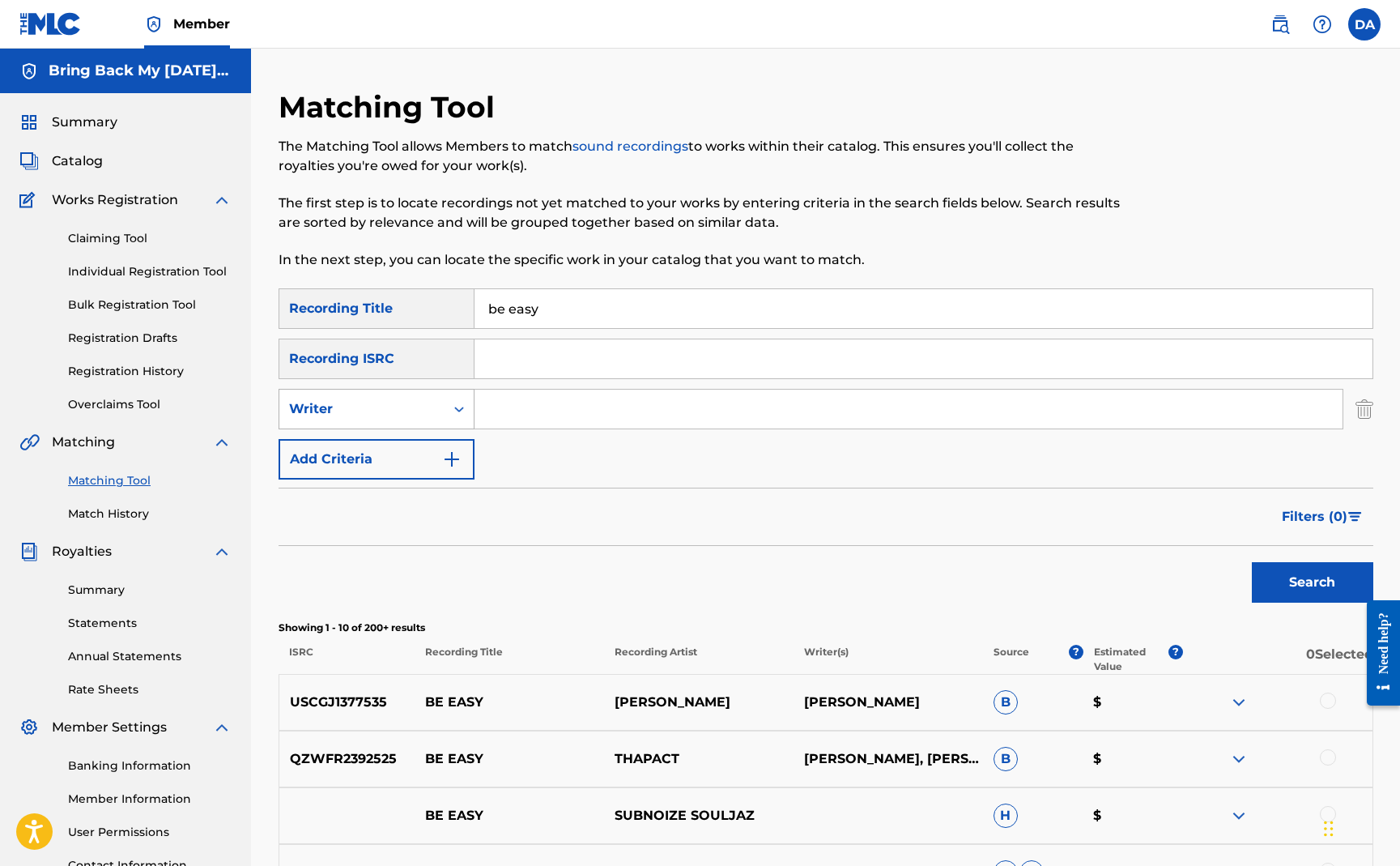
click at [400, 409] on div "Writer" at bounding box center [361, 408] width 145 height 19
click at [397, 462] on div "Recording Artist" at bounding box center [377, 450] width 194 height 41
click at [511, 411] on input "Search Form" at bounding box center [909, 409] width 869 height 39
click at [1252, 562] on button "Search" at bounding box center [1312, 583] width 121 height 41
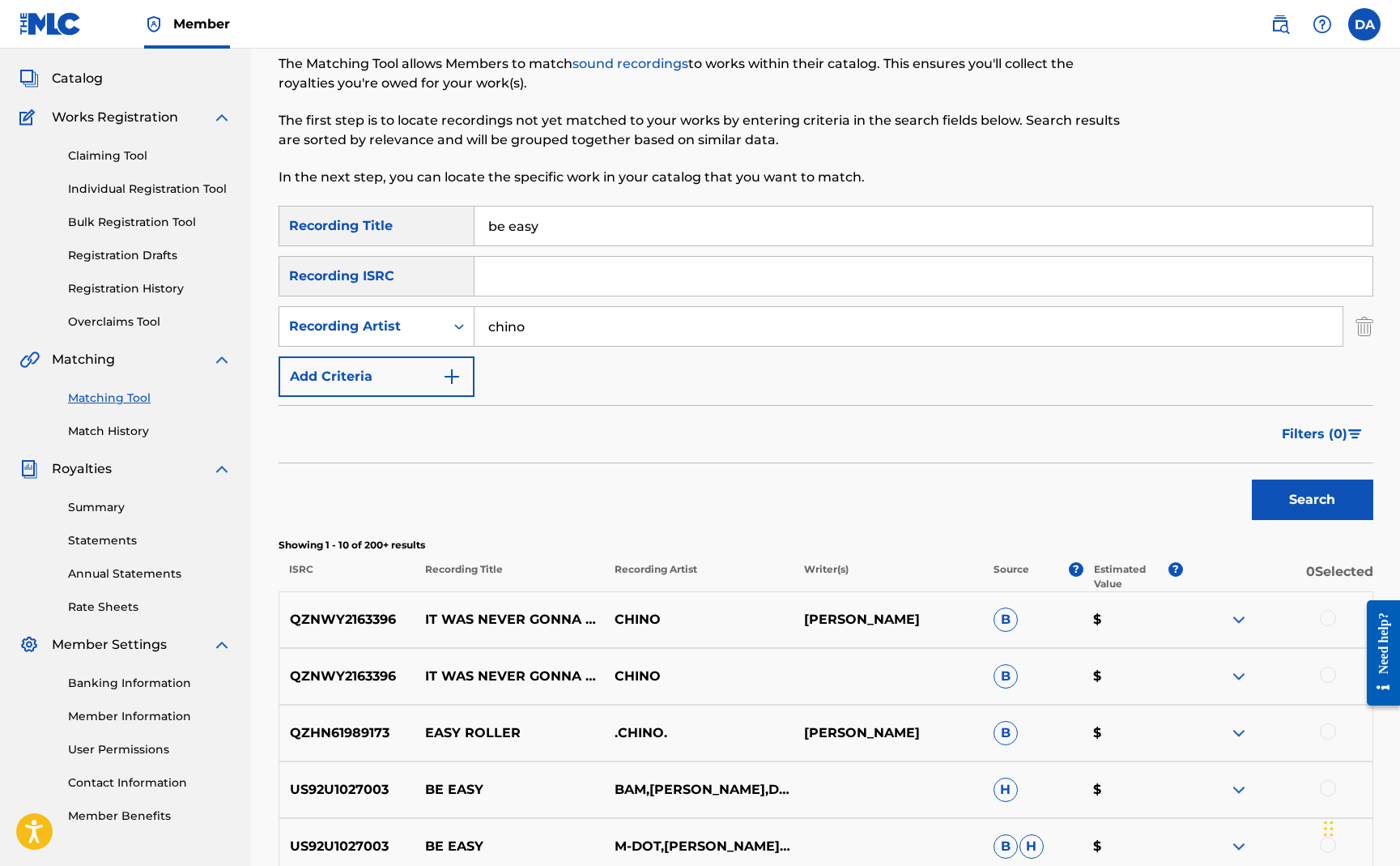
scroll to position [57, 0]
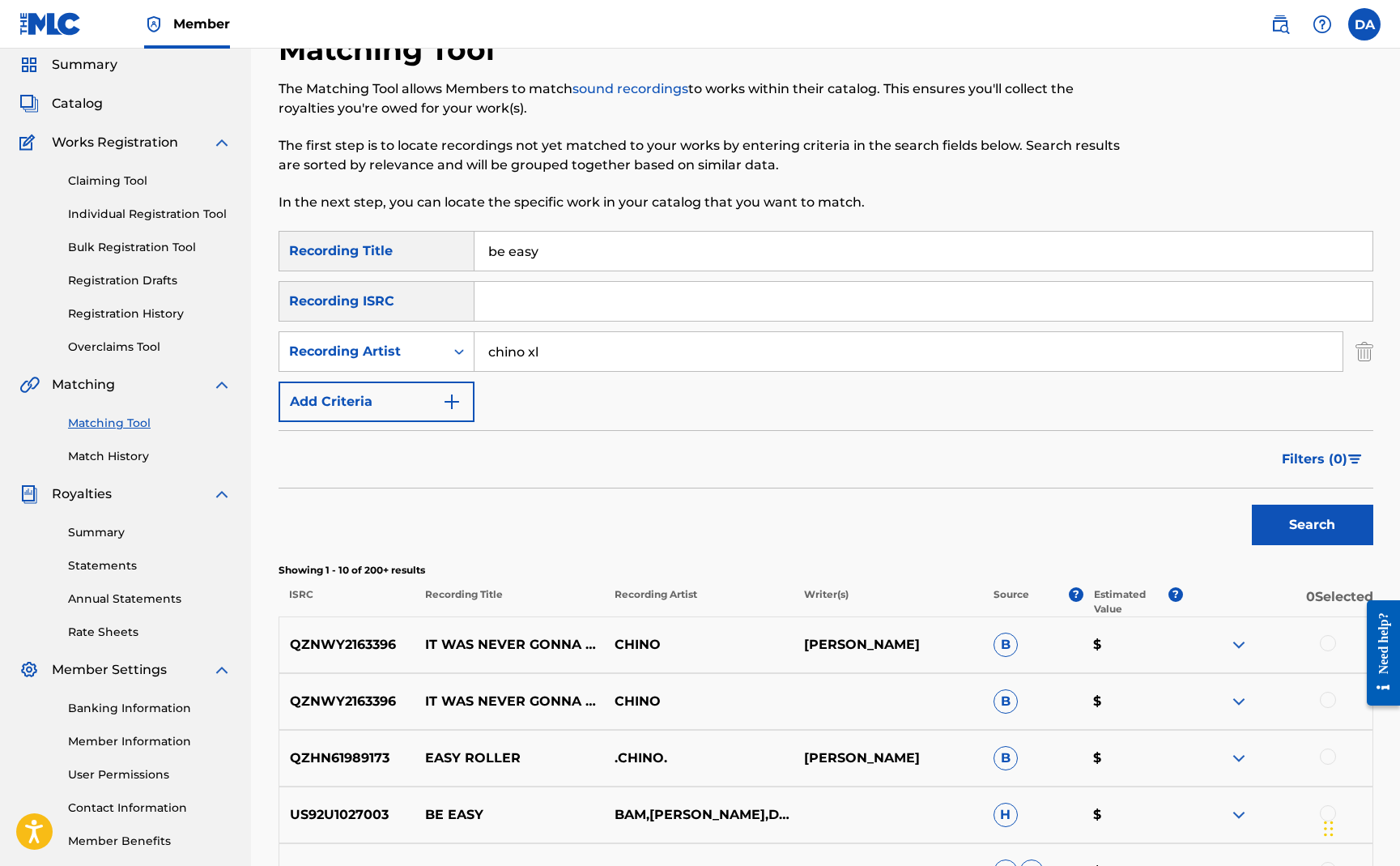
type input "chino xl"
click at [1252, 505] on button "Search" at bounding box center [1312, 525] width 121 height 41
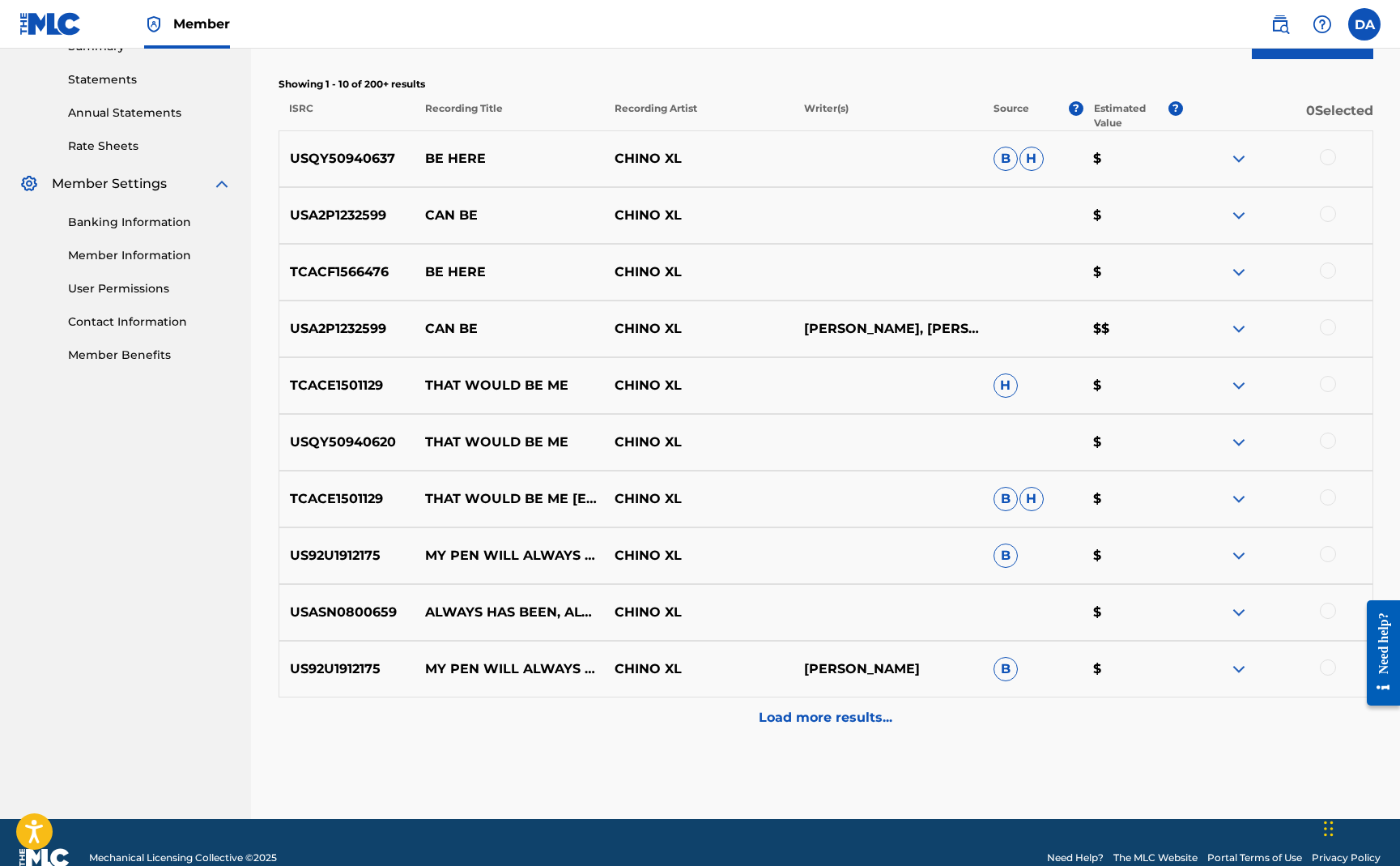
scroll to position [574, 0]
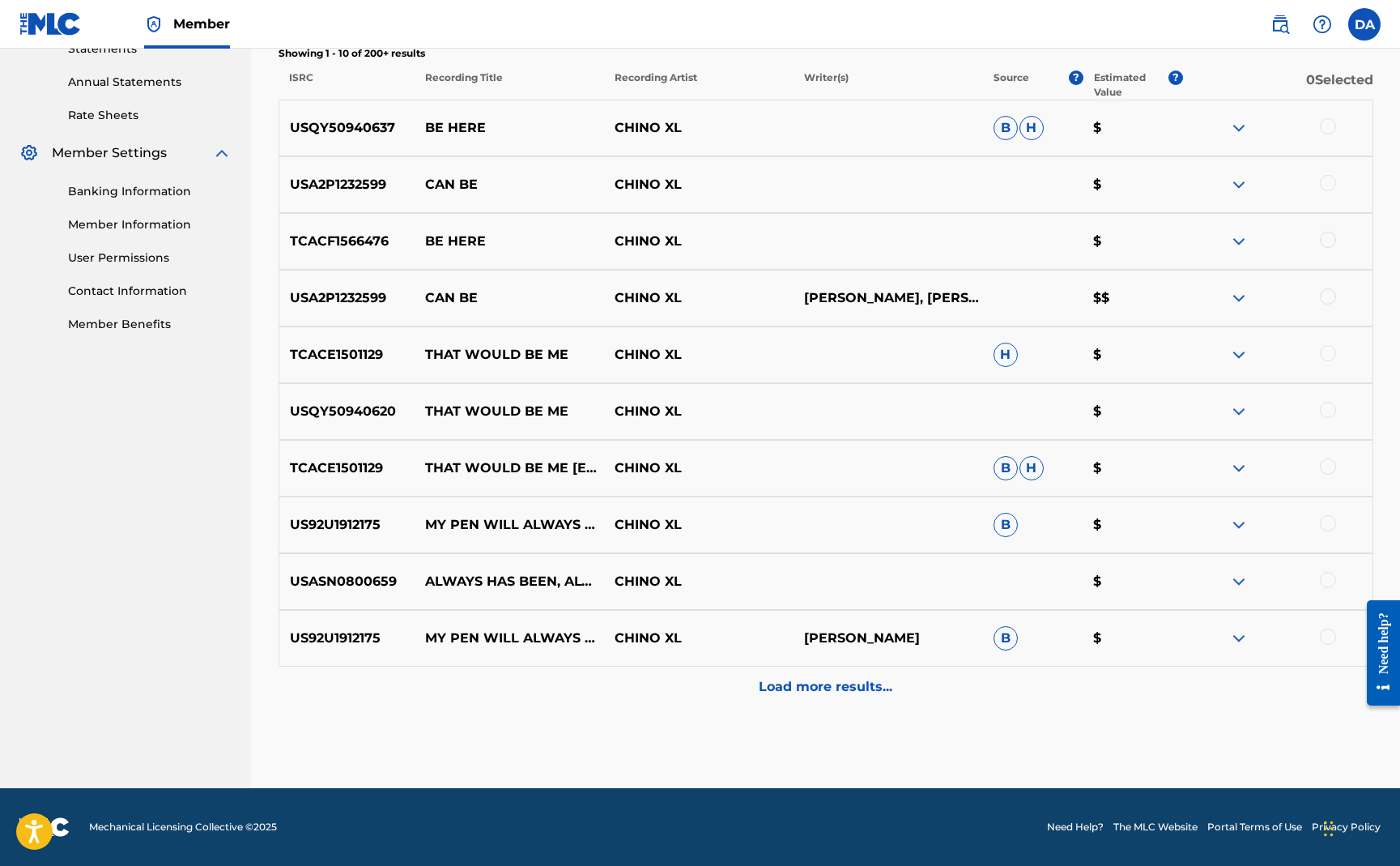
click at [760, 674] on div "Load more results..." at bounding box center [826, 687] width 1095 height 41
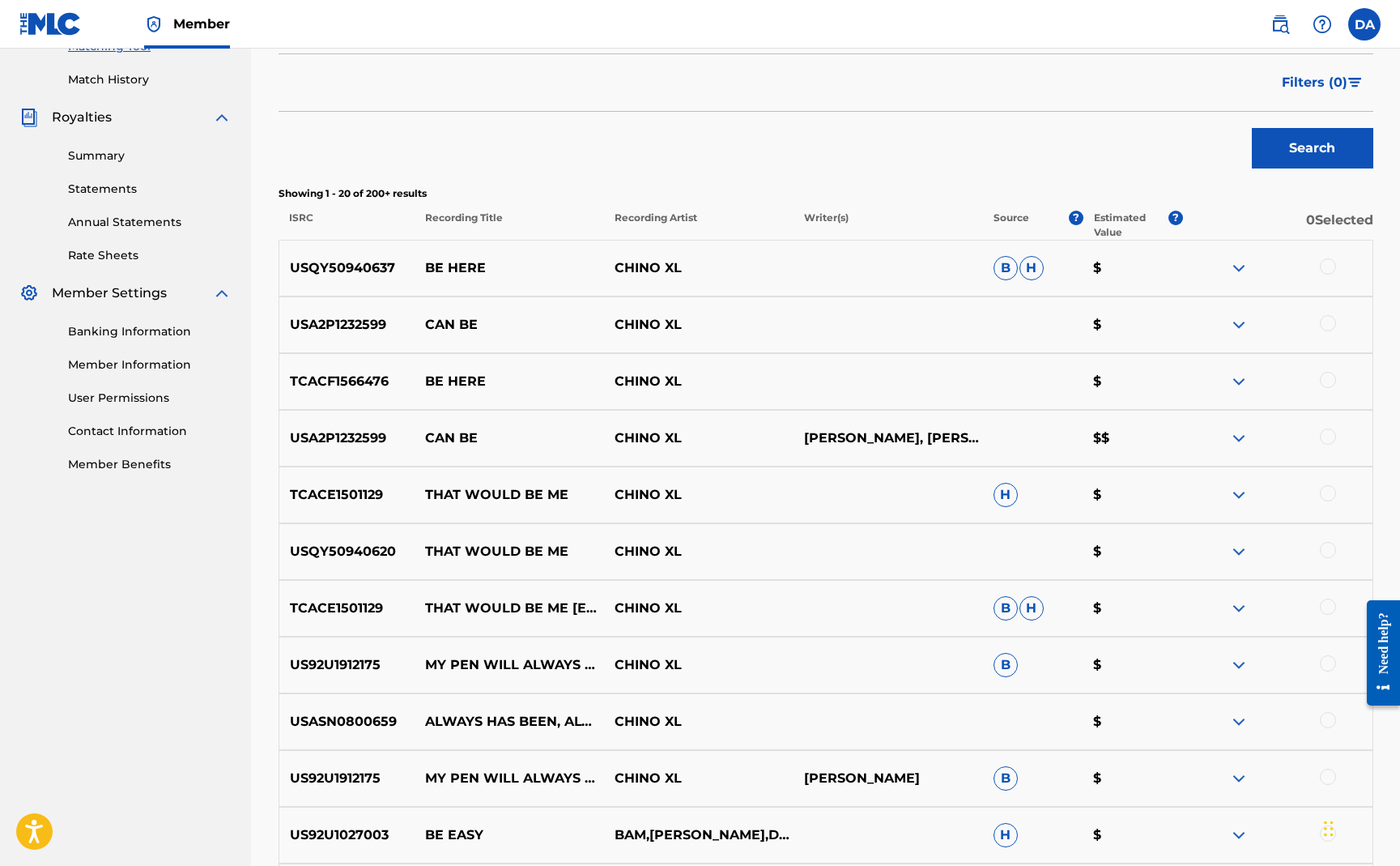
scroll to position [48, 0]
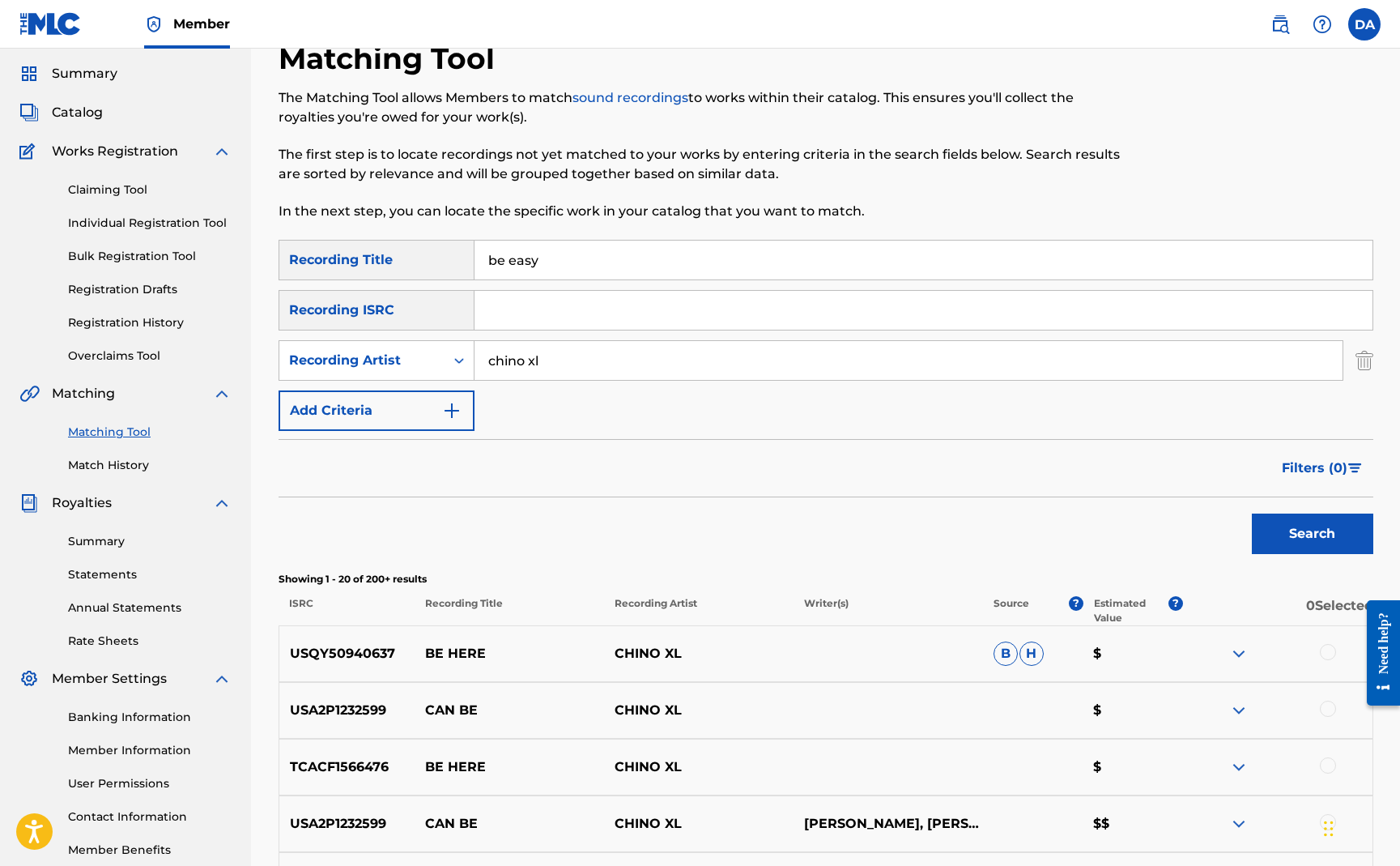
click at [87, 111] on span "Catalog" at bounding box center [77, 112] width 51 height 19
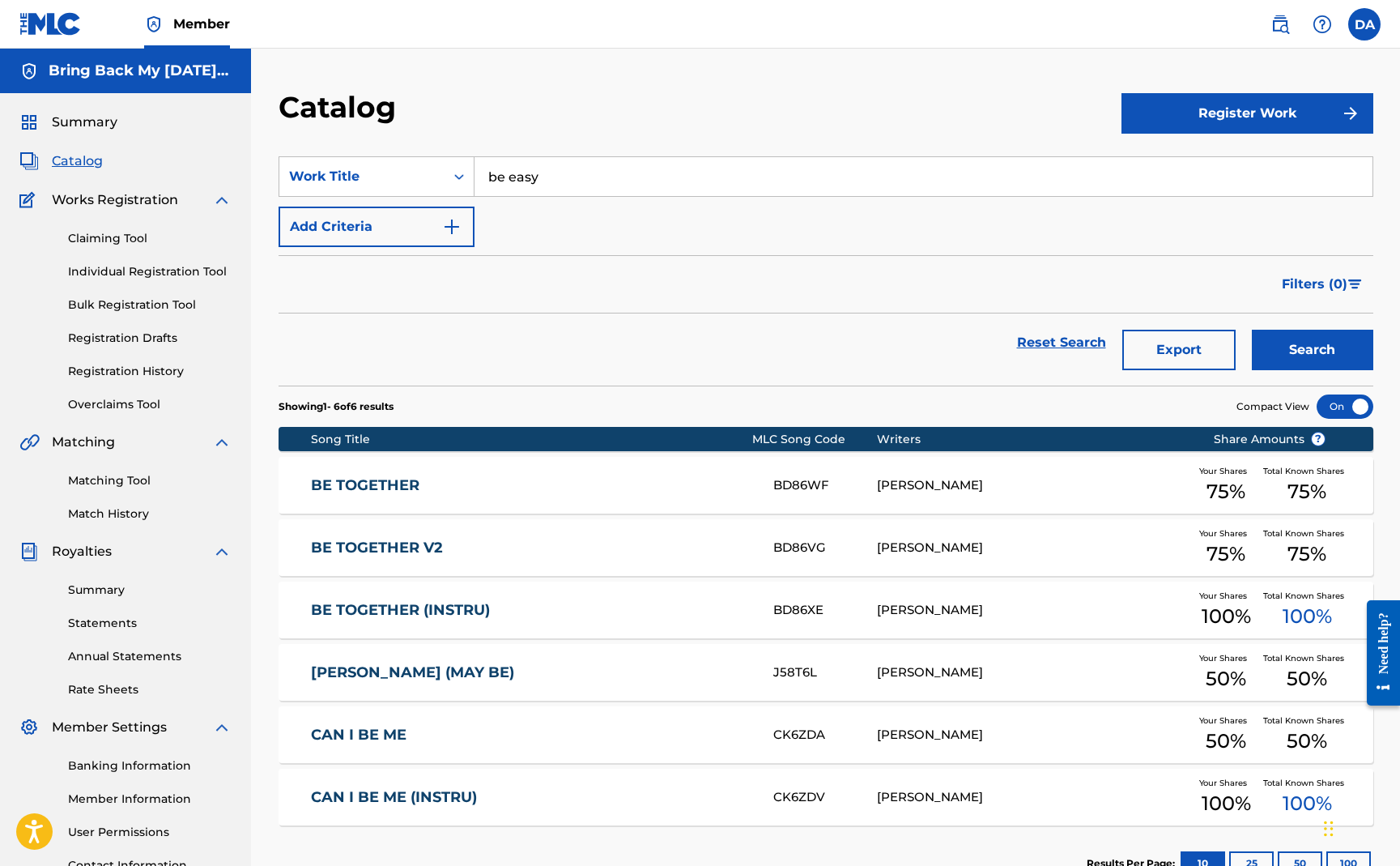
click at [575, 181] on input "be easy" at bounding box center [924, 177] width 898 height 39
type input "light up the bar"
click at [1252, 330] on button "Search" at bounding box center [1312, 350] width 121 height 41
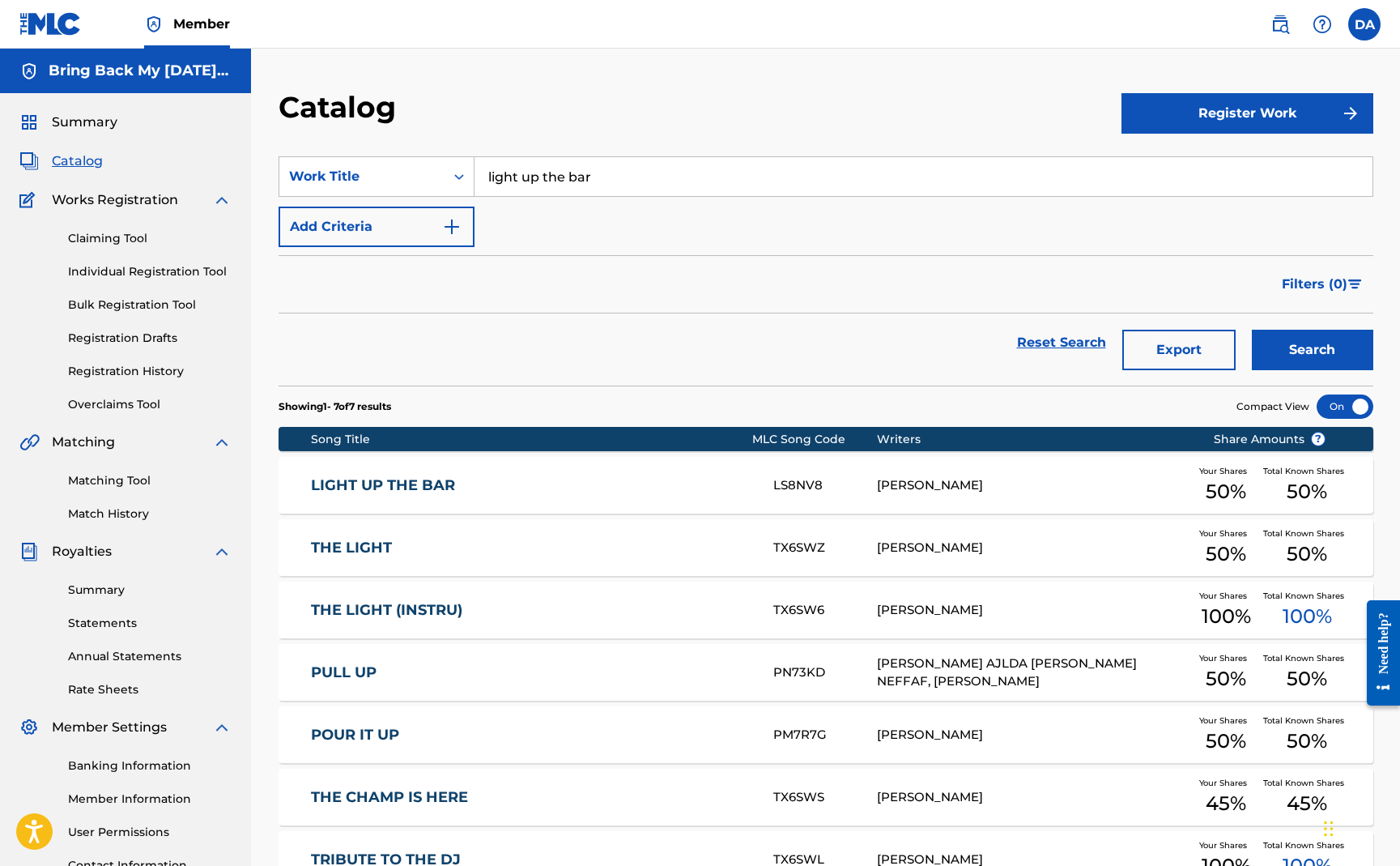
click at [400, 482] on link "LIGHT UP THE BAR" at bounding box center [531, 485] width 441 height 19
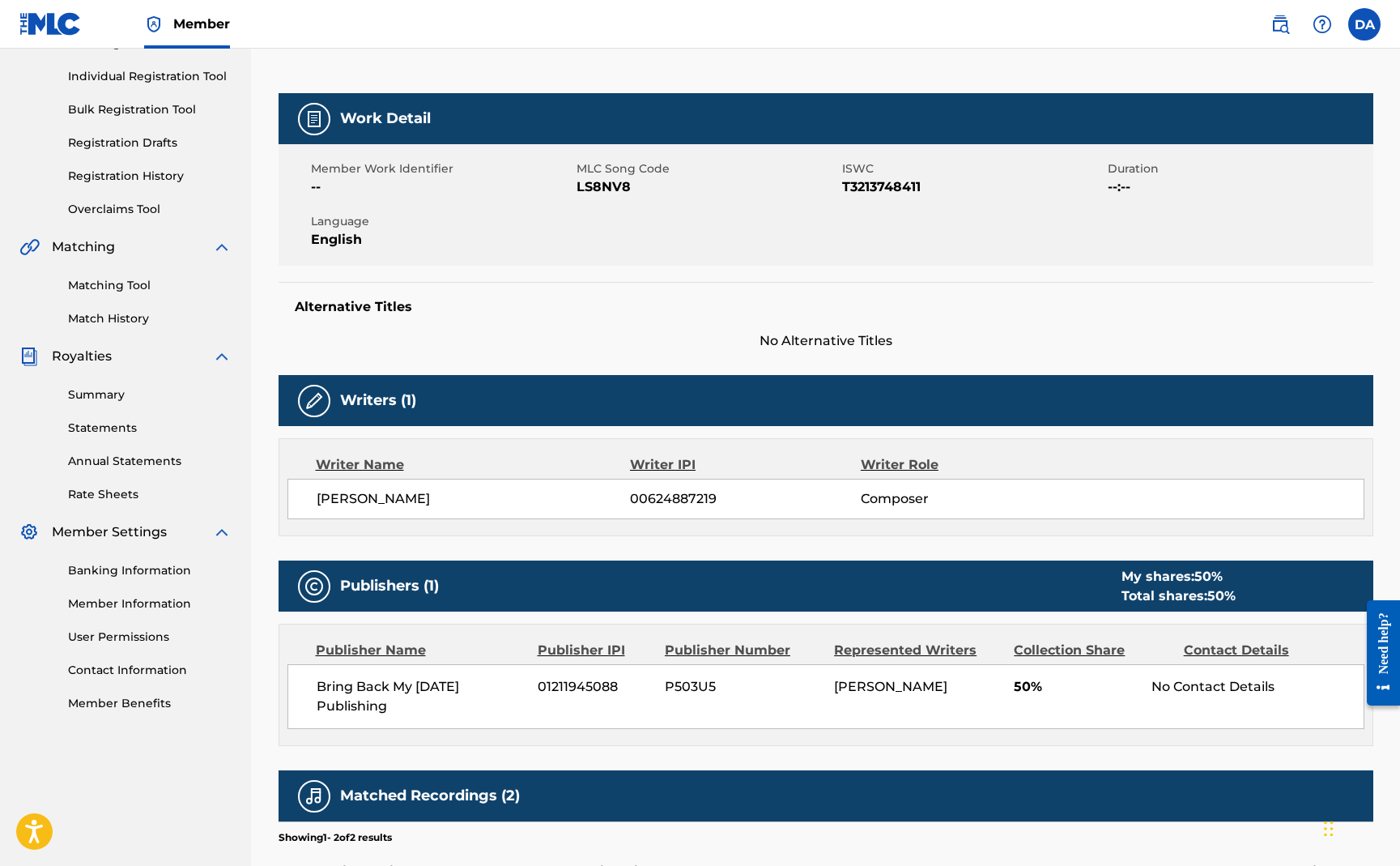
scroll to position [82, 0]
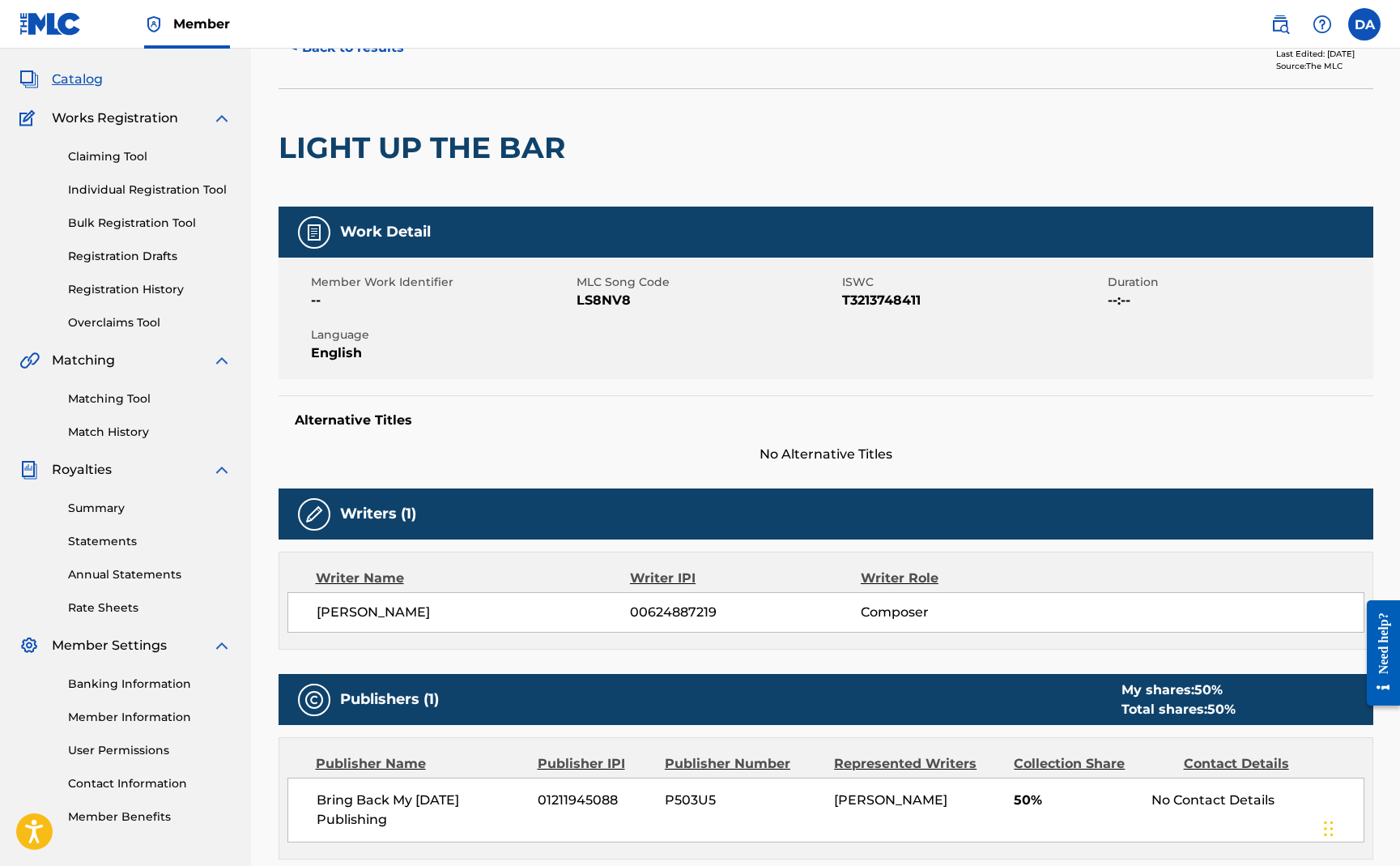
click at [126, 395] on link "Matching Tool" at bounding box center [149, 399] width 164 height 17
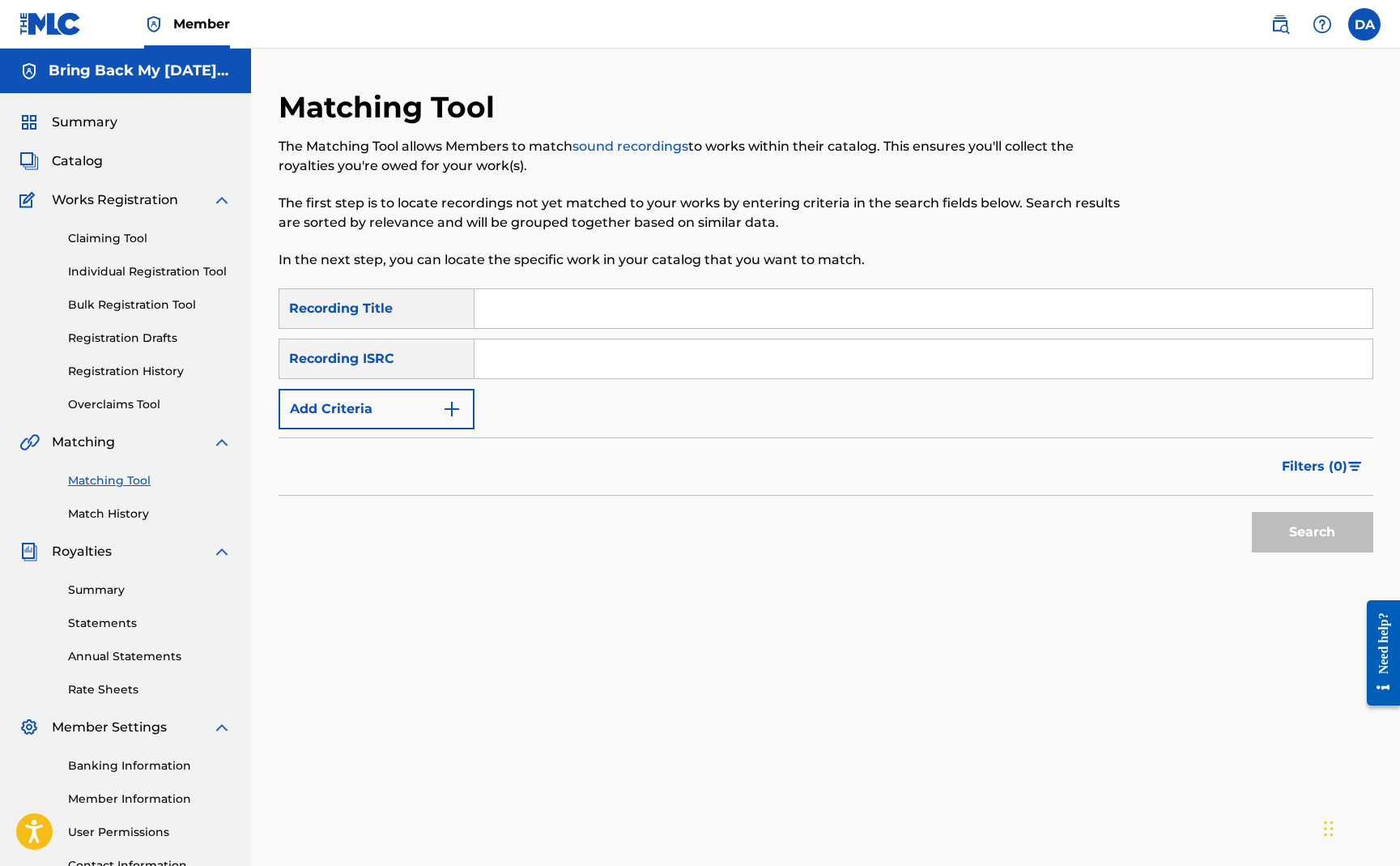
click at [524, 302] on input "Search Form" at bounding box center [924, 308] width 898 height 39
click at [519, 313] on input "lightup the bar" at bounding box center [924, 308] width 898 height 39
type input "light up the bar"
click at [441, 358] on div "Recording ISRC" at bounding box center [377, 359] width 196 height 41
click at [410, 402] on button "Add Criteria" at bounding box center [377, 409] width 196 height 41
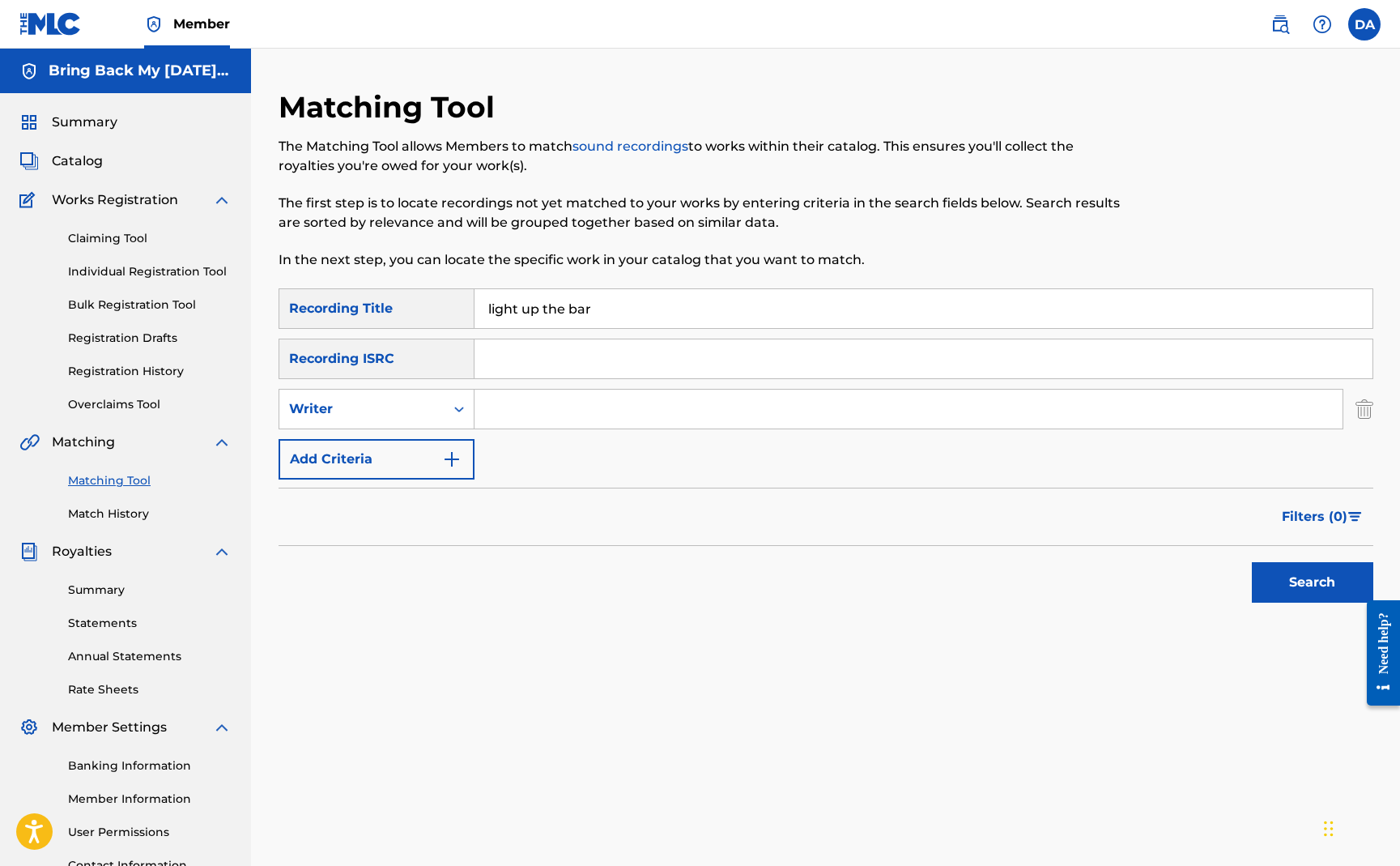
click at [501, 397] on input "Search Form" at bounding box center [909, 409] width 869 height 39
click at [1295, 586] on button "Search" at bounding box center [1312, 583] width 121 height 41
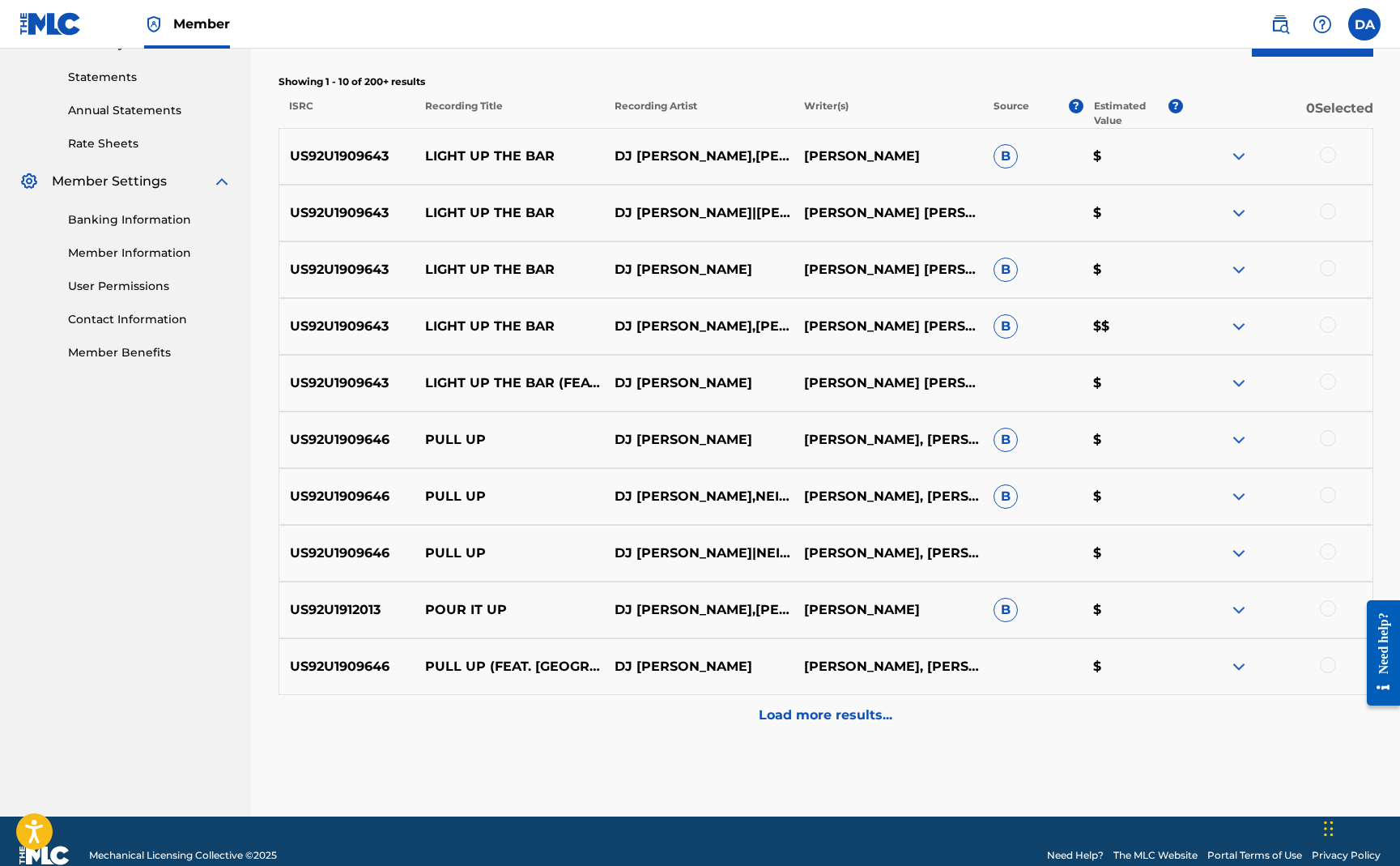
scroll to position [487, 0]
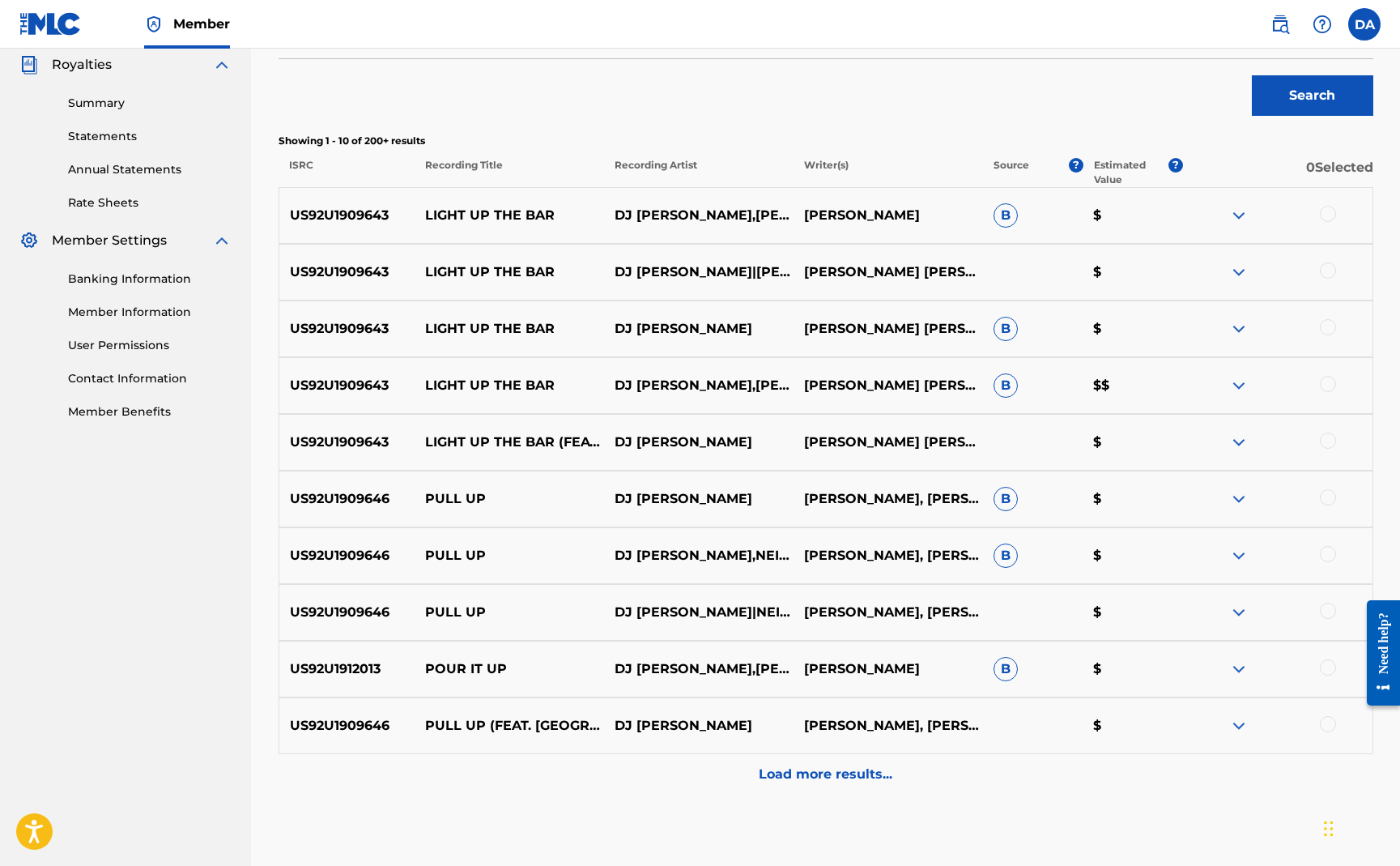
click at [1331, 217] on div at bounding box center [1328, 213] width 16 height 16
click at [1326, 270] on div at bounding box center [1328, 270] width 16 height 16
click at [1328, 324] on div at bounding box center [1328, 327] width 16 height 16
click at [1327, 385] on div at bounding box center [1328, 383] width 16 height 16
click at [1327, 436] on div at bounding box center [1328, 440] width 16 height 16
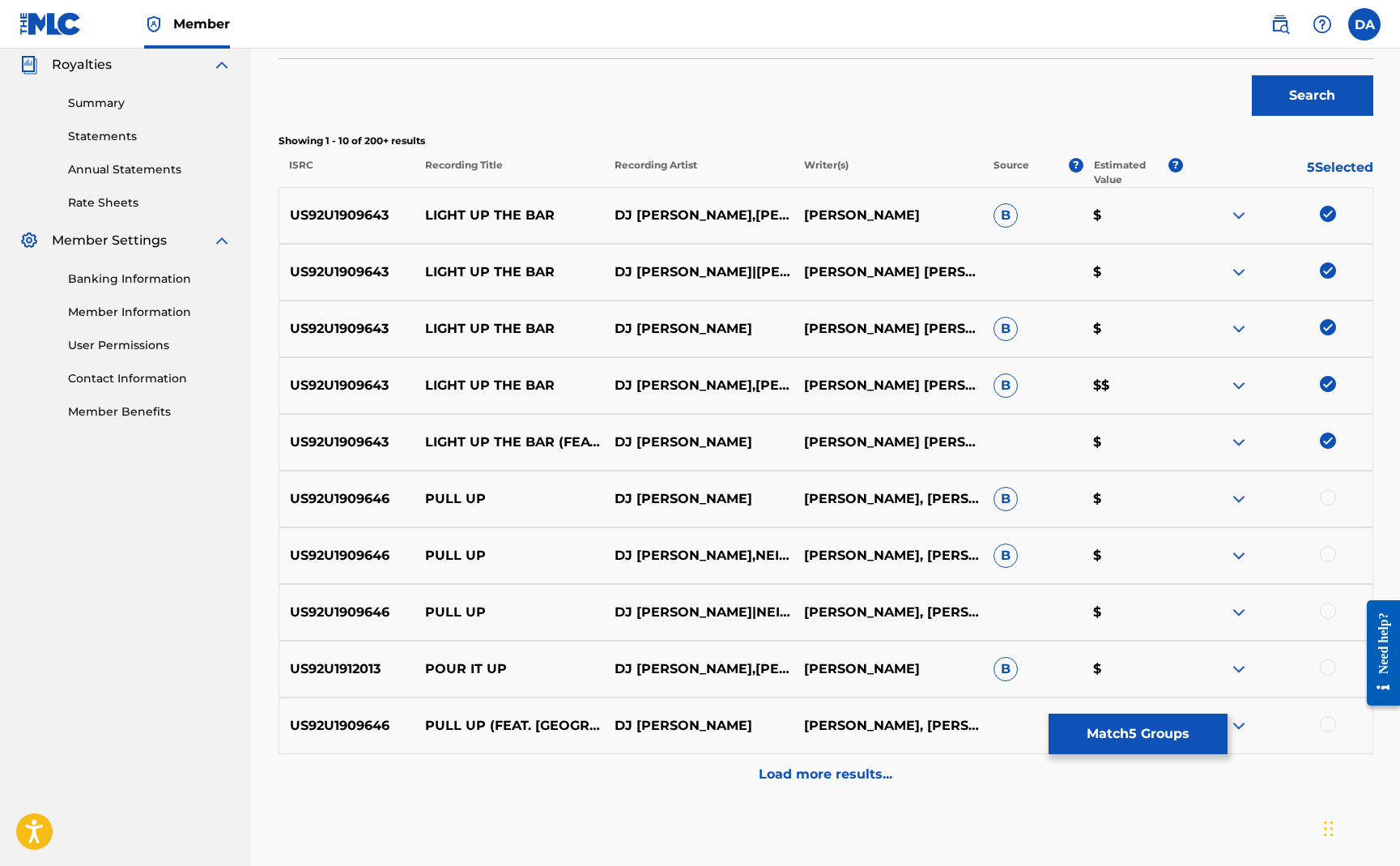
click at [861, 772] on p "Load more results..." at bounding box center [826, 774] width 133 height 19
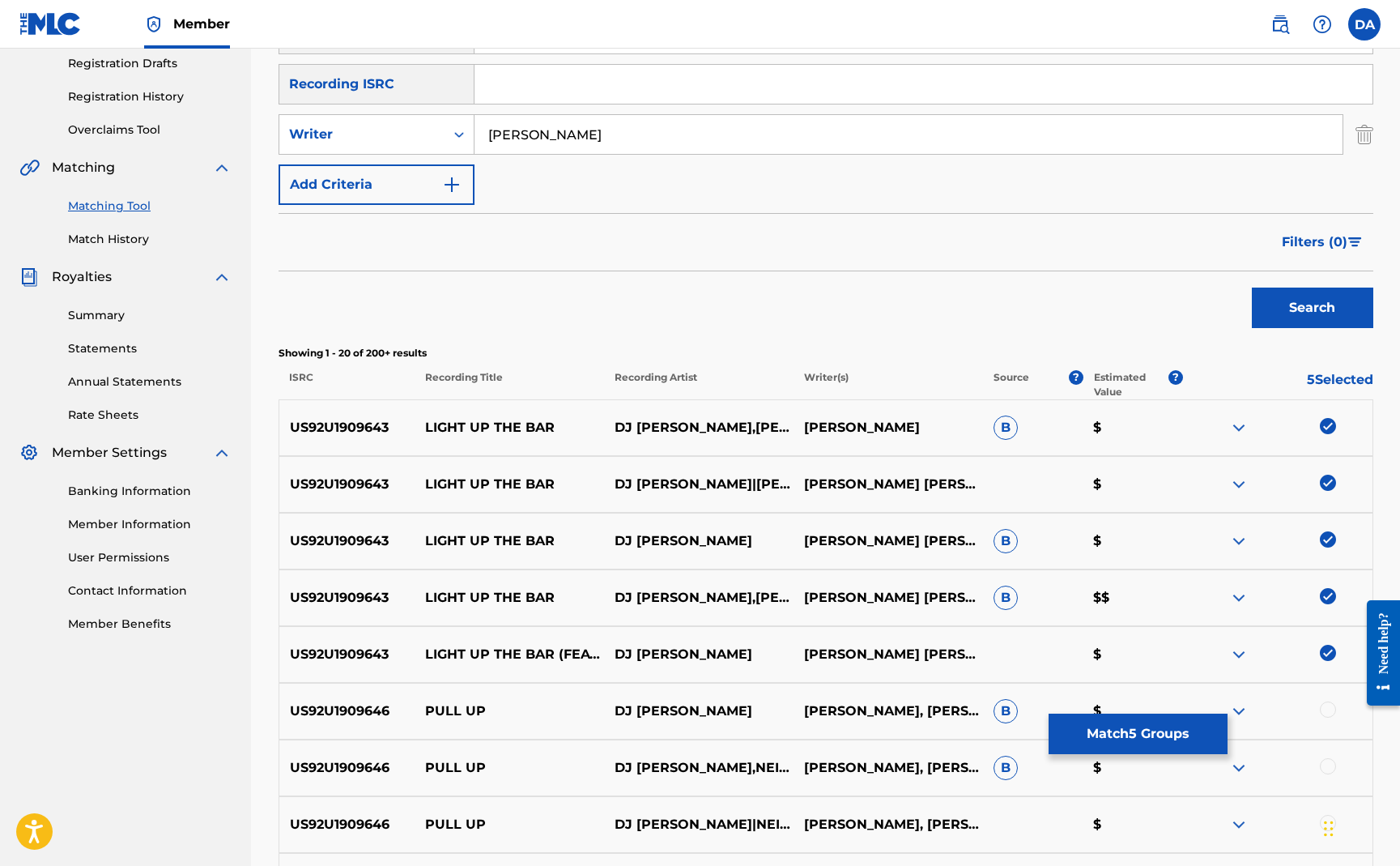
scroll to position [243, 0]
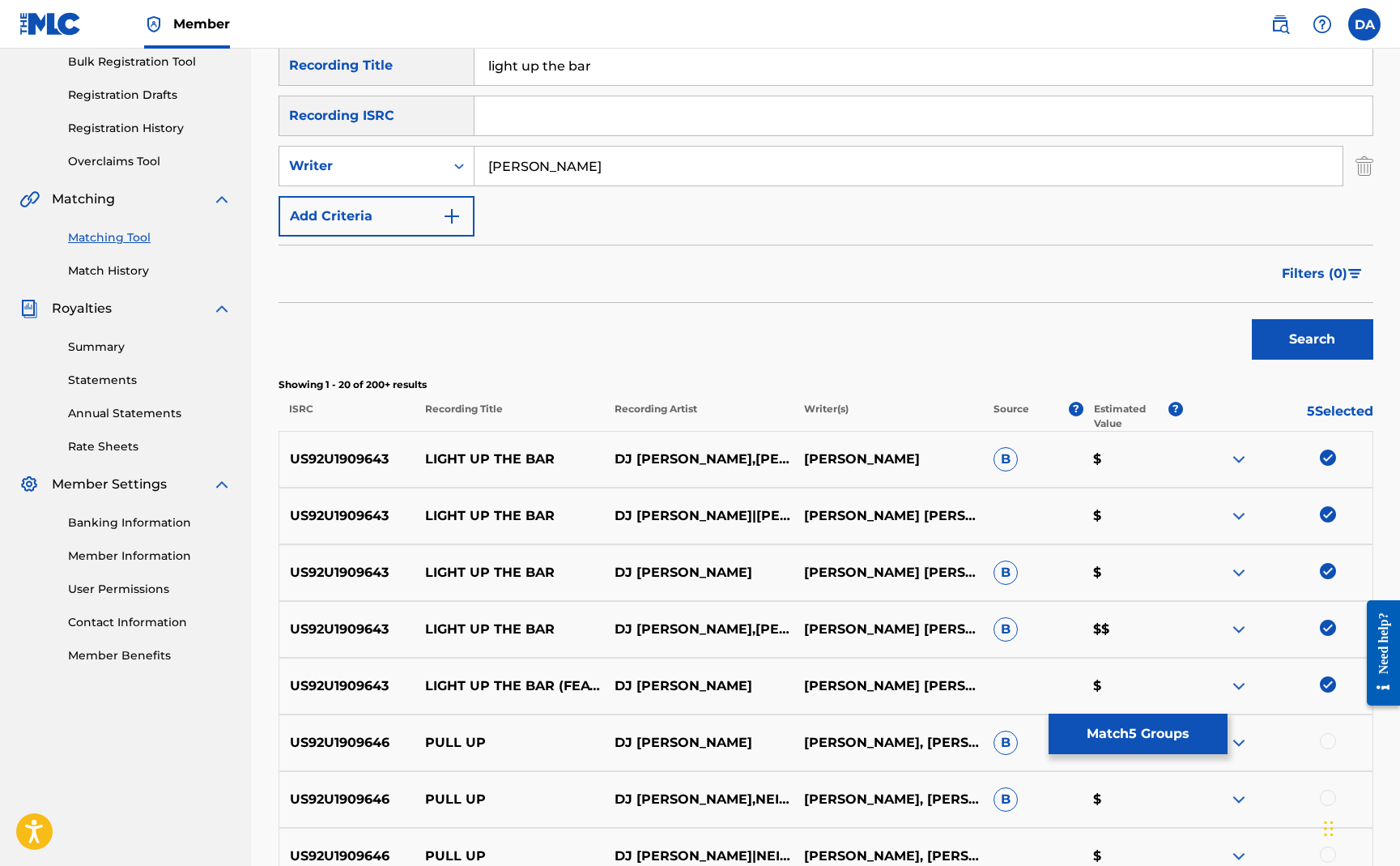
click at [644, 171] on input "[PERSON_NAME]" at bounding box center [909, 166] width 869 height 39
type input "alyssa"
click at [1344, 350] on button "Search" at bounding box center [1312, 340] width 121 height 41
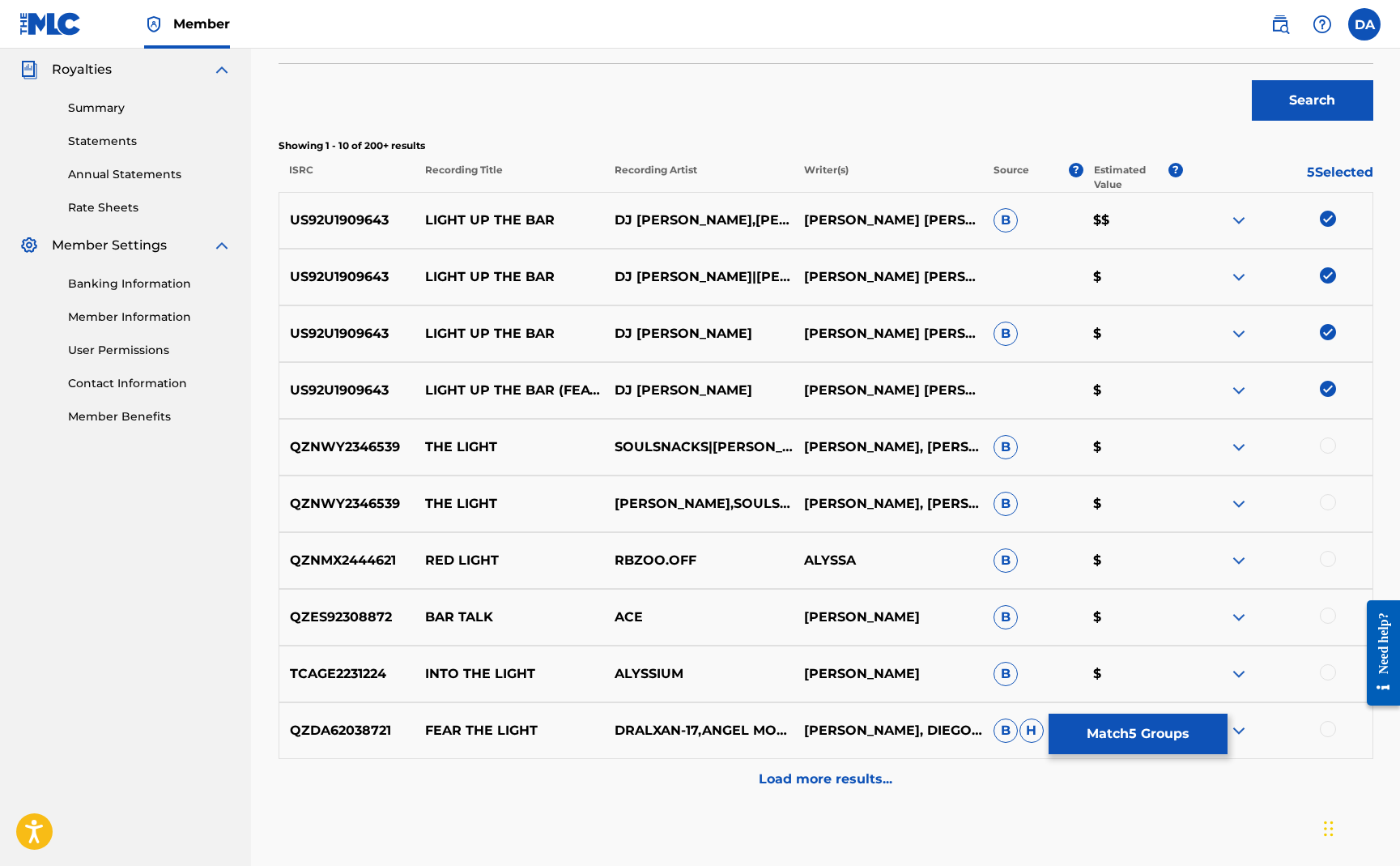
scroll to position [496, 0]
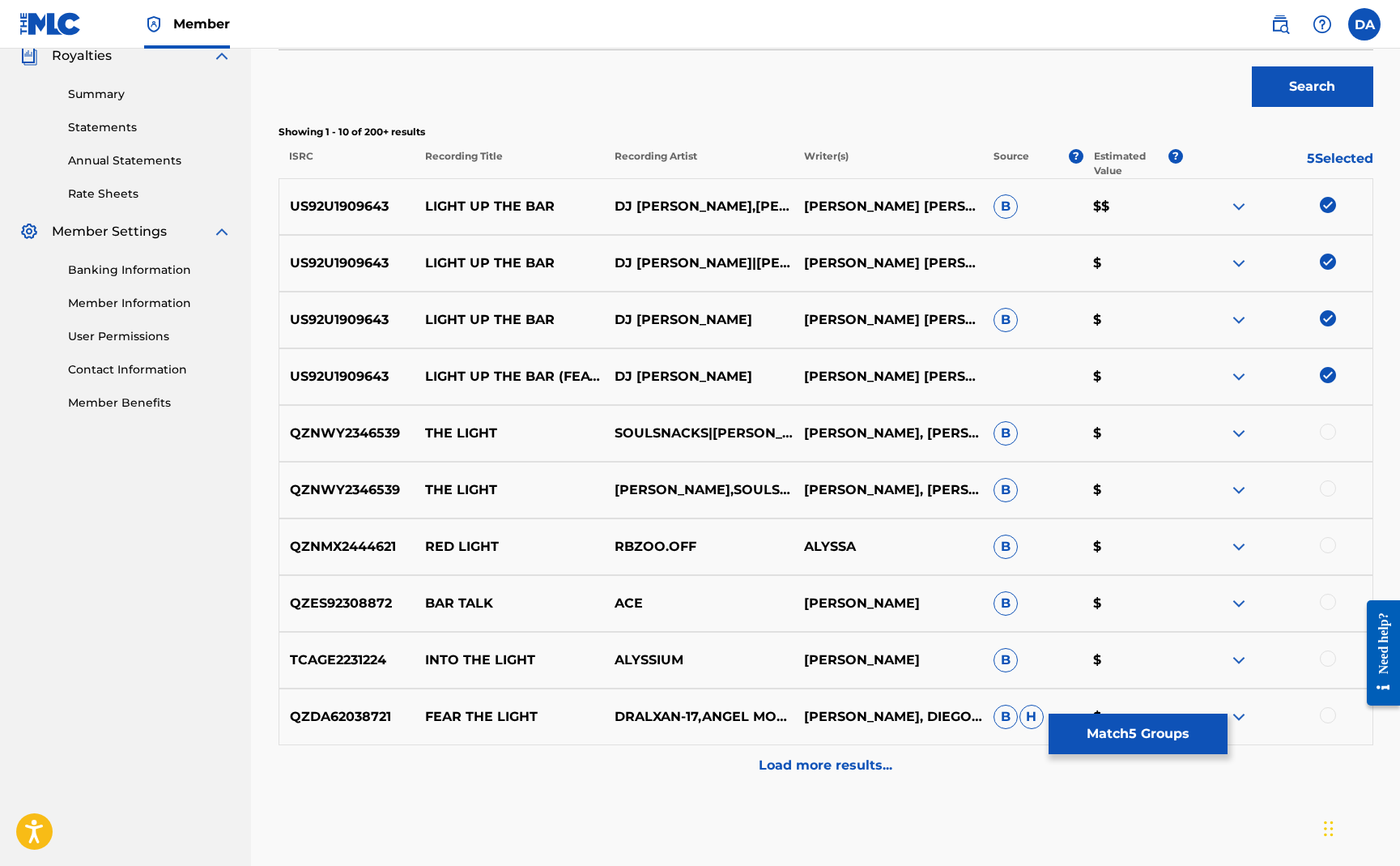
click at [1114, 733] on button "Match 5 Groups" at bounding box center [1138, 734] width 179 height 41
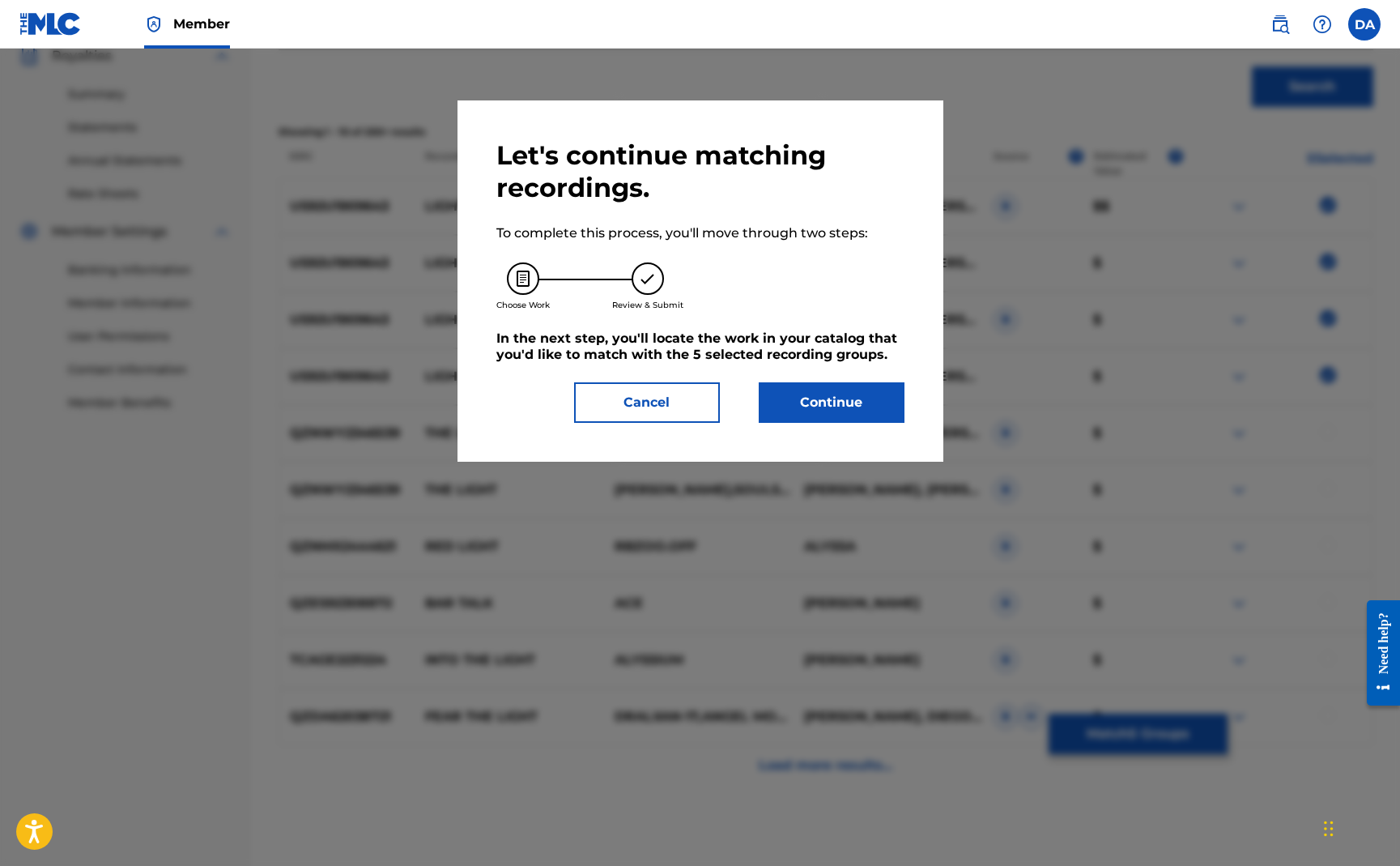
click at [822, 411] on button "Continue" at bounding box center [831, 403] width 145 height 41
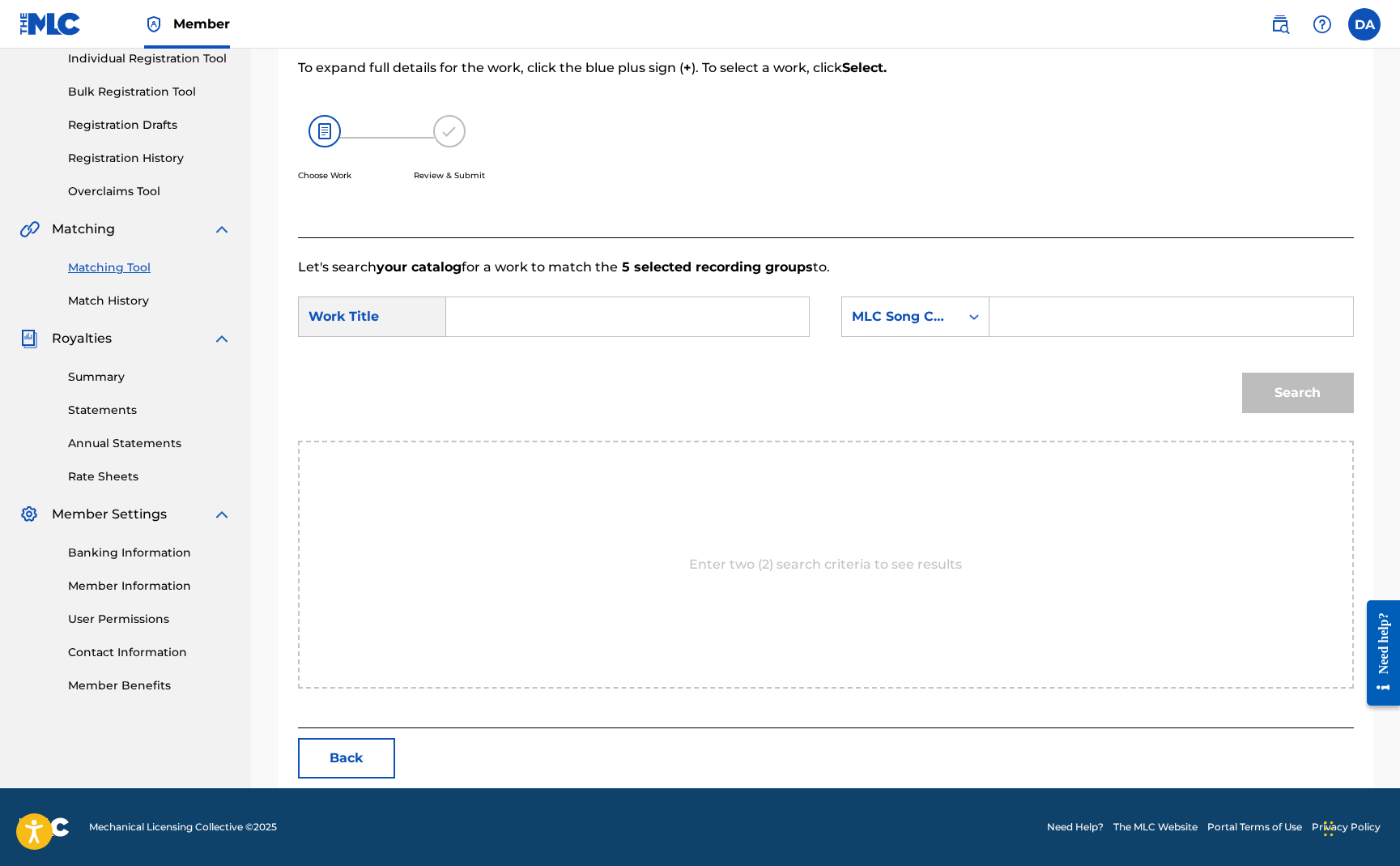
scroll to position [213, 0]
click at [638, 323] on input "Search Form" at bounding box center [628, 317] width 335 height 39
click at [492, 365] on strong "up" at bounding box center [482, 372] width 18 height 16
type input "light up the bar"
click at [923, 320] on div "MLC Song Code" at bounding box center [901, 316] width 98 height 19
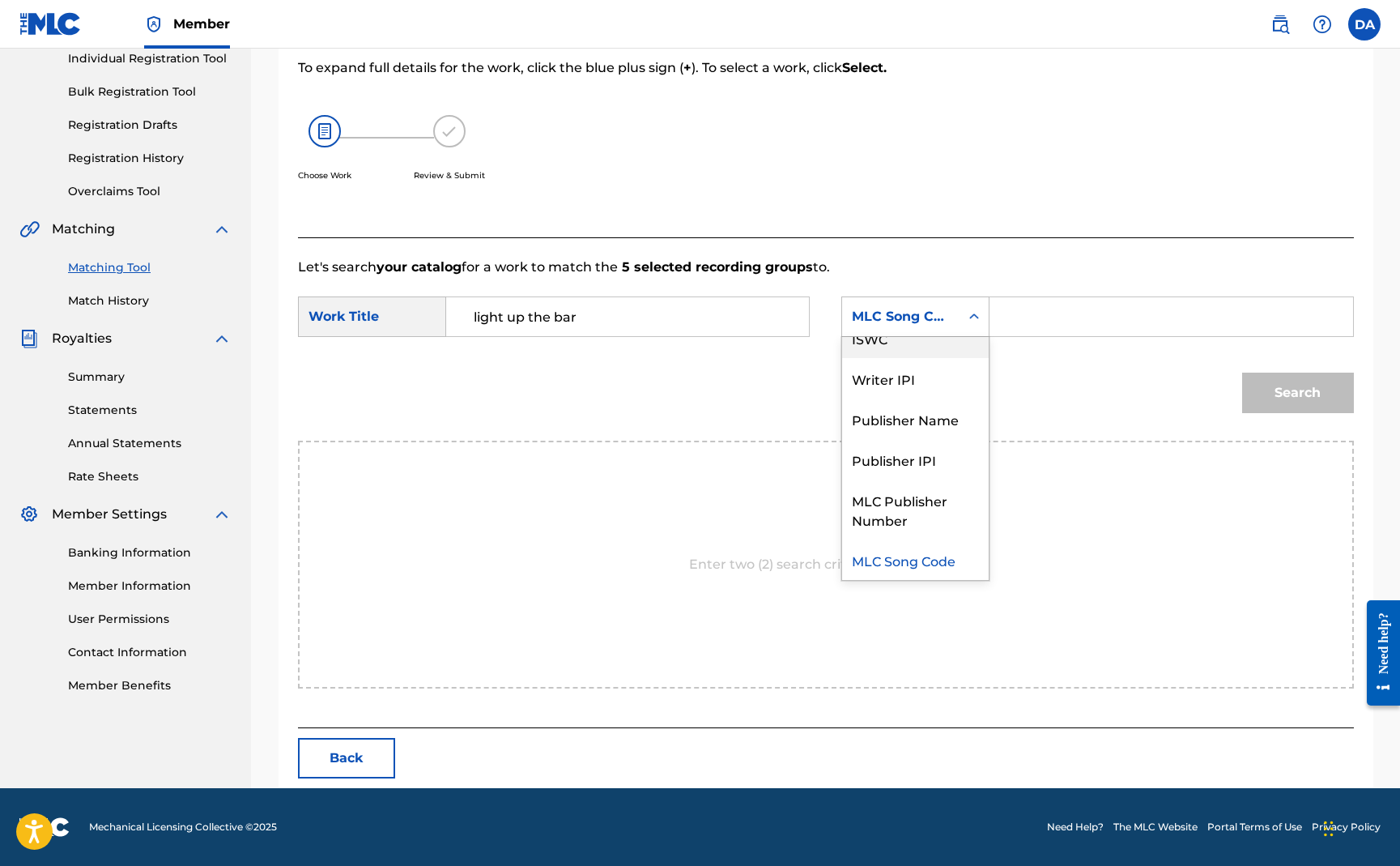
scroll to position [0, 0]
click at [918, 365] on div "Writer Name" at bounding box center [916, 358] width 146 height 41
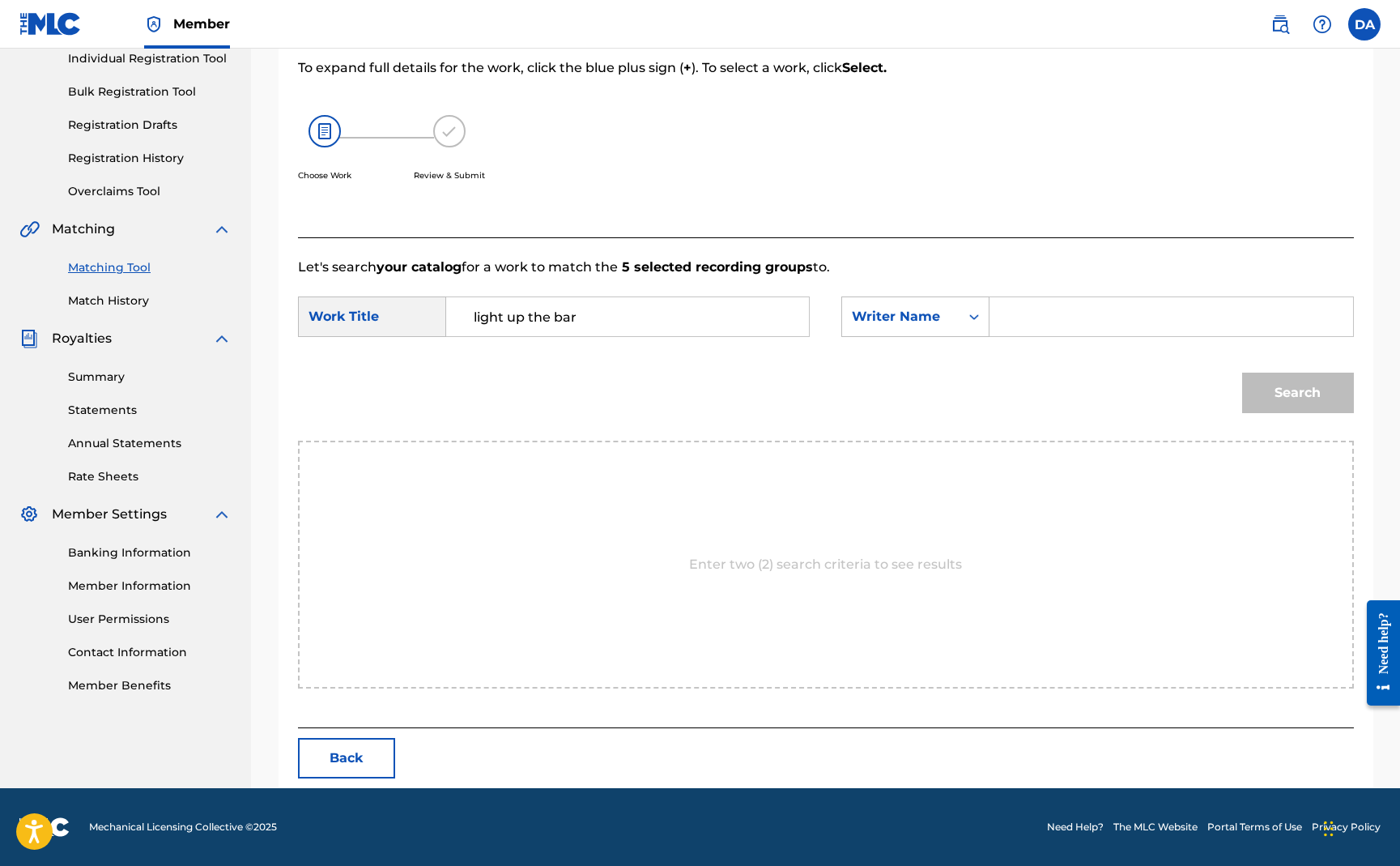
click at [1063, 320] on input "Search Form" at bounding box center [1171, 317] width 335 height 39
type input "[PERSON_NAME]"
click at [1295, 403] on button "Search" at bounding box center [1298, 393] width 112 height 41
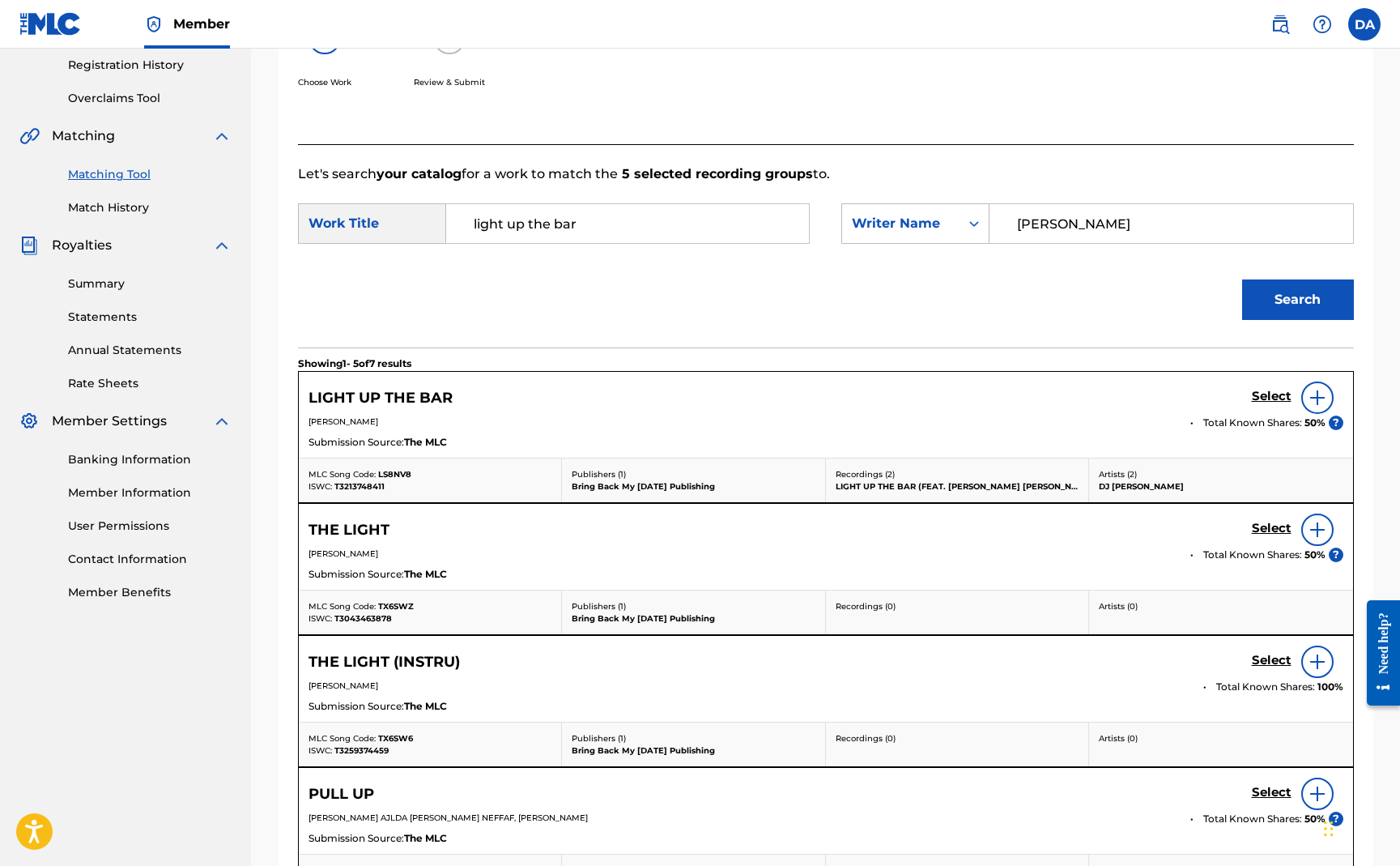
scroll to position [313, 0]
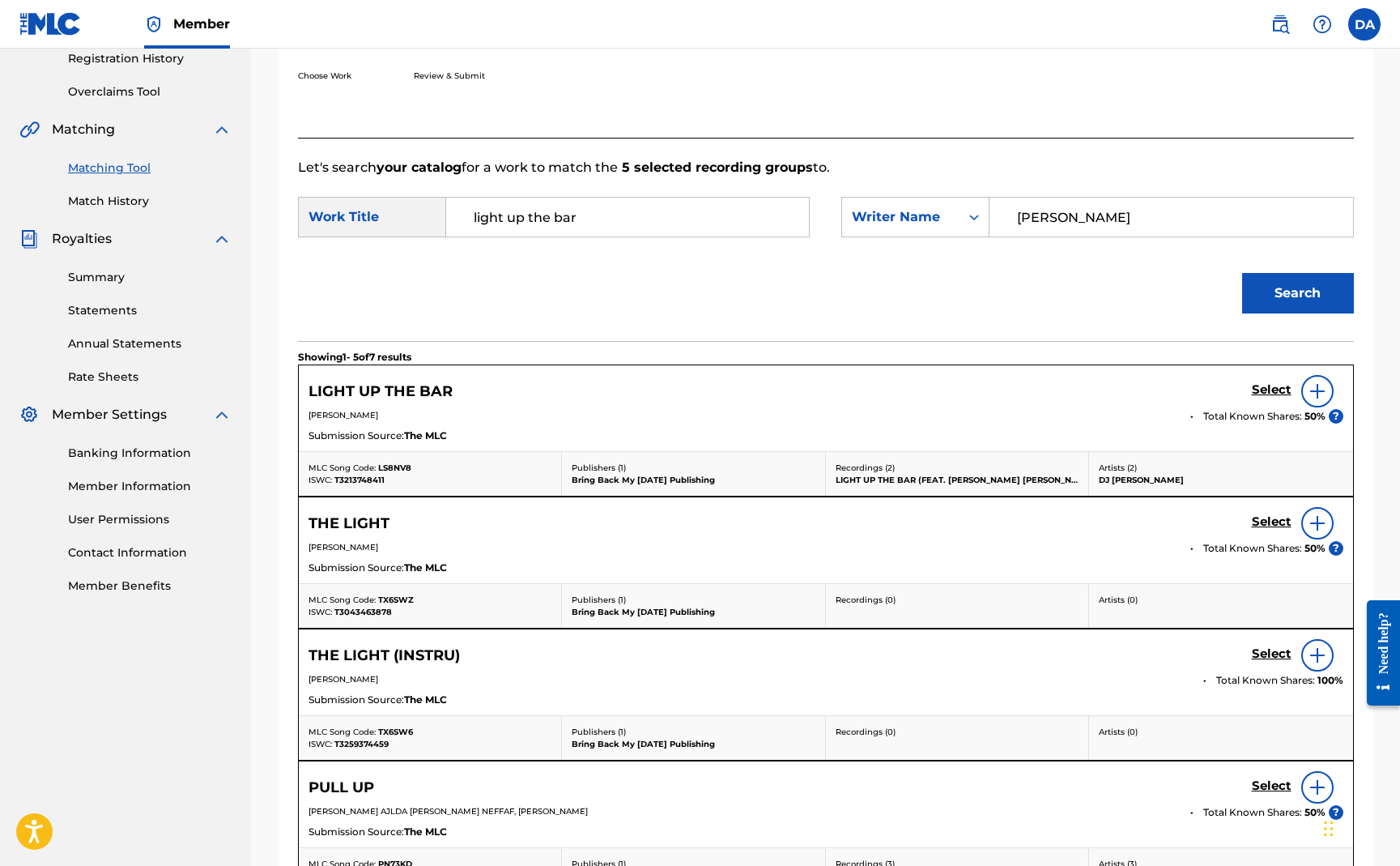
click at [1269, 391] on h5 "Select" at bounding box center [1271, 390] width 40 height 16
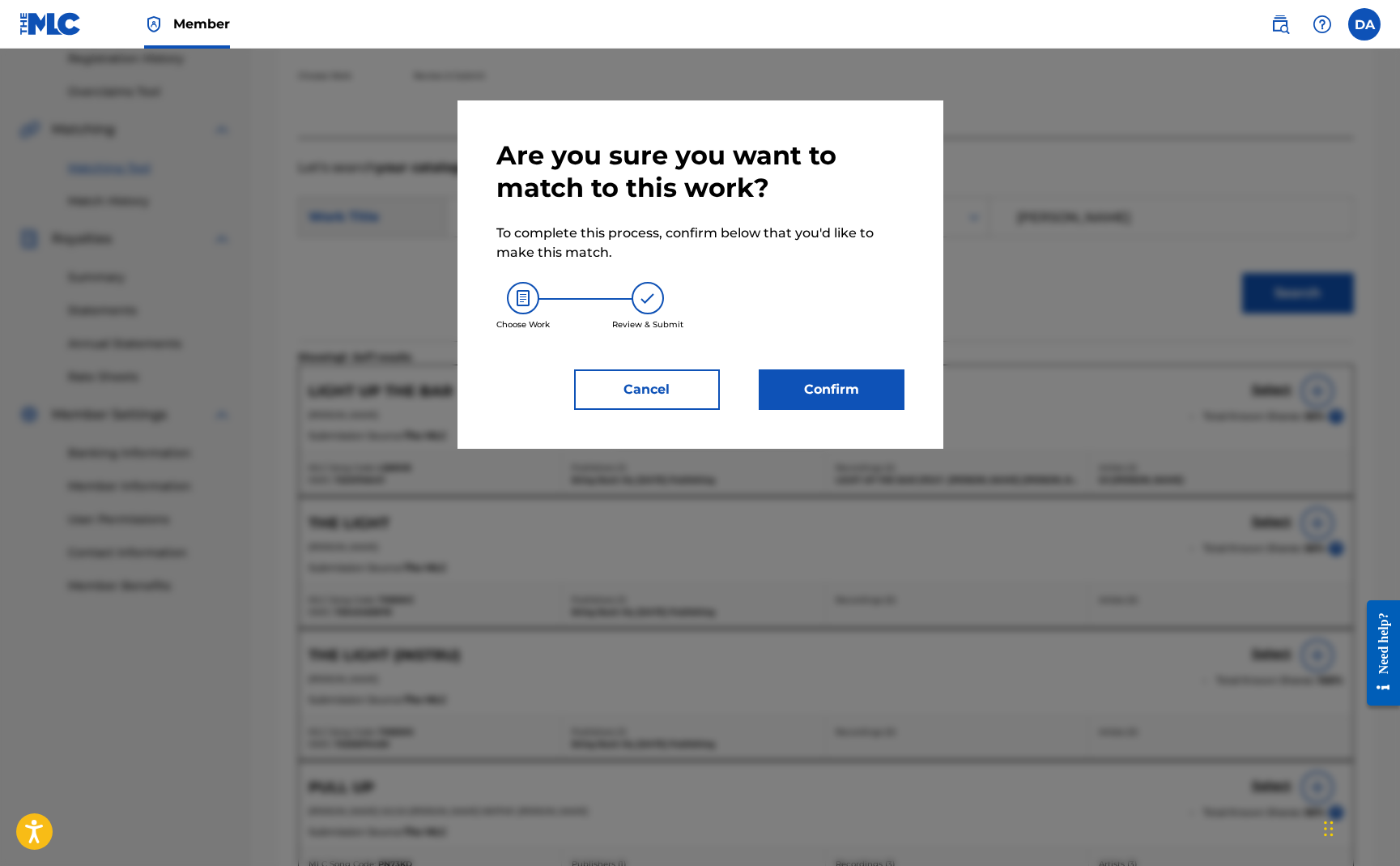
click at [848, 389] on button "Confirm" at bounding box center [831, 390] width 145 height 41
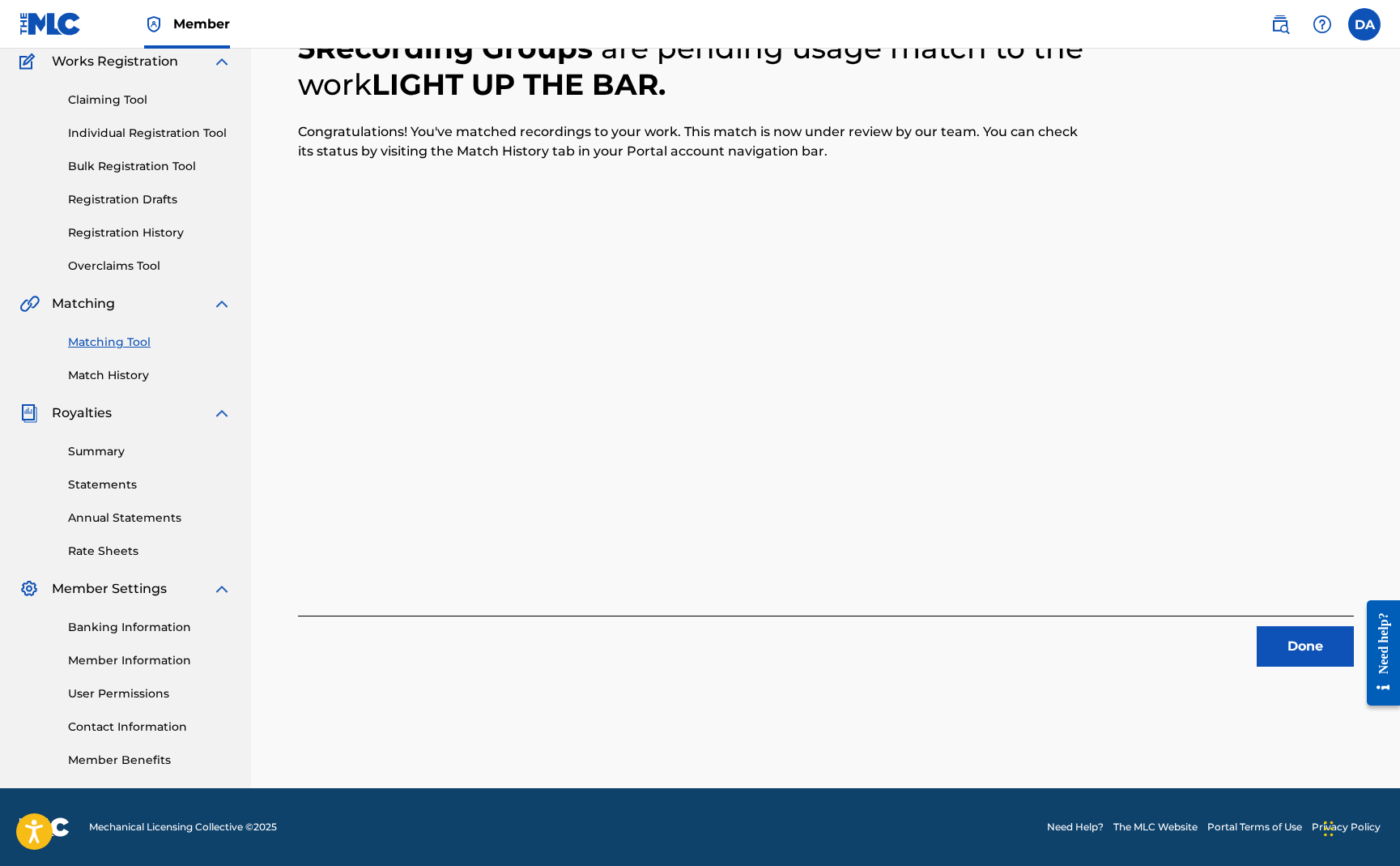
click at [1329, 654] on button "Done" at bounding box center [1305, 646] width 97 height 41
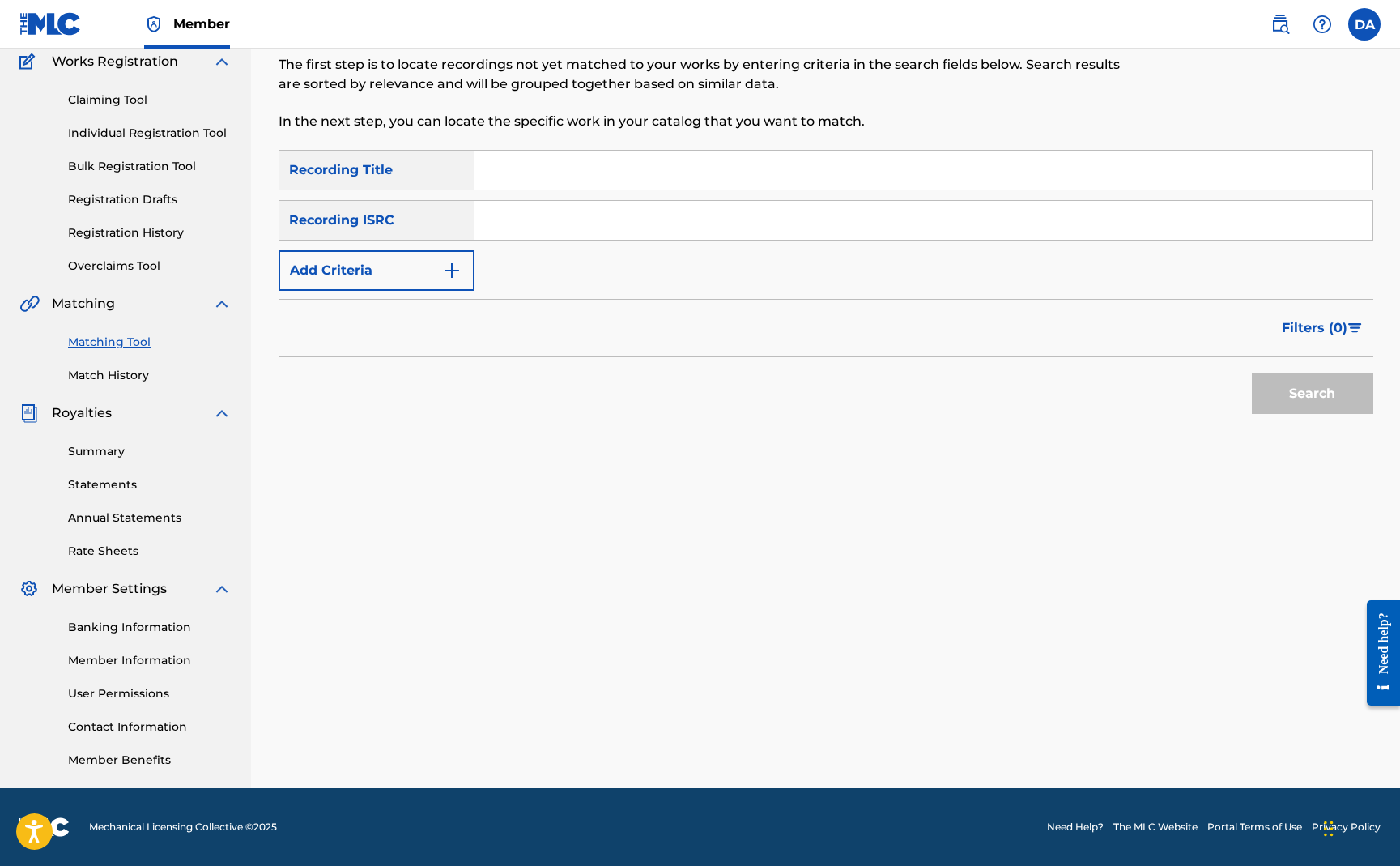
scroll to position [0, 0]
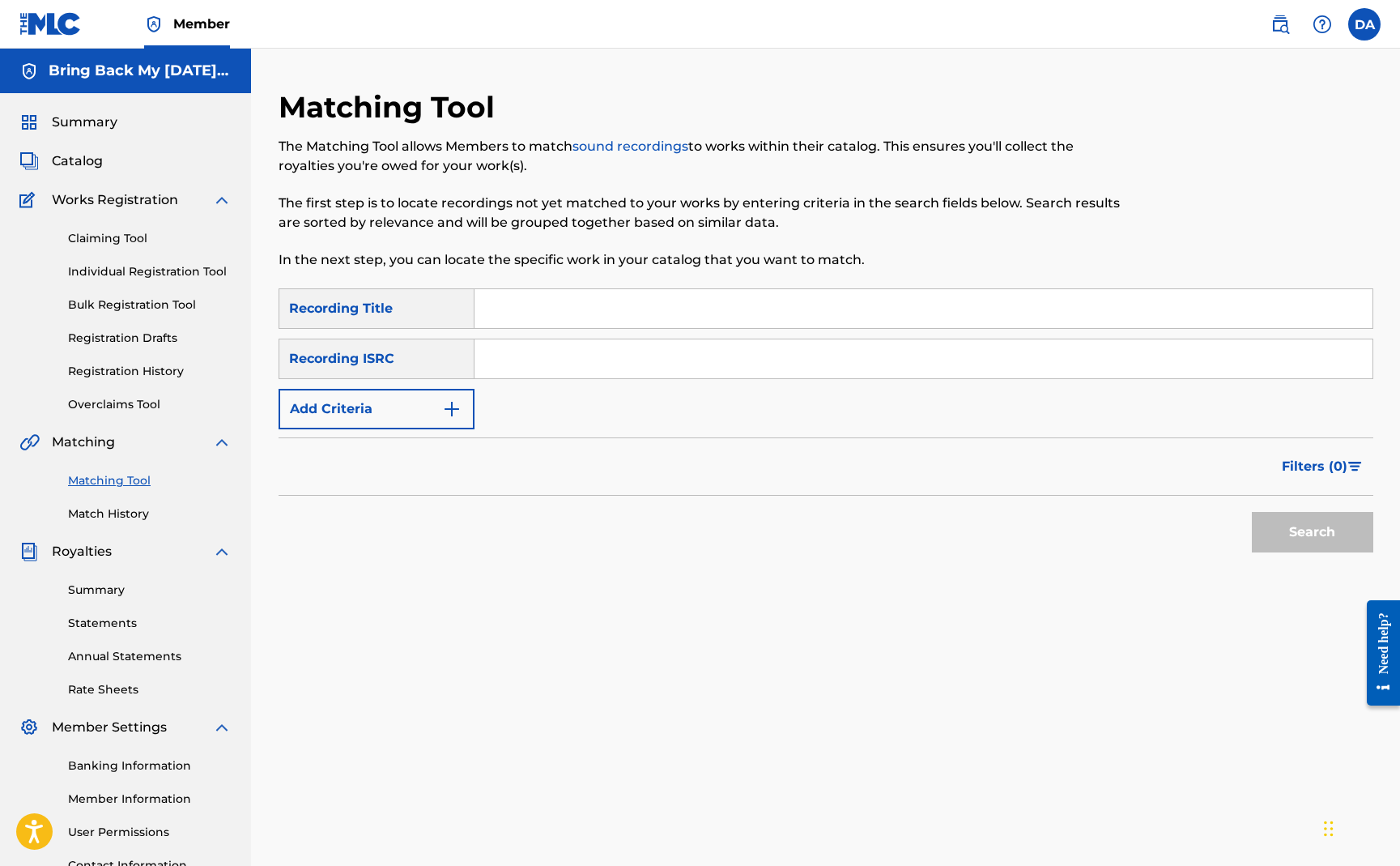
click at [89, 169] on span "Catalog" at bounding box center [77, 161] width 51 height 19
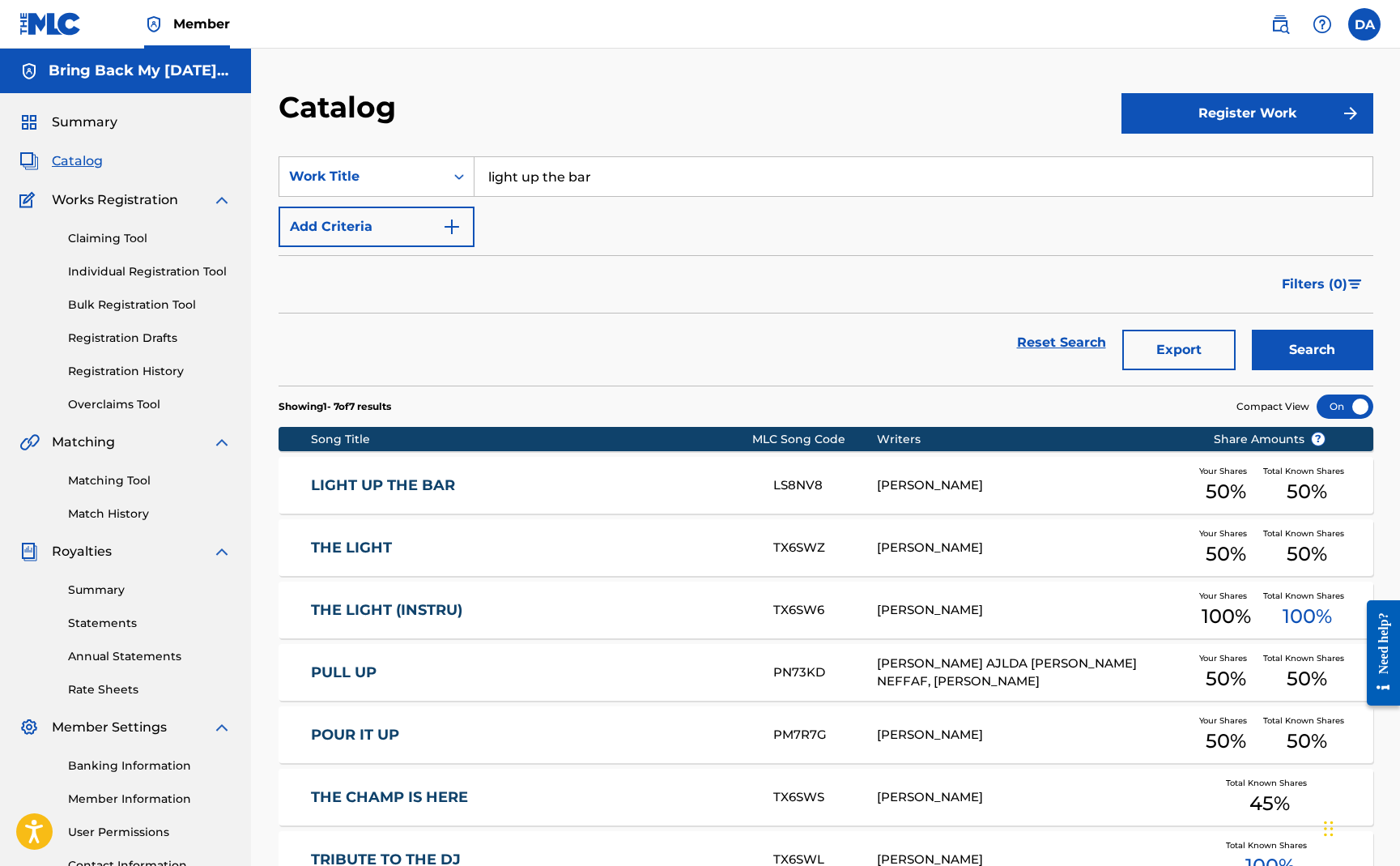
click at [613, 179] on input "light up the bar" at bounding box center [924, 177] width 898 height 39
click at [469, 113] on div "Catalog" at bounding box center [700, 113] width 844 height 48
click at [544, 186] on input "it's" at bounding box center [924, 177] width 898 height 39
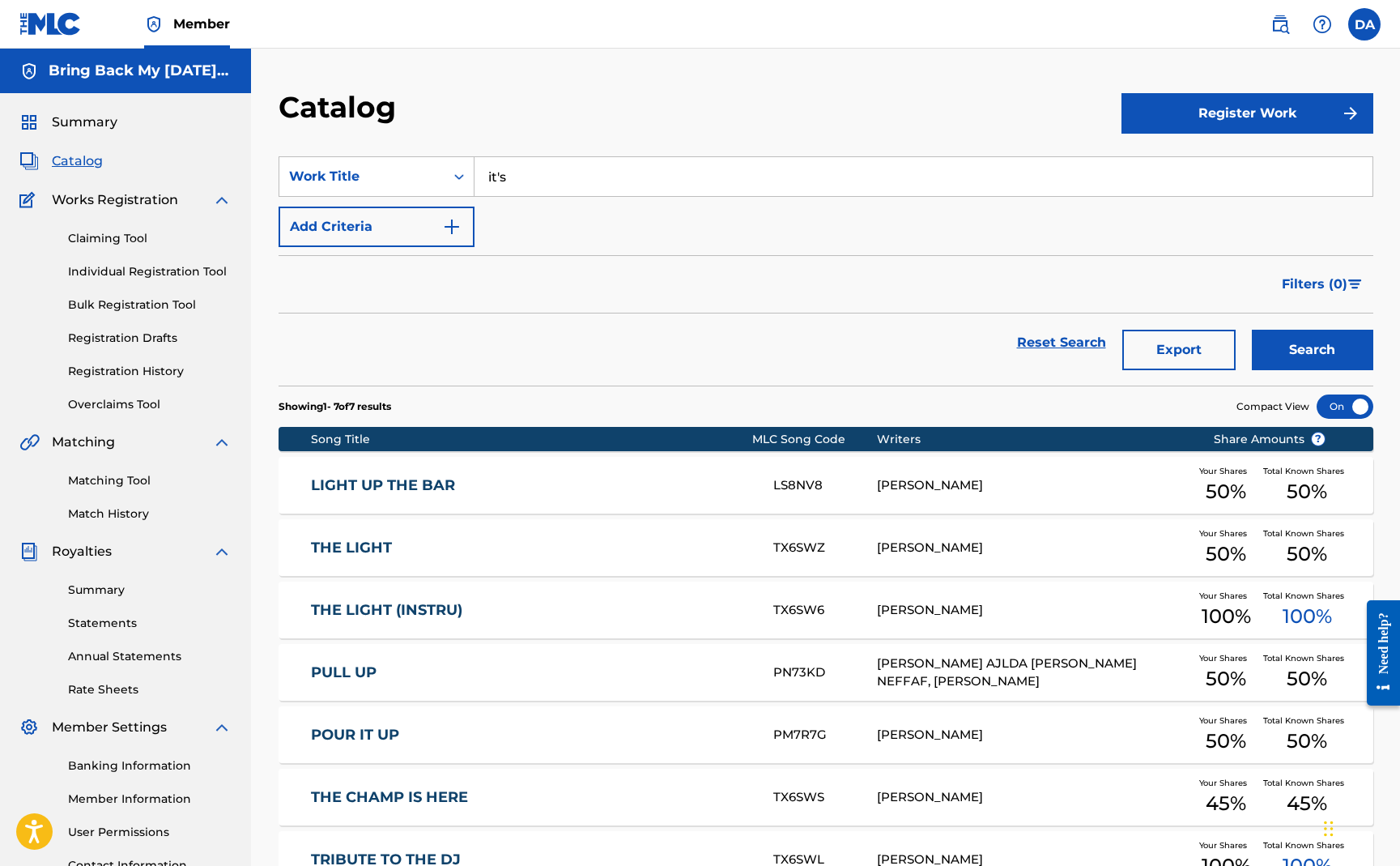
click at [544, 186] on input "it's" at bounding box center [924, 177] width 898 height 39
type input "true school"
click at [1252, 330] on button "Search" at bounding box center [1312, 350] width 121 height 41
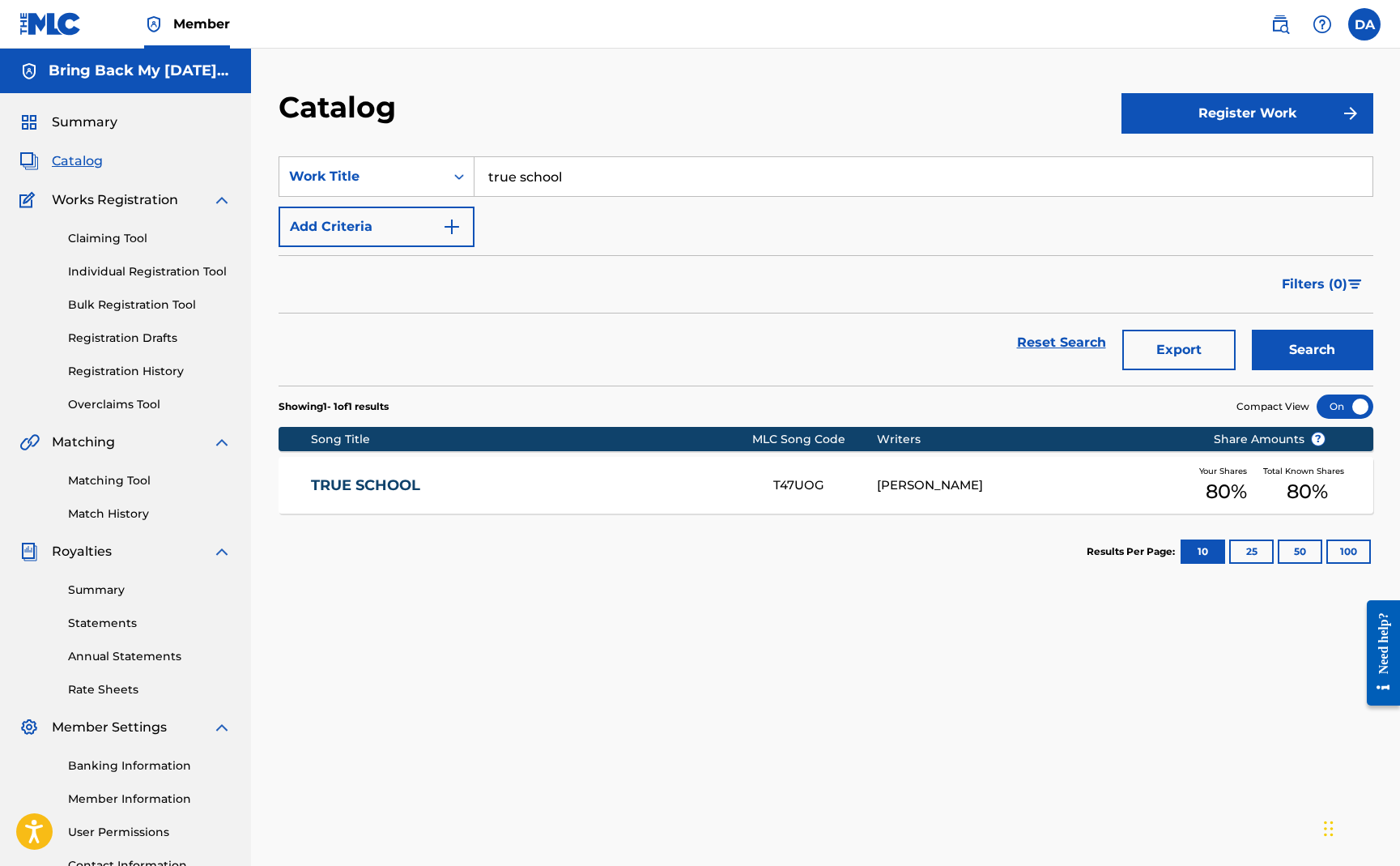
click at [340, 491] on link "TRUE SCHOOL" at bounding box center [531, 485] width 441 height 19
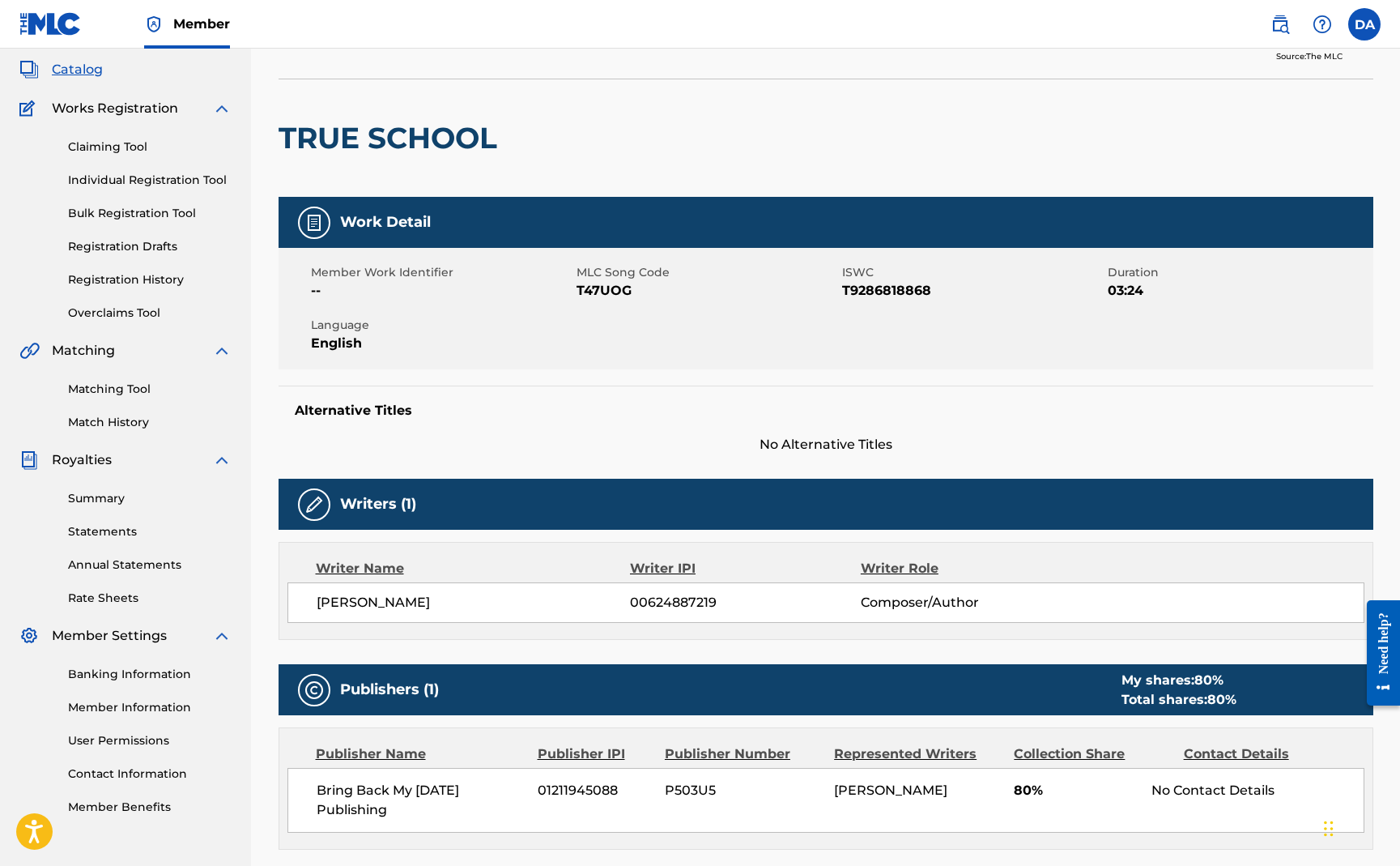
scroll to position [59, 0]
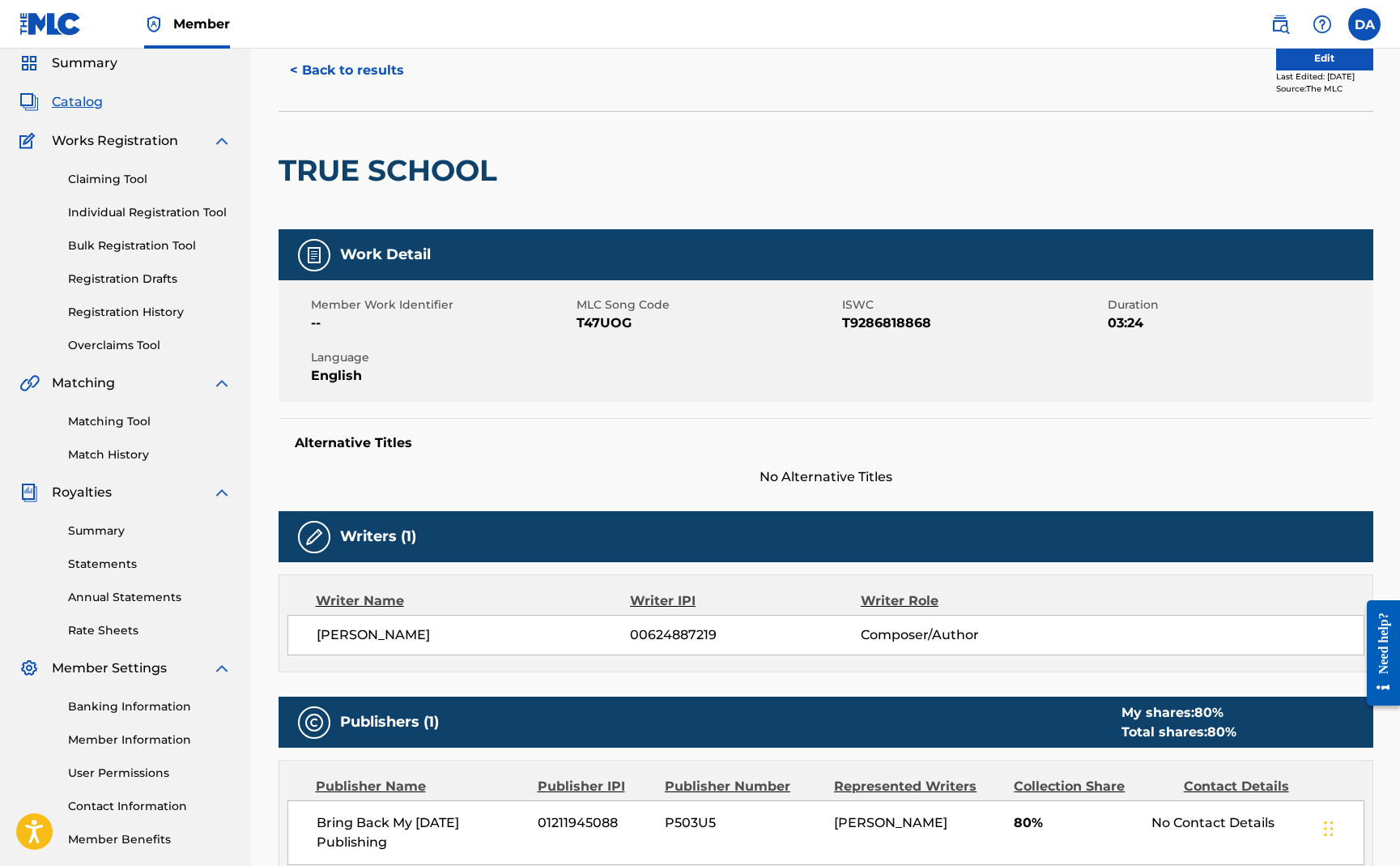
click at [92, 95] on span "Catalog" at bounding box center [77, 102] width 51 height 19
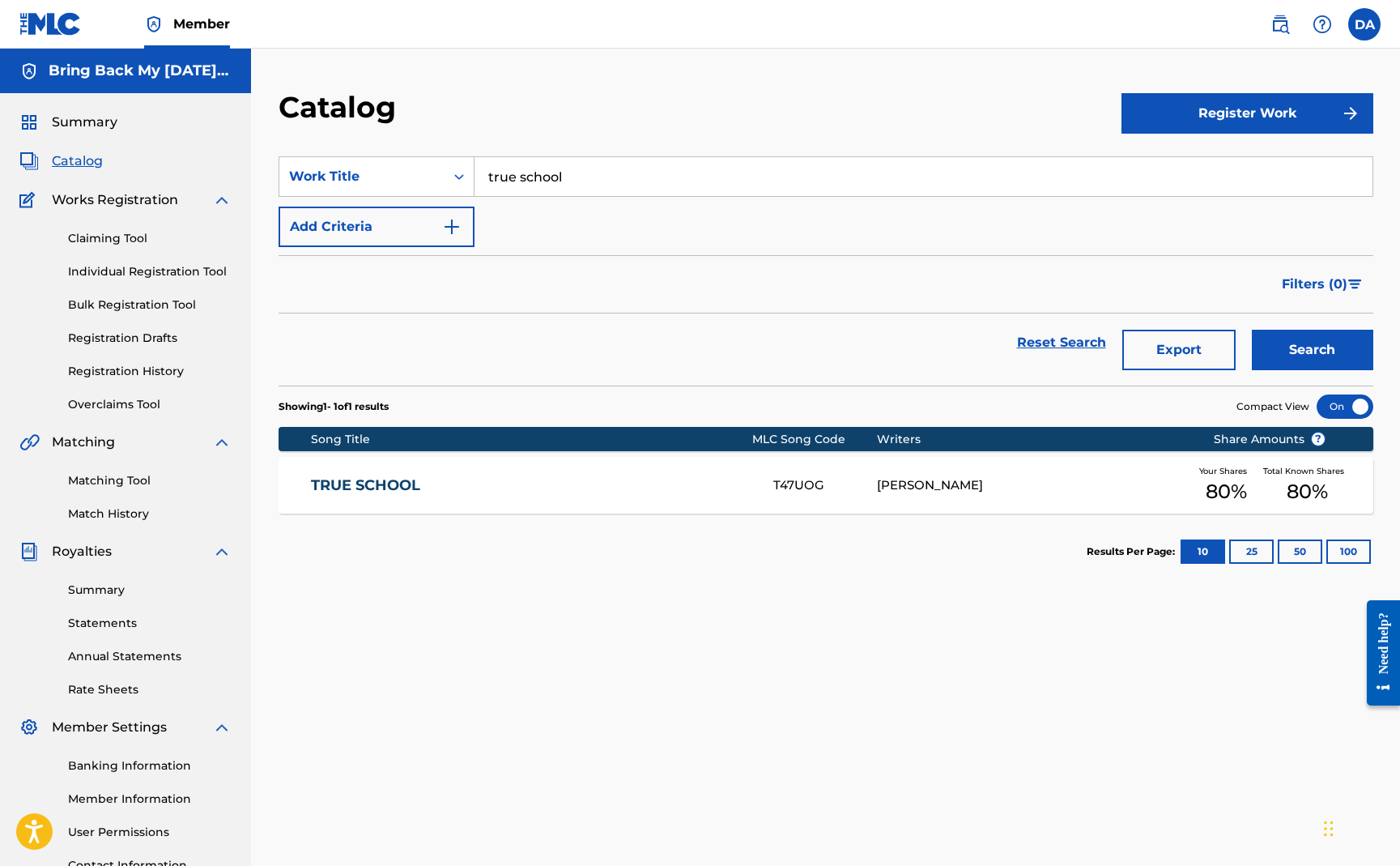
click at [381, 491] on link "TRUE SCHOOL" at bounding box center [531, 485] width 441 height 19
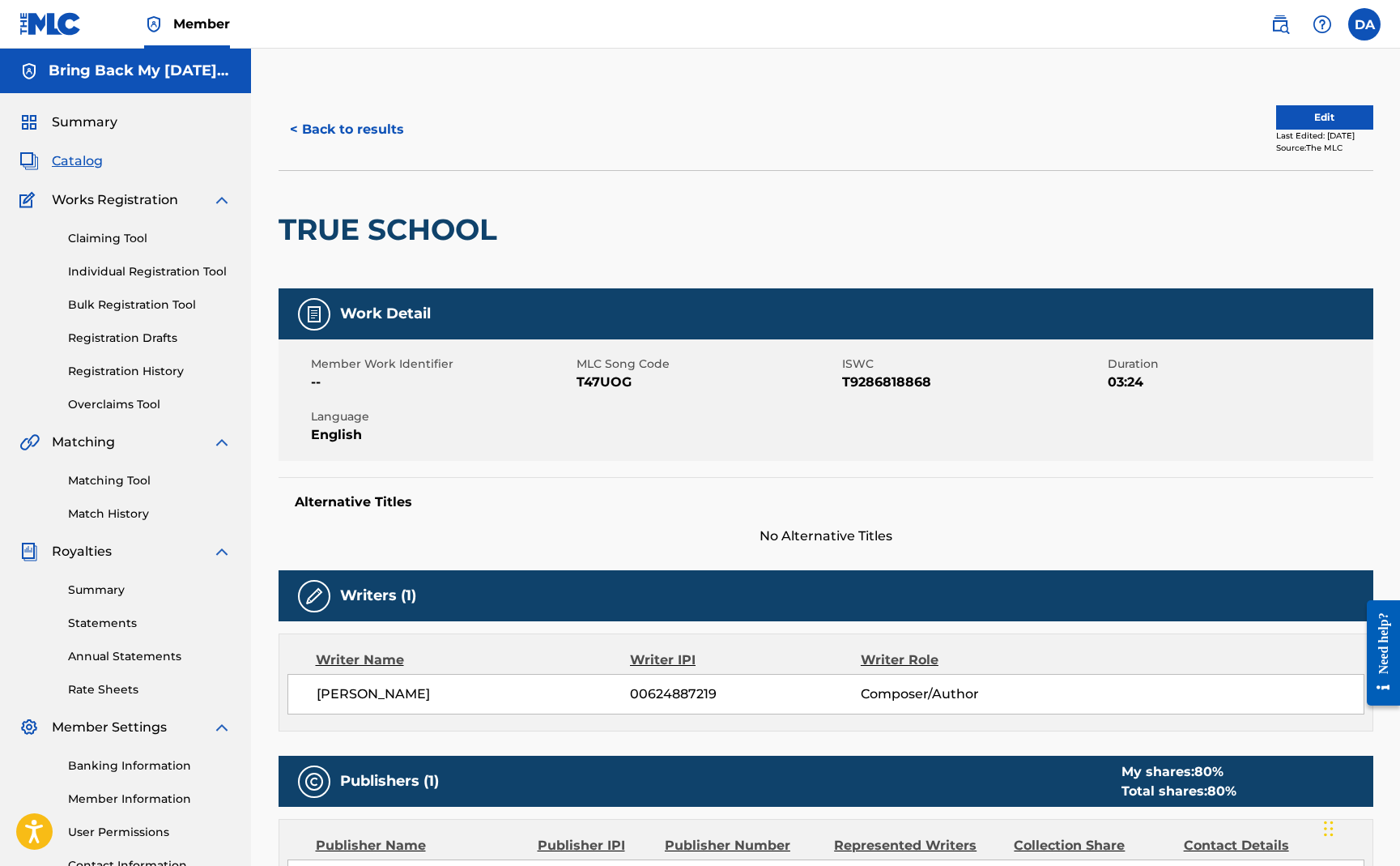
click at [1290, 124] on button "Edit" at bounding box center [1324, 118] width 97 height 24
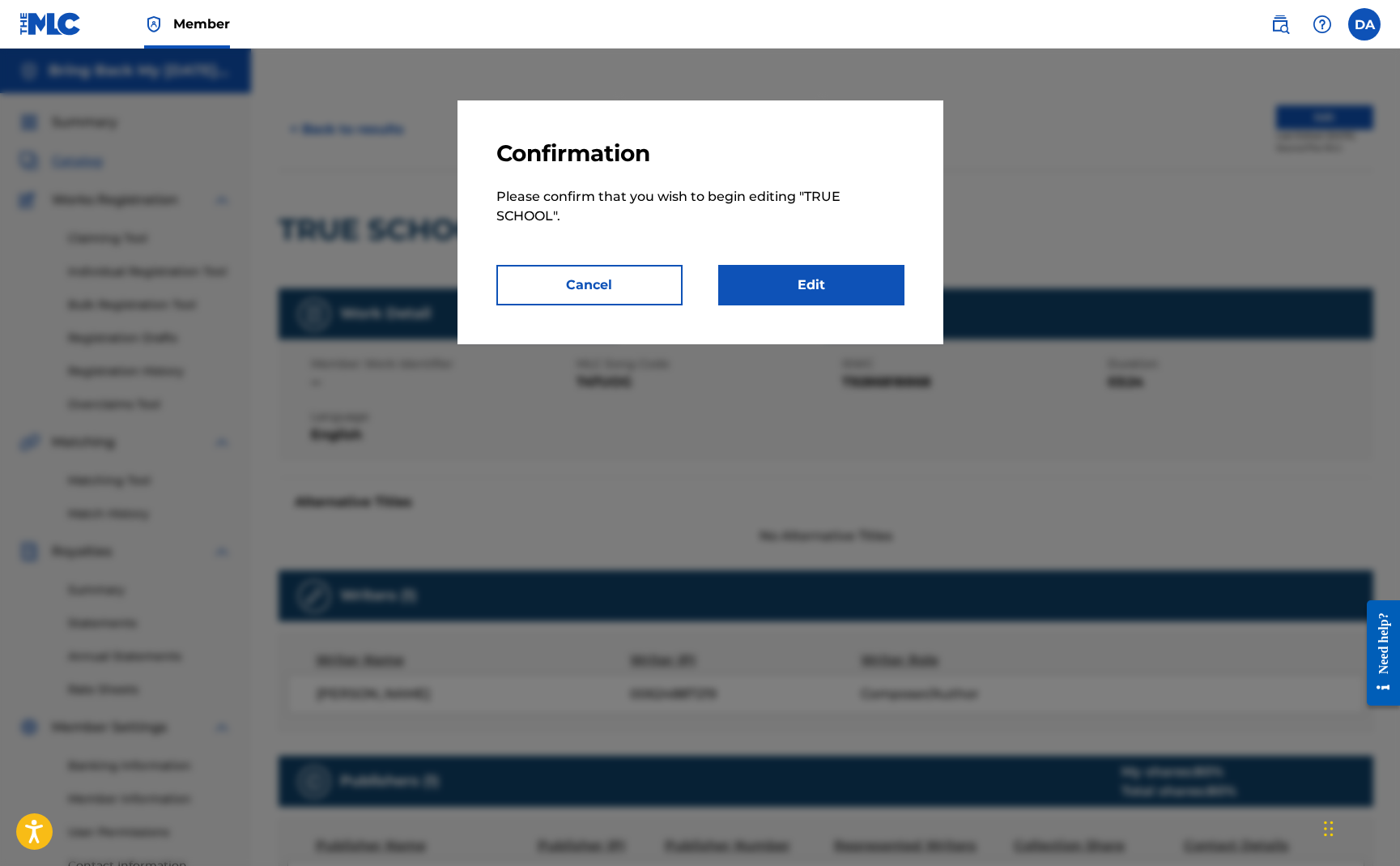
click at [836, 278] on link "Edit" at bounding box center [811, 285] width 186 height 41
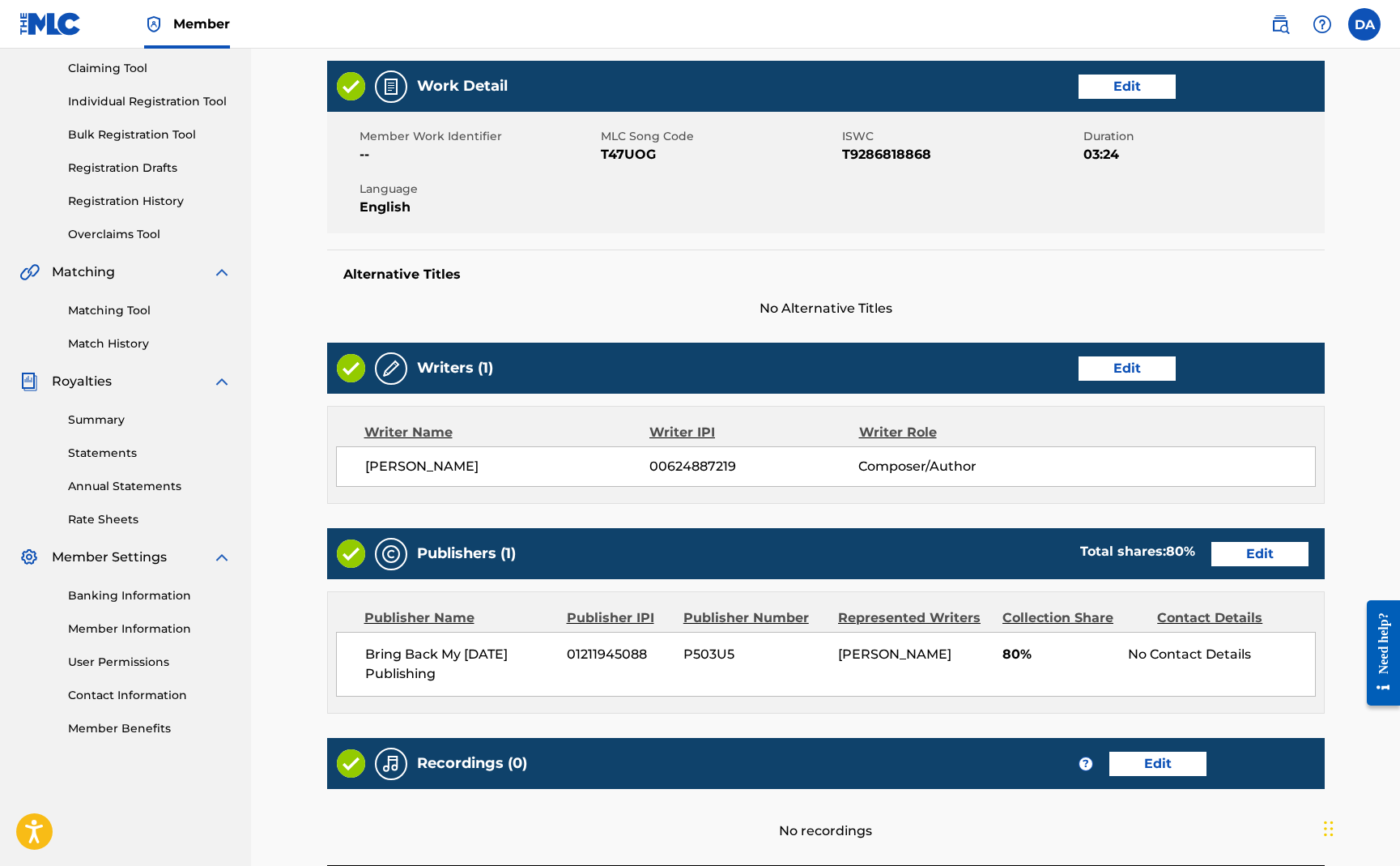
scroll to position [327, 0]
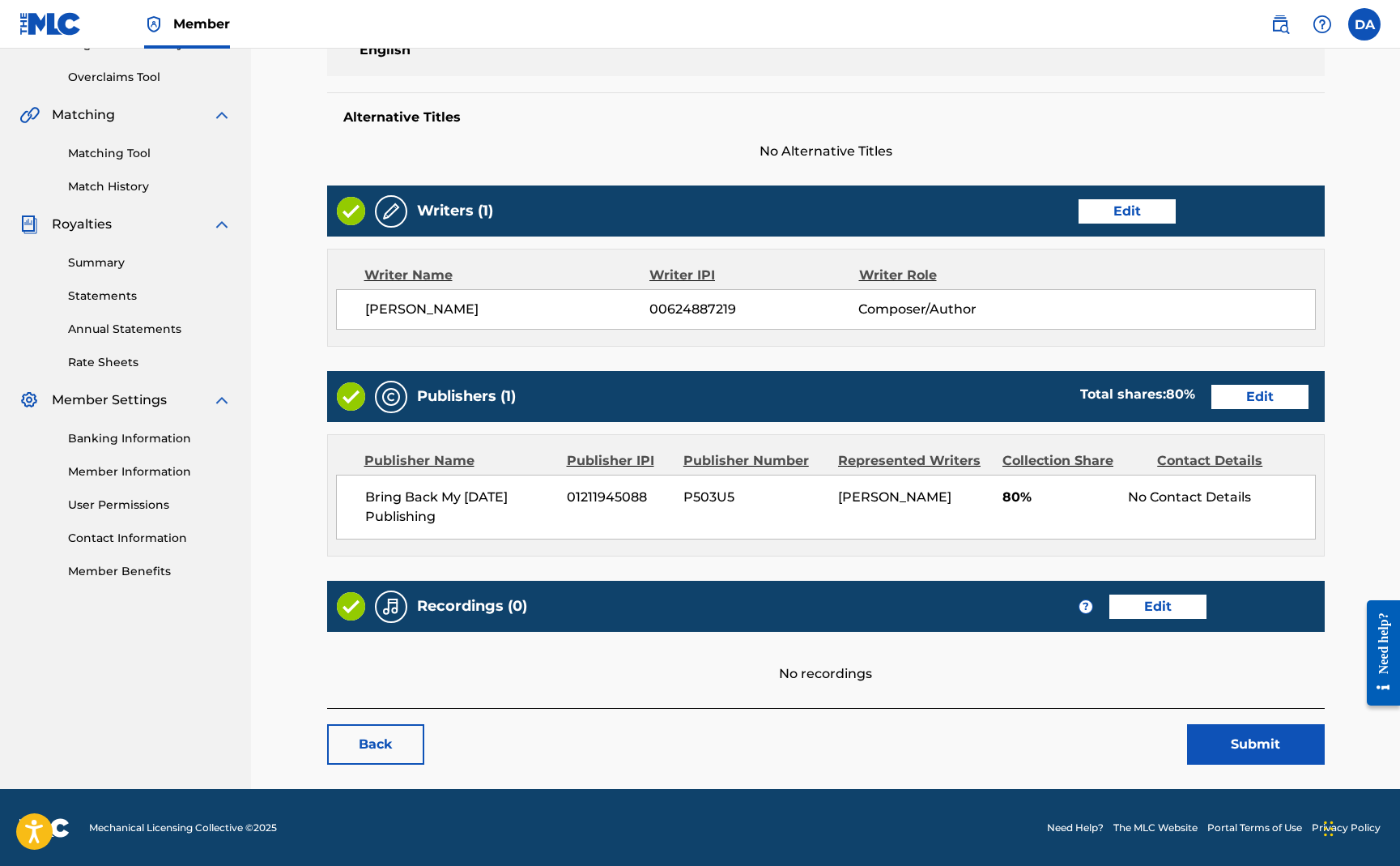
click at [1131, 606] on link "Edit" at bounding box center [1157, 607] width 97 height 24
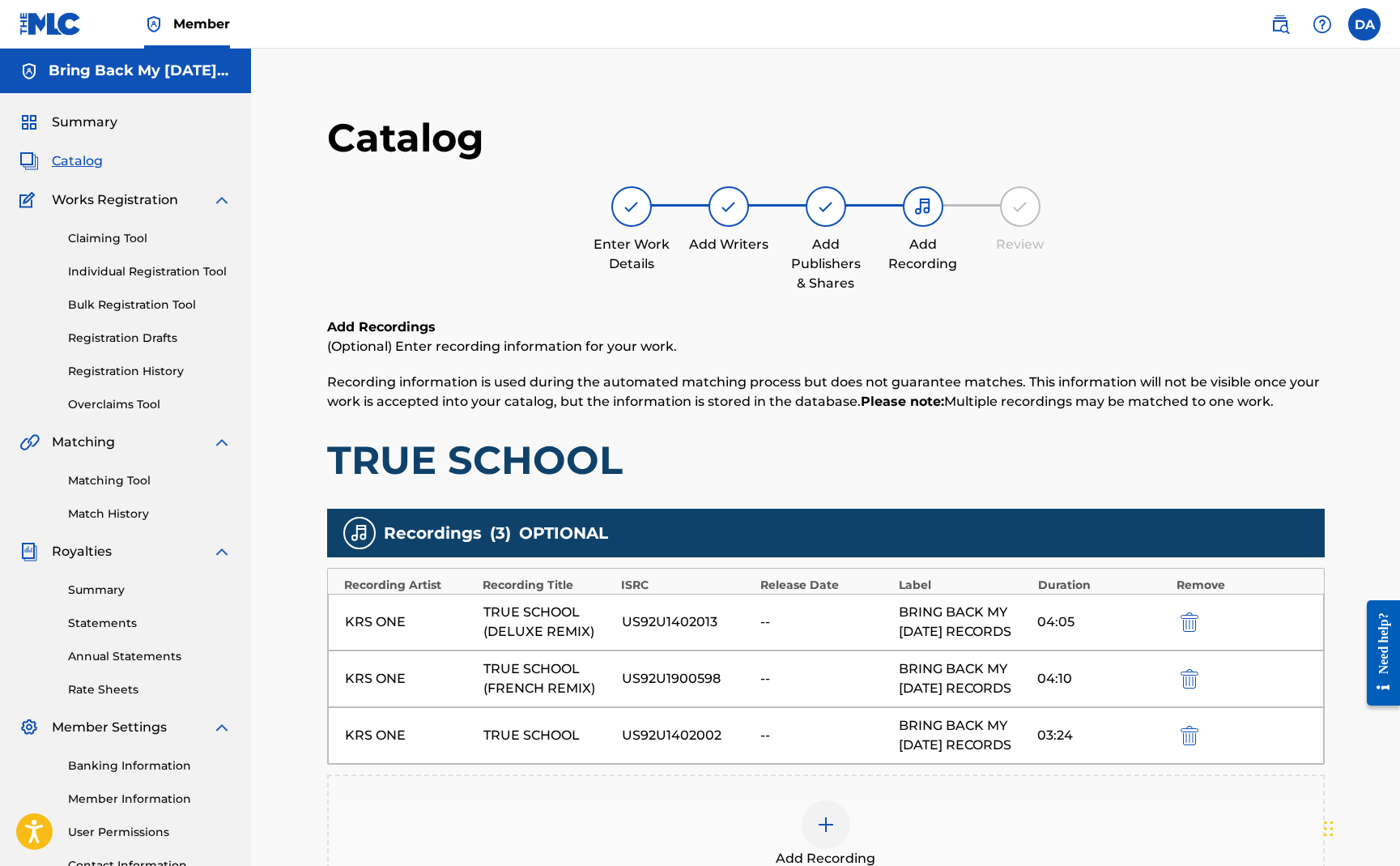
click at [126, 480] on link "Matching Tool" at bounding box center [149, 481] width 164 height 17
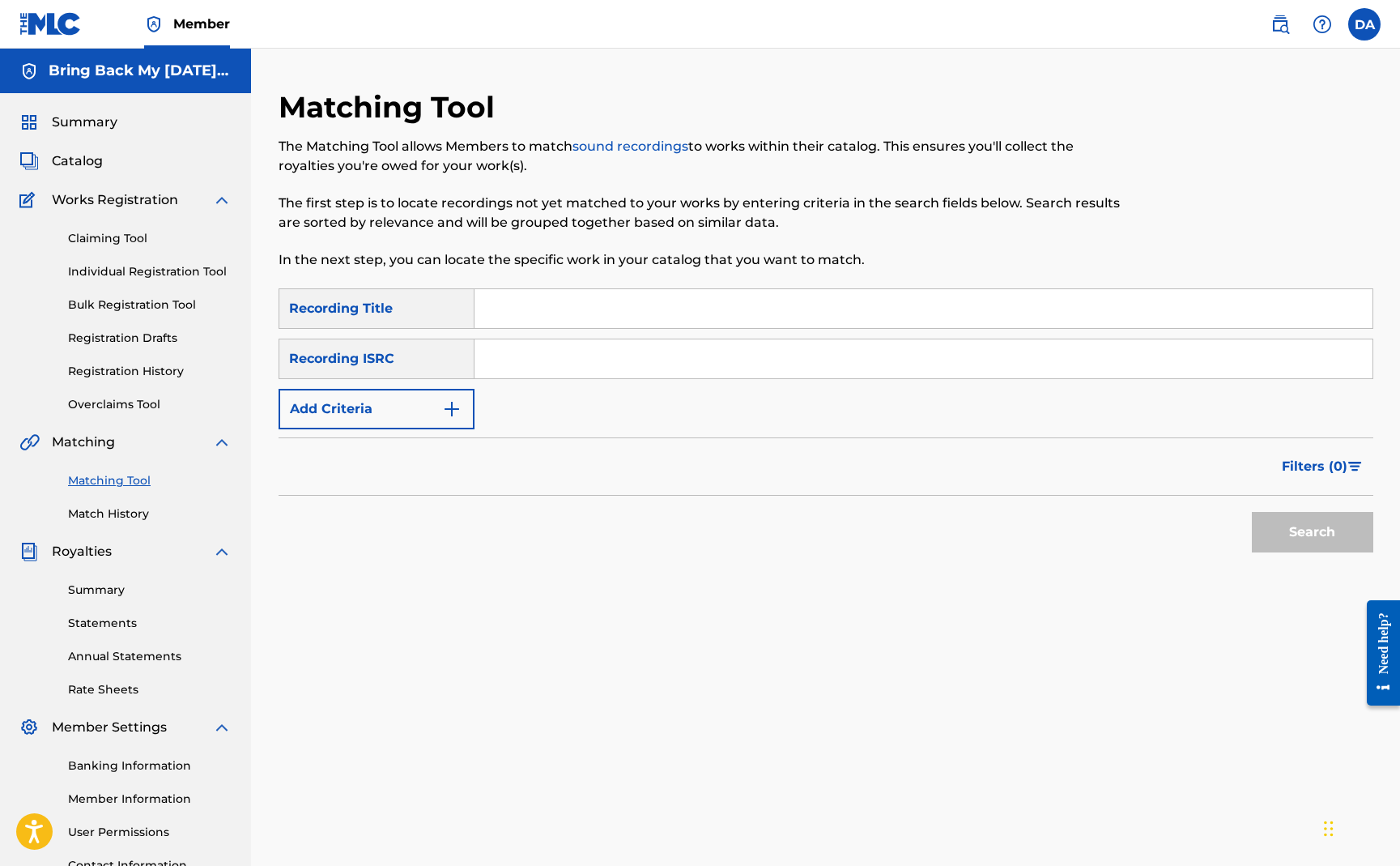
click at [507, 308] on input "Search Form" at bounding box center [924, 308] width 898 height 39
type input "f"
type input "true school"
click at [656, 358] on input "Search Form" at bounding box center [924, 358] width 898 height 39
paste input "US92U1900598"
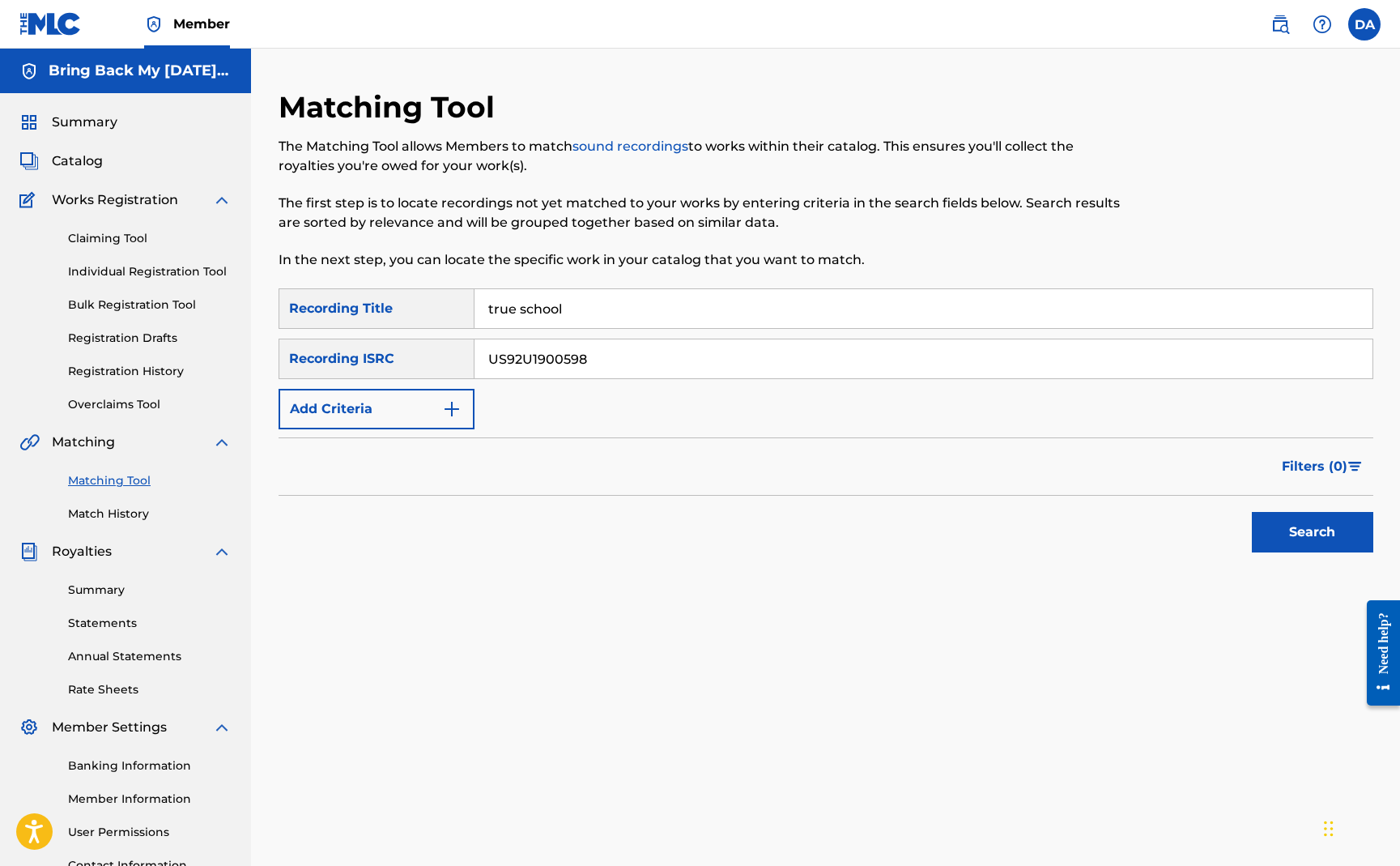
type input "US92U1900598"
click at [1265, 530] on button "Search" at bounding box center [1312, 533] width 121 height 41
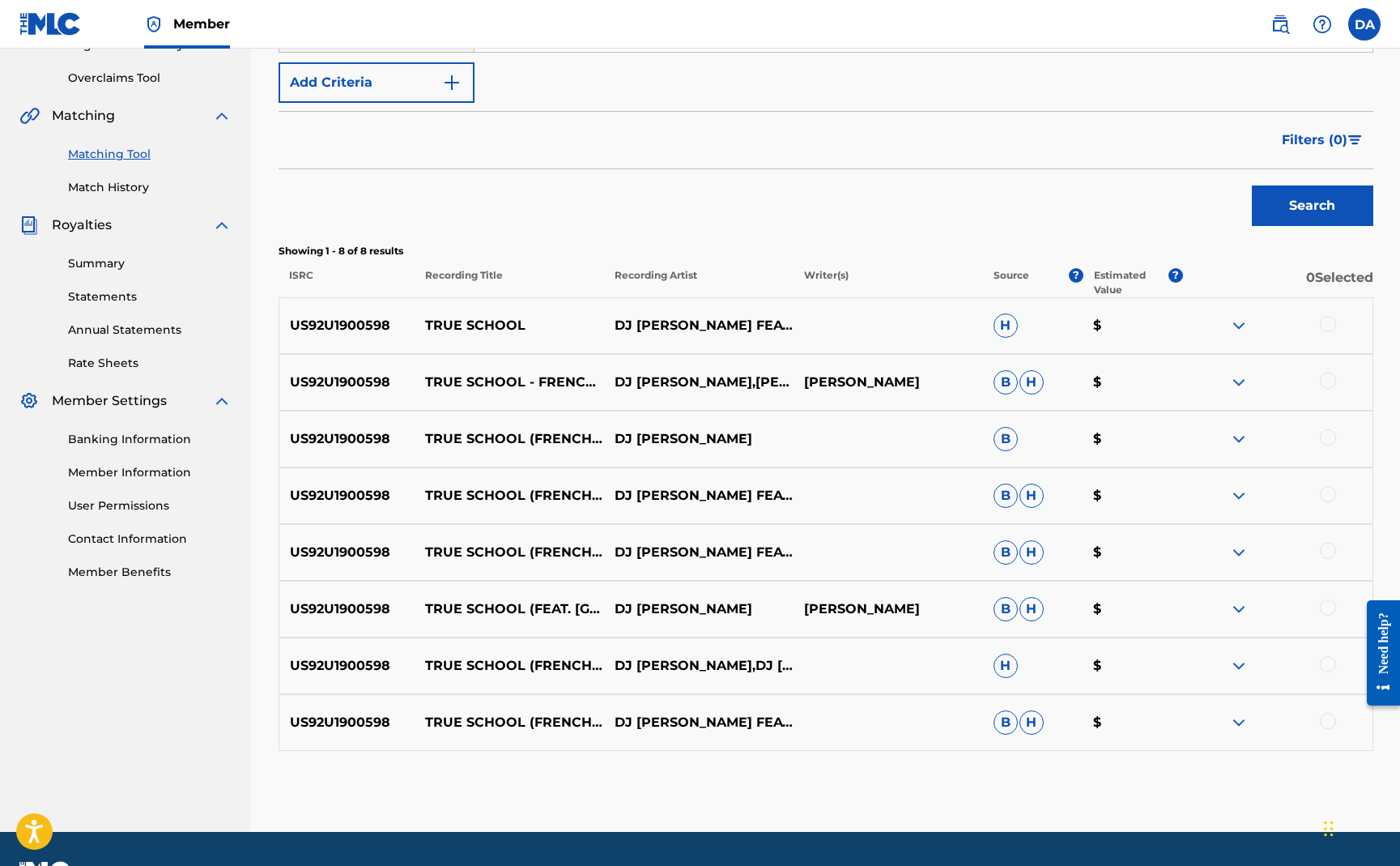
scroll to position [370, 0]
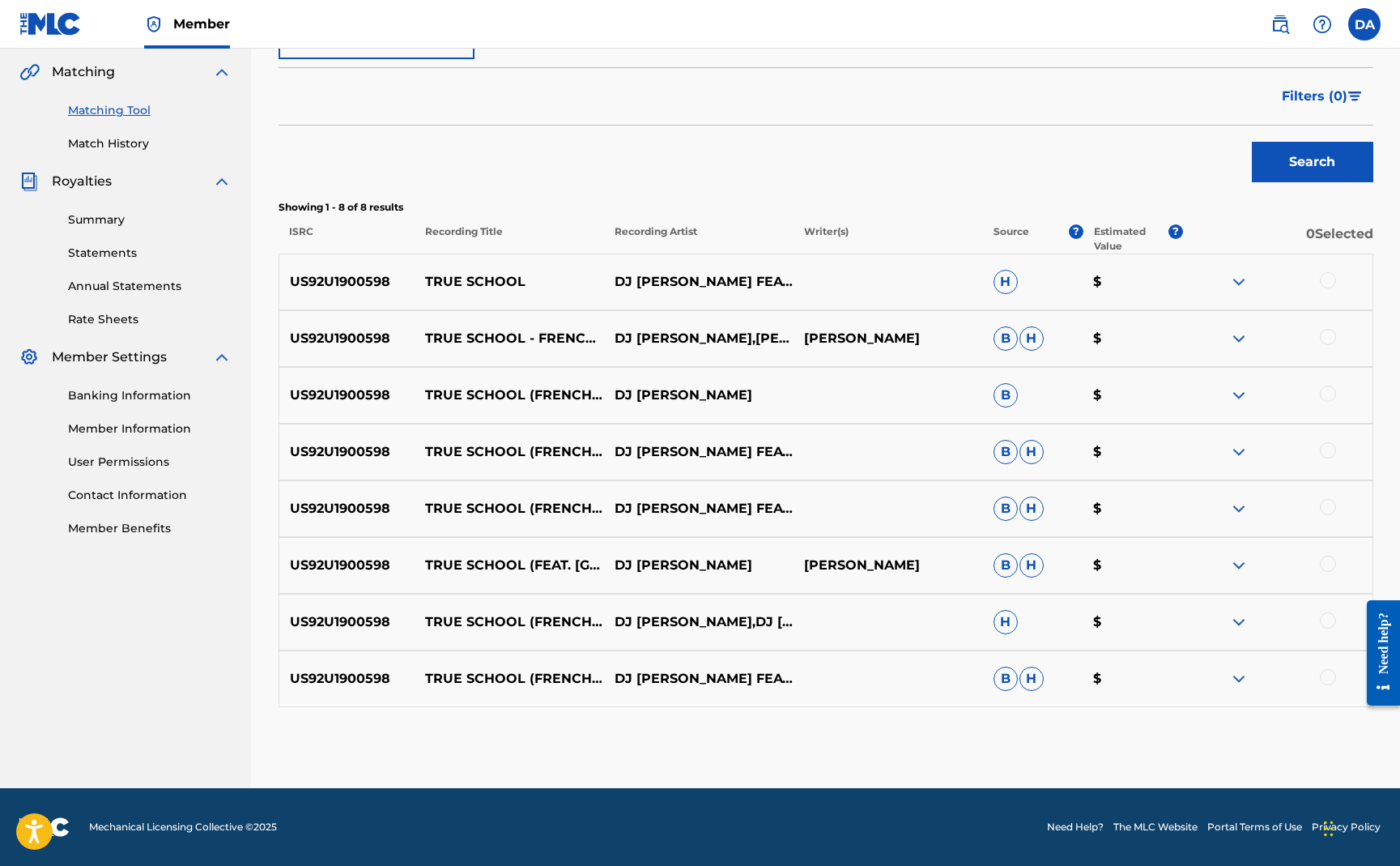
click at [1328, 282] on div at bounding box center [1328, 280] width 16 height 16
click at [1328, 339] on div at bounding box center [1328, 336] width 16 height 16
click at [1330, 389] on div at bounding box center [1328, 393] width 16 height 16
click at [1325, 458] on div at bounding box center [1278, 452] width 190 height 19
click at [1325, 455] on div at bounding box center [1328, 450] width 16 height 16
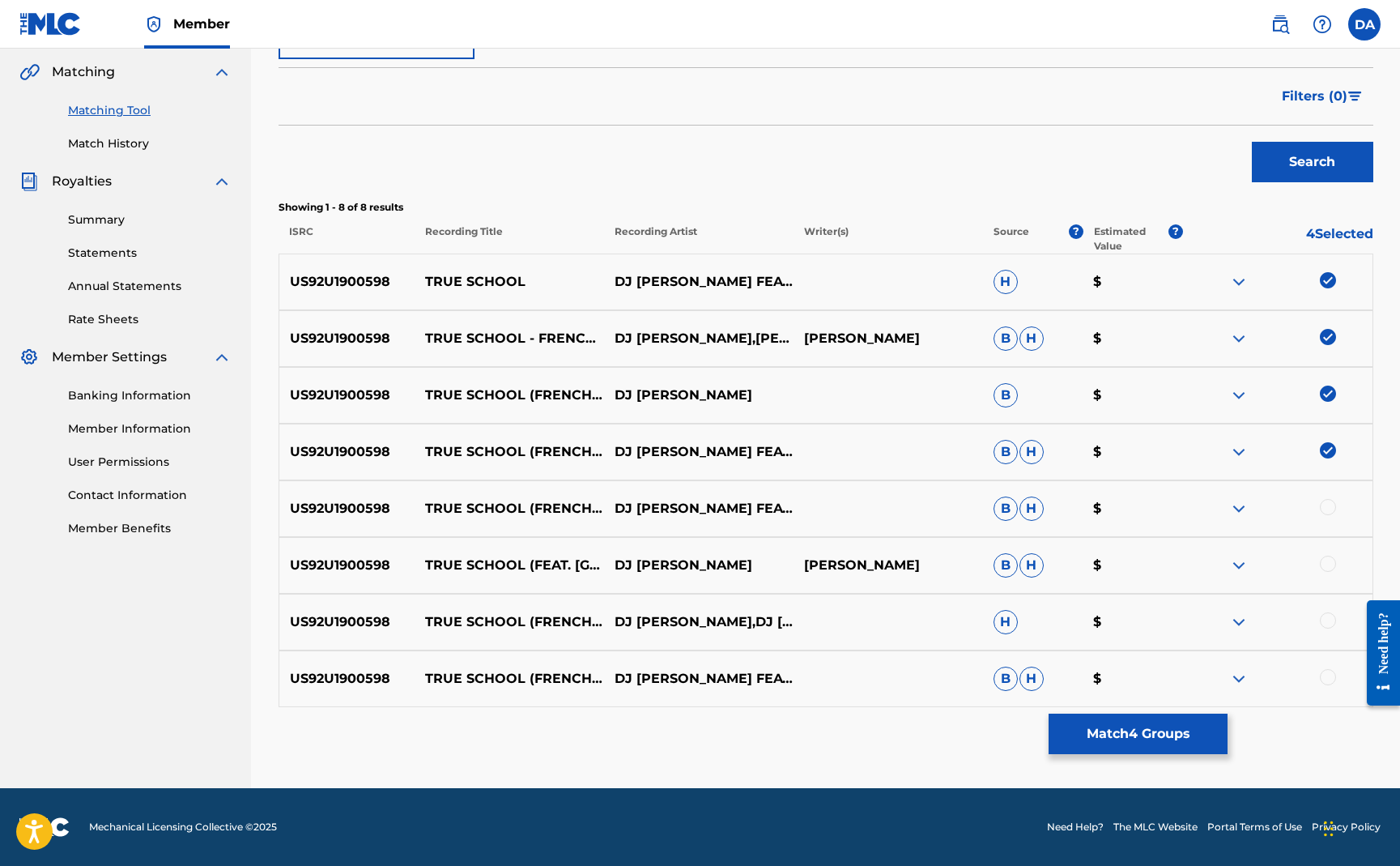
click at [1326, 501] on div at bounding box center [1328, 507] width 16 height 16
click at [1335, 571] on div at bounding box center [1278, 565] width 190 height 19
click at [1328, 569] on div at bounding box center [1328, 563] width 16 height 16
click at [1329, 622] on div at bounding box center [1328, 620] width 16 height 16
click at [1334, 674] on div at bounding box center [1328, 676] width 16 height 16
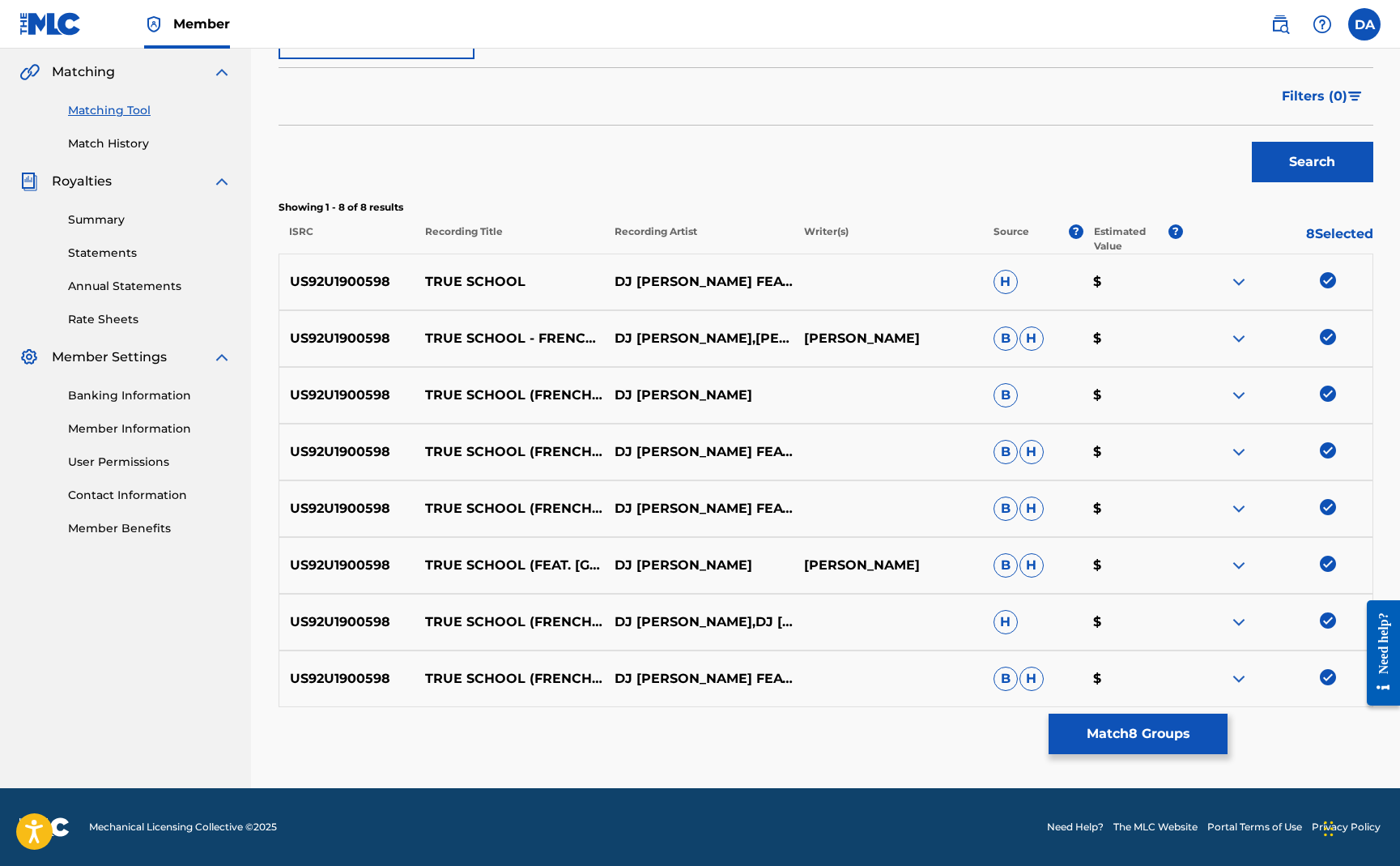
click at [1176, 744] on button "Match 8 Groups" at bounding box center [1138, 734] width 179 height 41
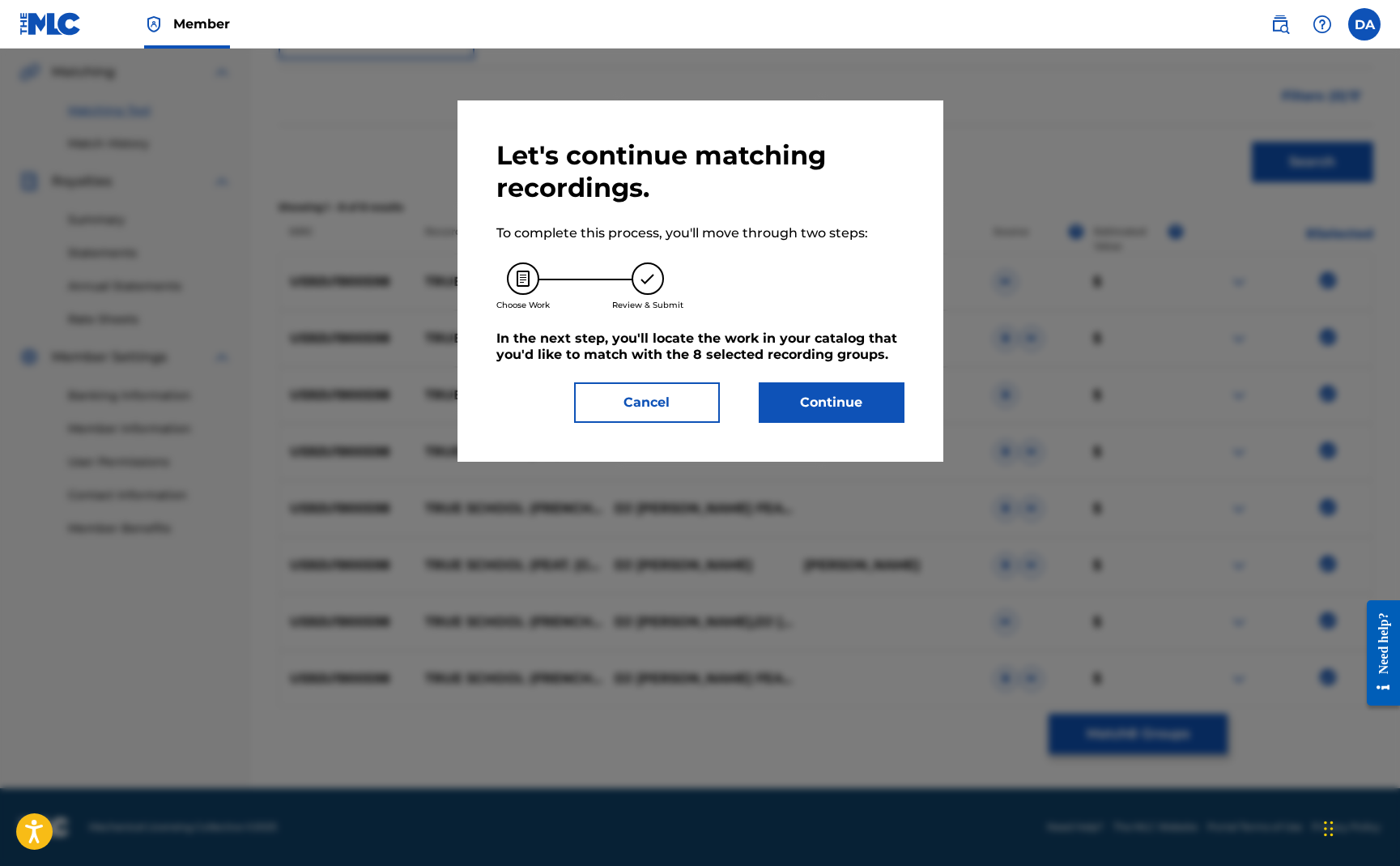
click at [855, 407] on button "Continue" at bounding box center [831, 403] width 145 height 41
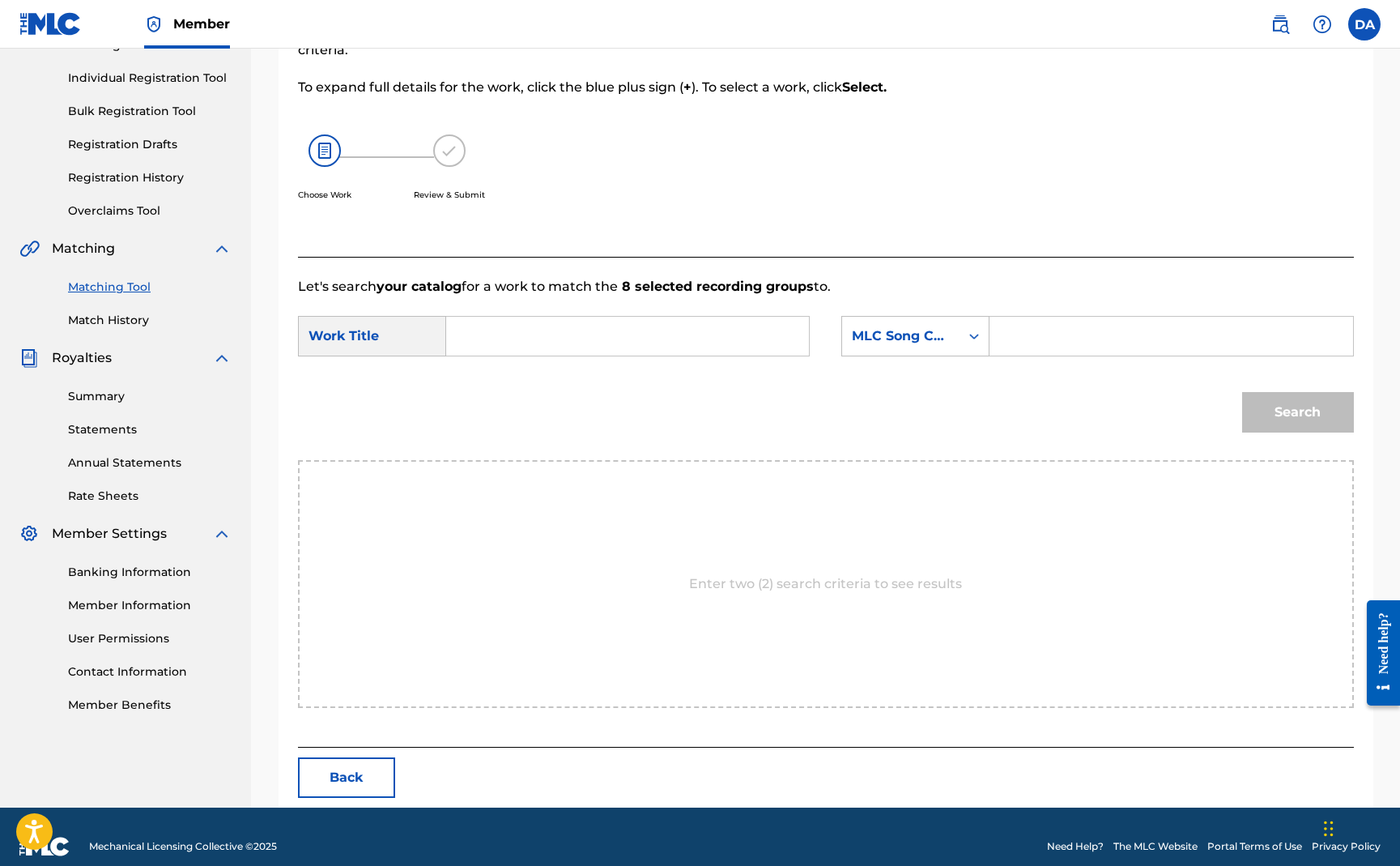
scroll to position [213, 0]
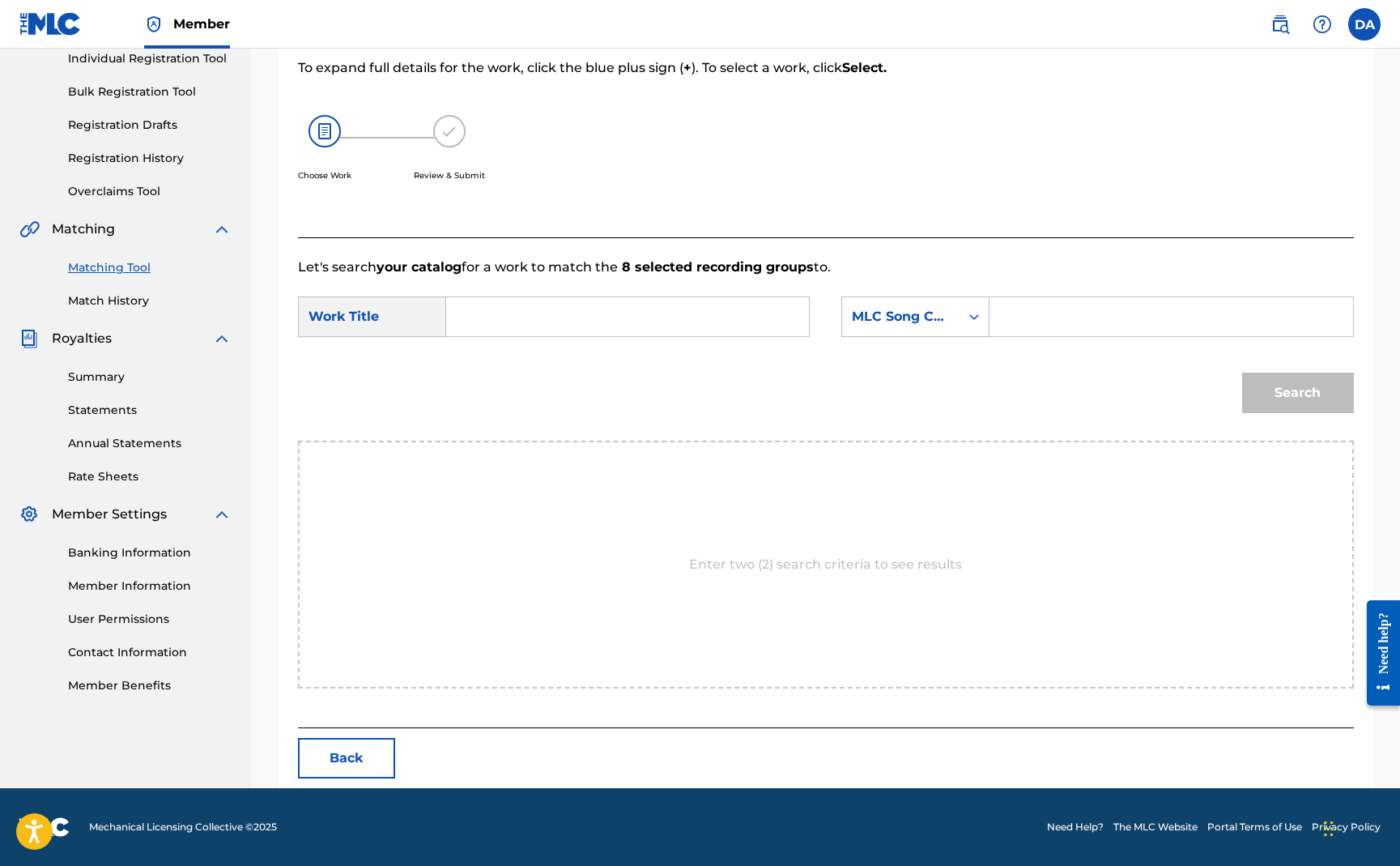
click at [726, 328] on input "Search Form" at bounding box center [628, 317] width 335 height 39
type input "true school"
click at [508, 381] on div "true school" at bounding box center [506, 363] width 92 height 48
click at [895, 317] on div "MLC Song Code" at bounding box center [901, 316] width 98 height 19
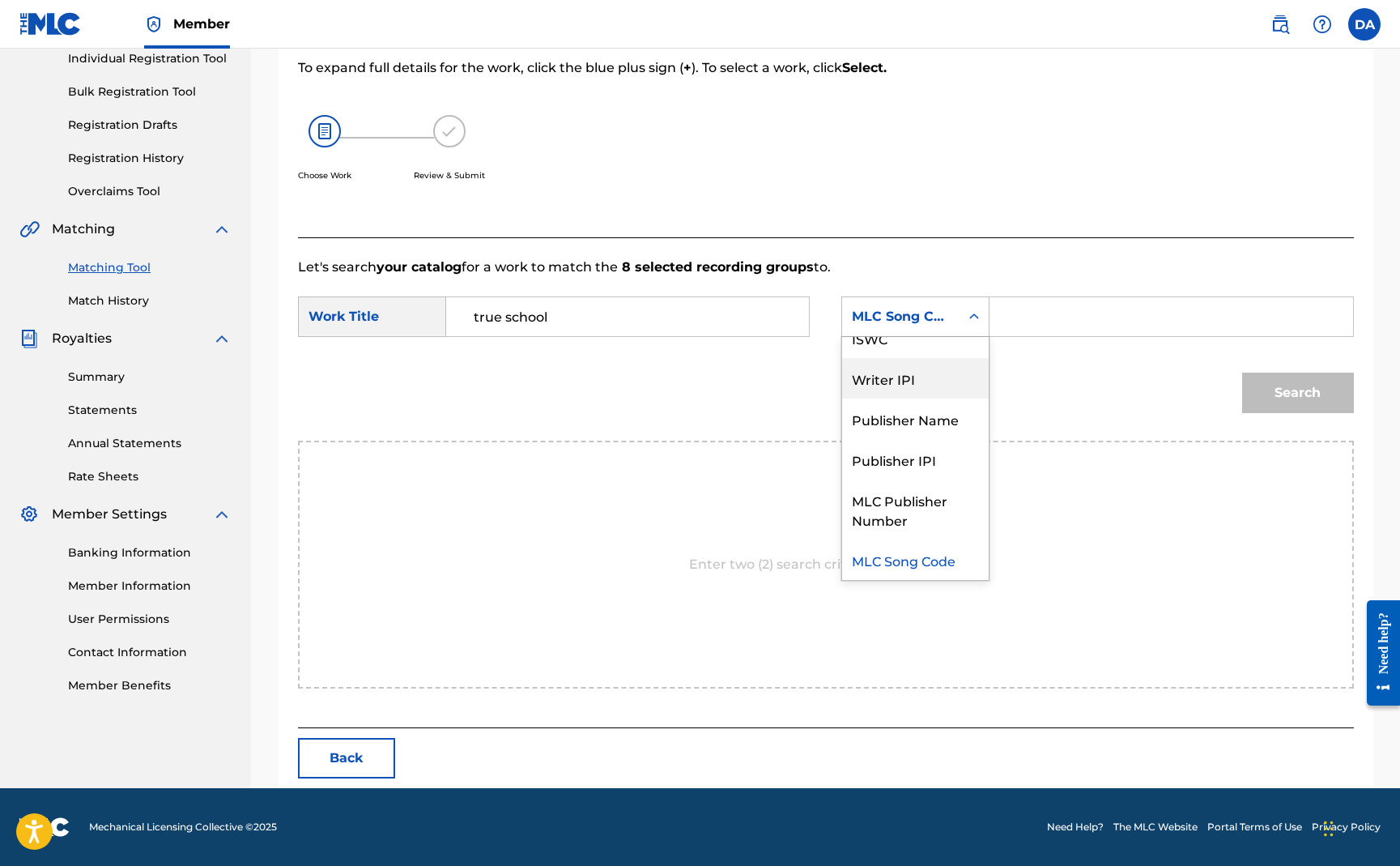
scroll to position [0, 0]
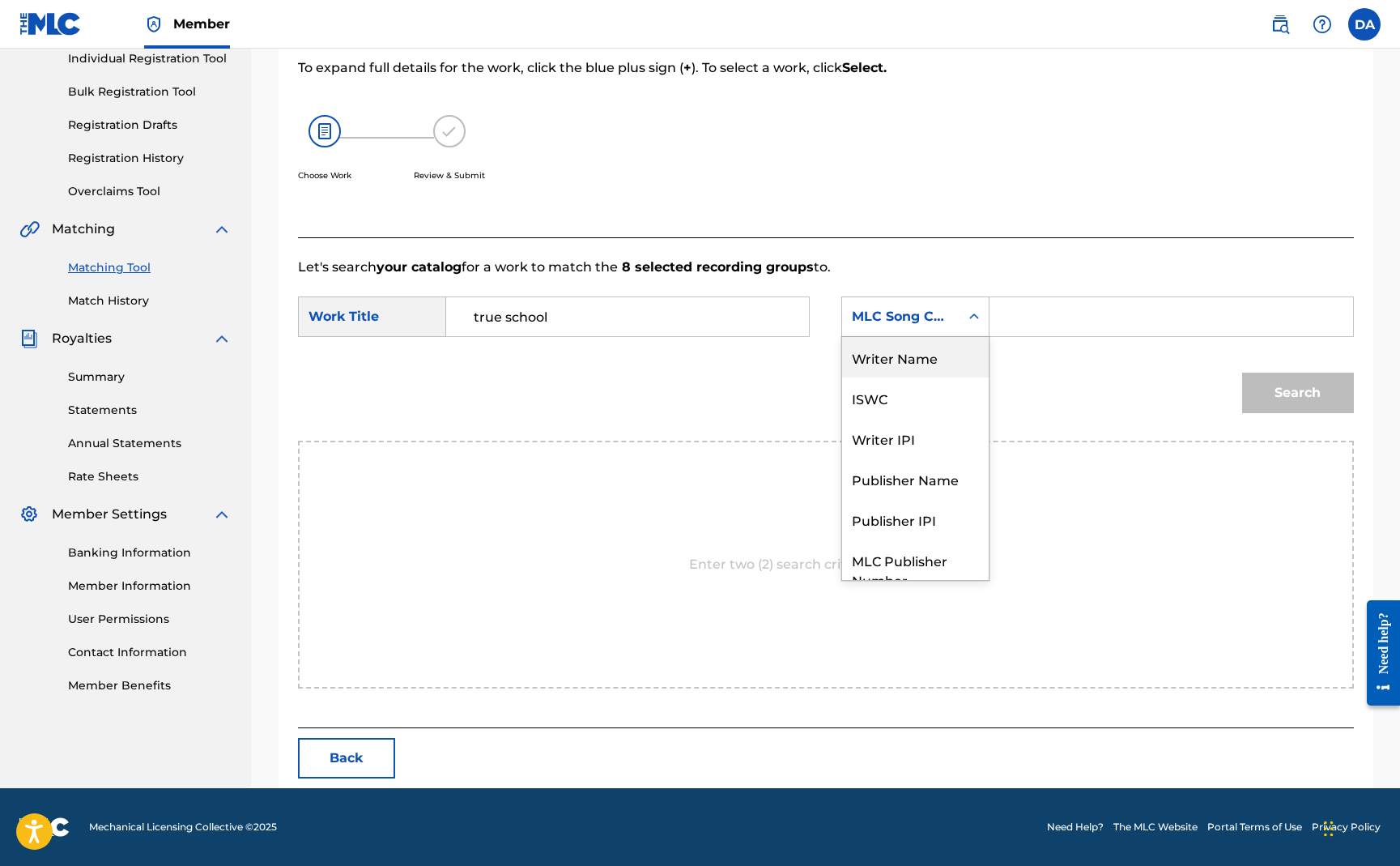
click at [906, 365] on div "Writer Name" at bounding box center [916, 358] width 146 height 41
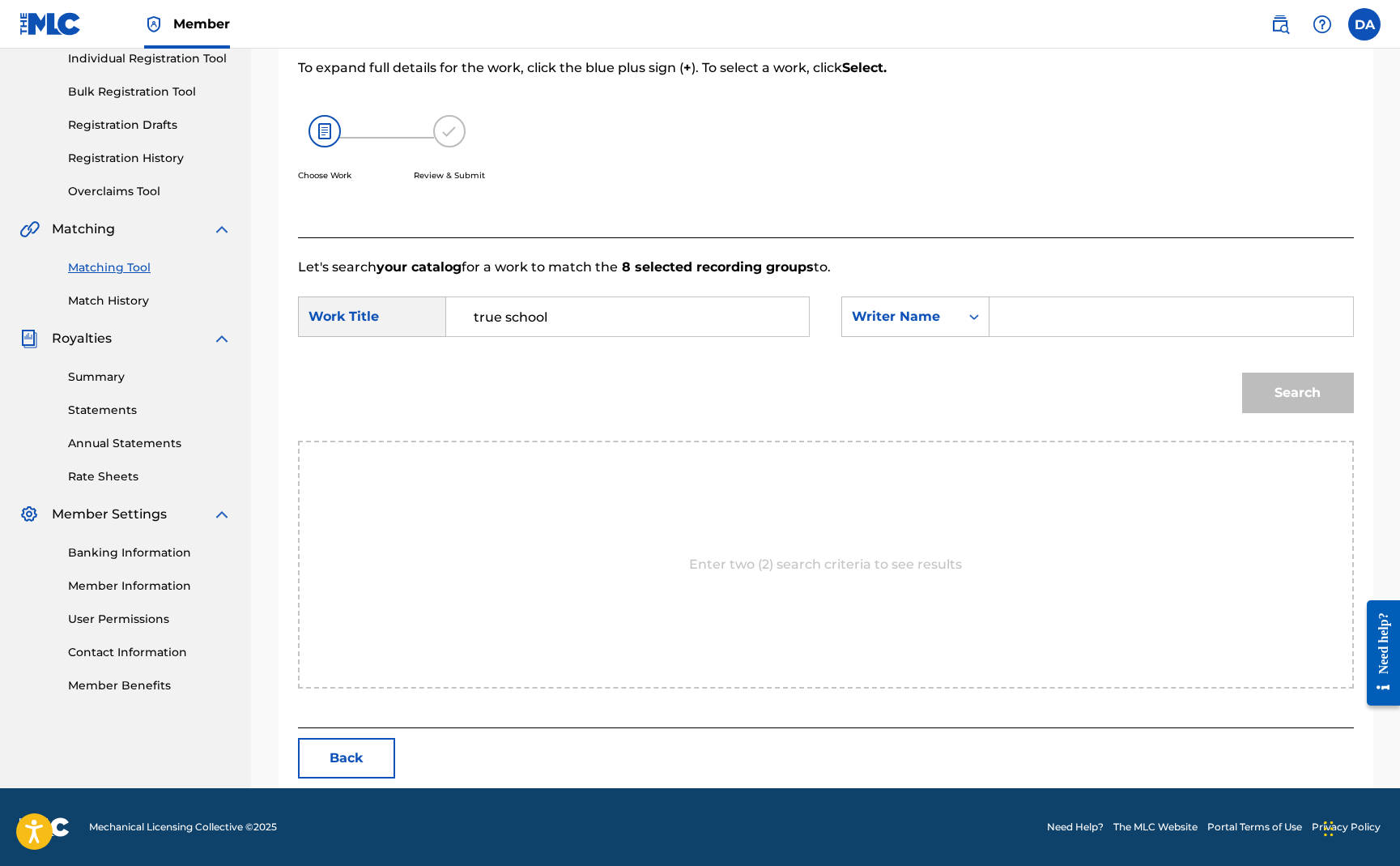
click at [1044, 322] on input "Search Form" at bounding box center [1171, 317] width 335 height 39
type input "[PERSON_NAME]"
click at [1276, 391] on button "Search" at bounding box center [1298, 393] width 112 height 41
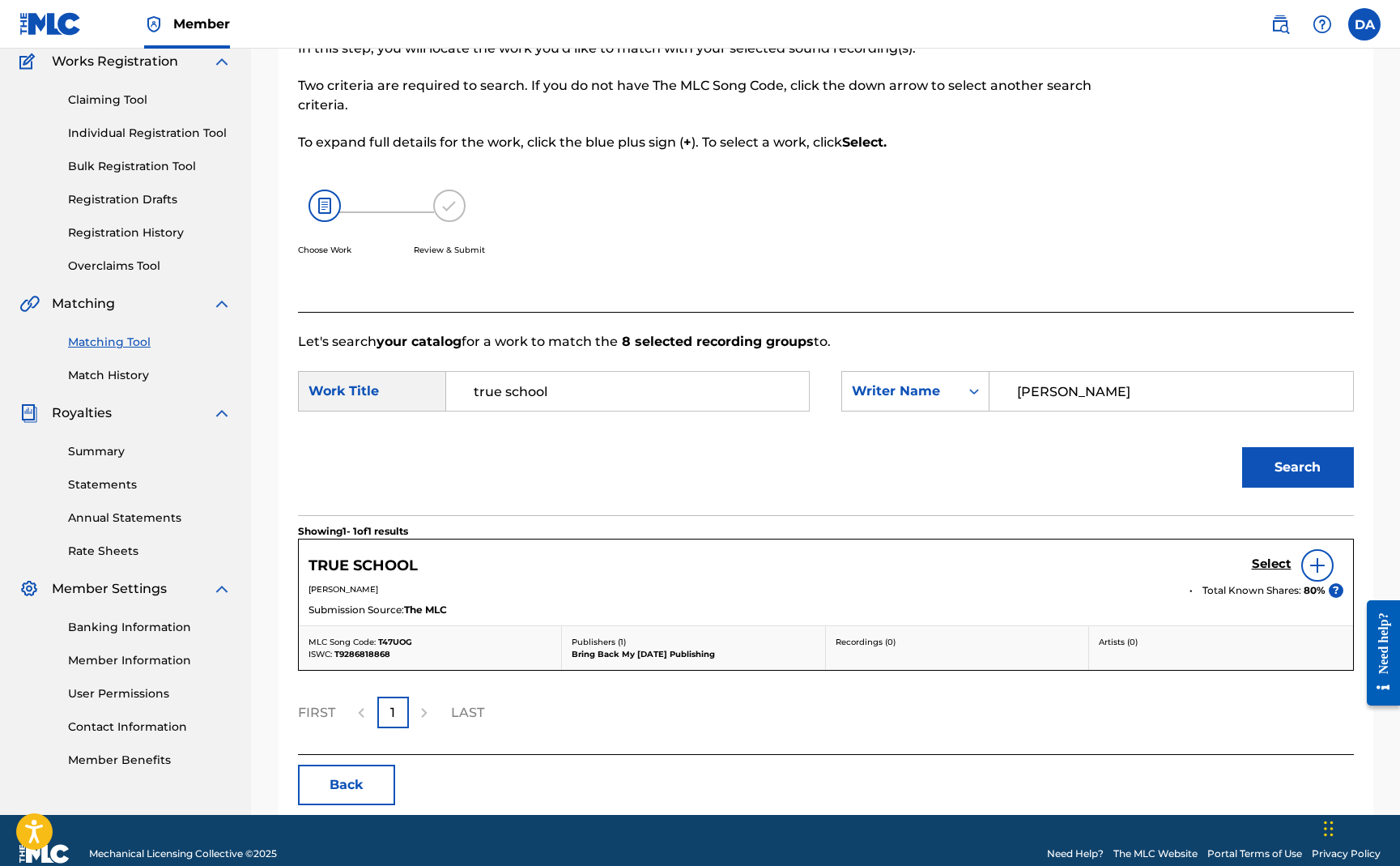
scroll to position [165, 0]
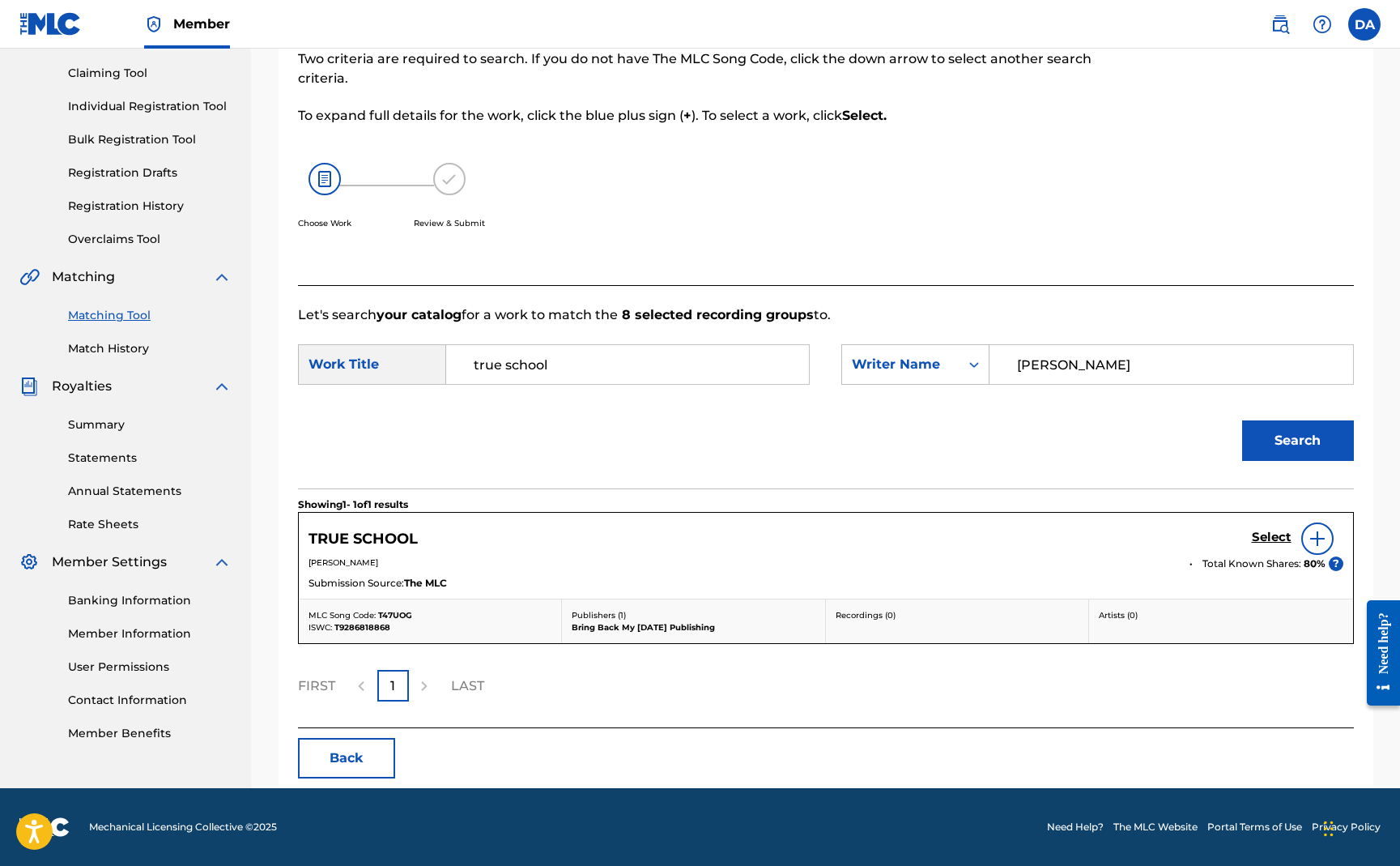
click at [1271, 538] on h5 "Select" at bounding box center [1271, 537] width 40 height 16
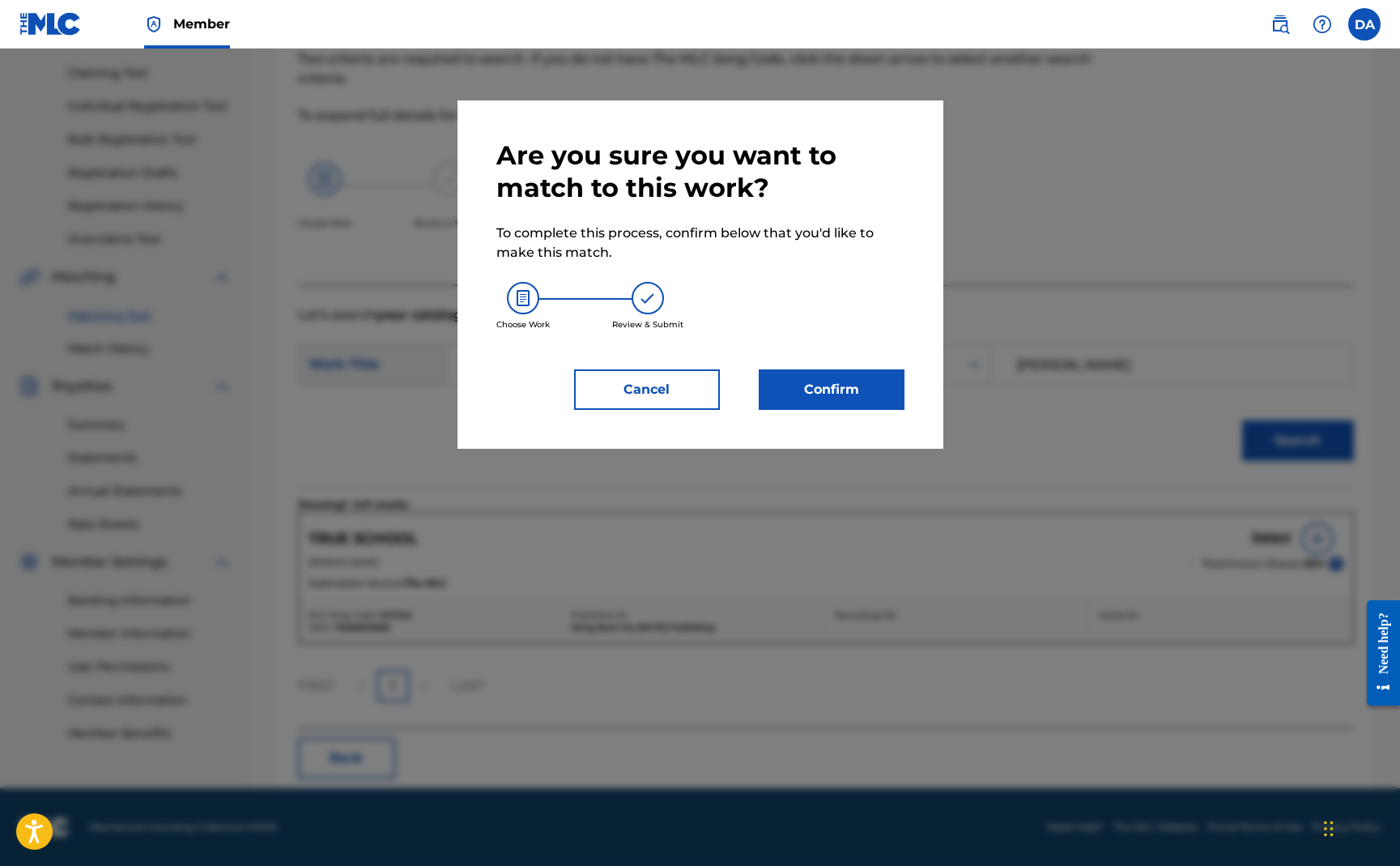
click at [870, 385] on button "Confirm" at bounding box center [831, 390] width 145 height 41
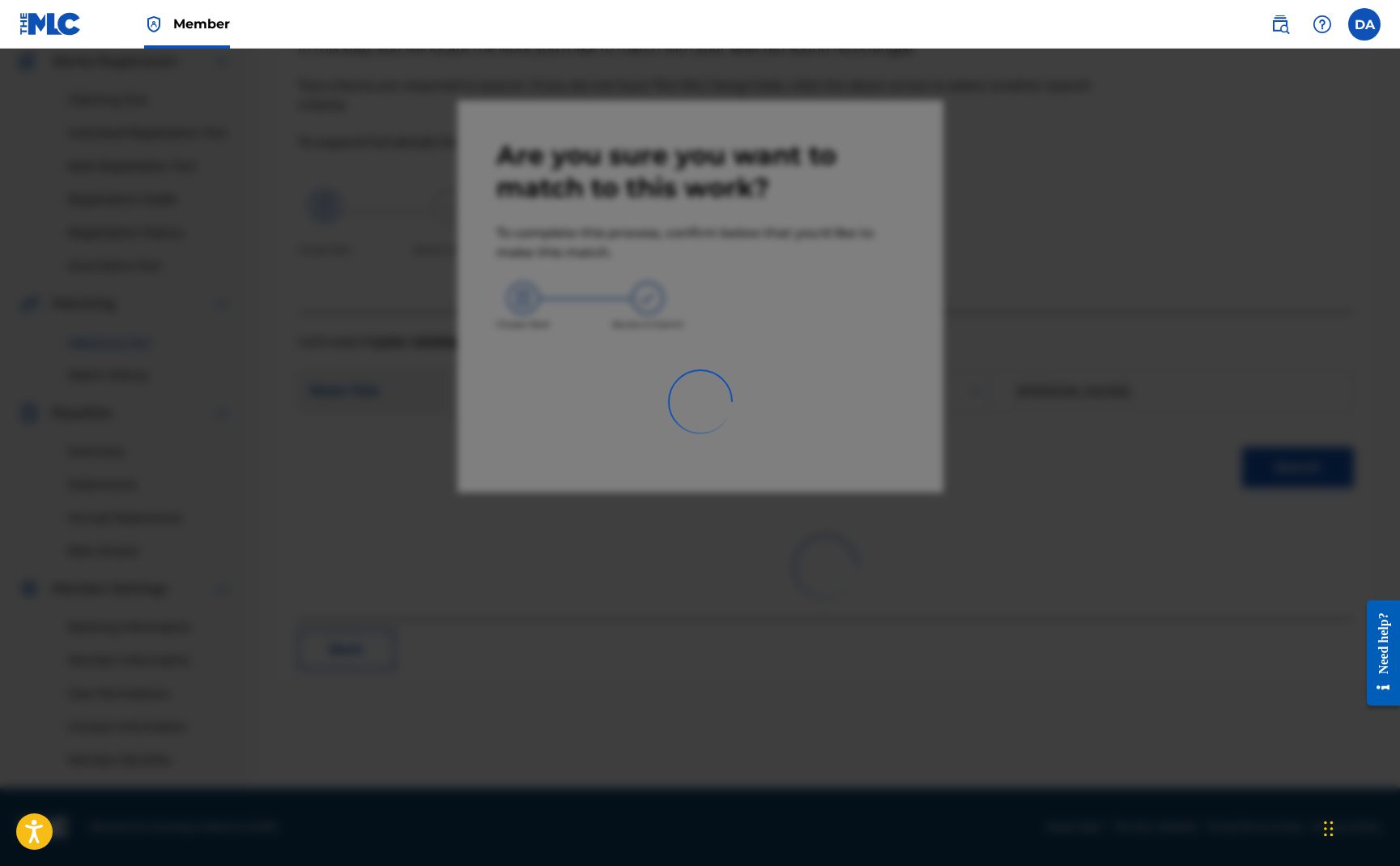
scroll to position [139, 0]
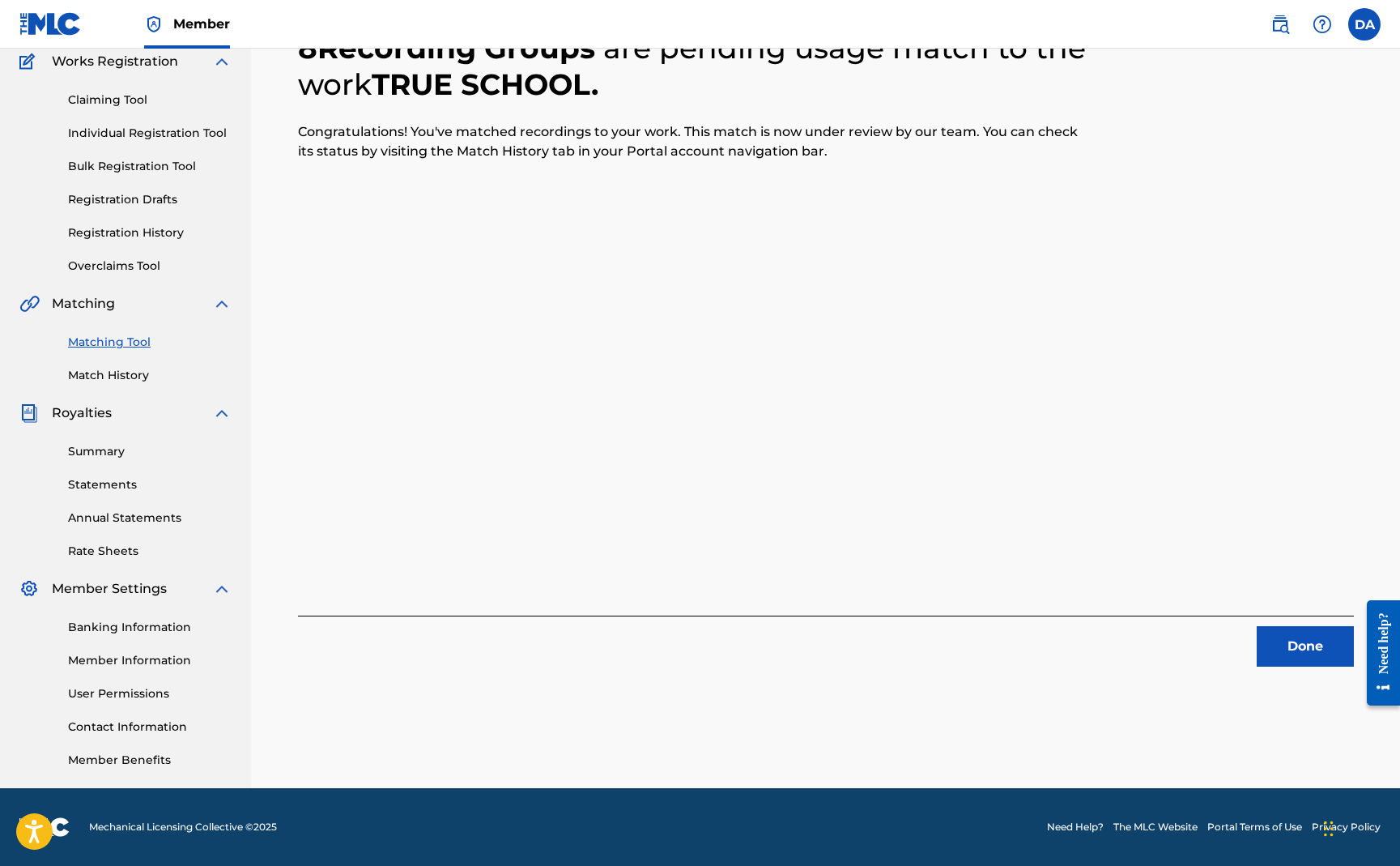
click at [1298, 638] on button "Done" at bounding box center [1305, 646] width 97 height 41
